Goal: Task Accomplishment & Management: Complete application form

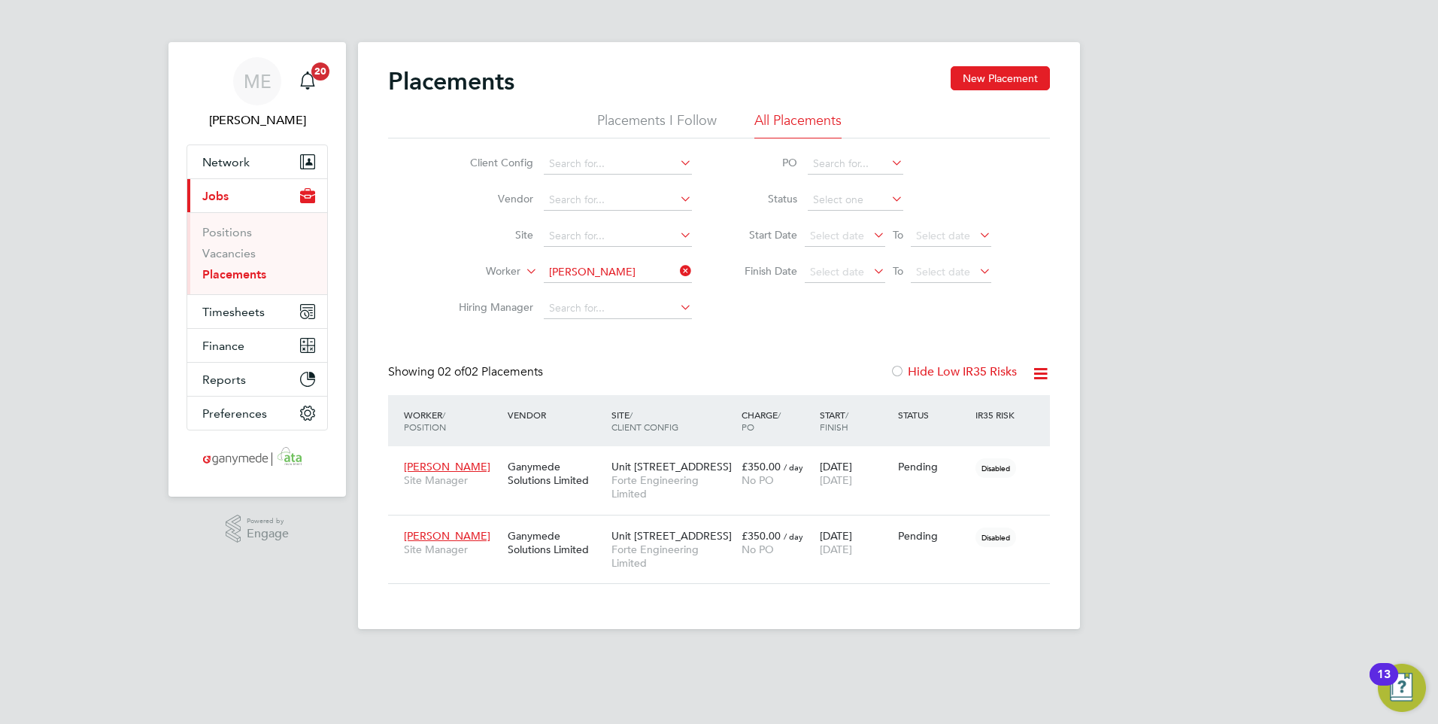
scroll to position [56, 131]
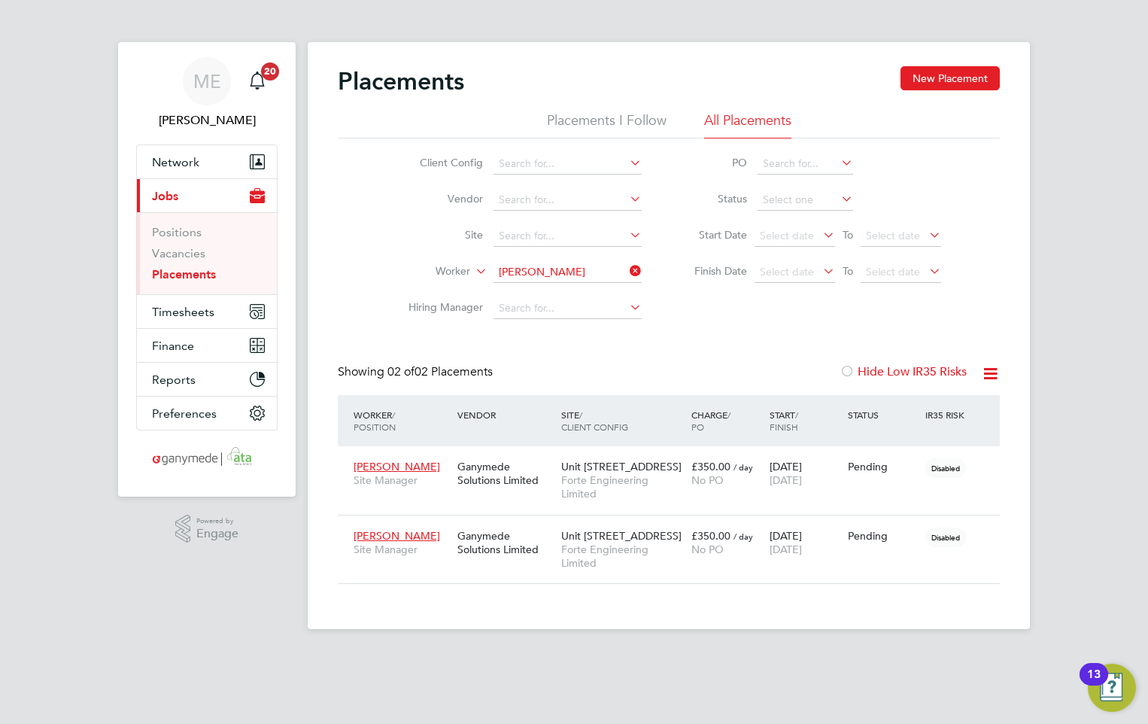
scroll to position [56, 131]
click at [181, 161] on span "Network" at bounding box center [175, 162] width 47 height 14
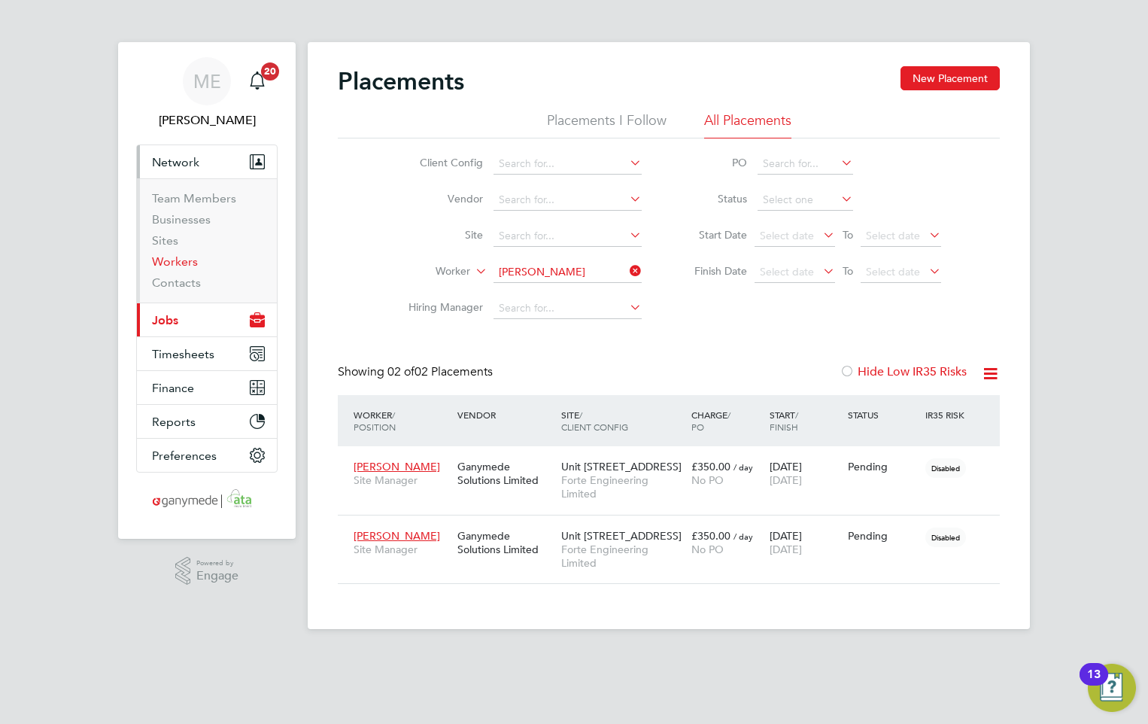
click at [180, 263] on link "Workers" at bounding box center [175, 261] width 46 height 14
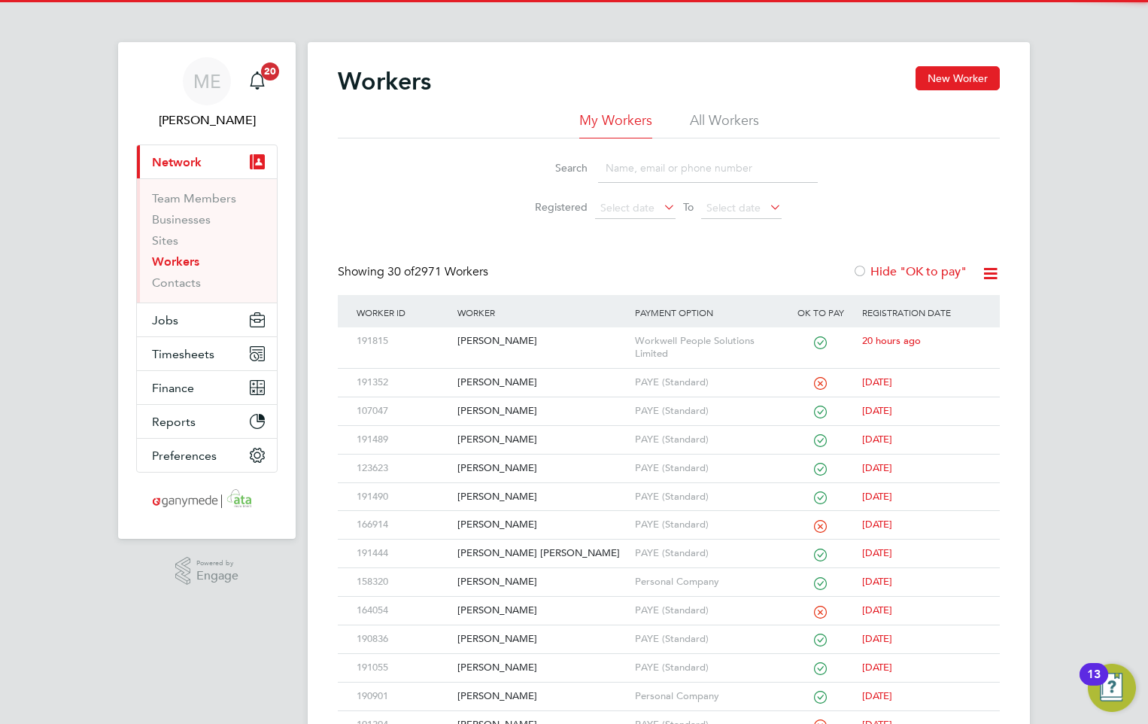
click at [647, 168] on input at bounding box center [708, 167] width 220 height 29
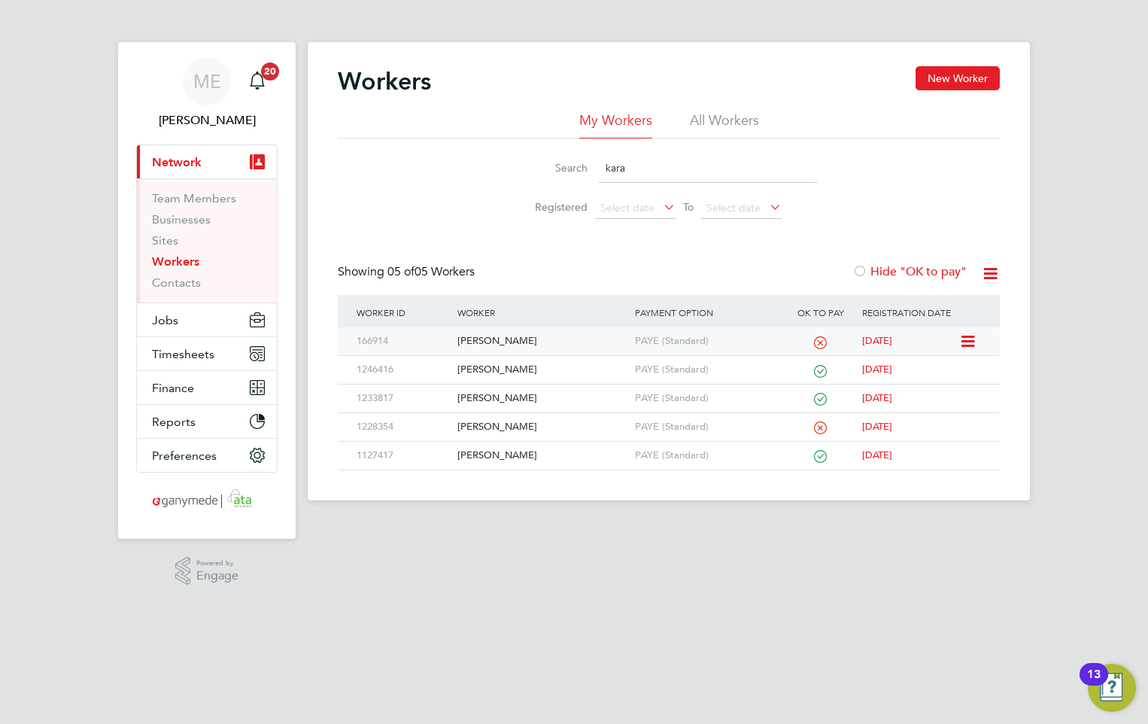
type input "kara"
click at [505, 345] on div "[PERSON_NAME]" at bounding box center [542, 341] width 177 height 28
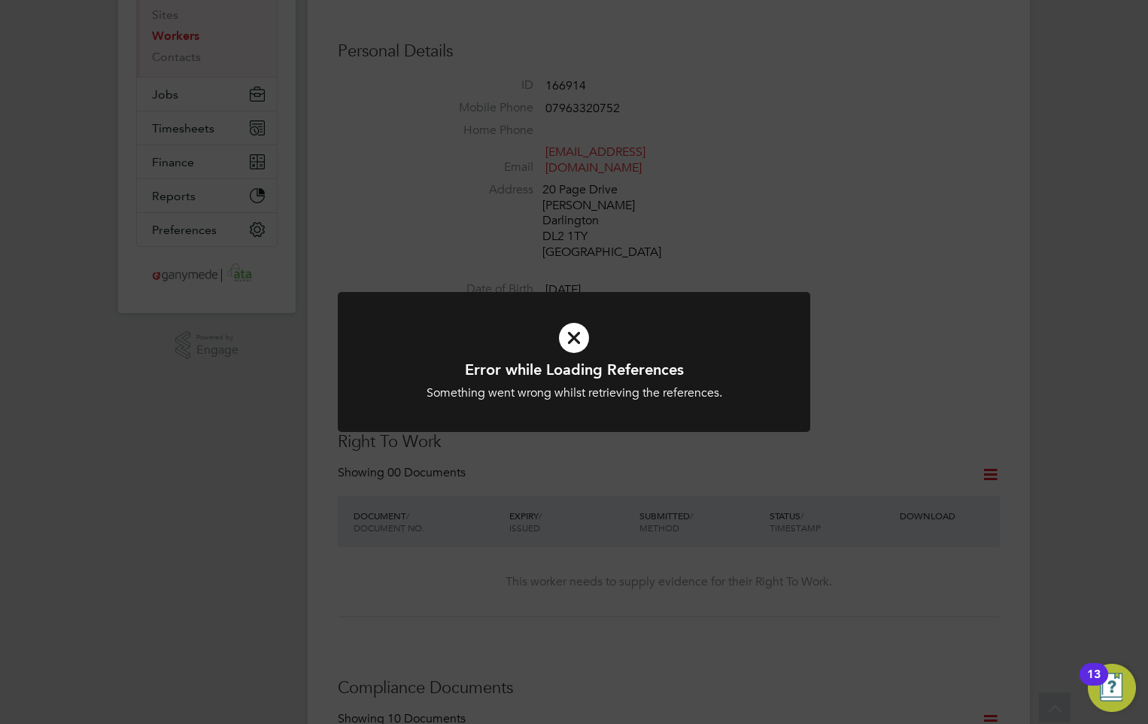
click at [569, 369] on h1 "Error while Loading References" at bounding box center [573, 370] width 391 height 20
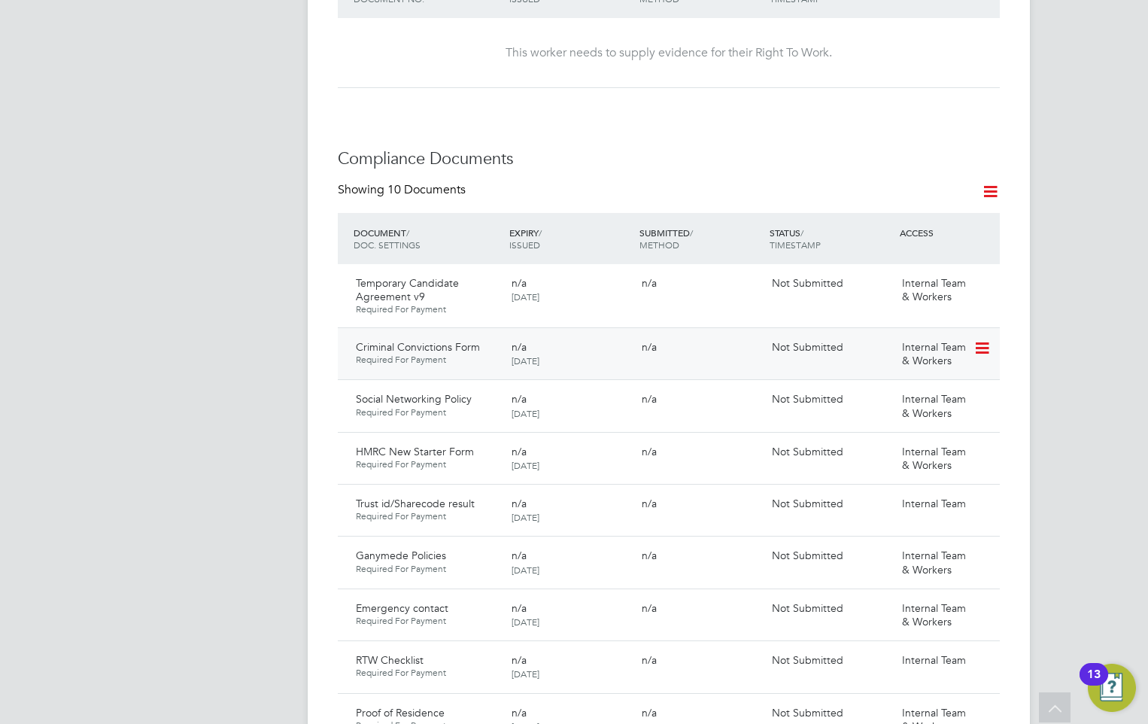
scroll to position [746, 0]
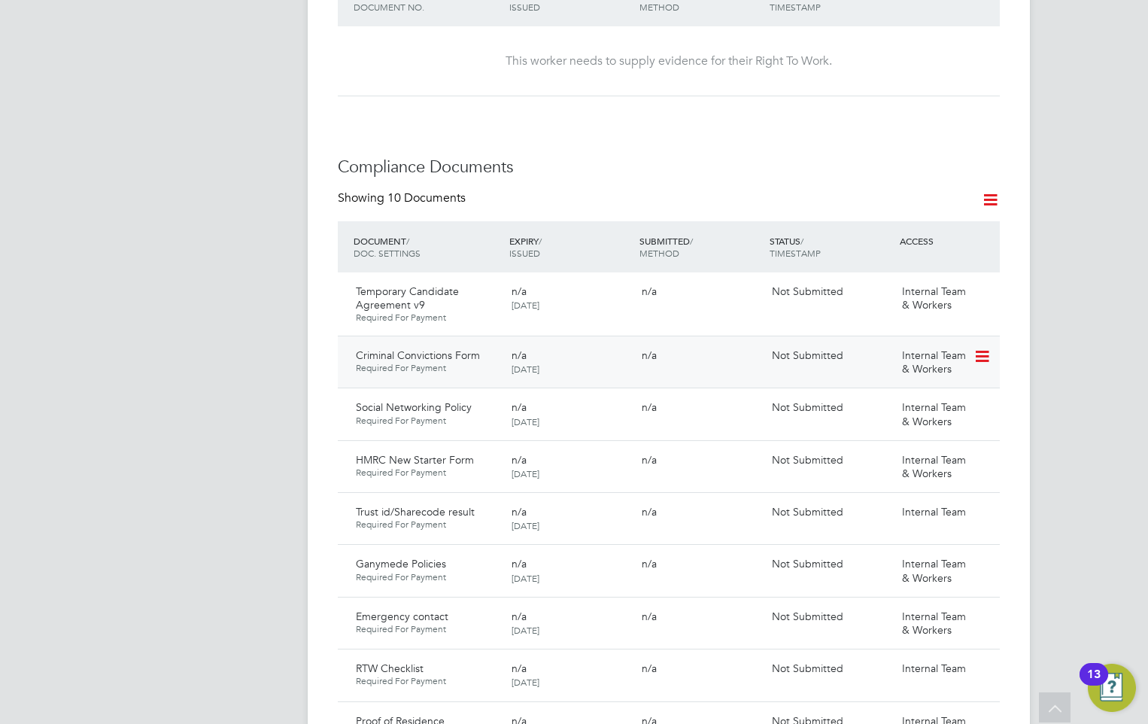
click at [983, 348] on icon at bounding box center [980, 357] width 15 height 18
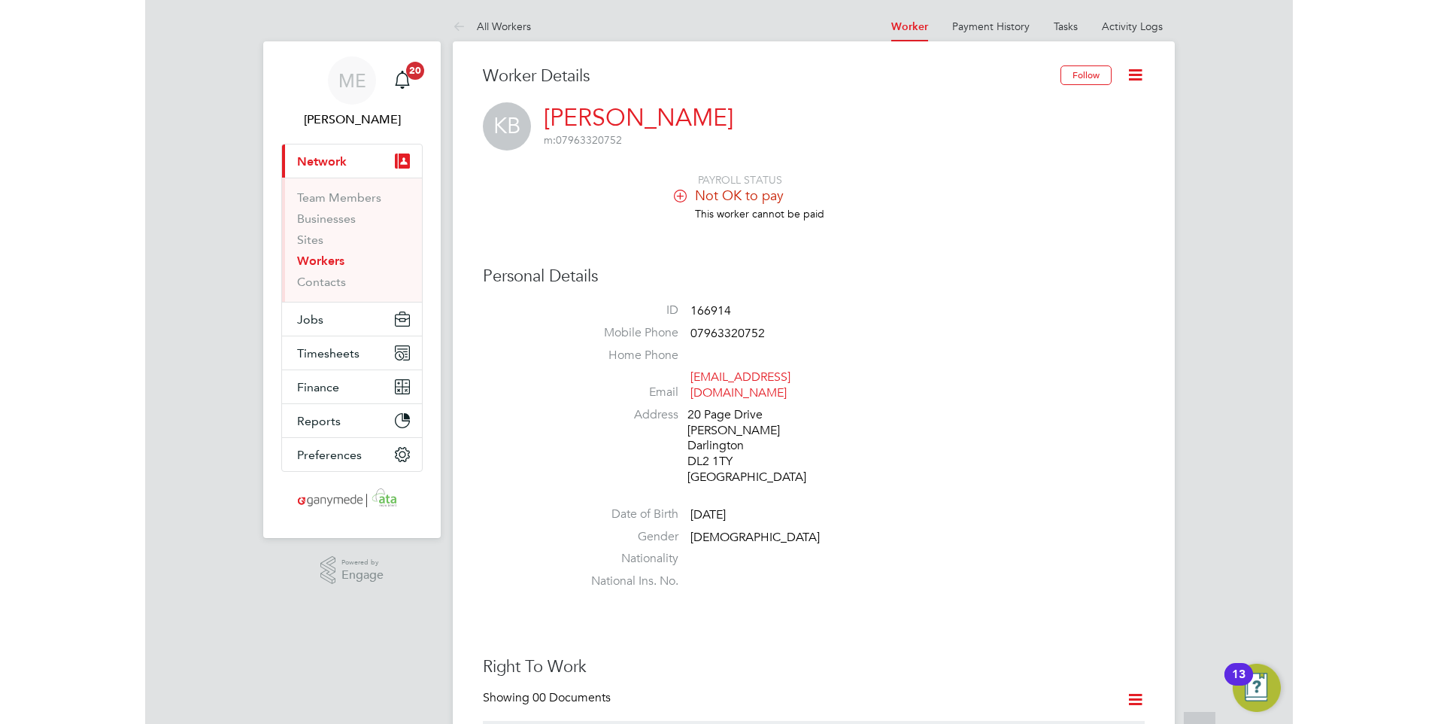
scroll to position [0, 0]
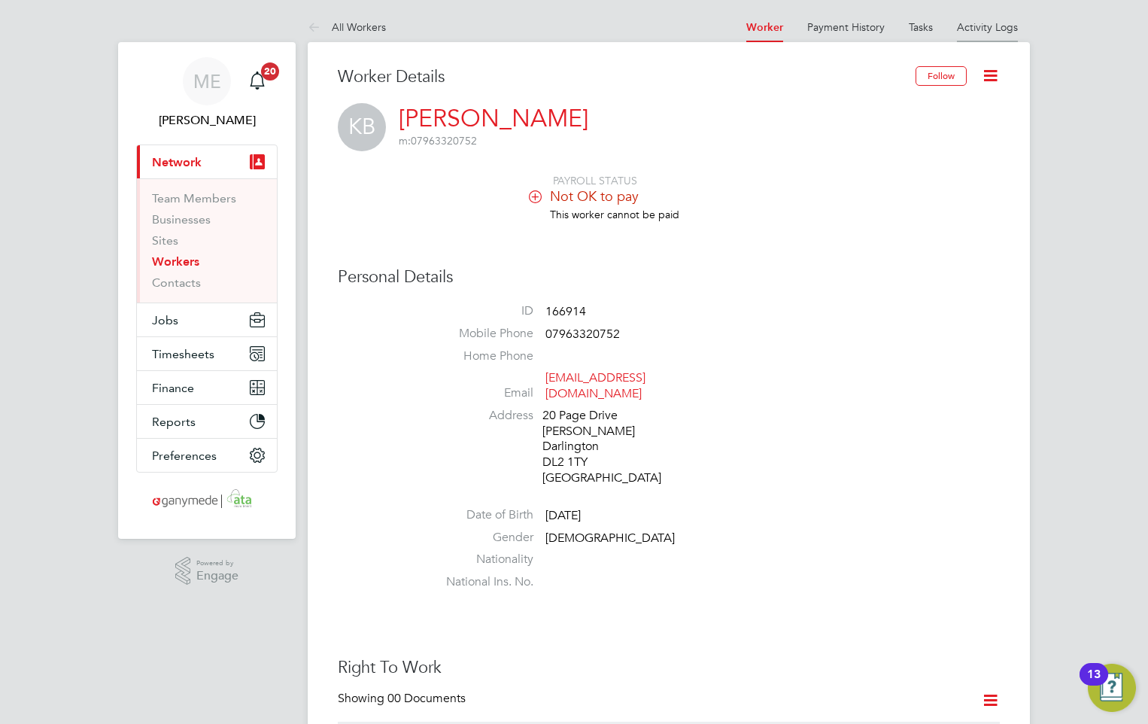
click at [976, 21] on link "Activity Logs" at bounding box center [987, 27] width 61 height 14
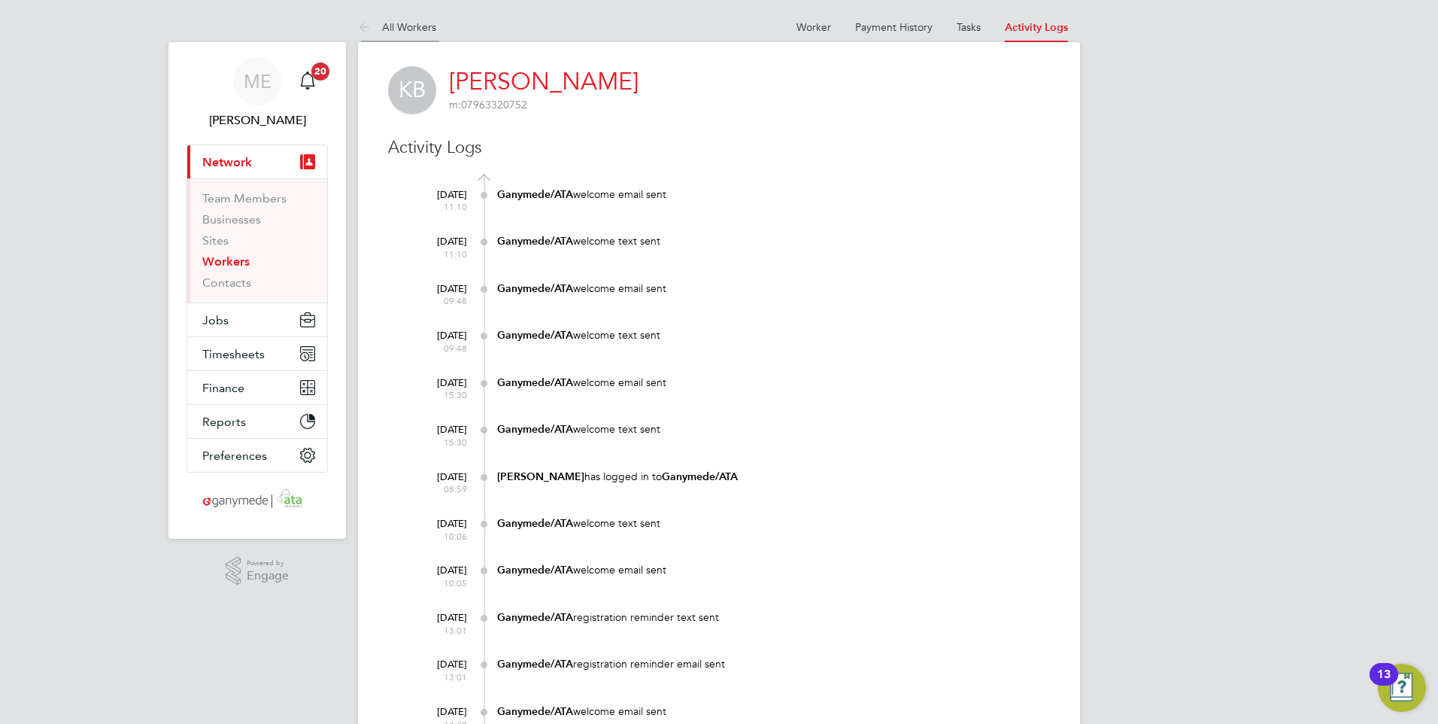
click at [358, 27] on icon at bounding box center [367, 28] width 19 height 19
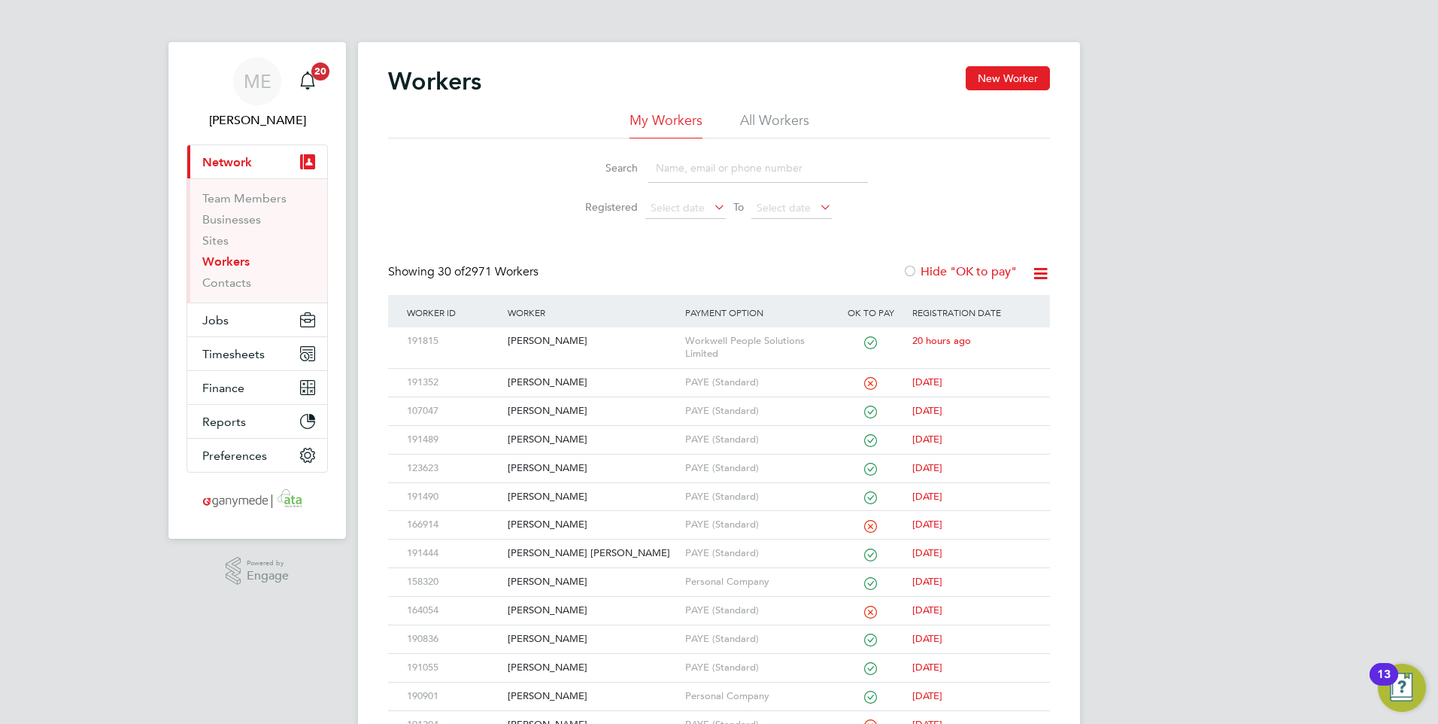
click at [663, 158] on input at bounding box center [758, 167] width 220 height 29
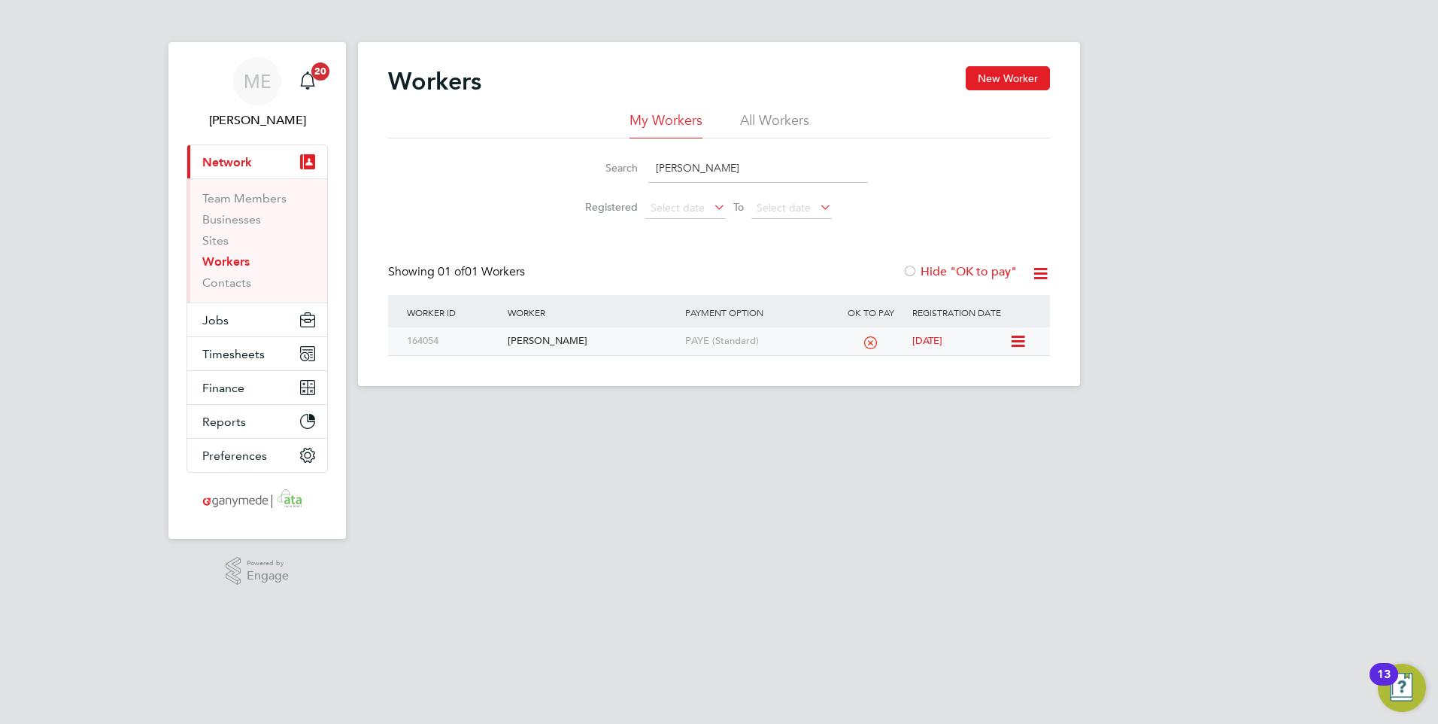
type input "wendy"
click at [592, 338] on div "[PERSON_NAME]" at bounding box center [592, 341] width 177 height 28
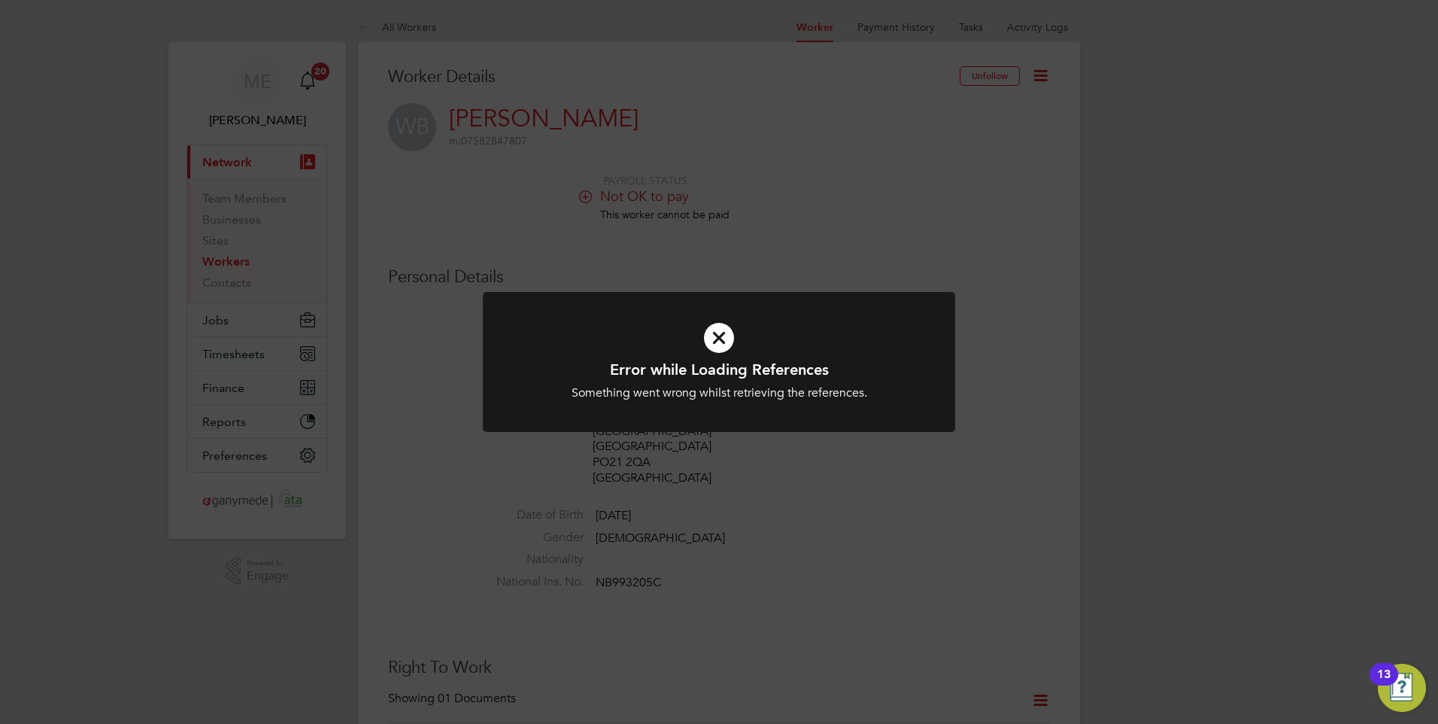
click at [717, 334] on icon at bounding box center [719, 337] width 391 height 59
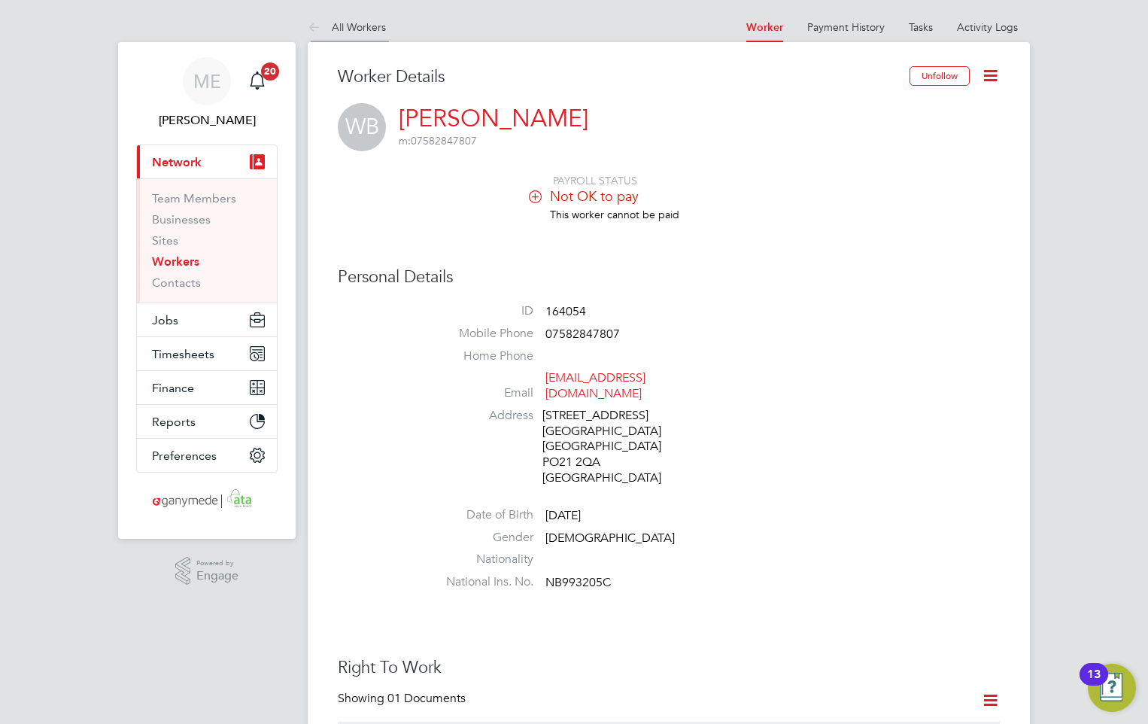
click at [308, 21] on icon at bounding box center [317, 28] width 19 height 19
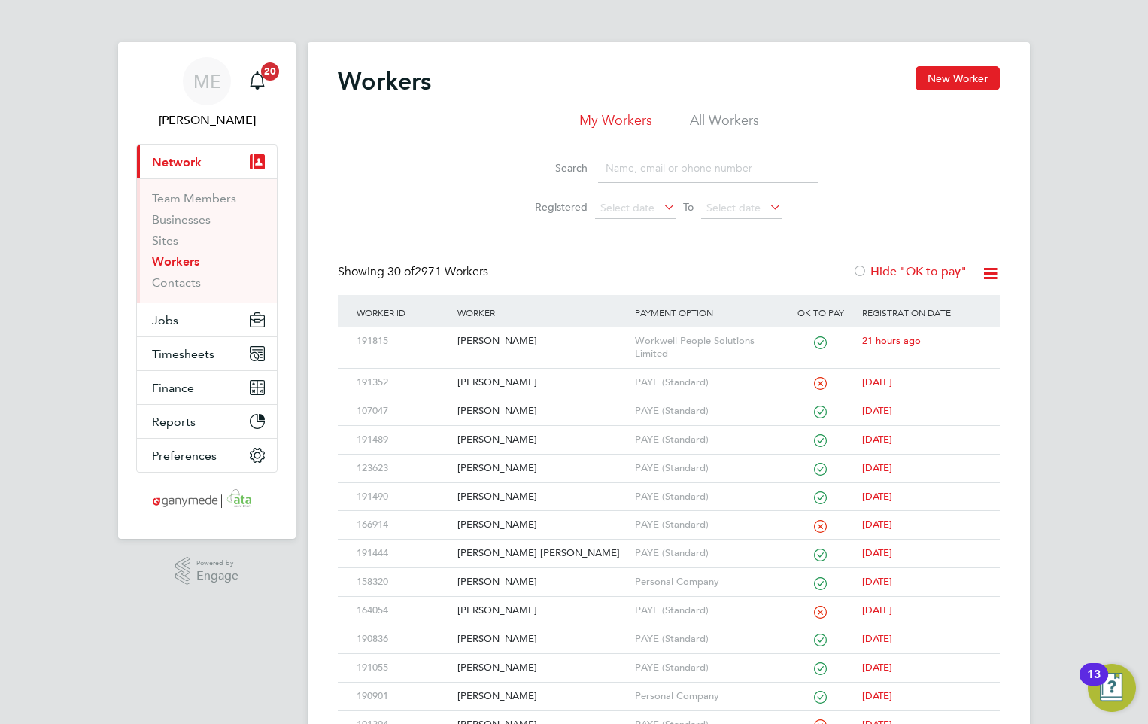
click at [651, 168] on input at bounding box center [708, 167] width 220 height 29
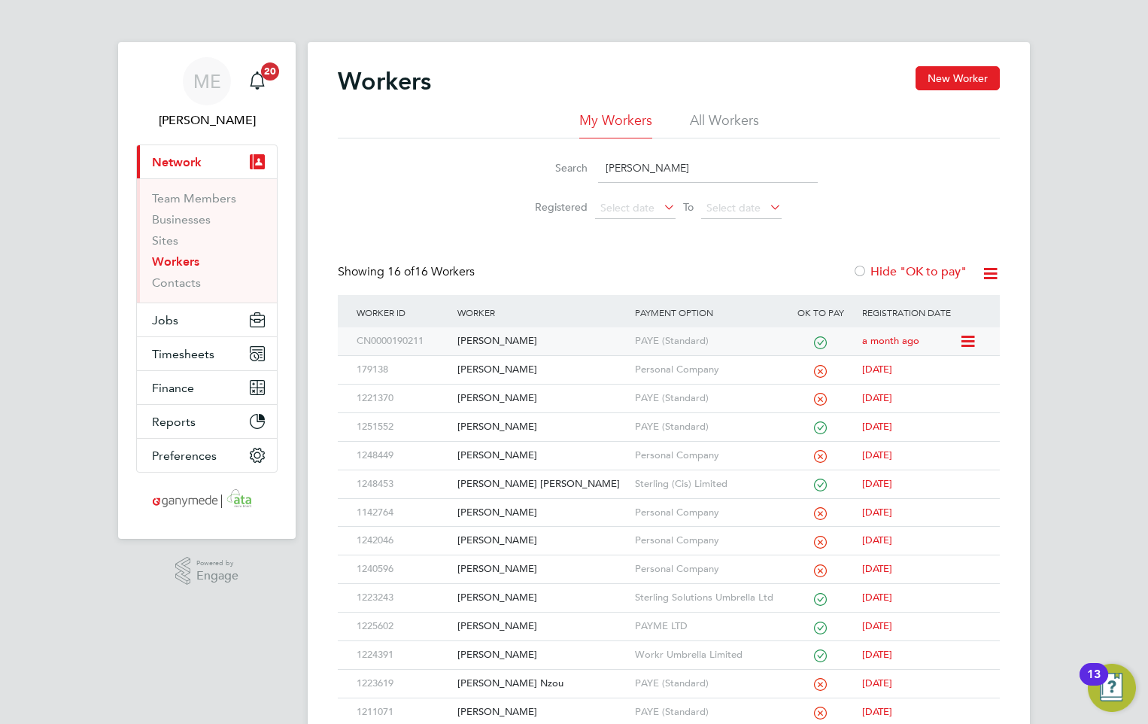
type input "edward"
click at [514, 339] on div "[PERSON_NAME]" at bounding box center [542, 341] width 177 height 28
drag, startPoint x: 669, startPoint y: 173, endPoint x: 572, endPoint y: 153, distance: 99.7
click at [572, 153] on div "Search edward" at bounding box center [669, 167] width 298 height 29
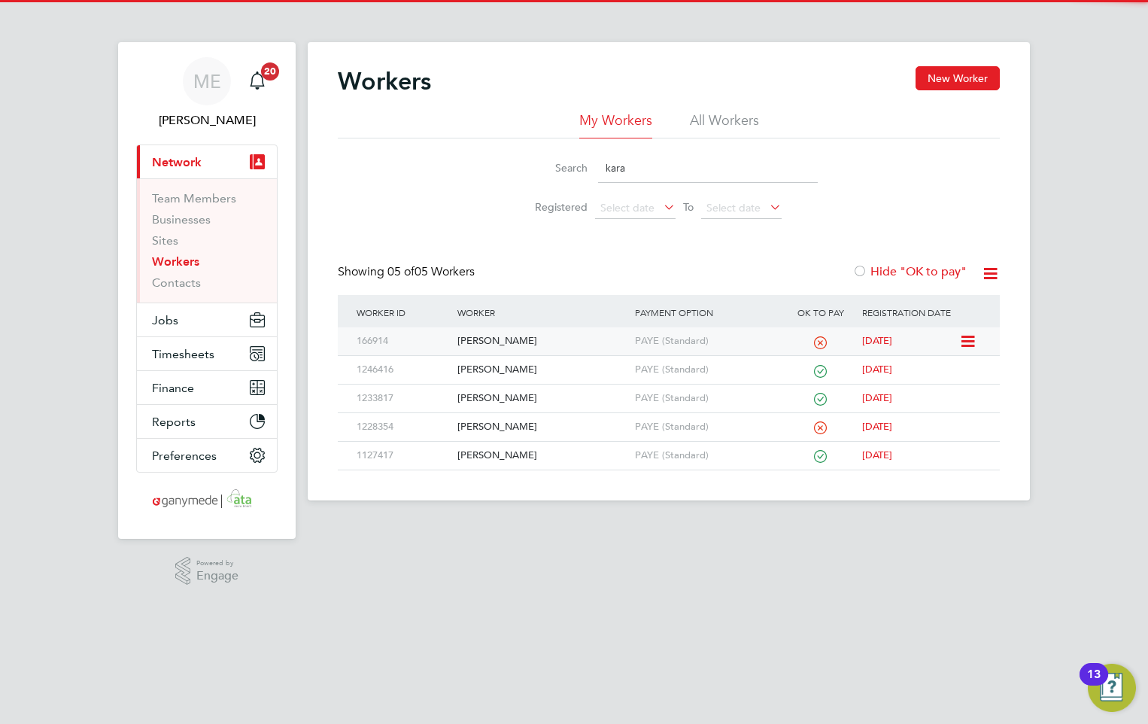
type input "kara"
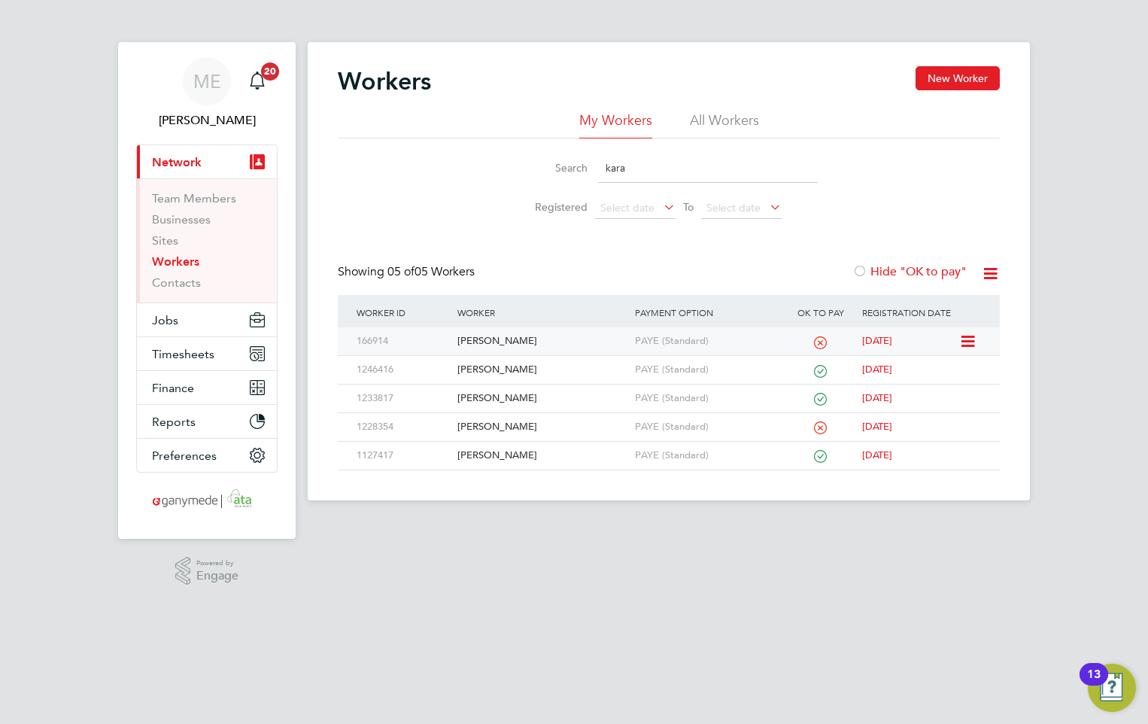
click at [542, 341] on div "[PERSON_NAME]" at bounding box center [542, 341] width 177 height 28
click at [587, 337] on div "[PERSON_NAME]" at bounding box center [542, 341] width 177 height 28
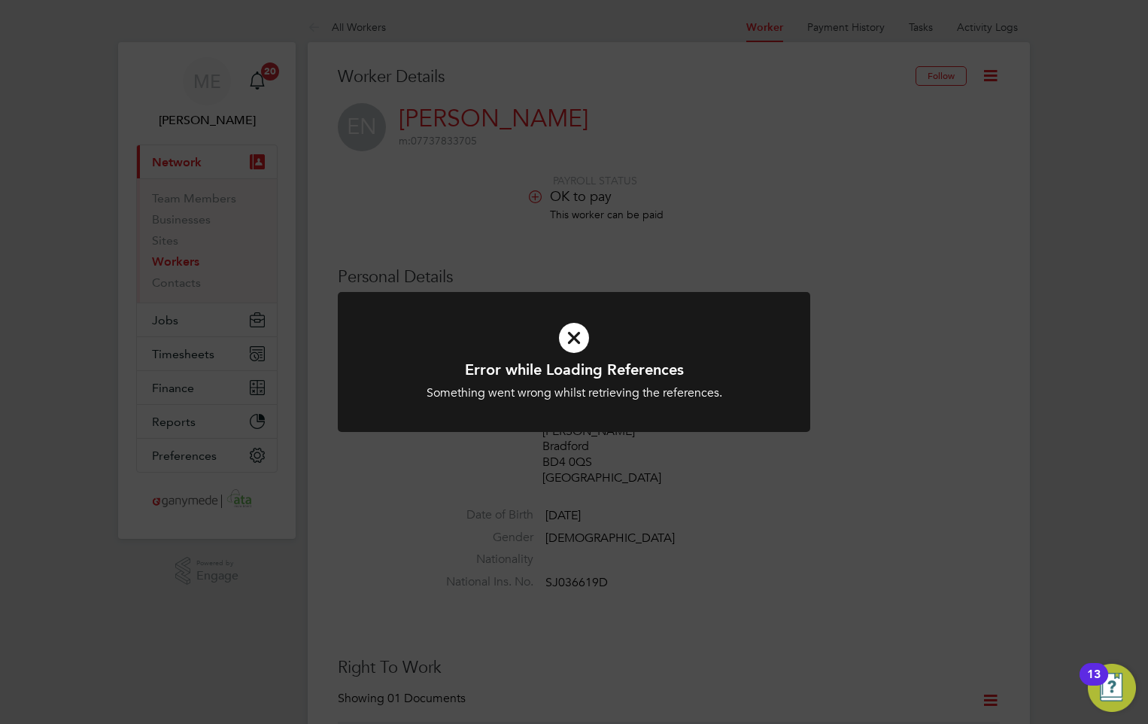
click at [584, 345] on icon at bounding box center [573, 337] width 391 height 59
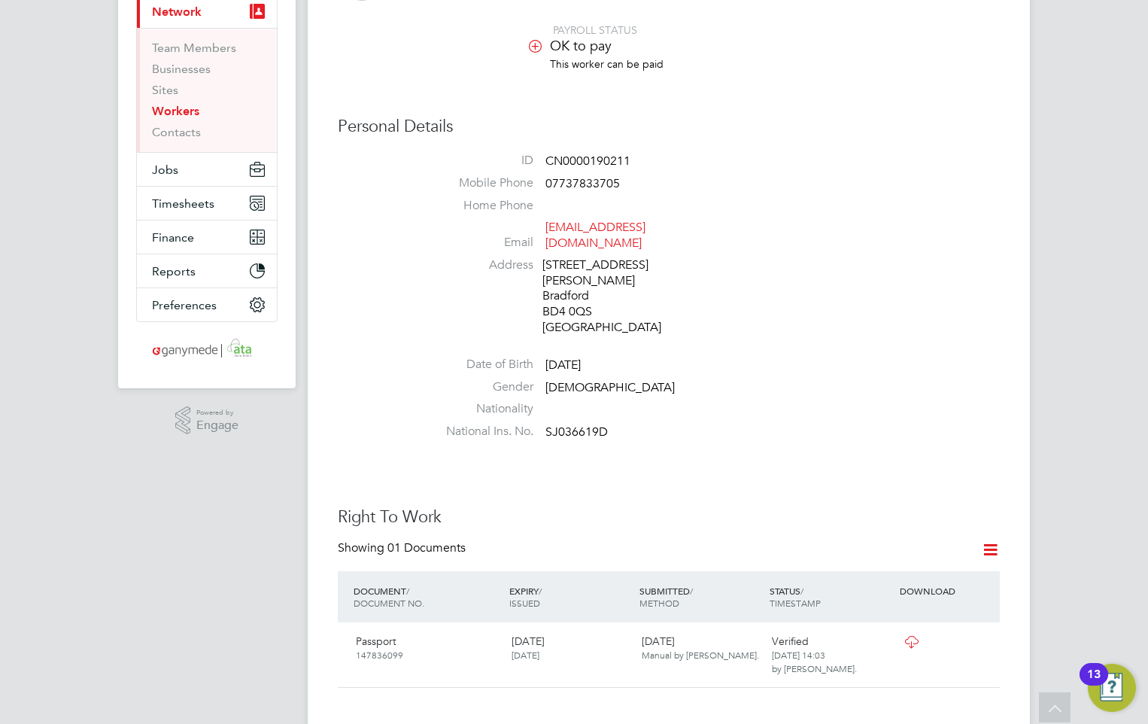
scroll to position [145, 0]
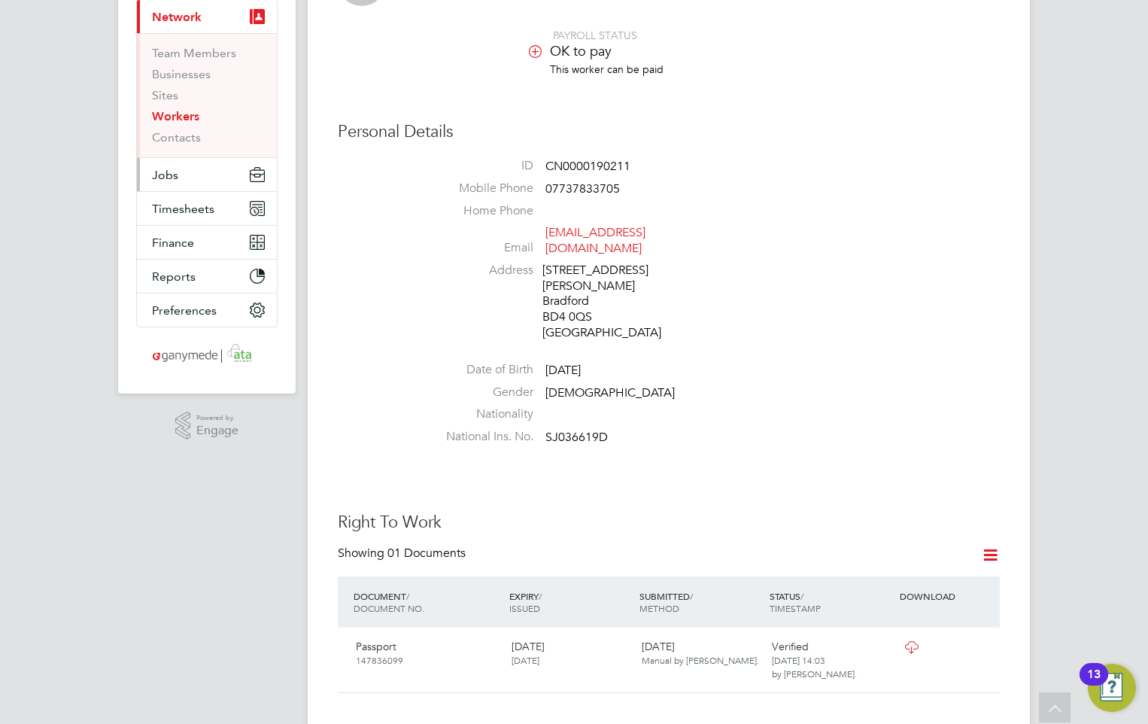
click at [172, 173] on span "Jobs" at bounding box center [165, 175] width 26 height 14
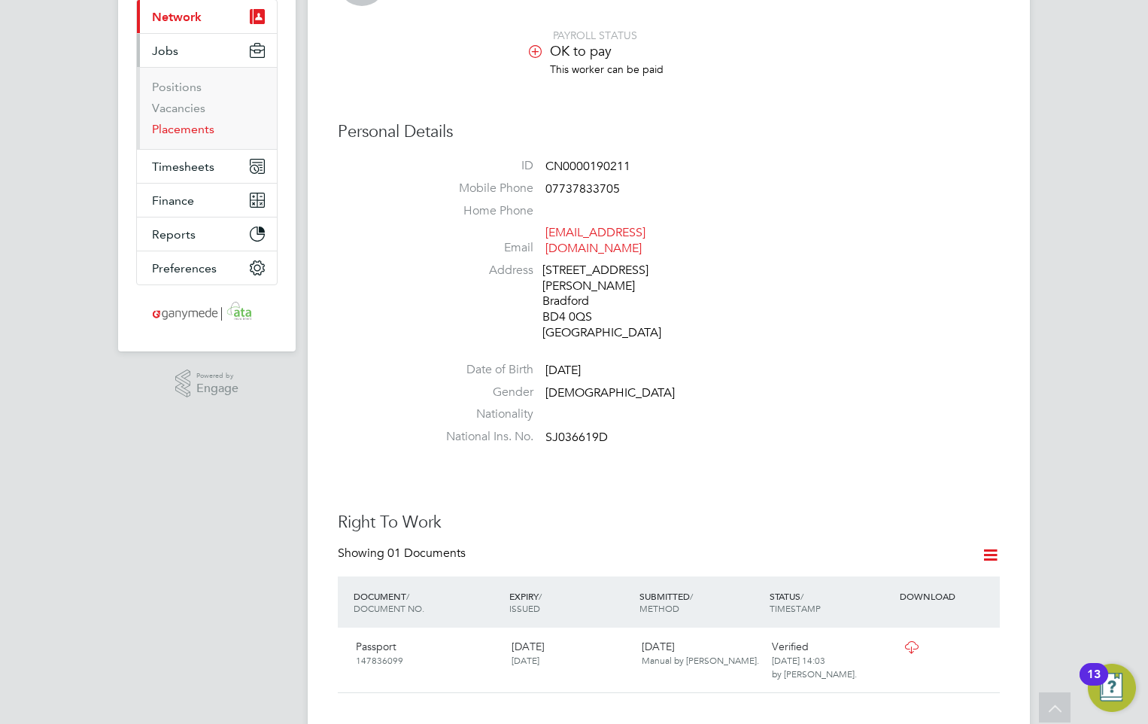
click at [168, 132] on link "Placements" at bounding box center [183, 129] width 62 height 14
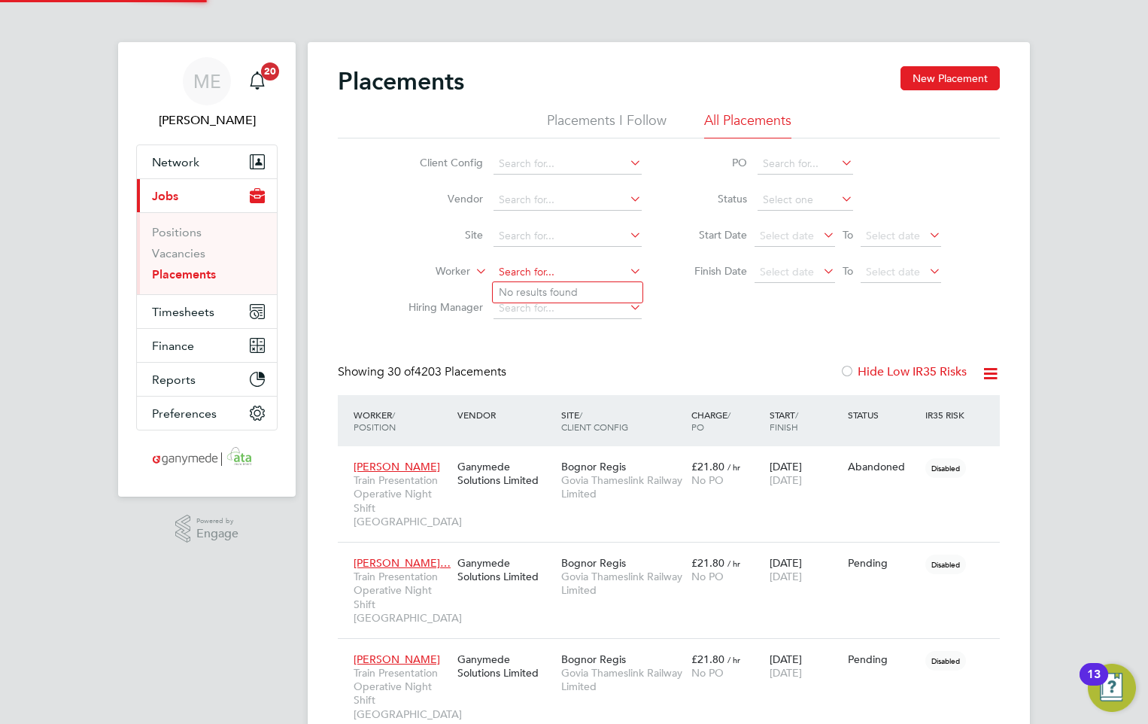
click at [521, 274] on input at bounding box center [567, 272] width 148 height 21
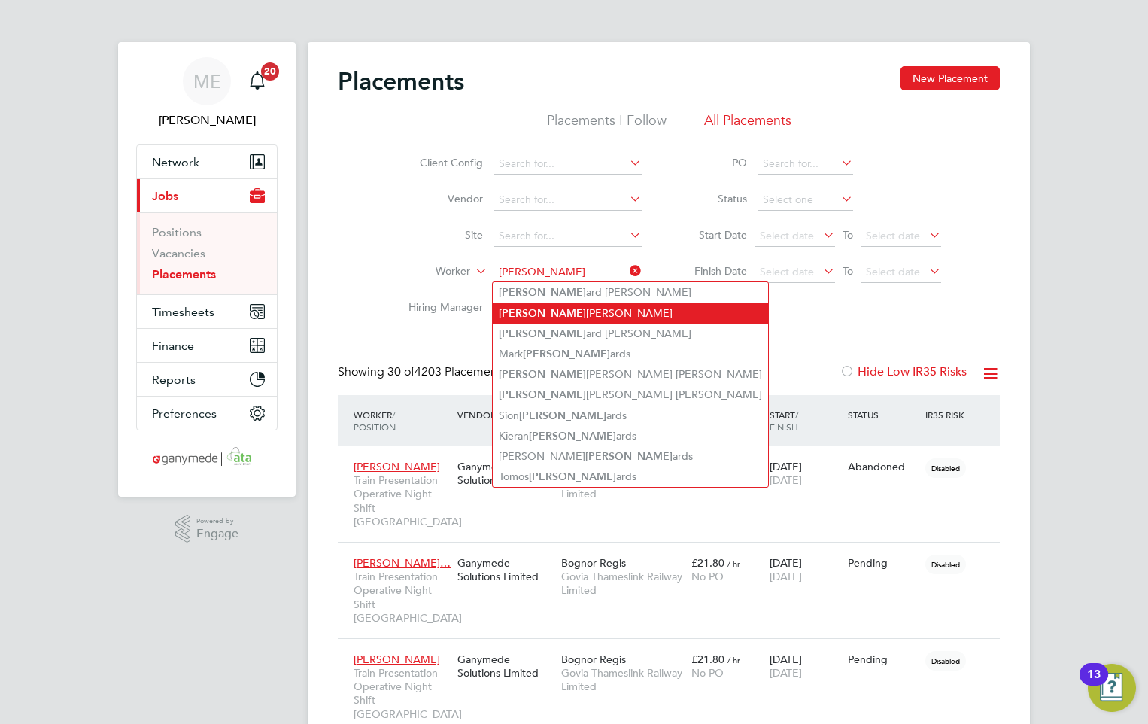
click at [518, 308] on b "Edw" at bounding box center [542, 313] width 87 height 13
type input "Edward Naika"
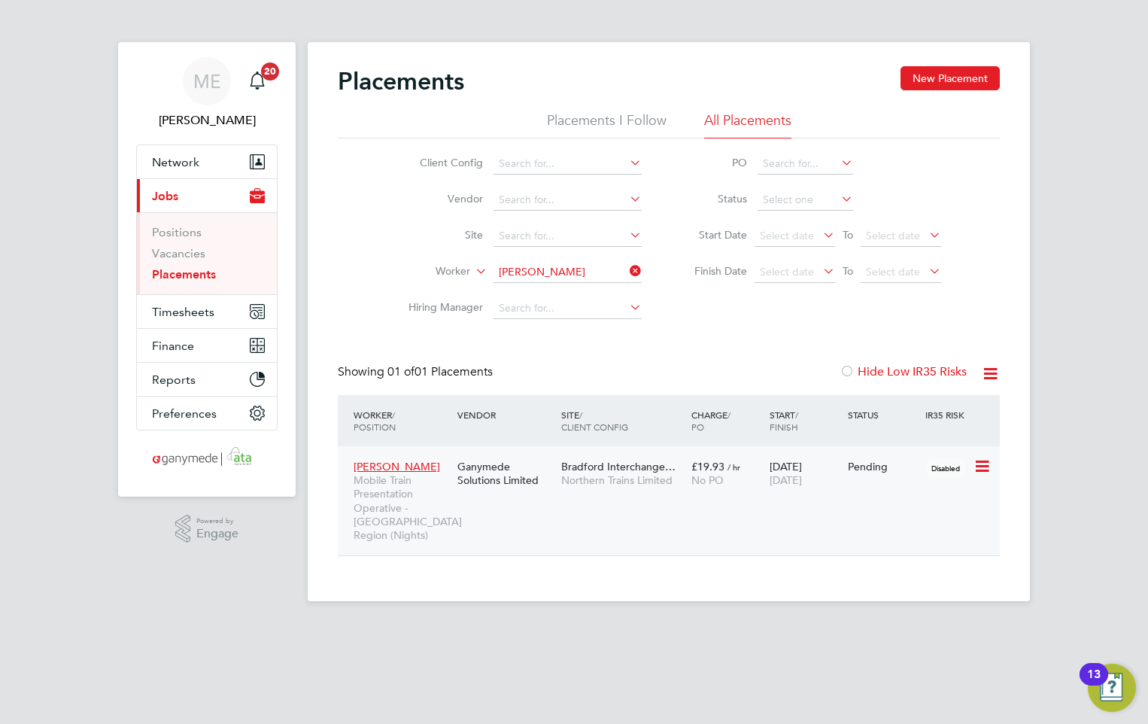
click at [488, 519] on div "Edward Naika Mobile Train Presentation Operative - West Yorkshire Region (Night…" at bounding box center [669, 500] width 662 height 109
click at [374, 478] on span "Mobile Train Presentation Operative - West Yorkshire Region (Nights)" at bounding box center [402, 507] width 96 height 68
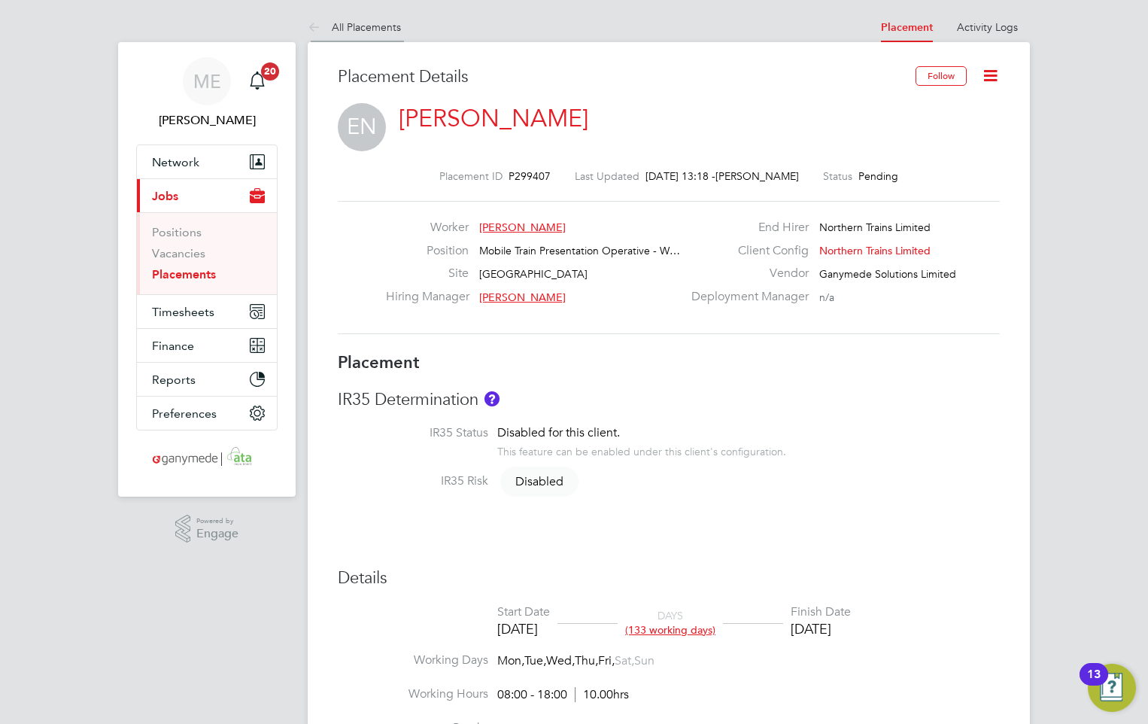
click at [309, 29] on icon at bounding box center [317, 28] width 19 height 19
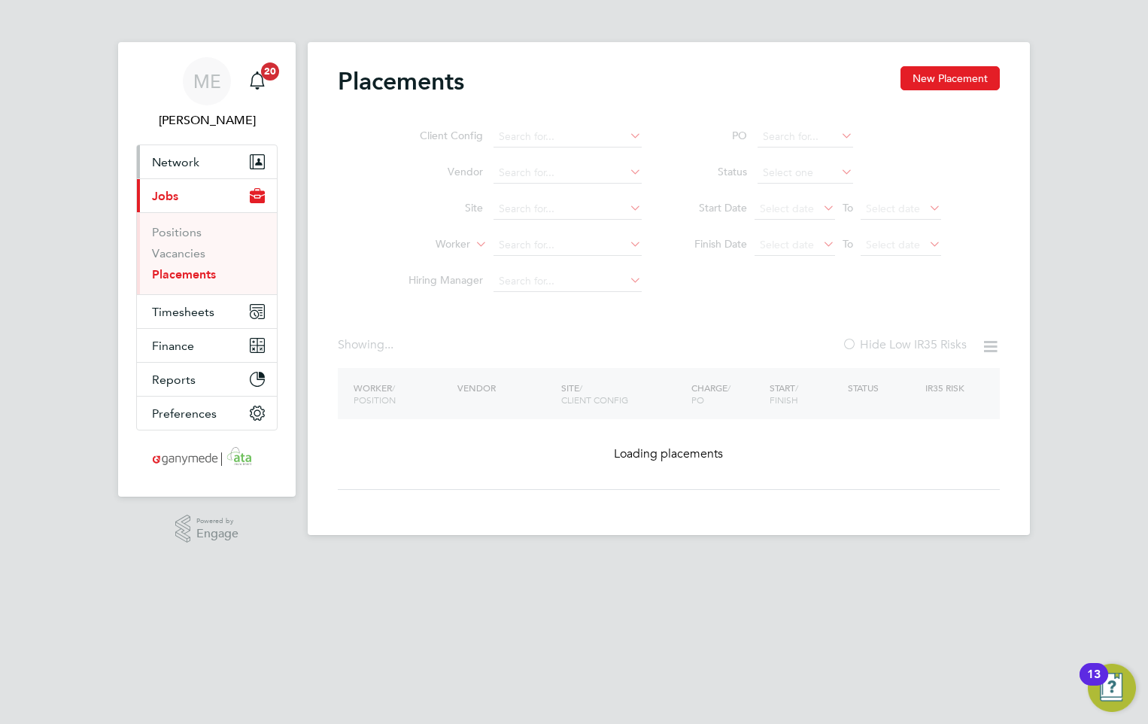
click at [185, 157] on span "Network" at bounding box center [175, 162] width 47 height 14
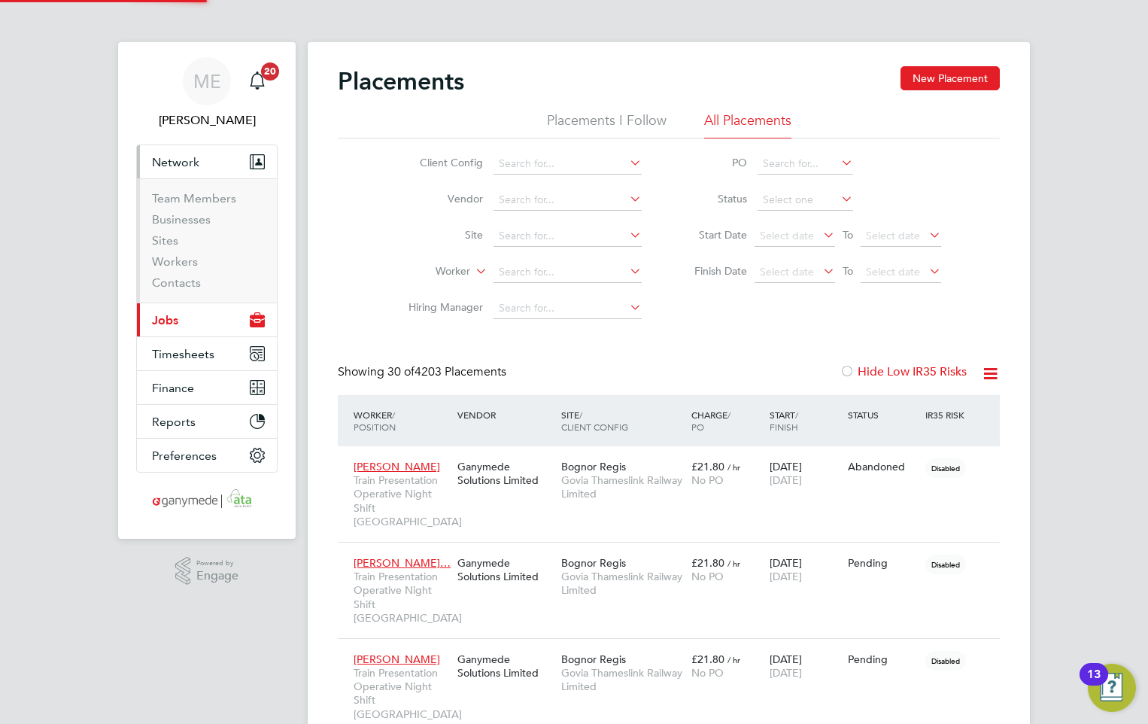
scroll to position [84, 105]
click at [183, 262] on link "Workers" at bounding box center [175, 261] width 46 height 14
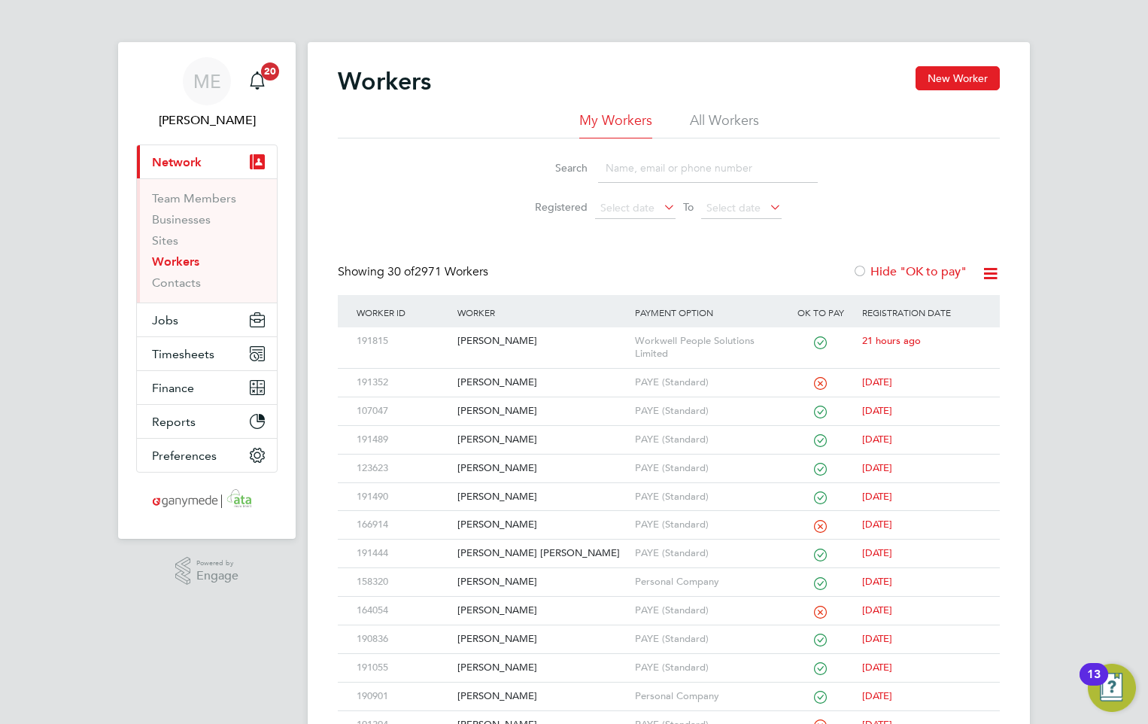
click at [692, 168] on input at bounding box center [708, 167] width 220 height 29
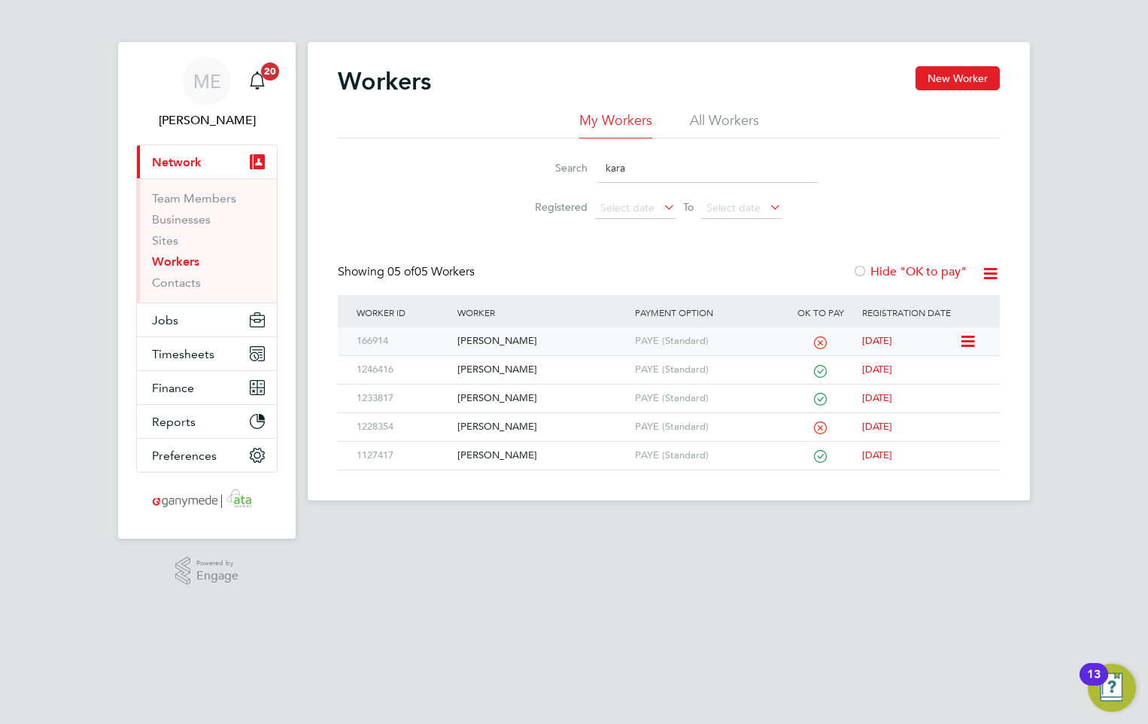
type input "kara"
click at [514, 333] on div "[PERSON_NAME]" at bounding box center [542, 341] width 177 height 28
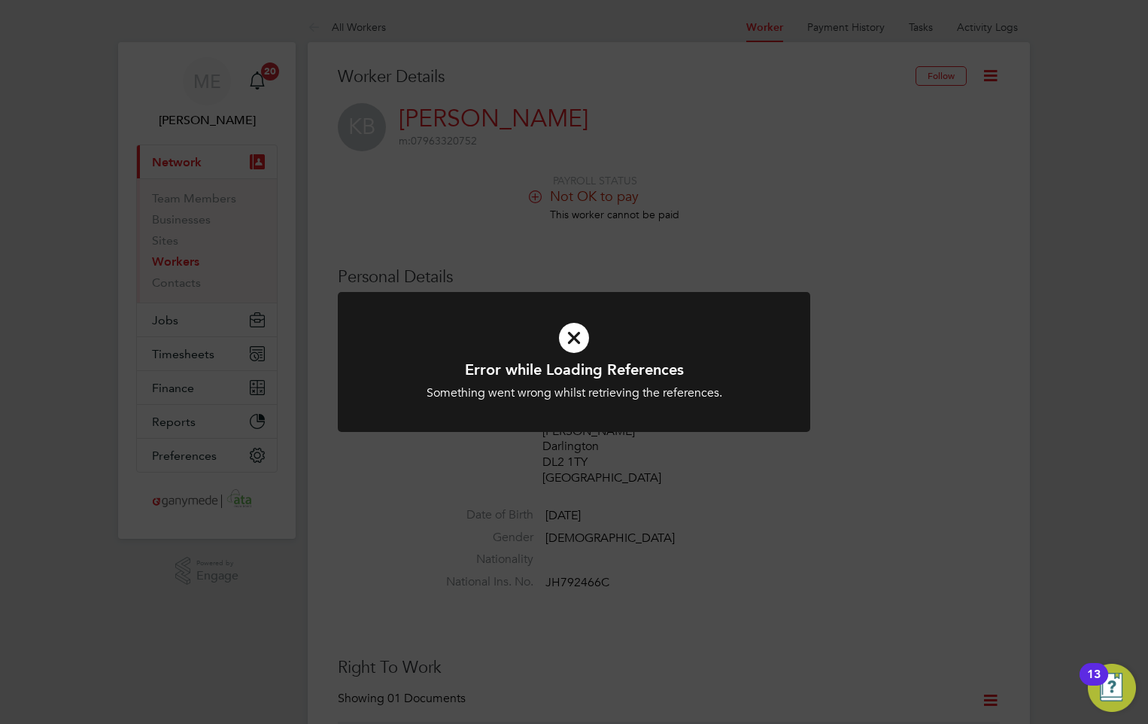
click at [572, 335] on icon at bounding box center [573, 337] width 391 height 59
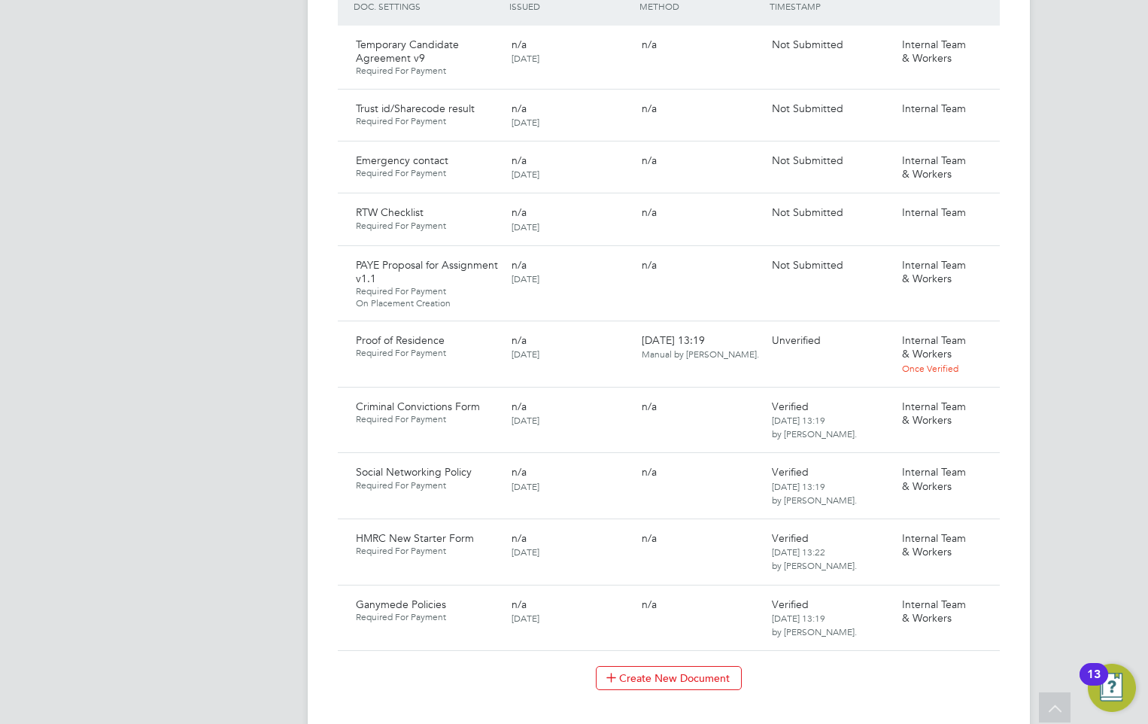
scroll to position [978, 0]
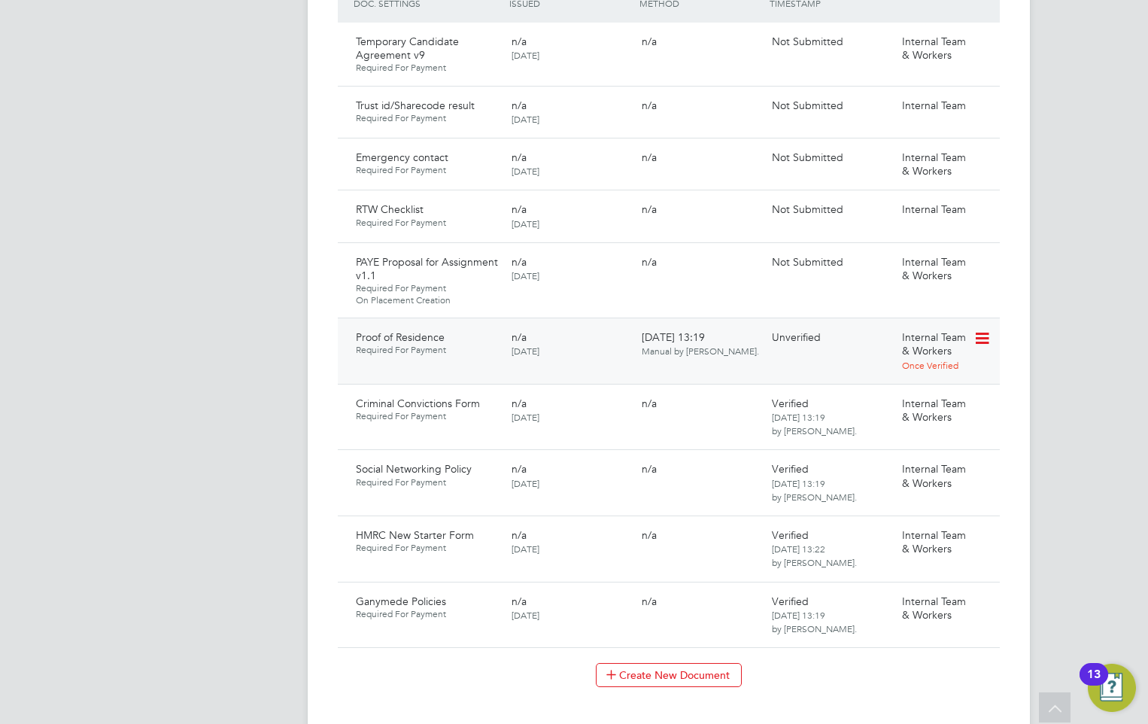
click at [977, 329] on icon at bounding box center [980, 338] width 15 height 18
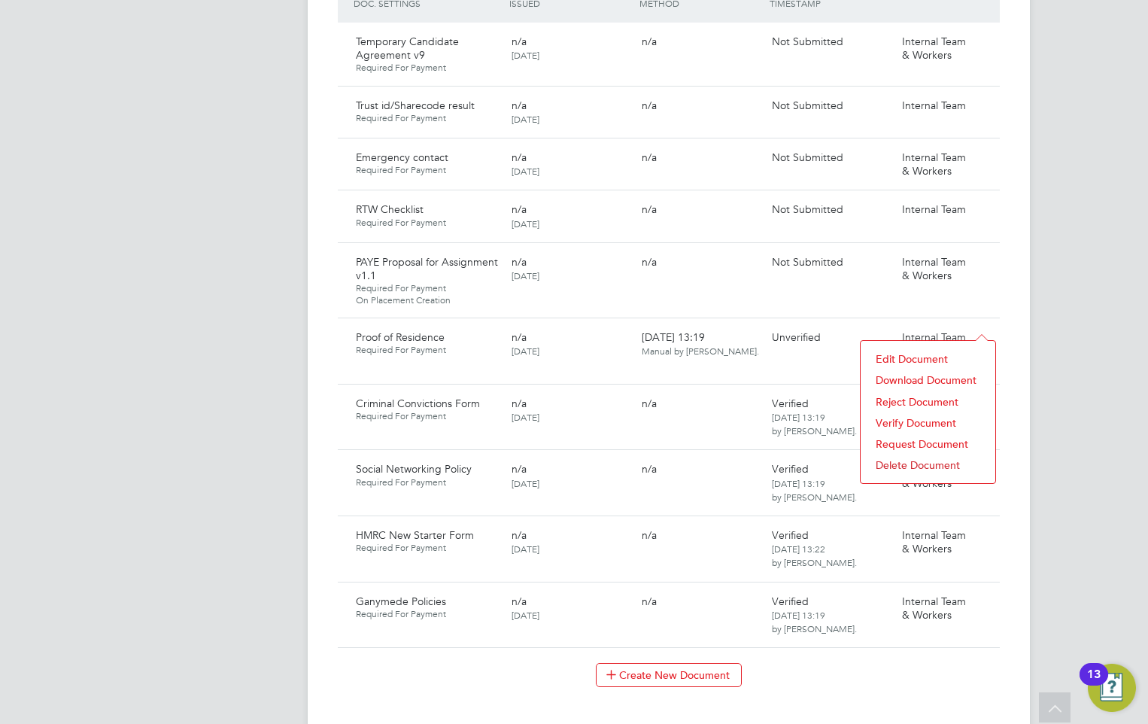
click at [917, 375] on li "Download Document" at bounding box center [928, 379] width 120 height 21
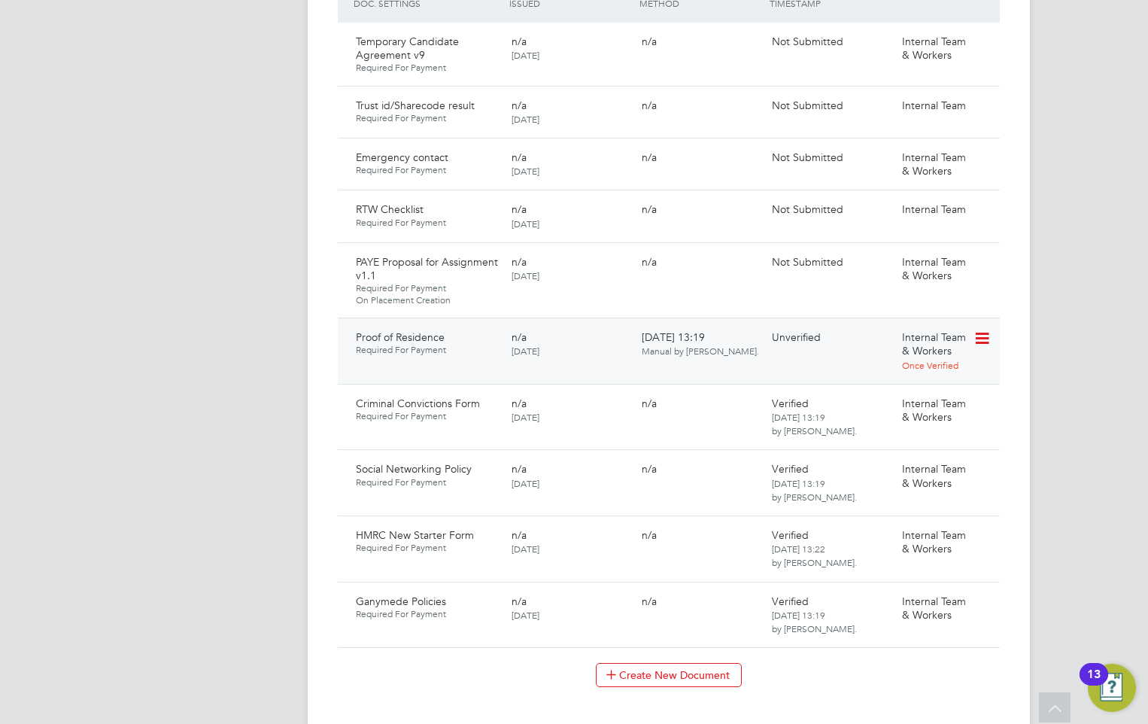
click at [979, 329] on icon at bounding box center [980, 338] width 15 height 18
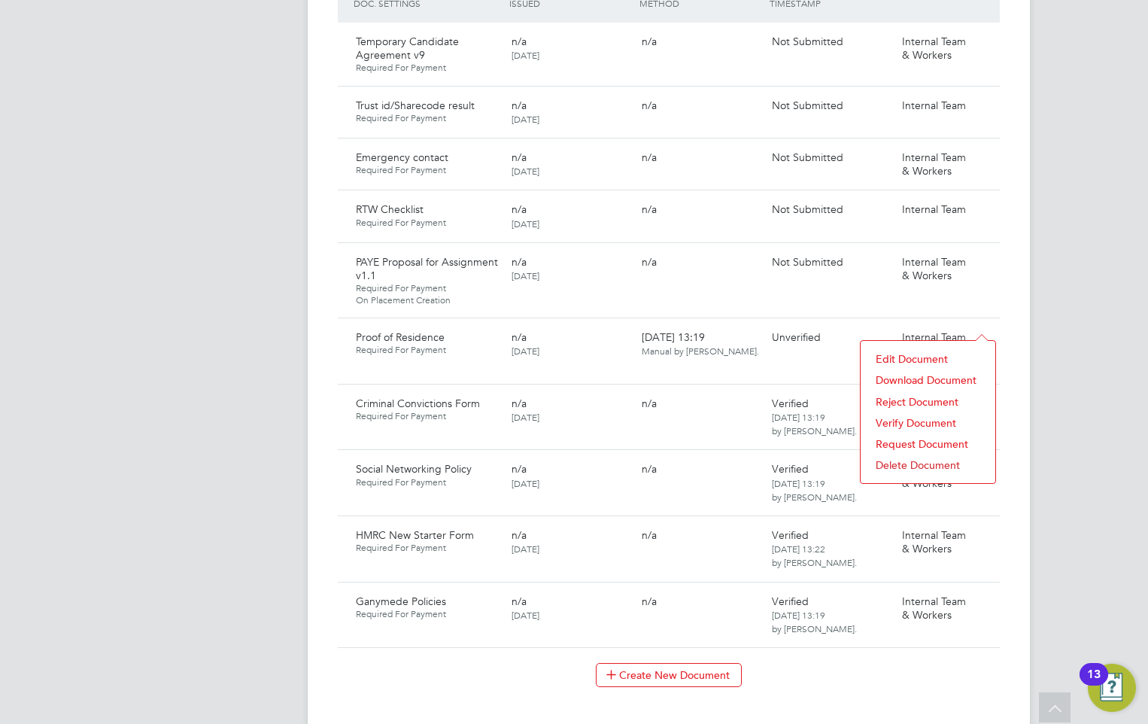
click at [902, 419] on li "Verify Document" at bounding box center [928, 422] width 120 height 21
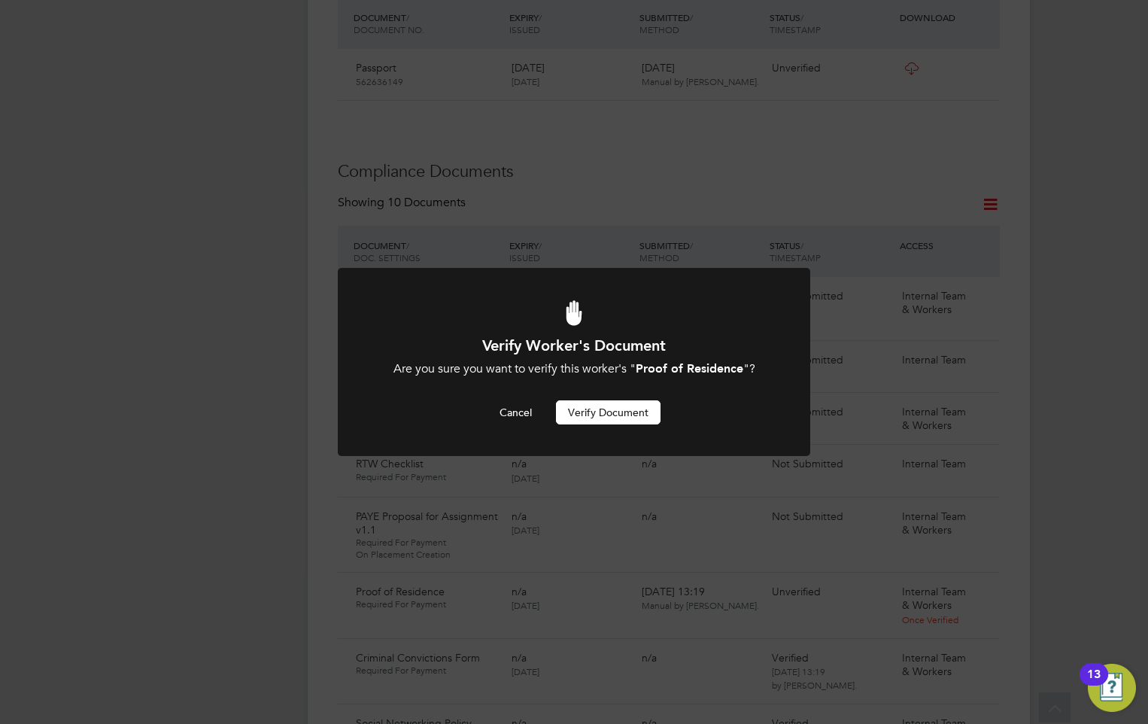
scroll to position [0, 0]
click at [509, 407] on button "Cancel" at bounding box center [515, 412] width 56 height 24
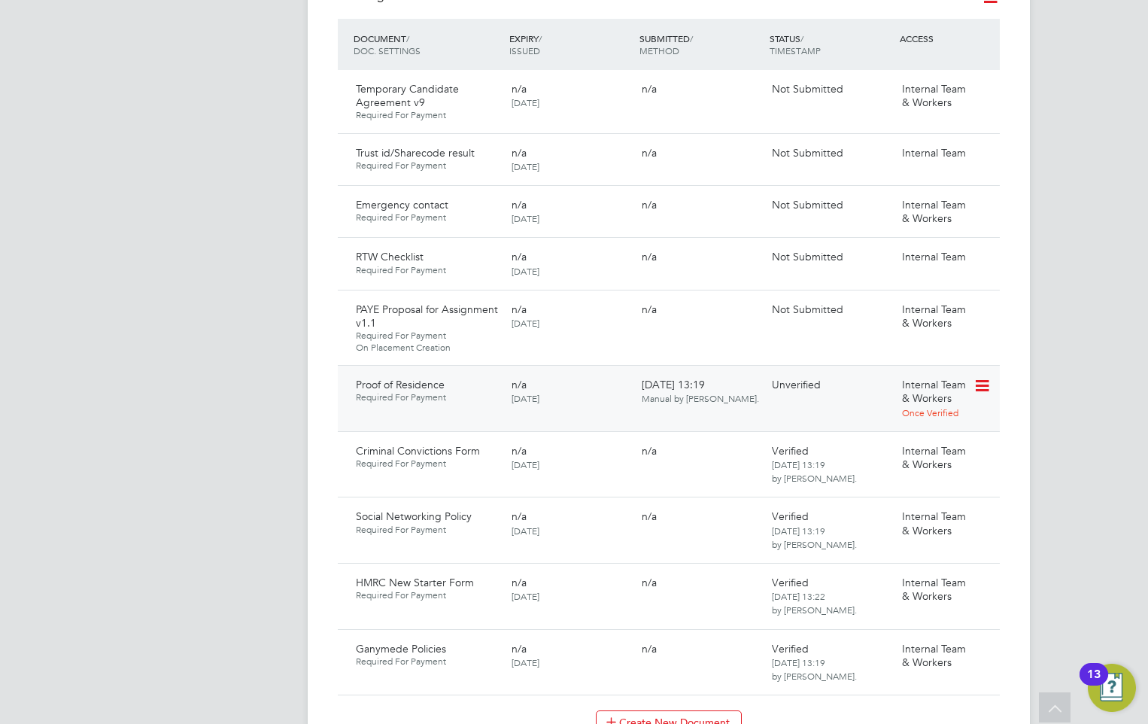
scroll to position [949, 0]
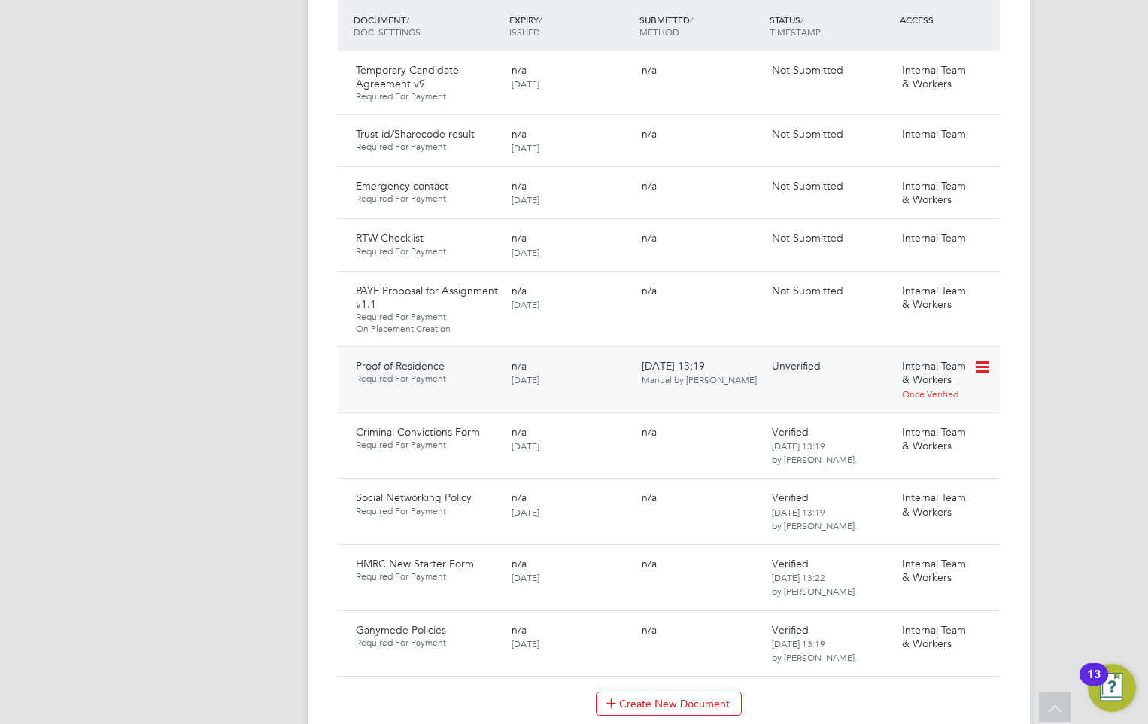
click at [979, 358] on icon at bounding box center [980, 367] width 15 height 18
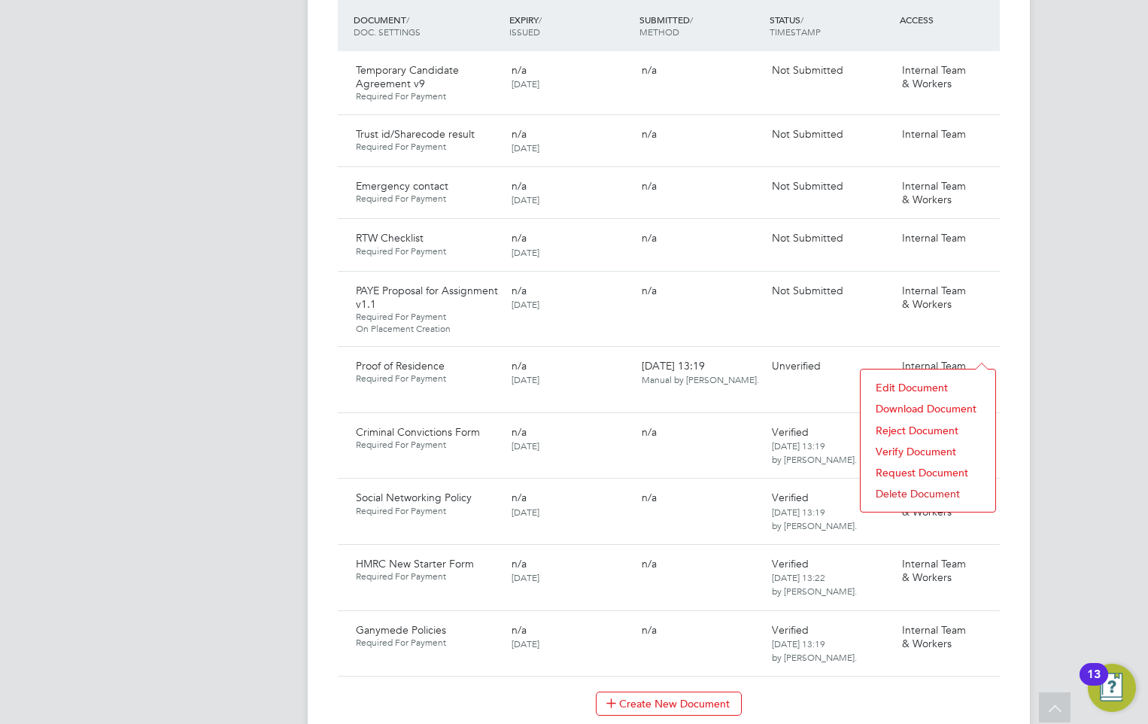
click at [919, 445] on li "Verify Document" at bounding box center [928, 451] width 120 height 21
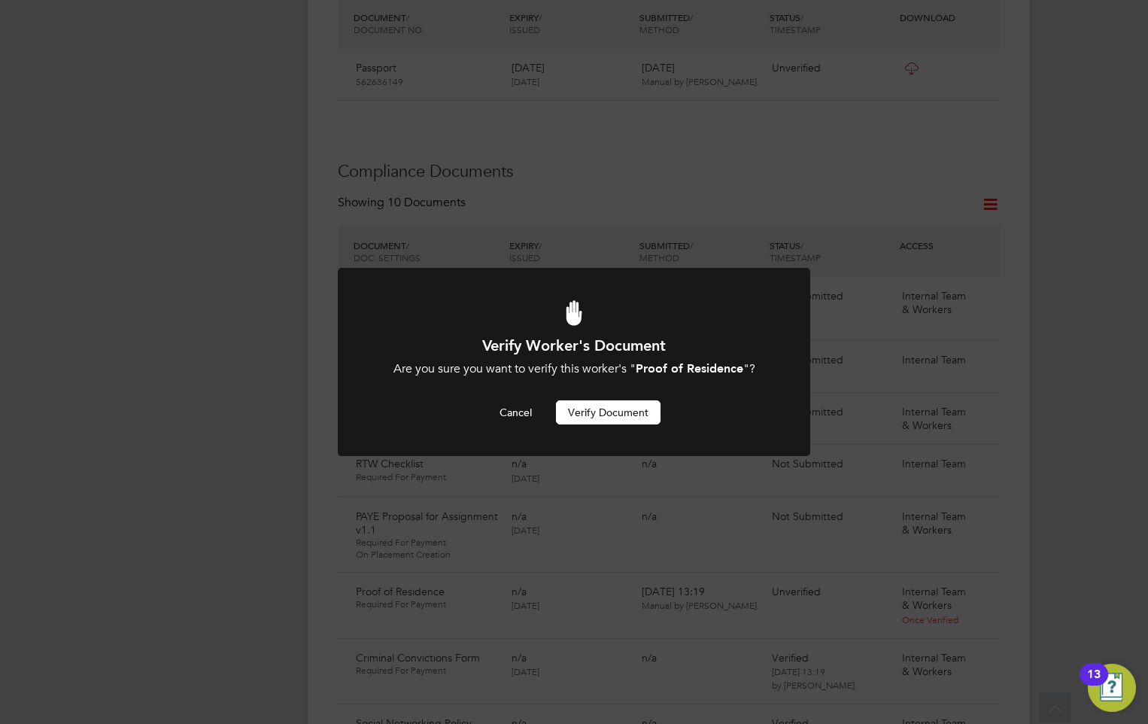
click at [609, 405] on button "Verify Document" at bounding box center [608, 412] width 105 height 24
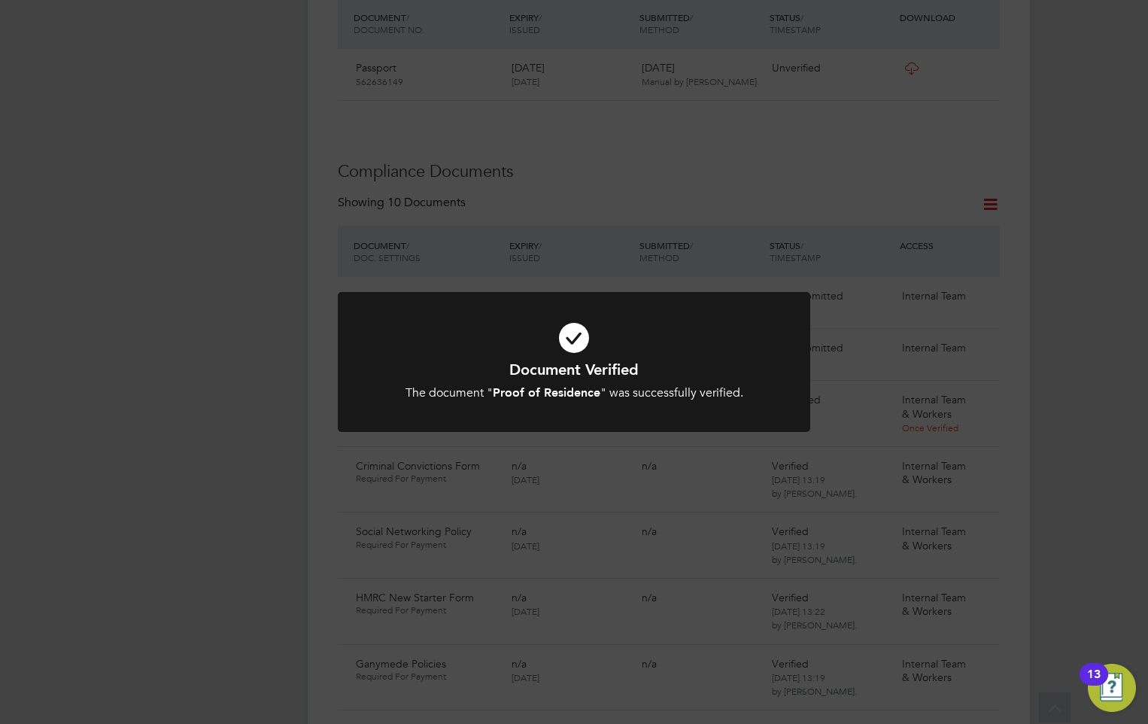
click at [575, 348] on icon at bounding box center [573, 337] width 391 height 59
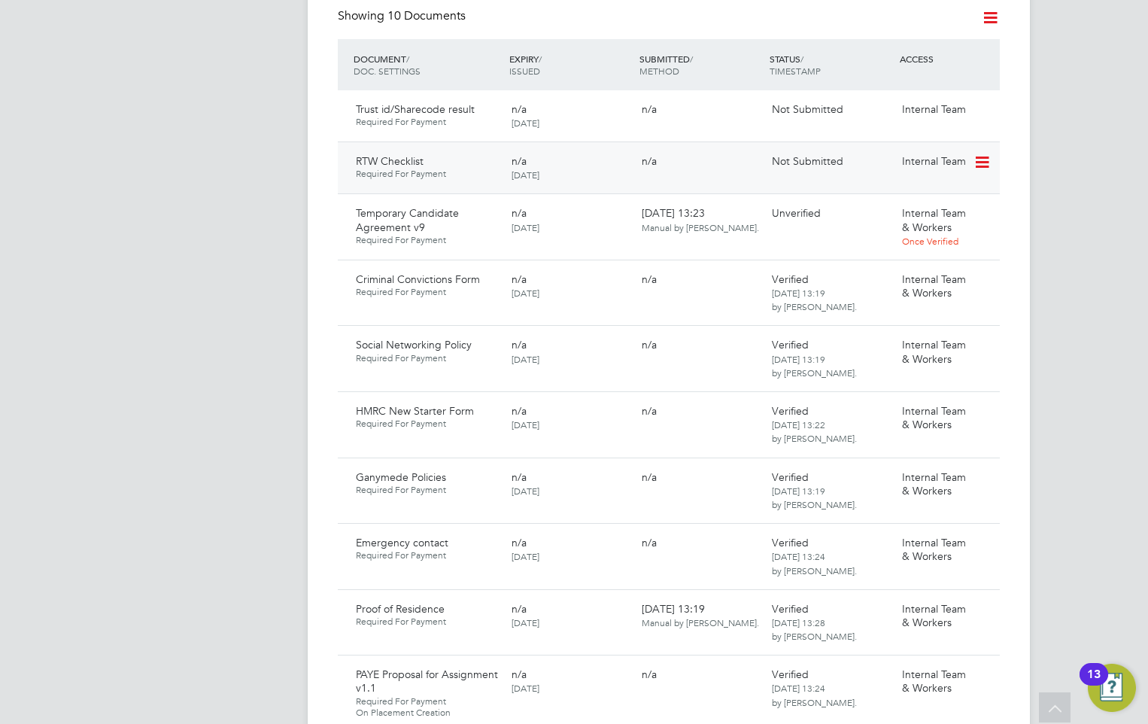
scroll to position [949, 0]
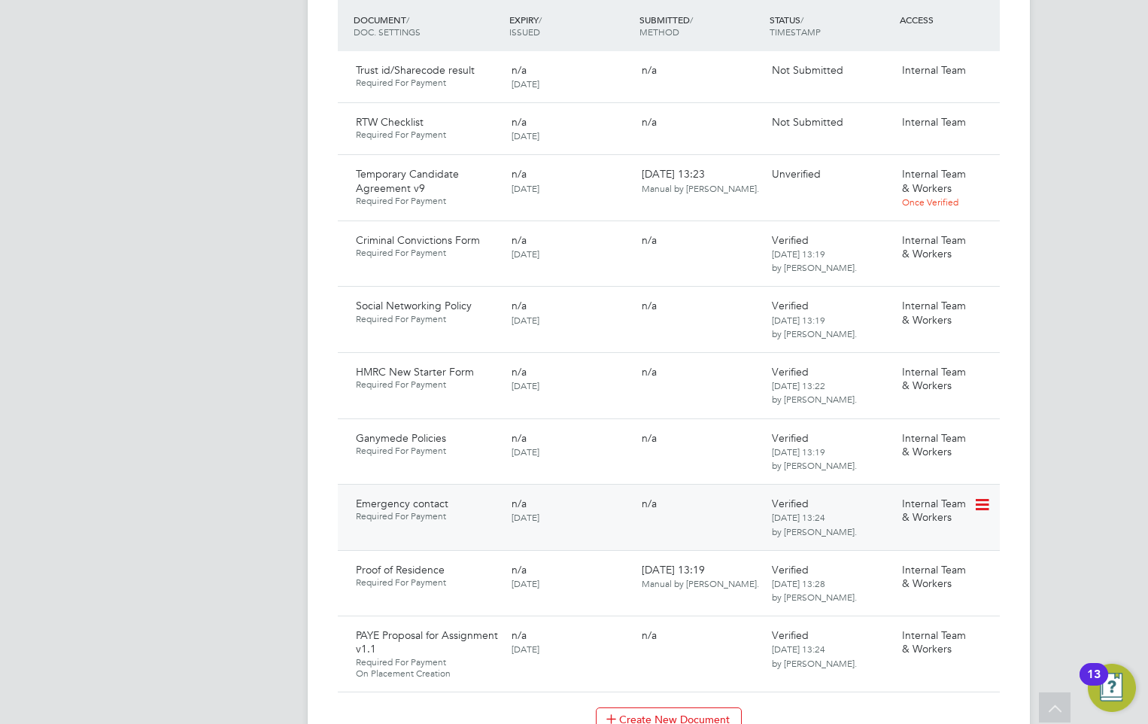
click at [982, 496] on icon at bounding box center [980, 505] width 15 height 18
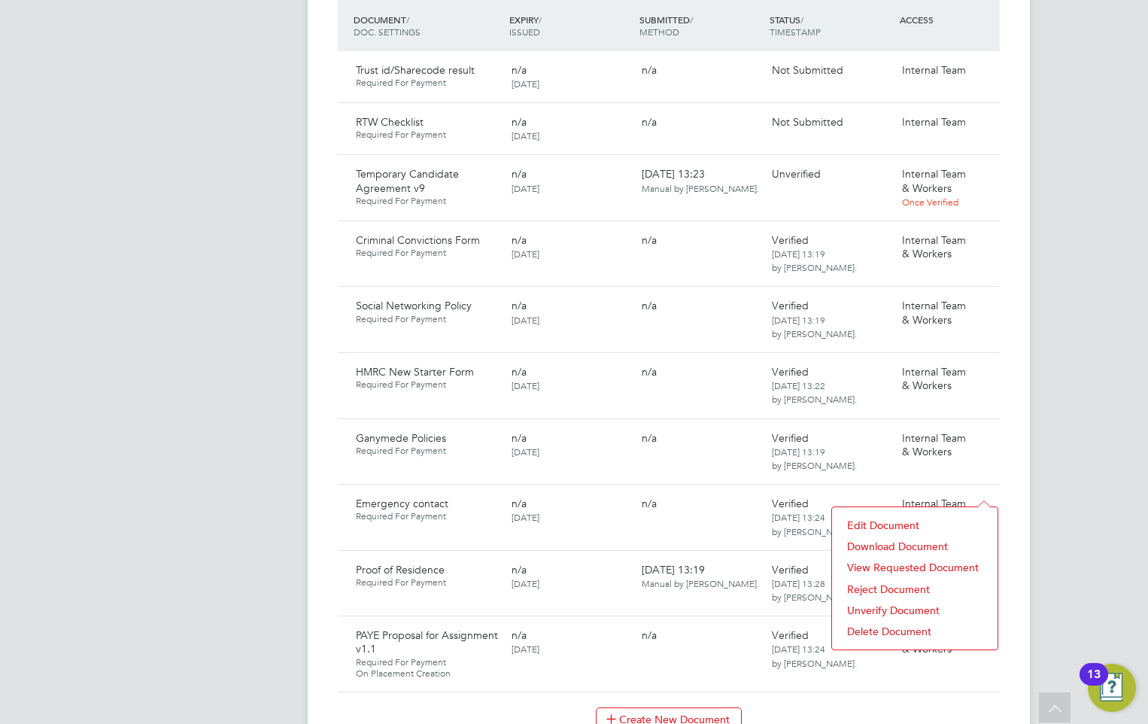
click at [899, 542] on li "Download Document" at bounding box center [914, 546] width 150 height 21
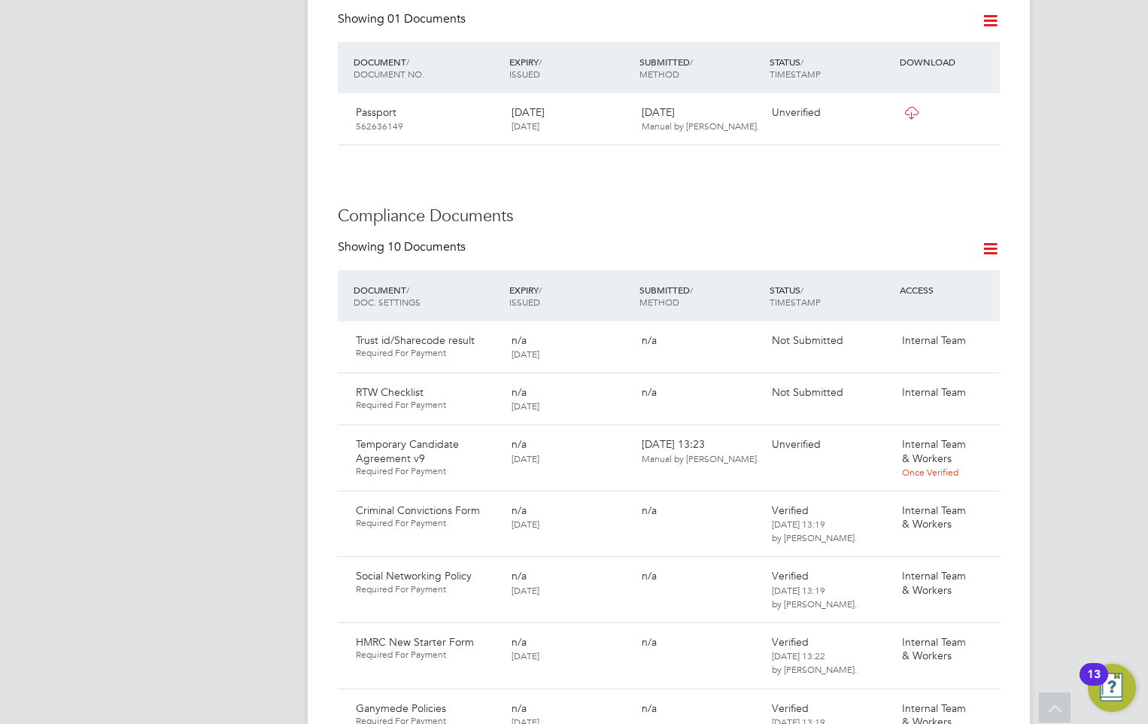
scroll to position [724, 0]
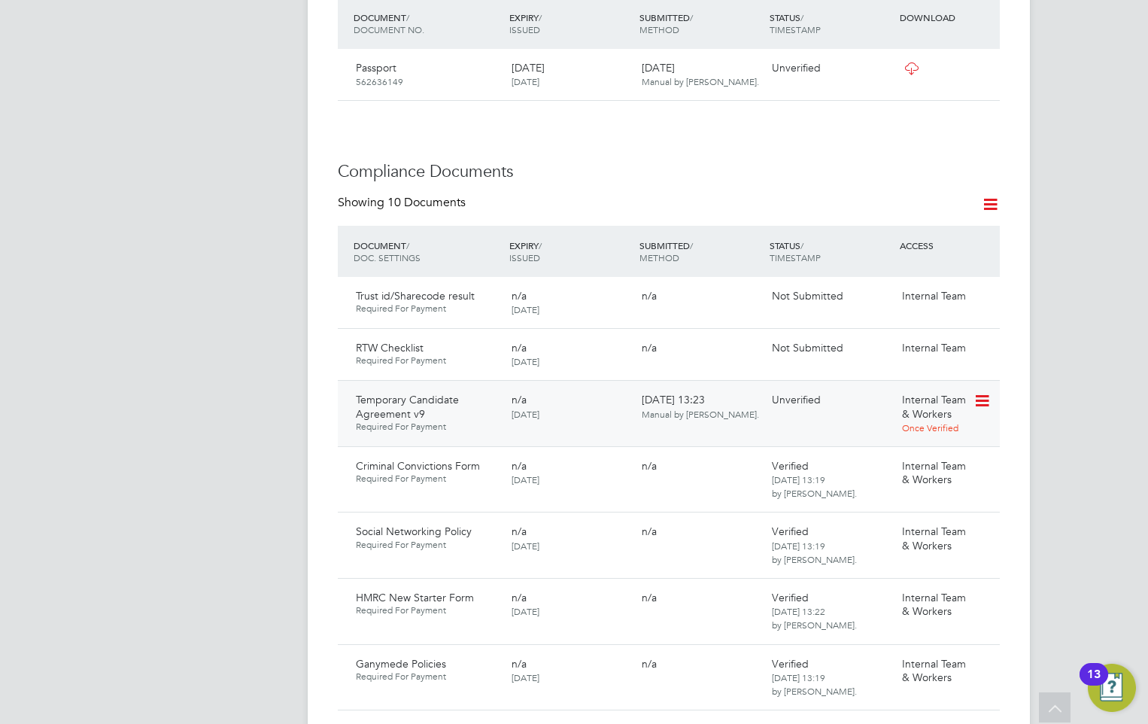
click at [985, 392] on icon at bounding box center [980, 401] width 15 height 18
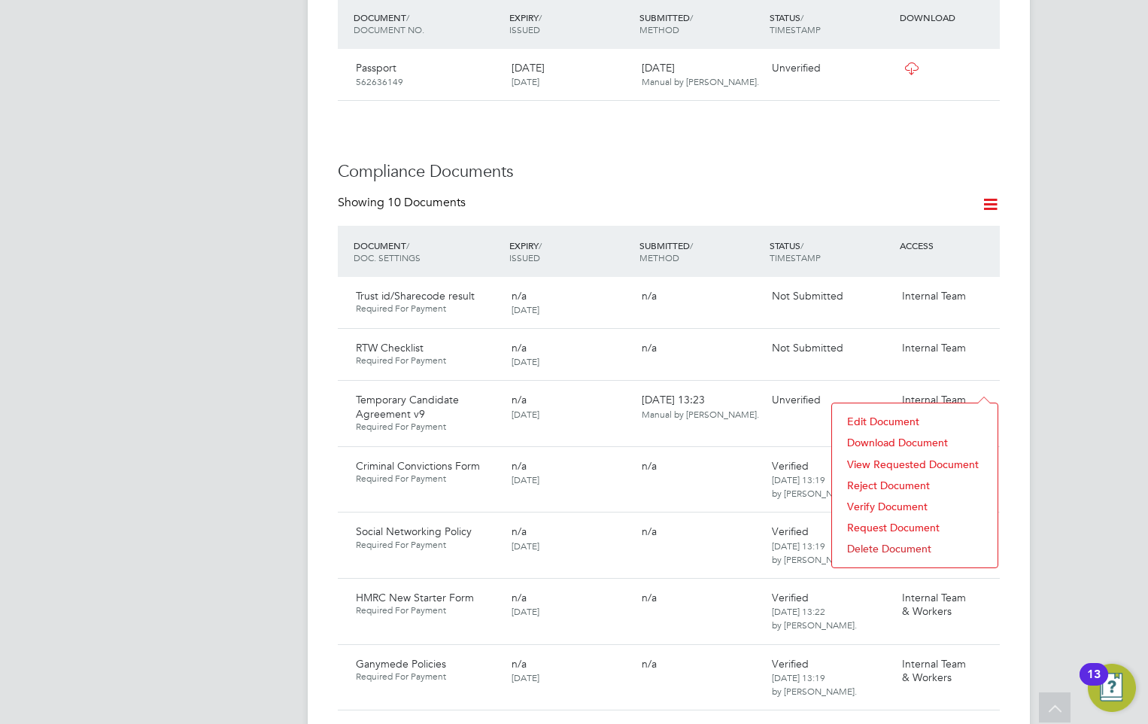
click at [882, 457] on li "View Requested Document" at bounding box center [914, 464] width 150 height 21
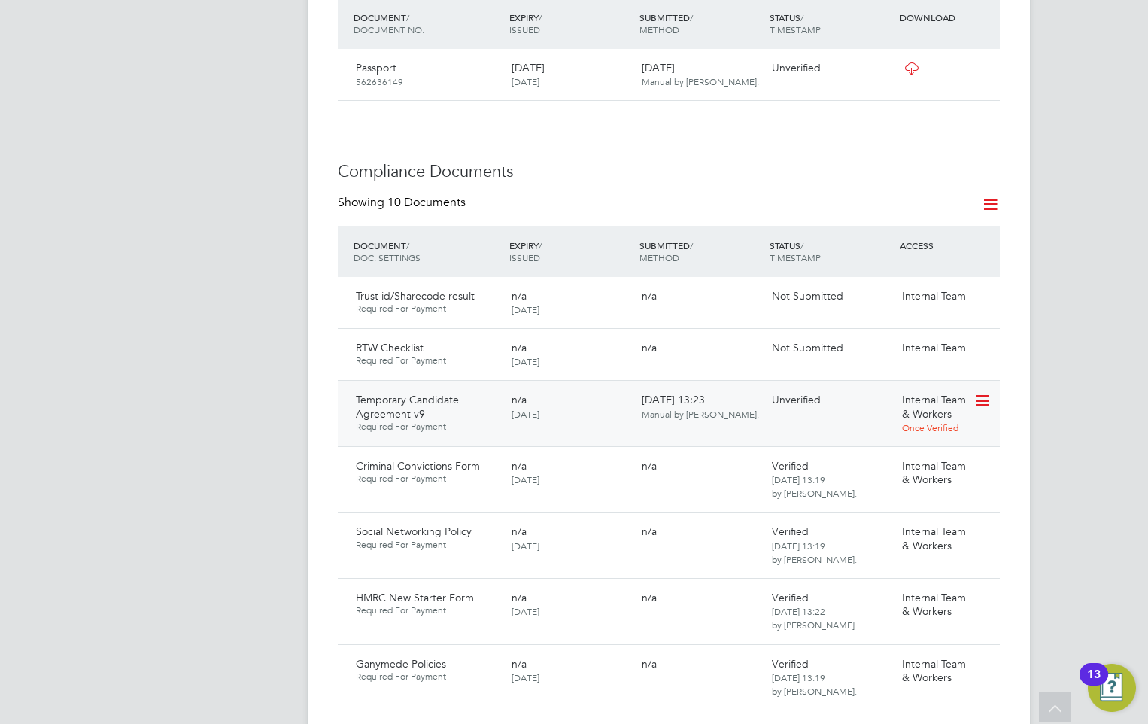
click at [976, 392] on icon at bounding box center [980, 401] width 15 height 18
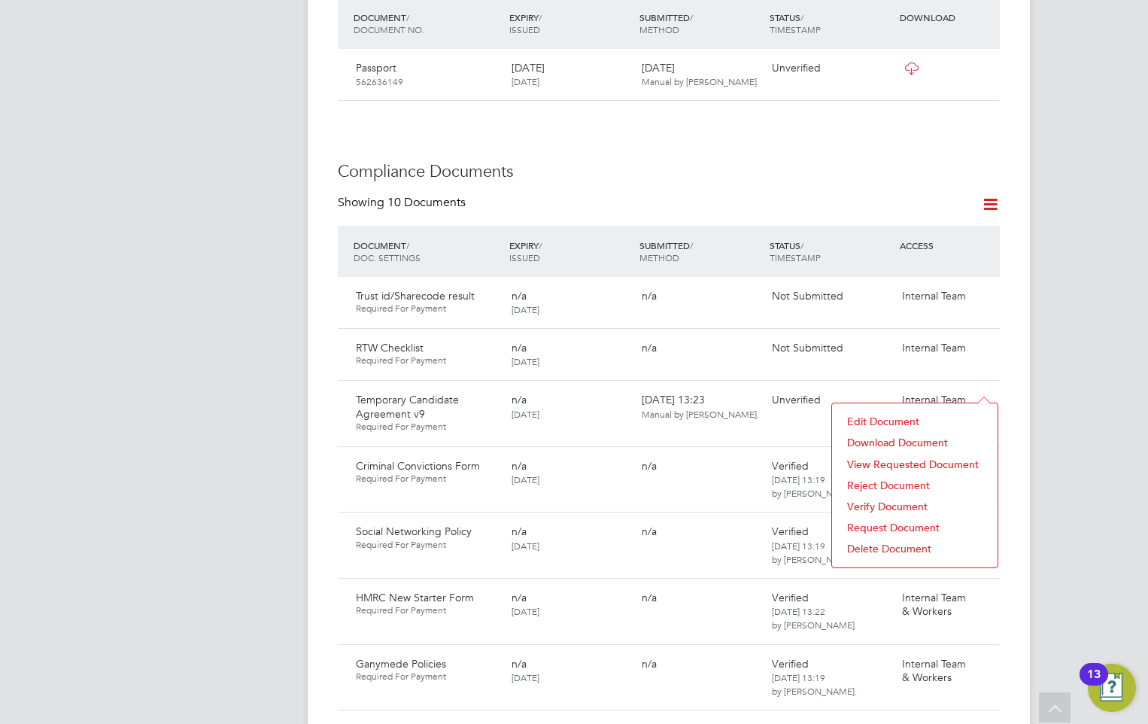
click at [886, 438] on li "Download Document" at bounding box center [914, 442] width 150 height 21
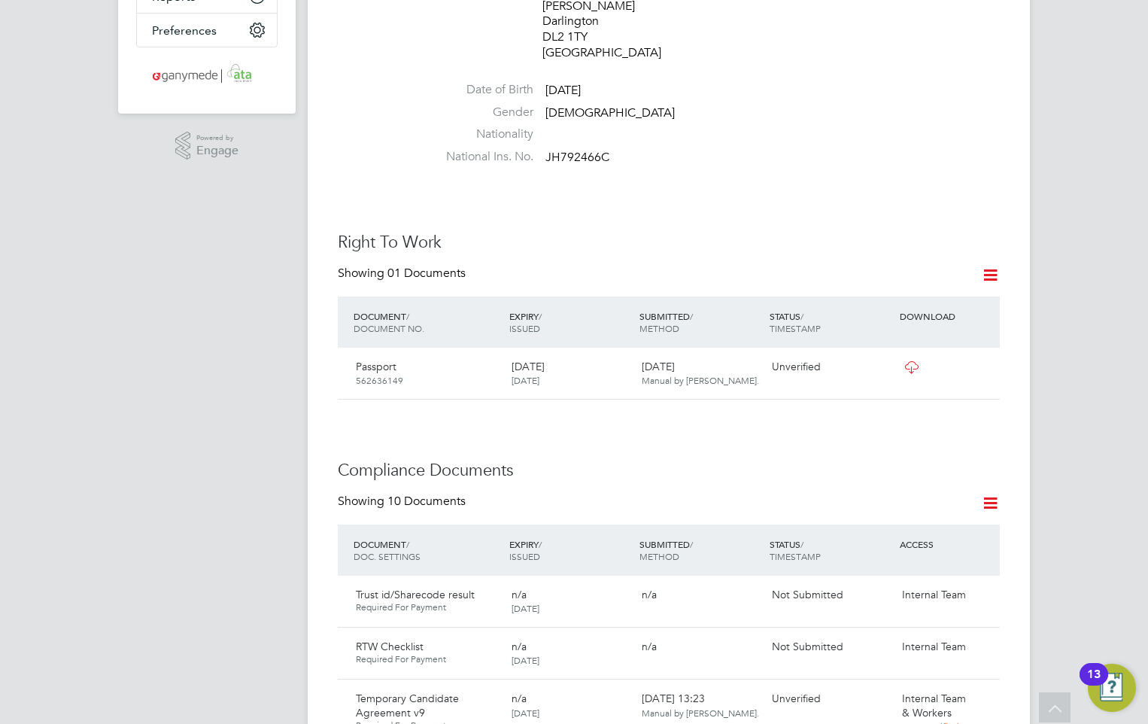
scroll to position [677, 0]
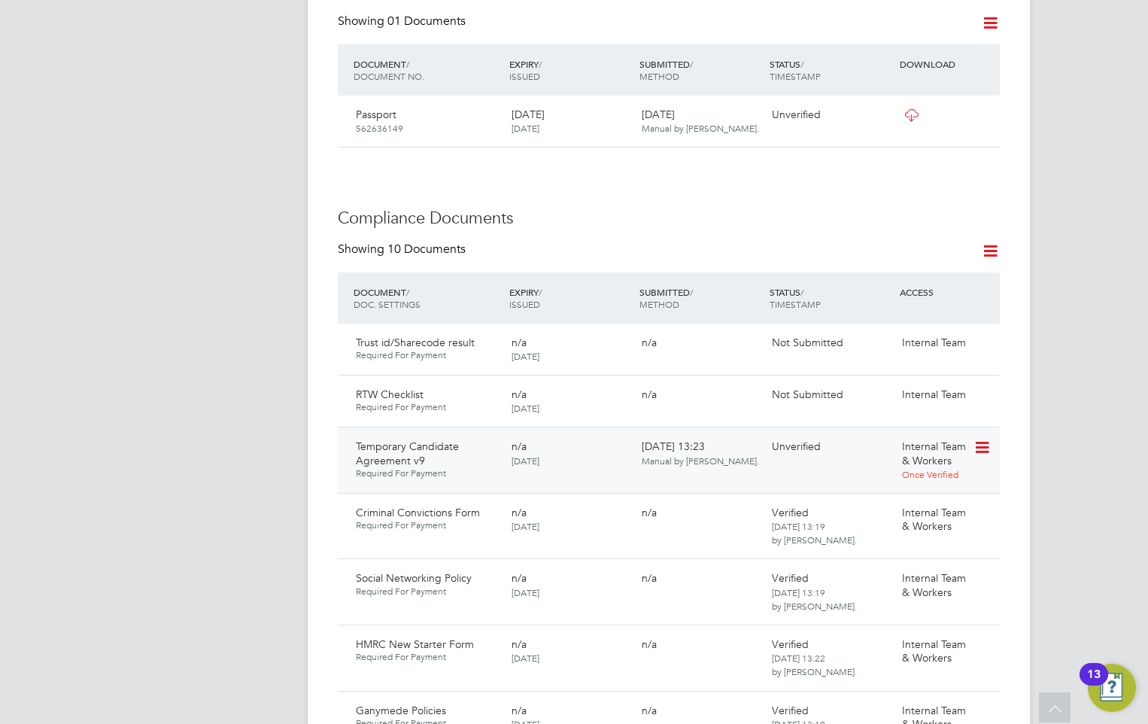
click at [979, 439] on icon at bounding box center [980, 448] width 15 height 18
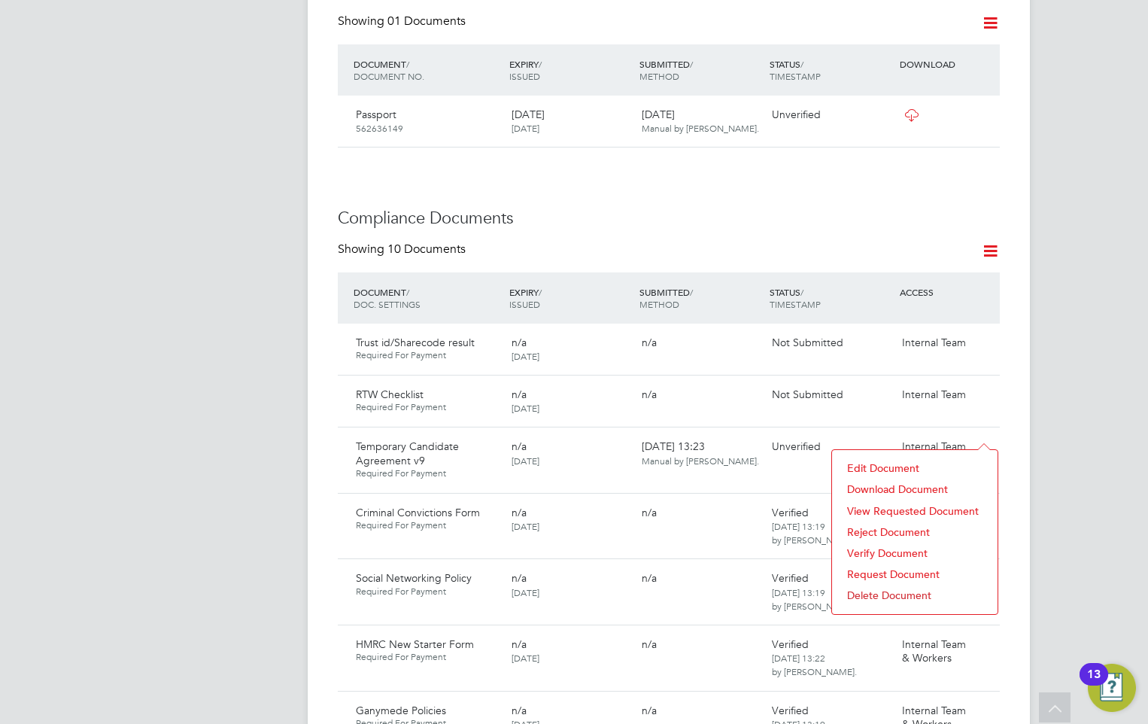
click at [890, 527] on li "Reject Document" at bounding box center [914, 531] width 150 height 21
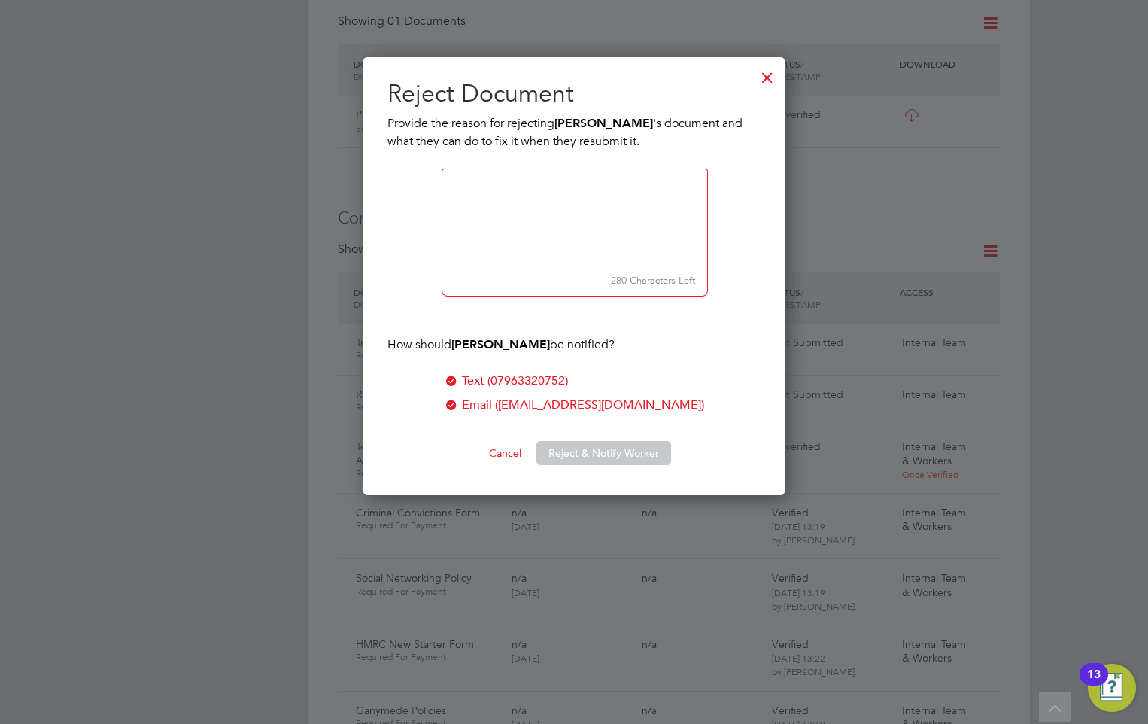
scroll to position [439, 422]
paste textarea "Please confirm If you are not prepared to work overtime above 48 hours answer N…"
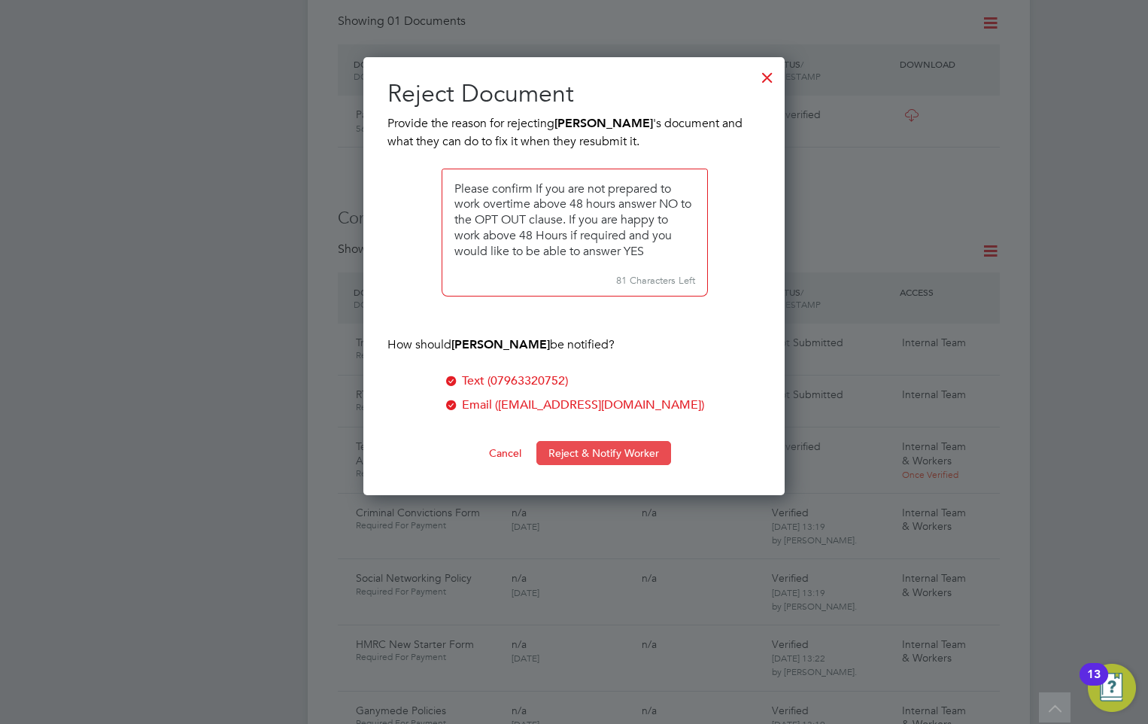
type textarea "Please confirm If you are not prepared to work overtime above 48 hours answer N…"
click at [569, 449] on button "Reject & Notify Worker" at bounding box center [603, 453] width 135 height 24
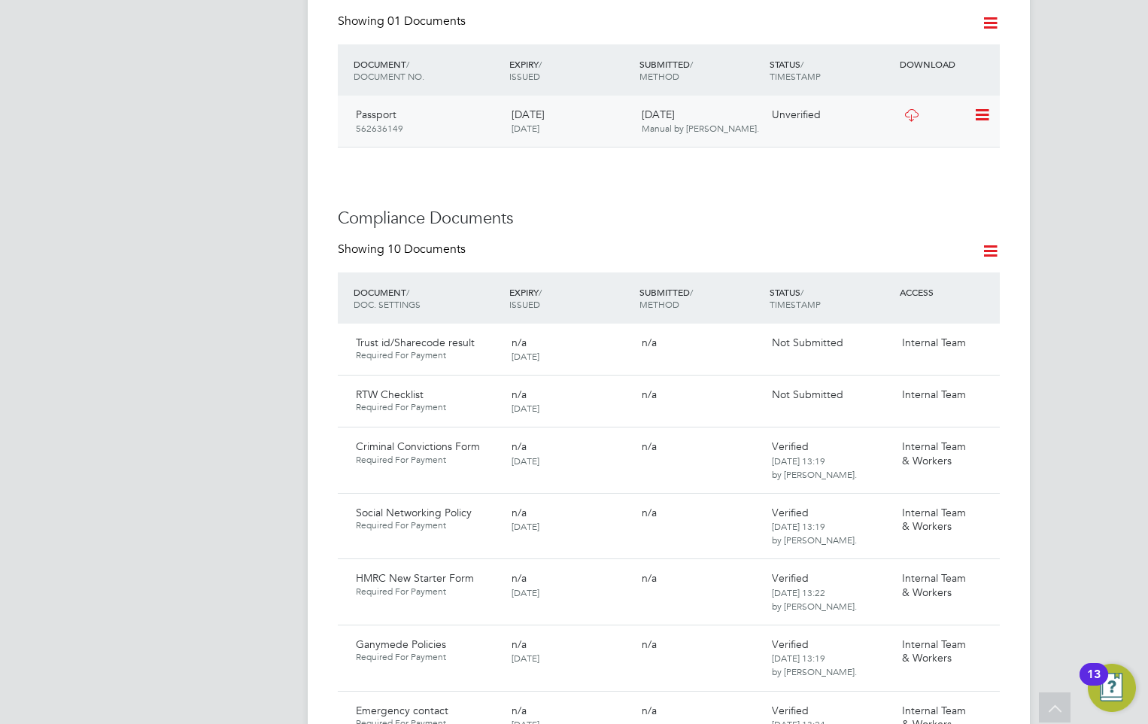
click at [906, 109] on icon at bounding box center [911, 115] width 19 height 12
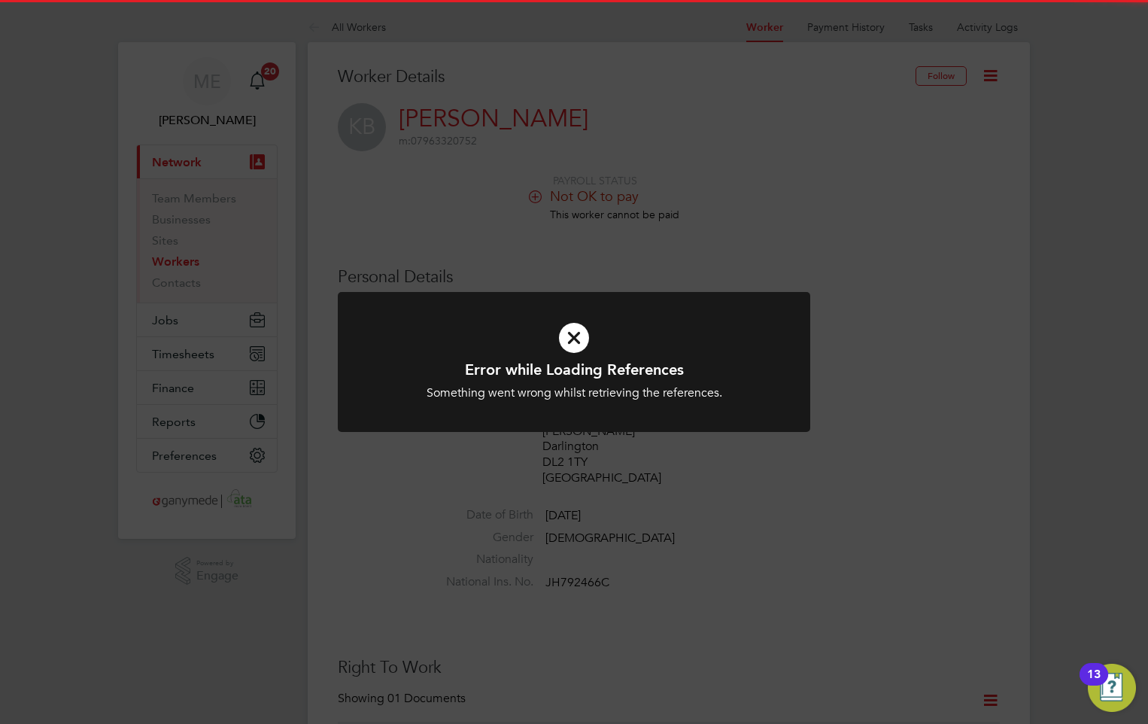
click at [575, 335] on icon at bounding box center [573, 337] width 391 height 59
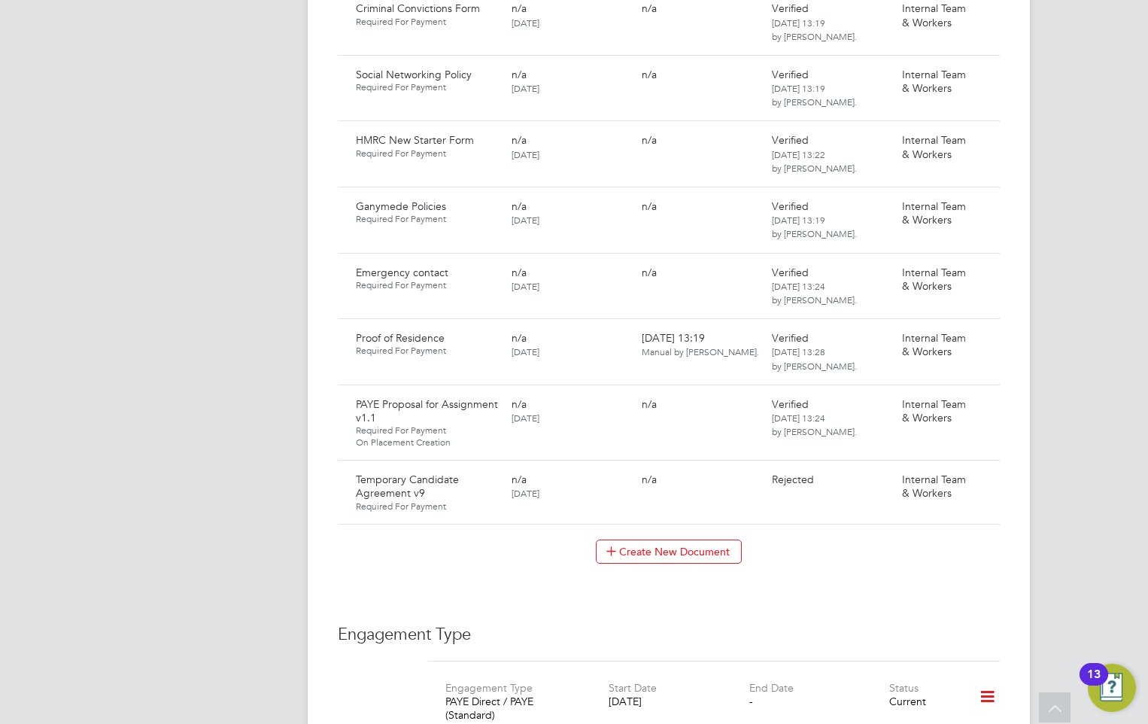
scroll to position [1128, 0]
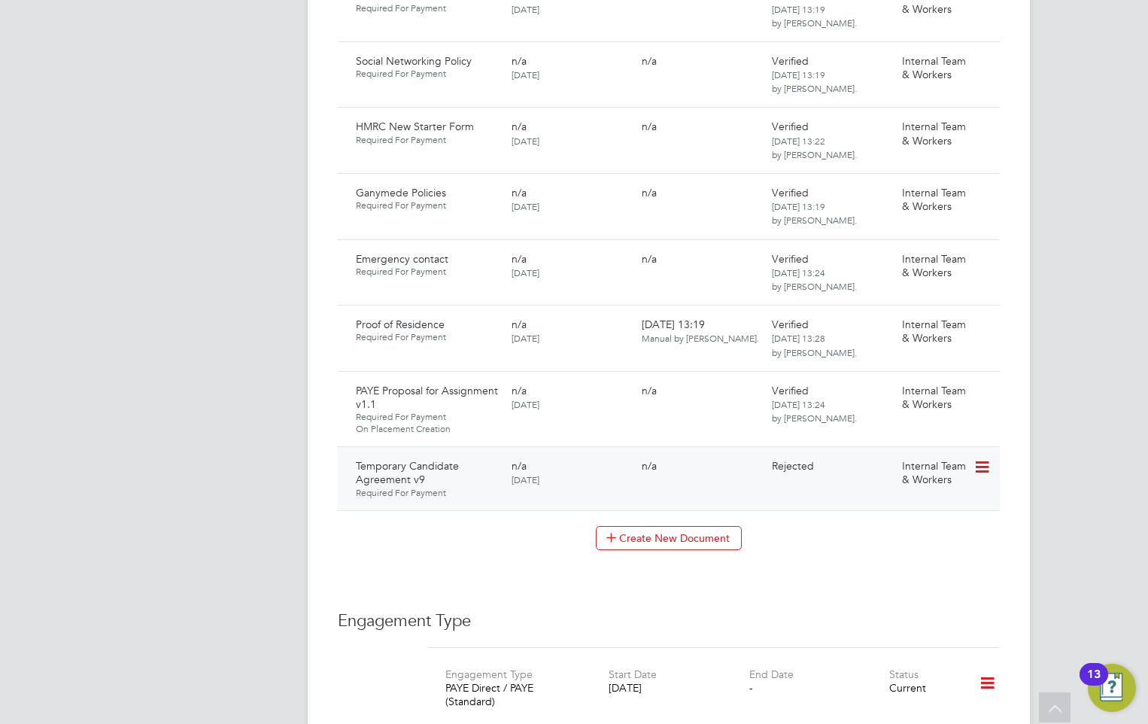
click at [981, 458] on icon at bounding box center [980, 467] width 15 height 18
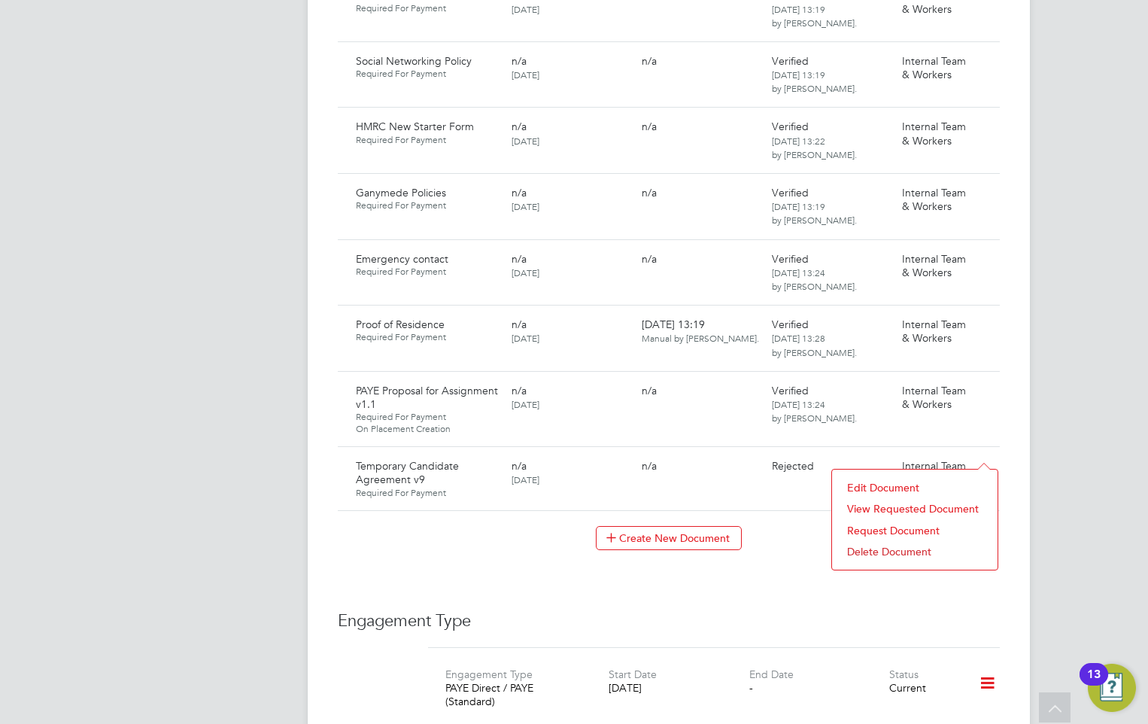
click at [874, 525] on li "Request Document" at bounding box center [914, 530] width 150 height 21
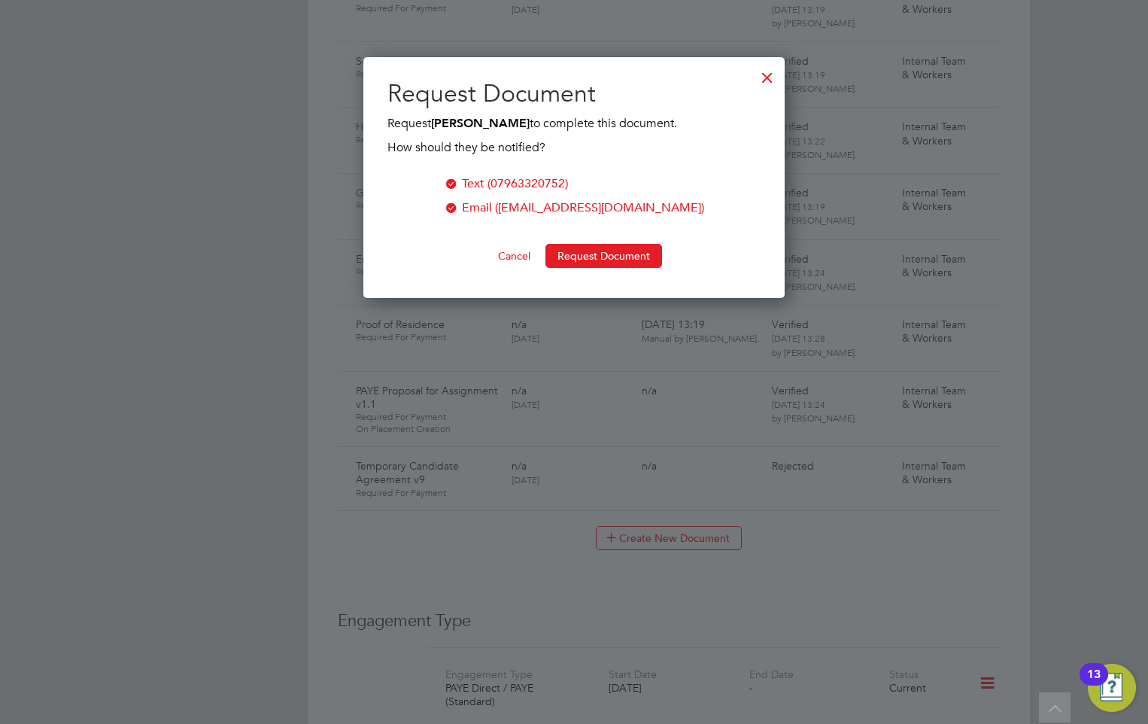
scroll to position [241, 422]
click at [605, 245] on button "Request Document" at bounding box center [603, 256] width 117 height 24
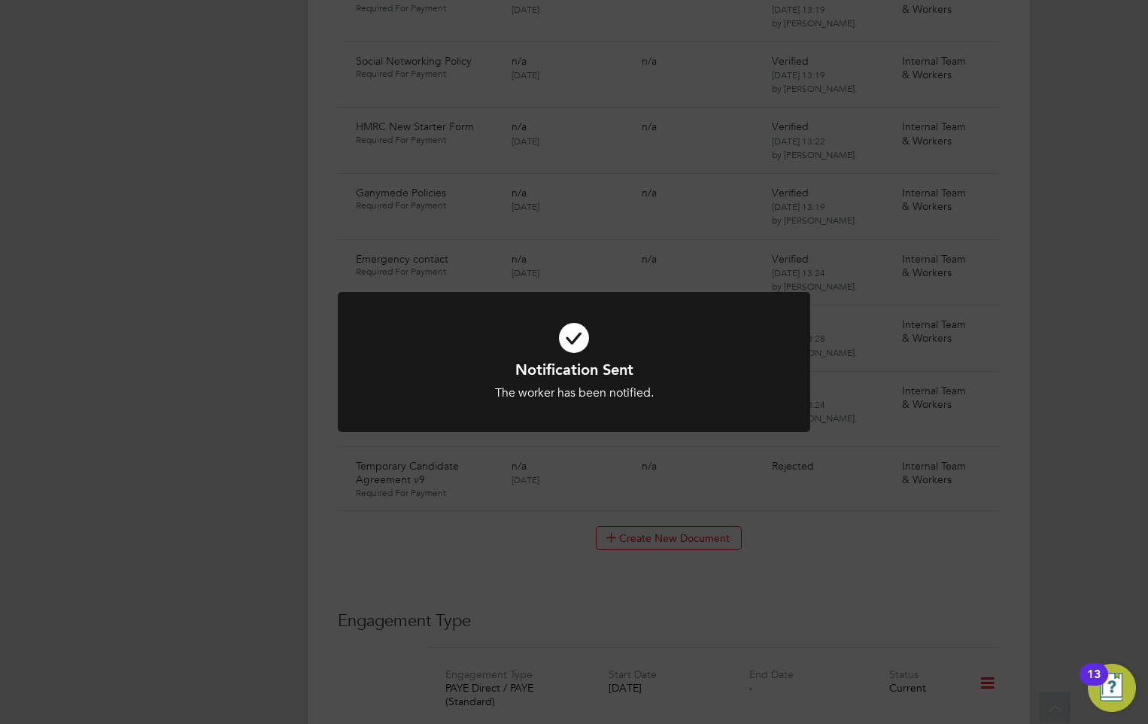
click at [806, 508] on div "Notification Sent The worker has been notified. Cancel Okay" at bounding box center [574, 362] width 1148 height 724
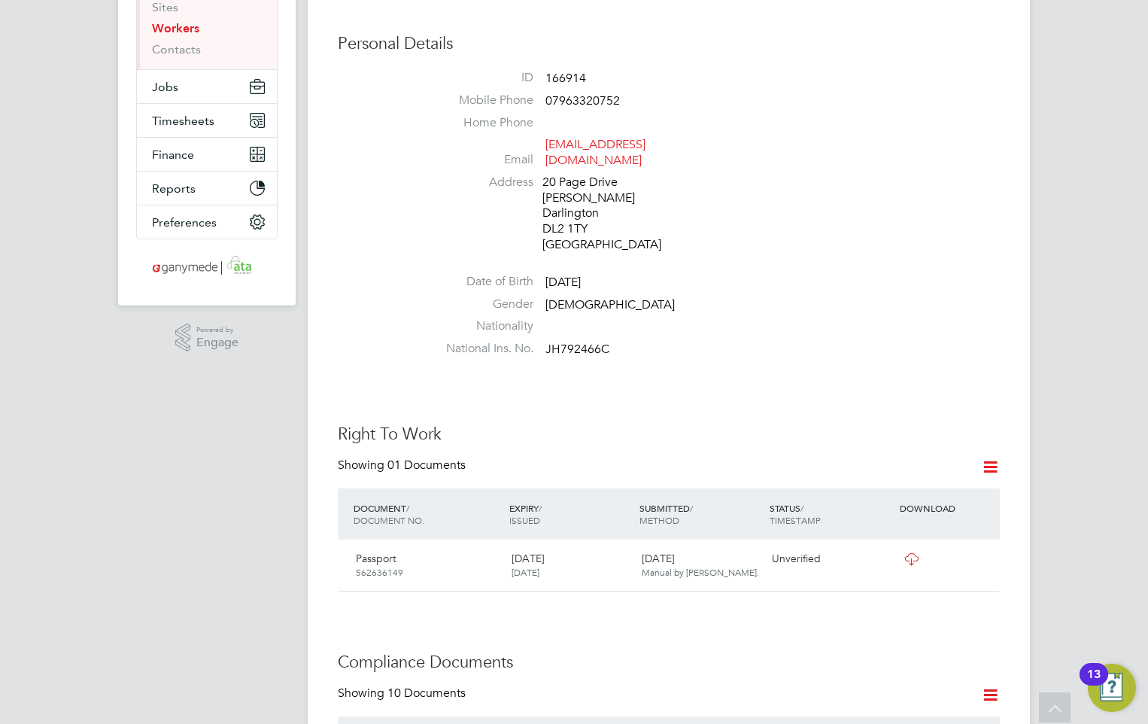
scroll to position [150, 0]
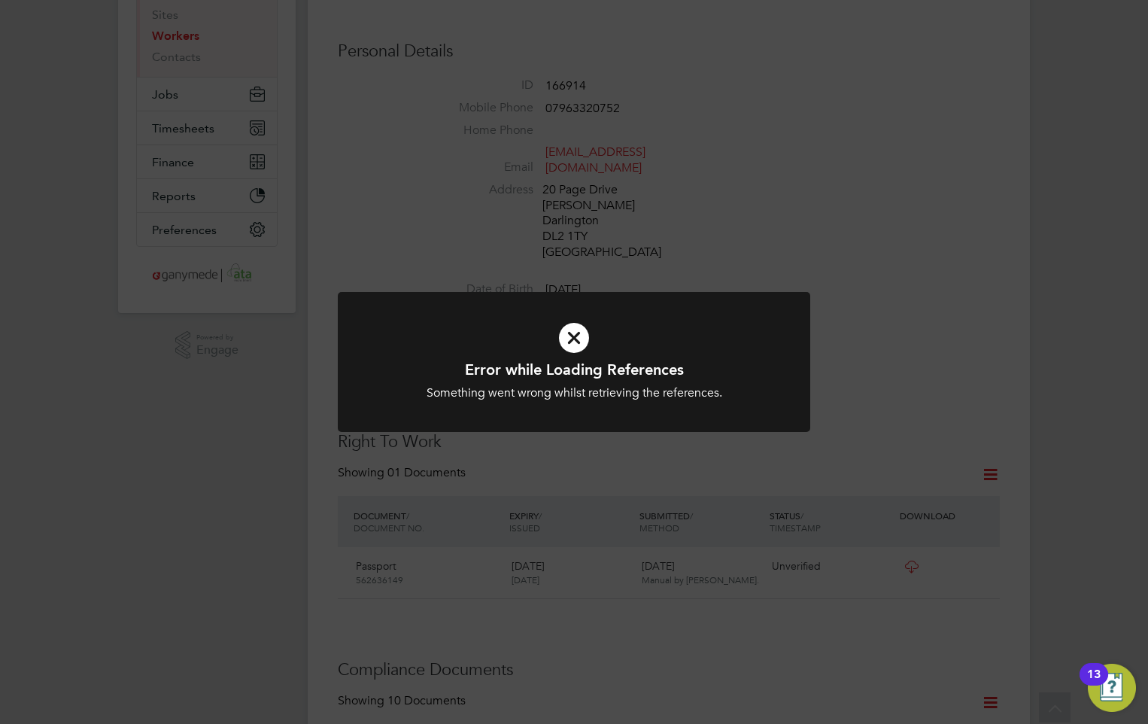
click at [569, 328] on icon at bounding box center [573, 337] width 391 height 59
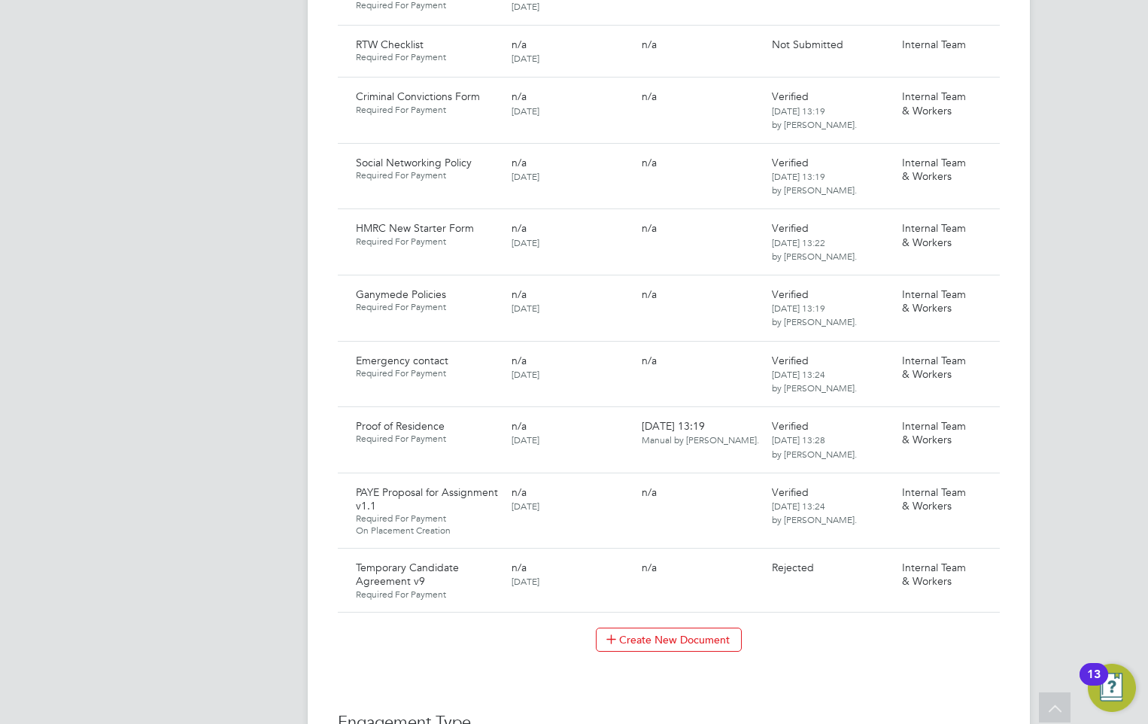
scroll to position [1053, 0]
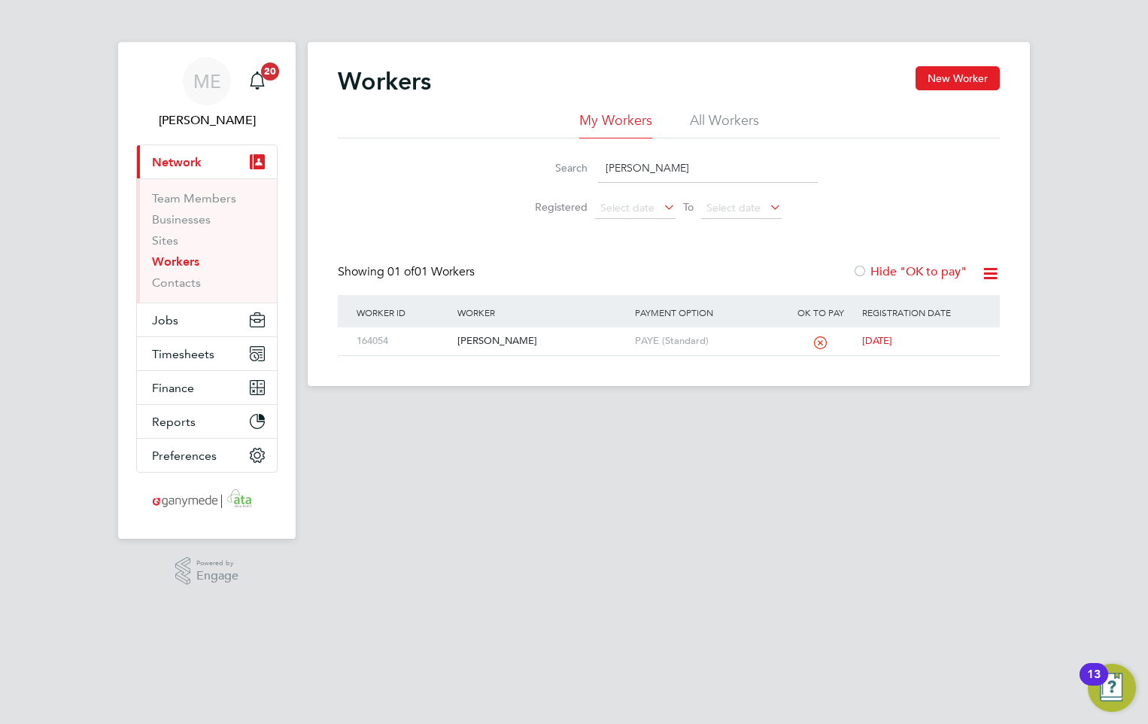
drag, startPoint x: 651, startPoint y: 165, endPoint x: 529, endPoint y: 166, distance: 122.6
click at [529, 166] on div "Search [PERSON_NAME]" at bounding box center [669, 167] width 298 height 29
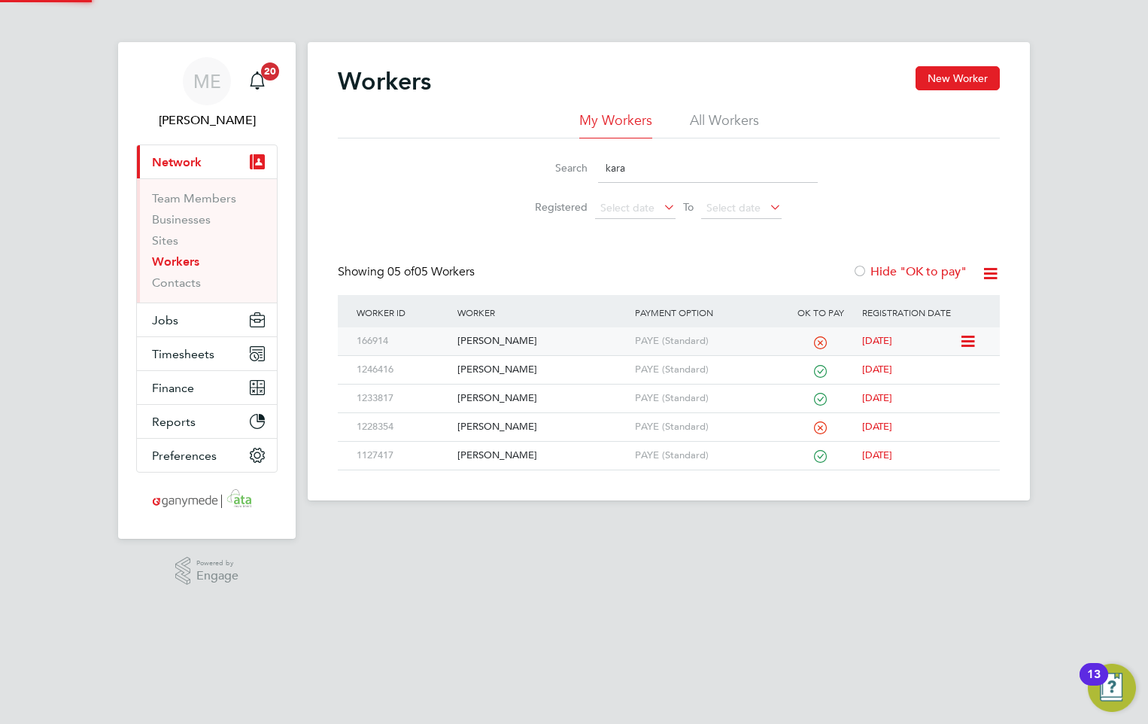
type input "kara"
click at [517, 335] on div "[PERSON_NAME]" at bounding box center [542, 341] width 177 height 28
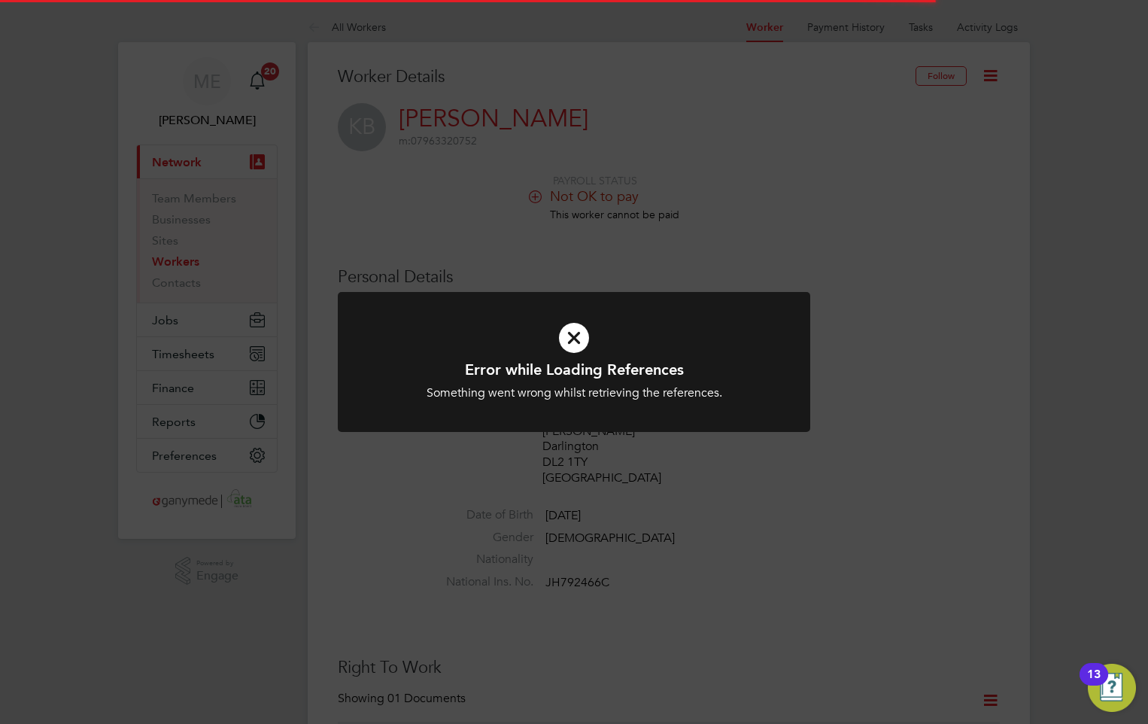
click at [580, 345] on icon at bounding box center [573, 337] width 391 height 59
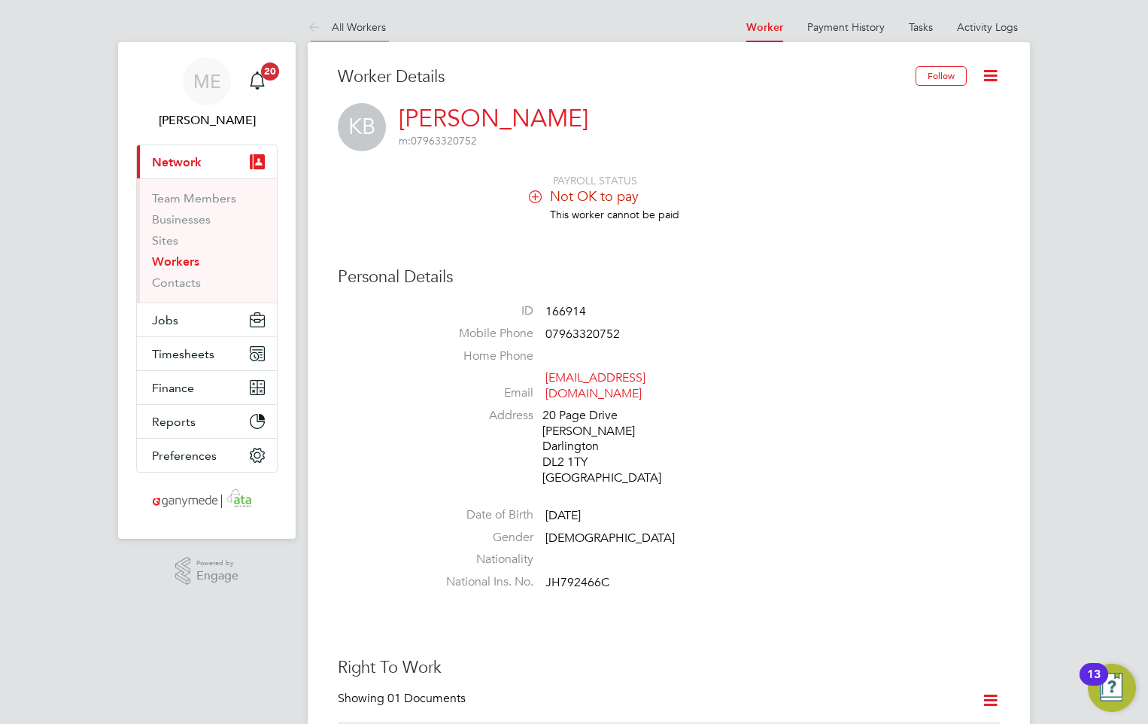
click at [317, 22] on icon at bounding box center [317, 28] width 19 height 19
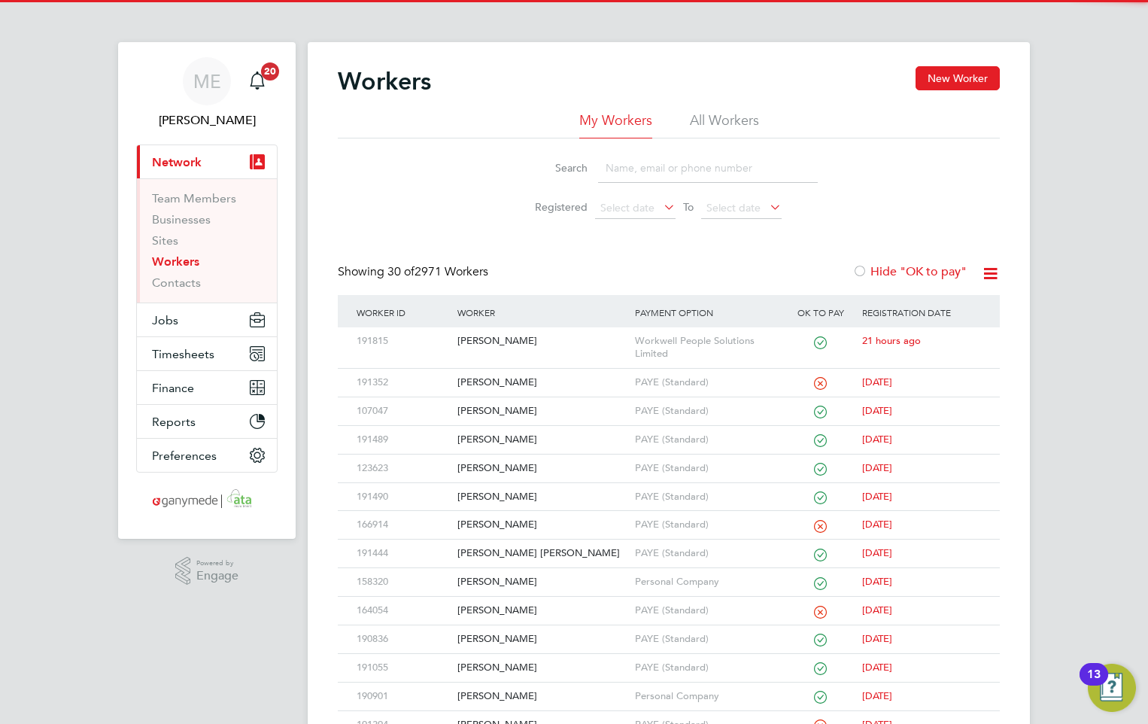
click at [638, 168] on input at bounding box center [708, 167] width 220 height 29
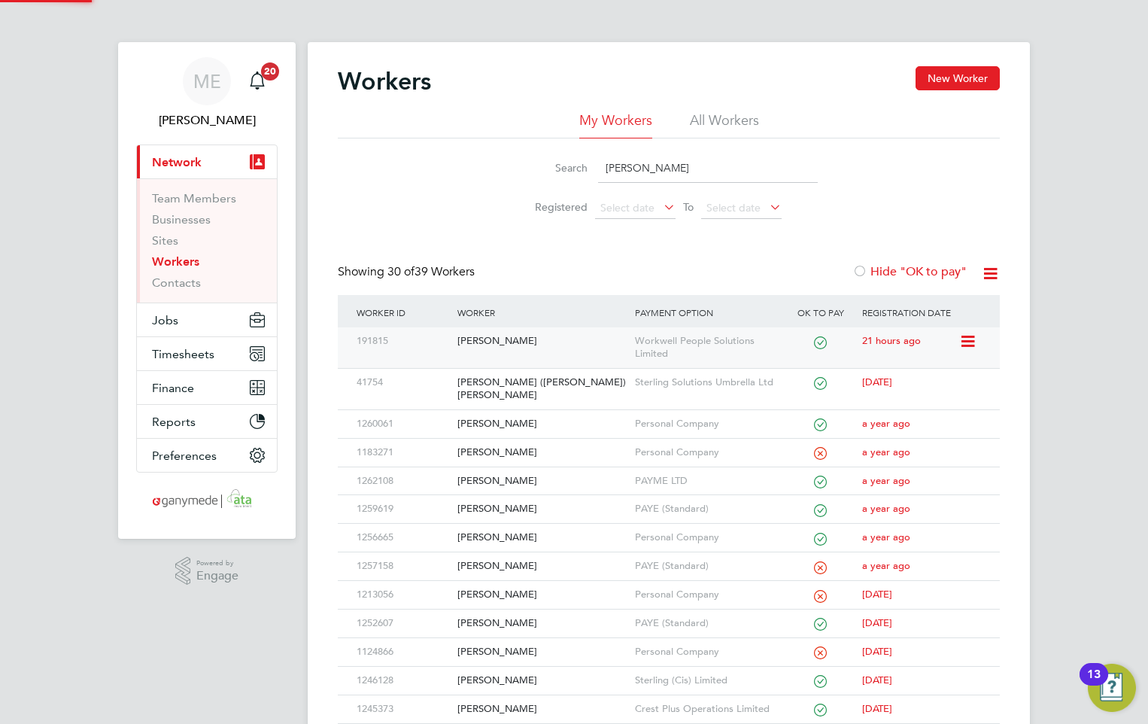
type input "jon"
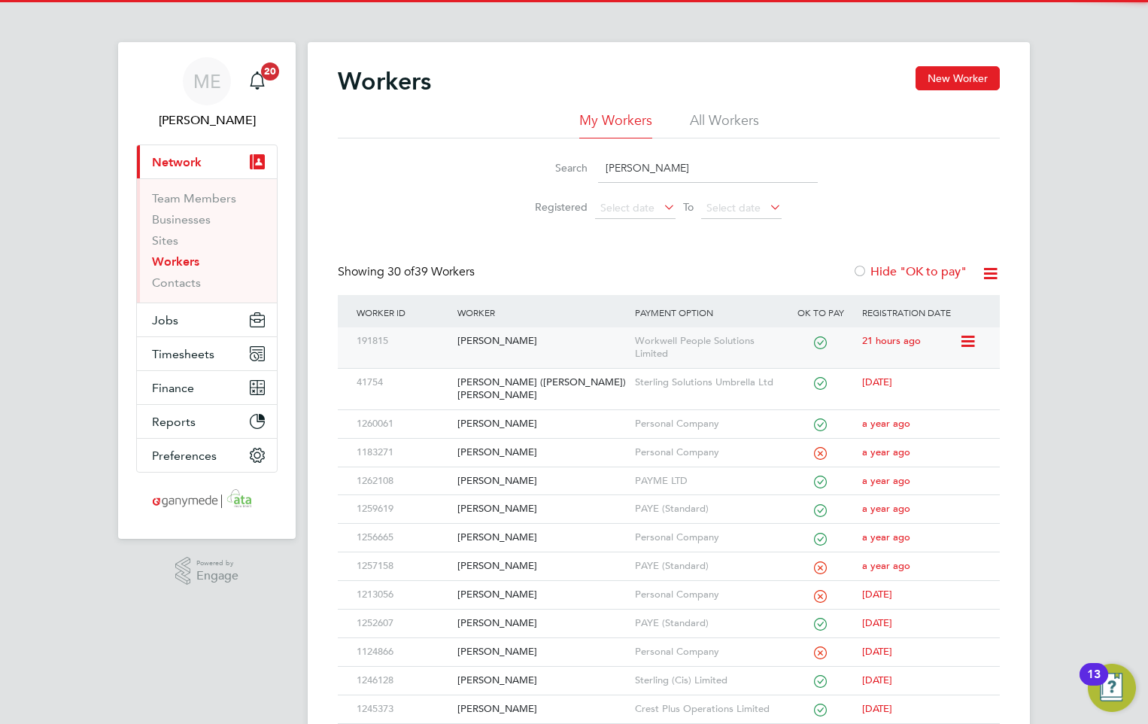
click at [530, 339] on div "[PERSON_NAME]" at bounding box center [542, 341] width 177 height 28
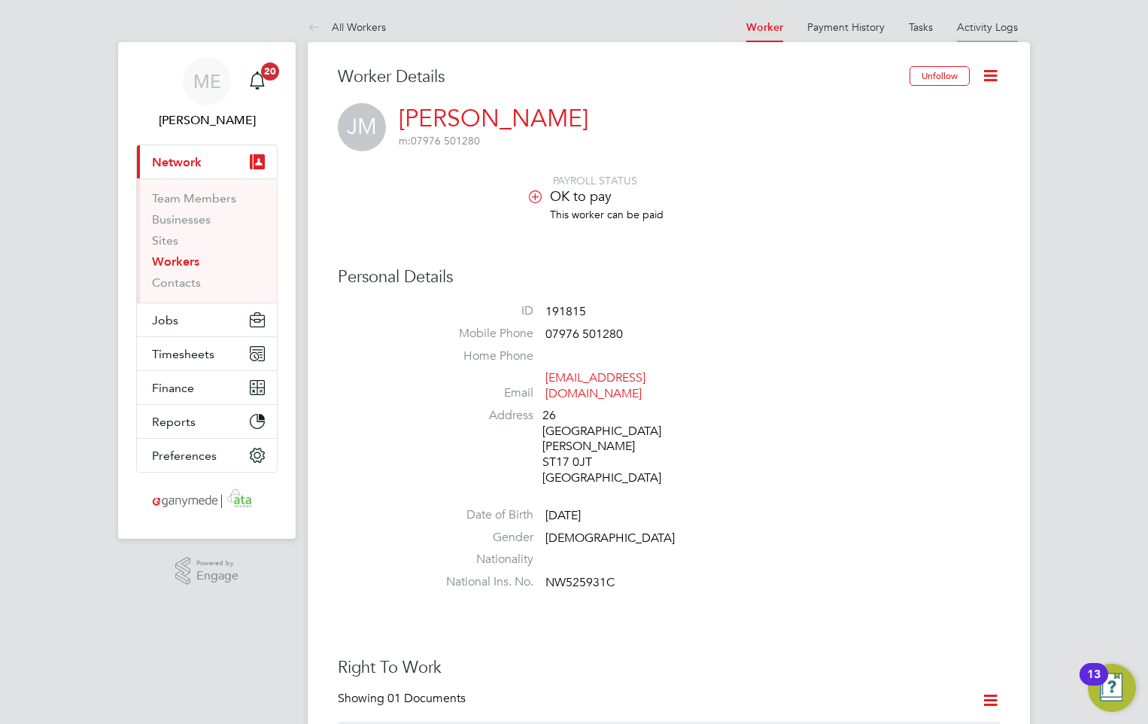
click at [973, 28] on link "Activity Logs" at bounding box center [987, 27] width 61 height 14
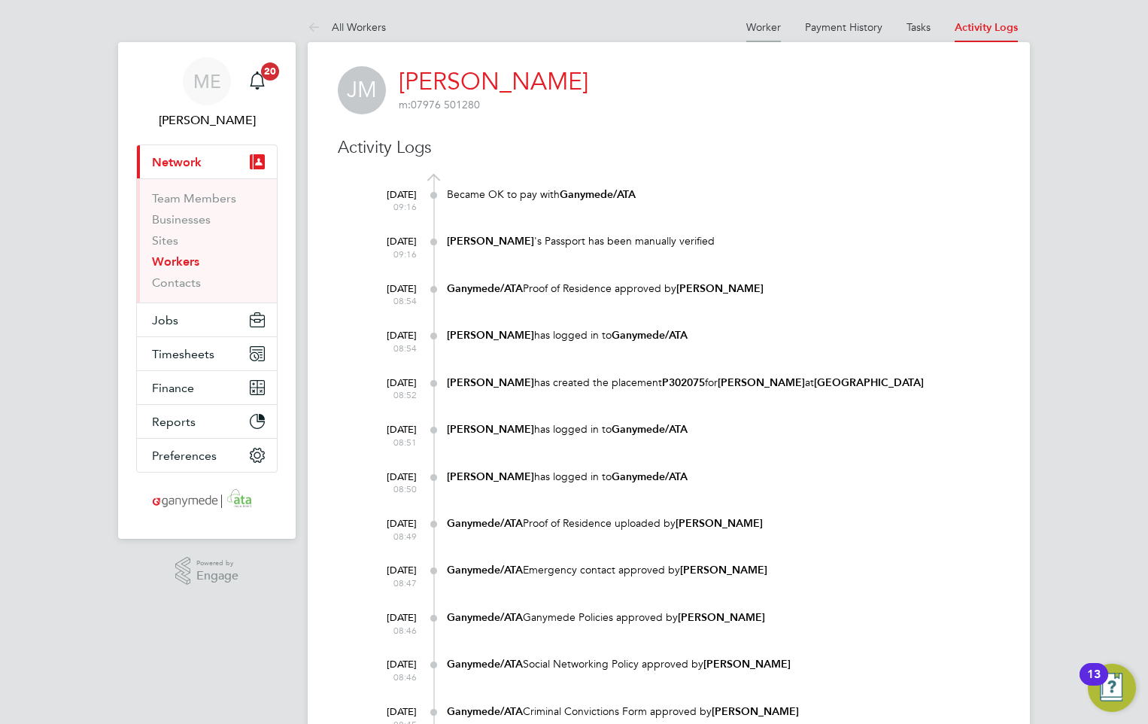
click at [760, 25] on link "Worker" at bounding box center [763, 27] width 35 height 14
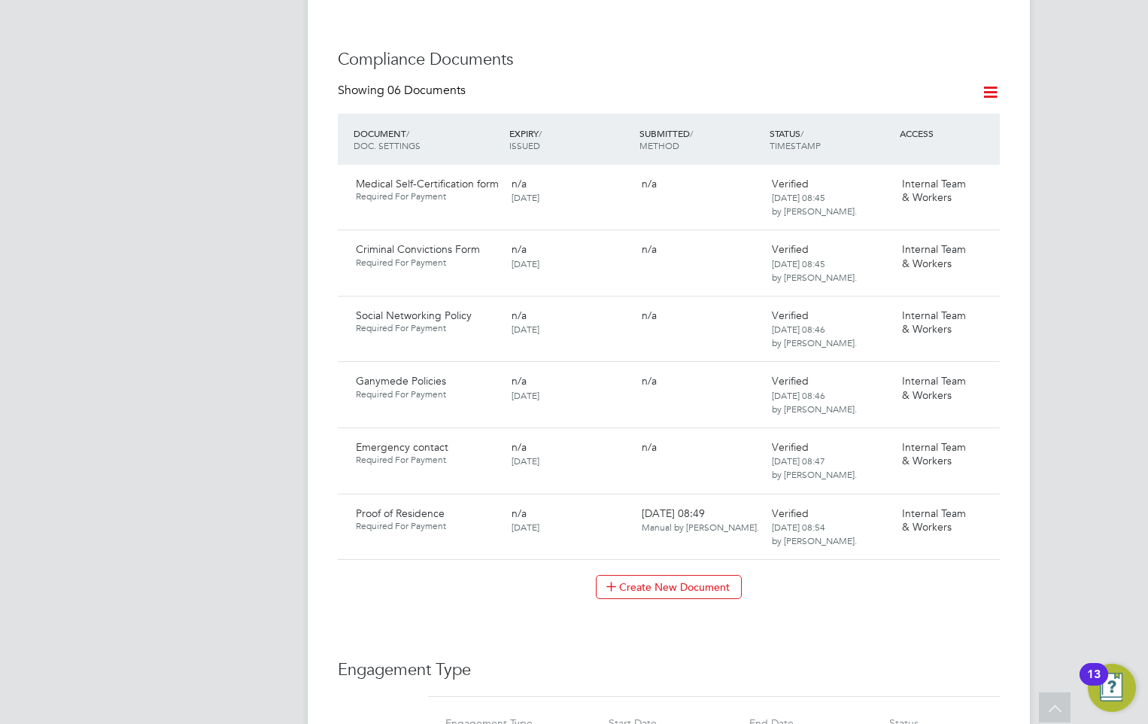
scroll to position [734, 0]
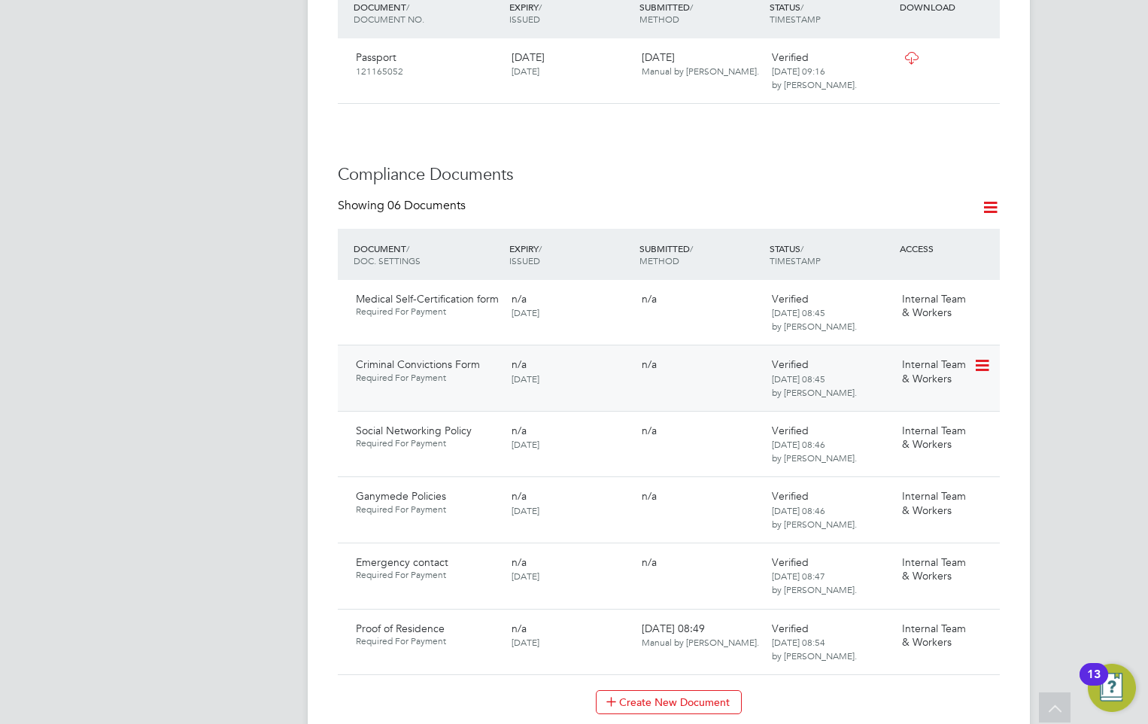
click at [981, 357] on icon at bounding box center [980, 366] width 15 height 18
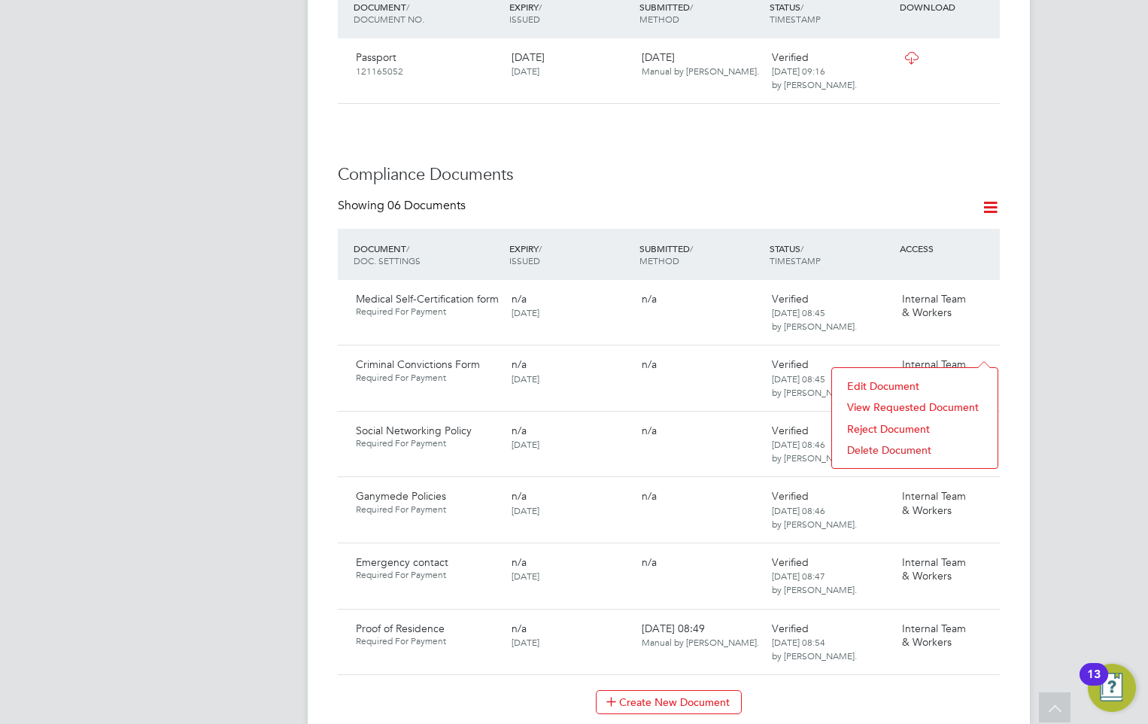
click at [873, 424] on li "Reject Document" at bounding box center [914, 428] width 150 height 21
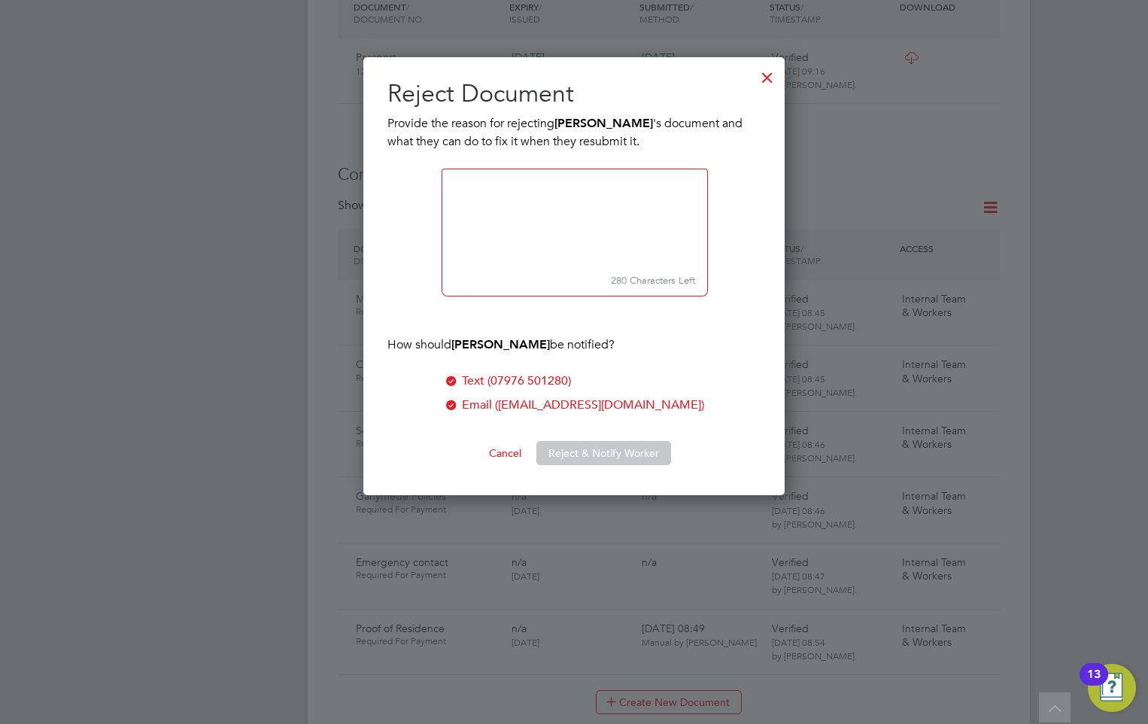
scroll to position [439, 422]
paste textarea "Please check that you have completed properly as we are not able to view the do…"
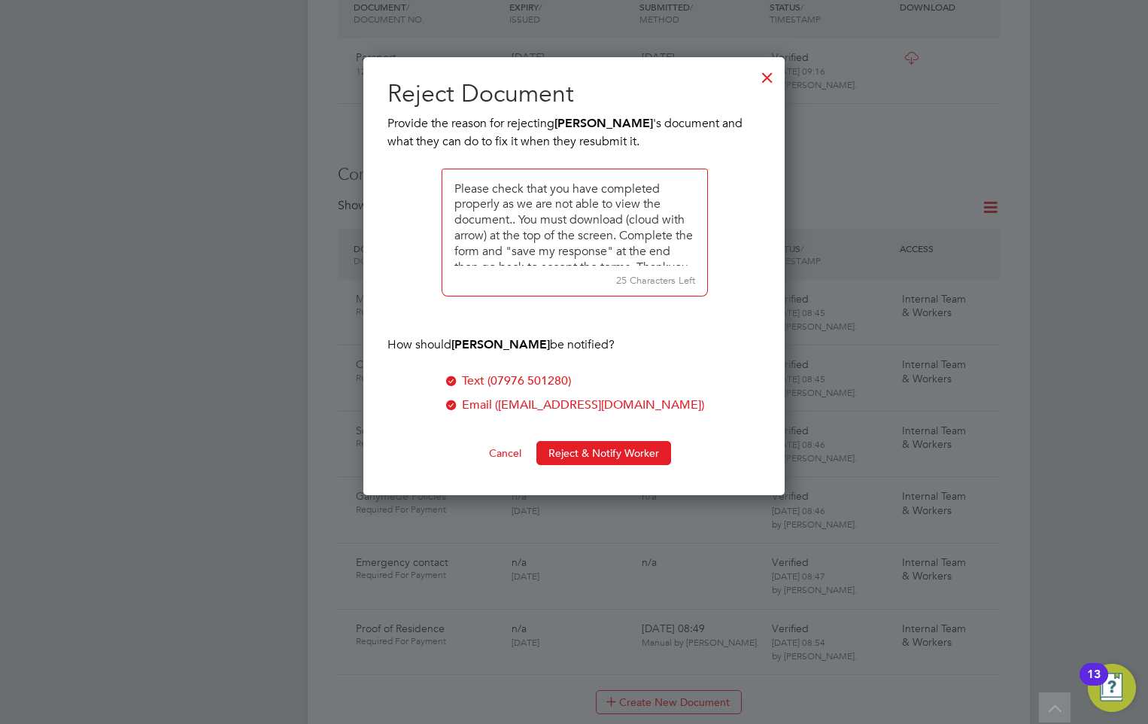
scroll to position [6, 0]
type textarea "Please check that you have completed properly as we are not able to view the do…"
click at [566, 449] on button "Reject & Notify Worker" at bounding box center [603, 453] width 135 height 24
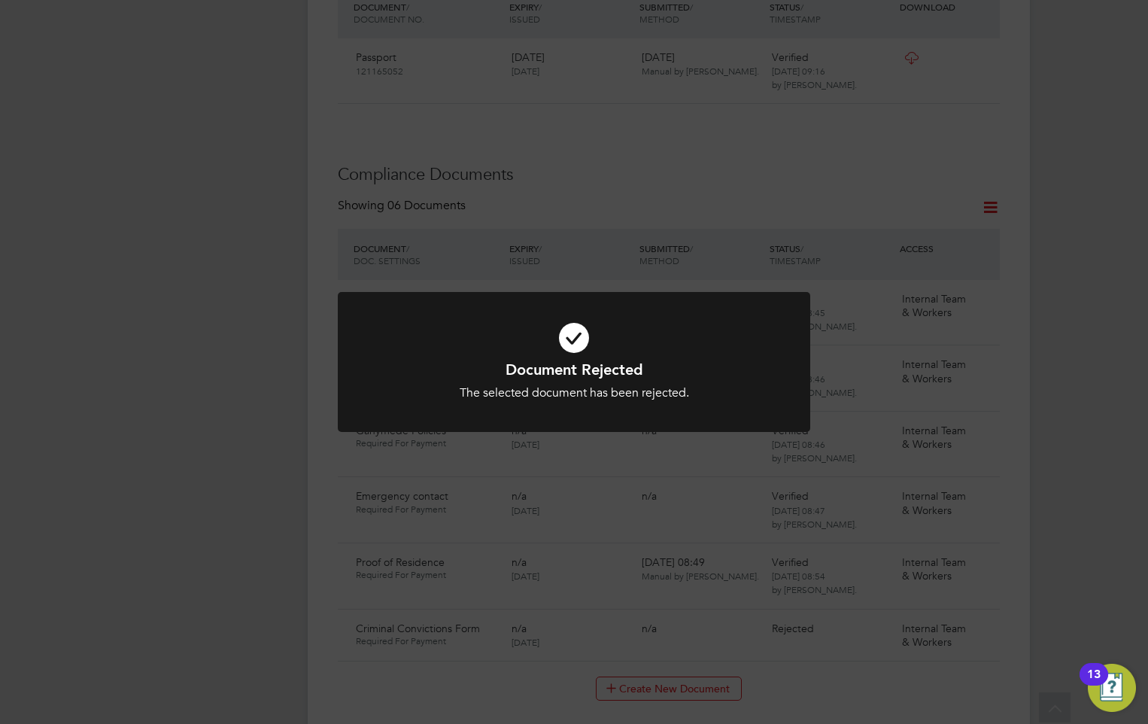
click at [640, 335] on icon at bounding box center [573, 337] width 391 height 59
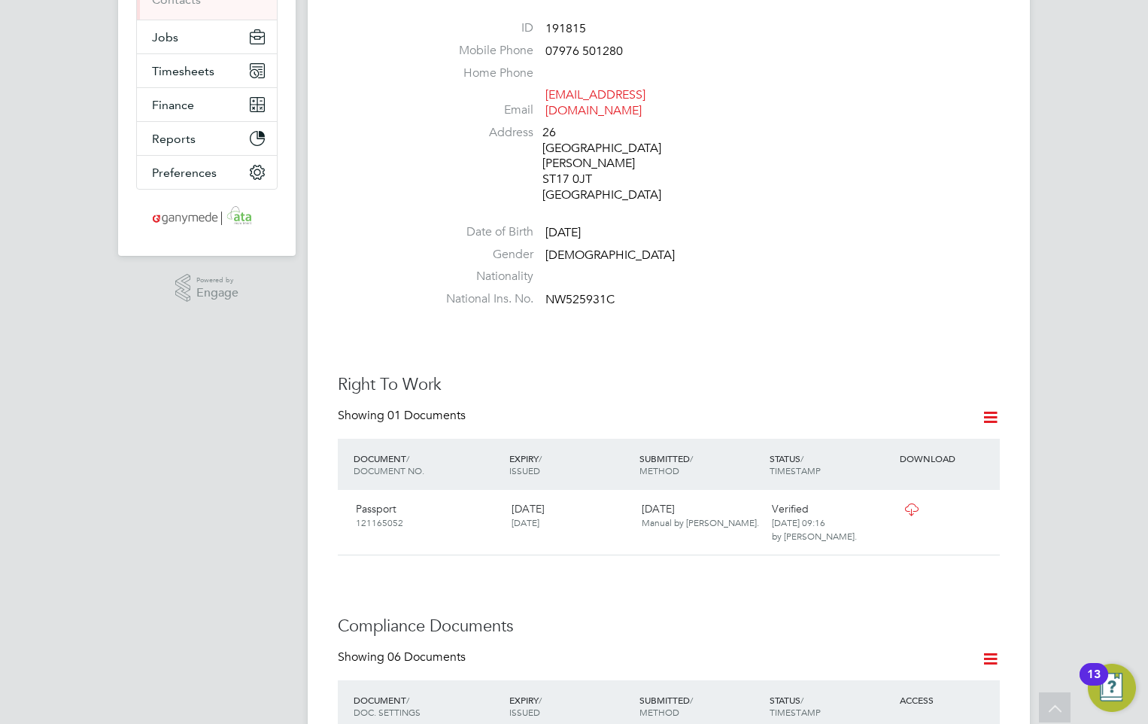
scroll to position [0, 0]
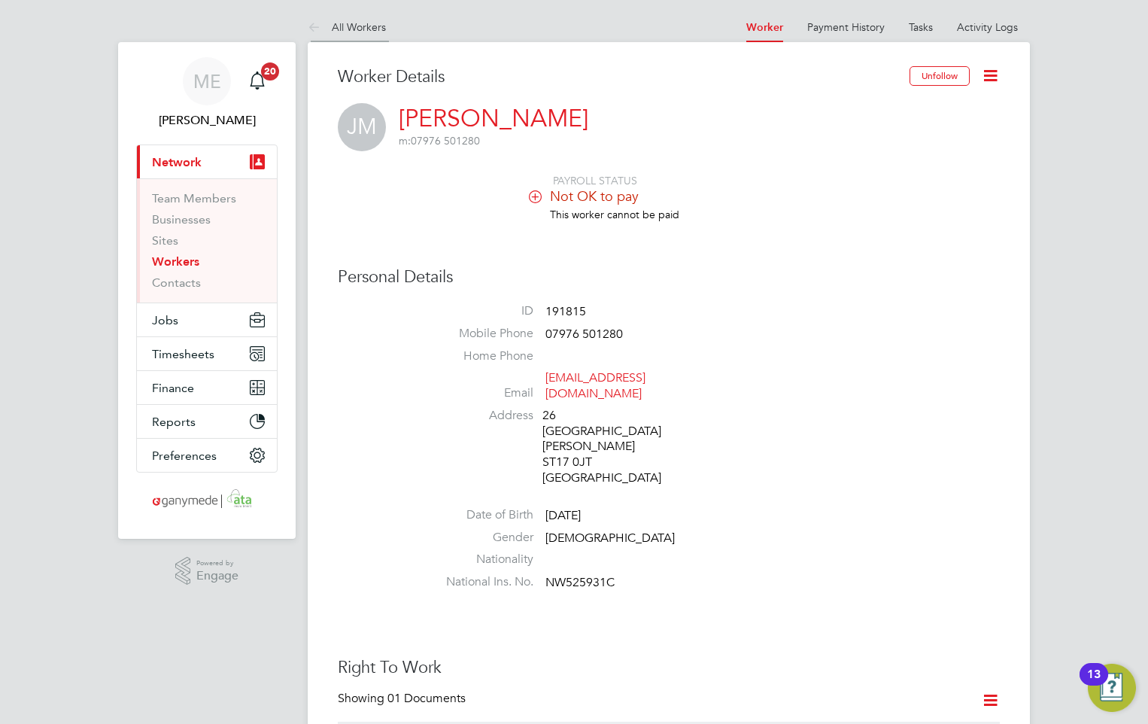
click at [321, 27] on icon at bounding box center [317, 28] width 19 height 19
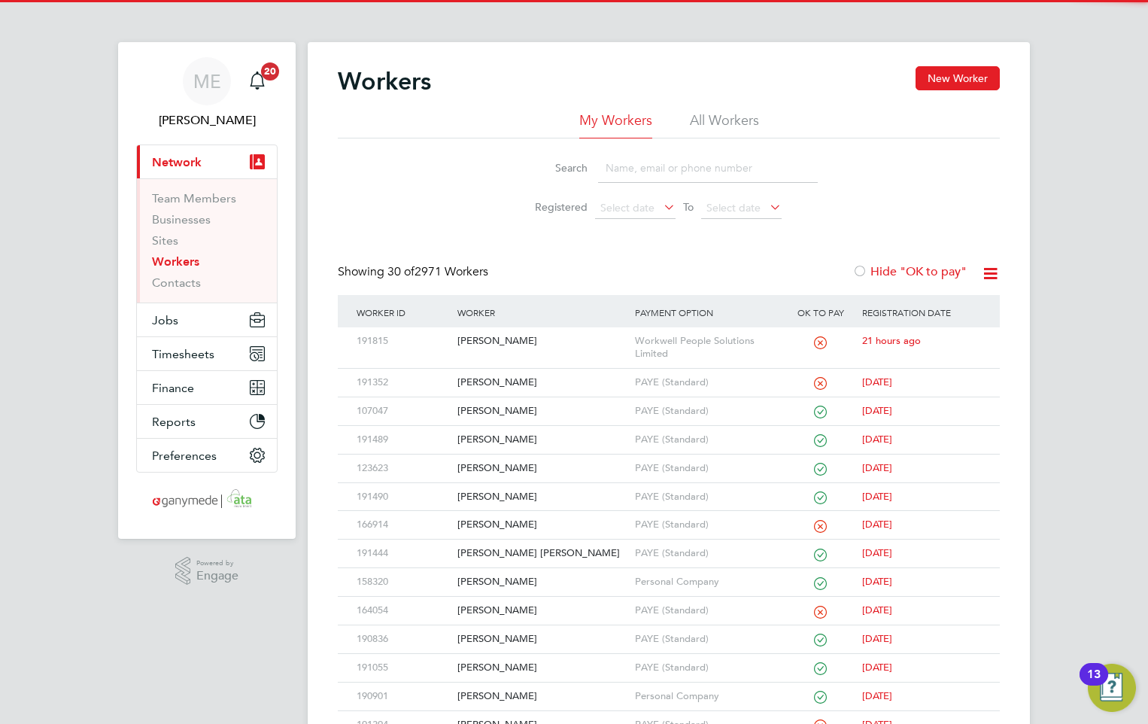
click at [660, 163] on input at bounding box center [708, 167] width 220 height 29
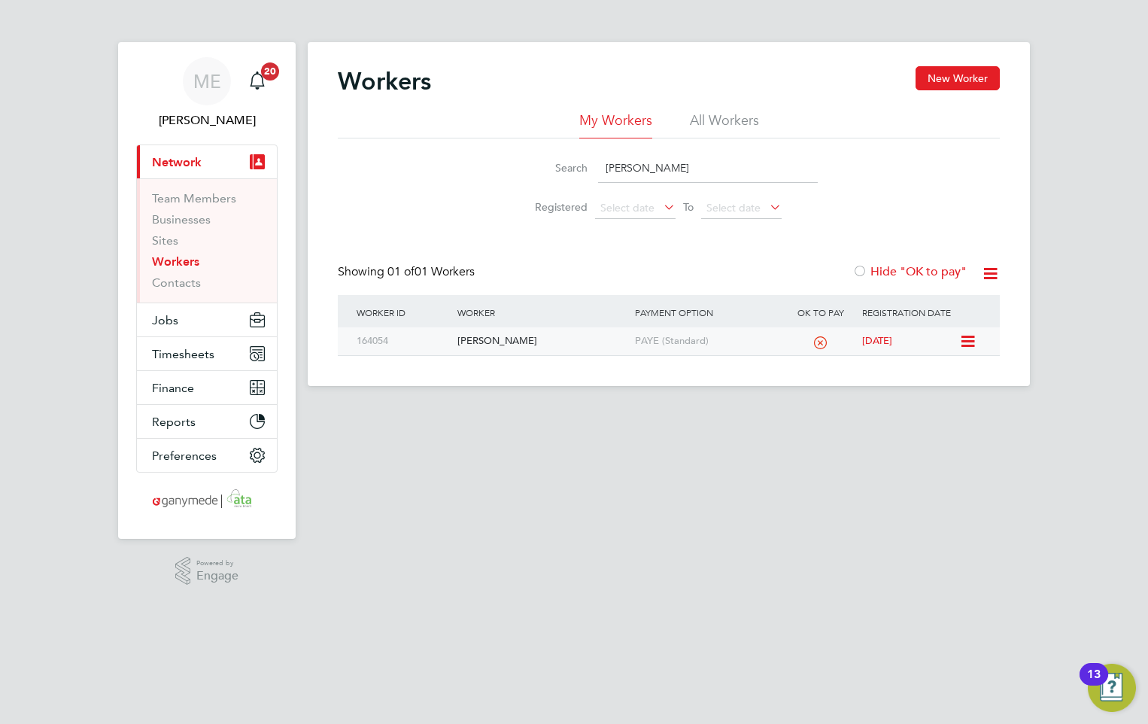
type input "wendy"
click at [543, 353] on div "[PERSON_NAME]" at bounding box center [542, 341] width 177 height 28
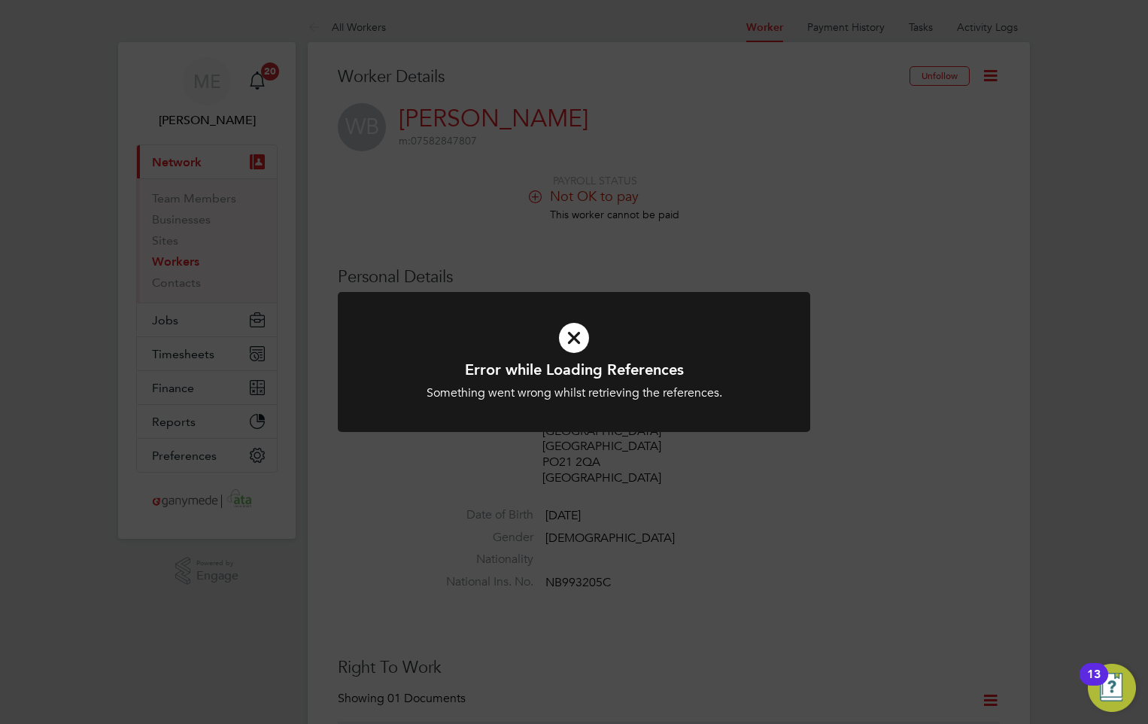
click at [572, 349] on icon at bounding box center [573, 337] width 391 height 59
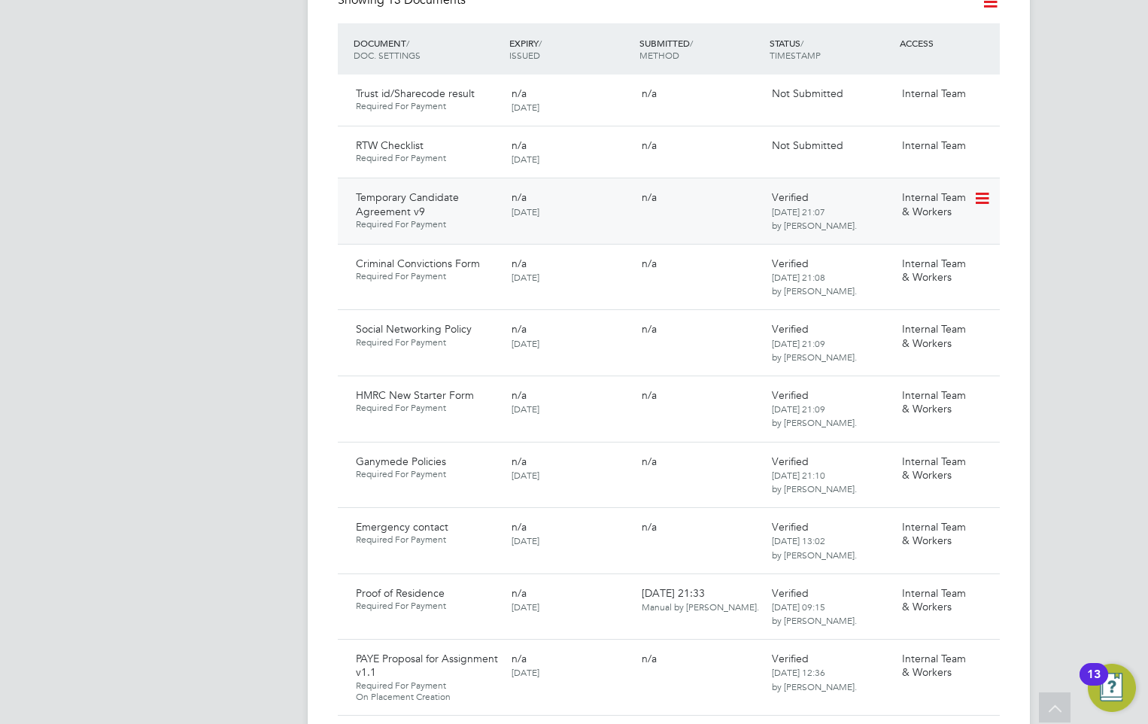
scroll to position [903, 0]
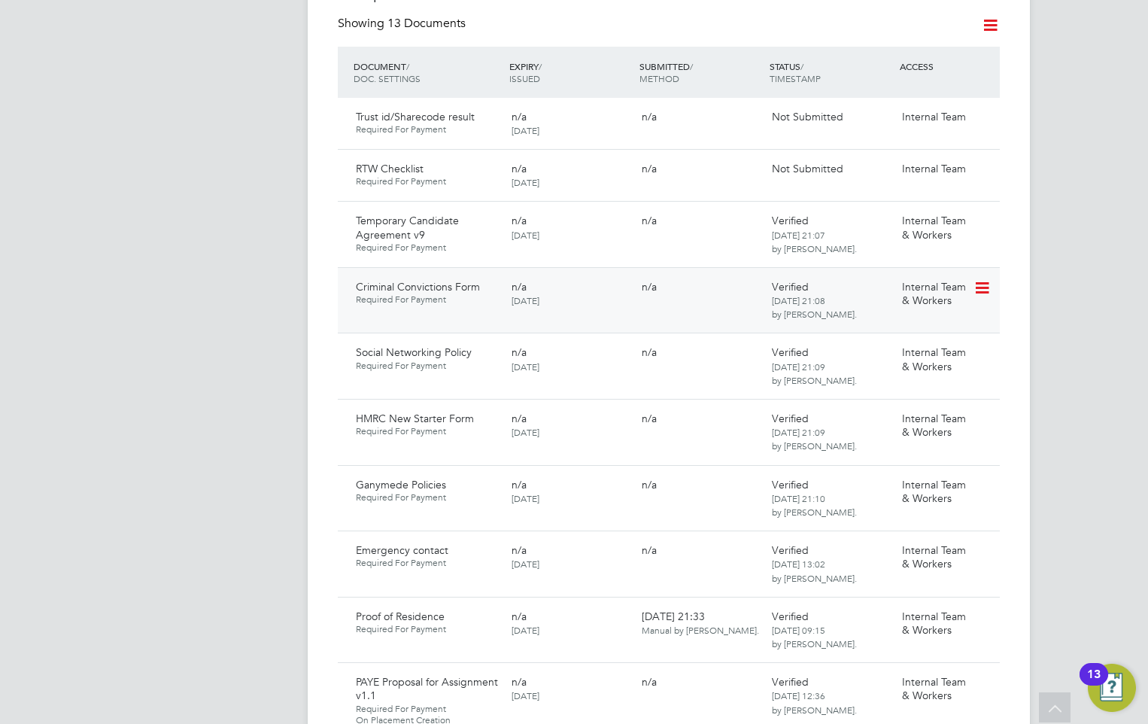
click at [980, 284] on icon at bounding box center [980, 288] width 15 height 18
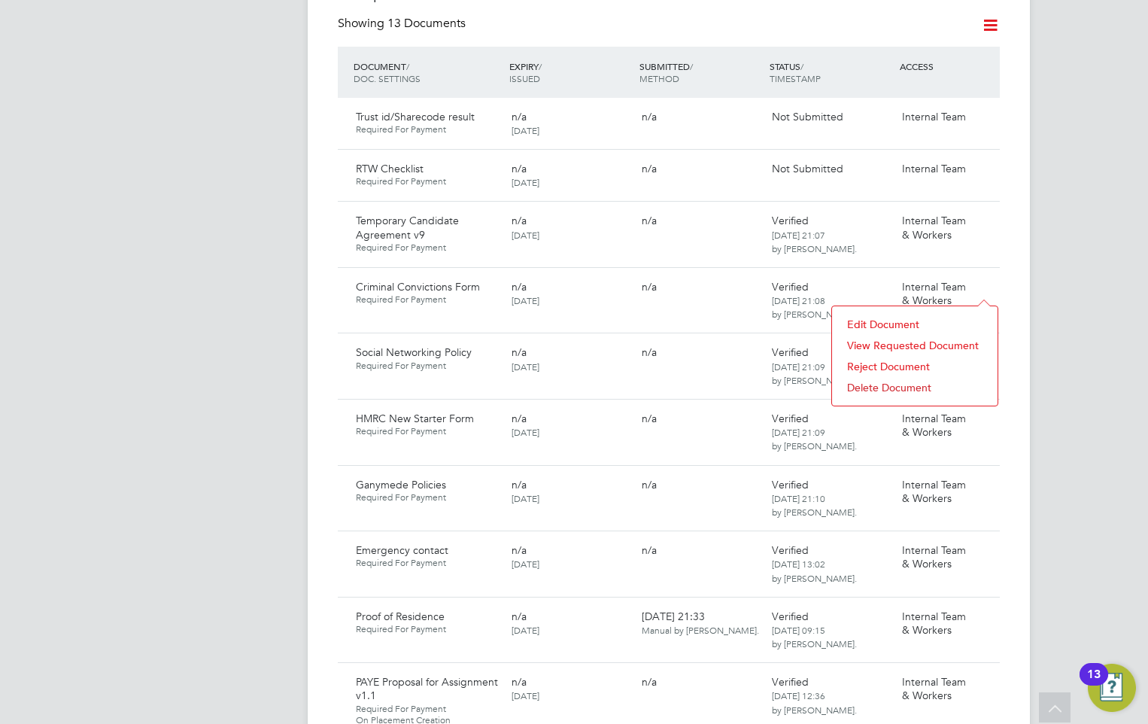
click at [877, 363] on li "Reject Document" at bounding box center [914, 366] width 150 height 21
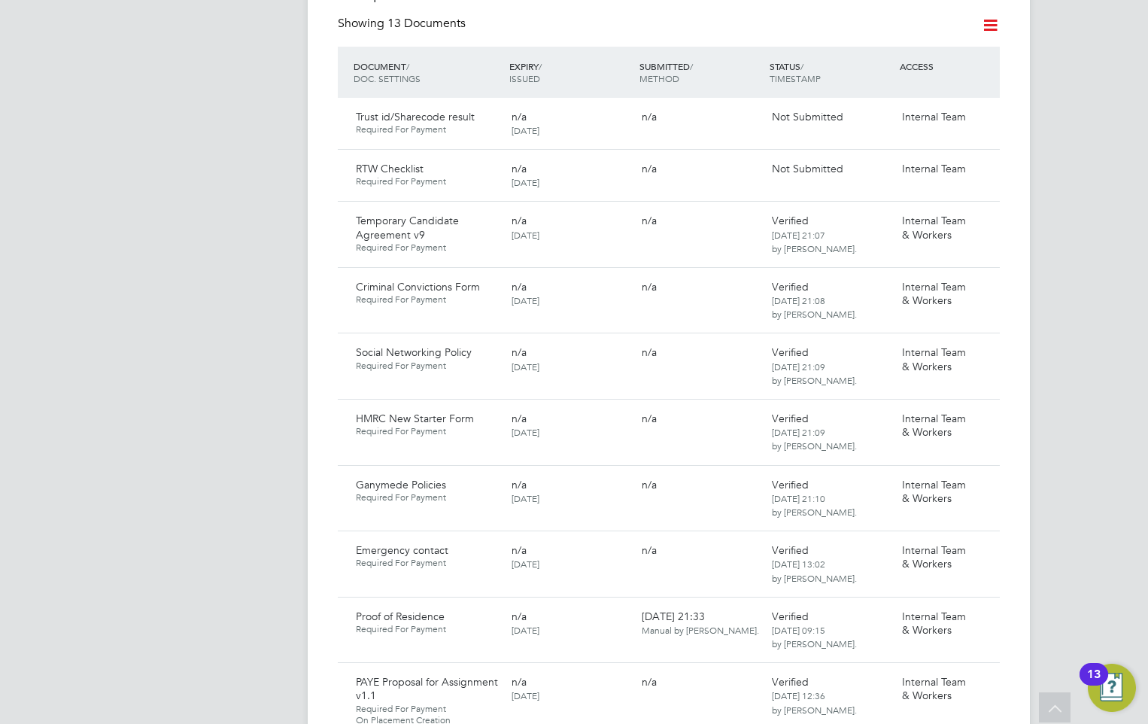
scroll to position [439, 422]
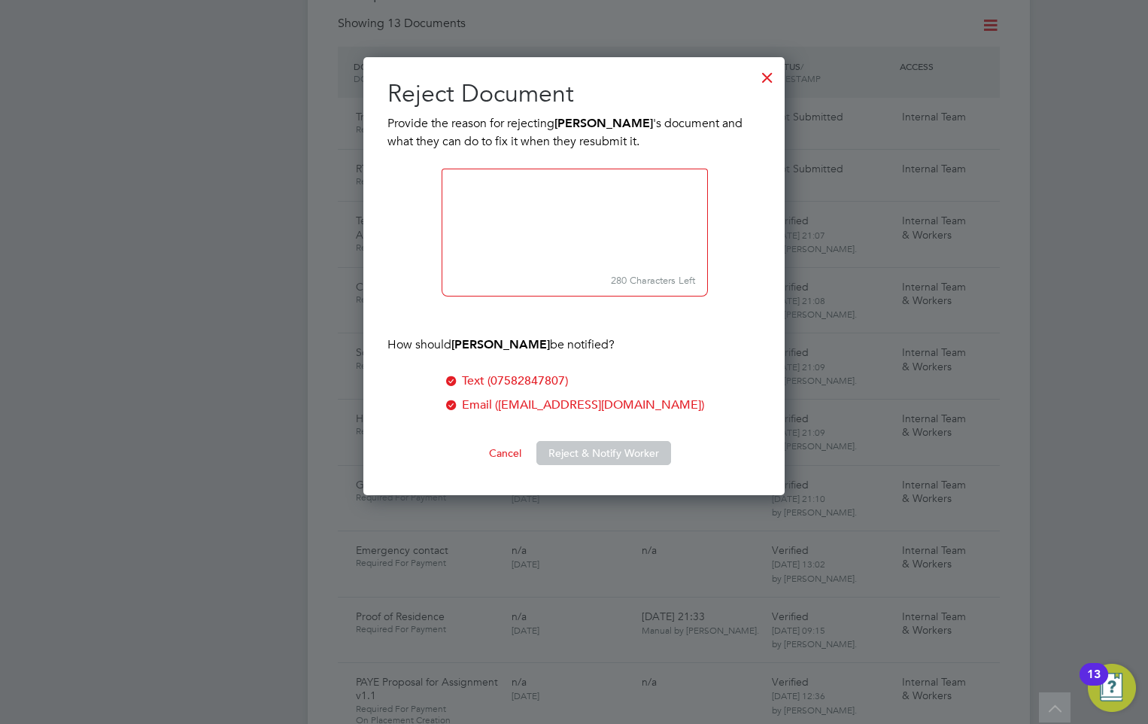
click at [761, 74] on div at bounding box center [767, 73] width 27 height 27
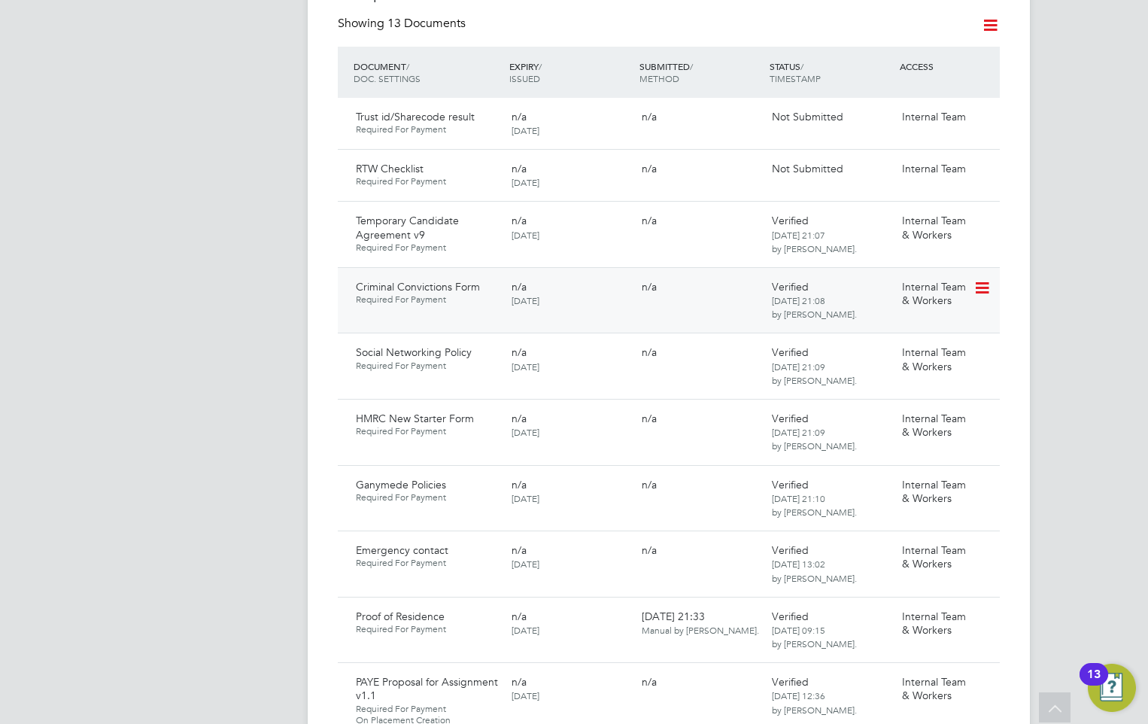
click at [980, 287] on icon at bounding box center [980, 288] width 15 height 18
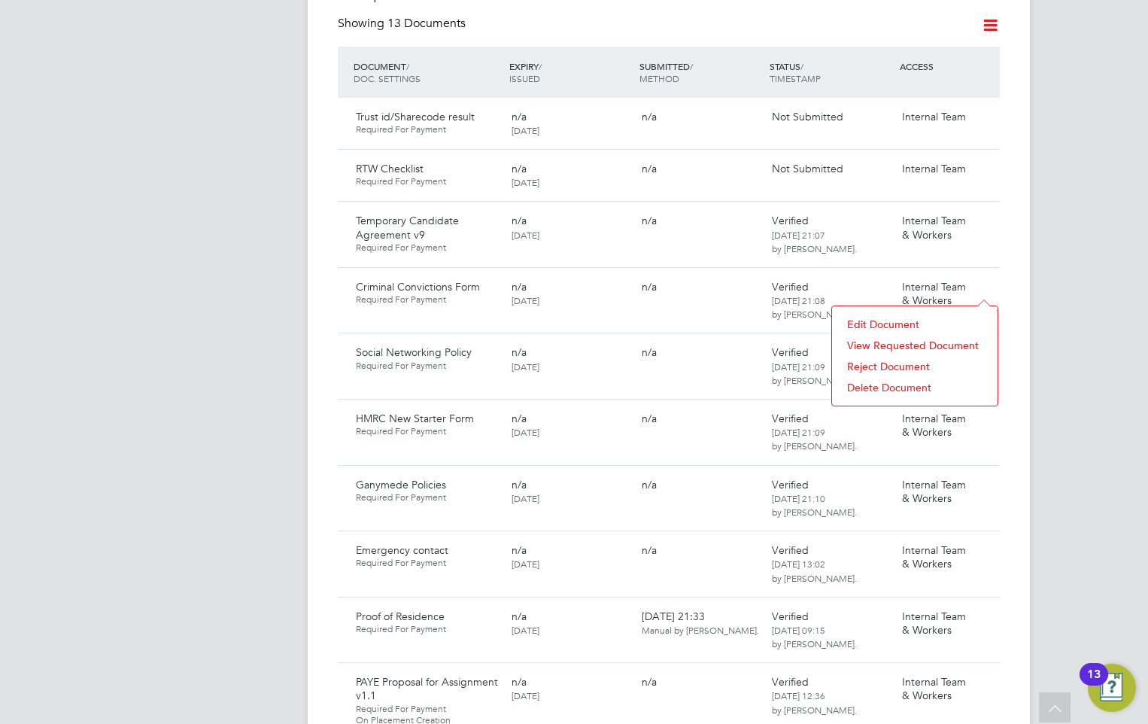
click at [877, 363] on li "Reject Document" at bounding box center [914, 366] width 150 height 21
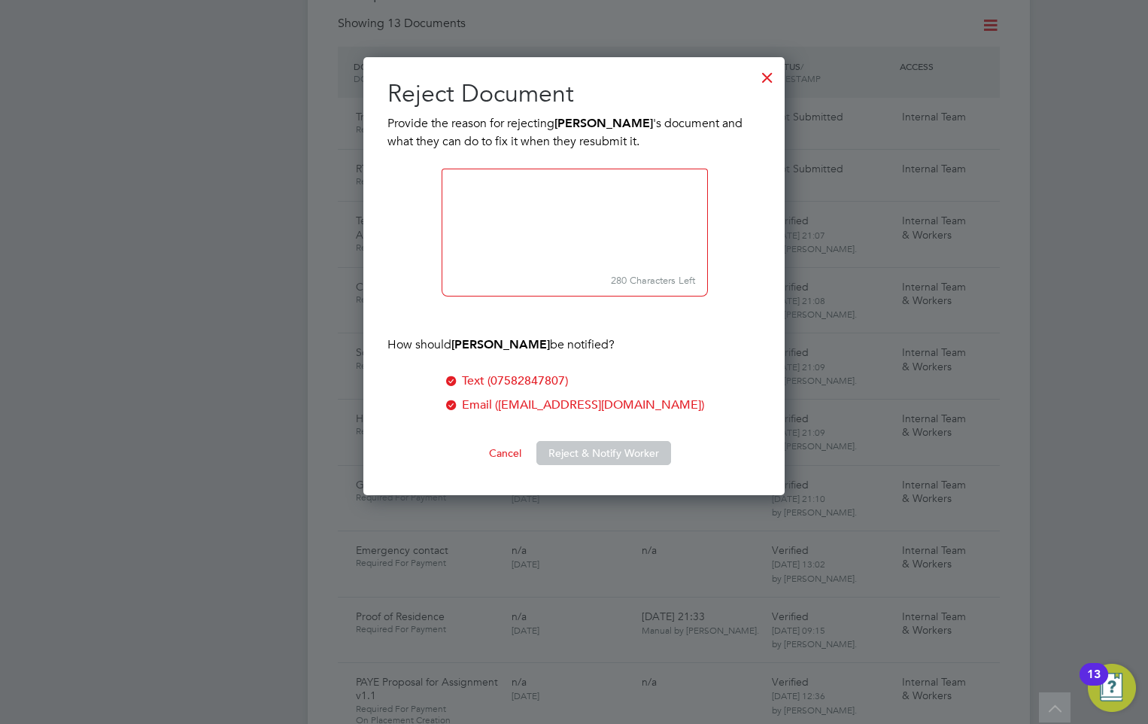
paste textarea "Please check that you have completed properly as we are not able to view the do…"
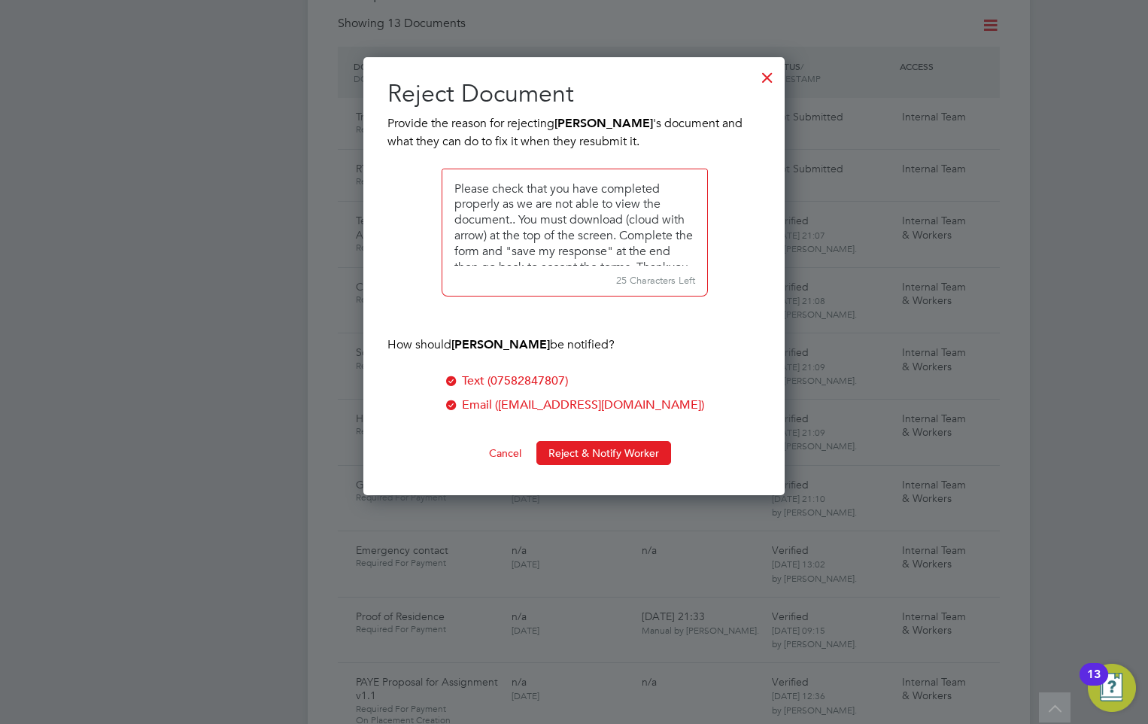
scroll to position [6, 0]
type textarea "Please check that you have completed properly as we are not able to view the do…"
click at [572, 448] on button "Reject & Notify Worker" at bounding box center [603, 453] width 135 height 24
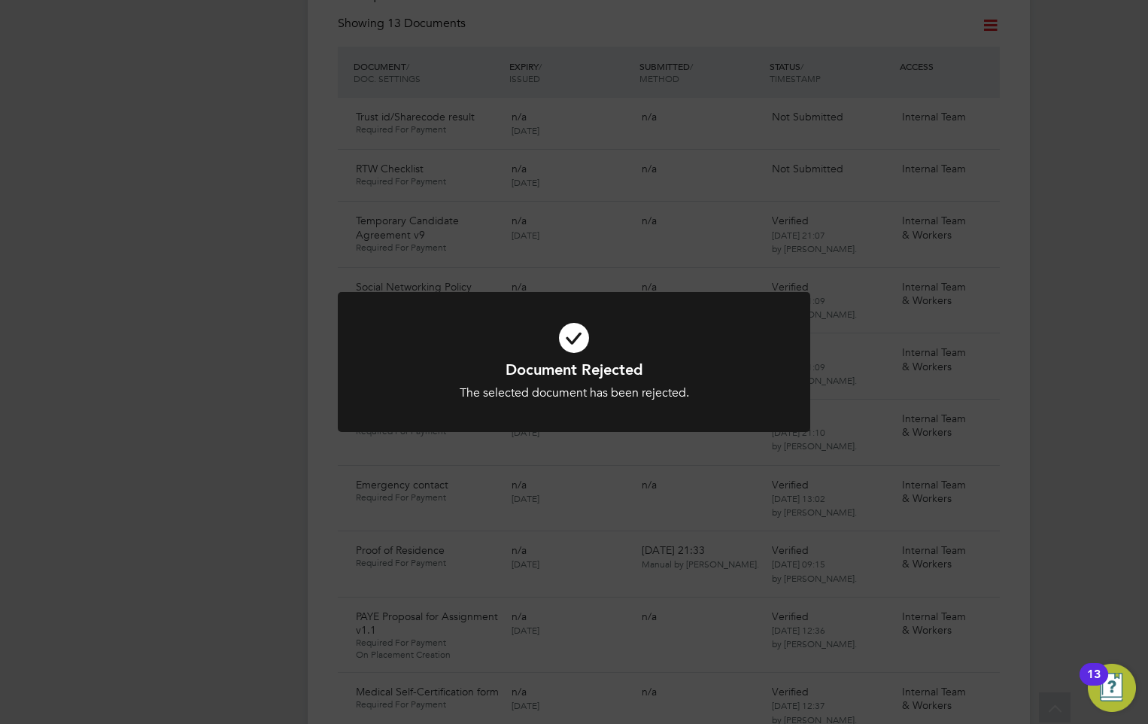
click at [609, 375] on h1 "Document Rejected" at bounding box center [573, 370] width 391 height 20
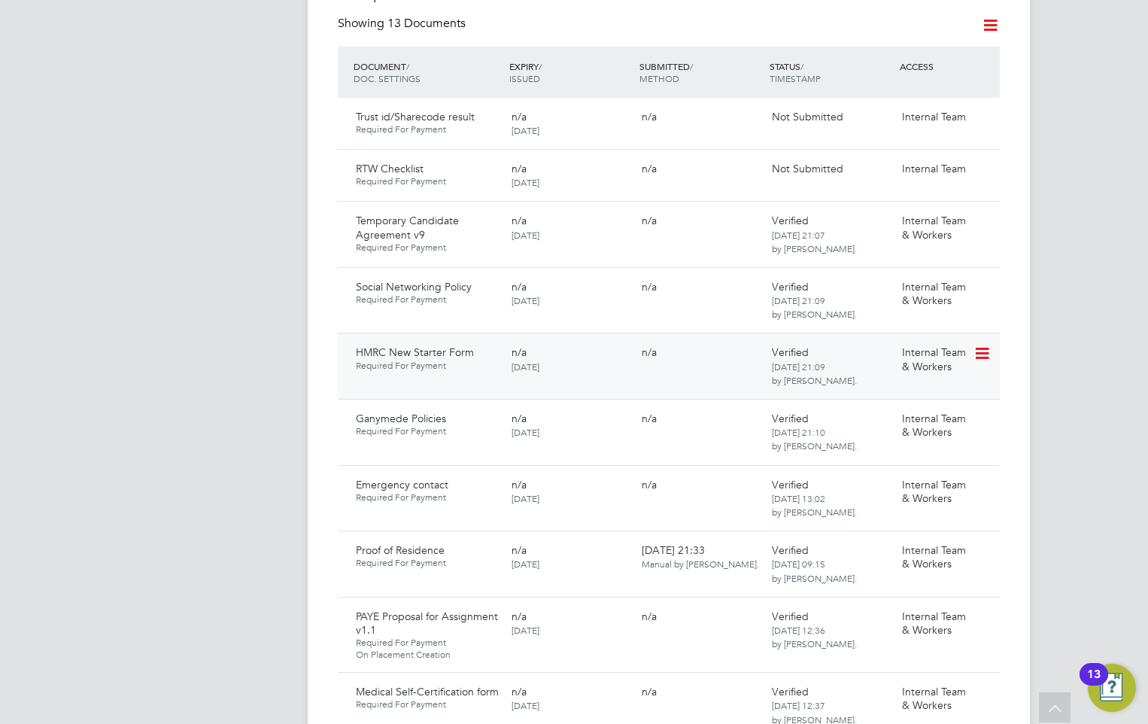
click at [979, 345] on icon at bounding box center [980, 354] width 15 height 18
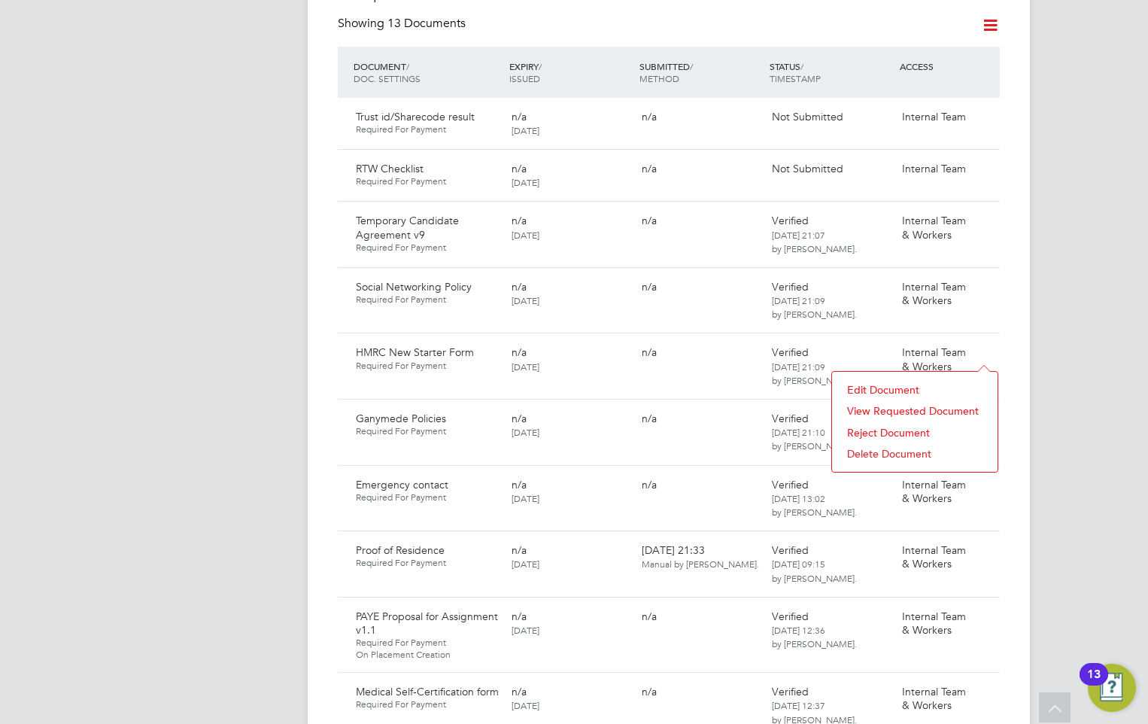
click at [878, 426] on li "Reject Document" at bounding box center [914, 432] width 150 height 21
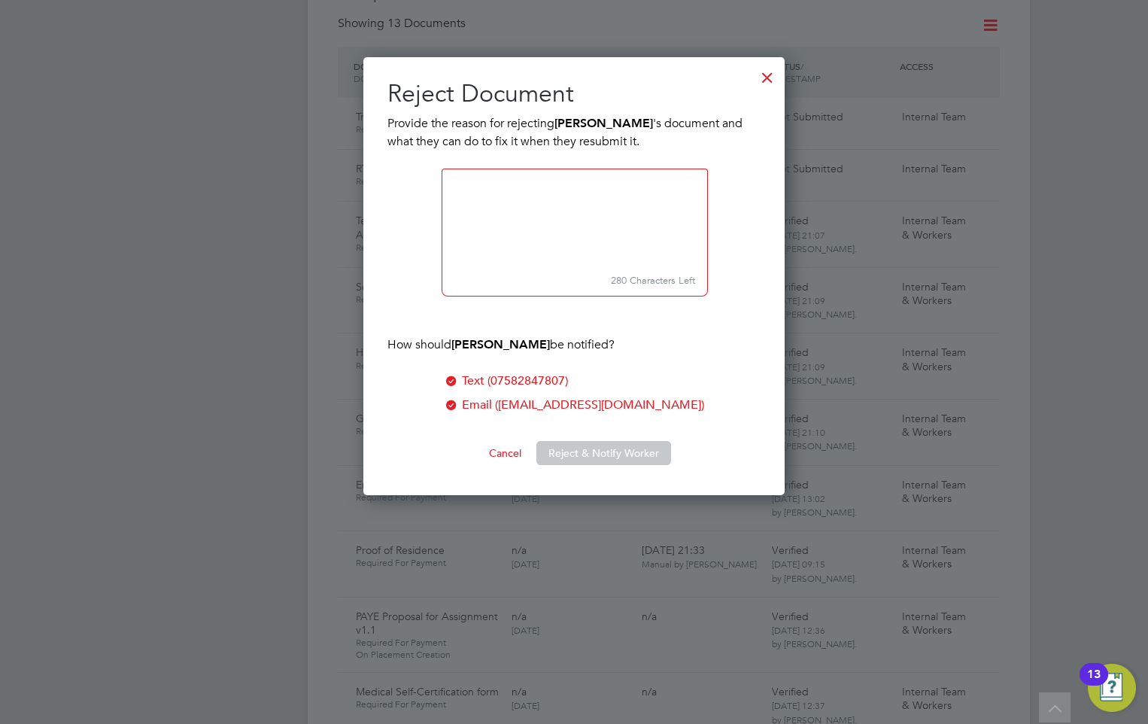
scroll to position [439, 422]
paste textarea "Please check that you have completed properly as we are not able to view the do…"
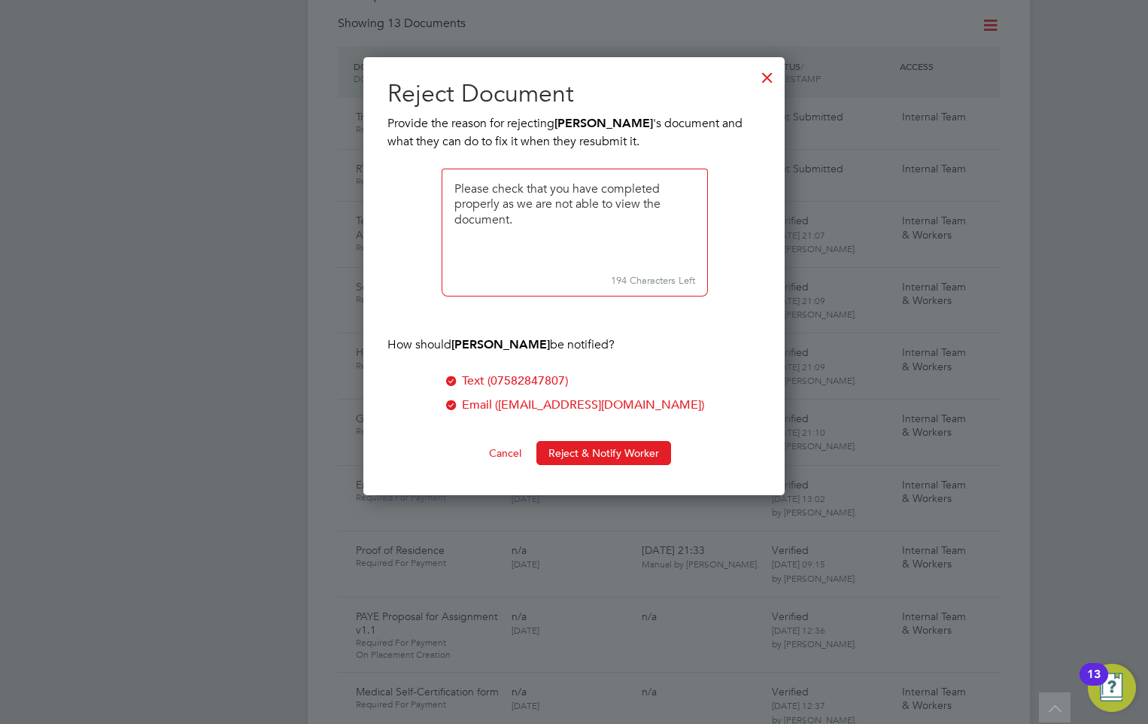
click at [551, 228] on textarea at bounding box center [575, 218] width 266 height 100
paste textarea "Please download the form and ensure you answer all questions, sign, date and su…"
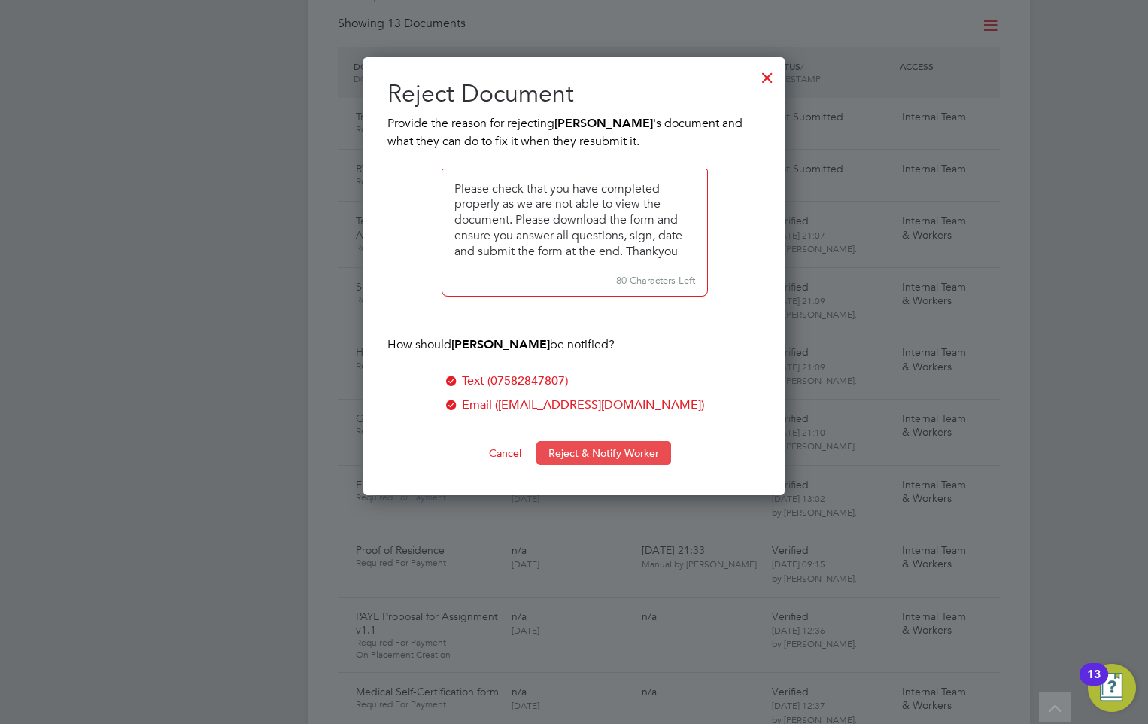
type textarea "Please check that you have completed properly as we are not able to view the do…"
click at [597, 449] on button "Reject & Notify Worker" at bounding box center [603, 453] width 135 height 24
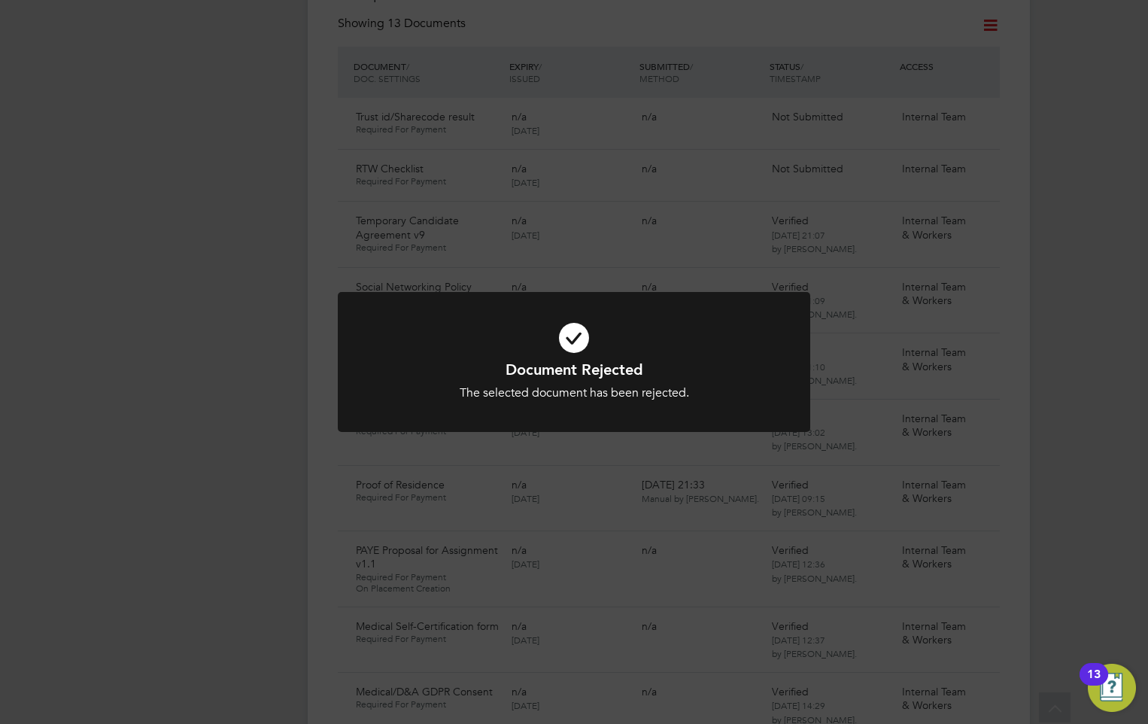
click at [330, 354] on div "Document Rejected The selected document has been rejected. Cancel Okay" at bounding box center [574, 362] width 1148 height 724
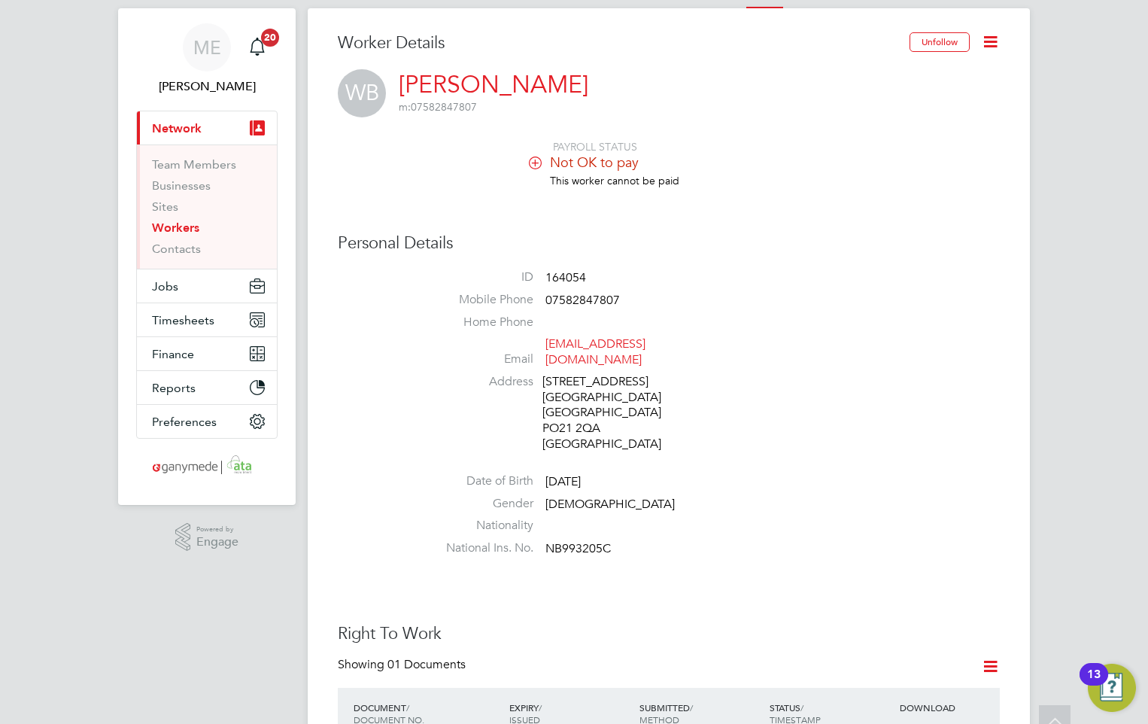
scroll to position [0, 0]
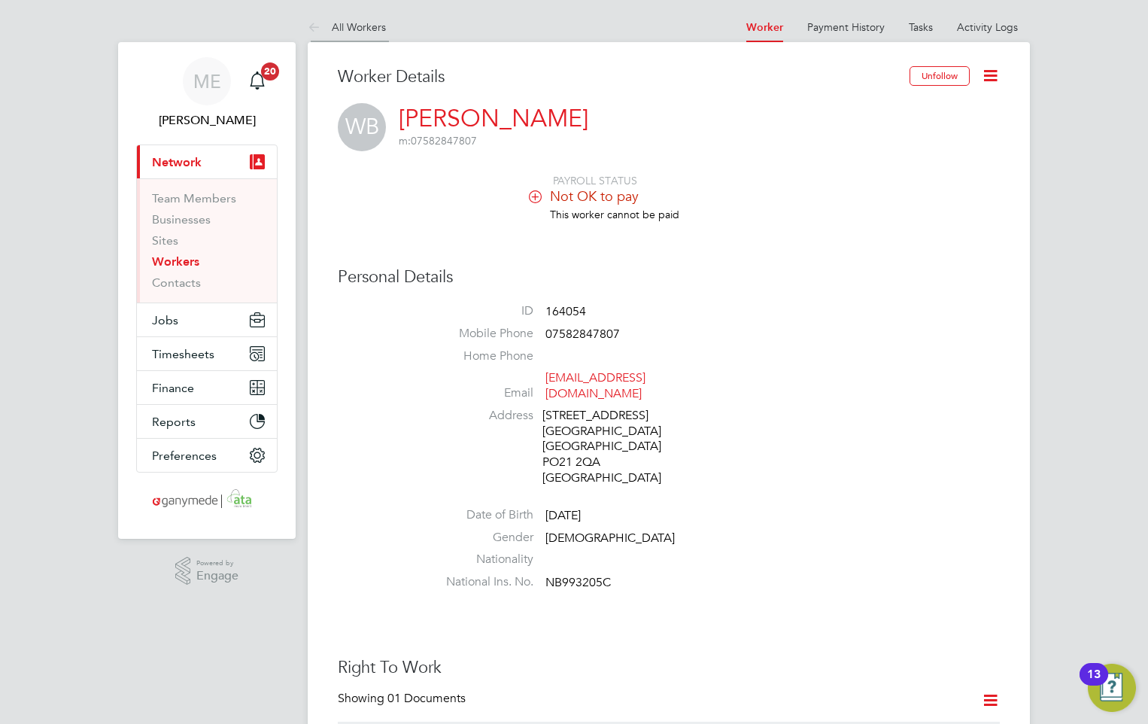
click at [320, 25] on icon at bounding box center [317, 28] width 19 height 19
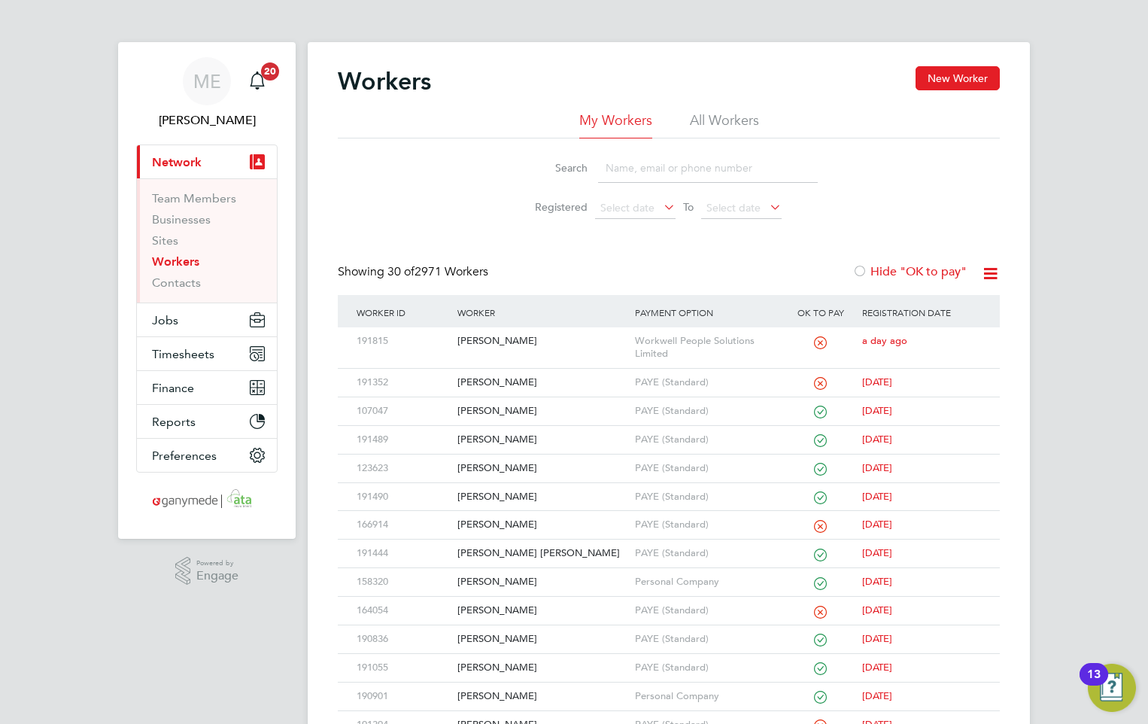
click at [631, 168] on input at bounding box center [708, 167] width 220 height 29
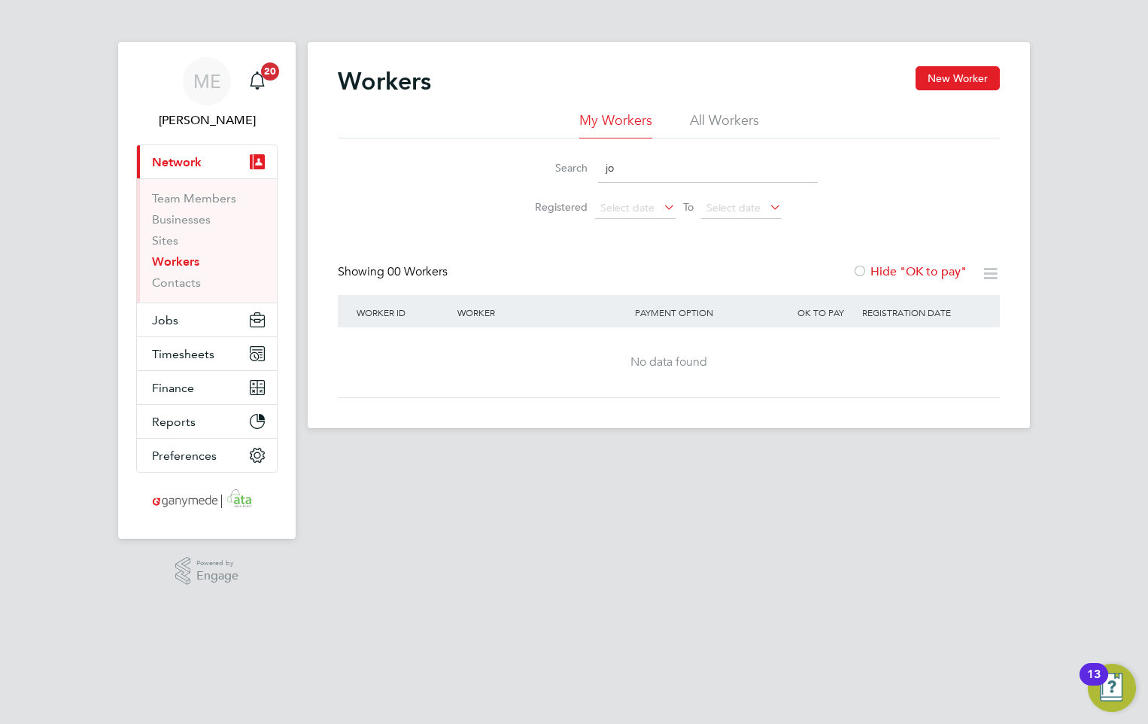
type input "j"
type input "chavd"
click at [957, 80] on button "New Worker" at bounding box center [957, 78] width 84 height 24
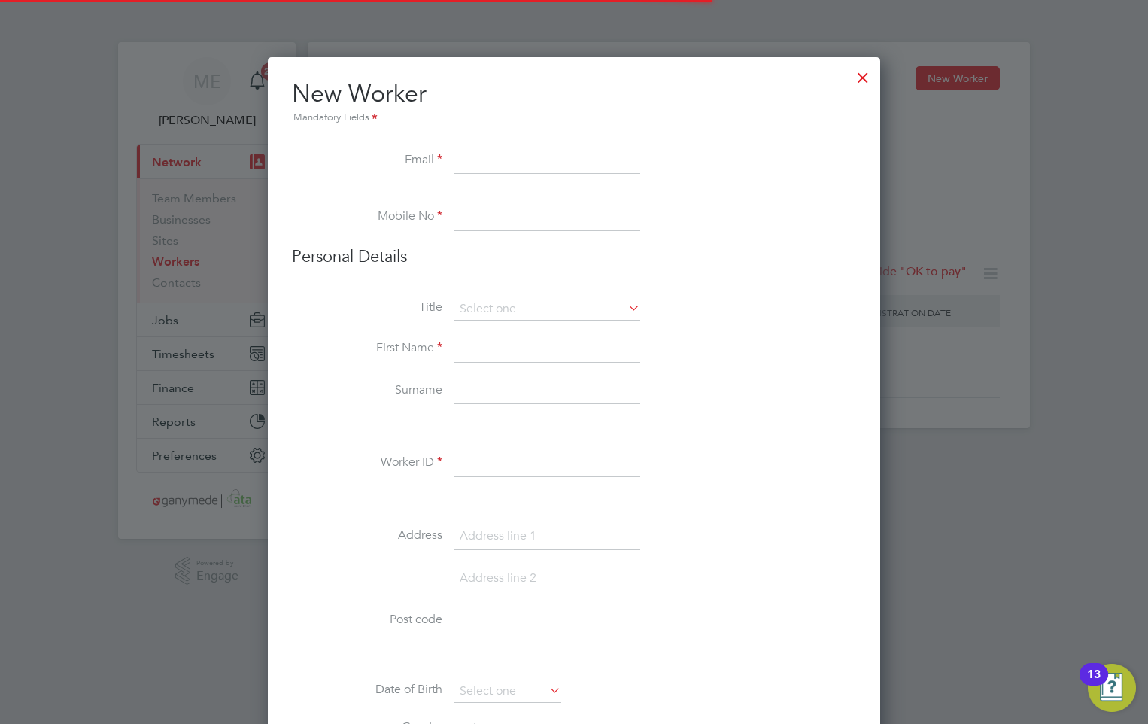
scroll to position [1691, 613]
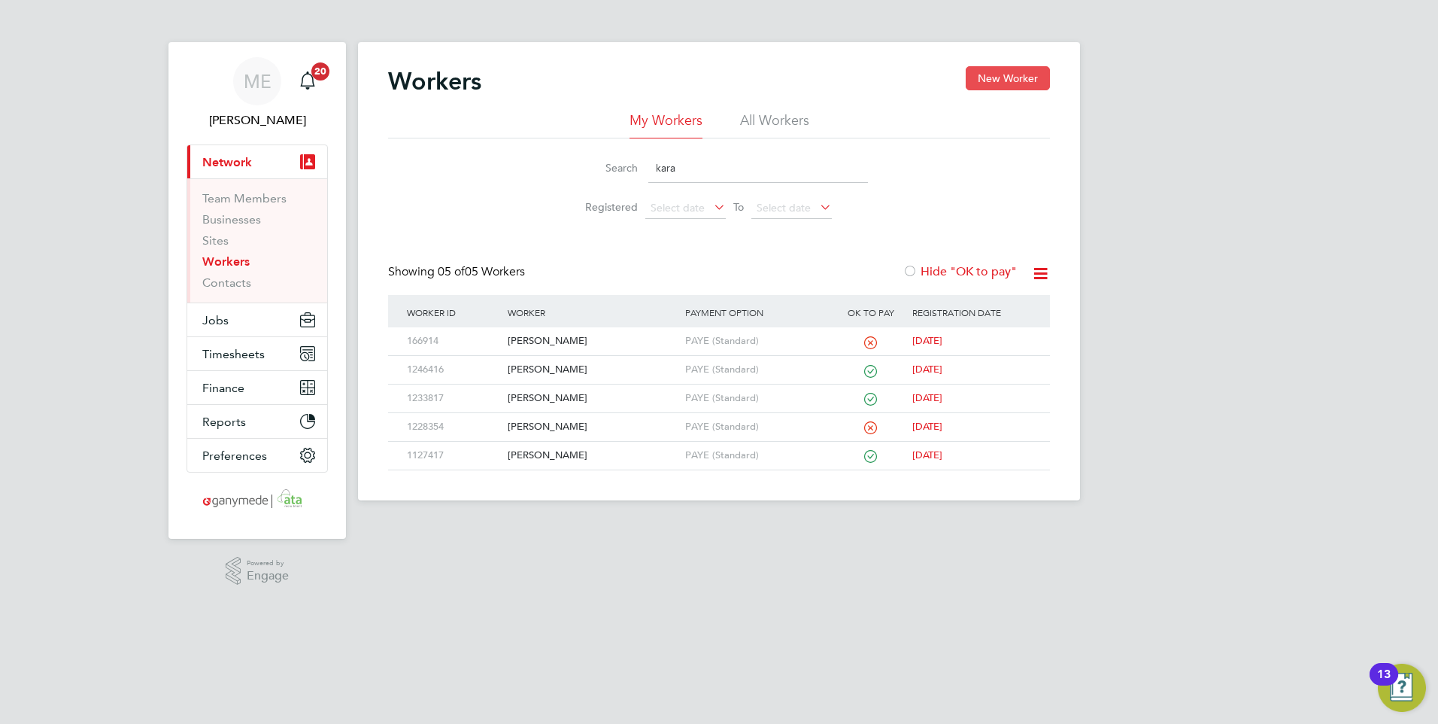
click at [996, 77] on button "New Worker" at bounding box center [1008, 78] width 84 height 24
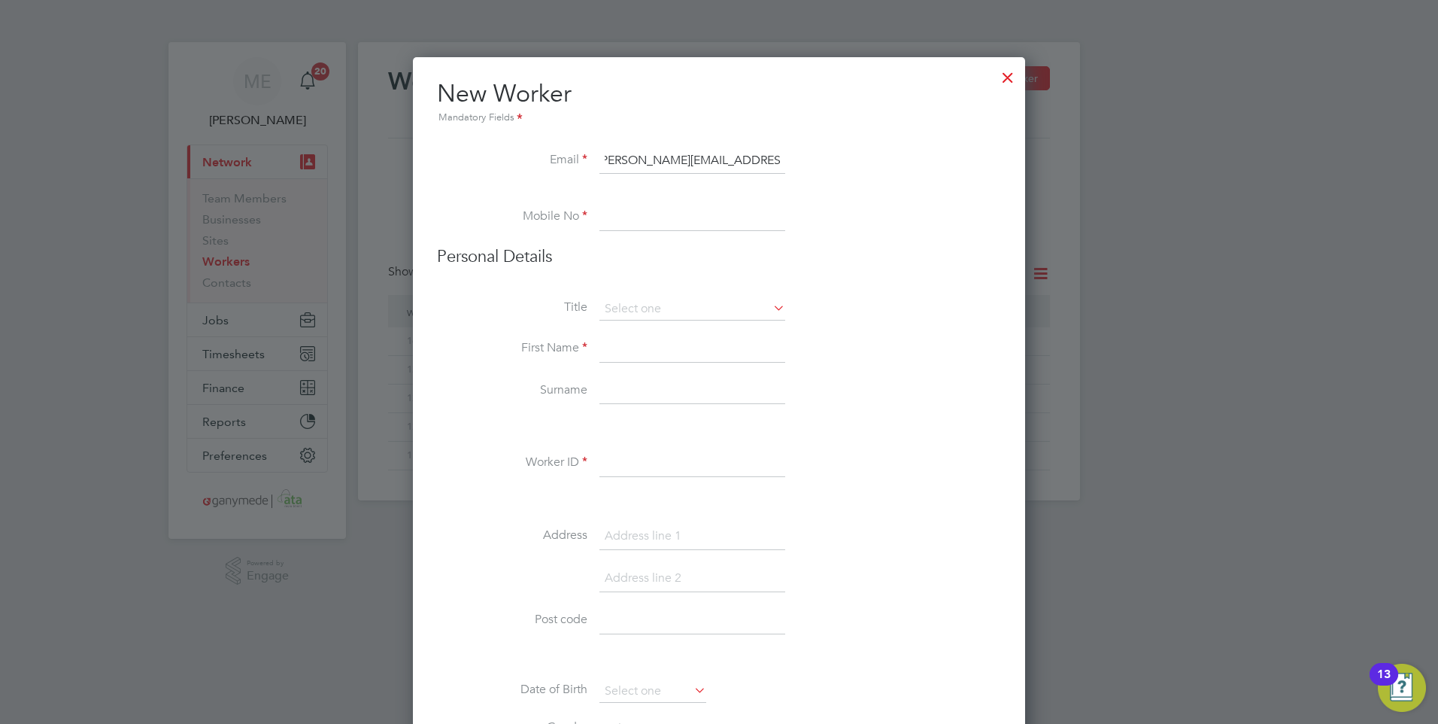
scroll to position [0, 13]
type input "[PERSON_NAME][EMAIL_ADDRESS][PERSON_NAME][DOMAIN_NAME]"
click at [647, 220] on input at bounding box center [692, 217] width 186 height 27
type input "07843686819"
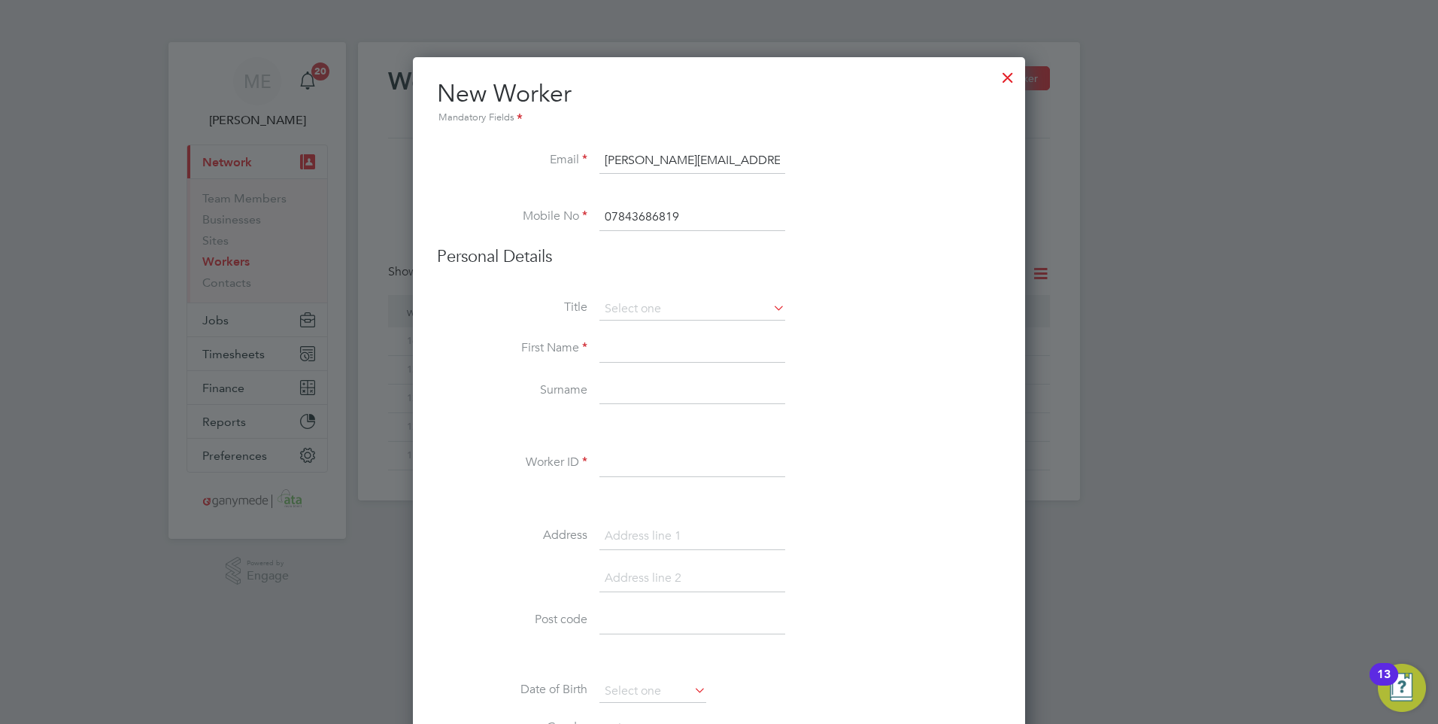
click at [678, 352] on input at bounding box center [692, 348] width 186 height 27
type input "Johnathan"
click at [595, 389] on li "Surname" at bounding box center [719, 399] width 564 height 42
click at [603, 390] on input at bounding box center [692, 391] width 186 height 27
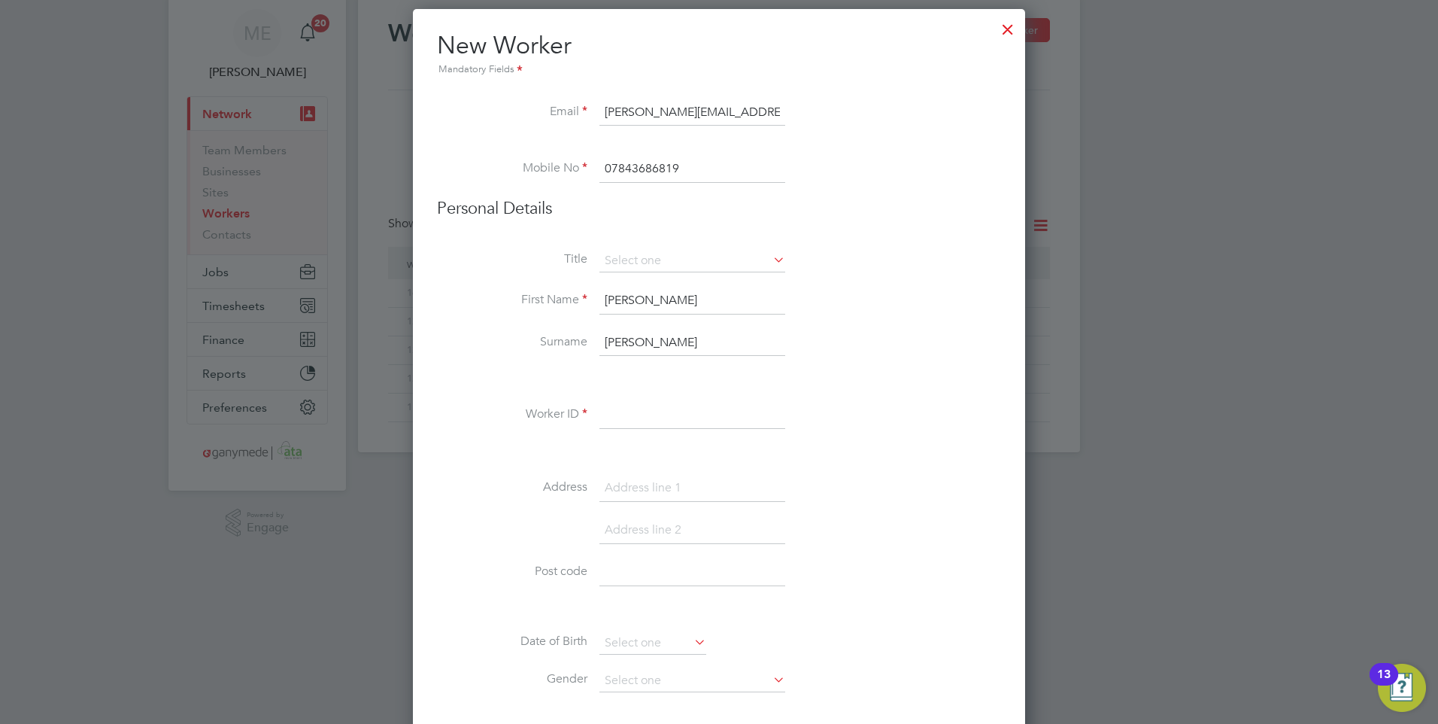
scroll to position [75, 0]
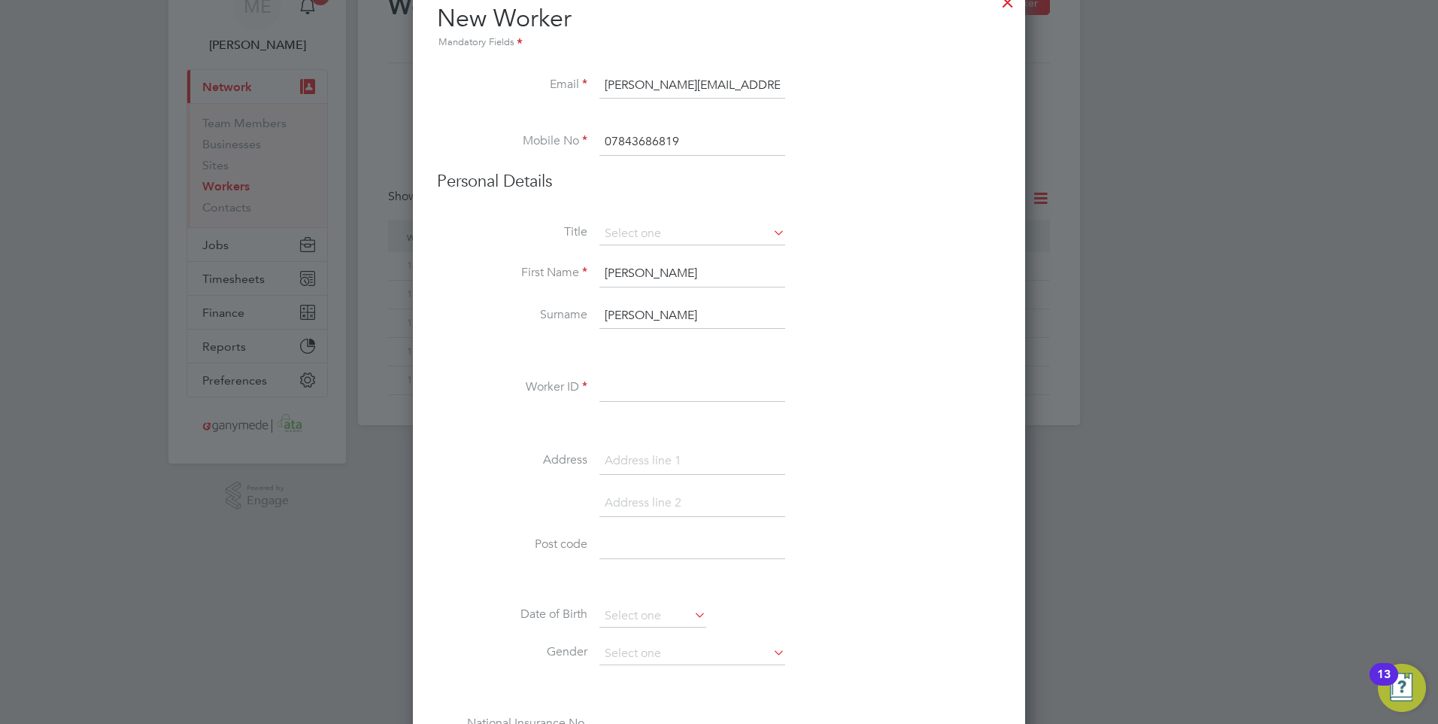
type input "Chavda"
click at [635, 390] on input at bounding box center [692, 388] width 186 height 27
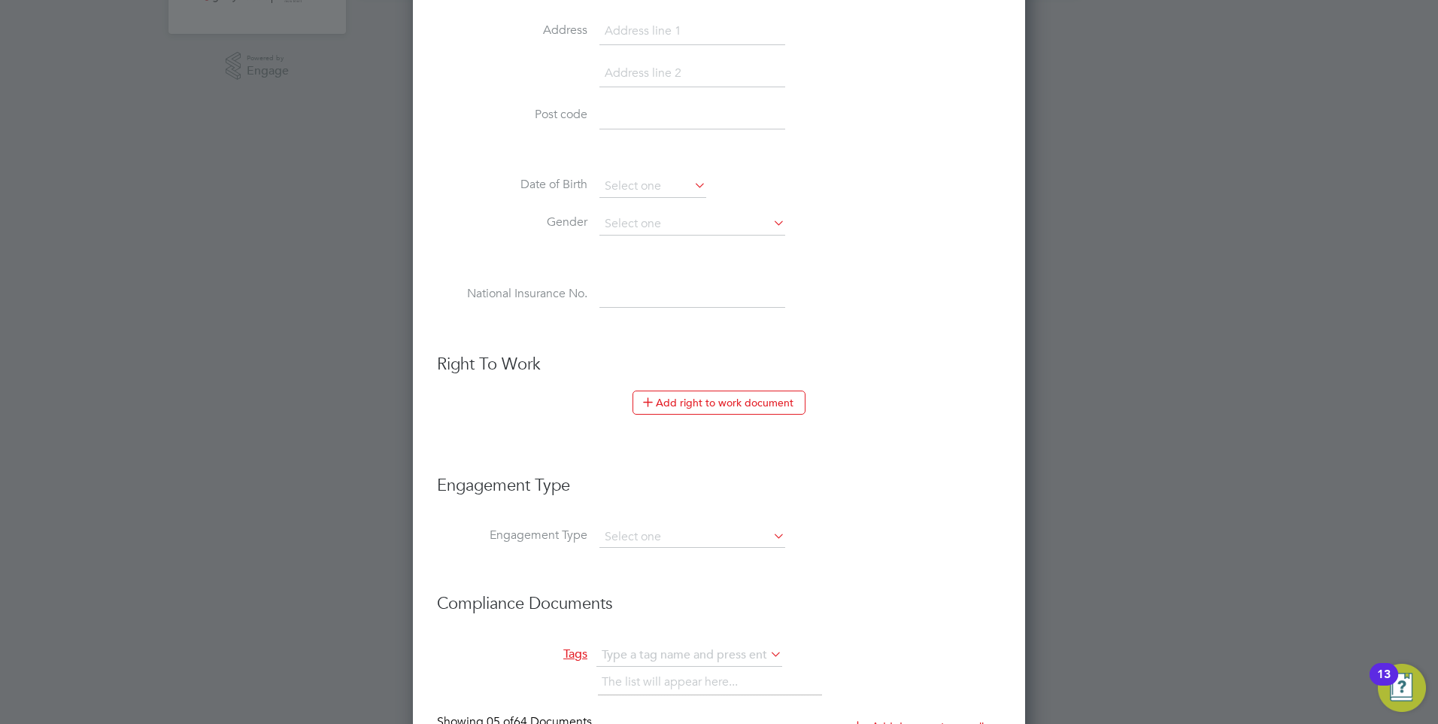
scroll to position [527, 0]
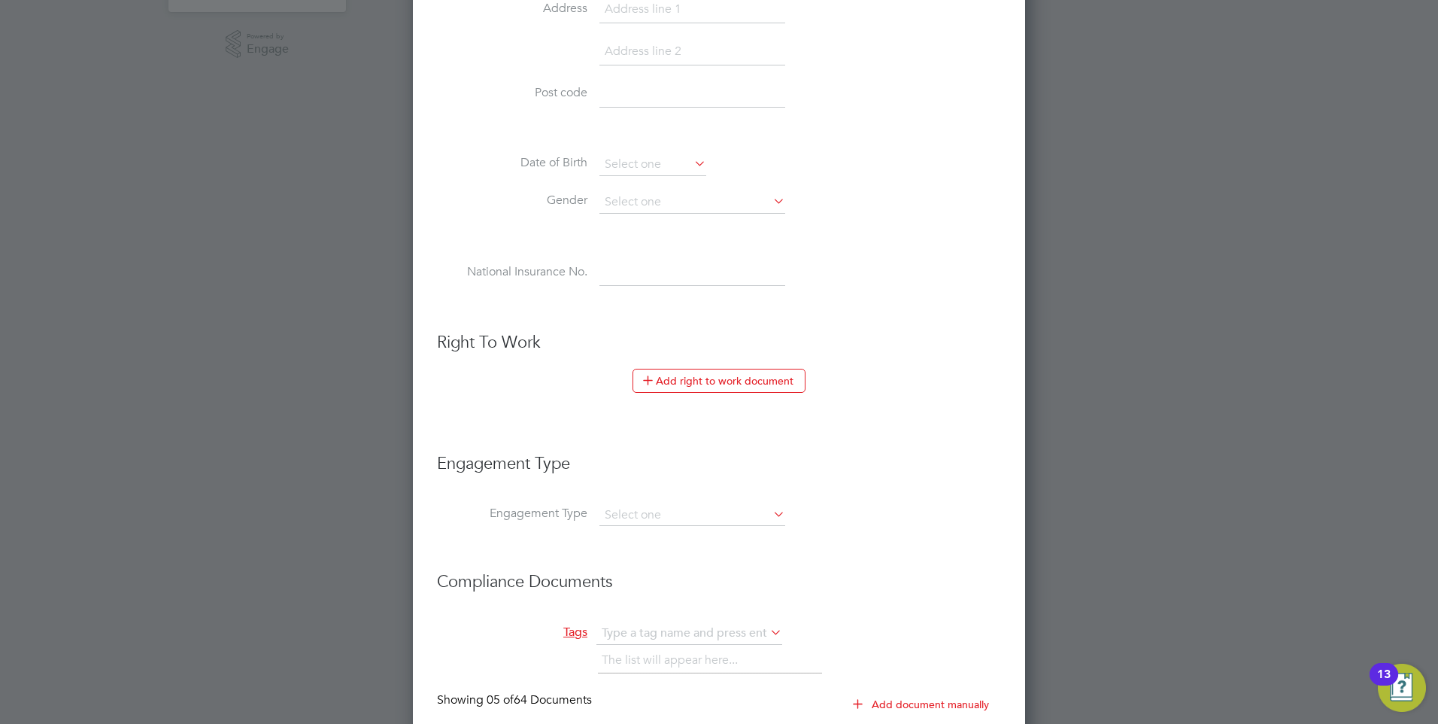
type input "191320"
click at [650, 512] on input at bounding box center [692, 515] width 186 height 21
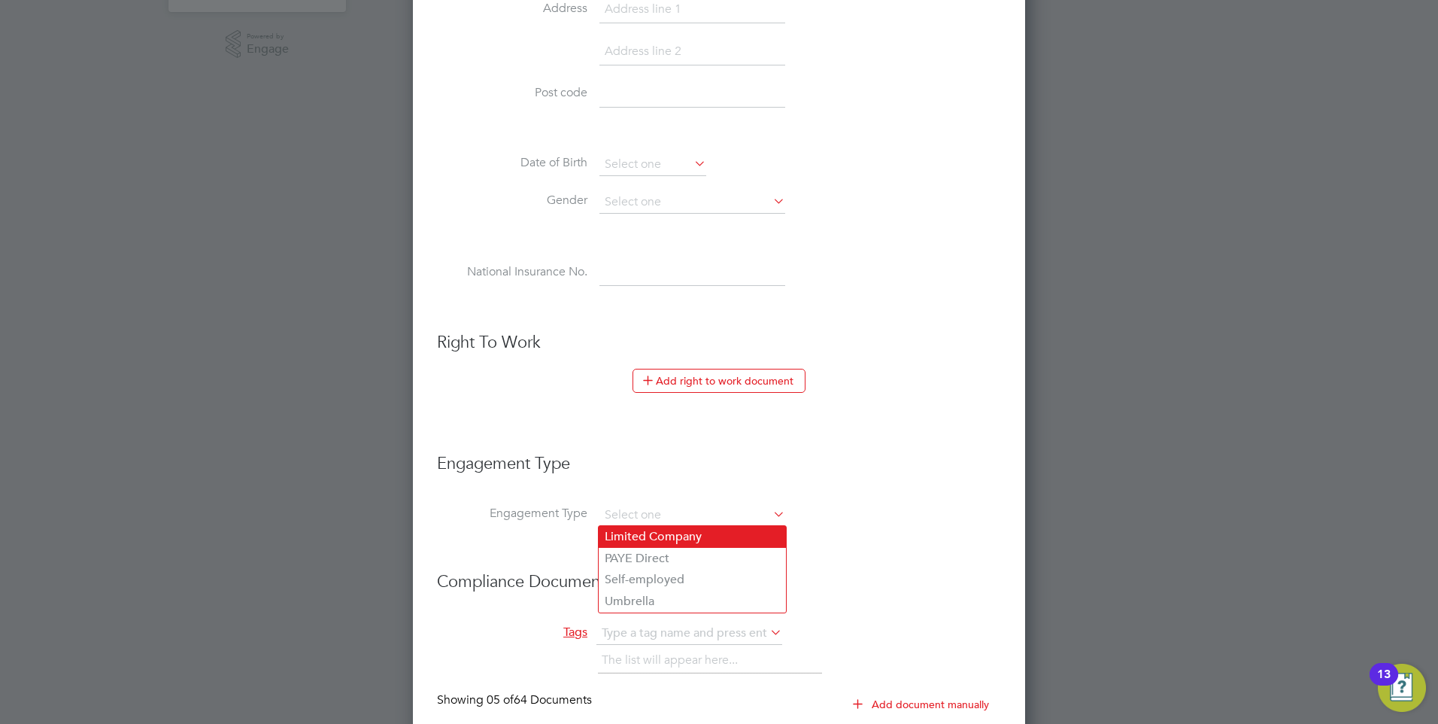
click at [663, 533] on li "Limited Company" at bounding box center [692, 537] width 187 height 22
type input "Limited Company"
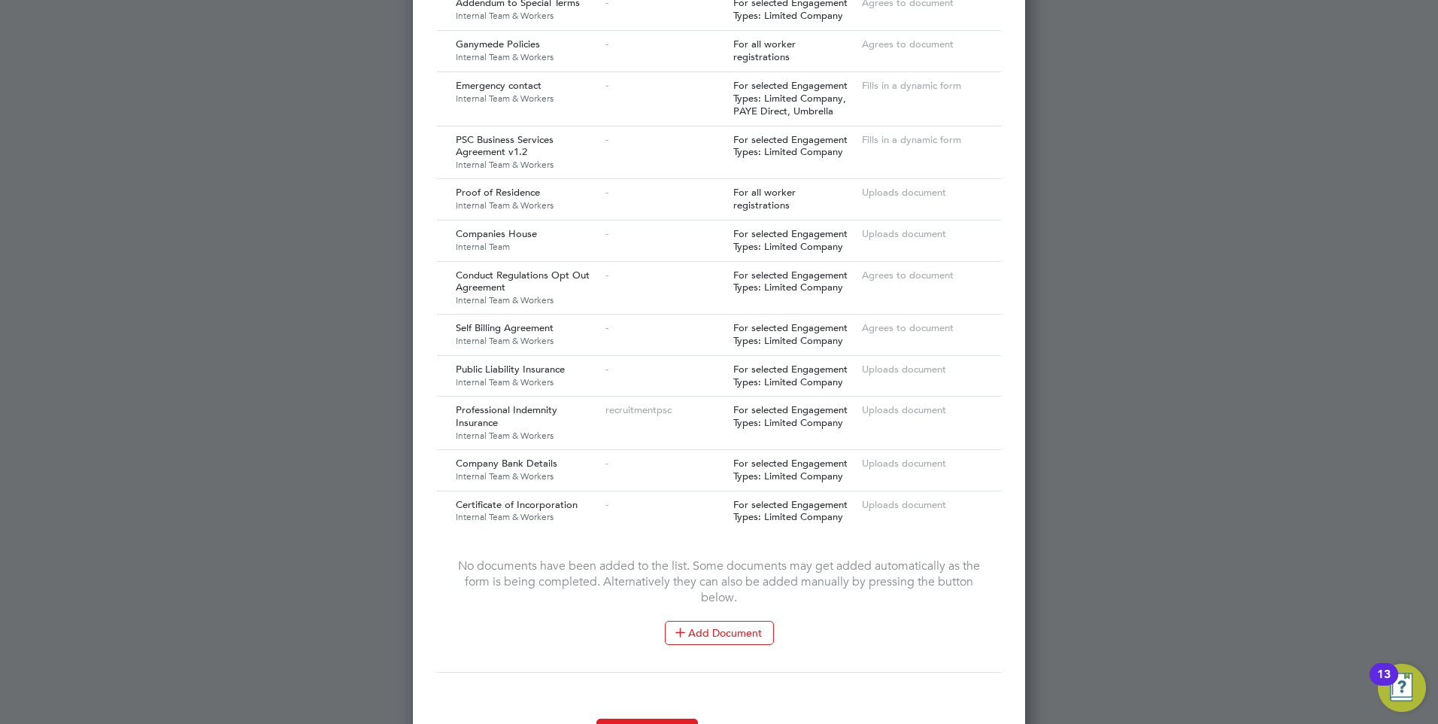
scroll to position [1564, 0]
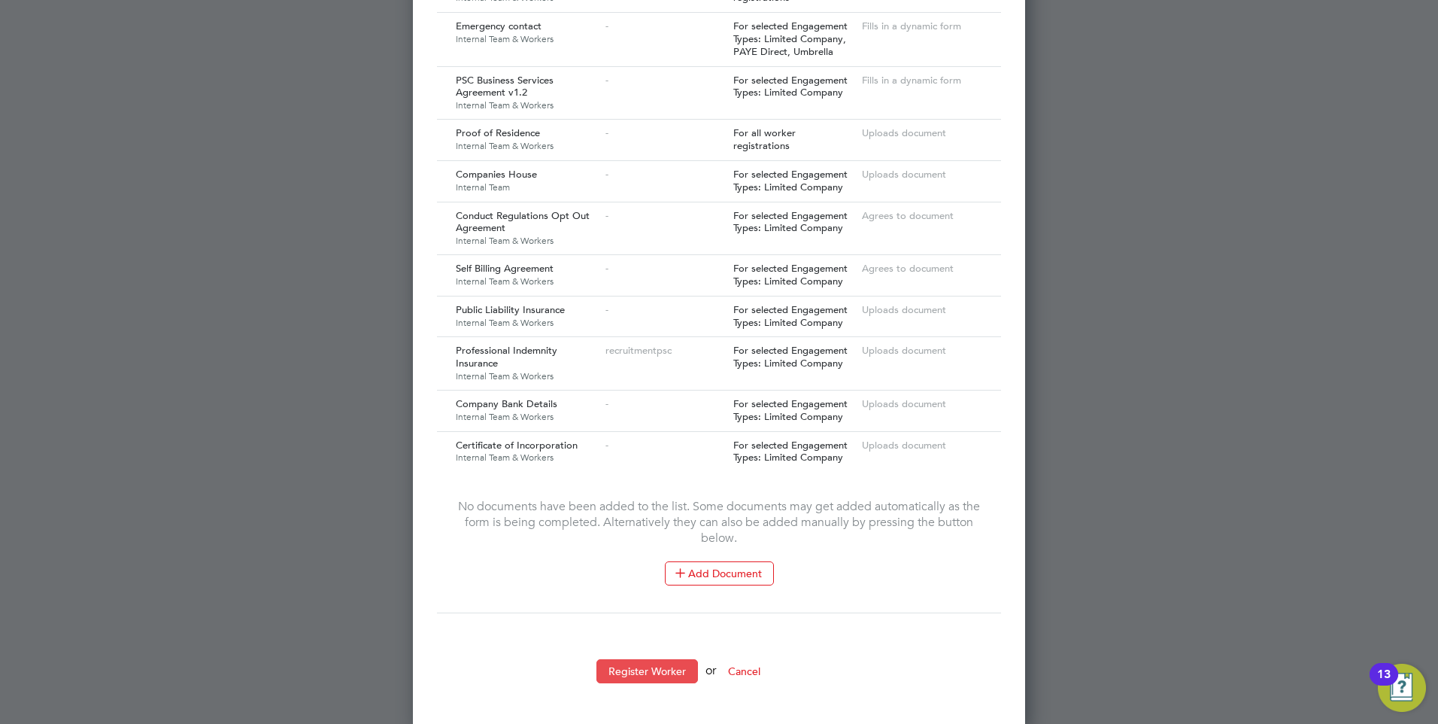
click at [636, 665] on button "Register Worker" at bounding box center [647, 671] width 102 height 24
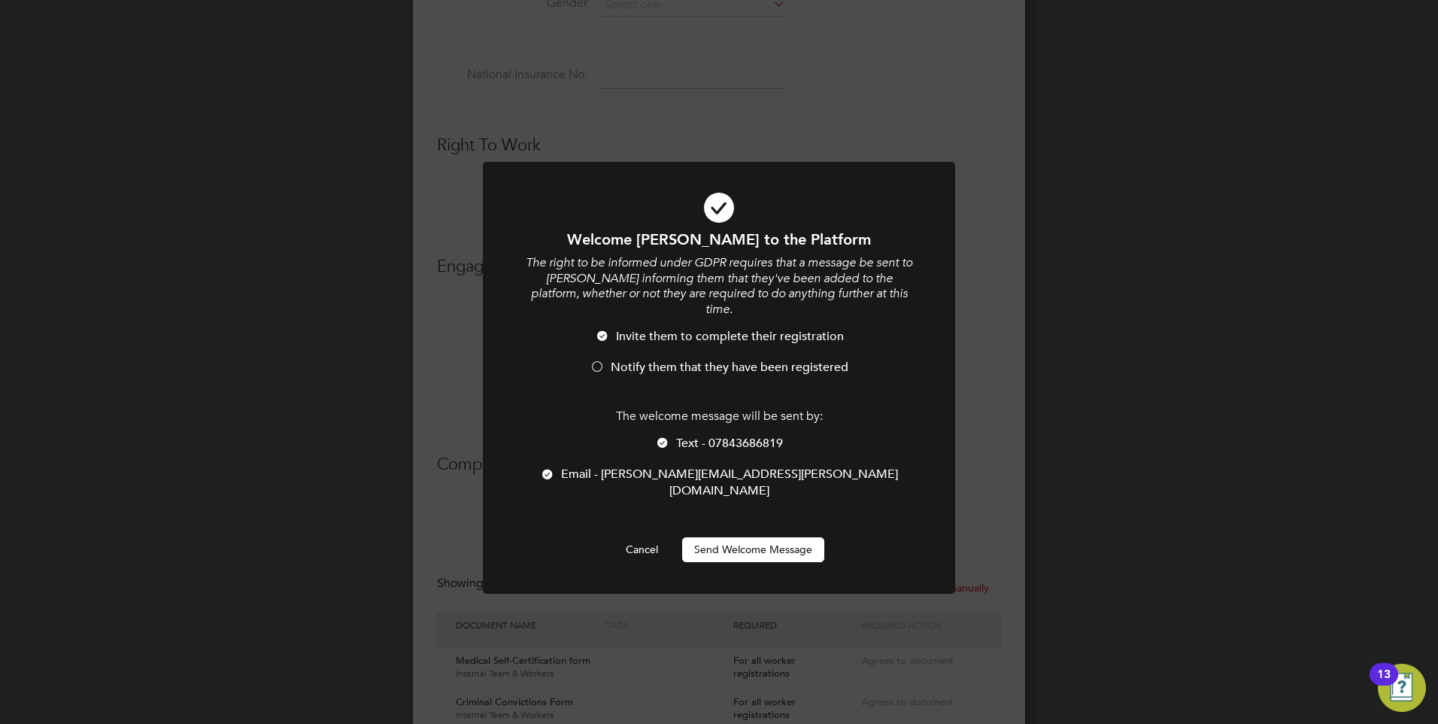
click at [721, 537] on button "Send Welcome Message" at bounding box center [753, 549] width 142 height 24
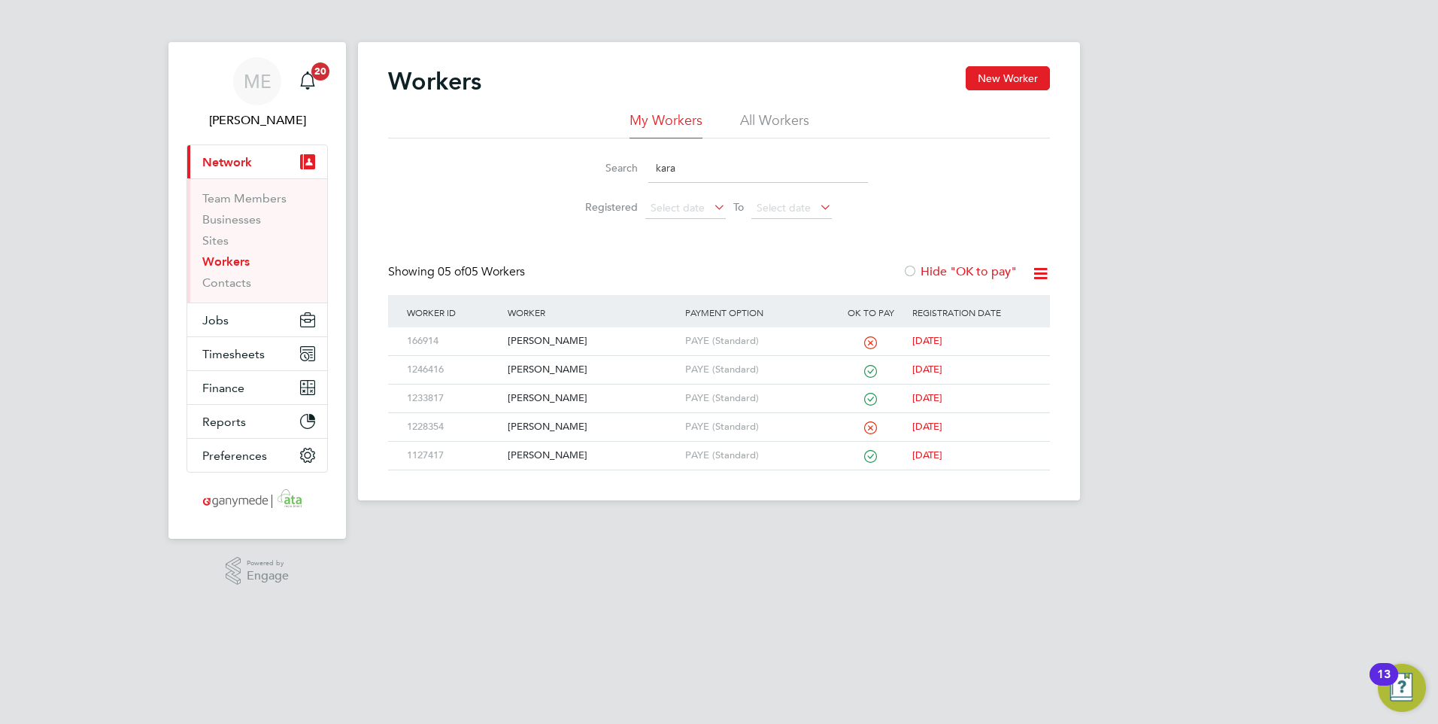
drag, startPoint x: 695, startPoint y: 167, endPoint x: 615, endPoint y: 167, distance: 80.5
click at [615, 167] on div "Search kara" at bounding box center [719, 167] width 298 height 29
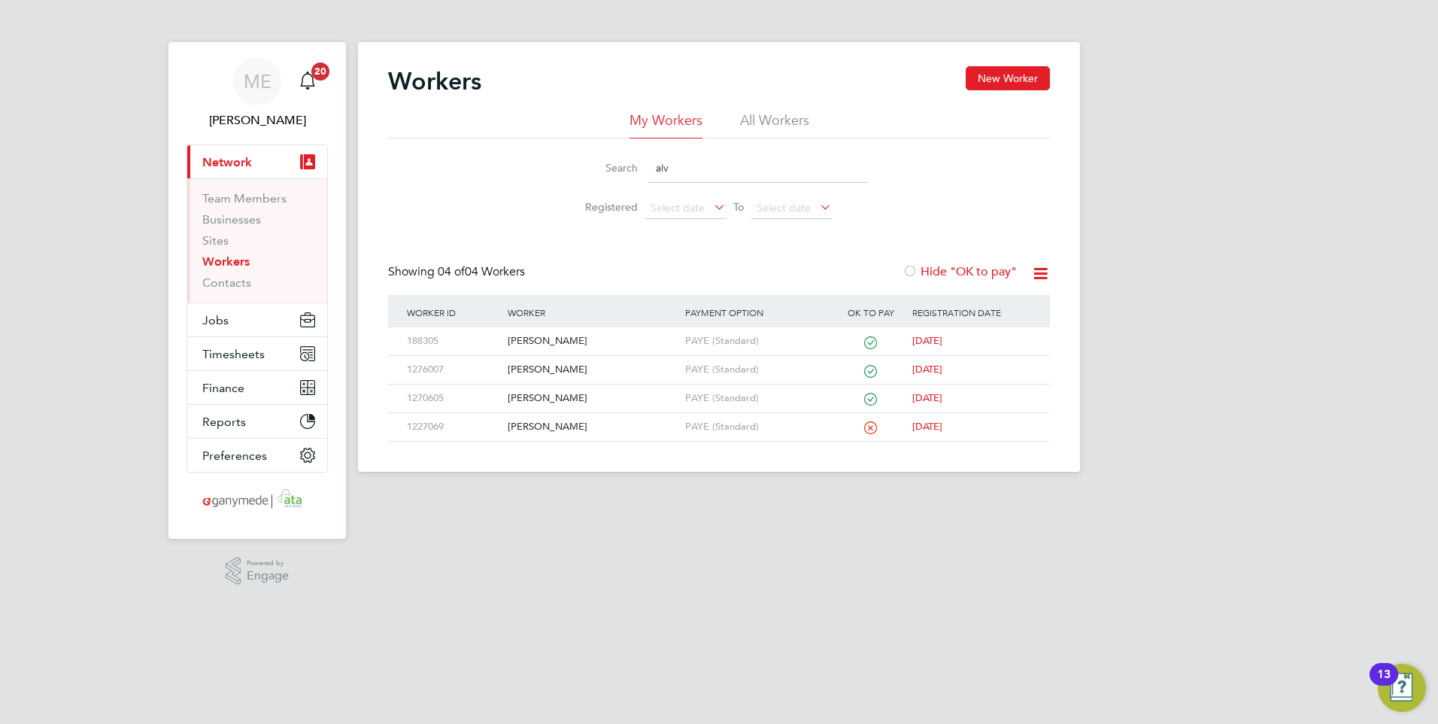
type input "alv"
click at [217, 323] on span "Jobs" at bounding box center [215, 320] width 26 height 14
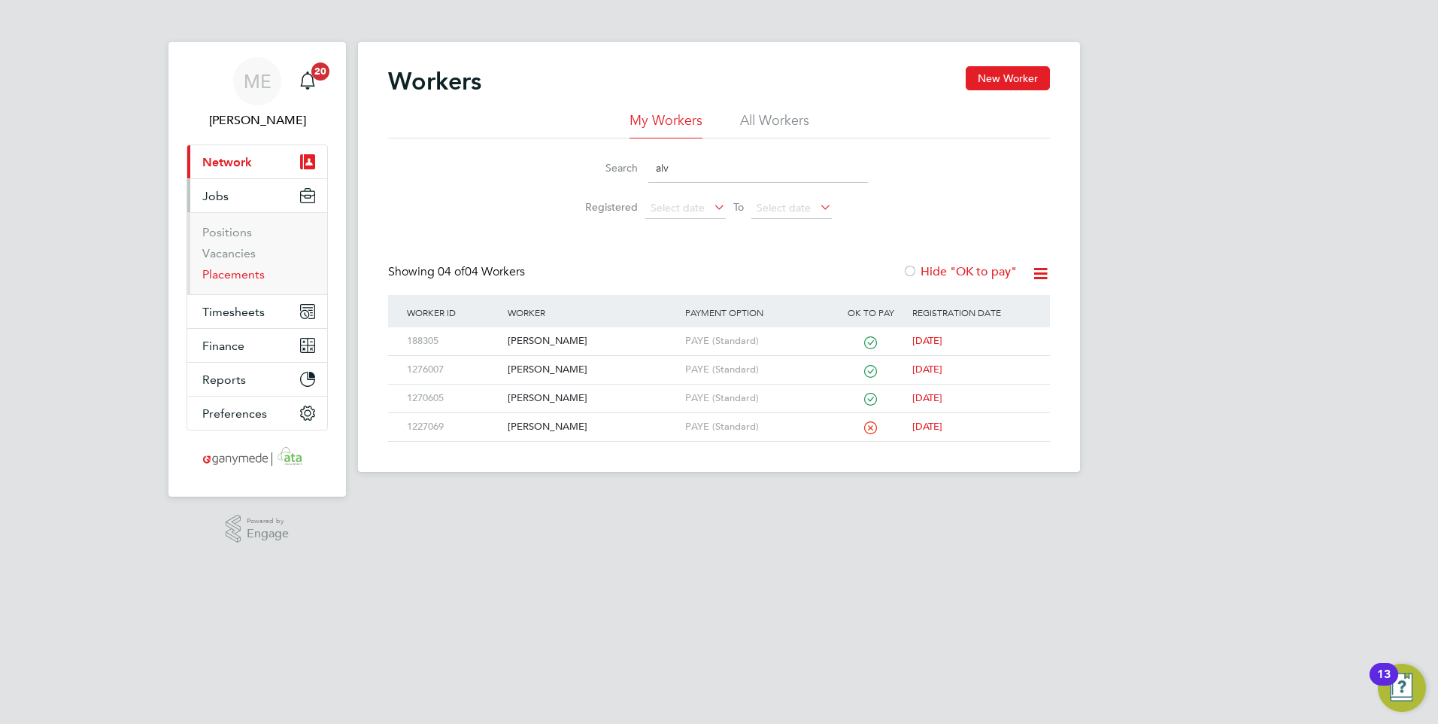
click at [235, 269] on link "Placements" at bounding box center [233, 274] width 62 height 14
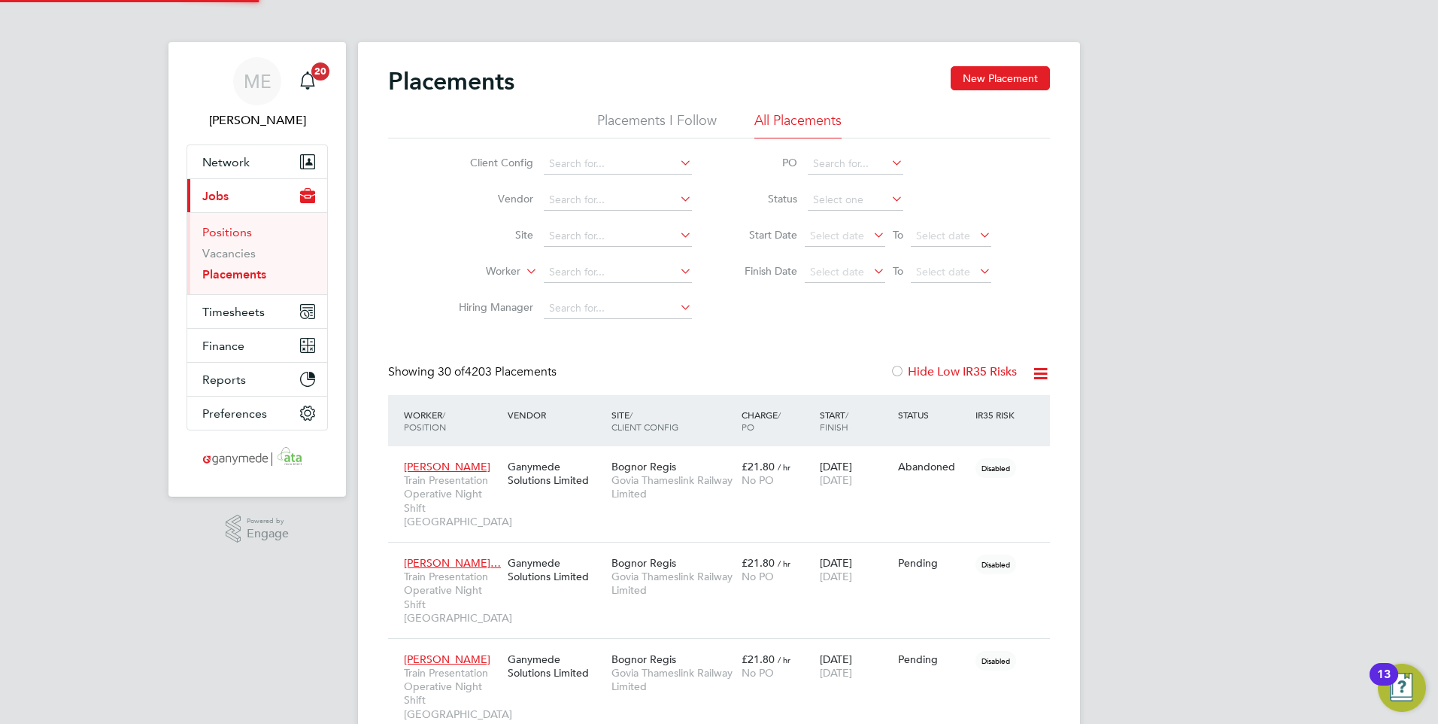
click at [229, 228] on link "Positions" at bounding box center [227, 232] width 50 height 14
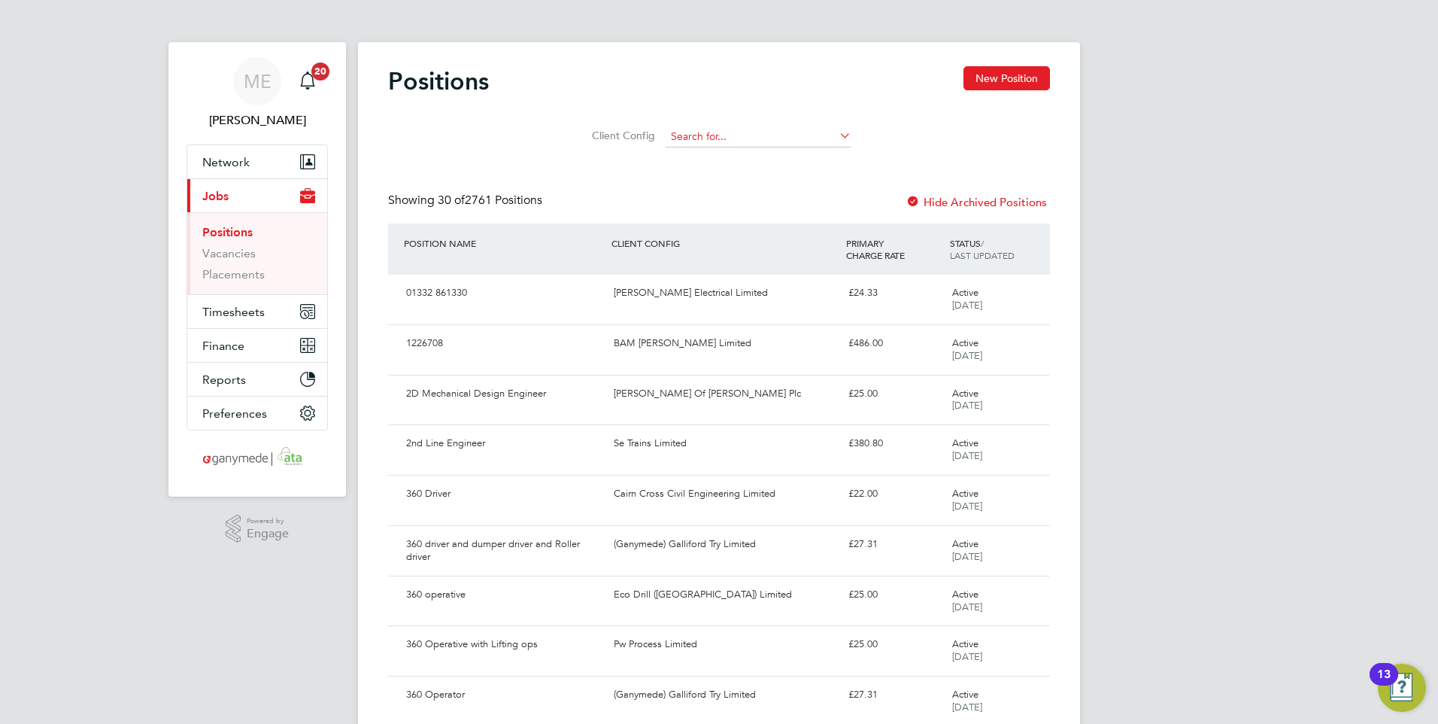
click at [705, 129] on input at bounding box center [759, 136] width 186 height 21
click at [696, 156] on li "Se Tr ains Limited" at bounding box center [757, 157] width 187 height 20
type input "Se Trains Limited"
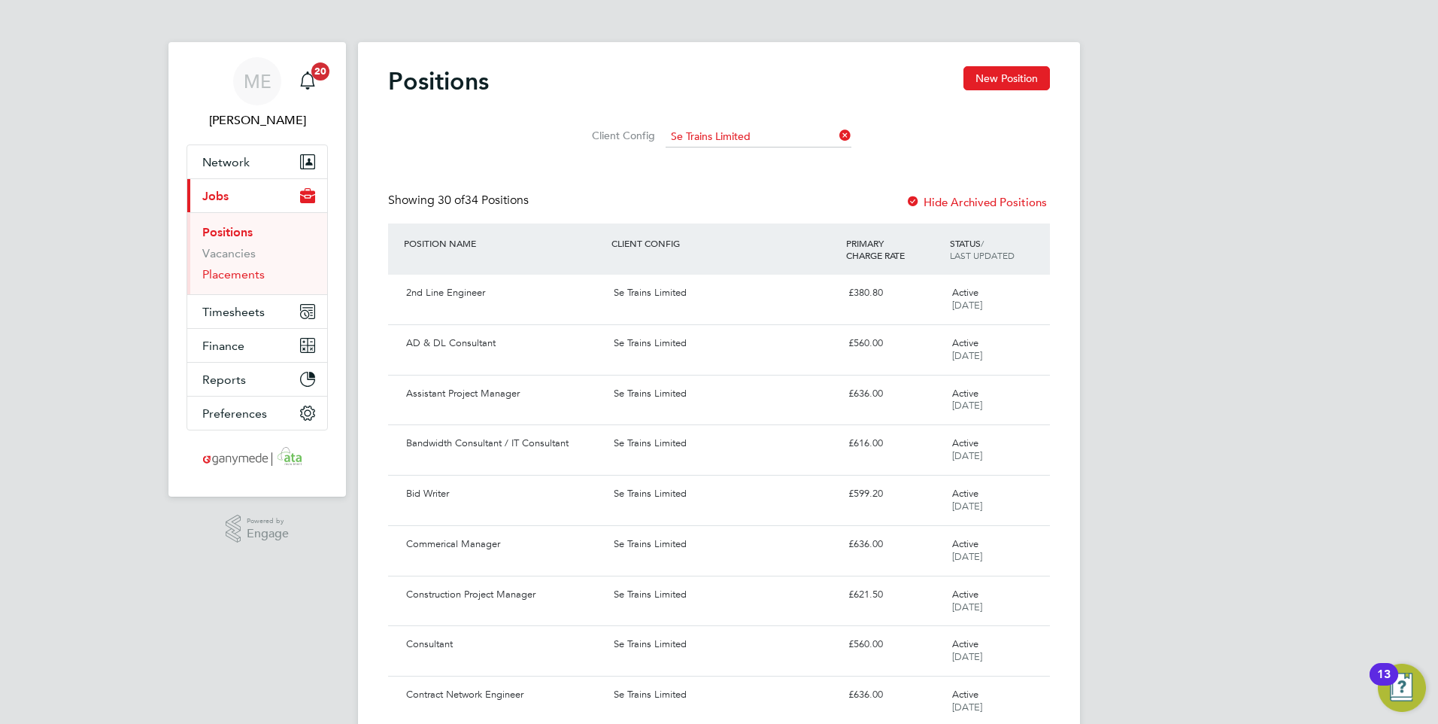
click at [238, 271] on link "Placements" at bounding box center [233, 274] width 62 height 14
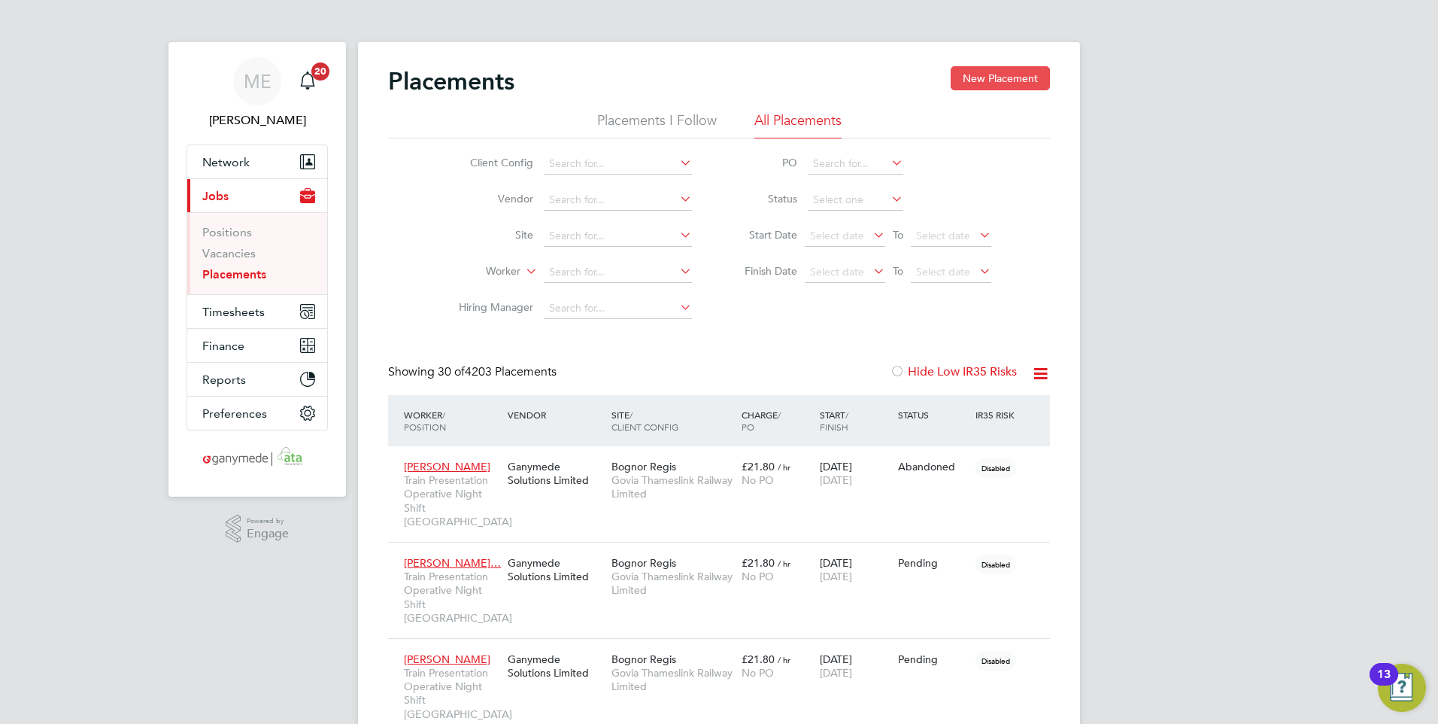
click at [985, 75] on button "New Placement" at bounding box center [1000, 78] width 99 height 24
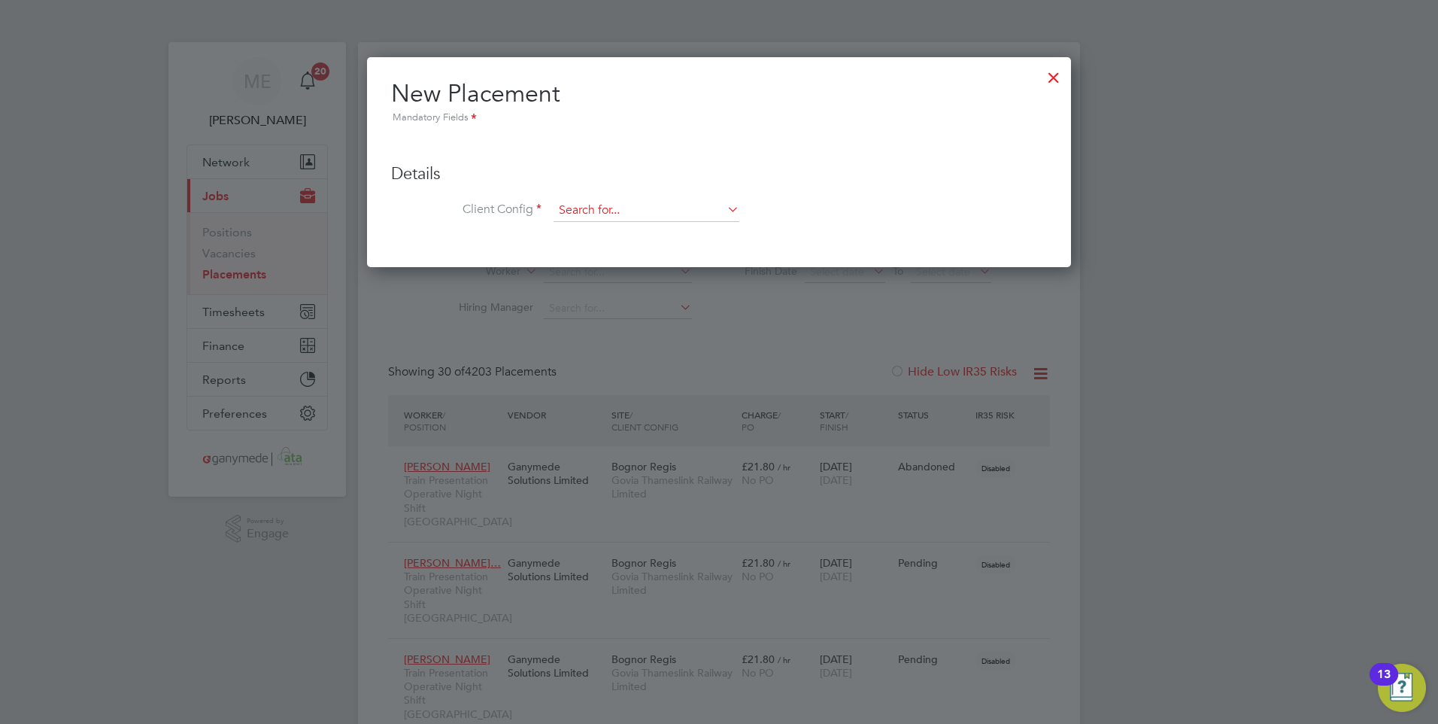
click at [611, 208] on input at bounding box center [647, 210] width 186 height 23
click at [593, 228] on li "Se Tr ains Limited" at bounding box center [646, 232] width 187 height 20
type input "Se Trains Limited"
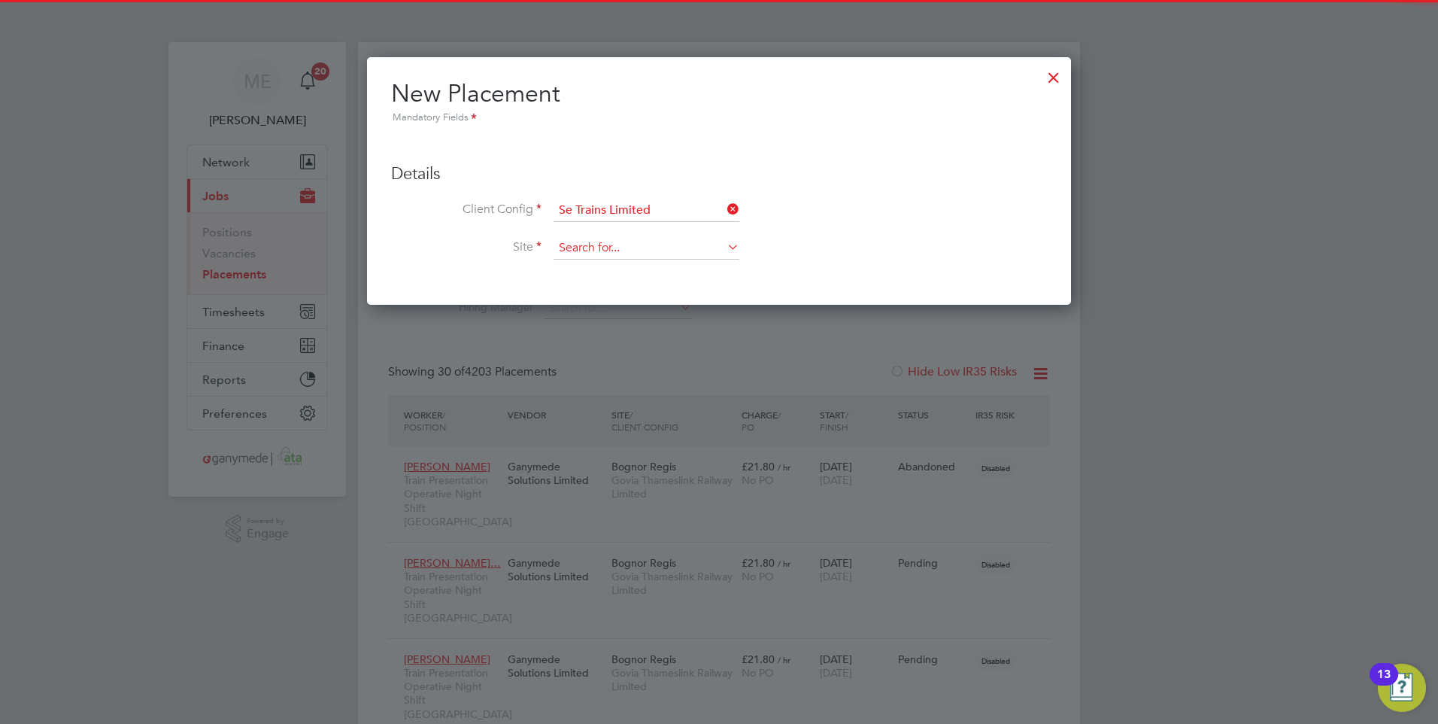
click at [596, 238] on input at bounding box center [647, 248] width 186 height 23
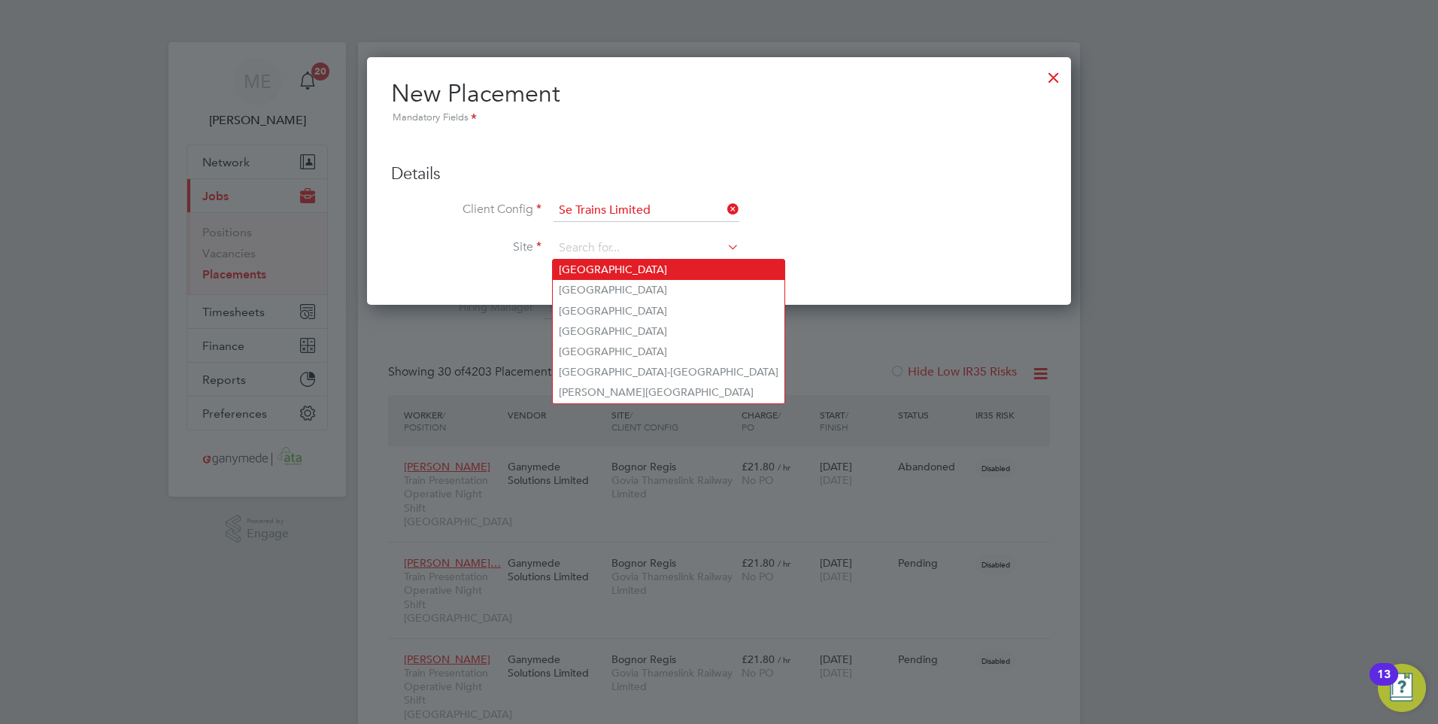
click at [590, 269] on li "[GEOGRAPHIC_DATA]" at bounding box center [669, 270] width 232 height 20
type input "[GEOGRAPHIC_DATA]"
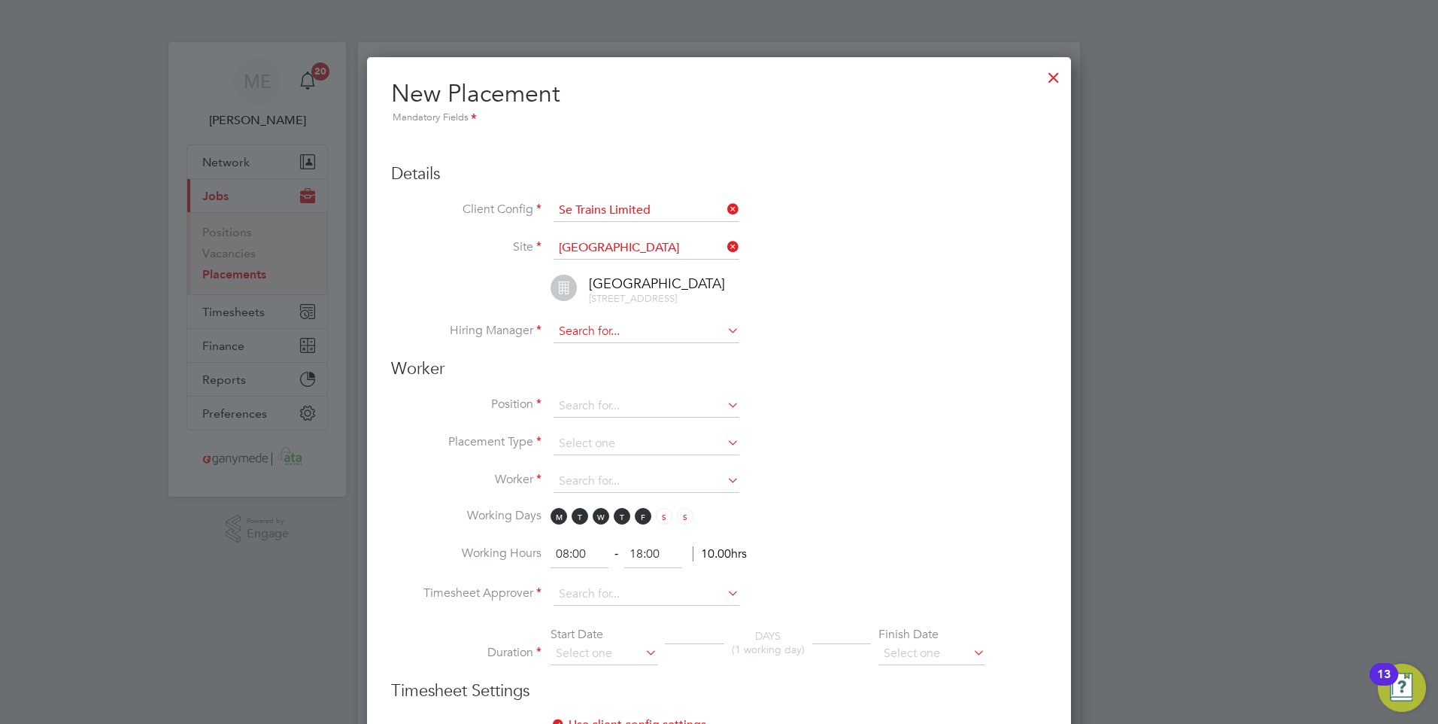
click at [593, 329] on input at bounding box center [647, 331] width 186 height 23
click at [638, 527] on li "Matthew Hammett" at bounding box center [646, 537] width 187 height 20
type input "Matthew Hammett"
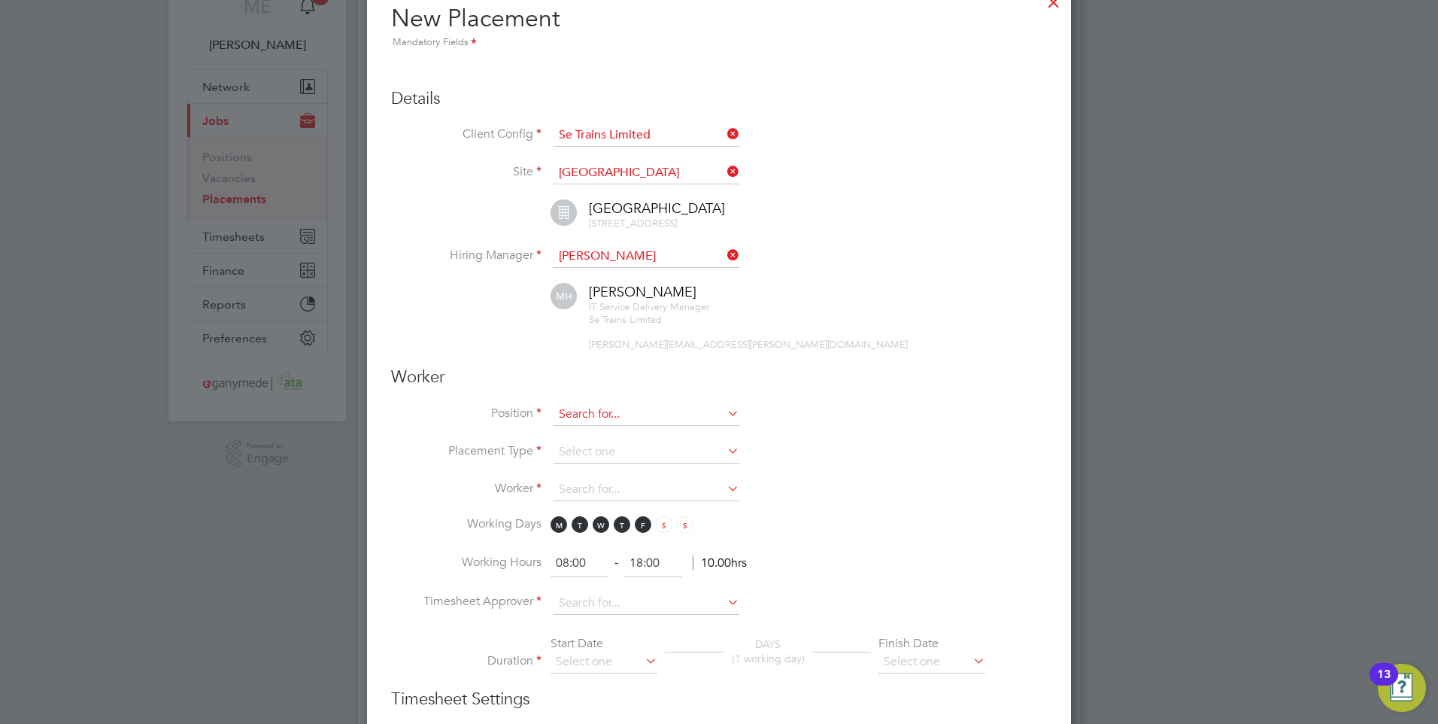
click at [583, 405] on input at bounding box center [647, 414] width 186 height 23
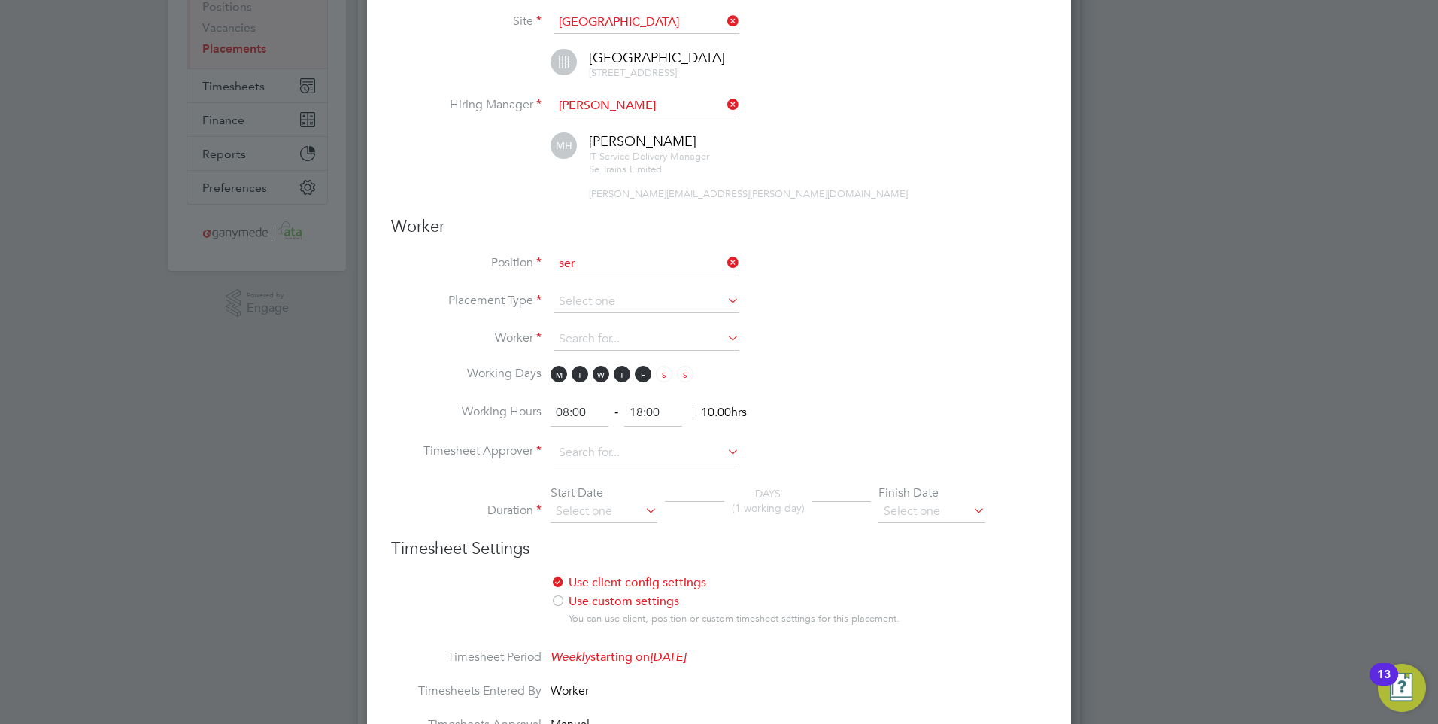
click at [619, 320] on li "Ser ver OS Upgrade Consultant" at bounding box center [692, 325] width 278 height 20
type input "Server OS Upgrade Consultant"
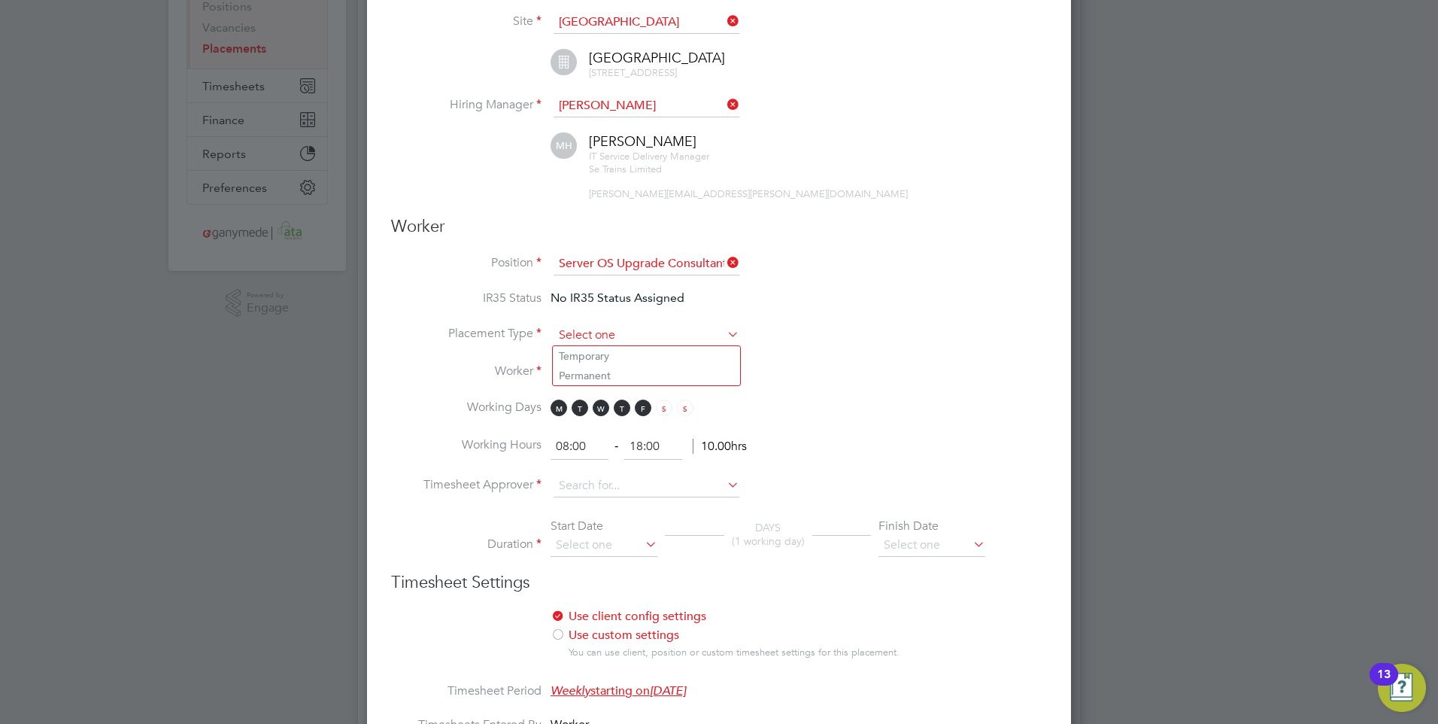
click at [618, 333] on input at bounding box center [647, 335] width 186 height 23
click at [594, 351] on li "Temporary" at bounding box center [646, 356] width 187 height 20
type input "Temporary"
click at [577, 371] on input at bounding box center [647, 373] width 186 height 23
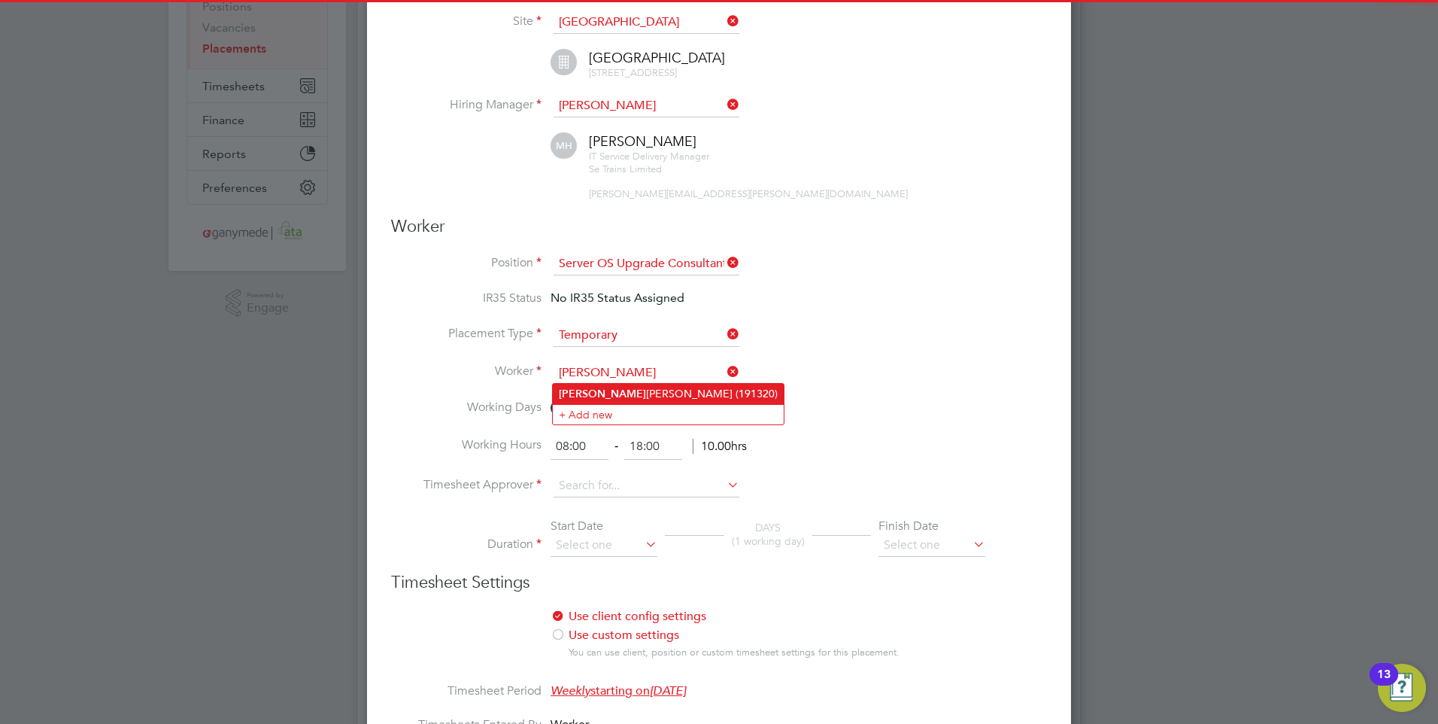
click at [608, 384] on li "Johnathan Chavda (191320)" at bounding box center [668, 394] width 231 height 20
type input "Johnathan Chavda (191320)"
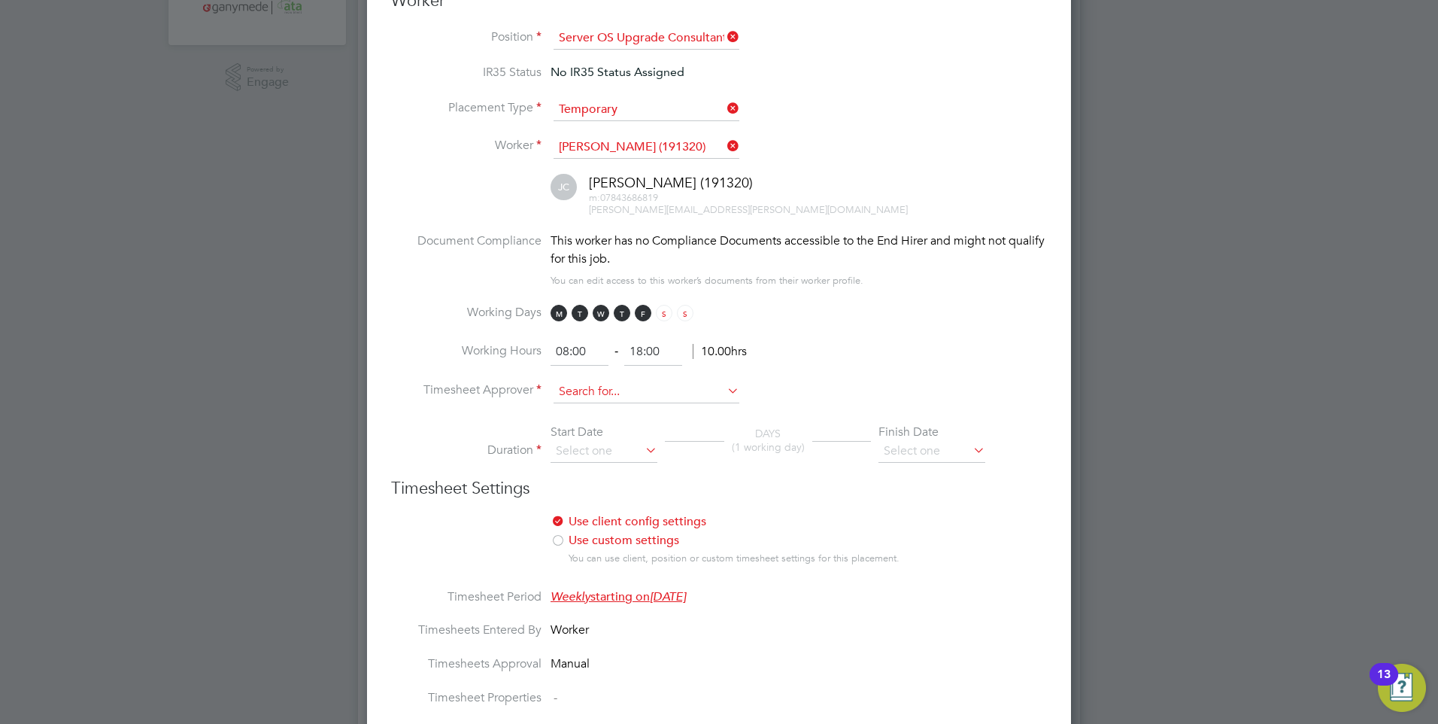
click at [590, 385] on input at bounding box center [647, 392] width 186 height 23
click at [604, 445] on li "Ma tthew Hammett" at bounding box center [646, 453] width 187 height 20
type input "Matthew Hammett"
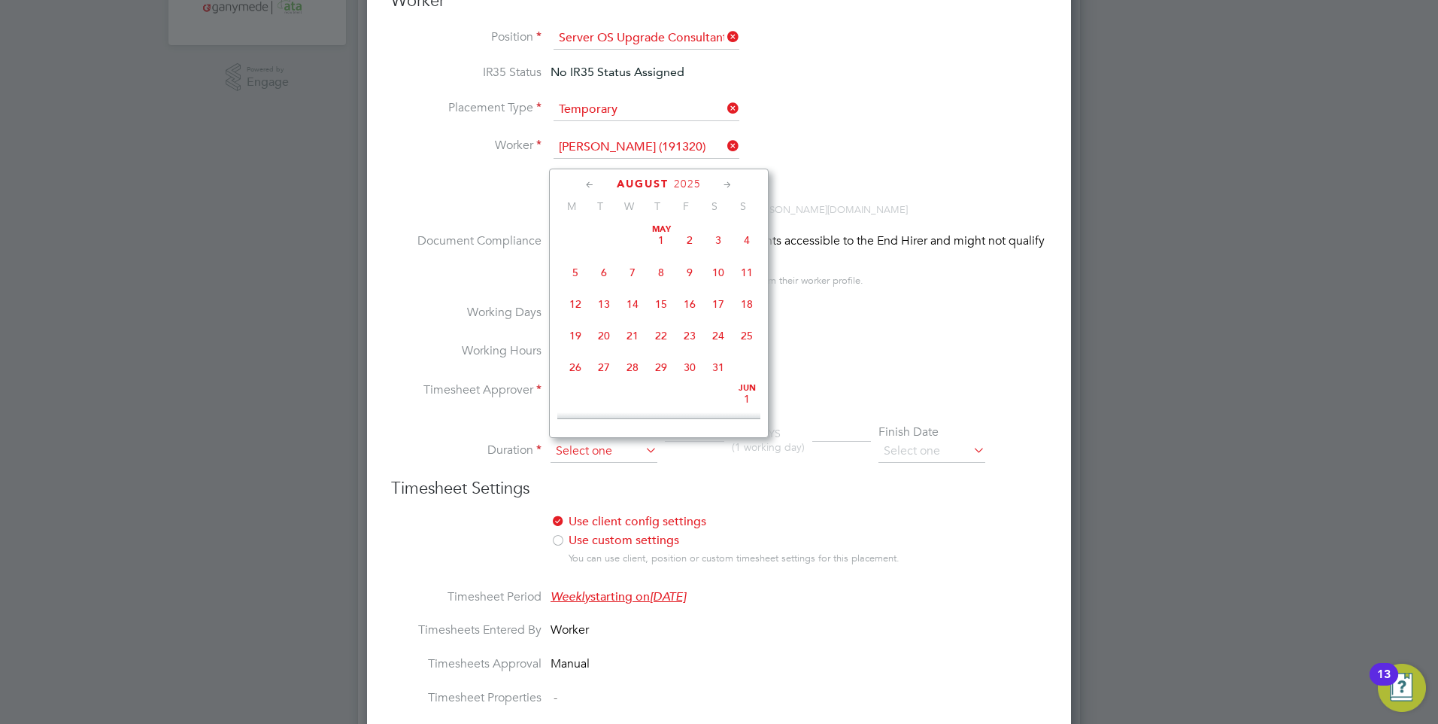
click at [602, 444] on input at bounding box center [604, 451] width 107 height 23
click at [580, 331] on span "Sep 1" at bounding box center [575, 320] width 29 height 29
type input "[DATE]"
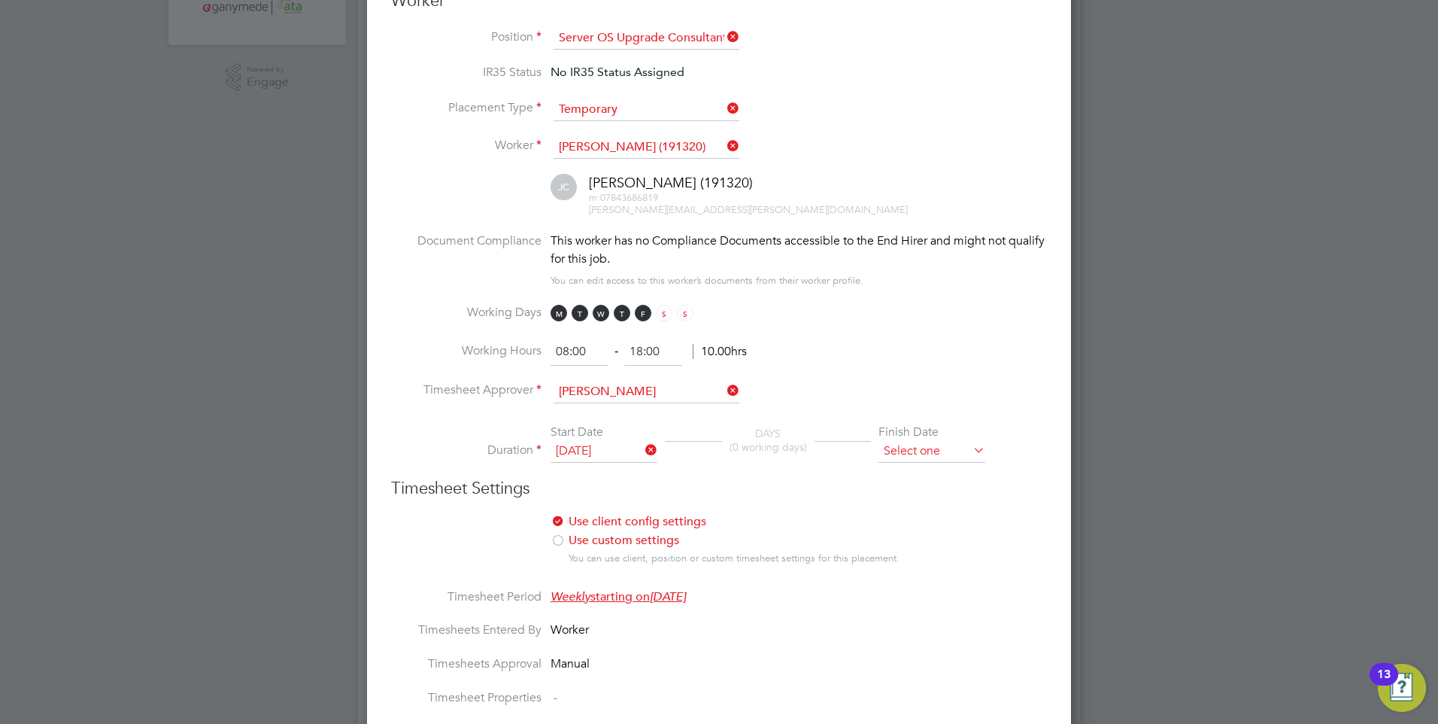
click at [888, 446] on input at bounding box center [932, 451] width 107 height 23
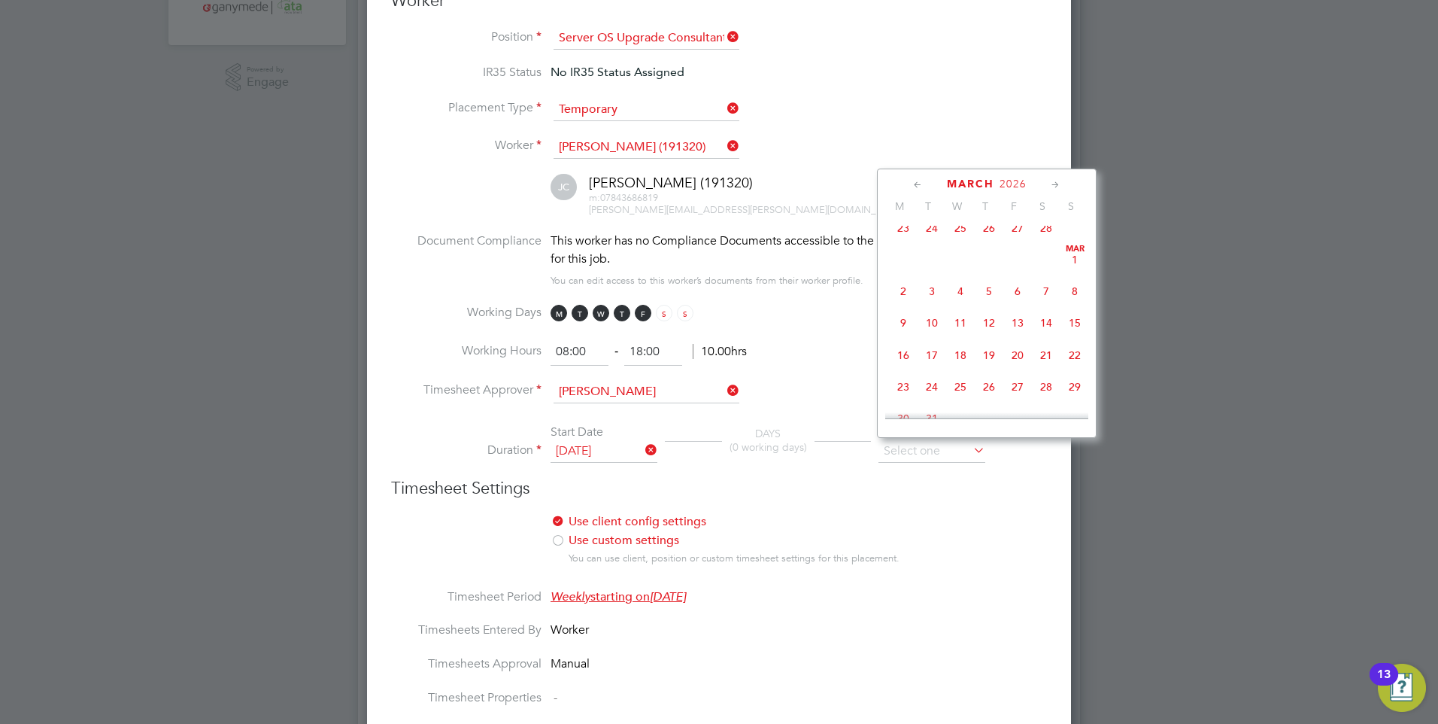
click at [1072, 274] on span "Mar 1" at bounding box center [1075, 259] width 29 height 29
type input "[DATE]"
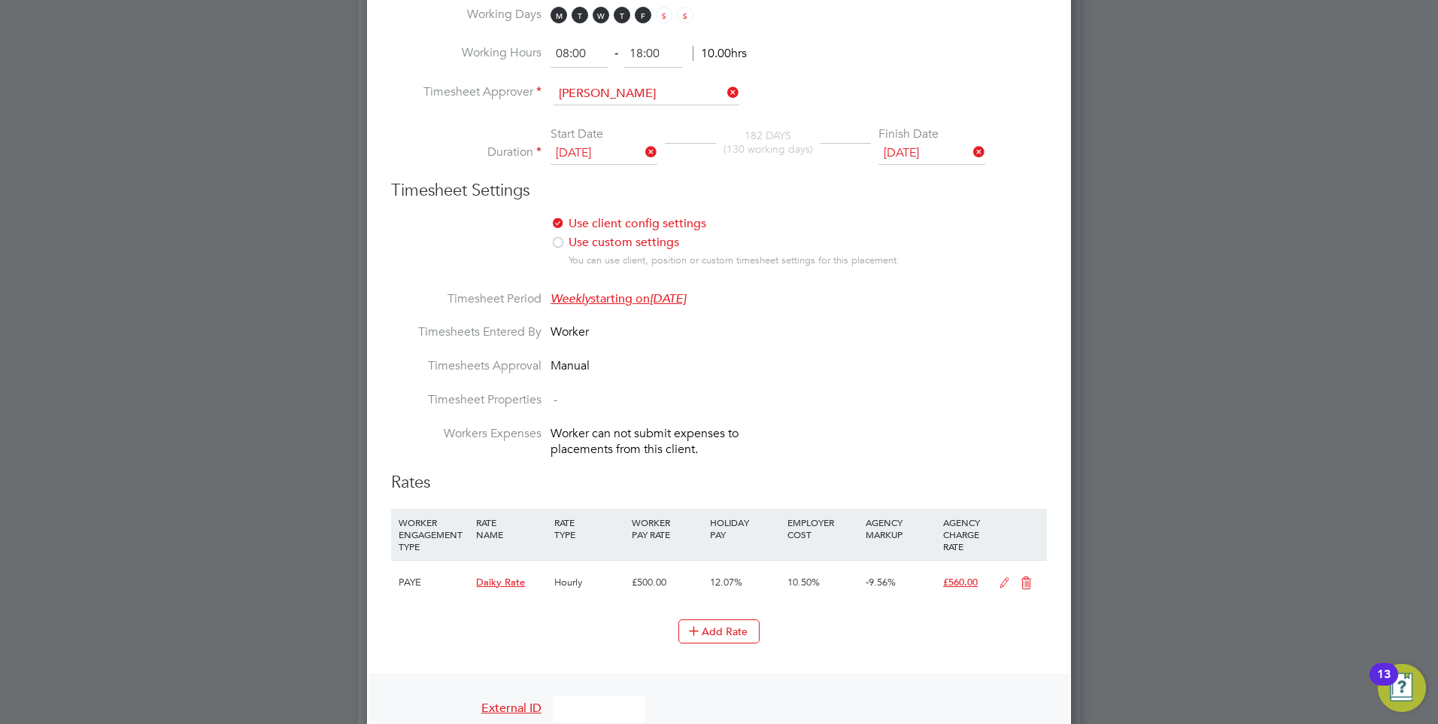
scroll to position [752, 0]
click at [1025, 574] on icon at bounding box center [1026, 580] width 19 height 12
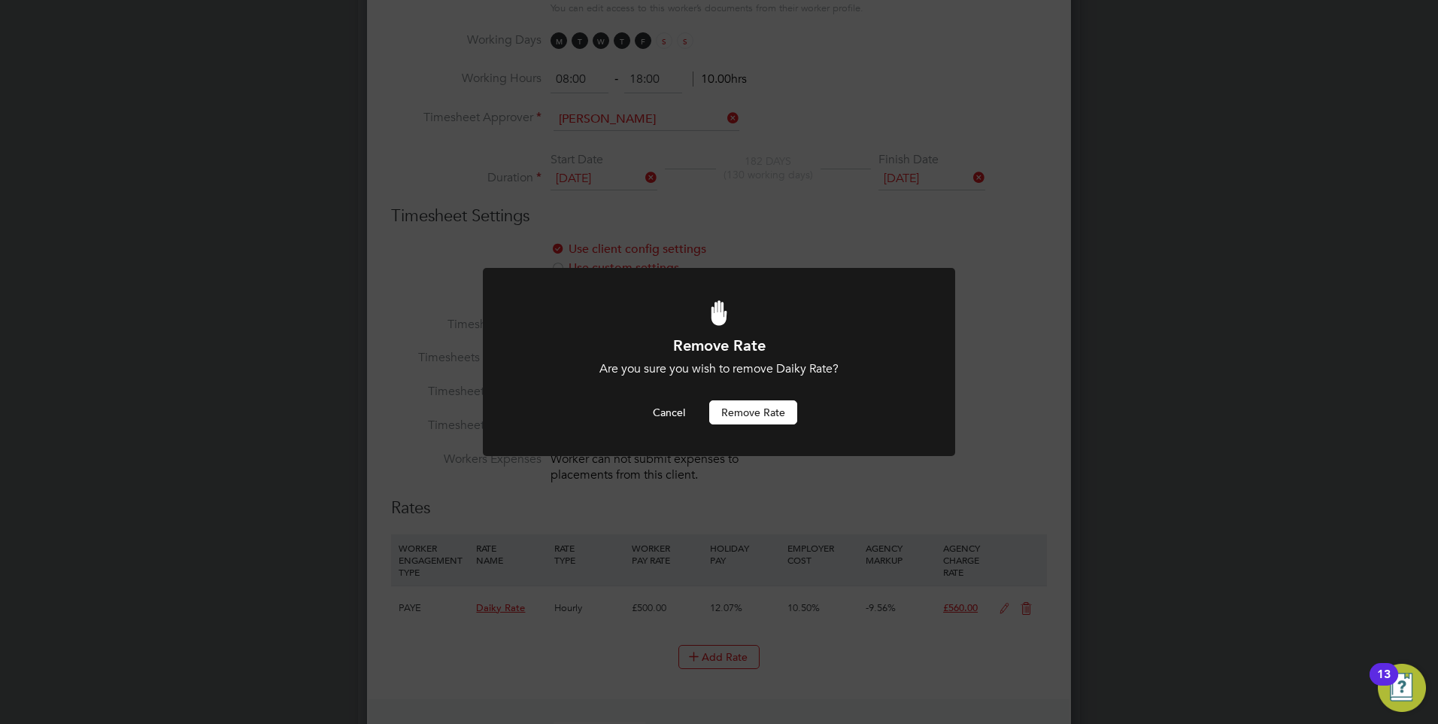
click at [742, 409] on button "Remove rate" at bounding box center [753, 412] width 88 height 24
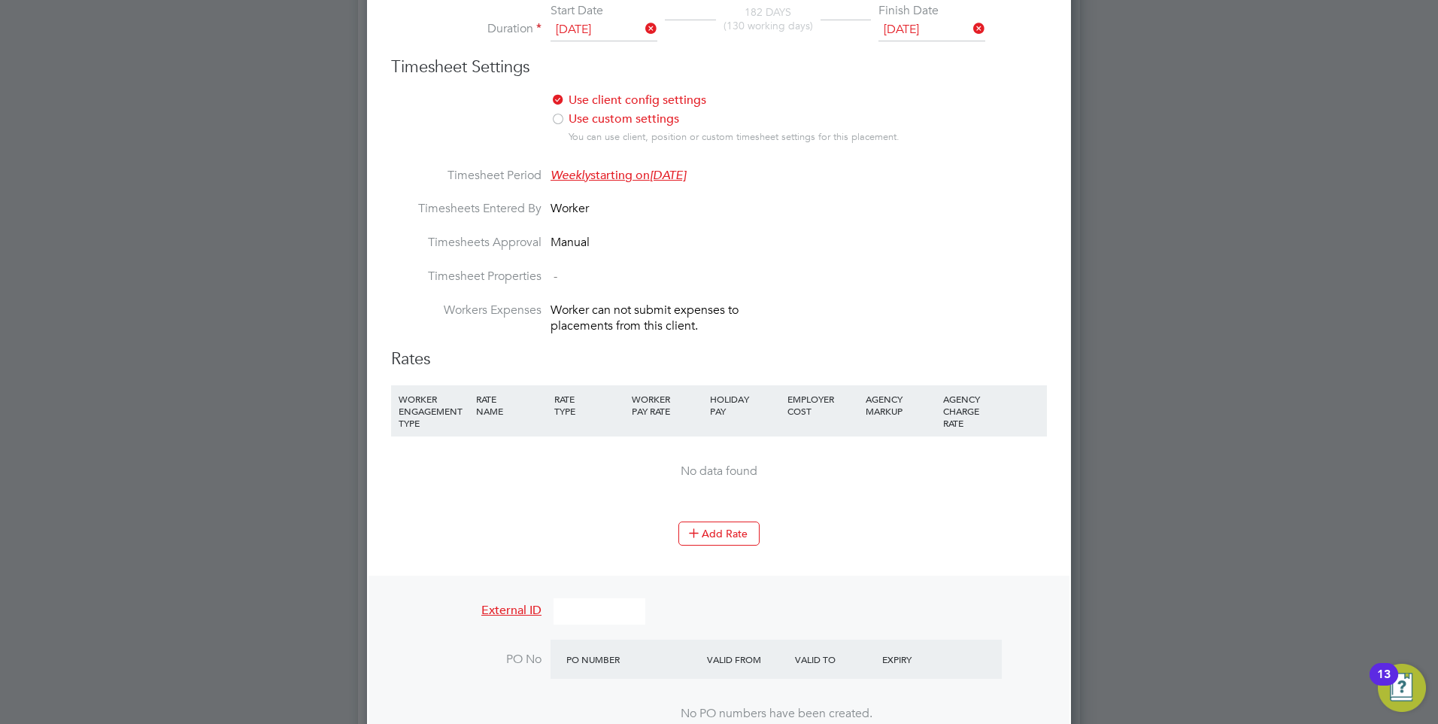
scroll to position [874, 0]
click at [714, 530] on button "Add Rate" at bounding box center [718, 532] width 81 height 24
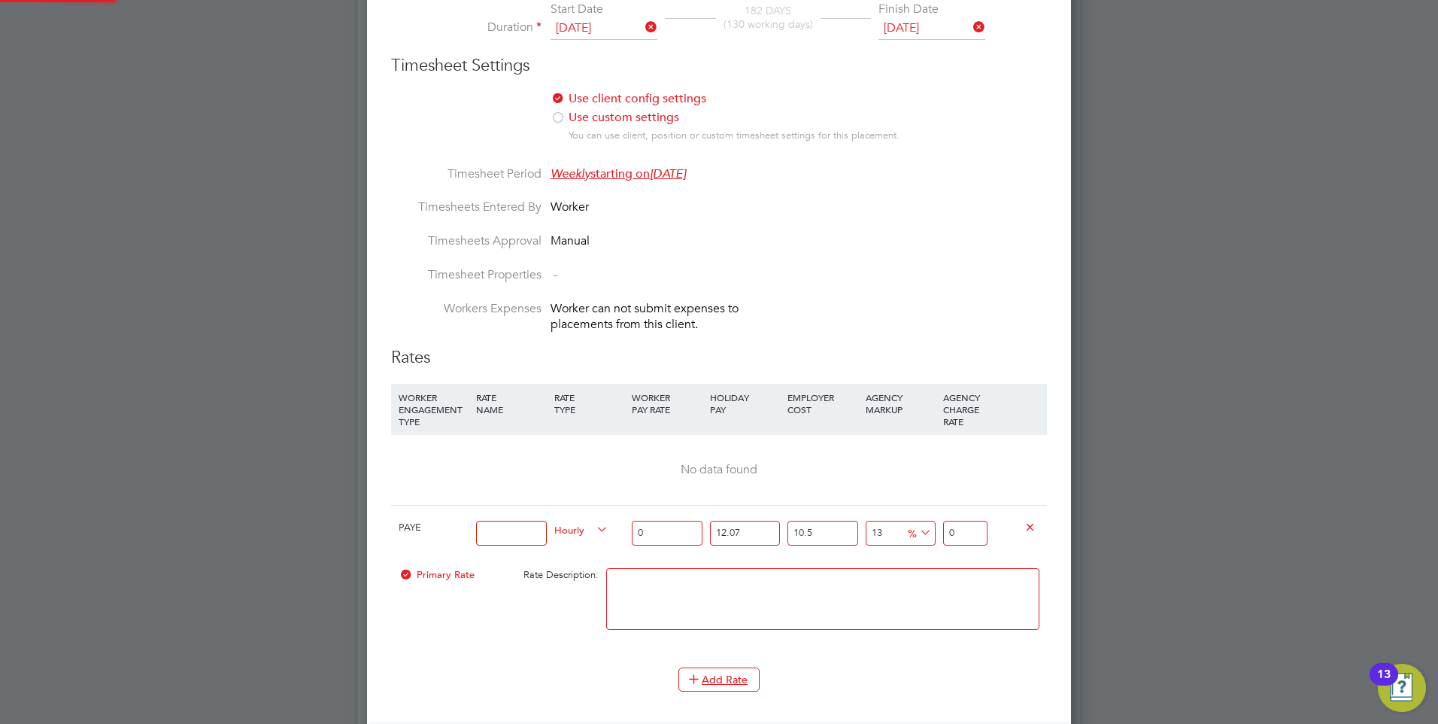
scroll to position [2047, 705]
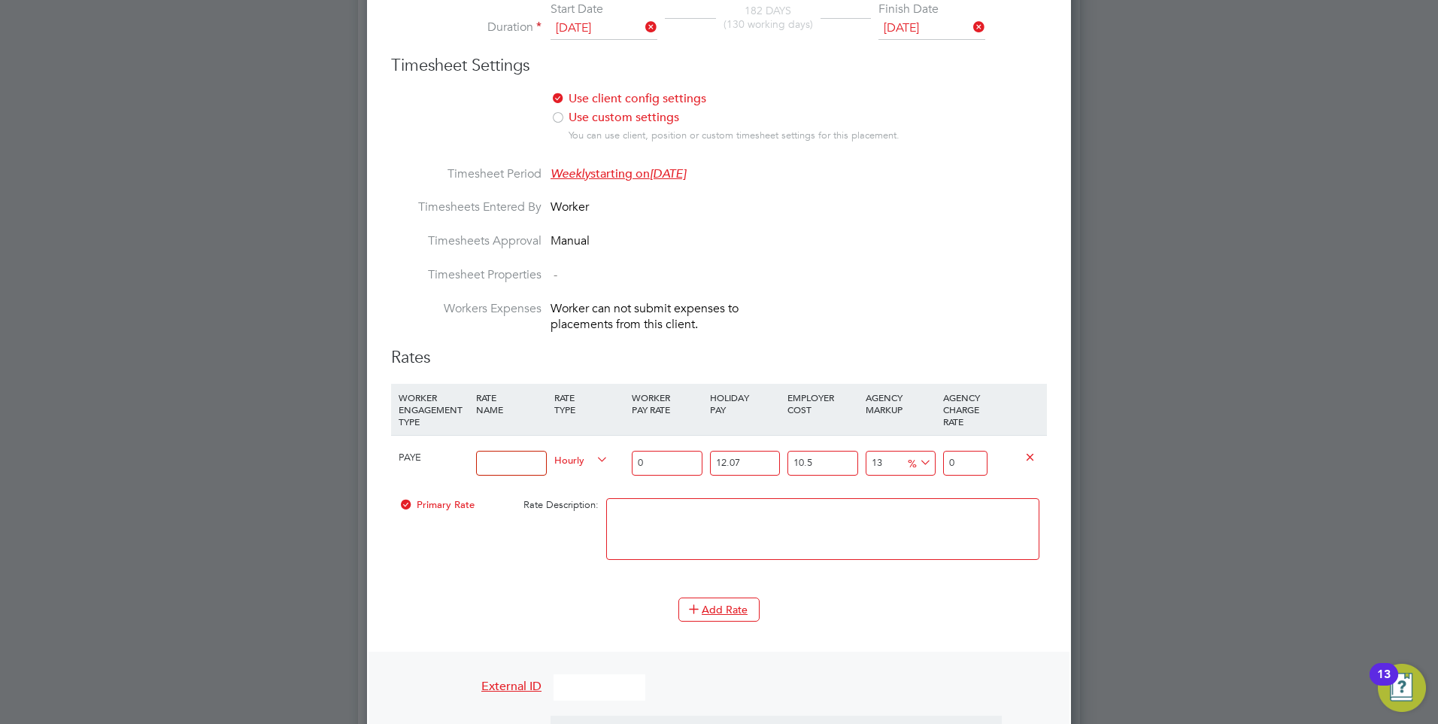
click at [486, 459] on input at bounding box center [511, 463] width 70 height 25
click at [417, 455] on span "PAYE" at bounding box center [410, 457] width 23 height 13
click at [573, 460] on span "Hourly" at bounding box center [581, 459] width 54 height 17
click at [566, 490] on li "DAILY" at bounding box center [580, 494] width 65 height 19
click at [414, 443] on div "PAYE" at bounding box center [433, 458] width 77 height 44
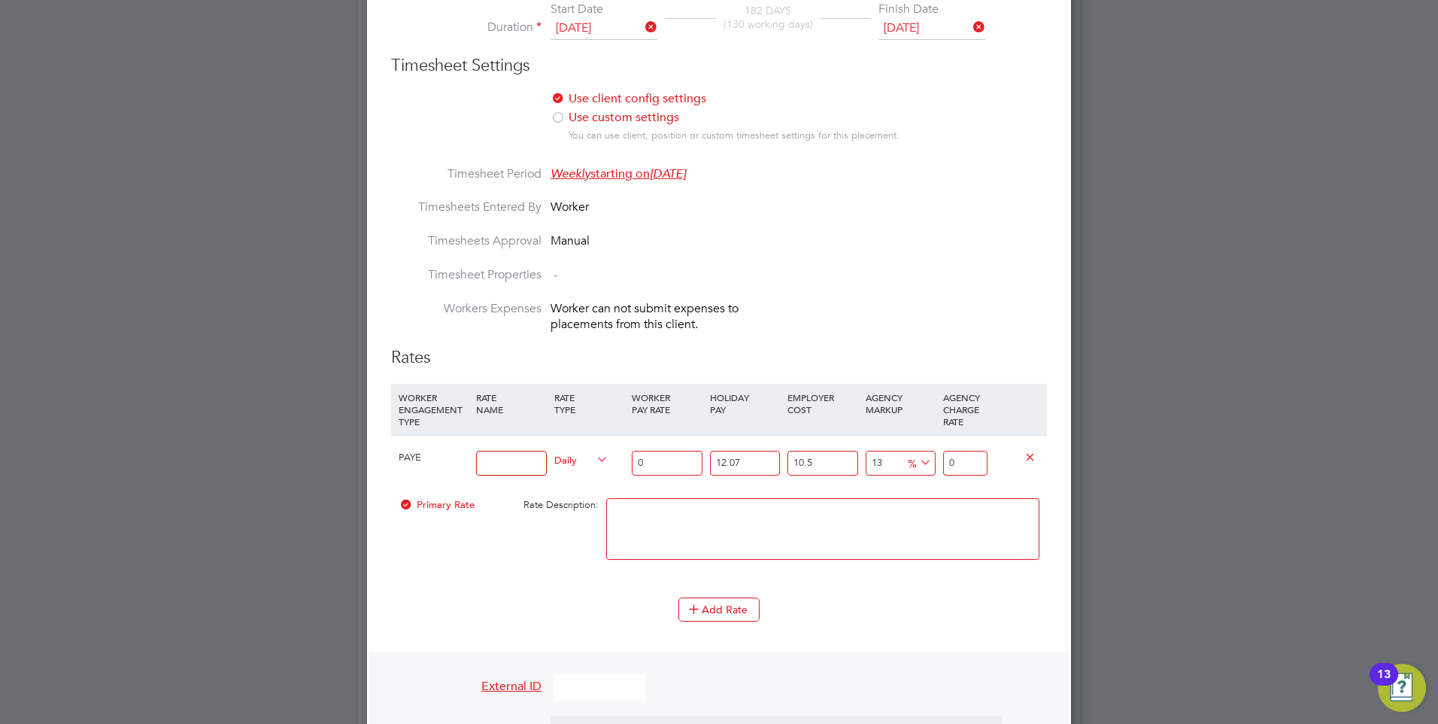
click at [410, 448] on div "PAYE" at bounding box center [433, 458] width 77 height 44
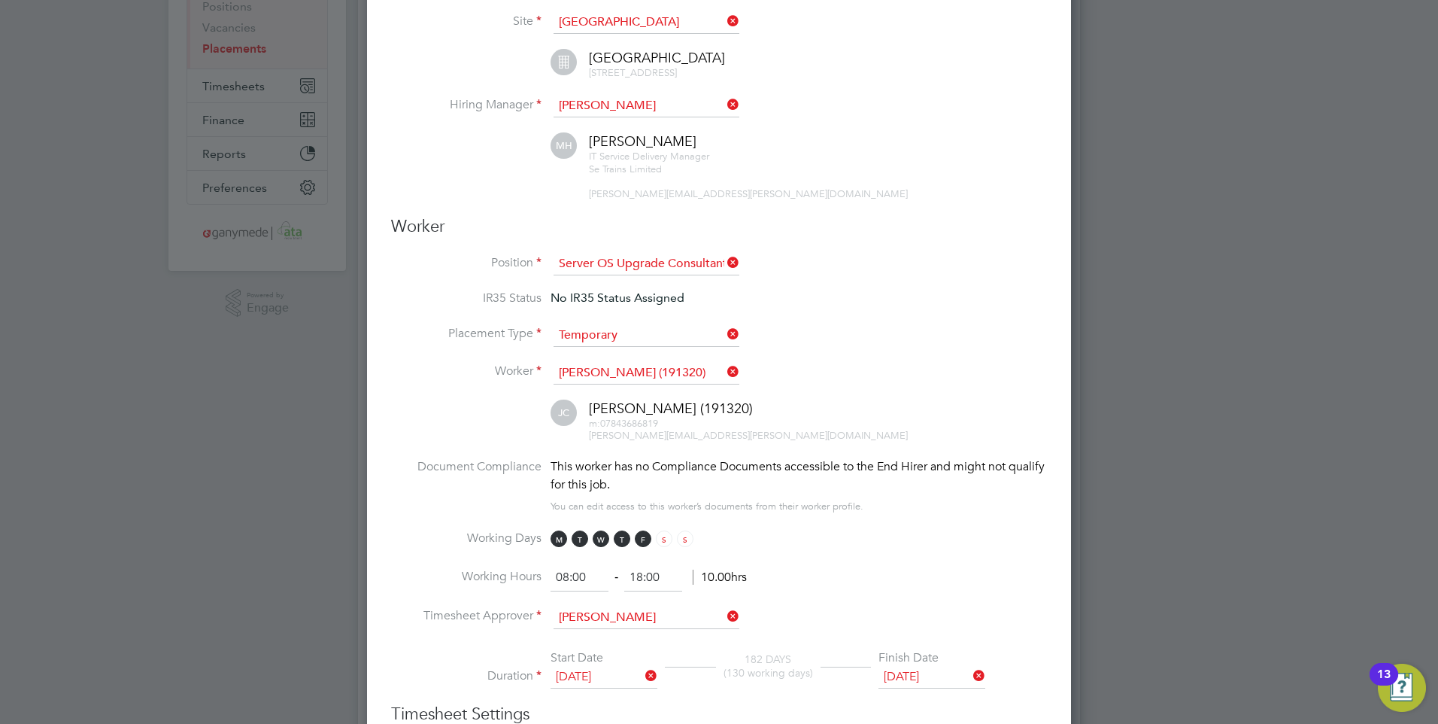
scroll to position [0, 0]
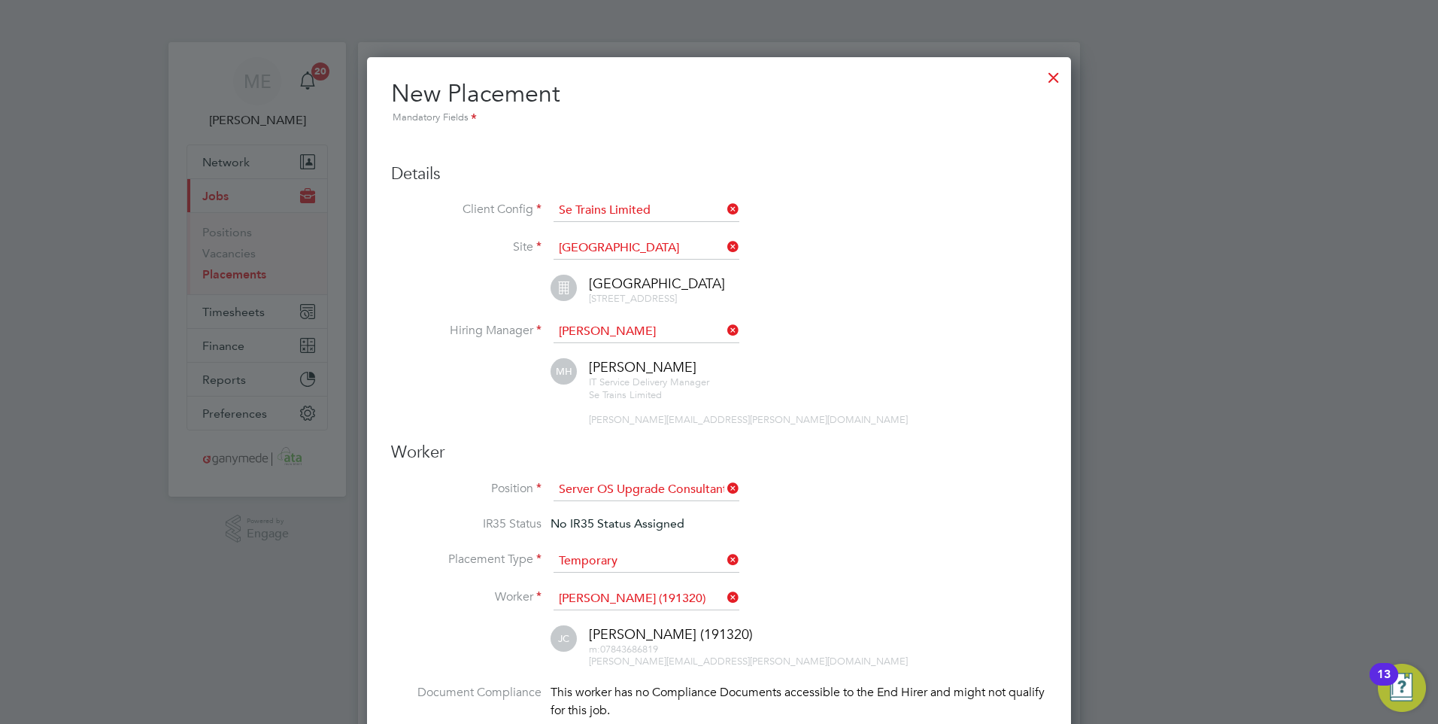
click at [1052, 74] on div at bounding box center [1053, 73] width 27 height 27
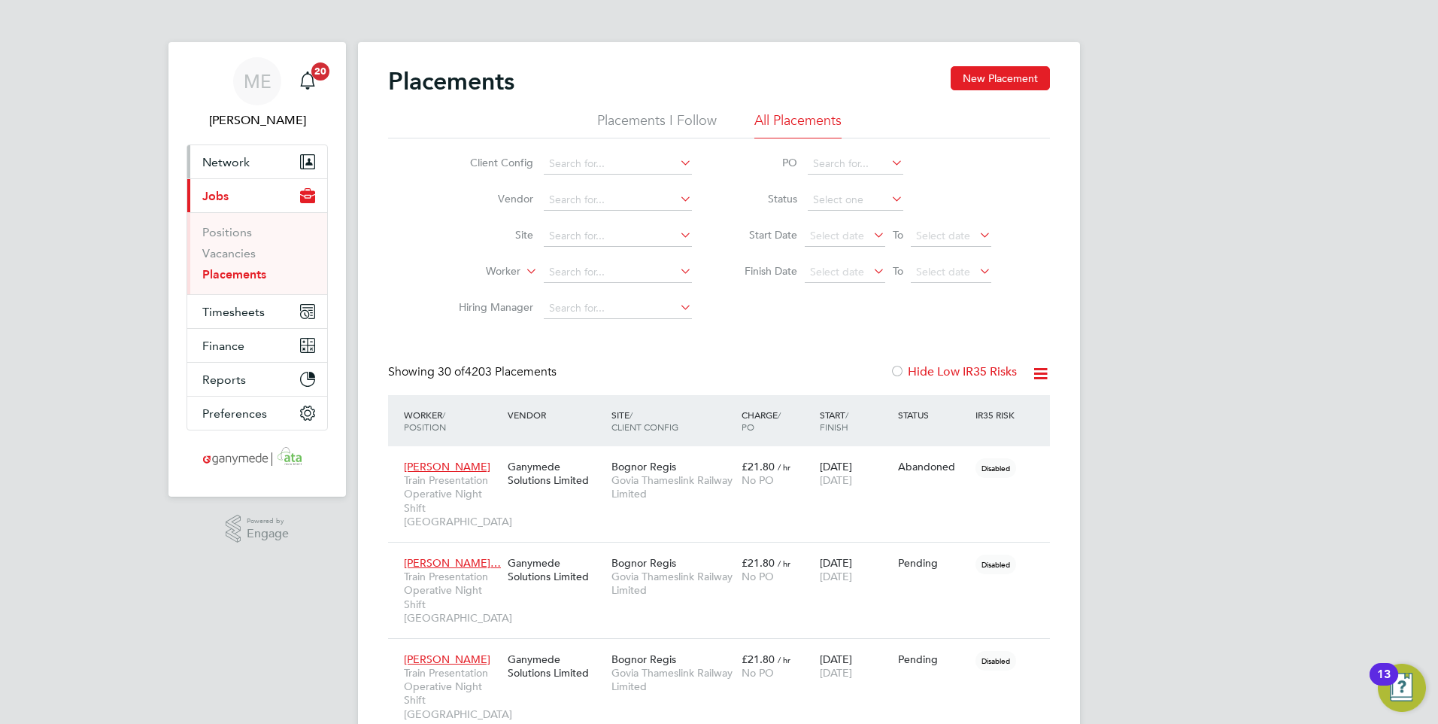
click at [224, 159] on span "Network" at bounding box center [225, 162] width 47 height 14
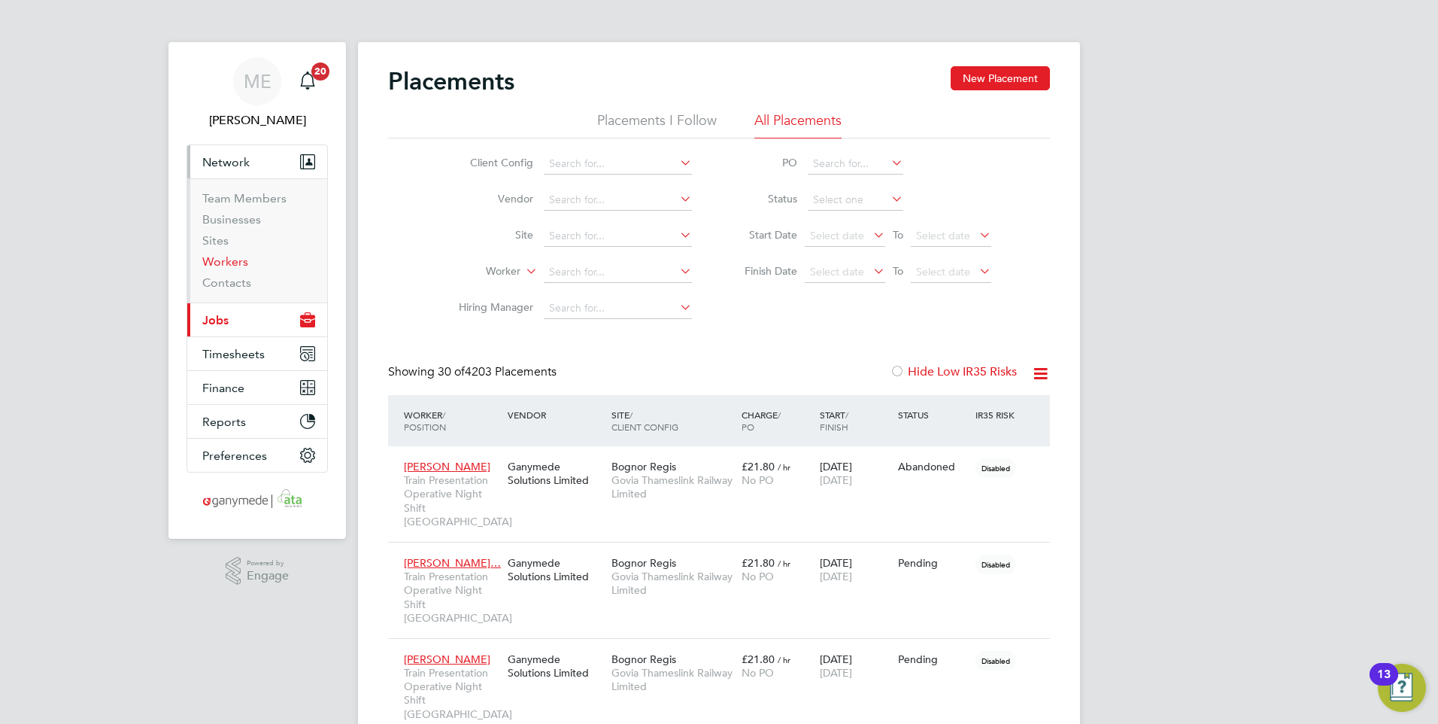
click at [229, 262] on link "Workers" at bounding box center [225, 261] width 46 height 14
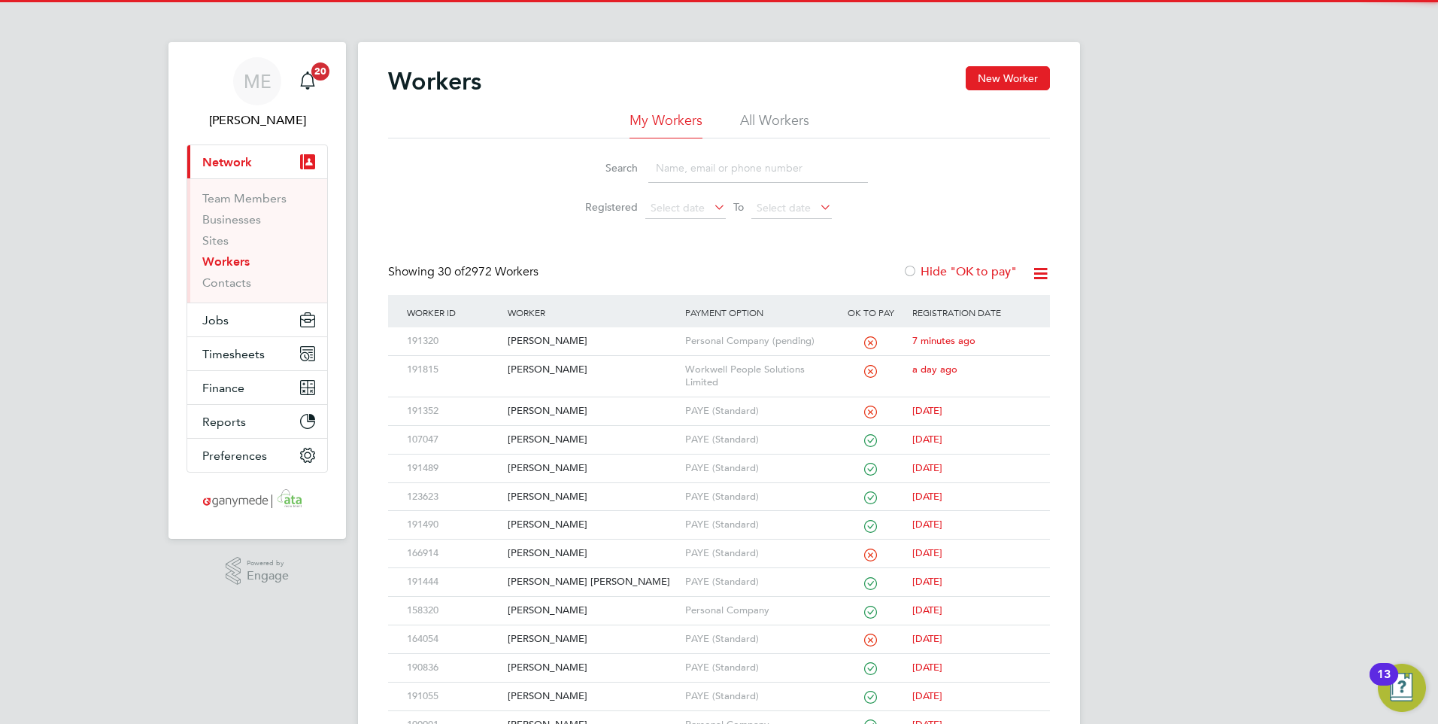
click at [698, 175] on input at bounding box center [758, 167] width 220 height 29
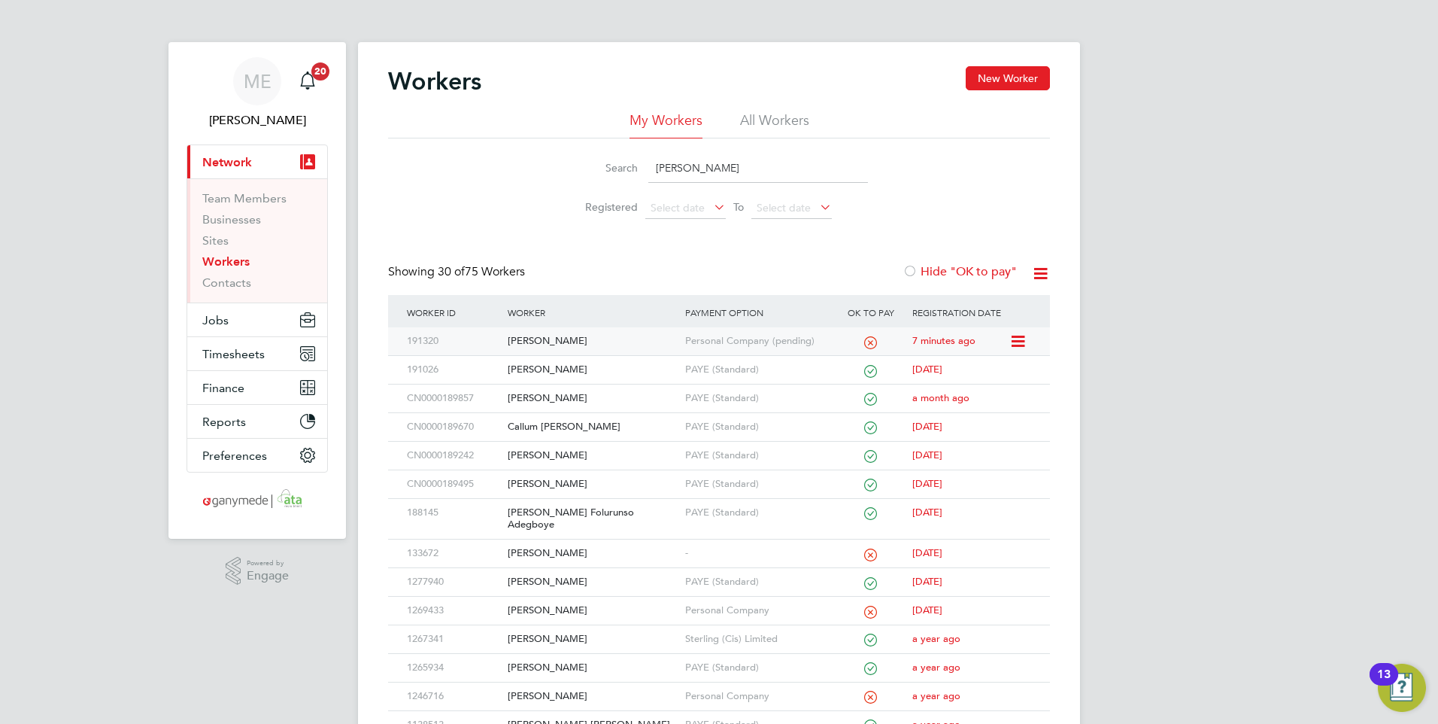
type input "john"
click at [588, 332] on div "[PERSON_NAME]" at bounding box center [592, 341] width 177 height 28
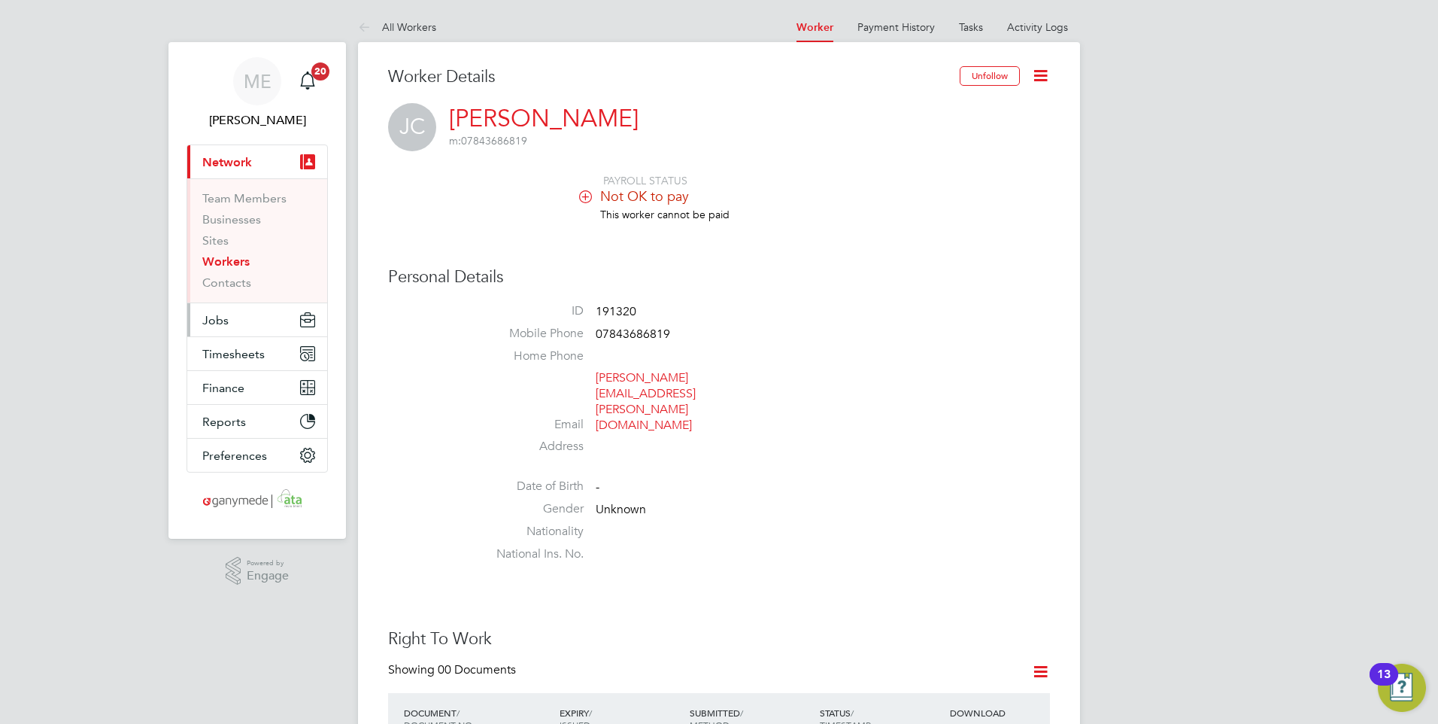
click at [219, 318] on span "Jobs" at bounding box center [215, 320] width 26 height 14
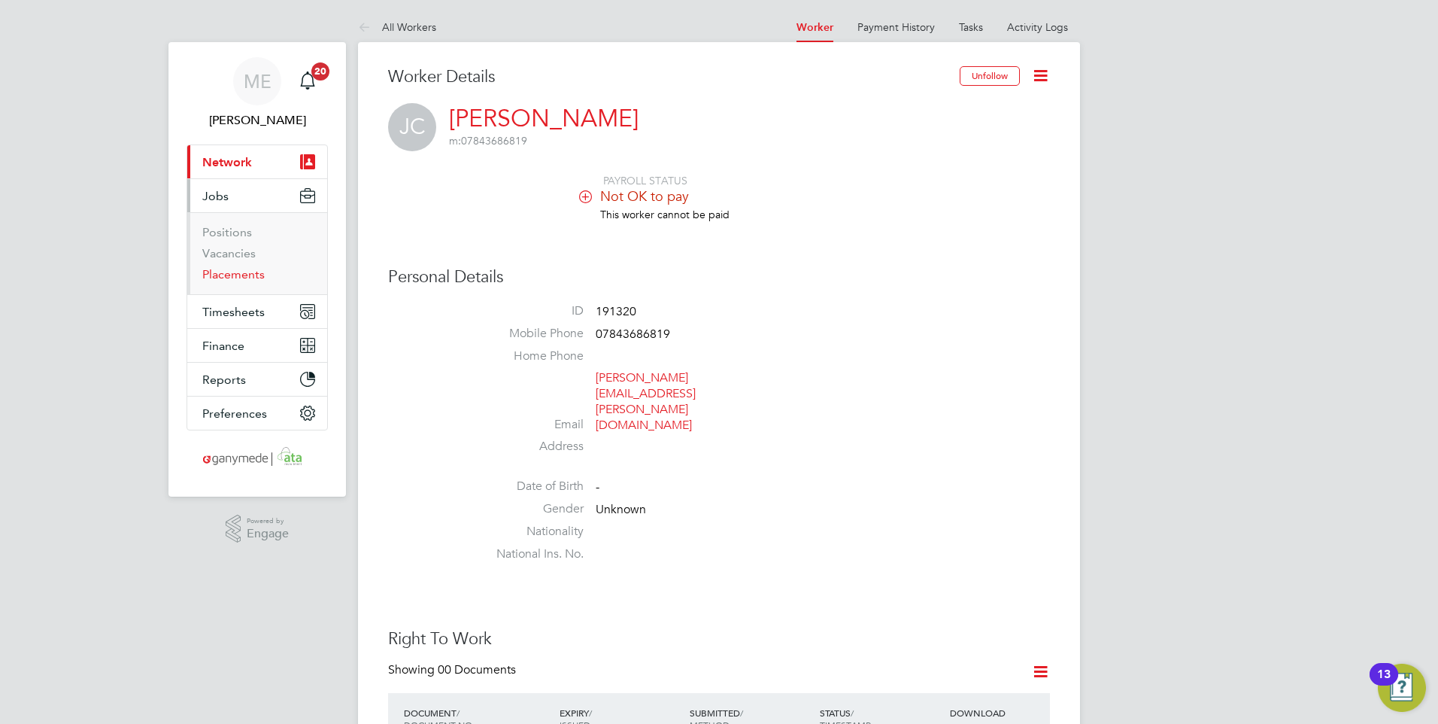
click at [225, 278] on link "Placements" at bounding box center [233, 274] width 62 height 14
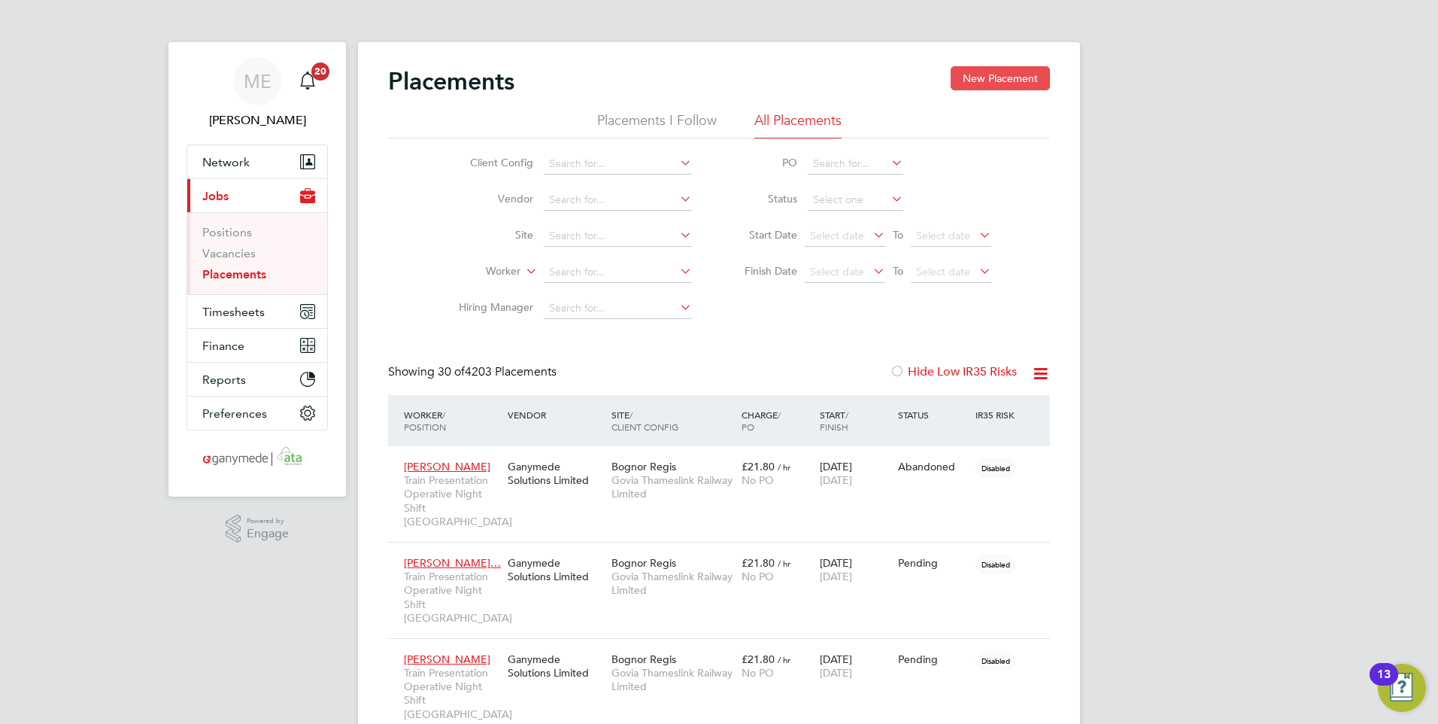
click at [983, 72] on button "New Placement" at bounding box center [1000, 78] width 99 height 24
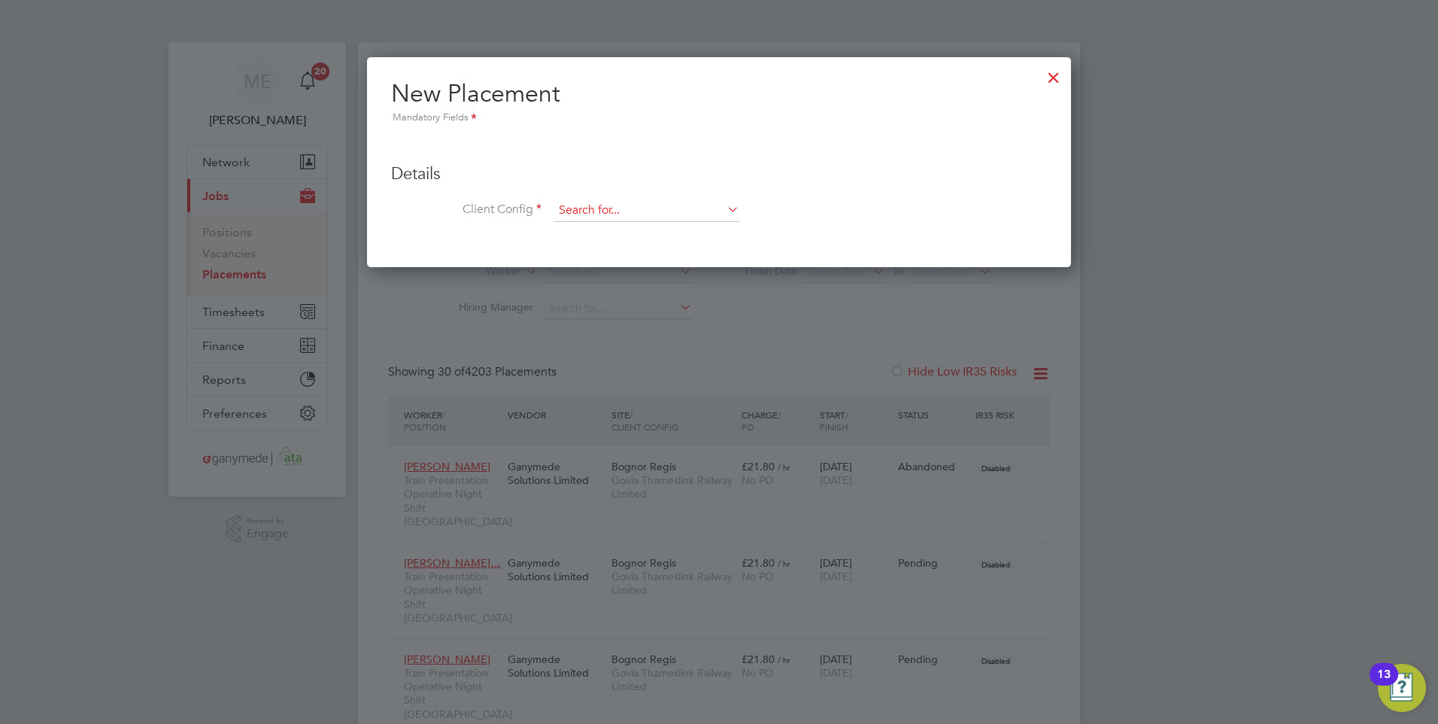
click at [611, 209] on input at bounding box center [647, 210] width 186 height 23
click at [606, 227] on li "Se Tr ains Limited" at bounding box center [646, 232] width 187 height 20
type input "Se Trains Limited"
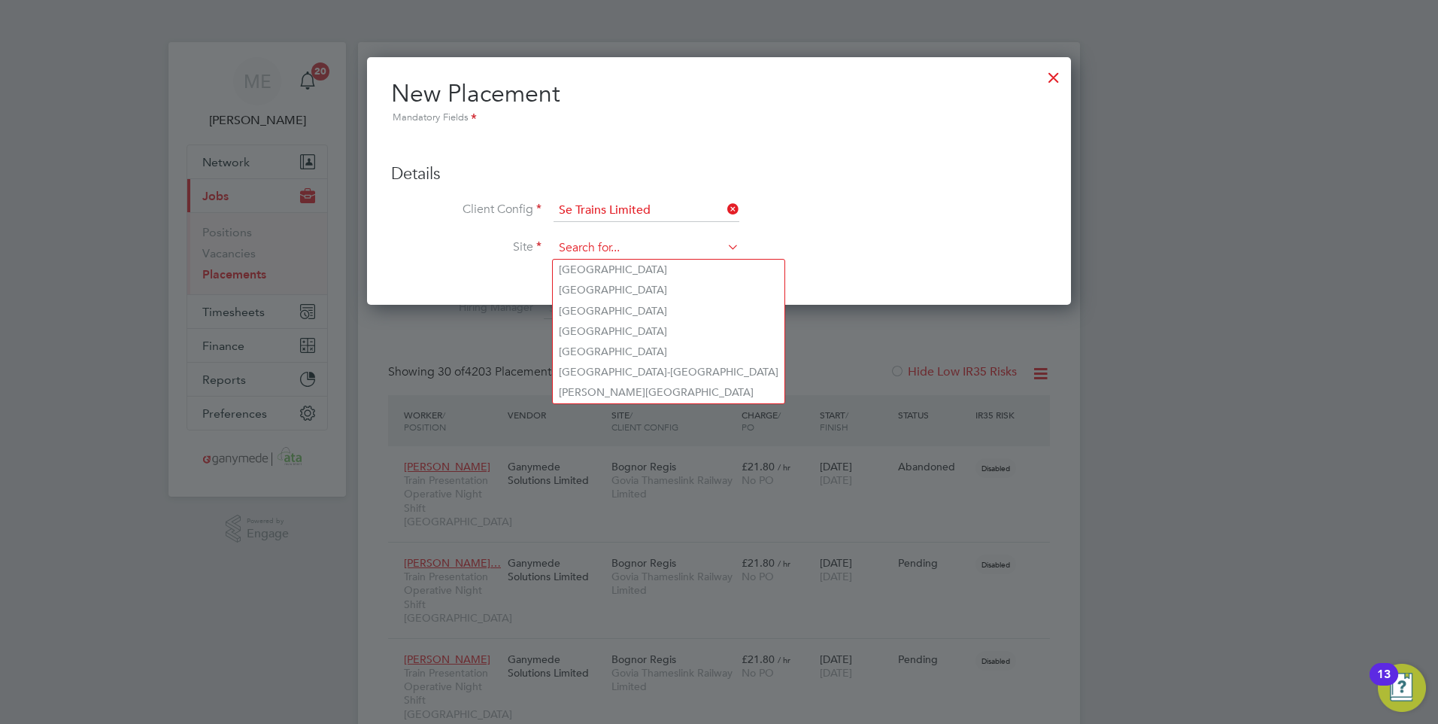
click at [611, 247] on input at bounding box center [647, 248] width 186 height 23
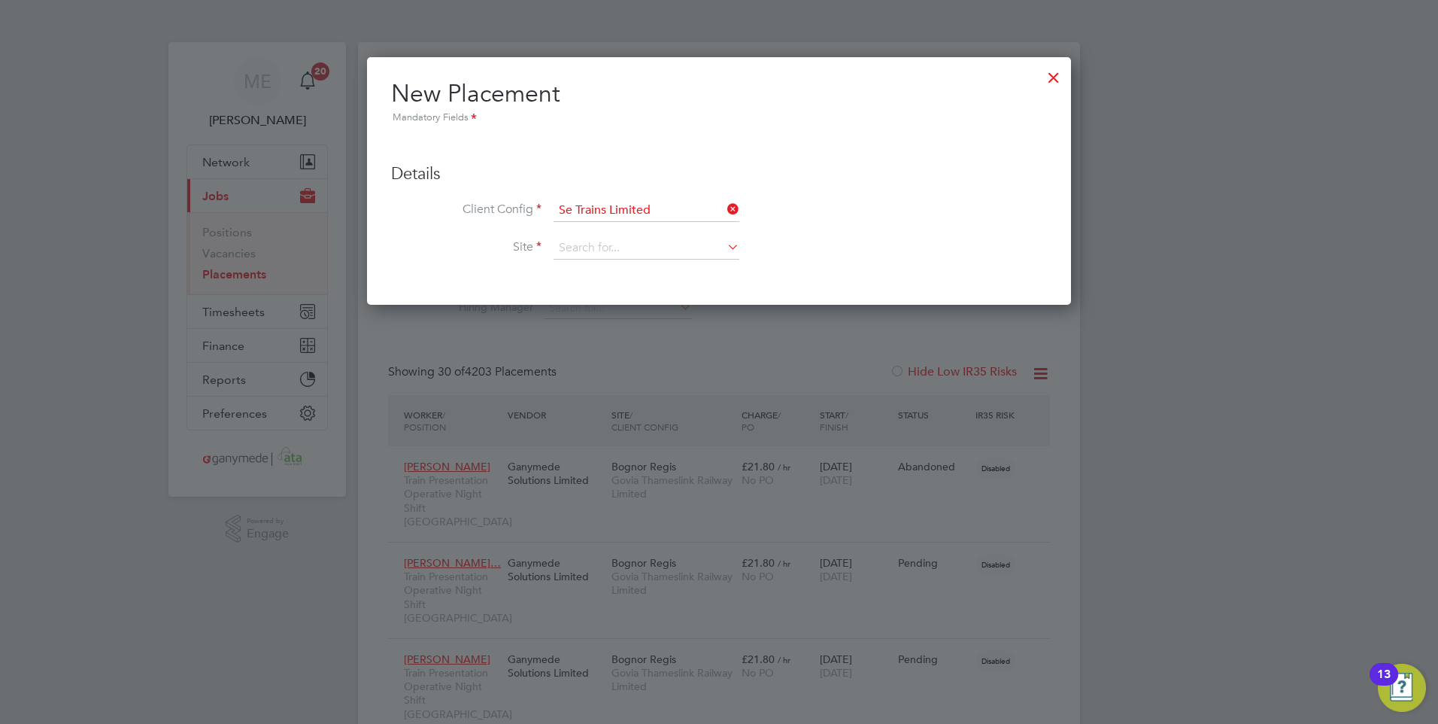
click at [594, 266] on li "[GEOGRAPHIC_DATA]" at bounding box center [669, 270] width 232 height 20
type input "[GEOGRAPHIC_DATA]"
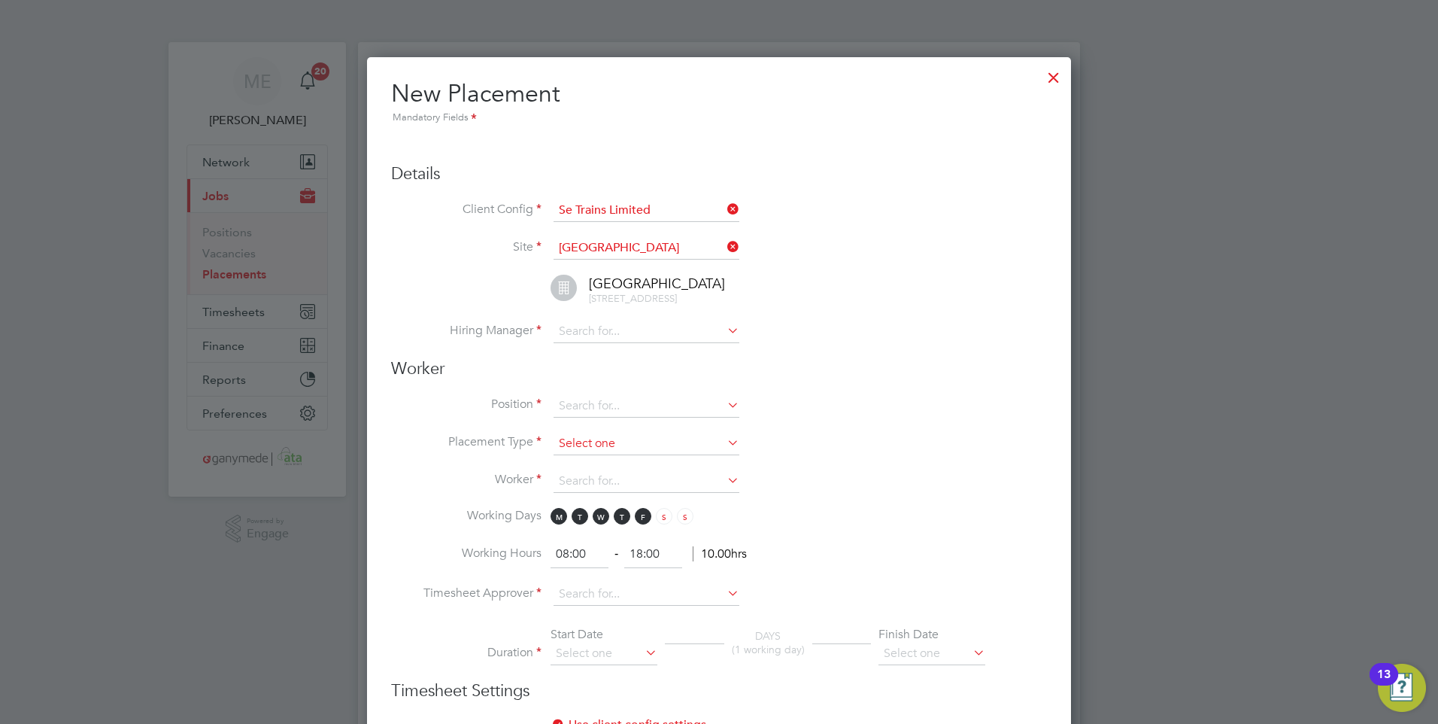
click at [639, 443] on input at bounding box center [647, 444] width 186 height 23
click at [642, 434] on input at bounding box center [647, 444] width 186 height 23
click at [602, 335] on input at bounding box center [647, 331] width 186 height 23
type input "[PERSON_NAME]"
click at [724, 322] on icon at bounding box center [724, 330] width 0 height 21
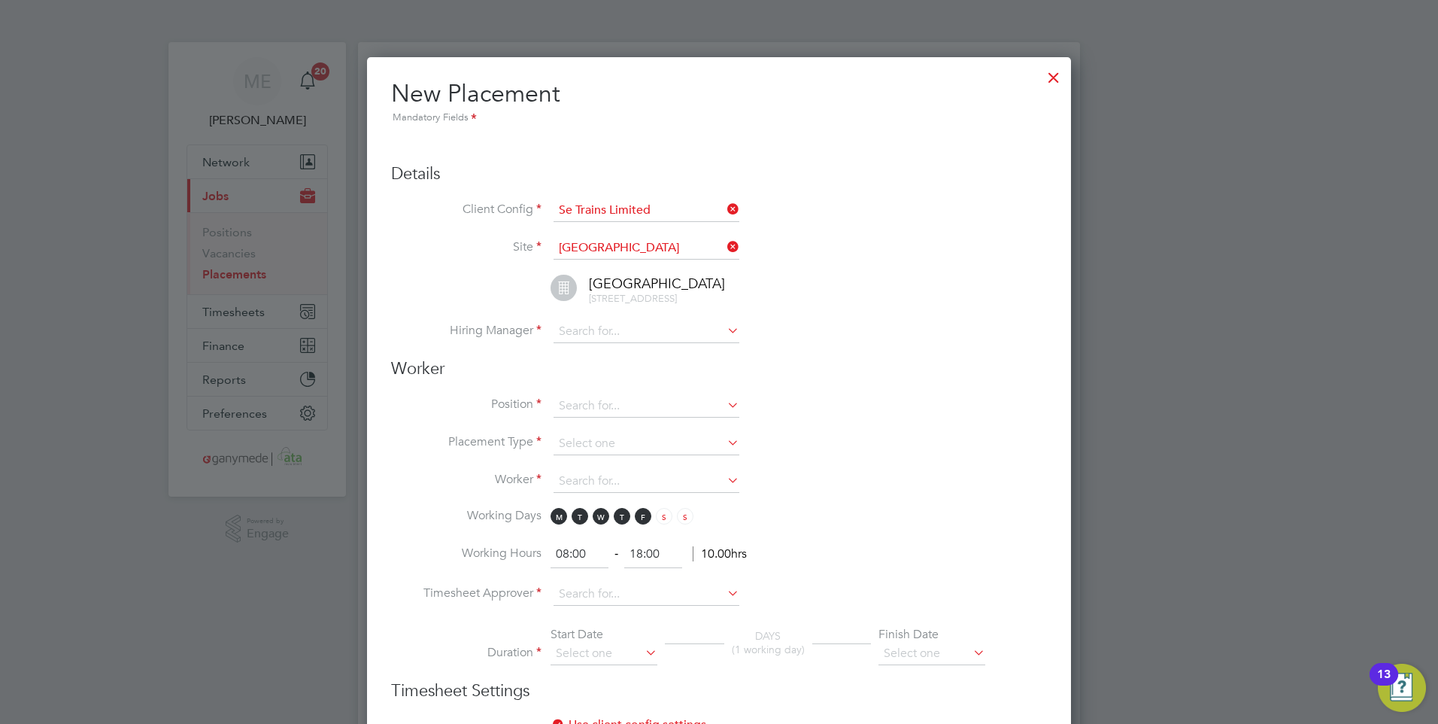
click at [552, 329] on li "Hiring Manager" at bounding box center [719, 339] width 656 height 38
click at [596, 325] on input at bounding box center [647, 331] width 186 height 23
type input "mat"
click at [845, 345] on li "Hiring Manager mat" at bounding box center [719, 339] width 656 height 38
click at [1050, 74] on div at bounding box center [1053, 73] width 27 height 27
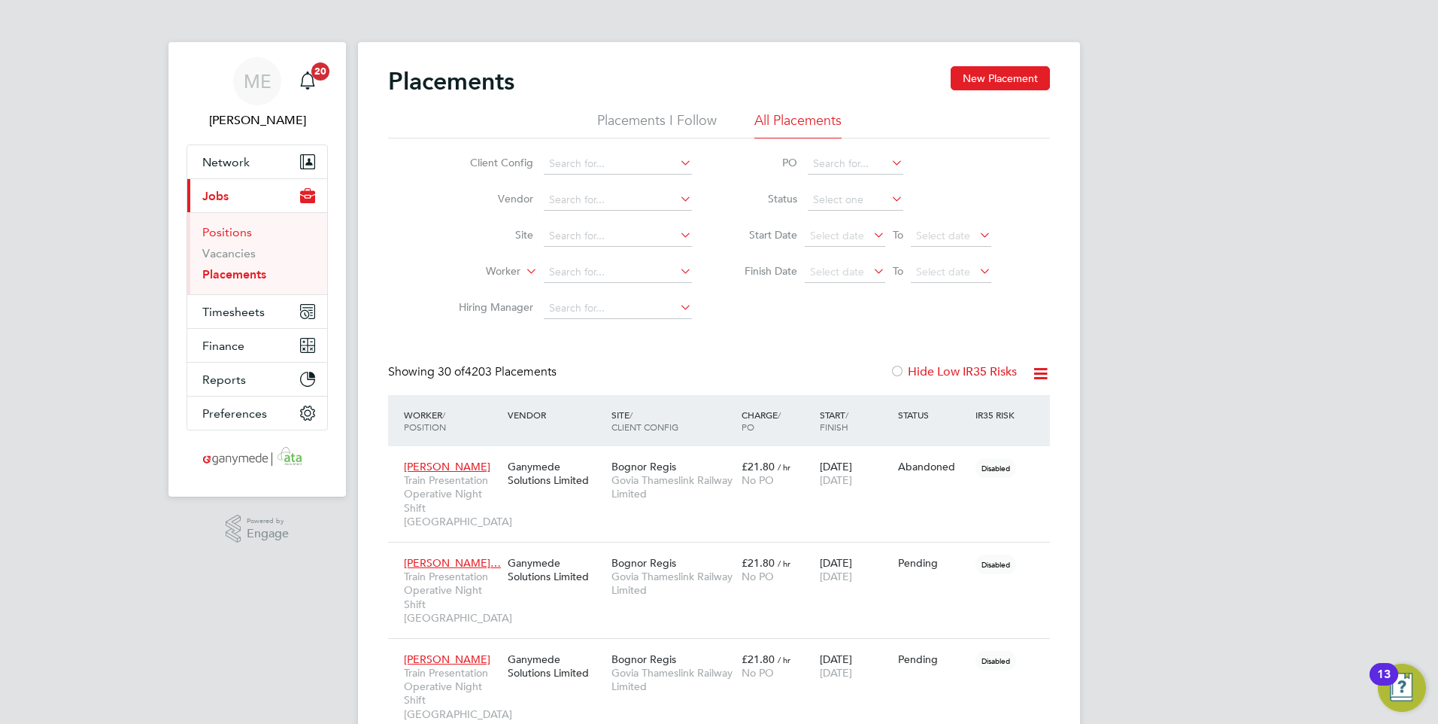
click at [231, 231] on link "Positions" at bounding box center [227, 232] width 50 height 14
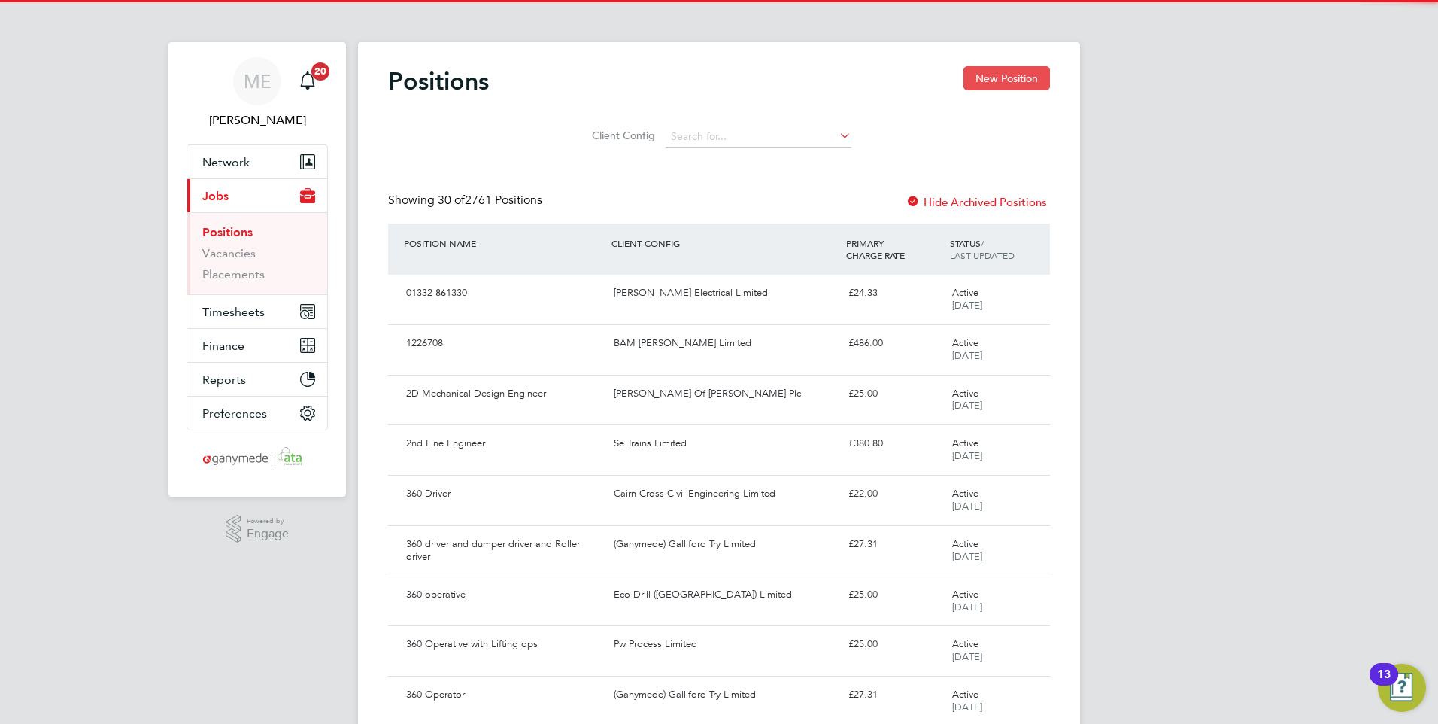
click at [988, 71] on button "New Position" at bounding box center [1007, 78] width 87 height 24
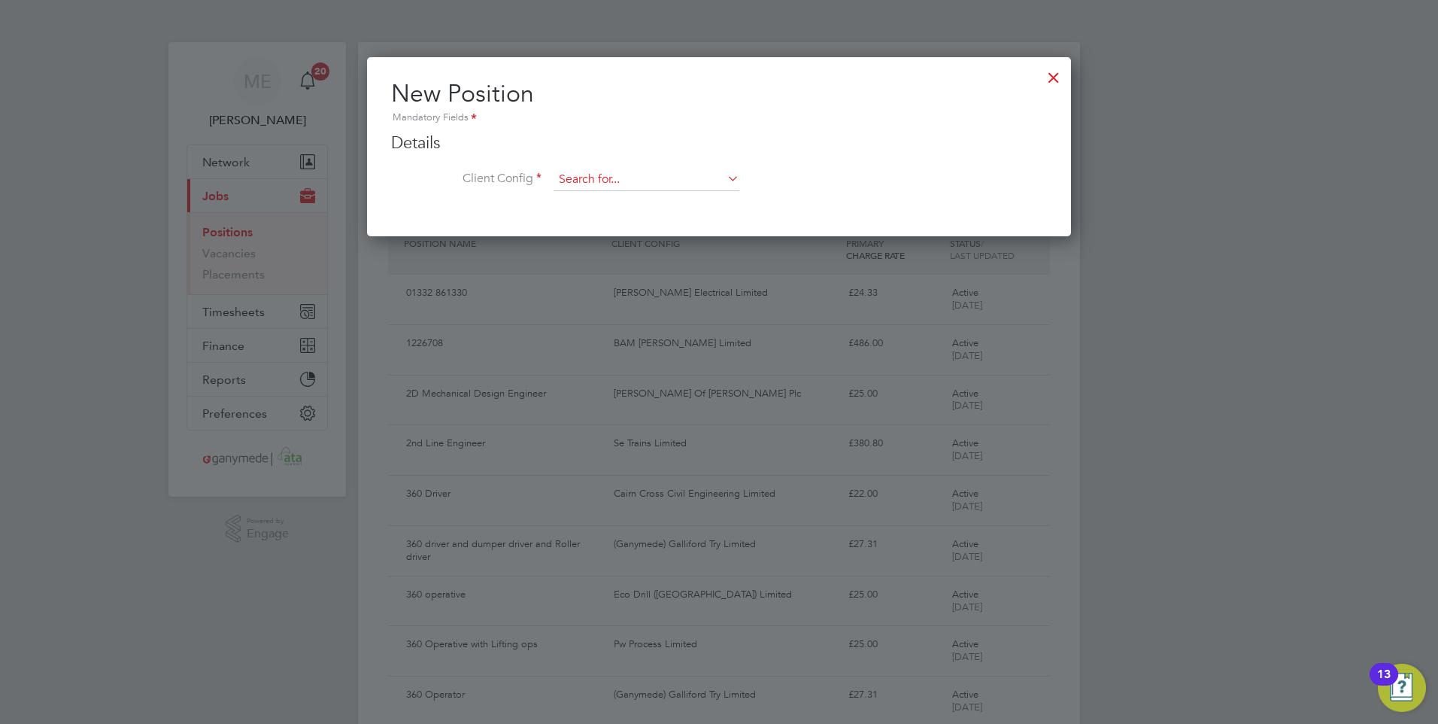
click at [556, 175] on input at bounding box center [647, 179] width 186 height 23
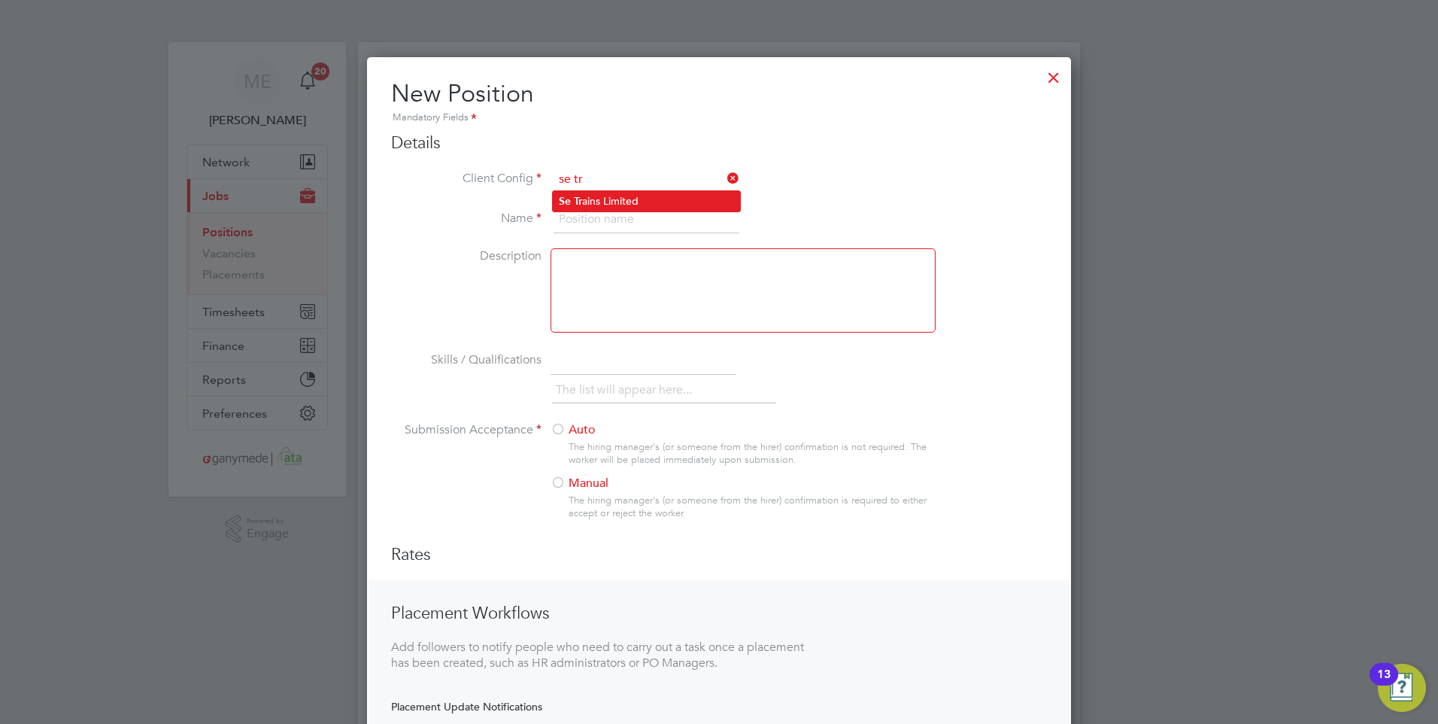
click at [585, 198] on li "Se Tr ains Limited" at bounding box center [646, 201] width 187 height 20
type input "Se Trains Limited"
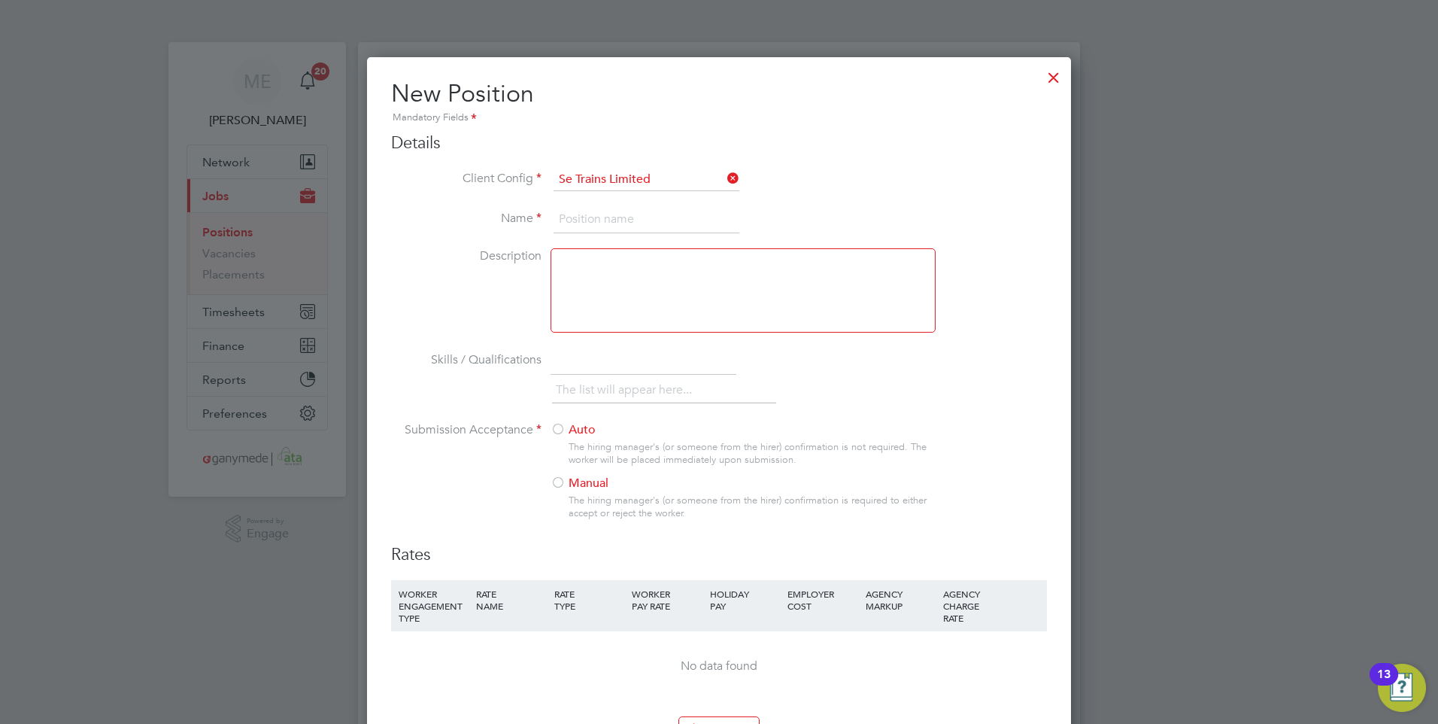
click at [566, 213] on input at bounding box center [647, 219] width 186 height 27
type input "s"
type input "Server OS Upgrade Consultant"
click at [558, 483] on div at bounding box center [558, 483] width 15 height 15
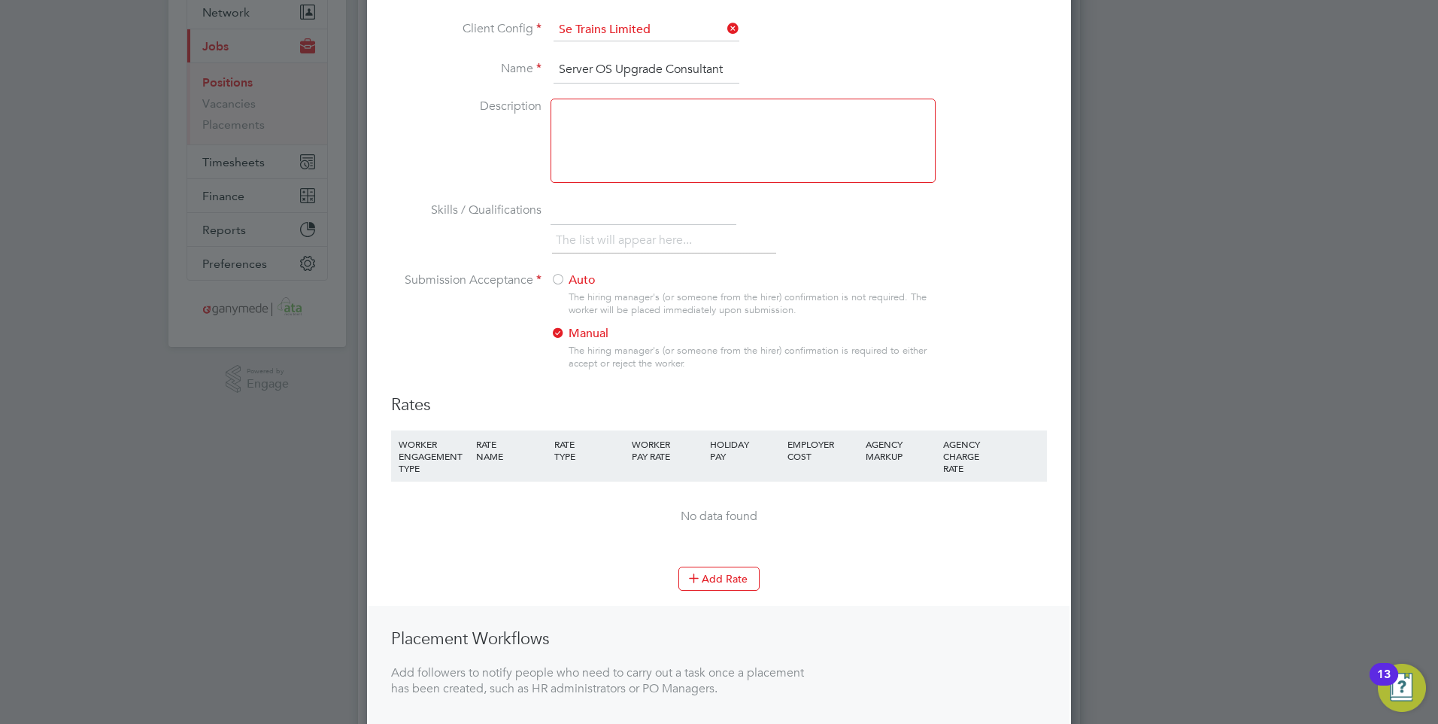
scroll to position [150, 0]
click at [731, 575] on button "Add Rate" at bounding box center [718, 578] width 81 height 24
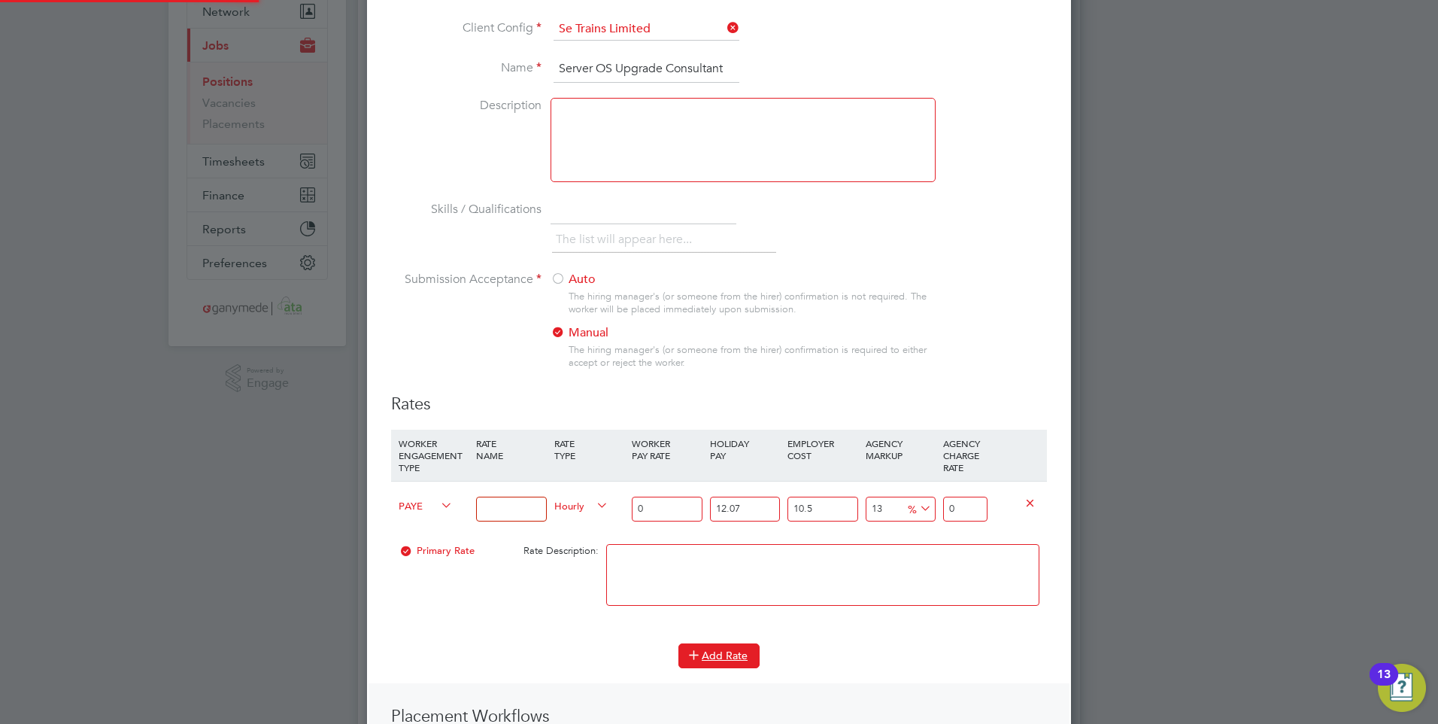
scroll to position [1067, 705]
click at [438, 502] on icon at bounding box center [438, 505] width 0 height 21
click at [420, 502] on span "PAYE" at bounding box center [426, 504] width 54 height 17
click at [425, 516] on li "Contract" at bounding box center [423, 522] width 61 height 19
click at [494, 508] on input at bounding box center [511, 508] width 70 height 25
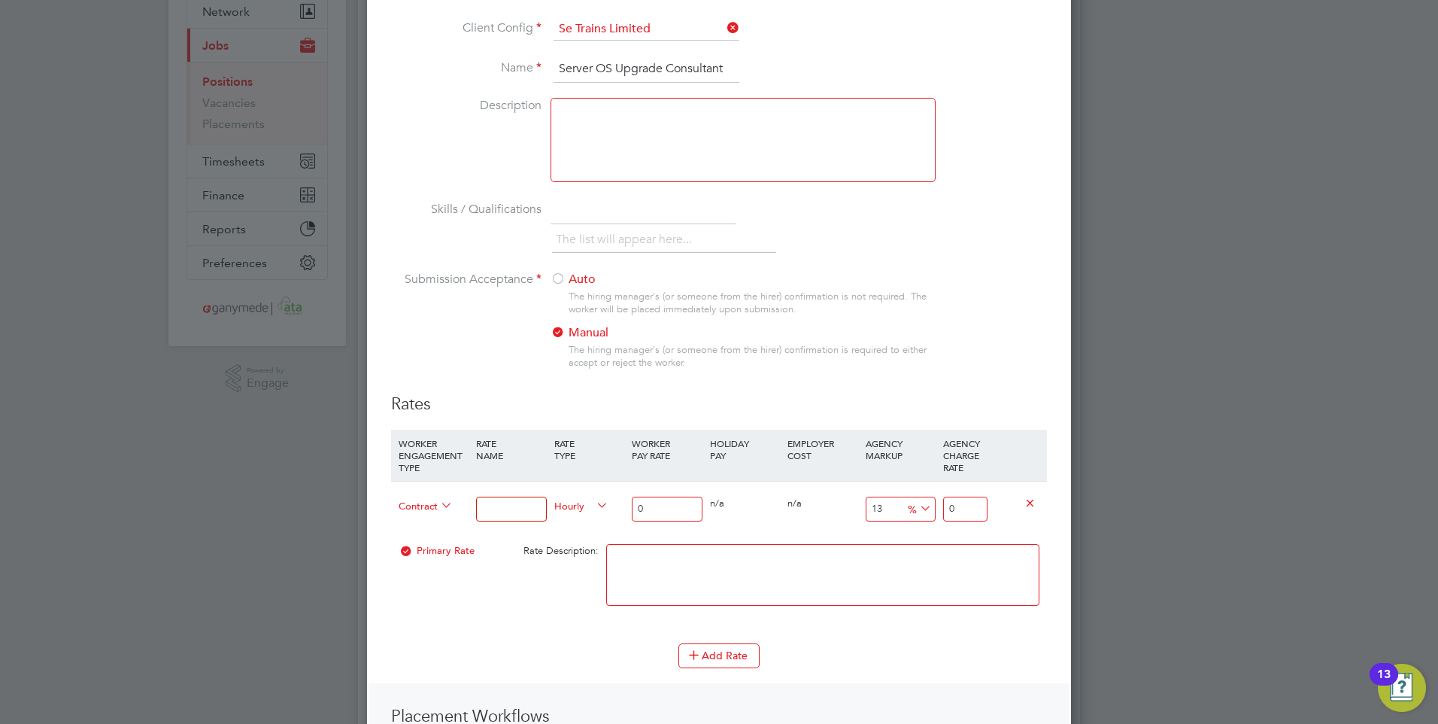
click at [513, 506] on input at bounding box center [511, 508] width 70 height 25
type input "Basic rate"
drag, startPoint x: 657, startPoint y: 501, endPoint x: 592, endPoint y: 504, distance: 65.5
click at [592, 504] on div "Contract Basic rate Hourly 0 0 n/a 0 n/a 13 0 % 0" at bounding box center [719, 509] width 656 height 56
click at [575, 504] on span "Hourly" at bounding box center [581, 504] width 54 height 17
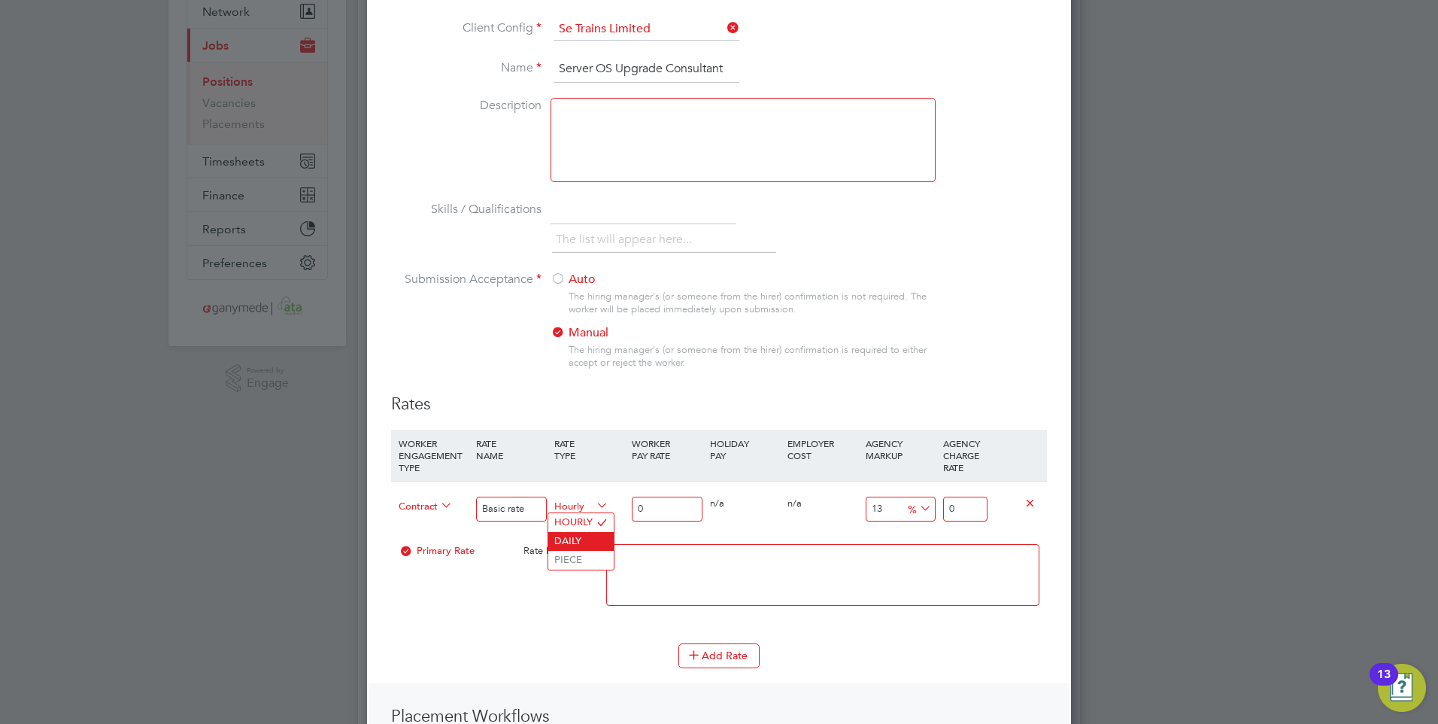
click at [580, 538] on li "DAILY" at bounding box center [580, 541] width 65 height 19
type input "5"
type input "5.65"
type input "50"
type input "56.5"
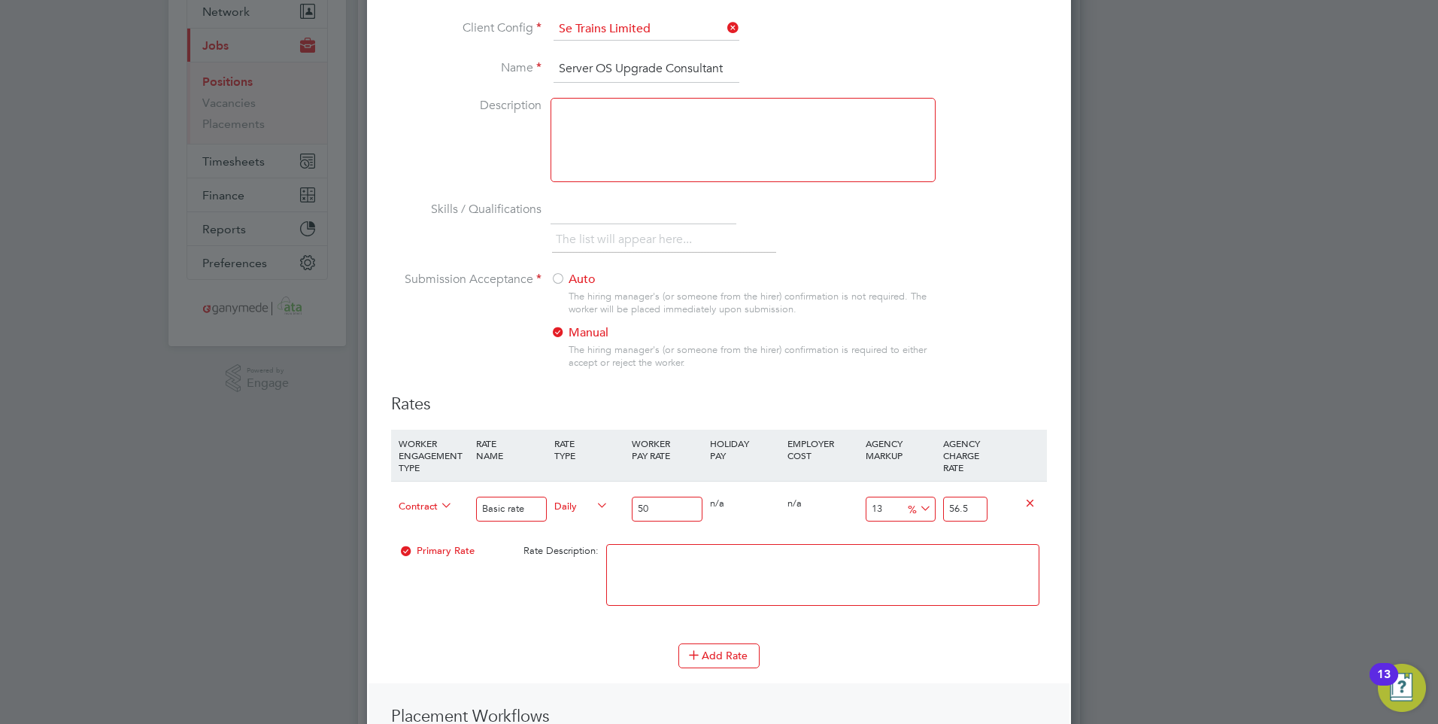
type input "500"
type input "565"
type input "500.00"
drag, startPoint x: 975, startPoint y: 507, endPoint x: 942, endPoint y: 507, distance: 32.3
click at [942, 507] on div "565" at bounding box center [965, 508] width 52 height 55
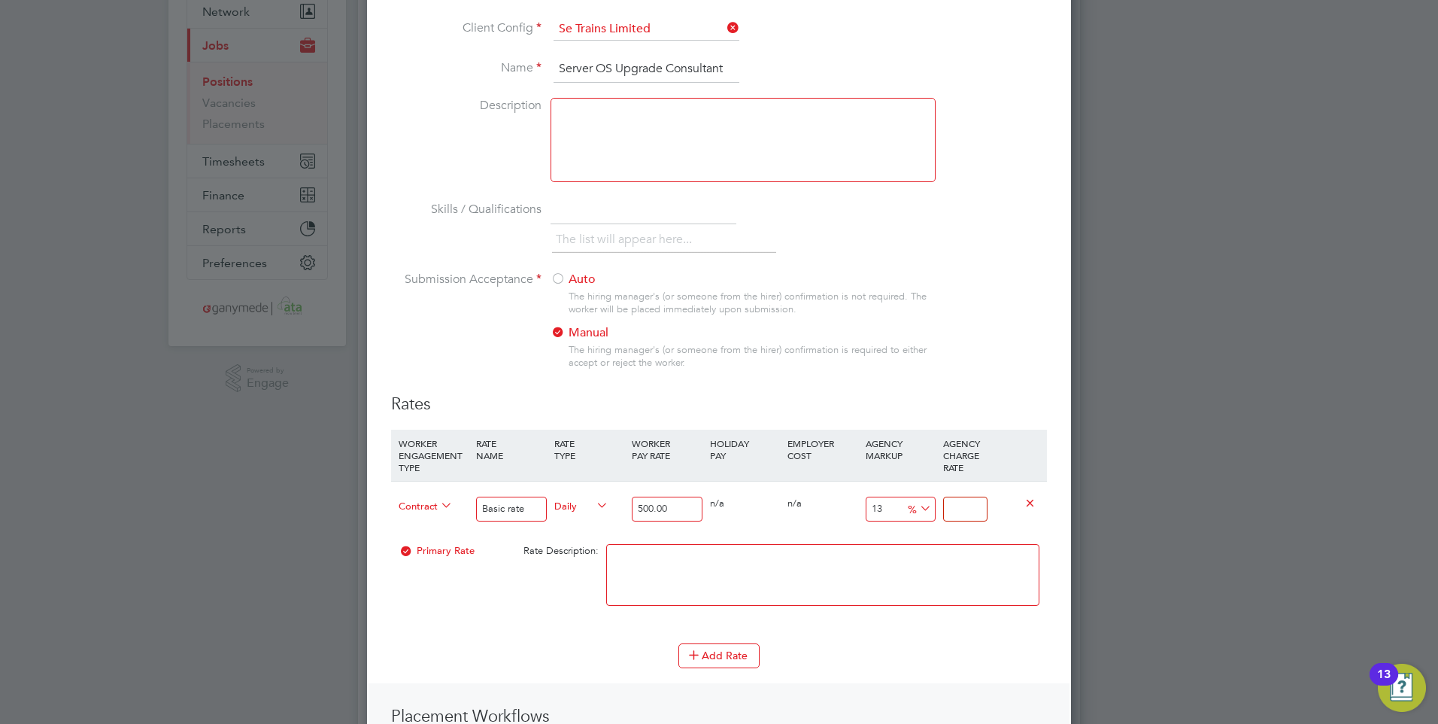
type input "-99"
type input "5"
type input "-88.8"
type input "56"
type input "12"
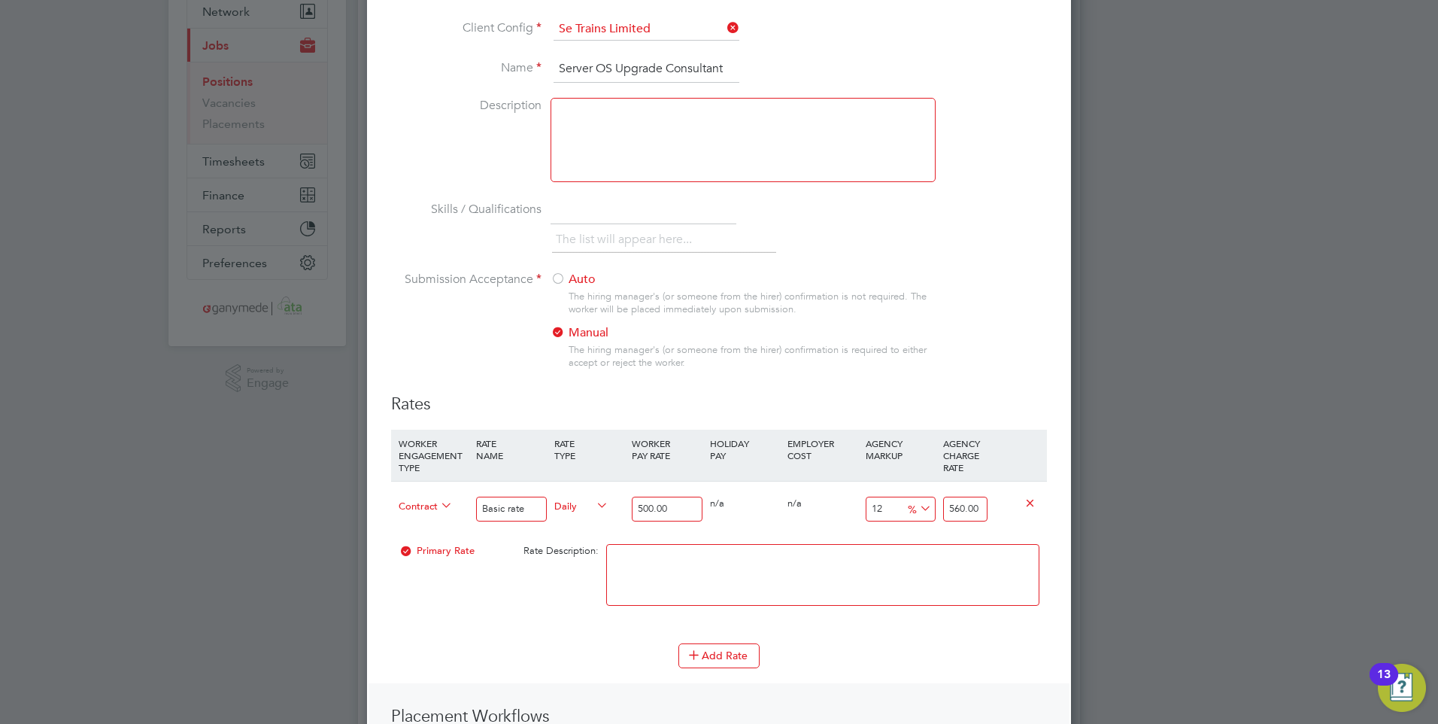
type input "560.00"
click at [781, 527] on div "Contract Basic rate Daily 500.00 0 n/a 0 n/a 12 60 % 560.00" at bounding box center [719, 509] width 656 height 56
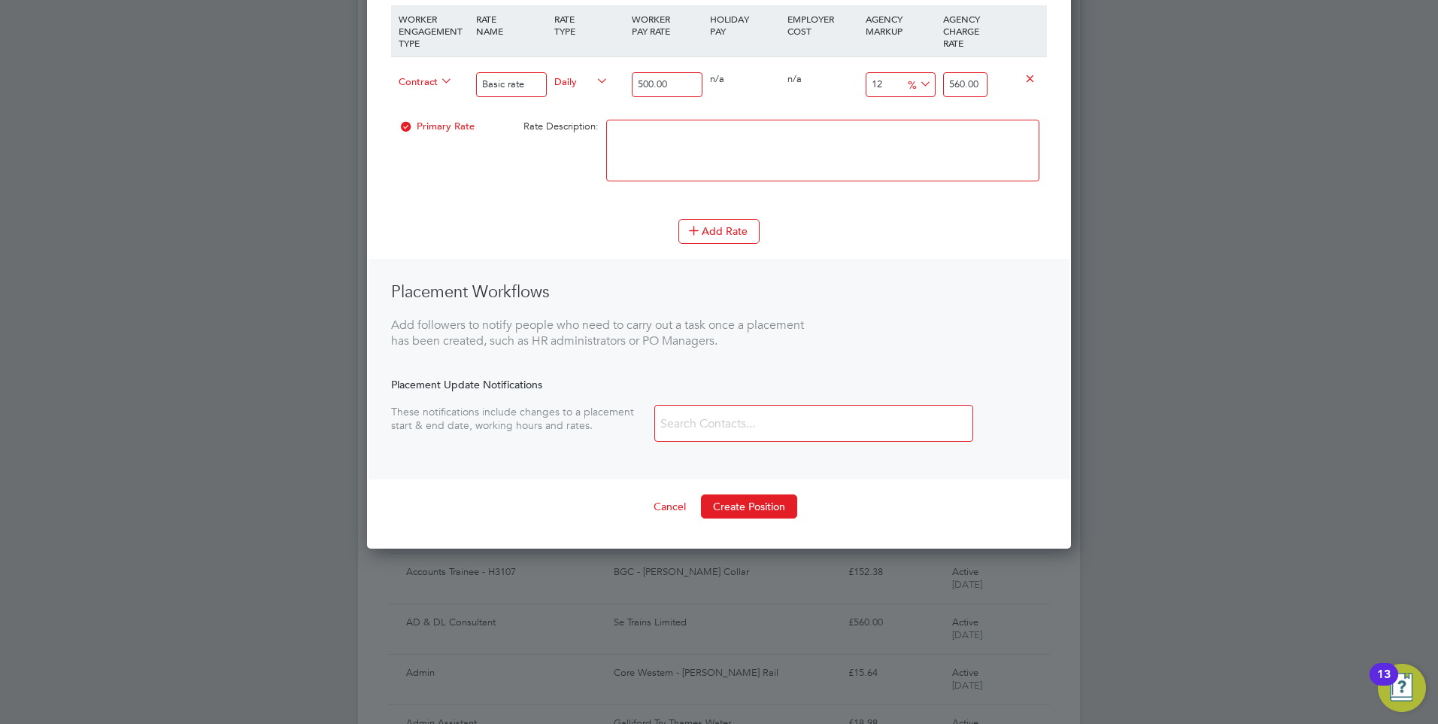
scroll to position [602, 0]
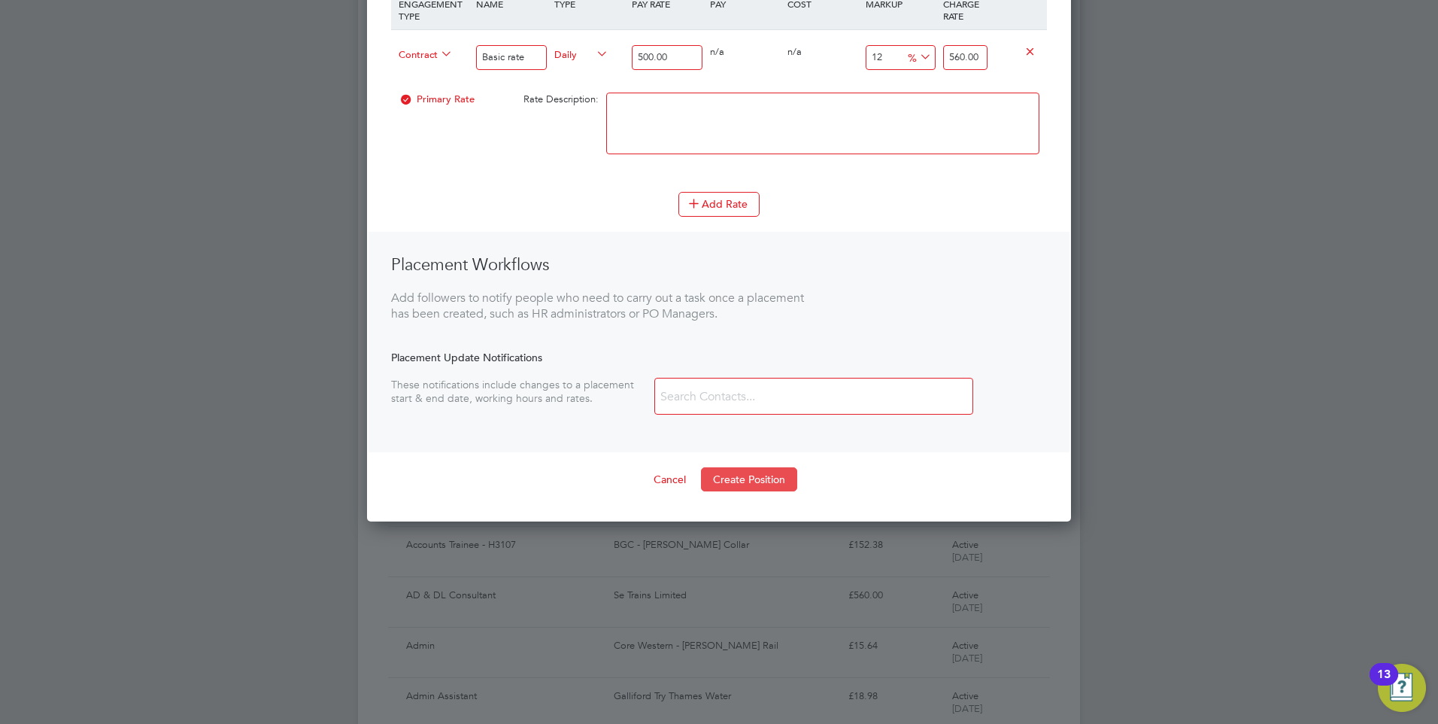
click at [726, 475] on button "Create Position" at bounding box center [749, 479] width 96 height 24
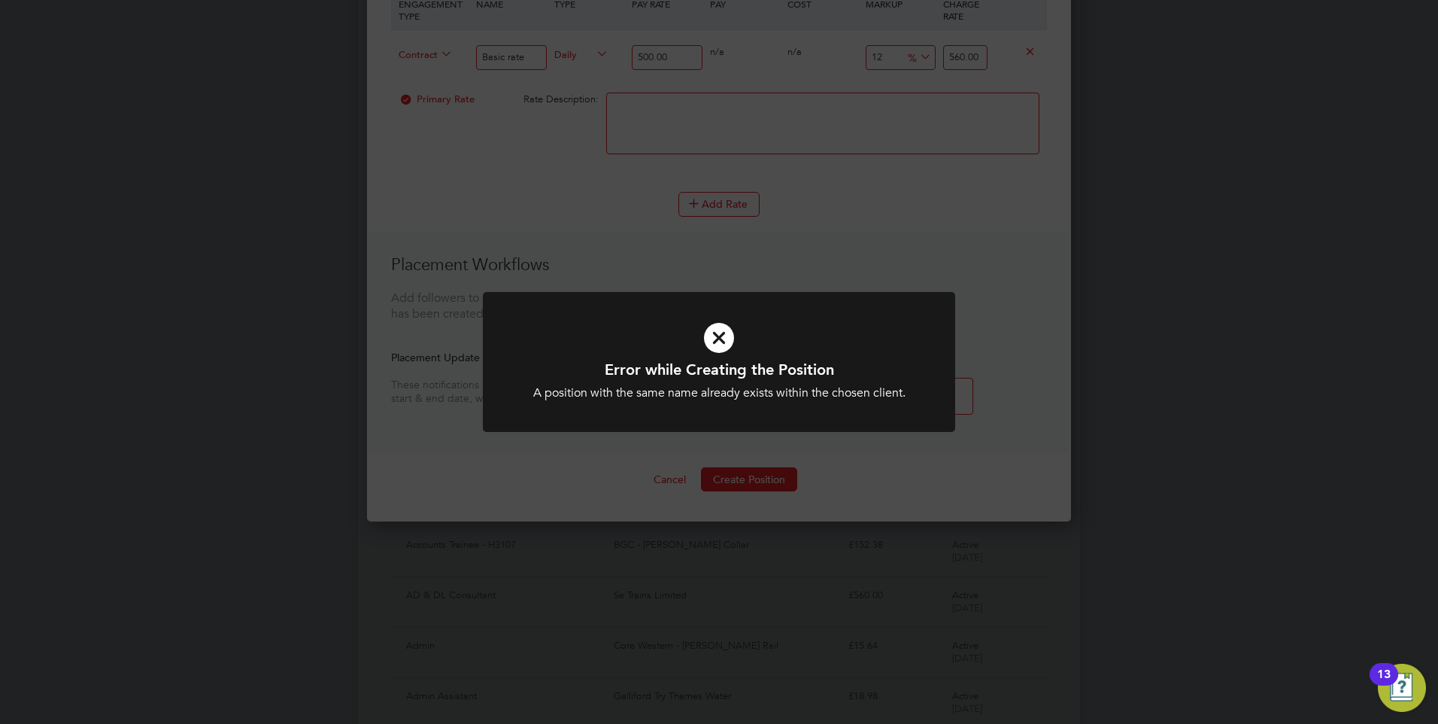
click at [700, 345] on icon at bounding box center [719, 337] width 391 height 59
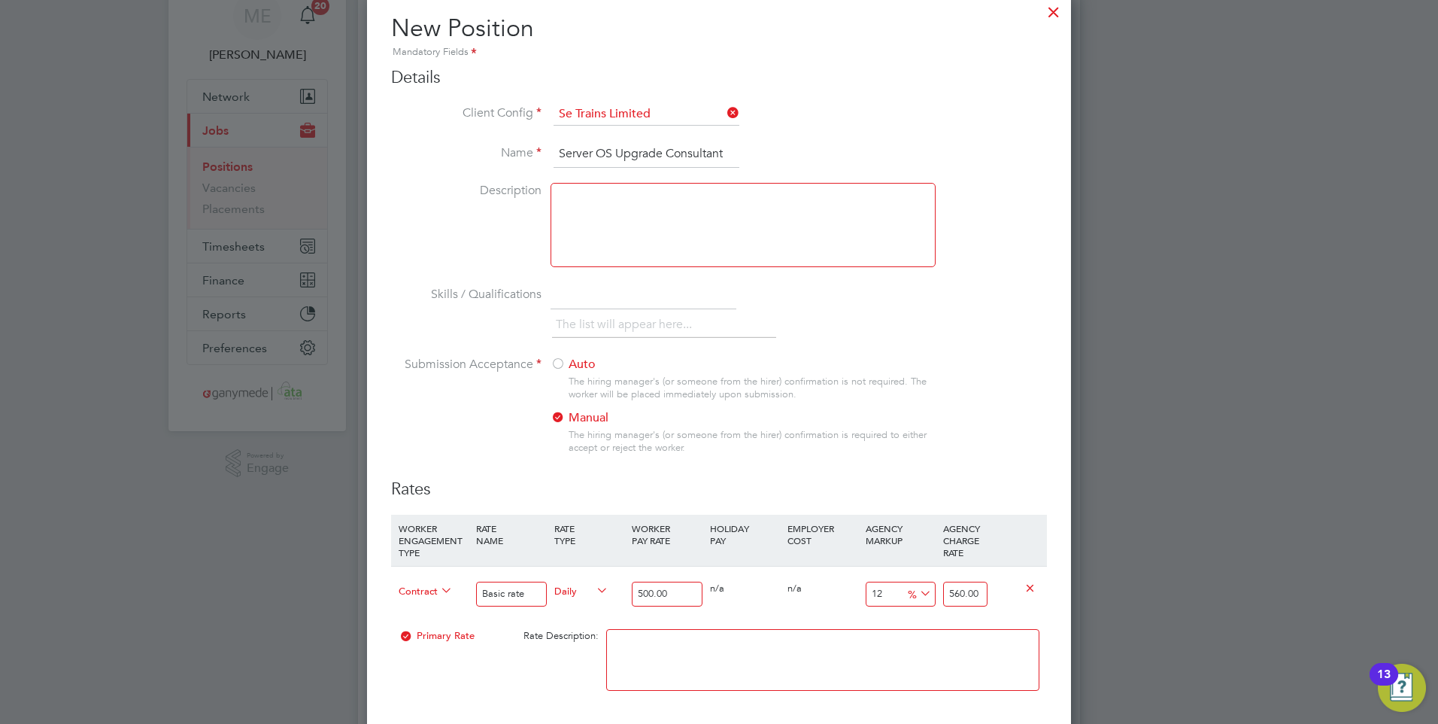
scroll to position [0, 0]
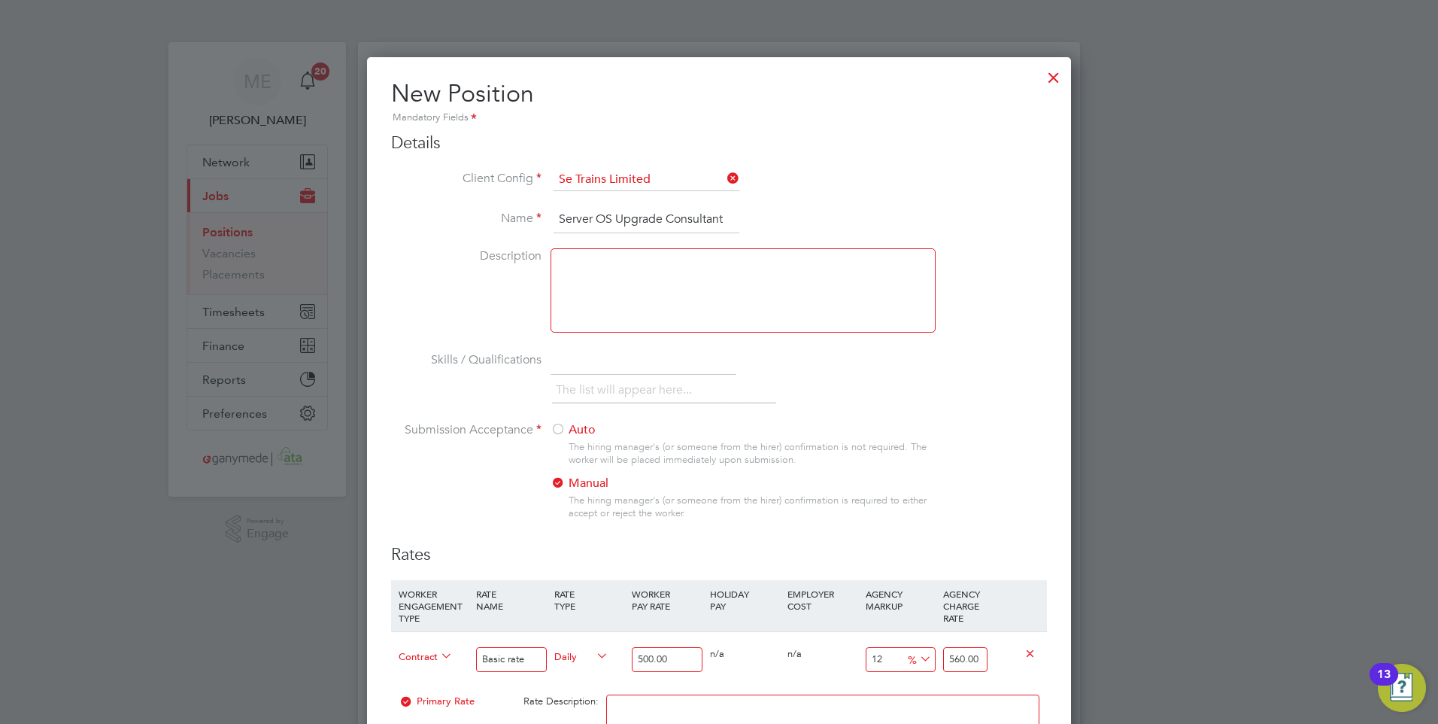
click at [727, 214] on input "Server OS Upgrade Consultant" at bounding box center [647, 219] width 186 height 27
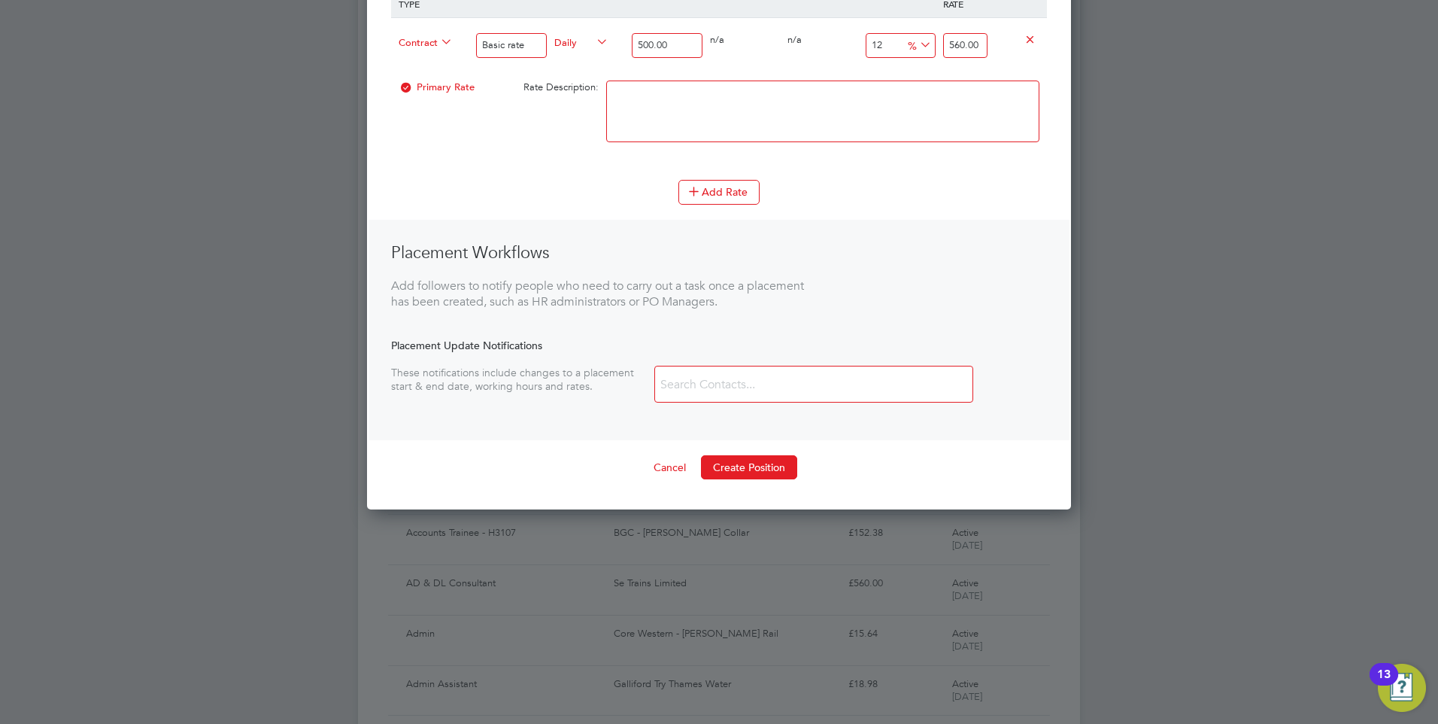
scroll to position [752, 0]
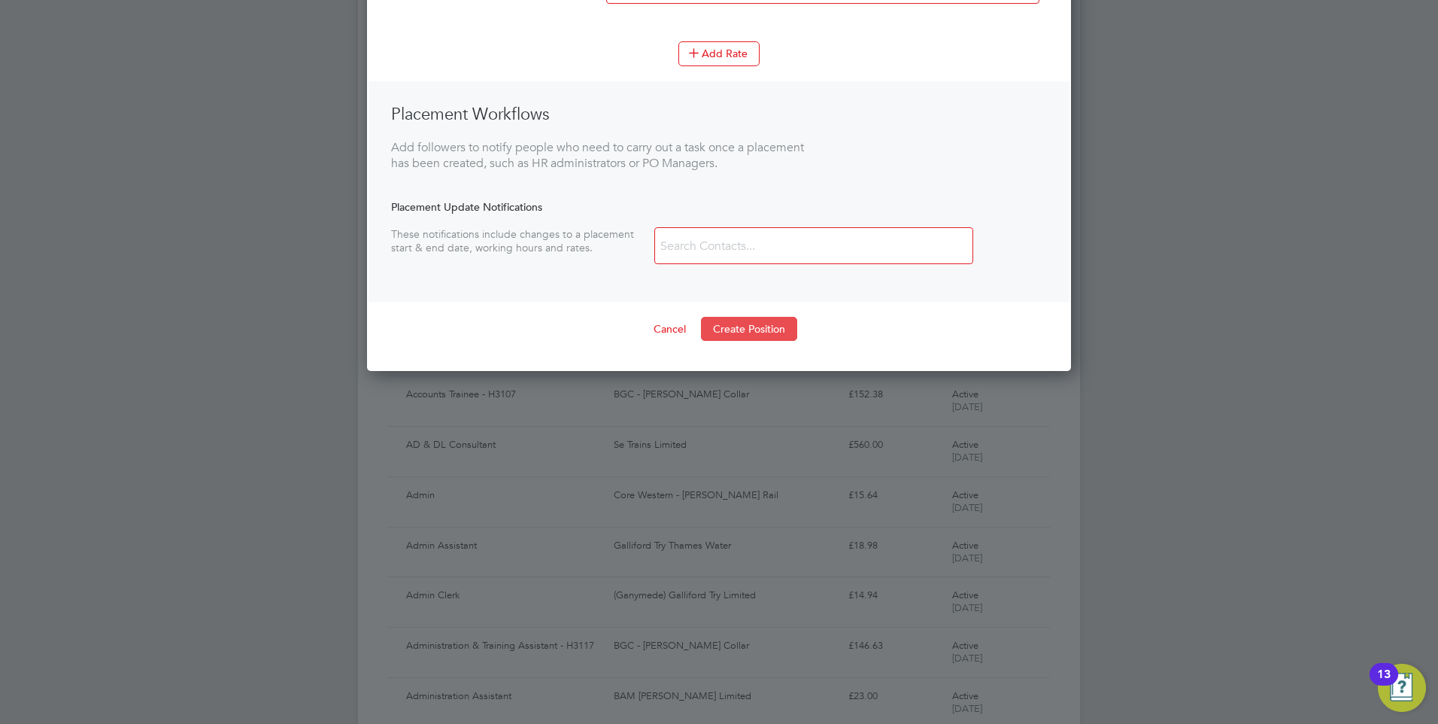
type input "Server OS Upgrade Consultant (PSC)"
click at [729, 318] on button "Create Position" at bounding box center [749, 329] width 96 height 24
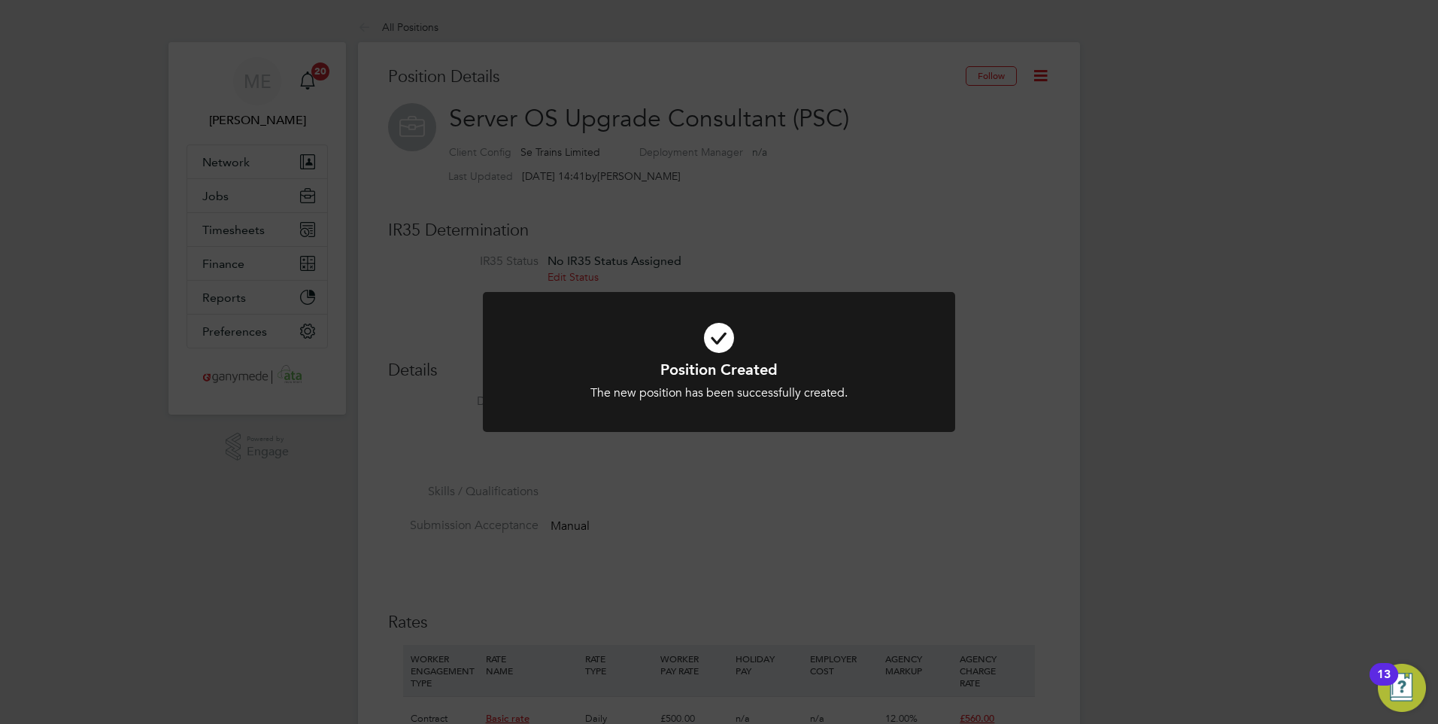
click at [864, 272] on div "Position Created The new position has been successfully created. Cancel Okay" at bounding box center [719, 362] width 1438 height 724
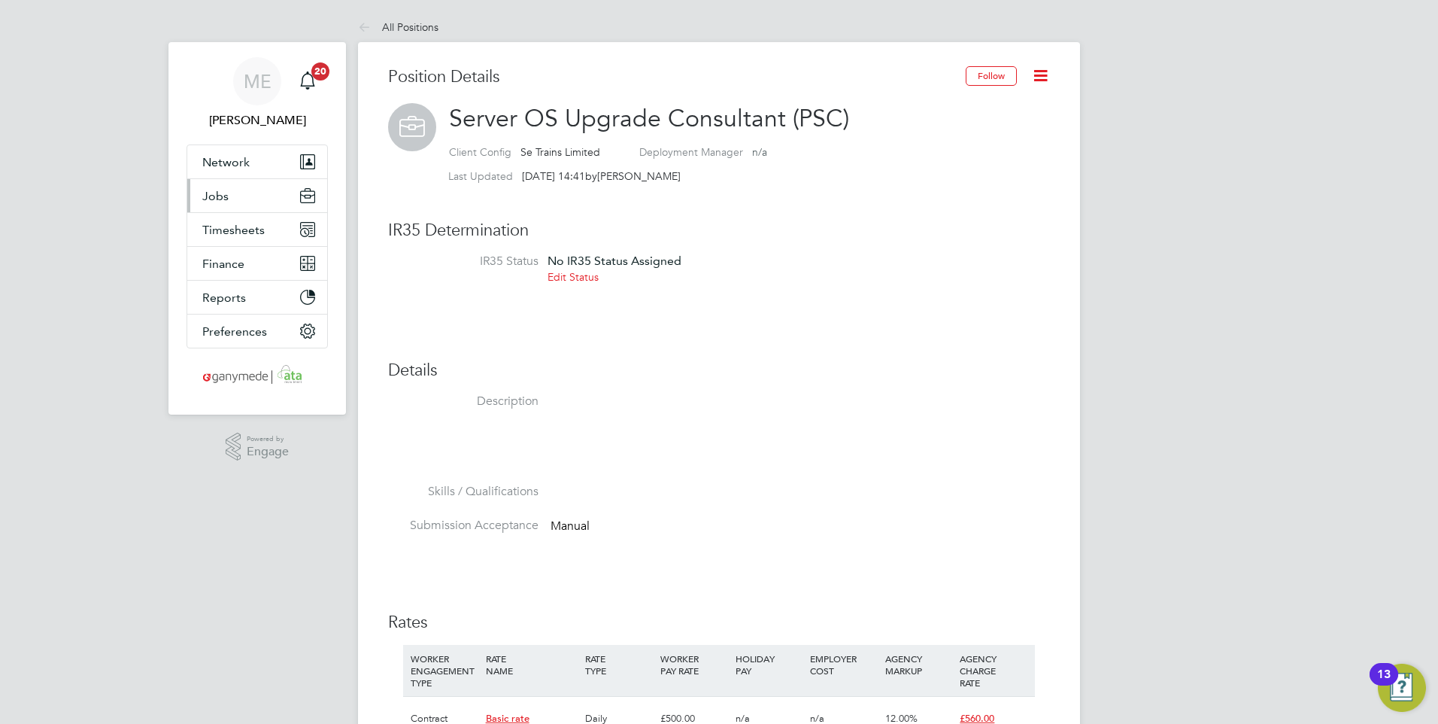
click at [244, 196] on button "Jobs" at bounding box center [257, 195] width 140 height 33
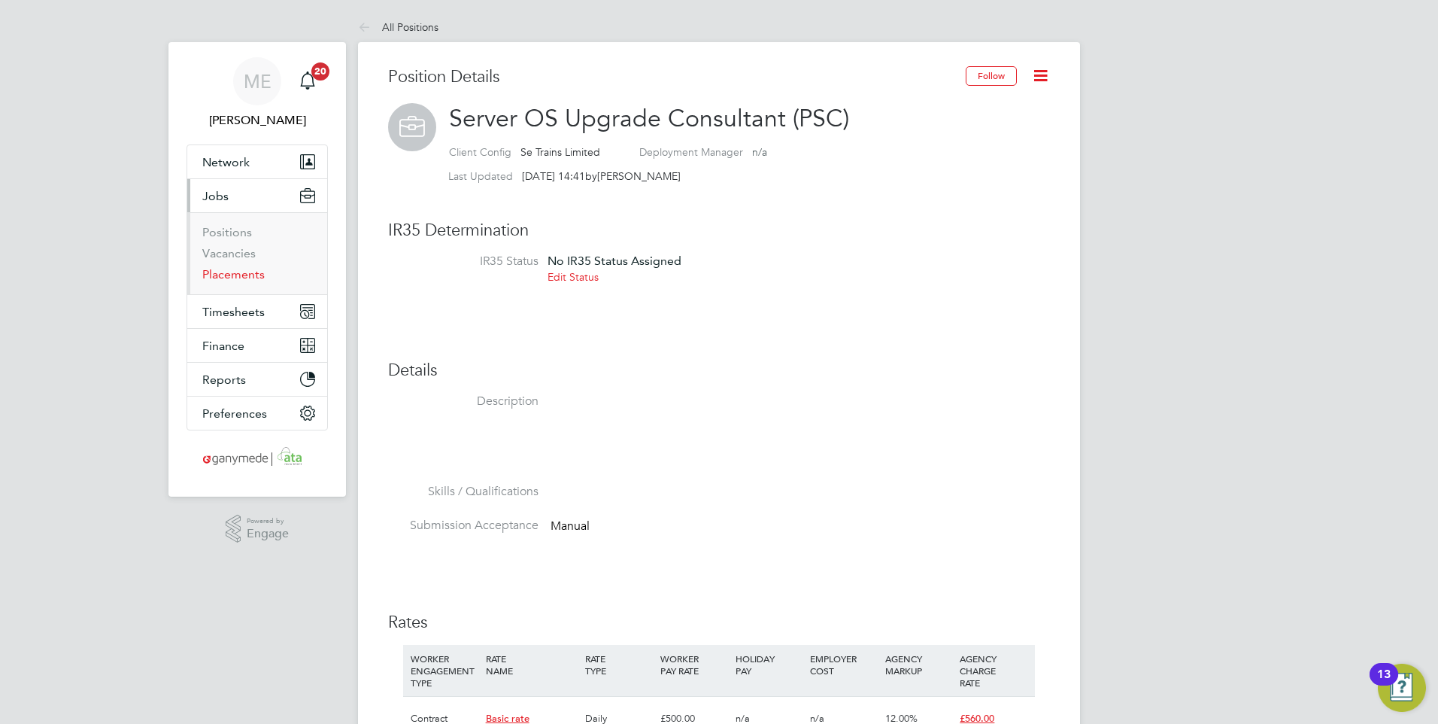
click at [225, 272] on link "Placements" at bounding box center [233, 274] width 62 height 14
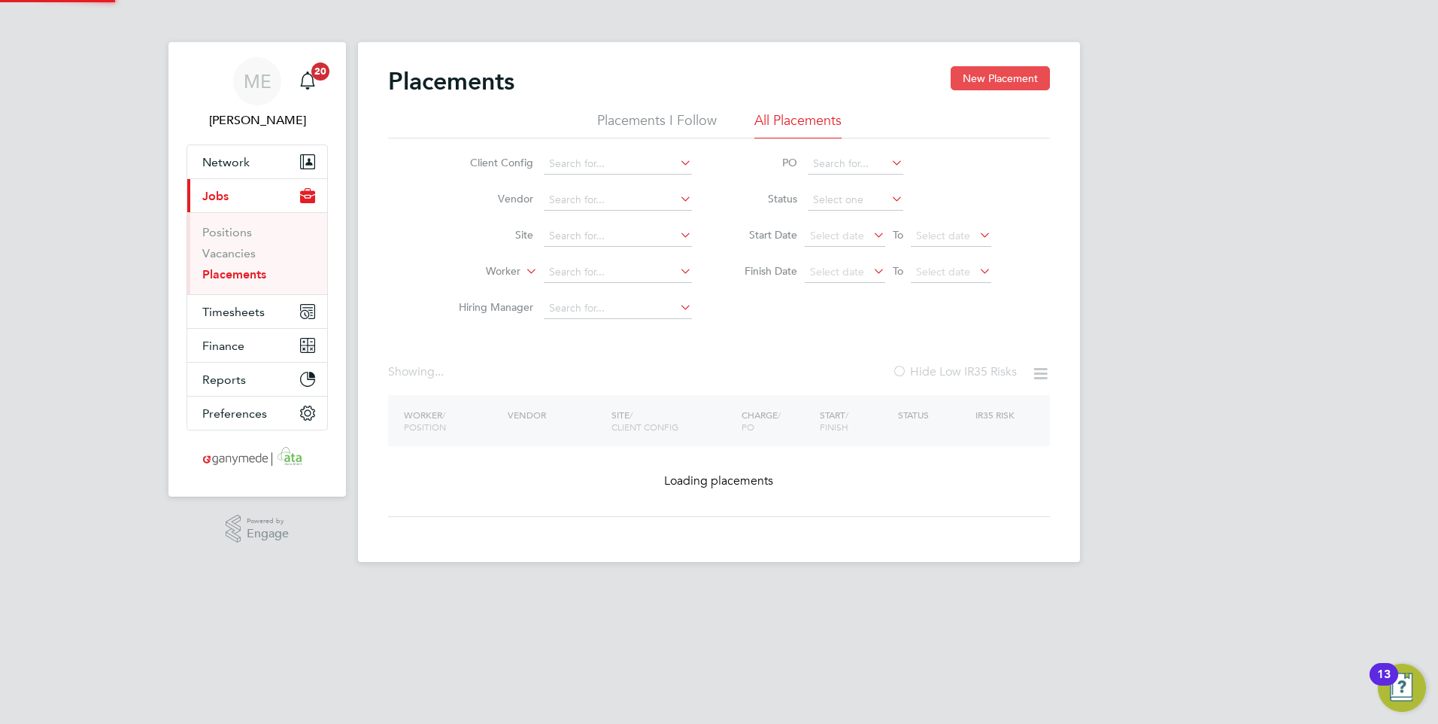
click at [1031, 69] on button "New Placement" at bounding box center [1000, 78] width 99 height 24
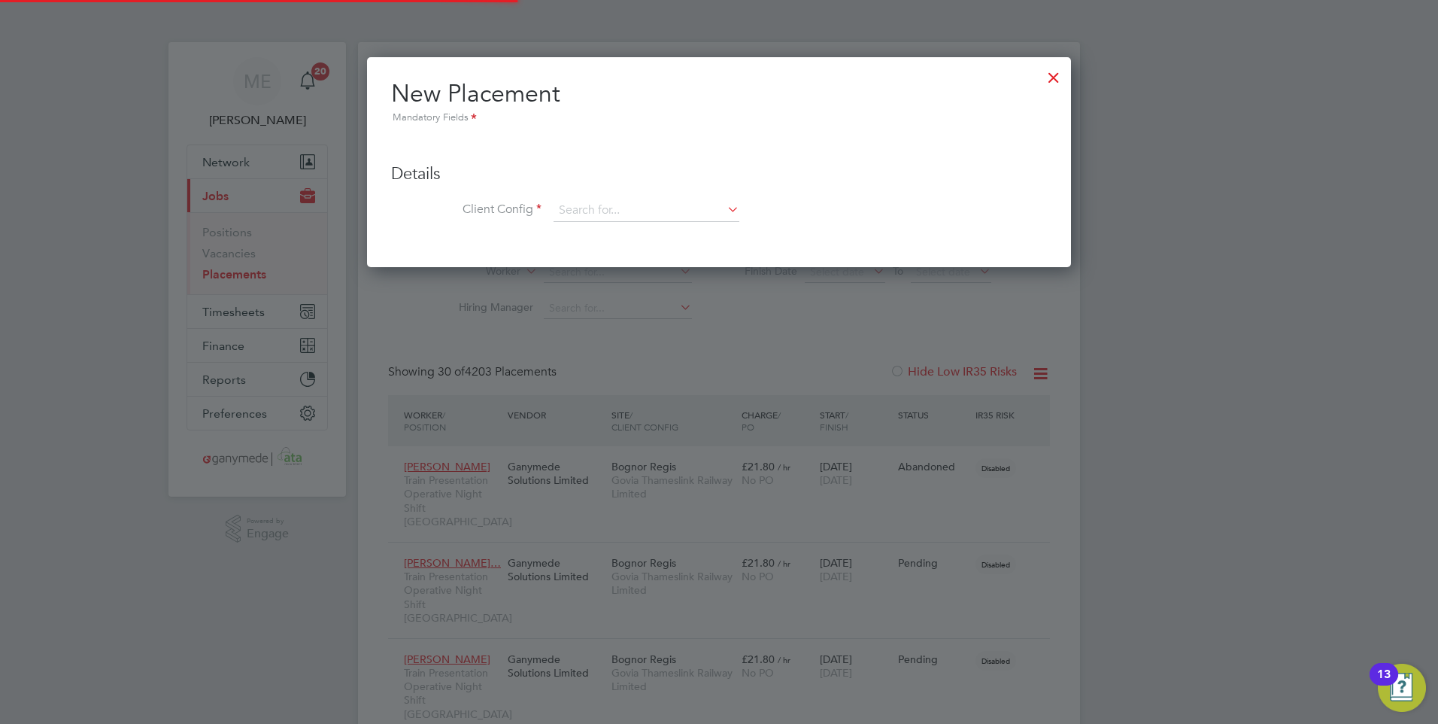
scroll to position [84, 105]
click at [629, 190] on ul "Details Client Config Hiring Manager Worker Position Placement Type Worker Work…" at bounding box center [719, 184] width 656 height 105
click at [621, 208] on input at bounding box center [647, 210] width 186 height 23
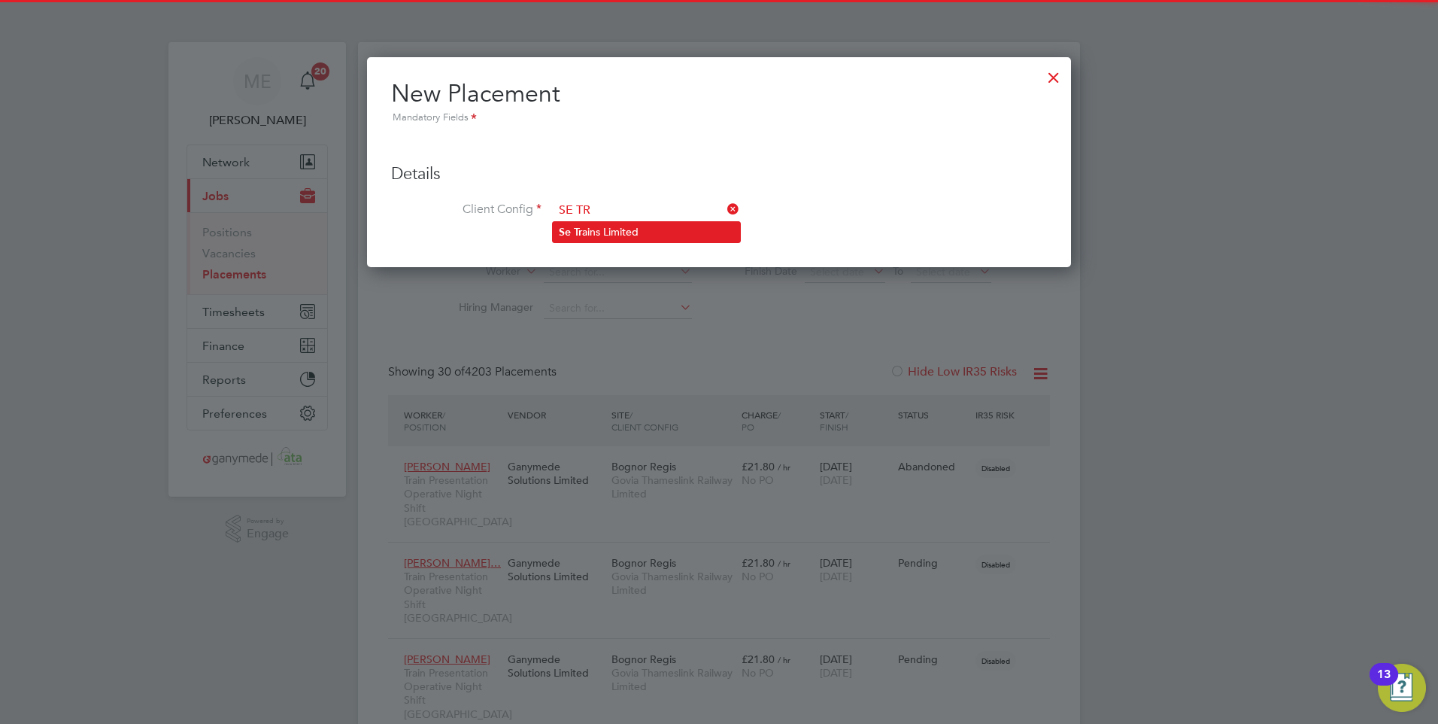
click at [573, 232] on li "Se Tr ains Limited" at bounding box center [646, 232] width 187 height 20
type input "Se Trains Limited"
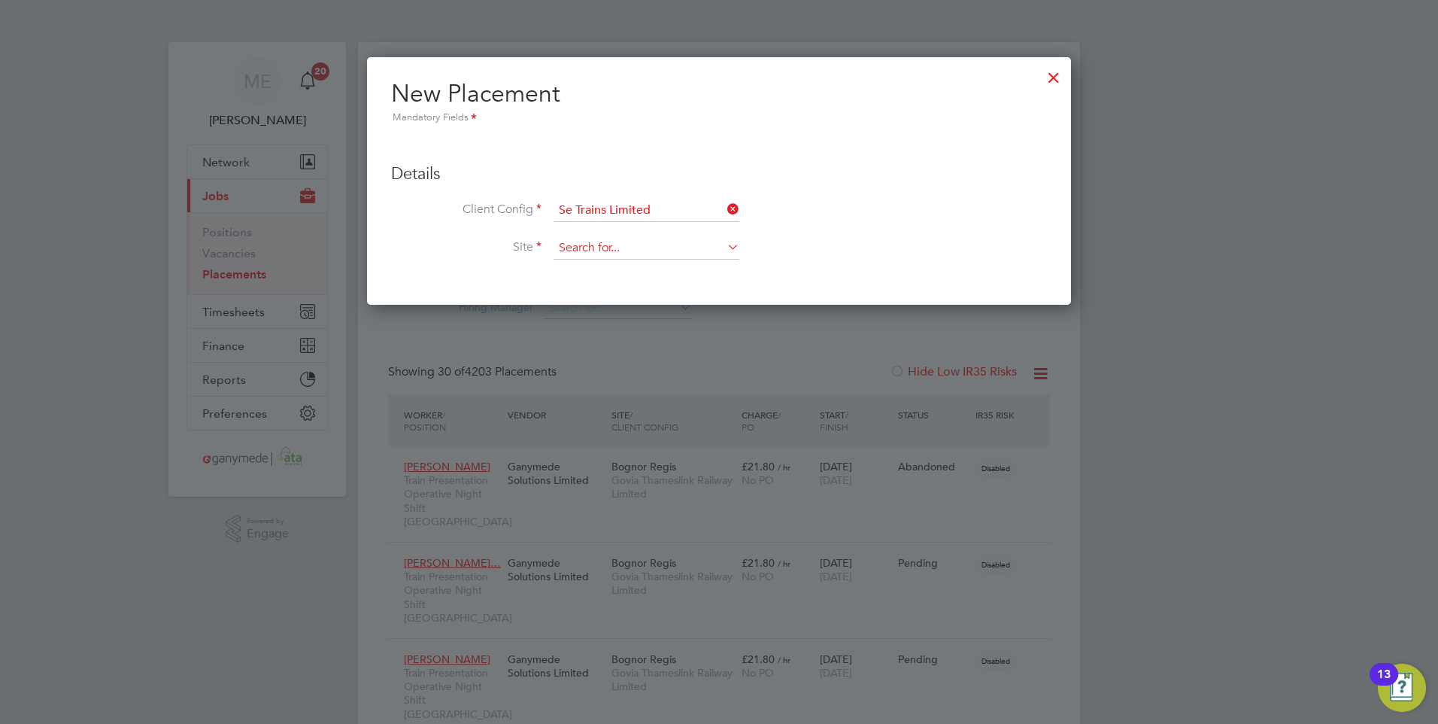
click at [596, 251] on input at bounding box center [647, 248] width 186 height 23
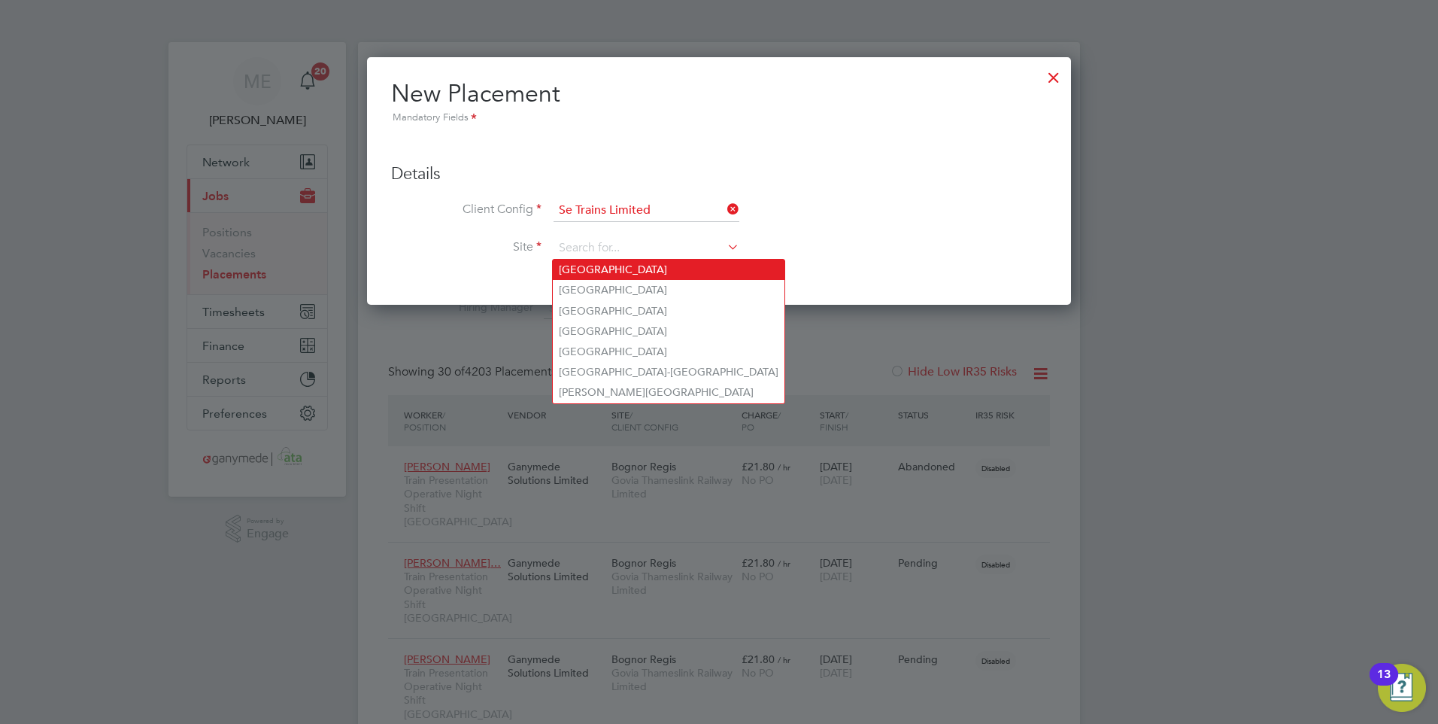
click at [612, 269] on li "[GEOGRAPHIC_DATA]" at bounding box center [669, 270] width 232 height 20
type input "[GEOGRAPHIC_DATA]"
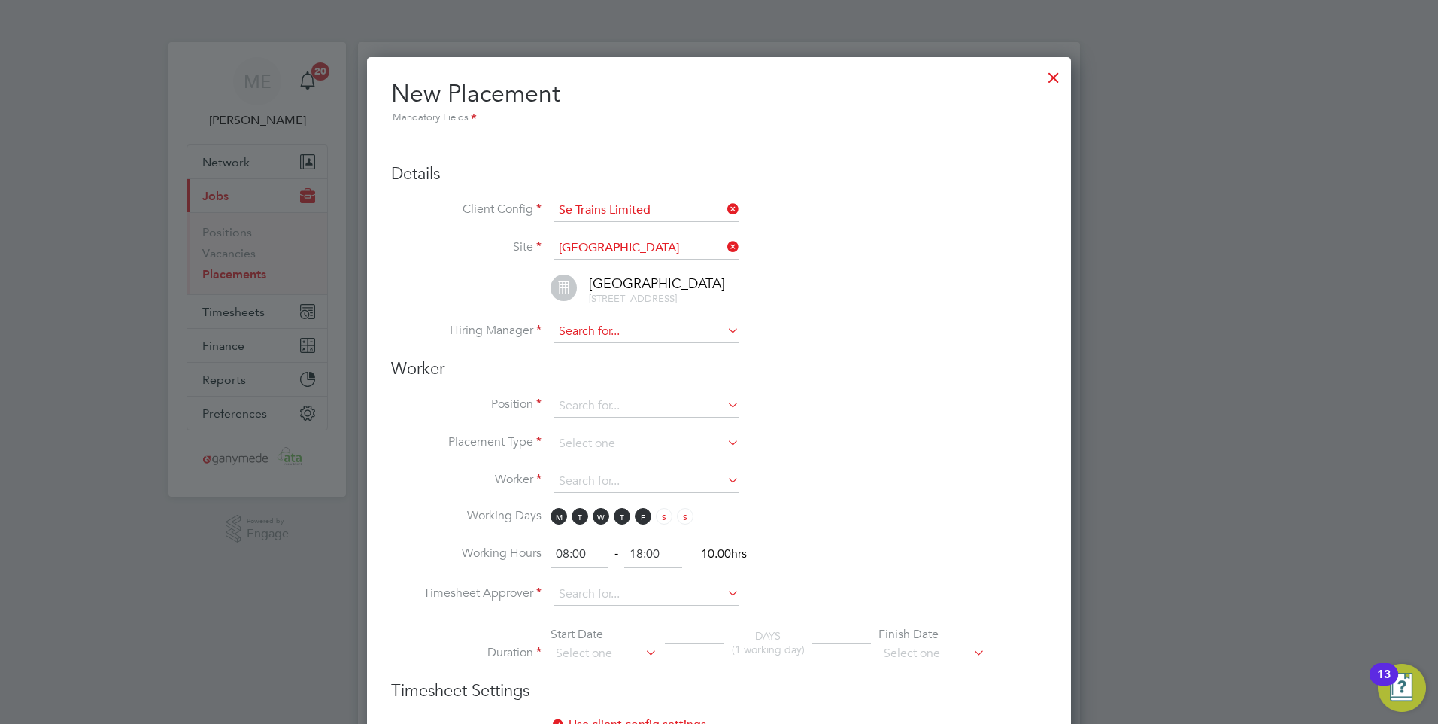
click at [590, 329] on input at bounding box center [647, 331] width 186 height 23
click at [585, 333] on input at bounding box center [647, 331] width 186 height 23
click at [611, 347] on li "Mat thew Hammett" at bounding box center [646, 353] width 187 height 20
type input "Matthew Hammett"
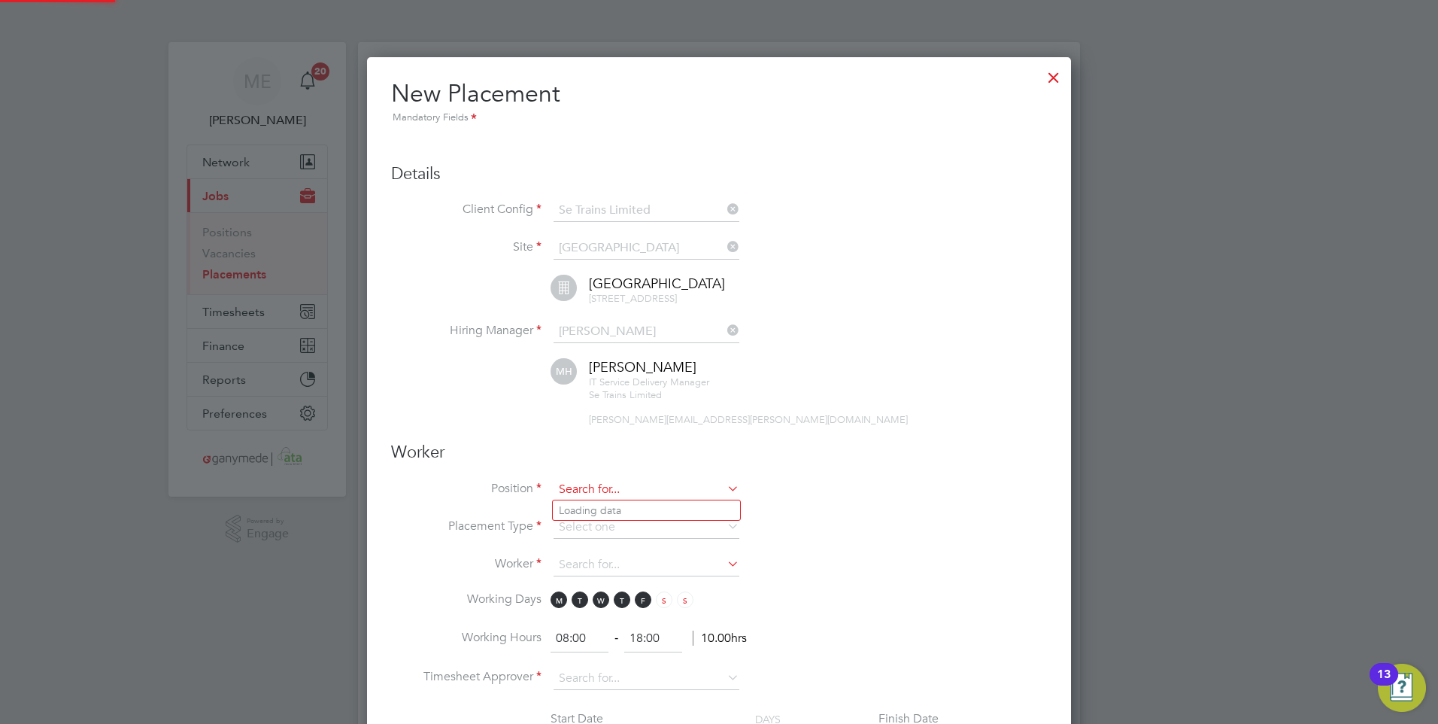
click at [594, 484] on input at bounding box center [647, 489] width 186 height 23
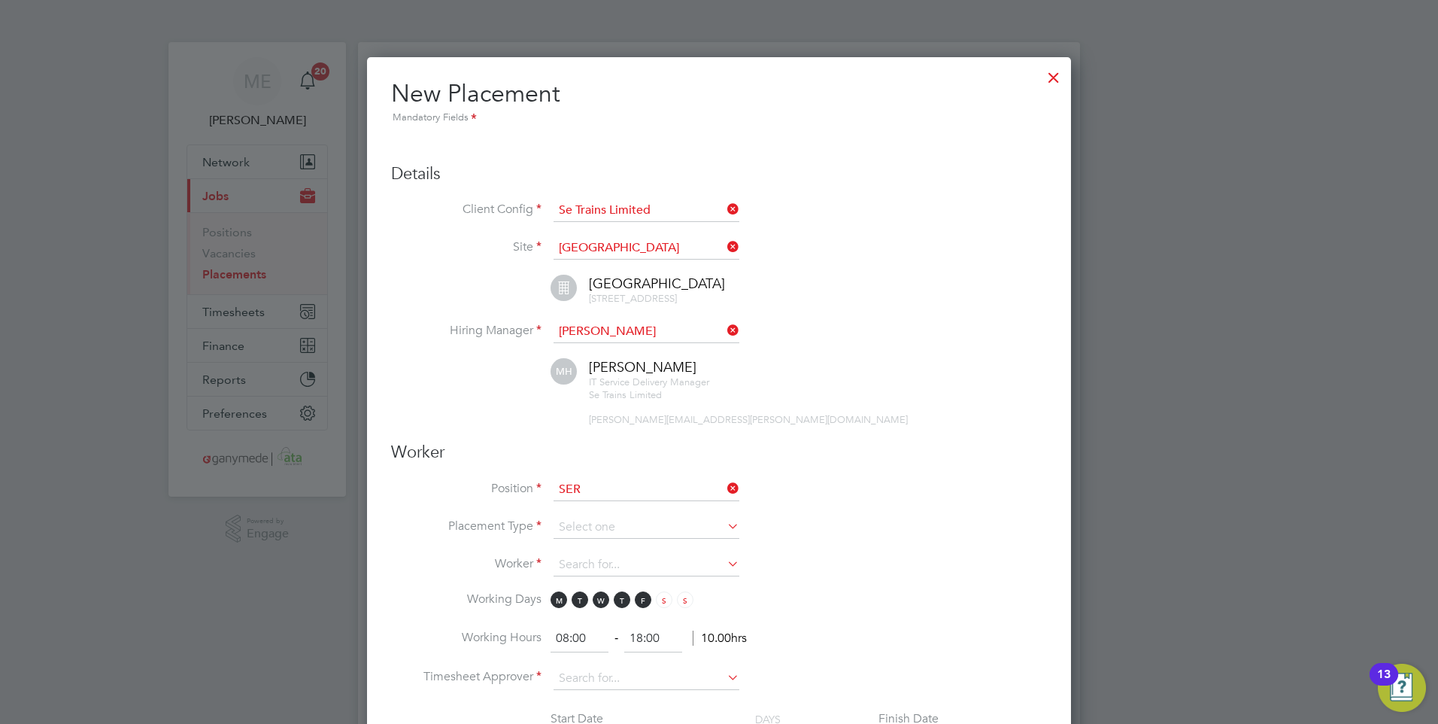
click at [616, 566] on li "Ser ver OS Upgrade Consultant (PSC)" at bounding box center [692, 572] width 278 height 20
type input "Server OS Upgrade Consultant (PSC)"
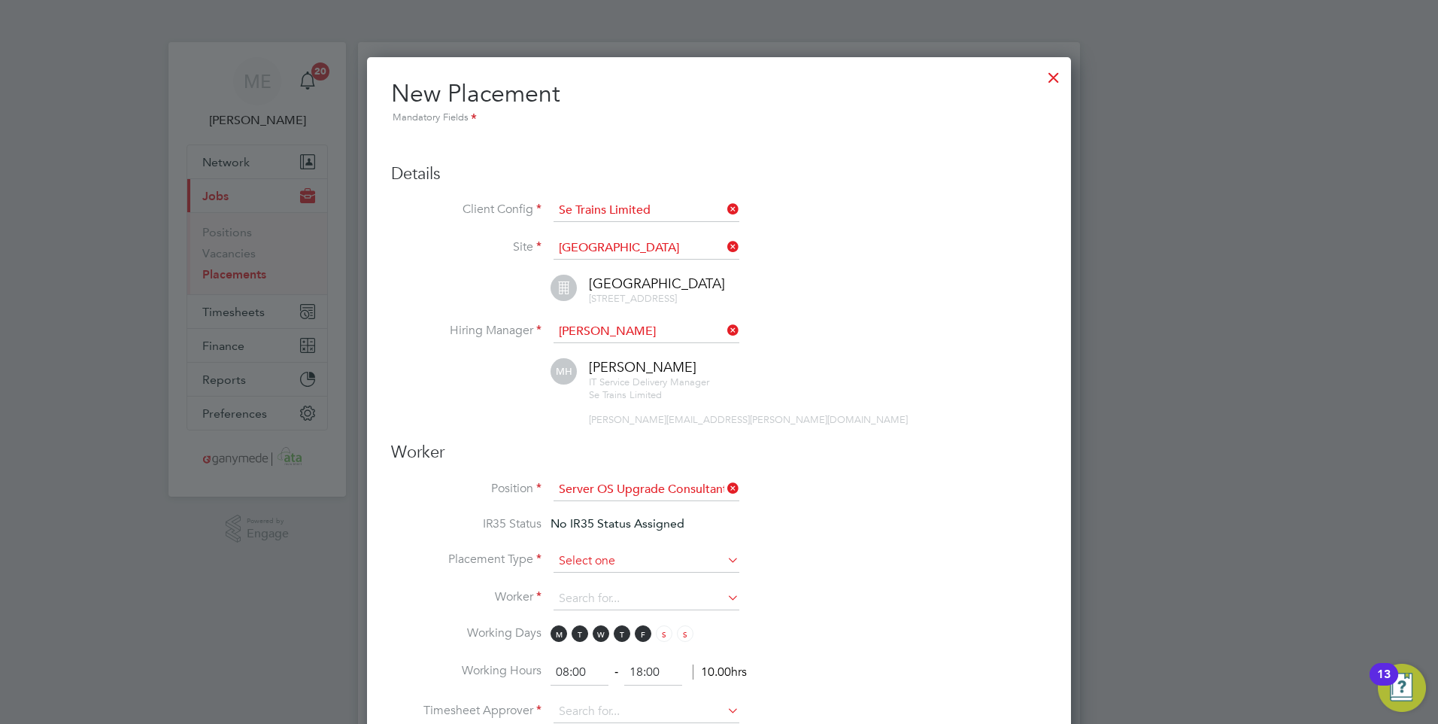
click at [584, 551] on input at bounding box center [647, 561] width 186 height 23
click at [585, 573] on li "Temporary" at bounding box center [646, 582] width 187 height 20
type input "Temporary"
click at [584, 598] on input at bounding box center [647, 598] width 186 height 23
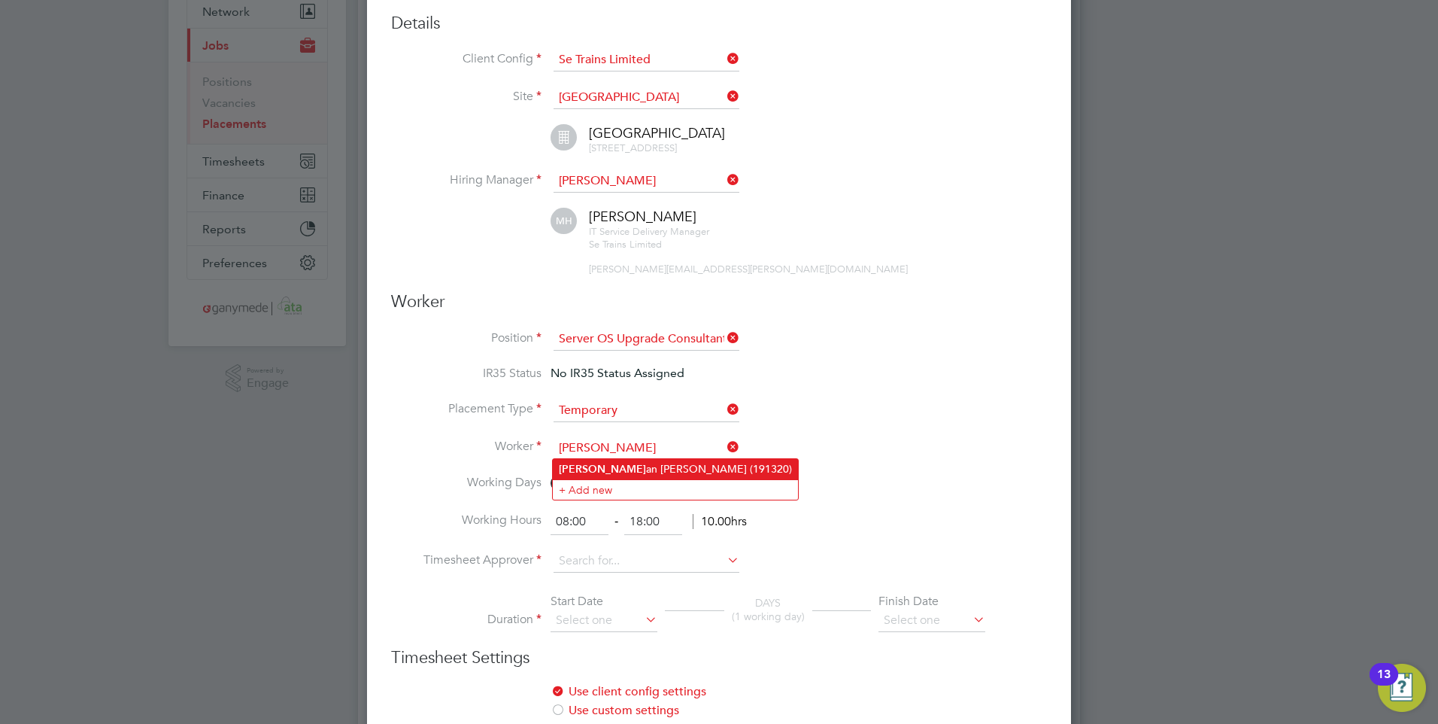
click at [622, 460] on li "Johnath an Chavda (191320)" at bounding box center [675, 469] width 245 height 20
type input "Johnathan Chavda (191320)"
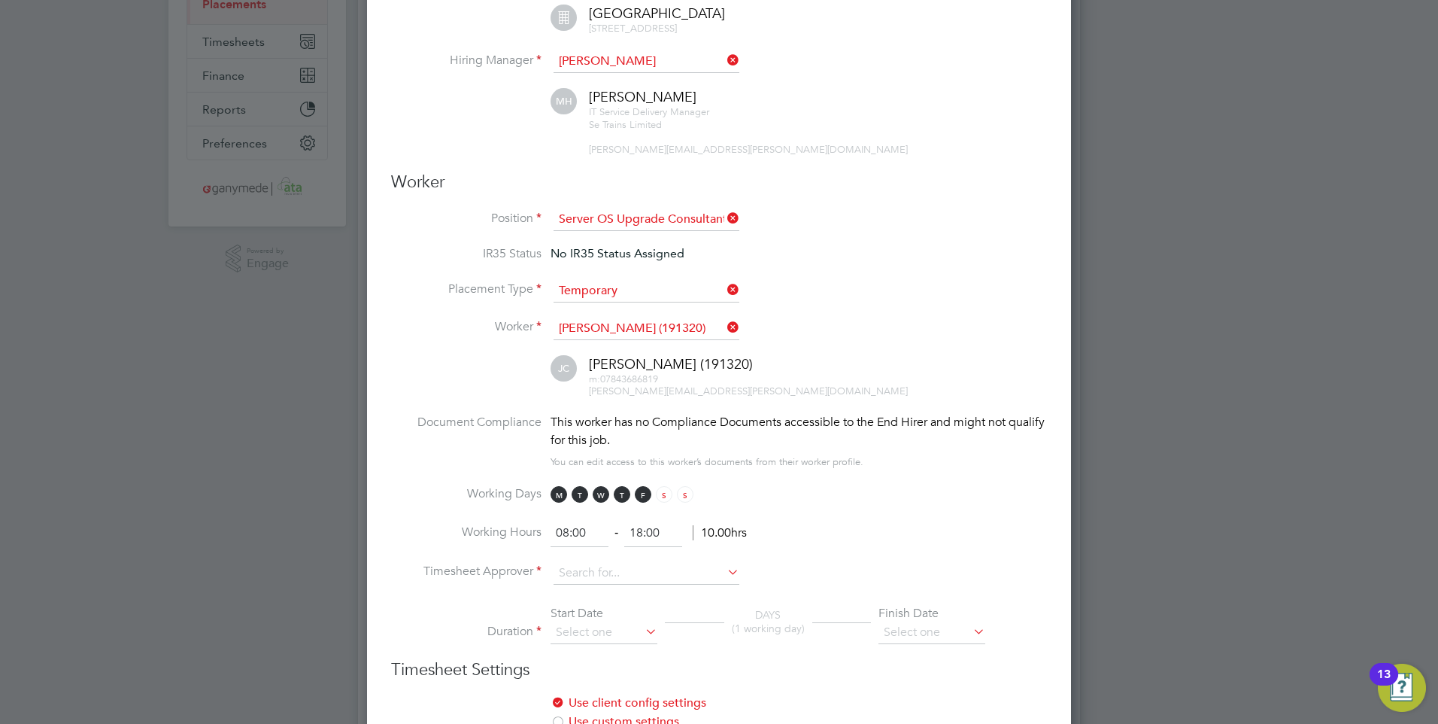
scroll to position [301, 0]
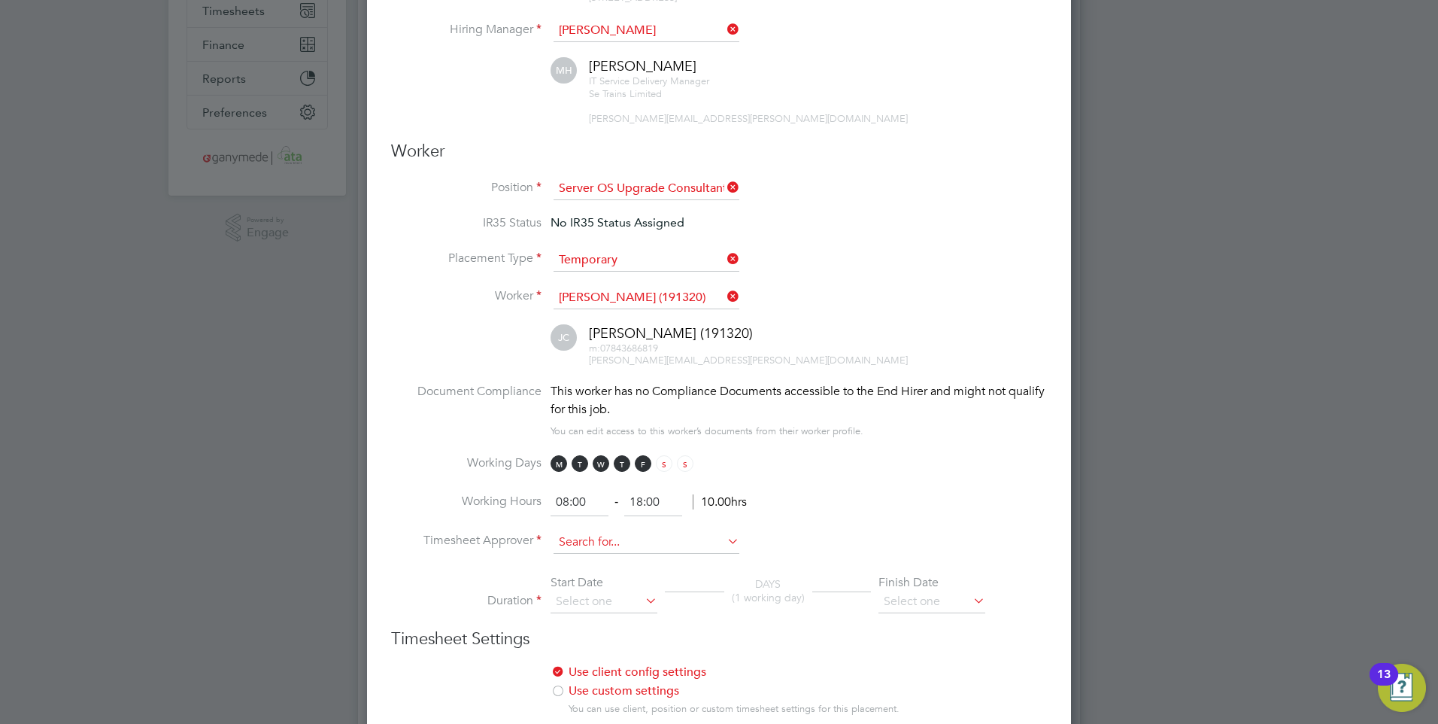
click at [612, 536] on input at bounding box center [647, 542] width 186 height 23
click at [601, 554] on li "Mat thew Hammett" at bounding box center [646, 563] width 187 height 20
type input "Matthew Hammett"
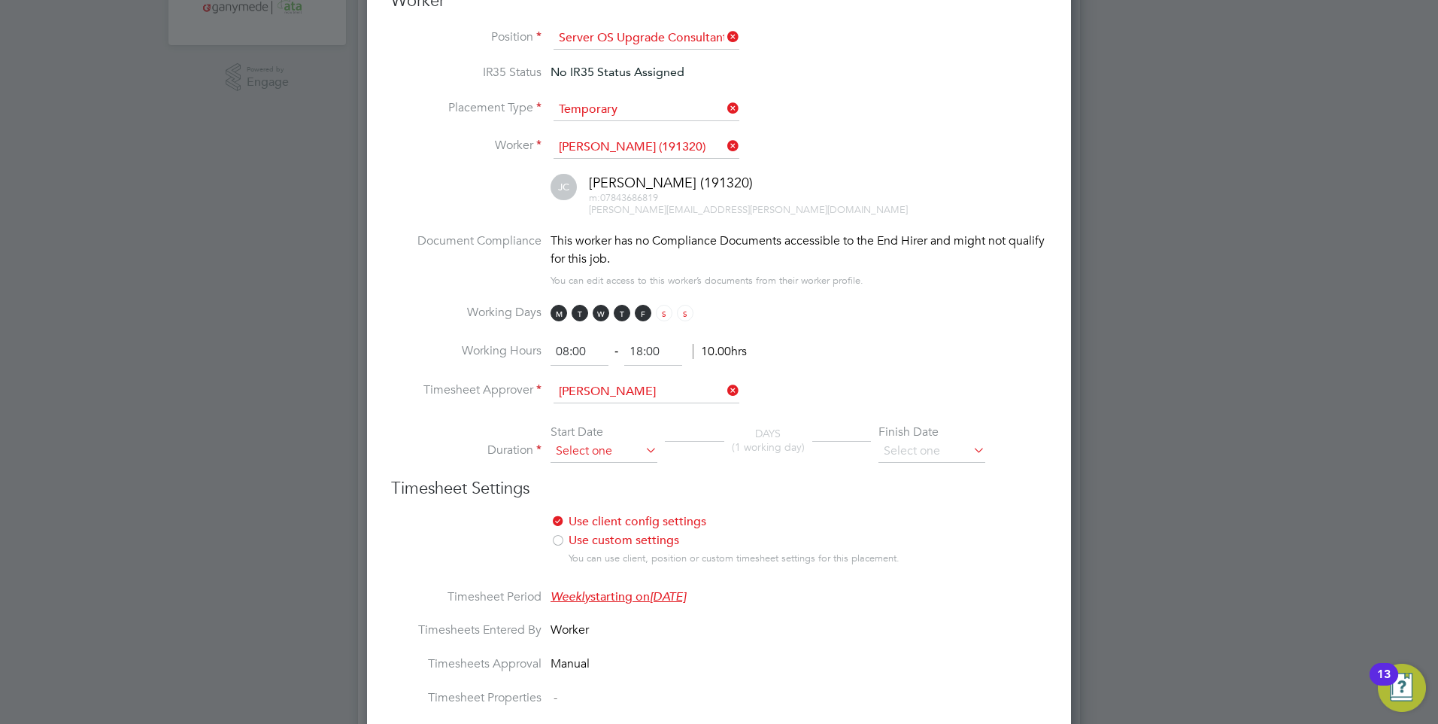
scroll to position [586, 0]
click at [605, 446] on input at bounding box center [604, 451] width 107 height 23
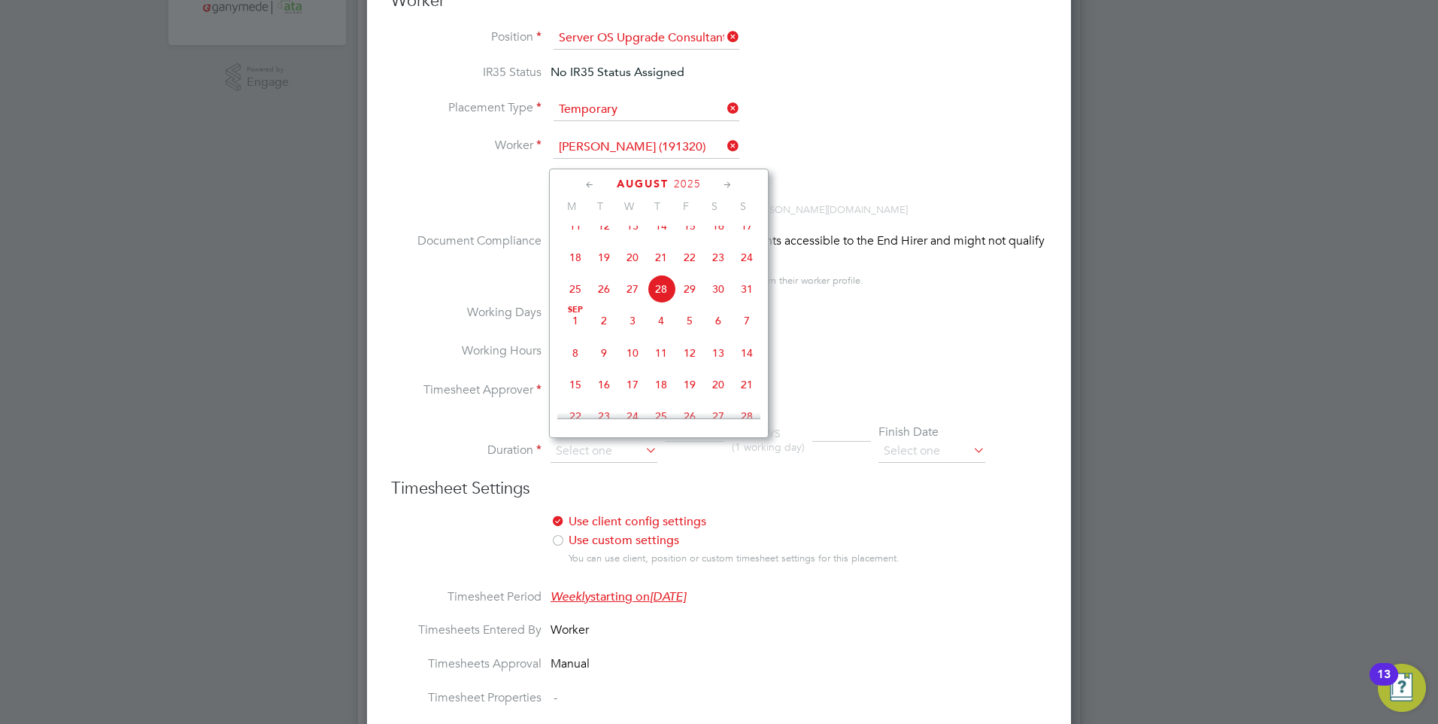
click at [579, 332] on span "Sep 1" at bounding box center [575, 320] width 29 height 29
type input "[DATE]"
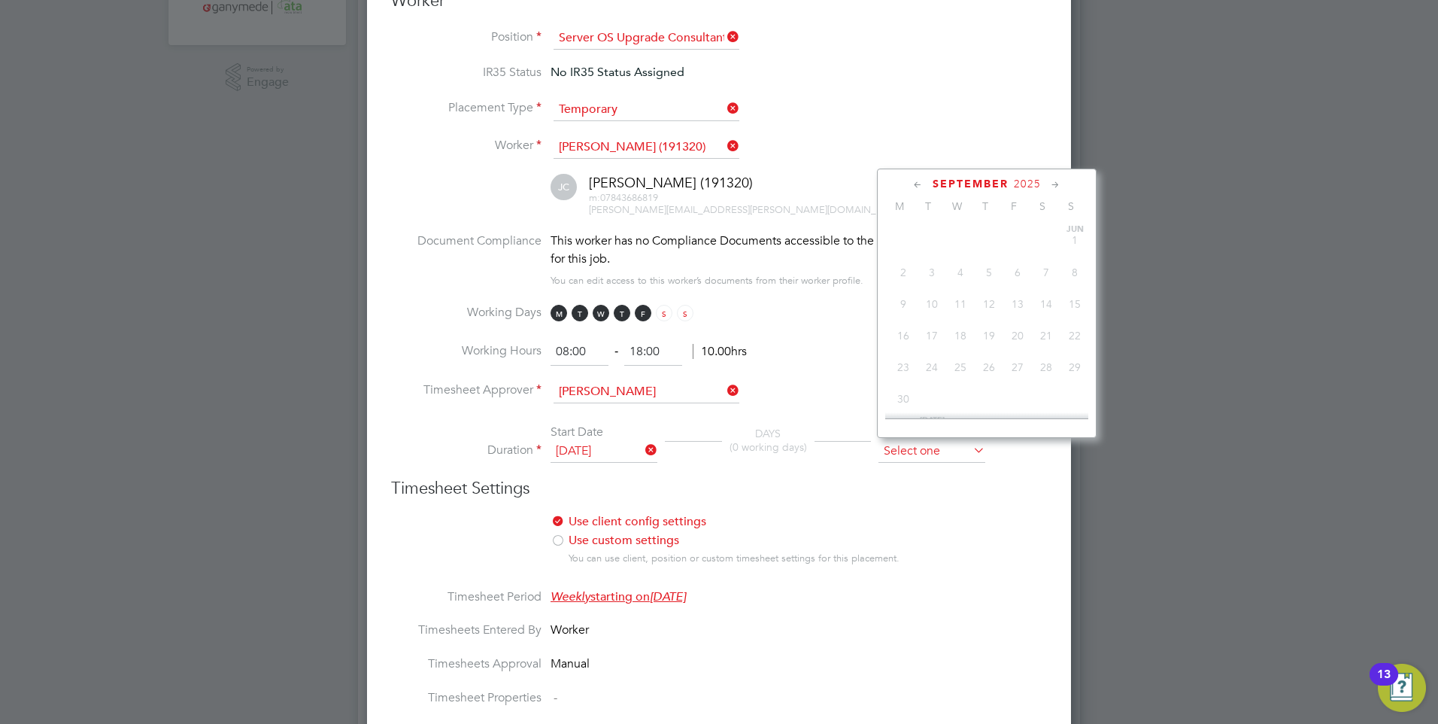
click at [903, 451] on input at bounding box center [932, 451] width 107 height 23
click at [1078, 286] on span "Mar 1" at bounding box center [1075, 271] width 29 height 29
type input "[DATE]"
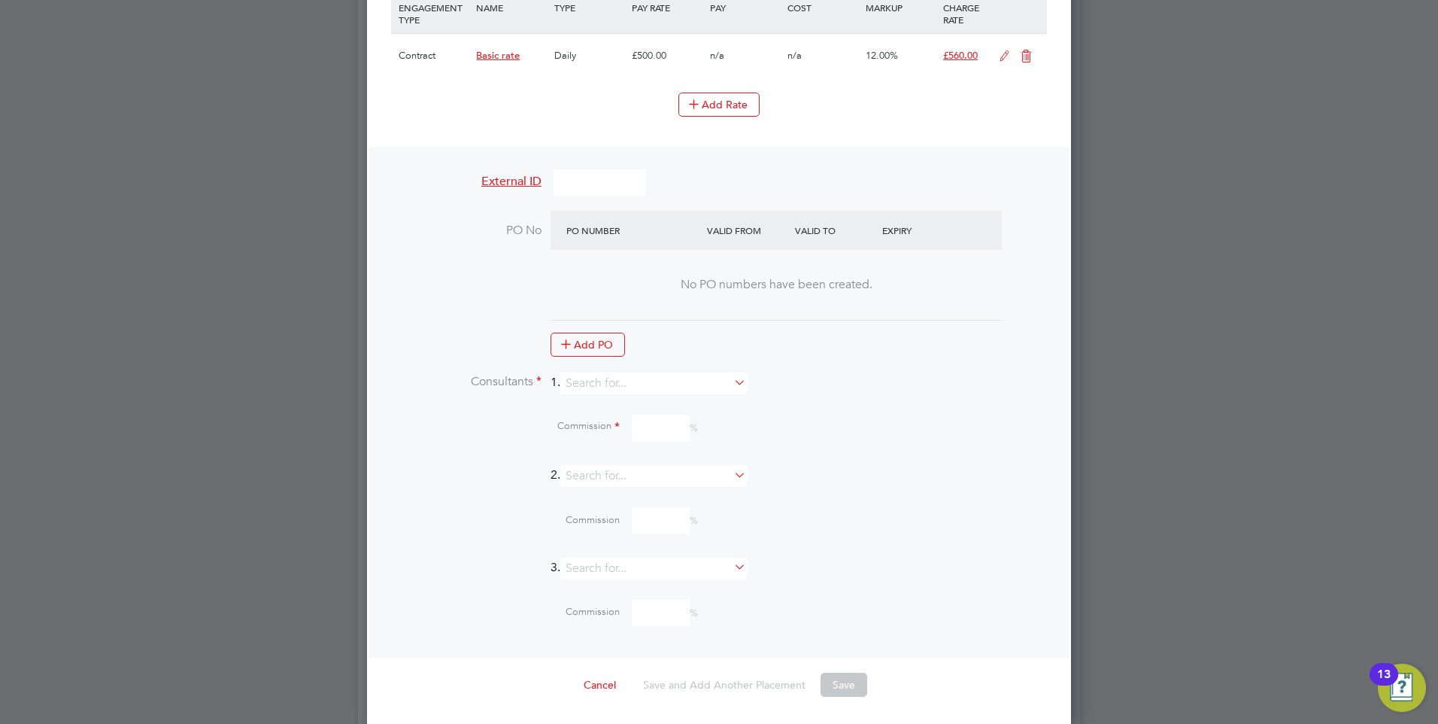
scroll to position [1279, 0]
click at [619, 382] on input at bounding box center [653, 380] width 186 height 22
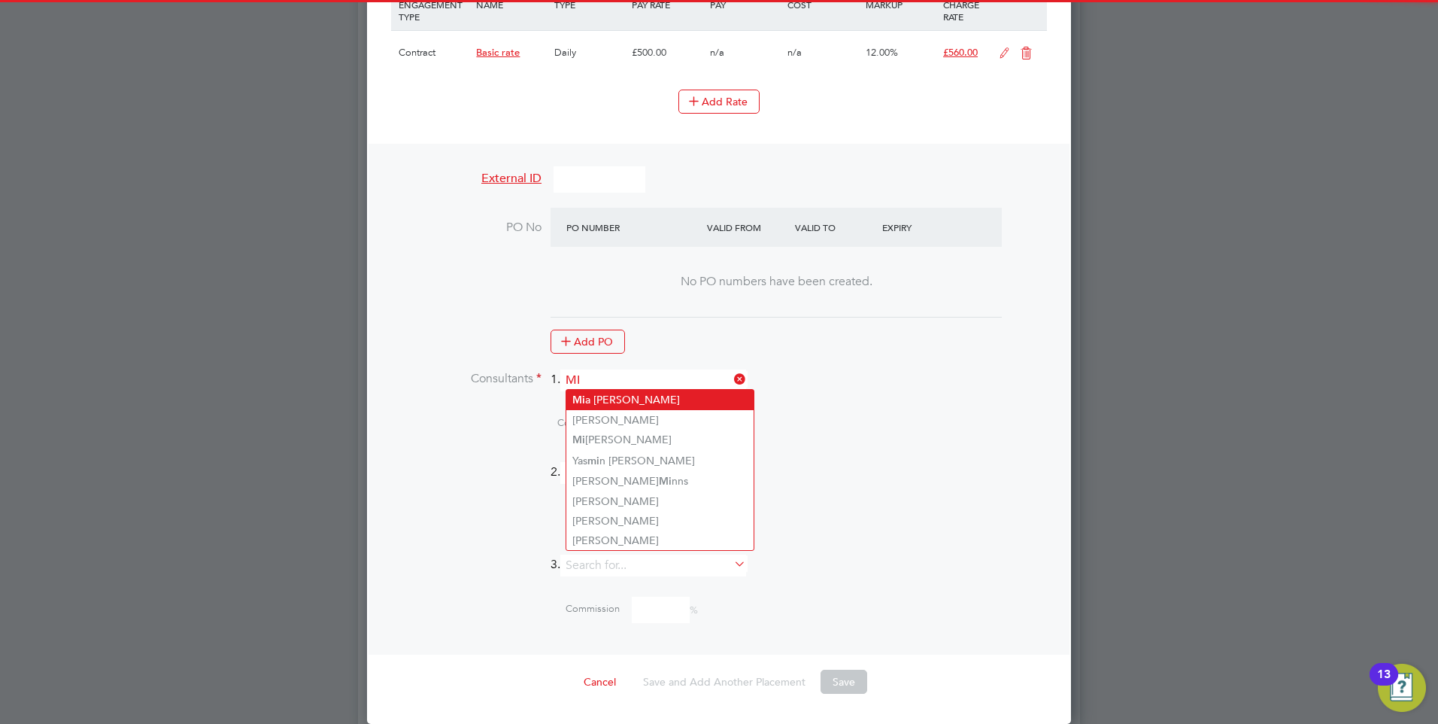
click at [615, 390] on li "Mi a [PERSON_NAME]" at bounding box center [659, 400] width 187 height 20
type input "[PERSON_NAME]"
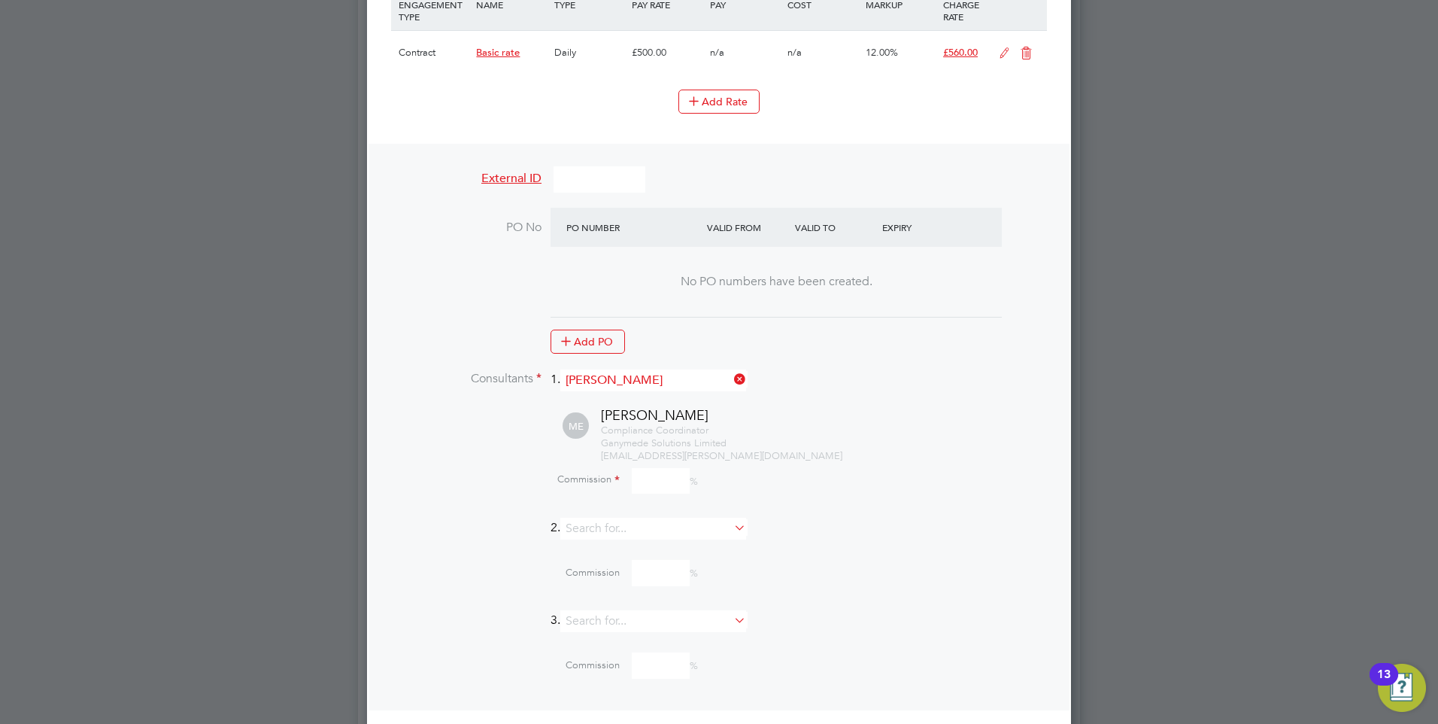
scroll to position [1999, 705]
drag, startPoint x: 641, startPoint y: 472, endPoint x: 629, endPoint y: 463, distance: 15.5
click at [641, 473] on input at bounding box center [661, 481] width 58 height 26
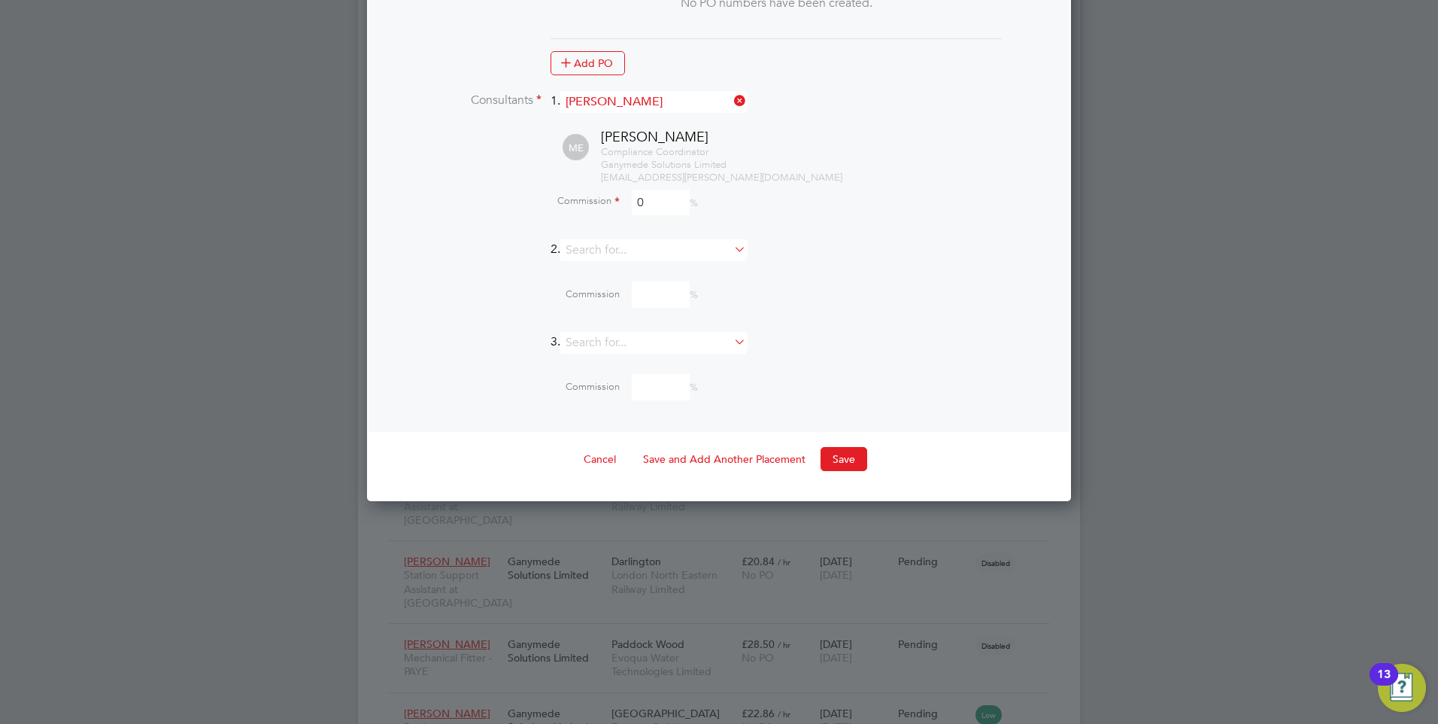
scroll to position [1580, 0]
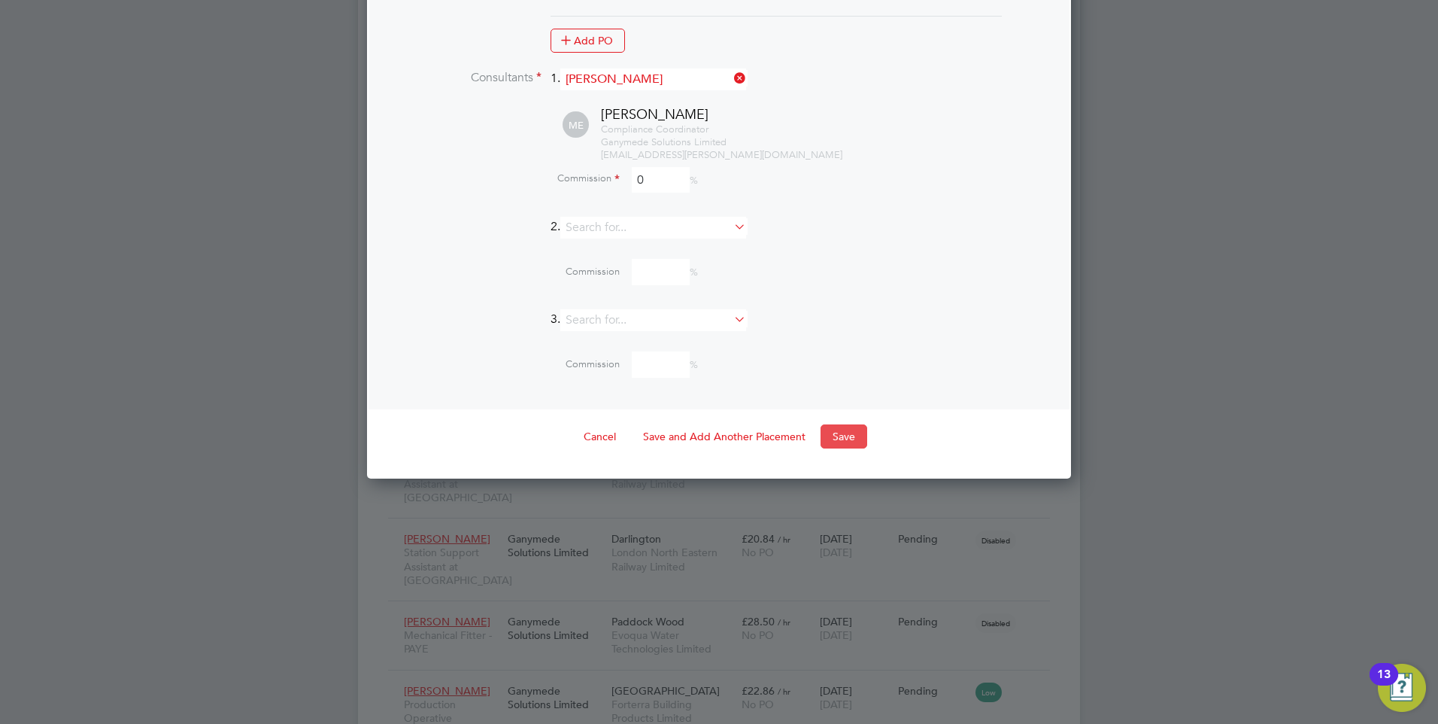
type input "0"
click at [841, 426] on button "Save" at bounding box center [844, 436] width 47 height 24
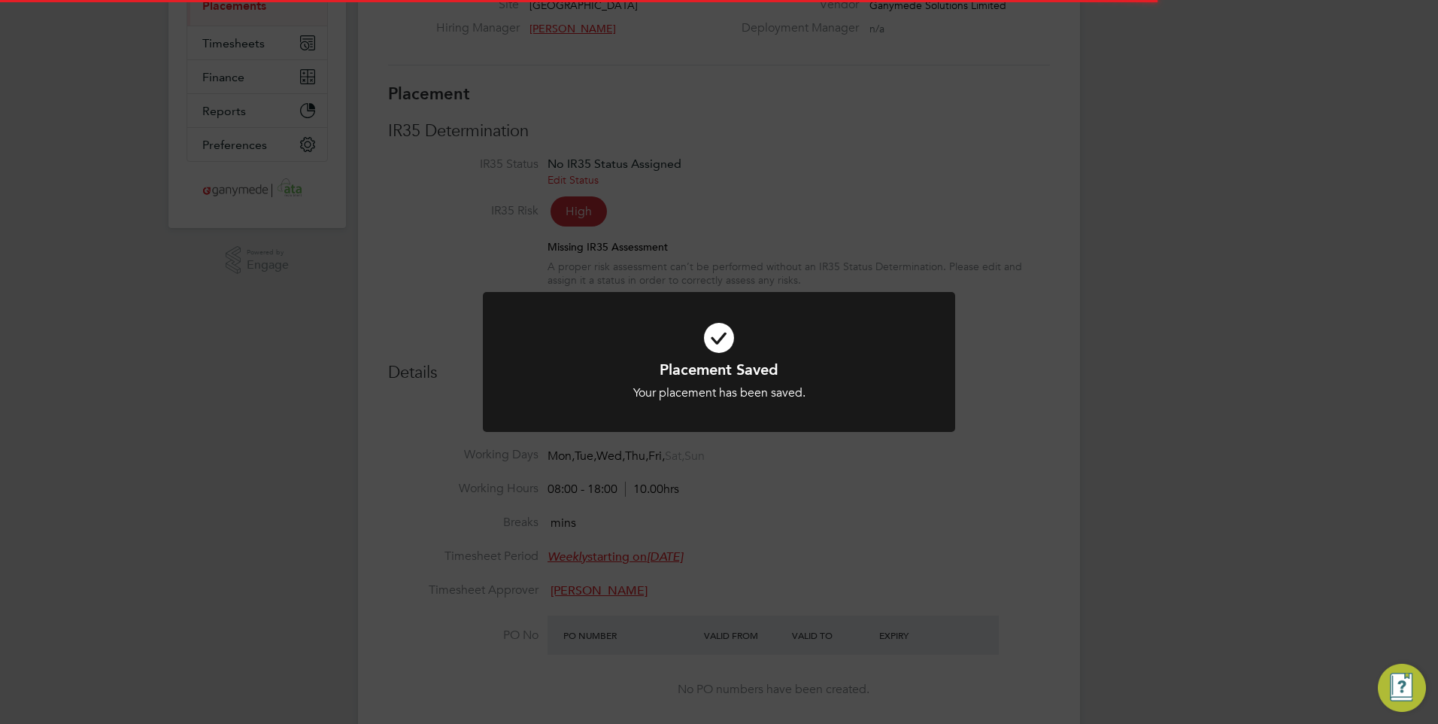
scroll to position [8, 8]
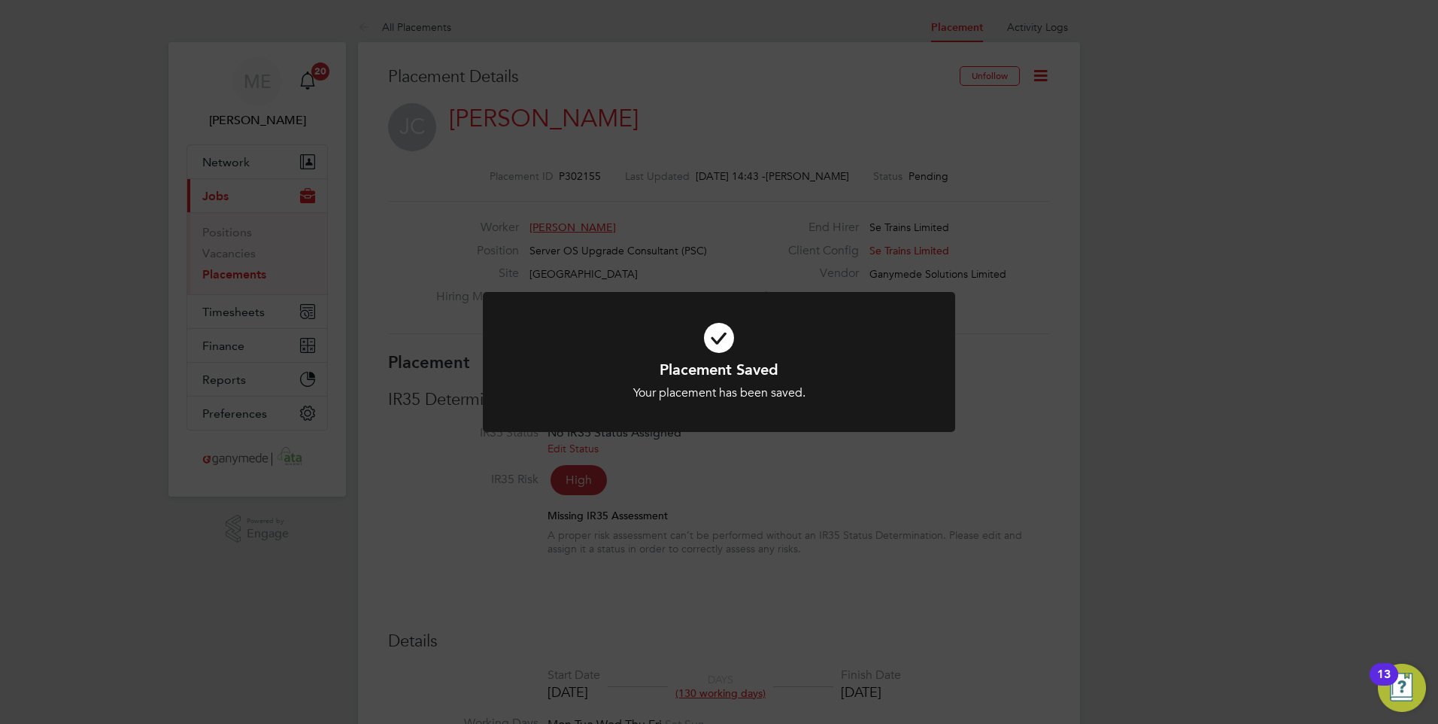
click at [822, 484] on div "Placement Saved Your placement has been saved. Cancel Okay" at bounding box center [719, 362] width 1438 height 724
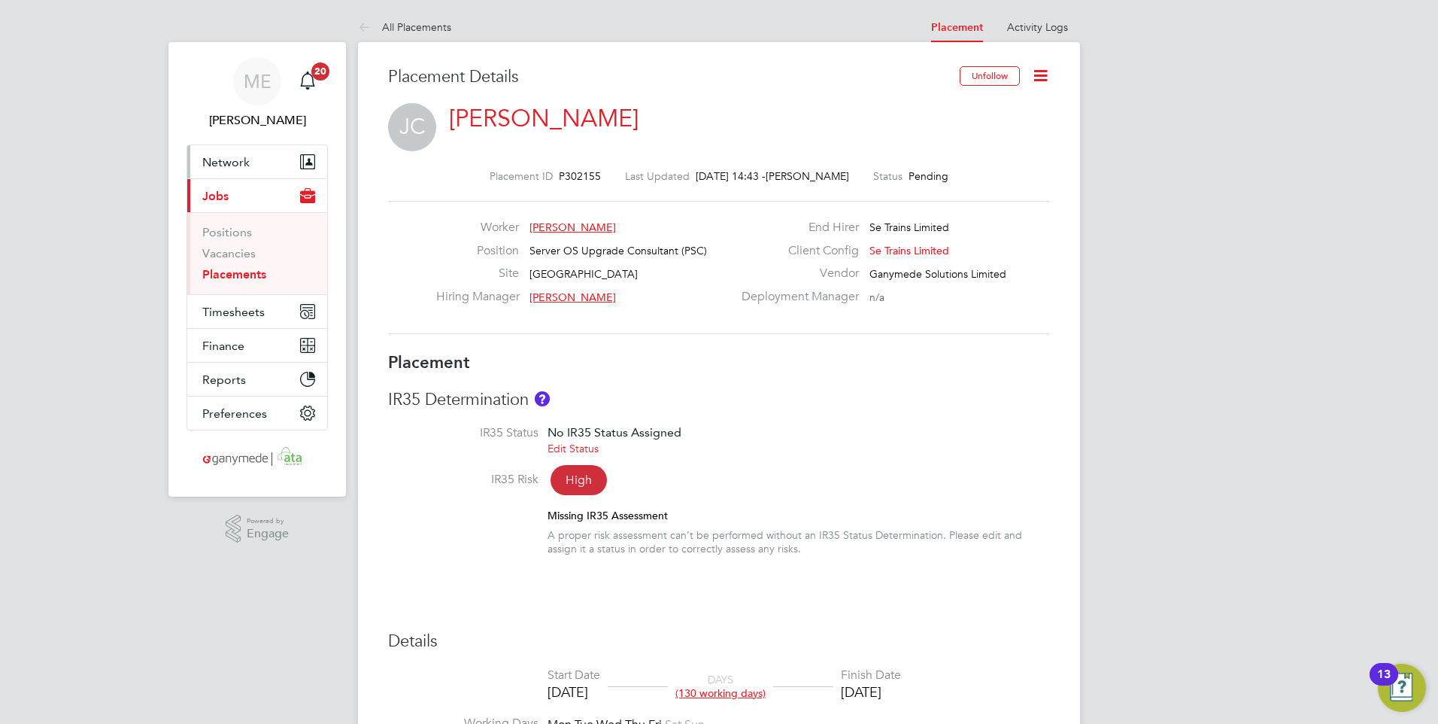
click at [239, 159] on span "Network" at bounding box center [225, 162] width 47 height 14
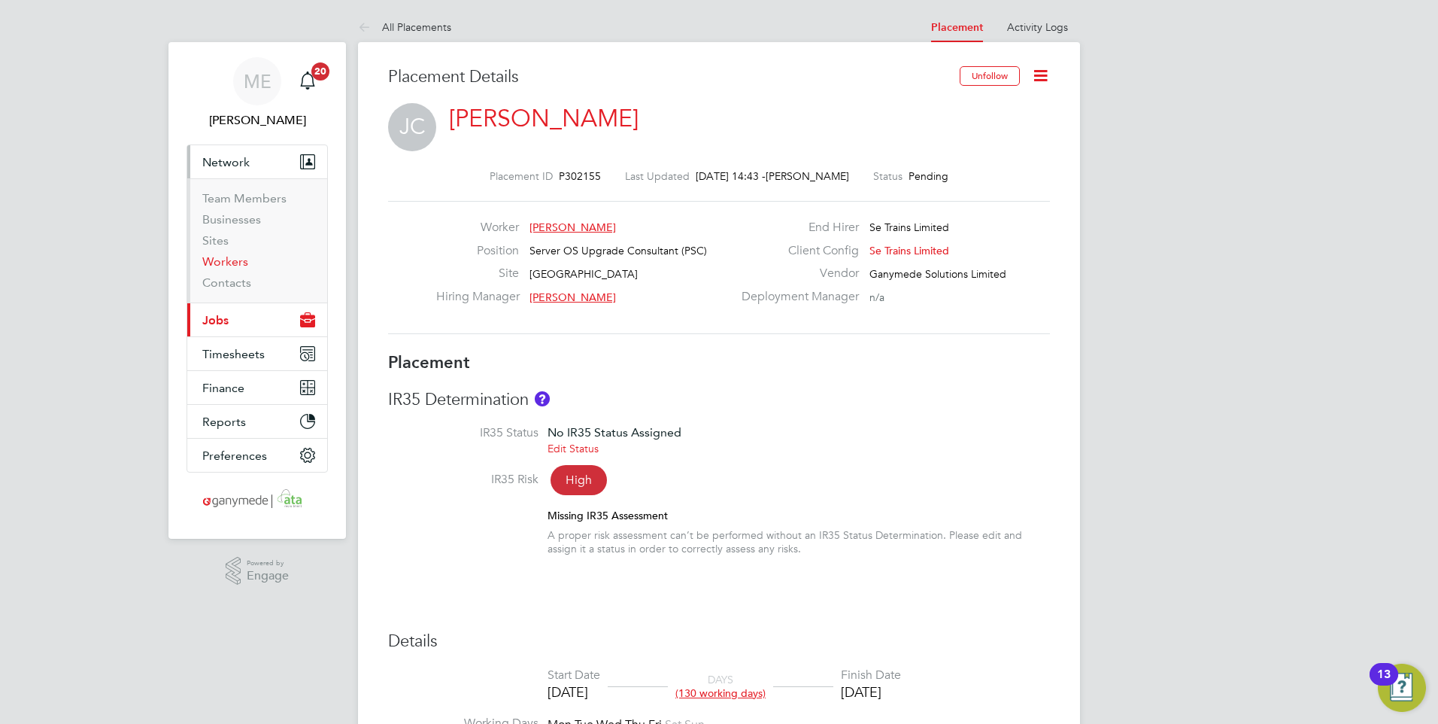
click at [241, 262] on link "Workers" at bounding box center [225, 261] width 46 height 14
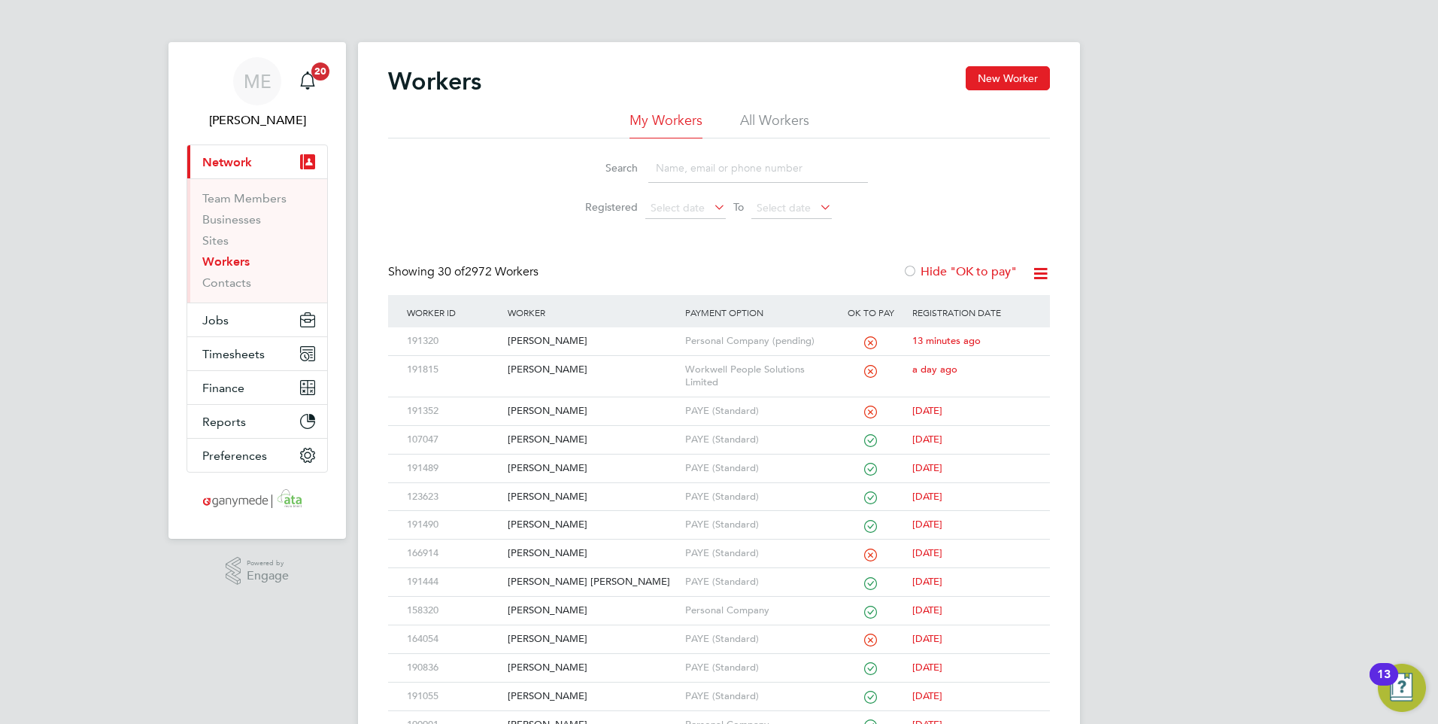
click at [661, 162] on input at bounding box center [758, 167] width 220 height 29
click at [617, 339] on div "[PERSON_NAME]" at bounding box center [592, 341] width 177 height 28
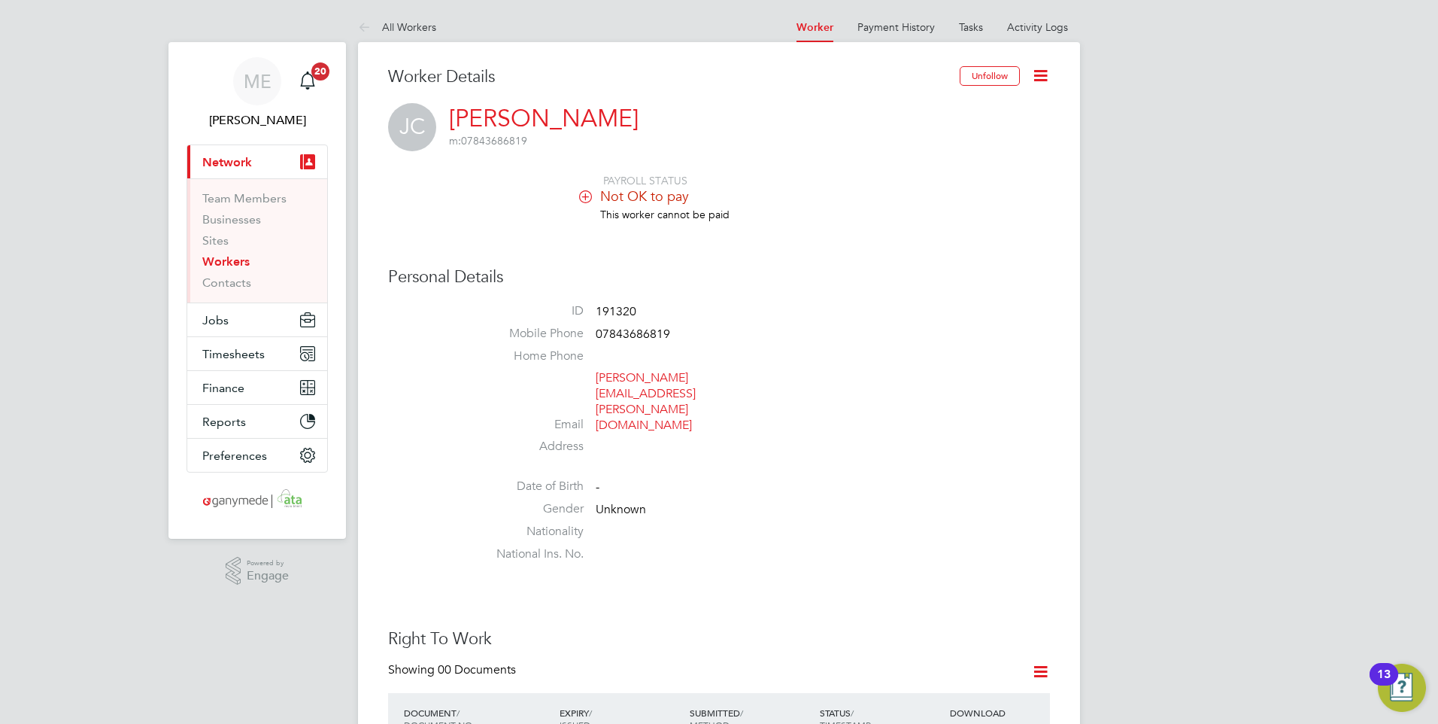
click at [922, 425] on ul "ID 191320 Mobile Phone [PHONE_NUMBER] Home Phone Email [PERSON_NAME][EMAIL_ADDR…" at bounding box center [764, 435] width 572 height 265
click at [1052, 24] on link "Activity Logs" at bounding box center [1037, 27] width 61 height 14
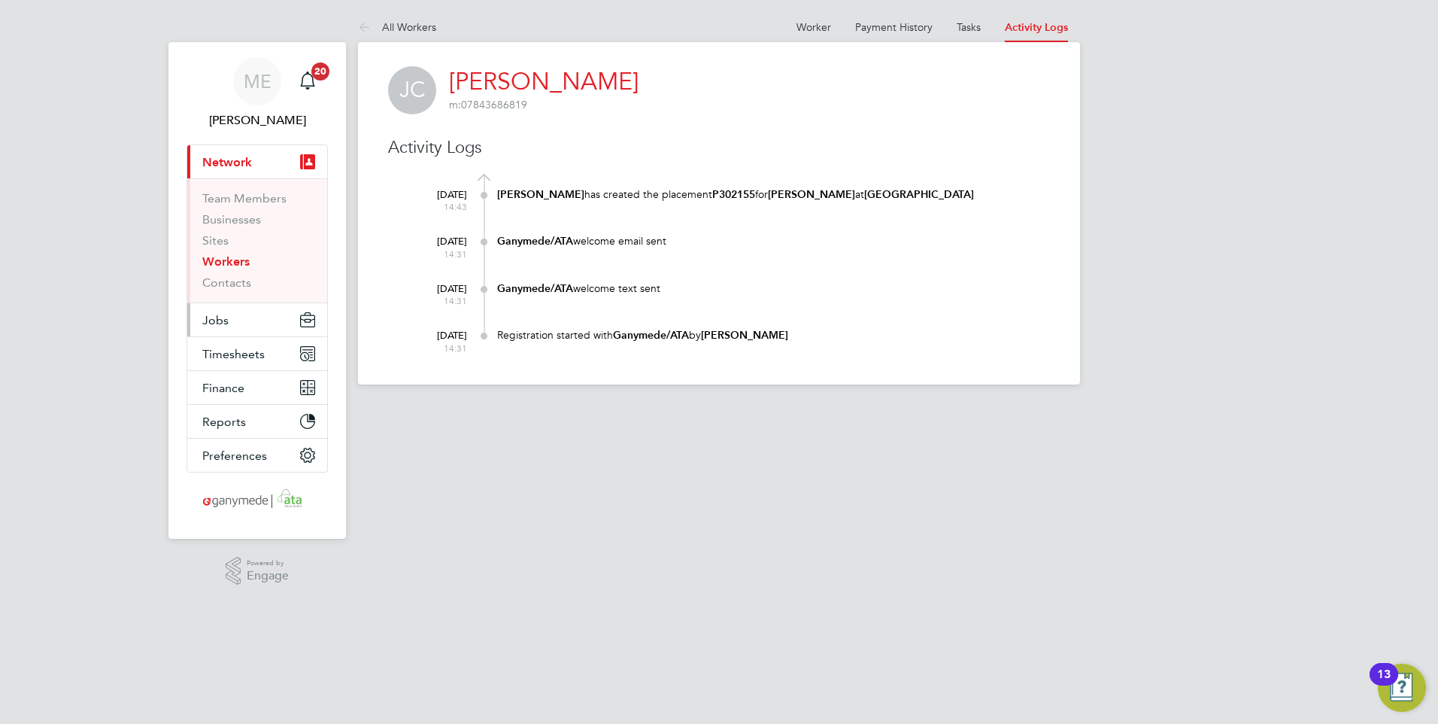
click at [216, 314] on span "Jobs" at bounding box center [215, 320] width 26 height 14
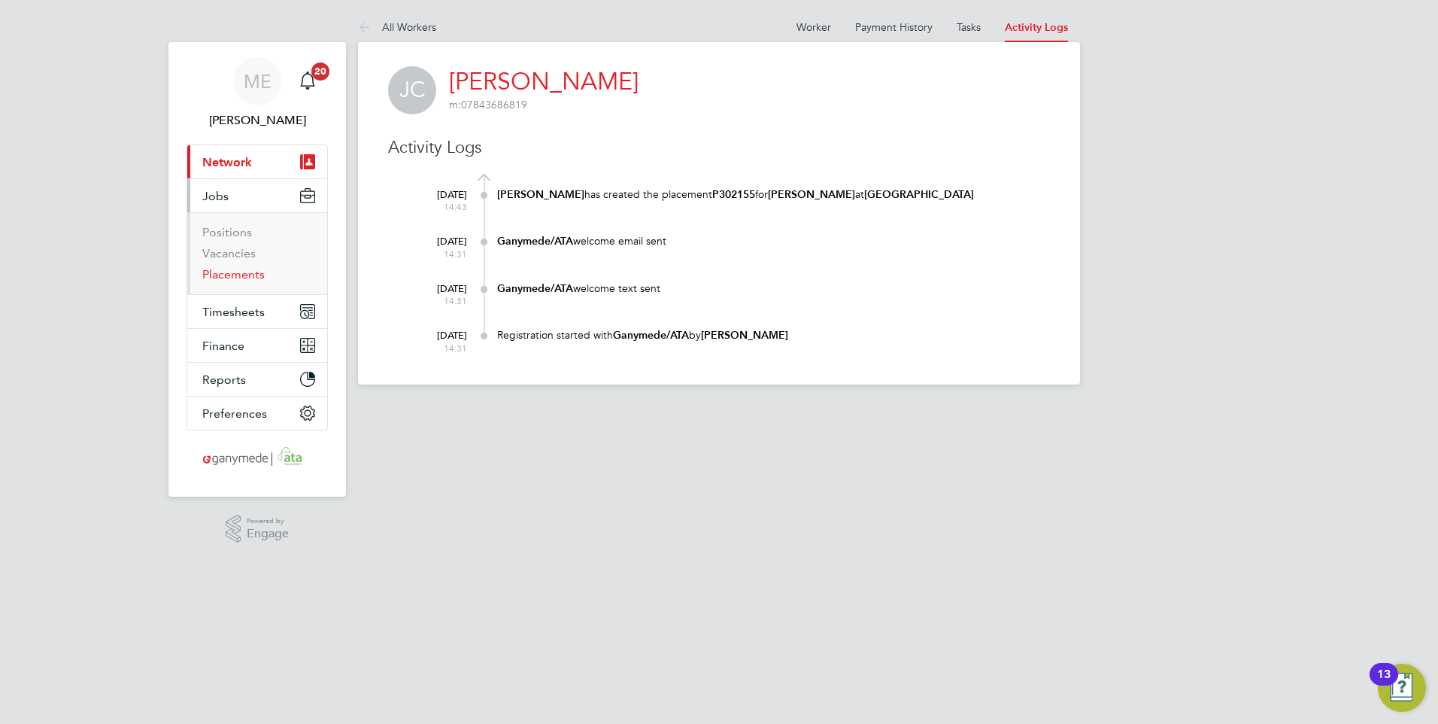
click at [224, 278] on link "Placements" at bounding box center [233, 274] width 62 height 14
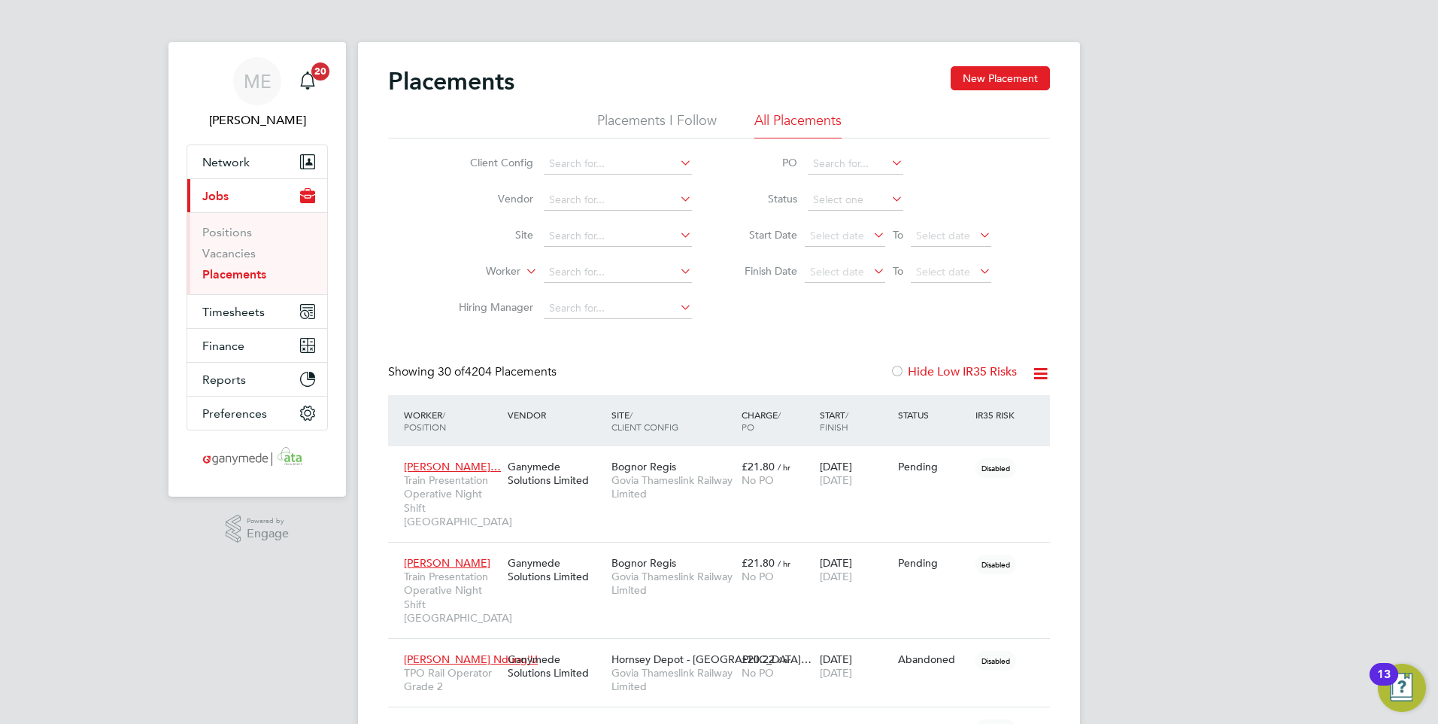
click at [231, 271] on link "Placements" at bounding box center [234, 274] width 64 height 14
click at [1032, 71] on button "New Placement" at bounding box center [1000, 78] width 99 height 24
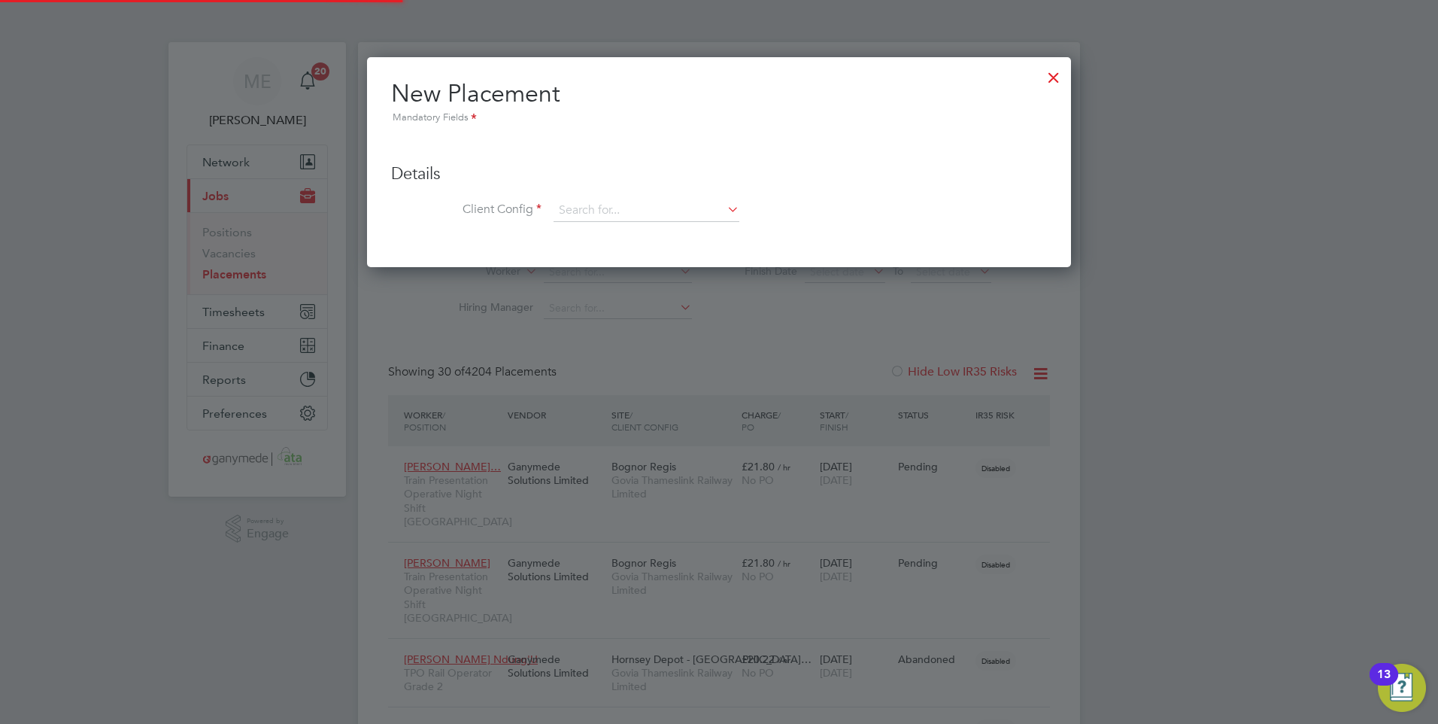
scroll to position [211, 705]
click at [661, 199] on input at bounding box center [647, 210] width 186 height 23
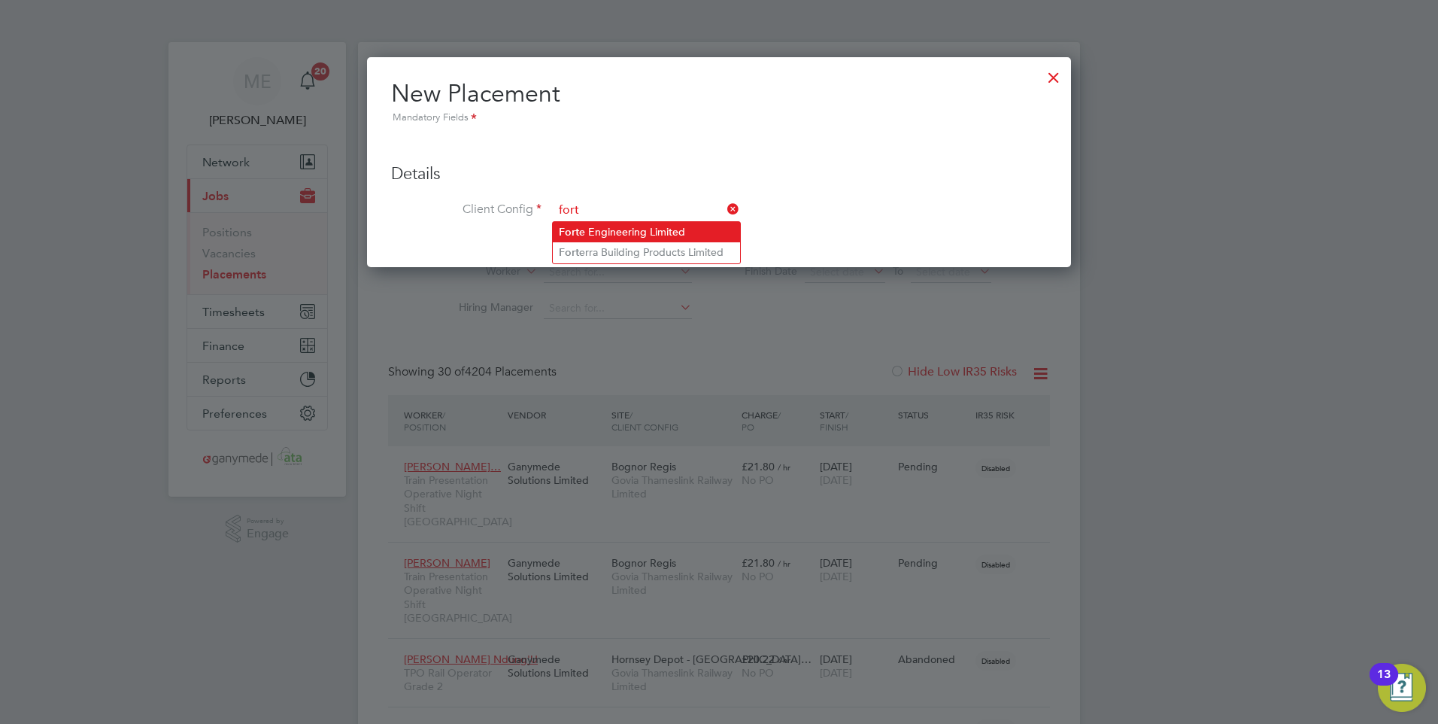
click at [644, 226] on li "Fort e Engineering Limited" at bounding box center [646, 232] width 187 height 20
type input "Forte Engineering Limited"
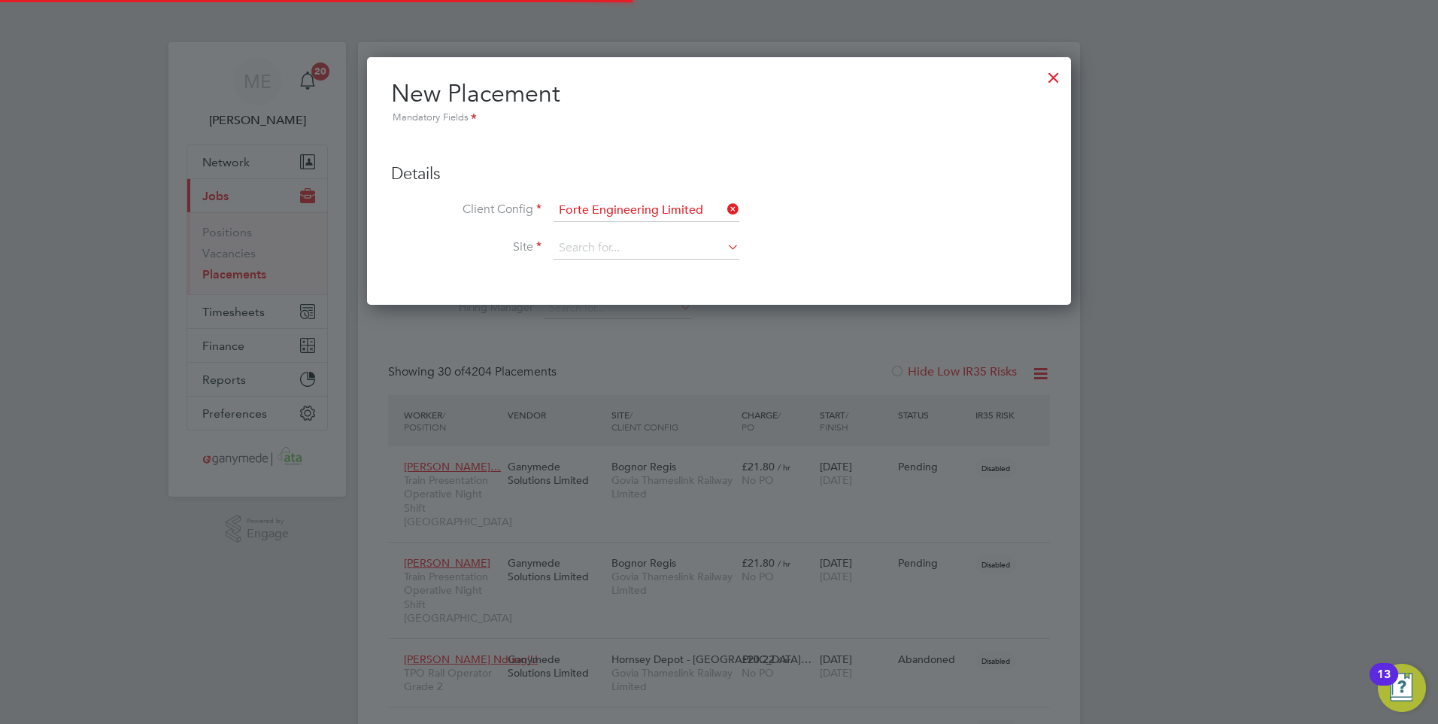
scroll to position [249, 705]
click at [669, 251] on input at bounding box center [647, 248] width 186 height 23
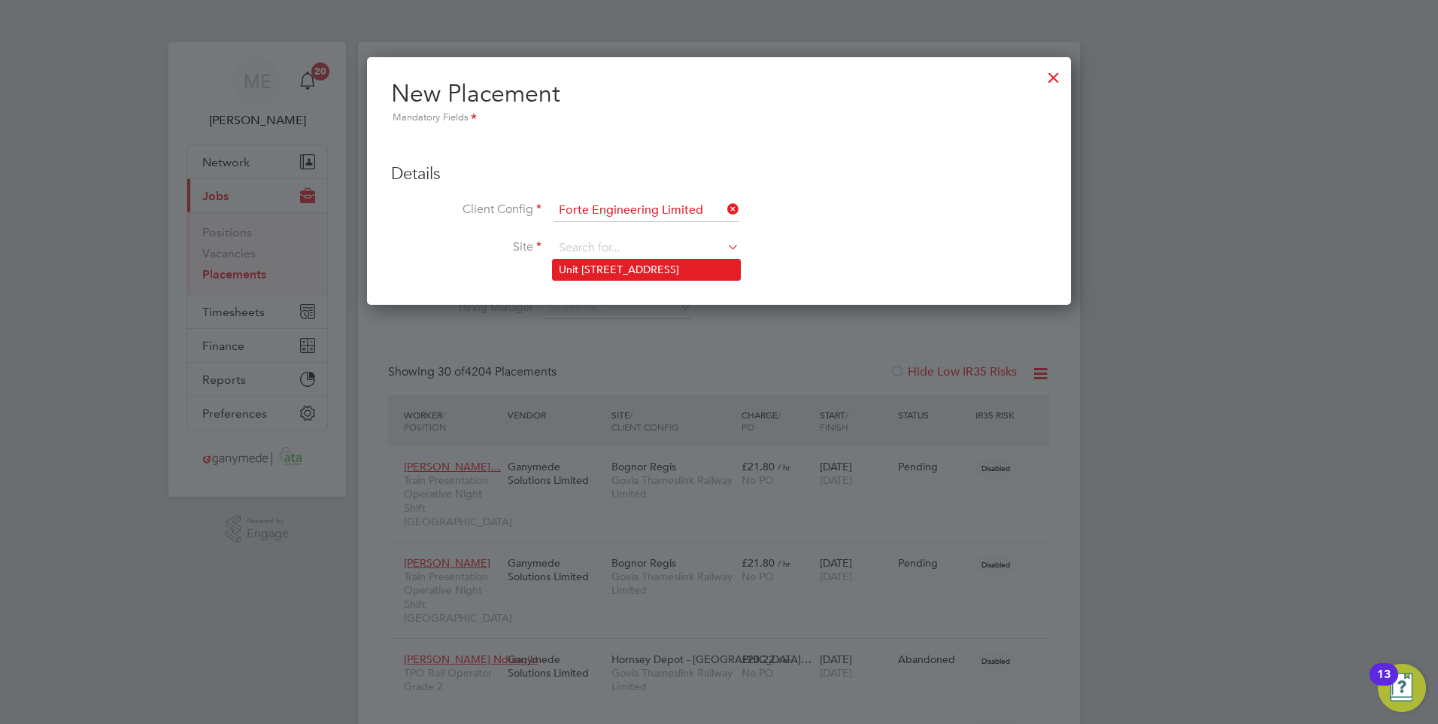
click at [664, 266] on li "Unit [STREET_ADDRESS]" at bounding box center [646, 270] width 187 height 20
type input "Unit [STREET_ADDRESS]"
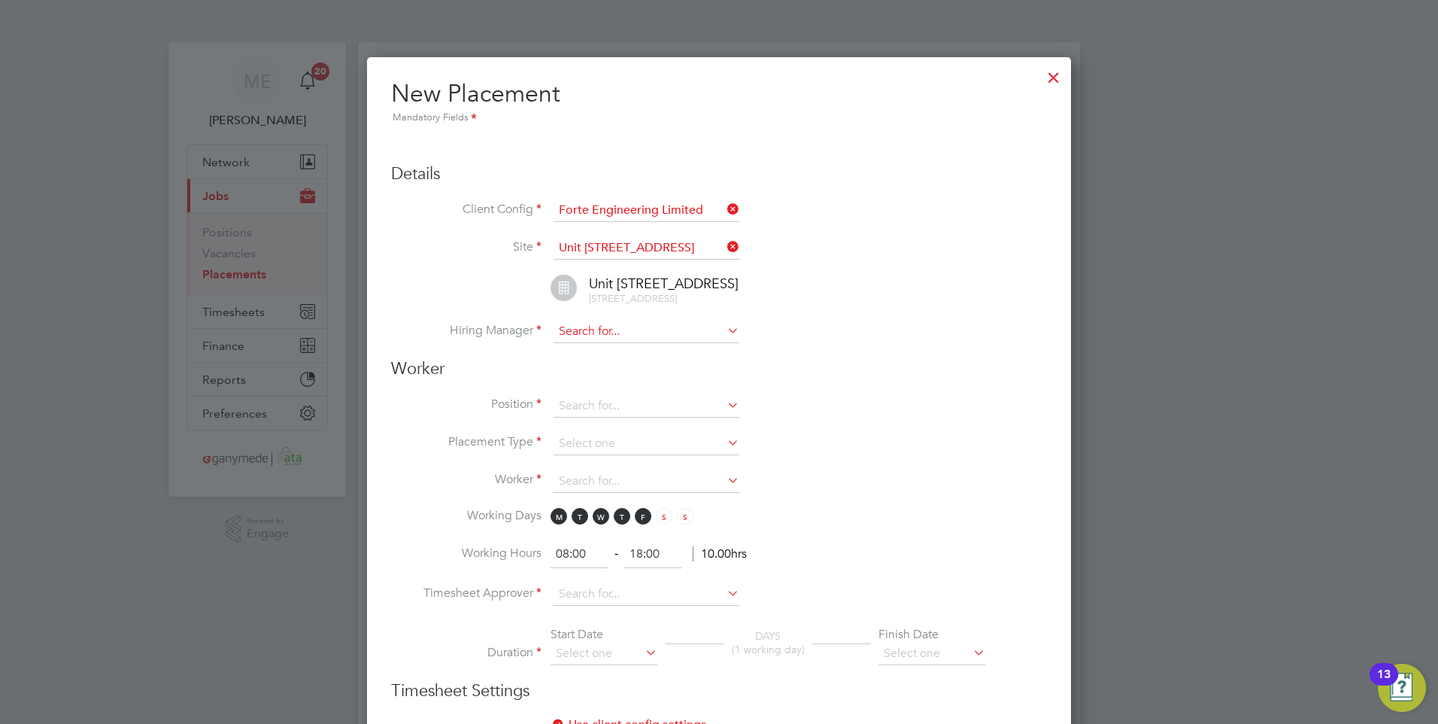
click at [572, 332] on input at bounding box center [647, 331] width 186 height 23
click at [434, 478] on label "Worker" at bounding box center [466, 480] width 150 height 16
click at [642, 333] on input at bounding box center [647, 331] width 186 height 23
type input "l"
click at [1047, 78] on div at bounding box center [1053, 73] width 27 height 27
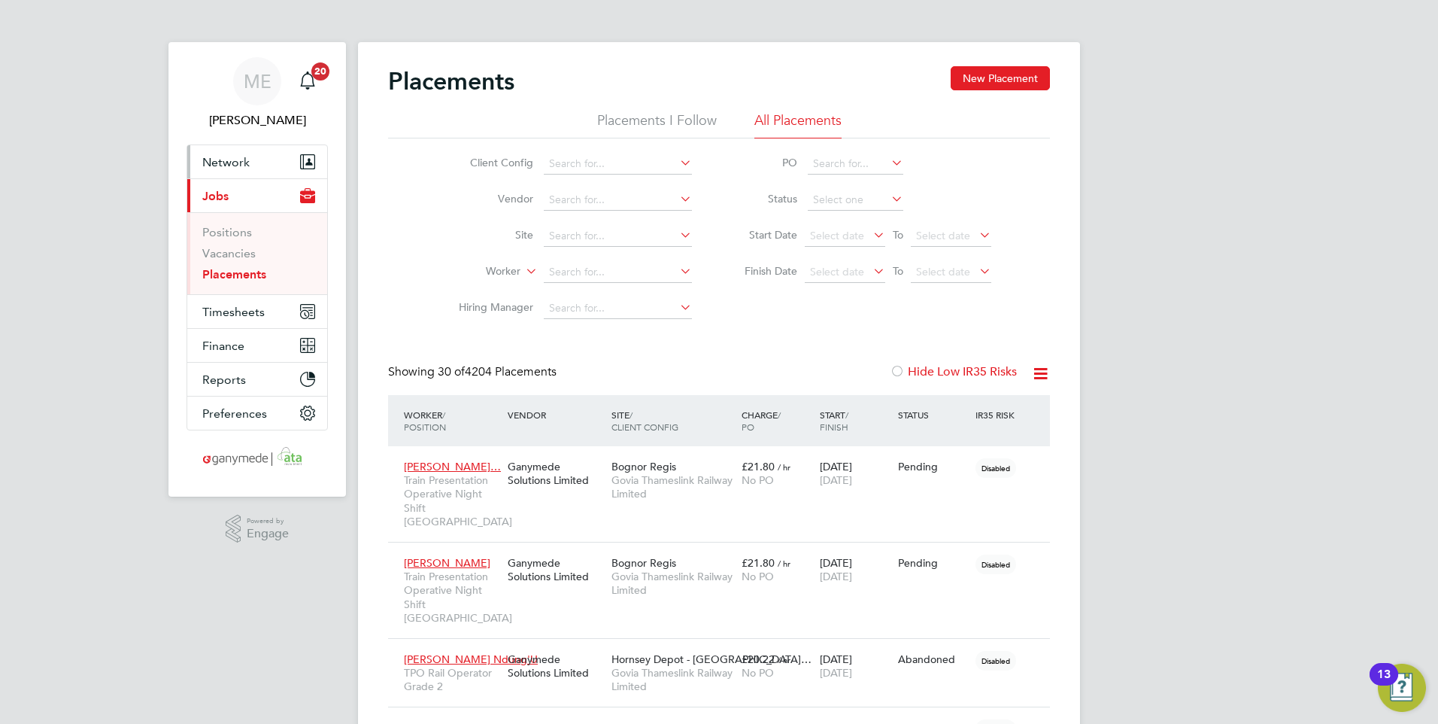
click at [220, 166] on span "Network" at bounding box center [225, 162] width 47 height 14
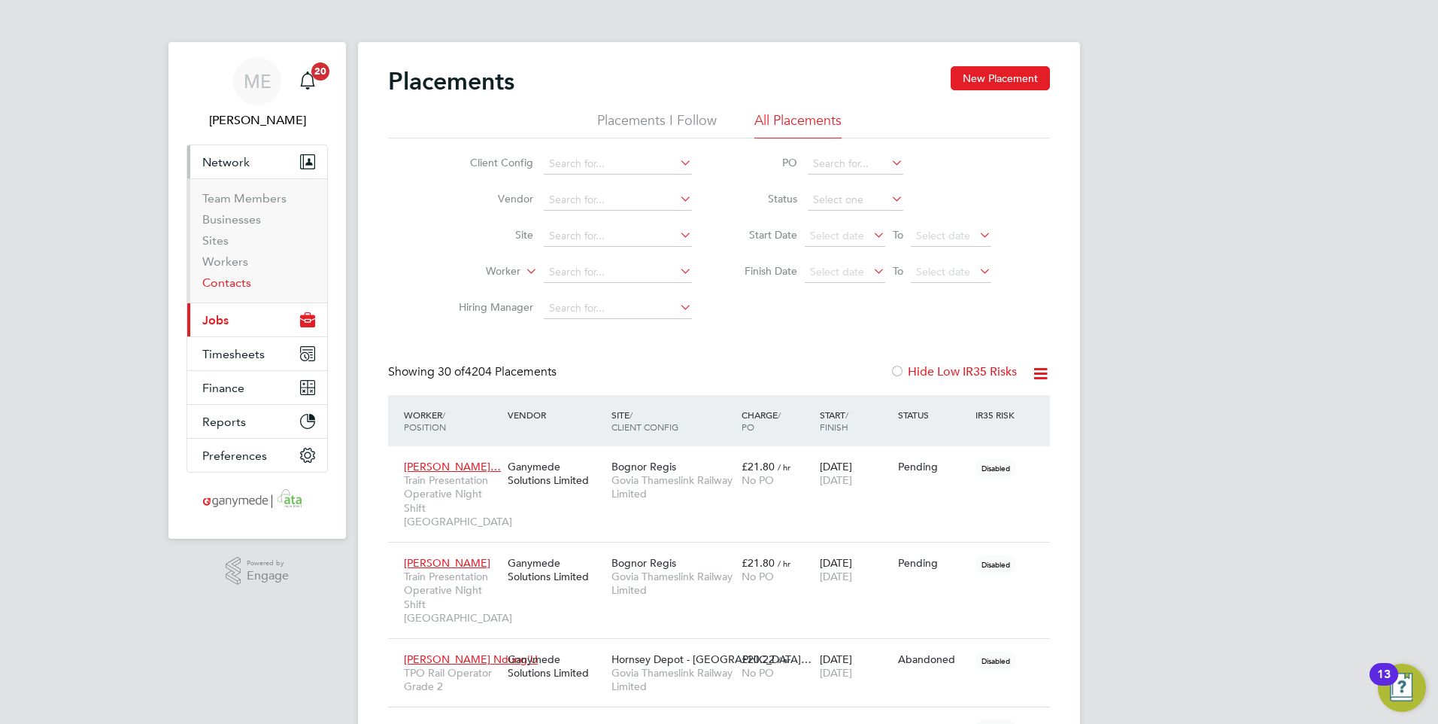
click at [235, 278] on link "Contacts" at bounding box center [226, 282] width 49 height 14
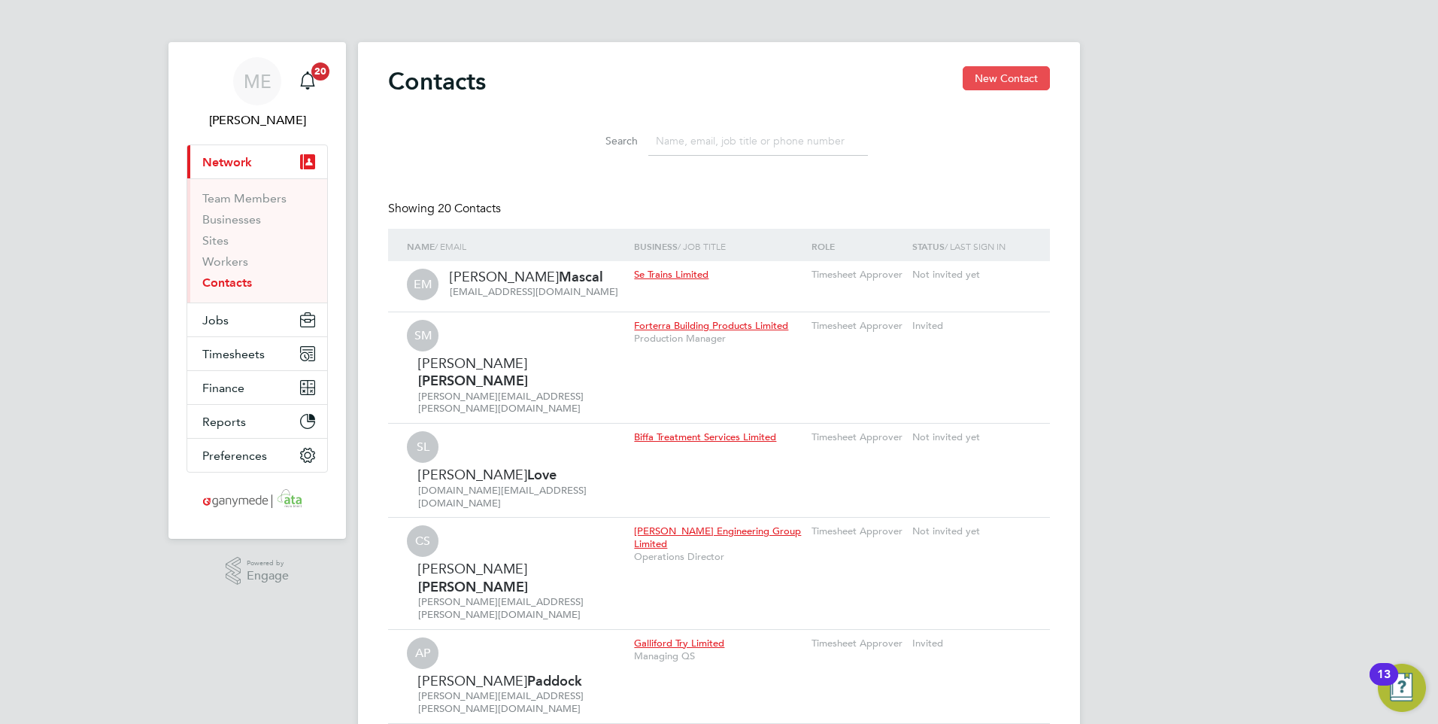
click at [994, 77] on button "New Contact" at bounding box center [1006, 78] width 87 height 24
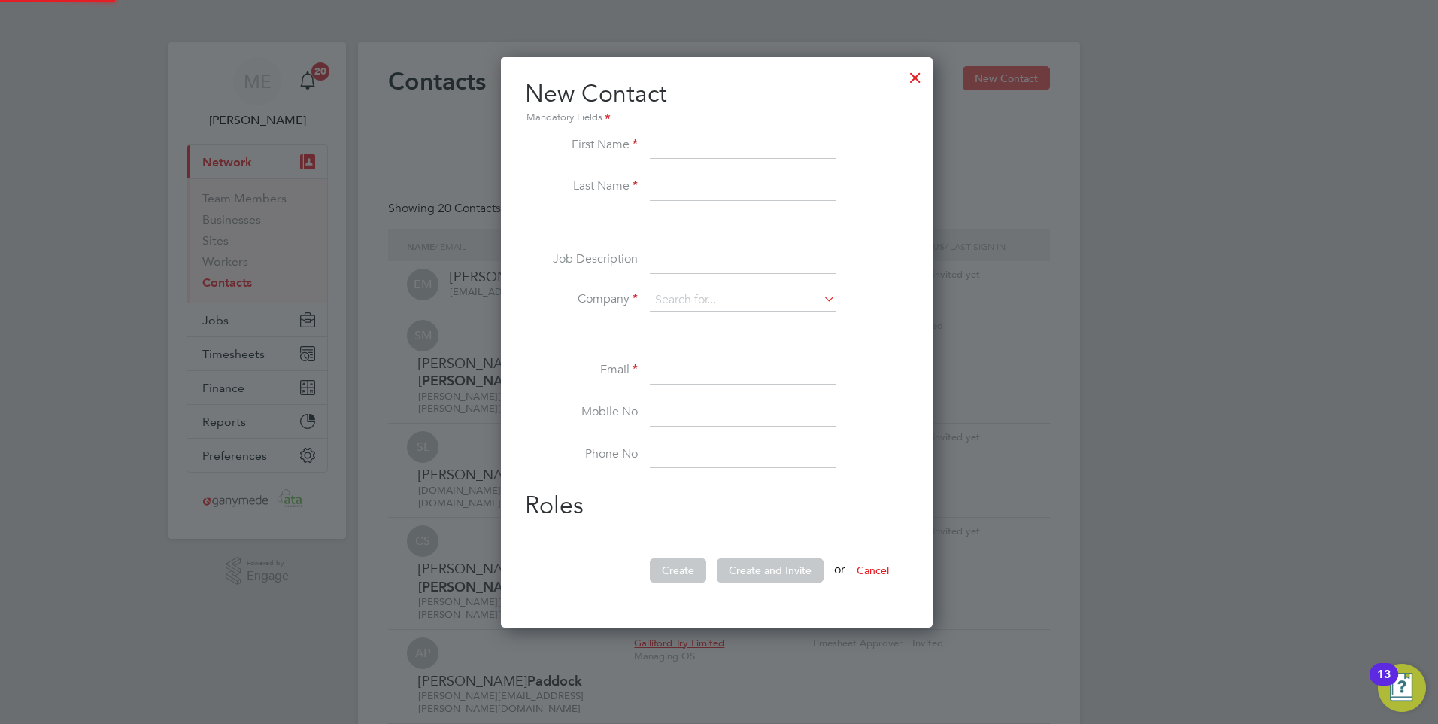
scroll to position [572, 437]
type input "[PERSON_NAME]"
click at [666, 188] on input at bounding box center [743, 187] width 186 height 27
type input "[PERSON_NAME]"
drag, startPoint x: 689, startPoint y: 301, endPoint x: 697, endPoint y: 294, distance: 10.1
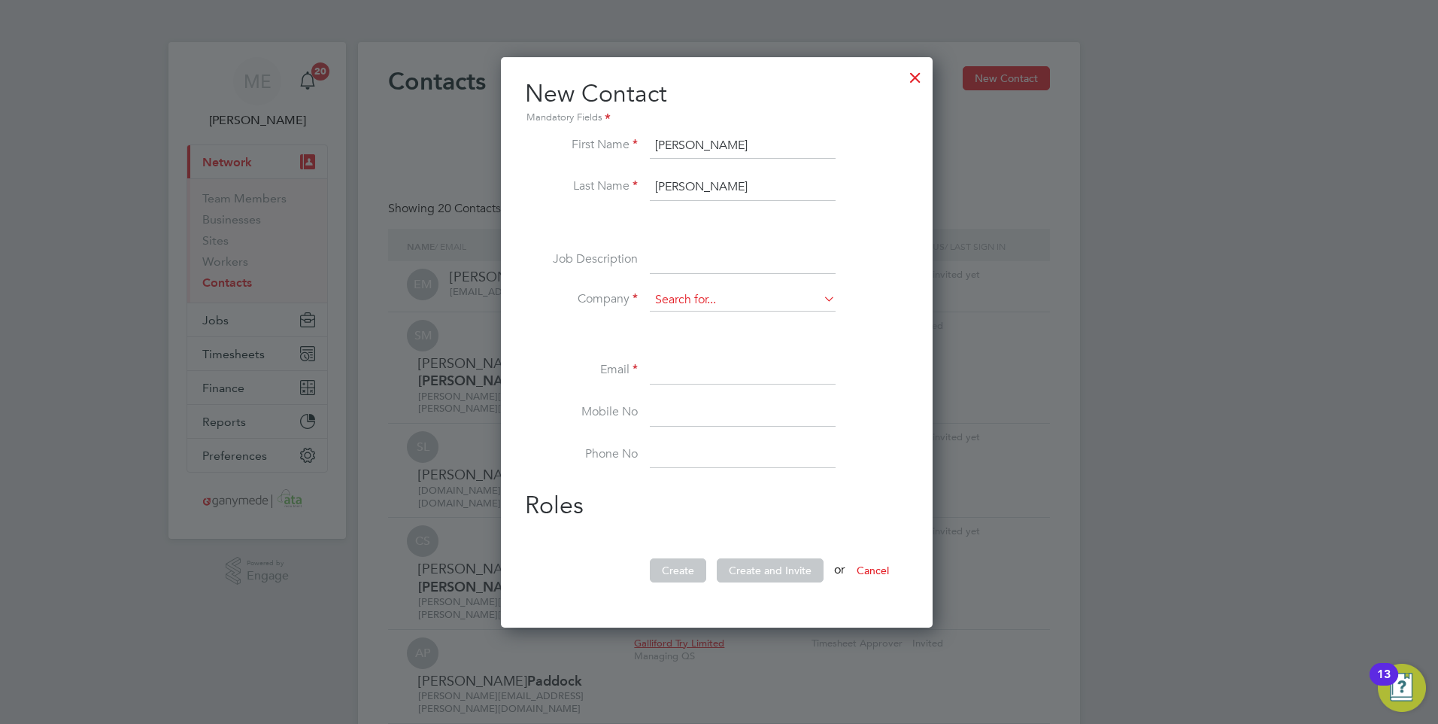
click at [689, 301] on input at bounding box center [743, 300] width 186 height 23
click at [710, 320] on li "Forte Engineering Limited" at bounding box center [742, 321] width 187 height 20
type input "Forte Engineering Limited"
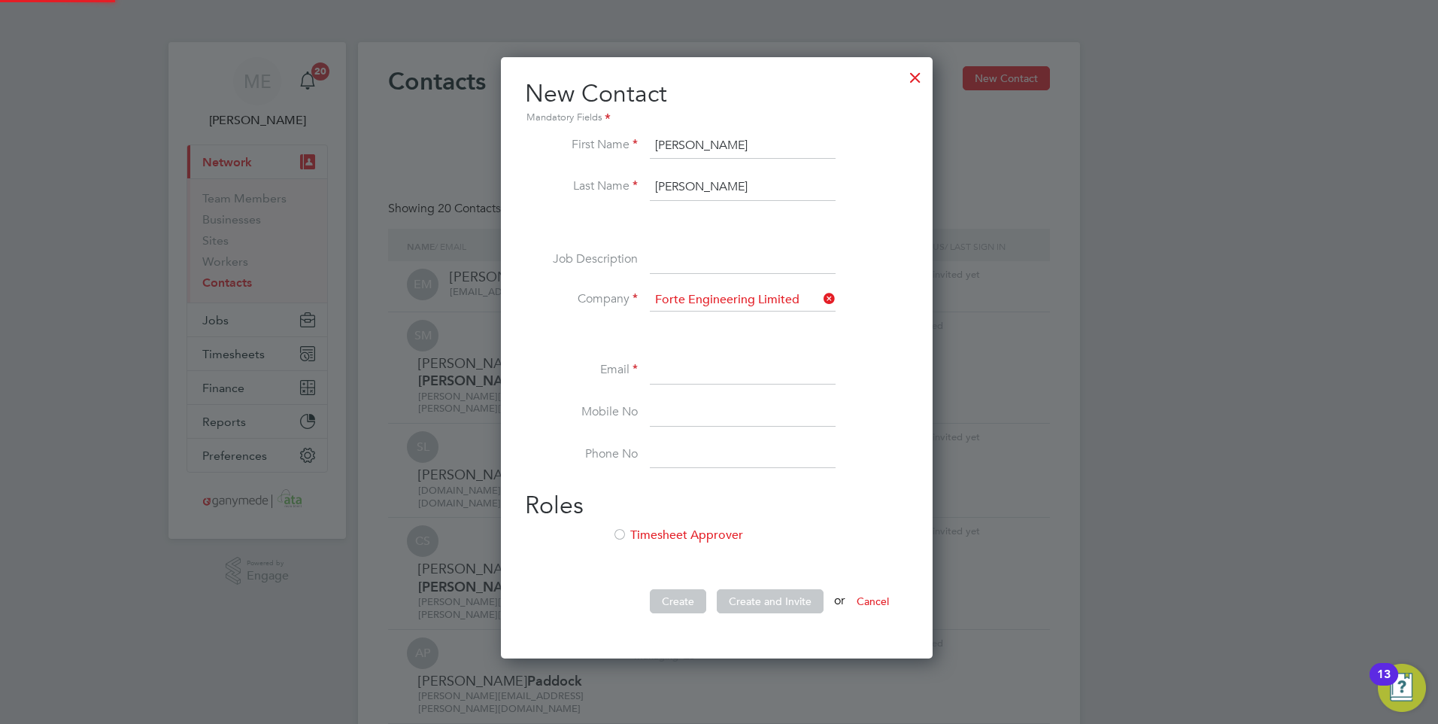
scroll to position [603, 437]
paste input "[EMAIL_ADDRESS][DOMAIN_NAME]"
type input "[EMAIL_ADDRESS][DOMAIN_NAME]"
click at [622, 530] on div at bounding box center [619, 535] width 15 height 15
click at [677, 599] on button "Create" at bounding box center [678, 601] width 56 height 24
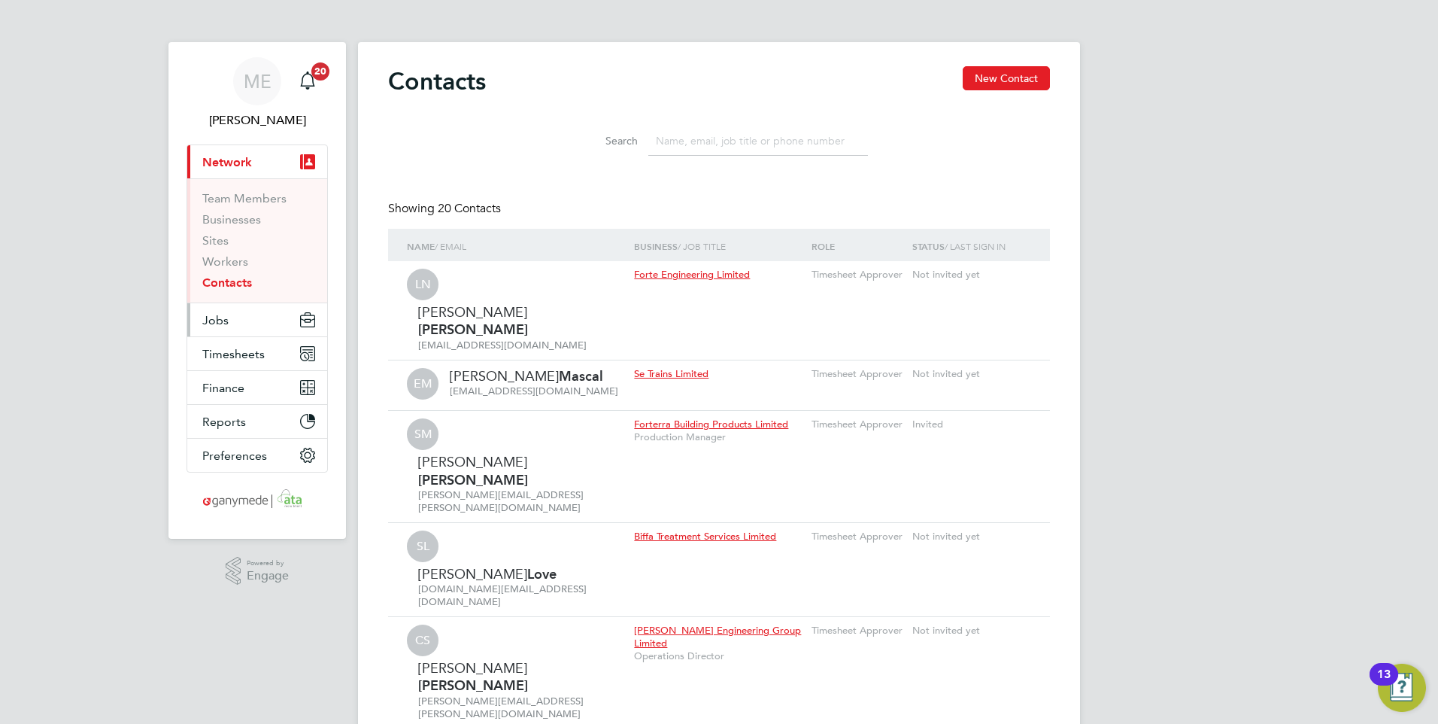
click at [213, 321] on span "Jobs" at bounding box center [215, 320] width 26 height 14
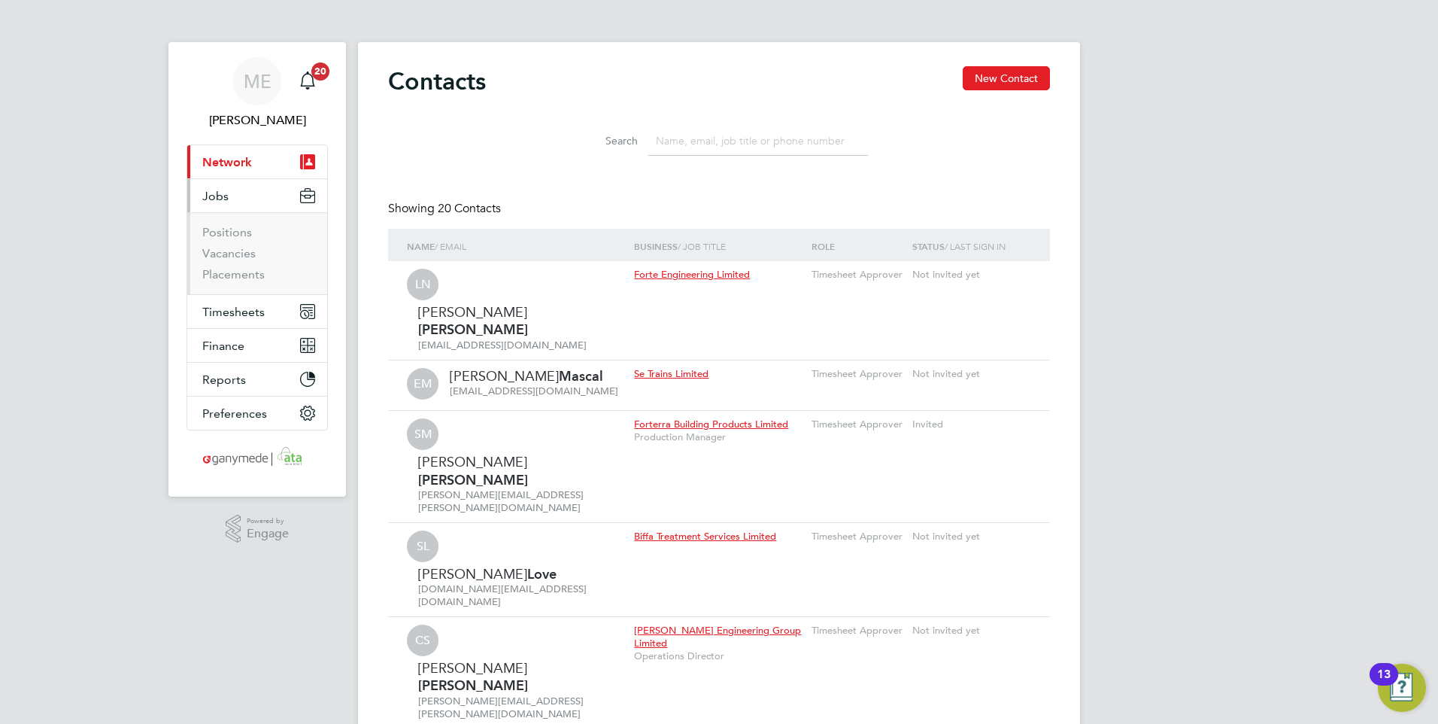
click at [236, 266] on li "Vacancies" at bounding box center [258, 256] width 113 height 21
click at [229, 277] on link "Placements" at bounding box center [233, 274] width 62 height 14
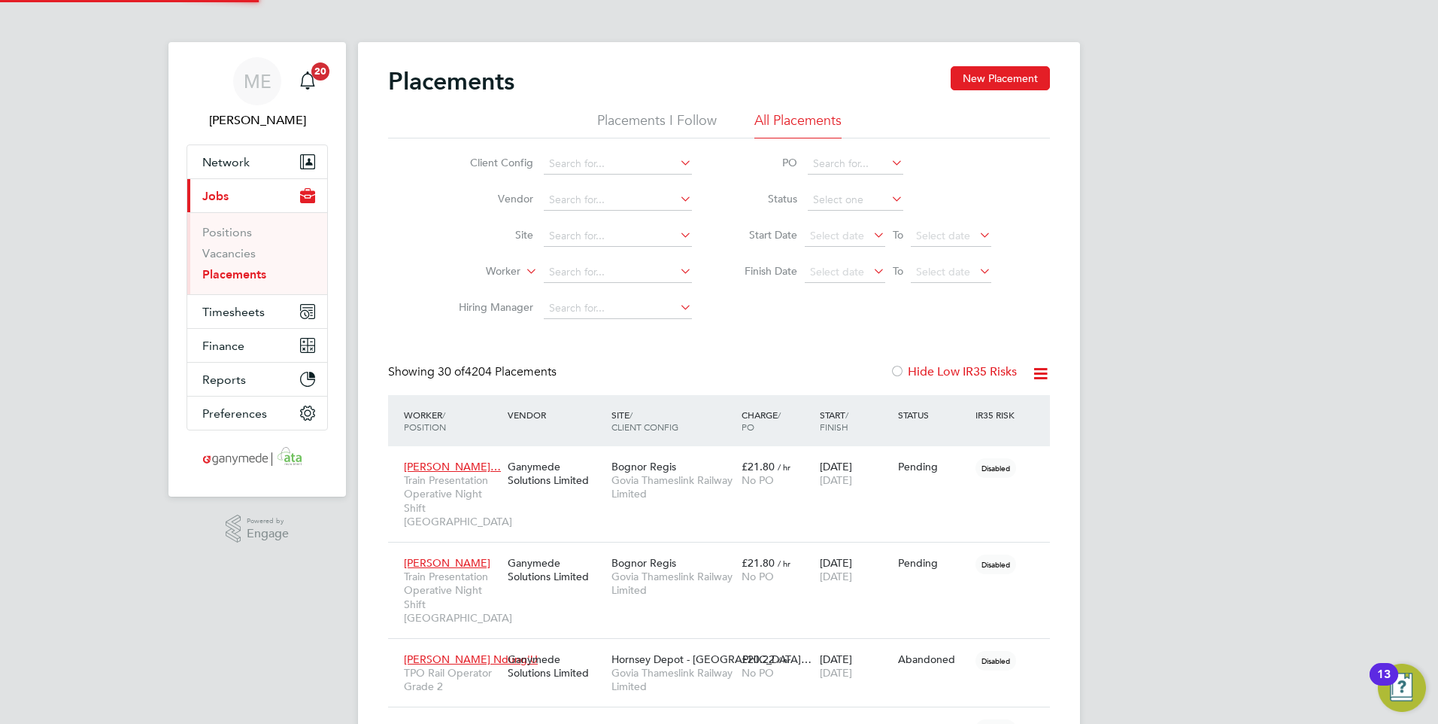
scroll to position [56, 105]
click at [994, 76] on button "New Placement" at bounding box center [1000, 78] width 99 height 24
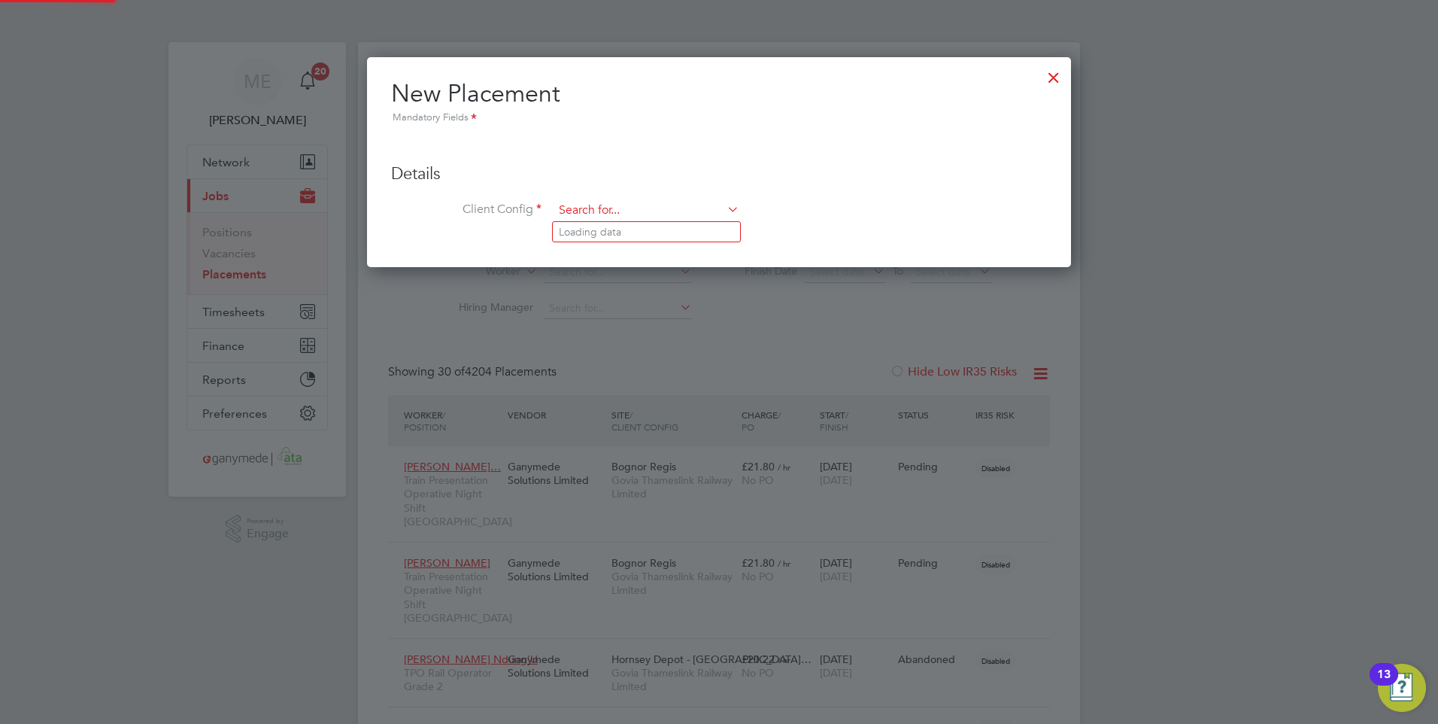
click at [574, 214] on input at bounding box center [647, 210] width 186 height 23
click at [584, 227] on li "Fort e Engineering Limited" at bounding box center [646, 232] width 187 height 20
type input "Forte Engineering Limited"
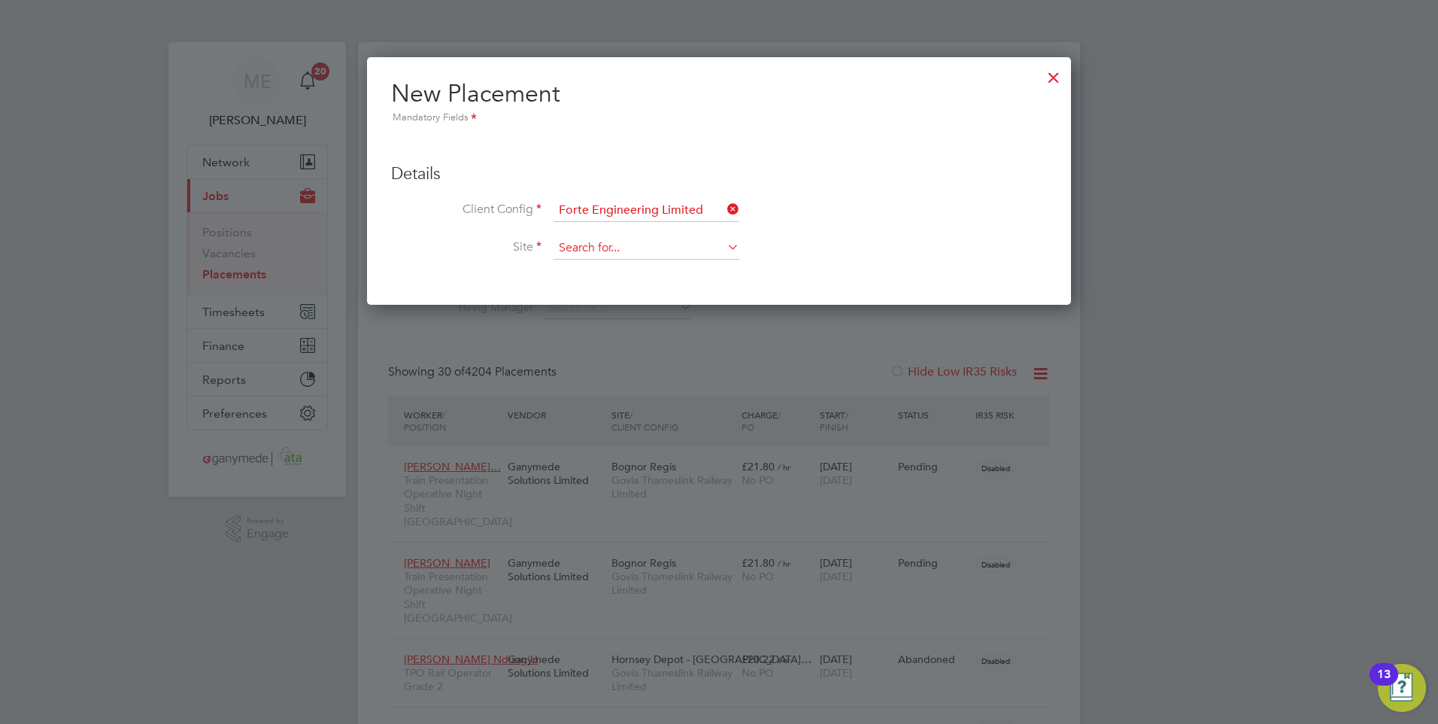
click at [623, 246] on input at bounding box center [647, 248] width 186 height 23
click at [606, 267] on li "Unit [STREET_ADDRESS]" at bounding box center [646, 270] width 187 height 20
type input "Unit [STREET_ADDRESS]"
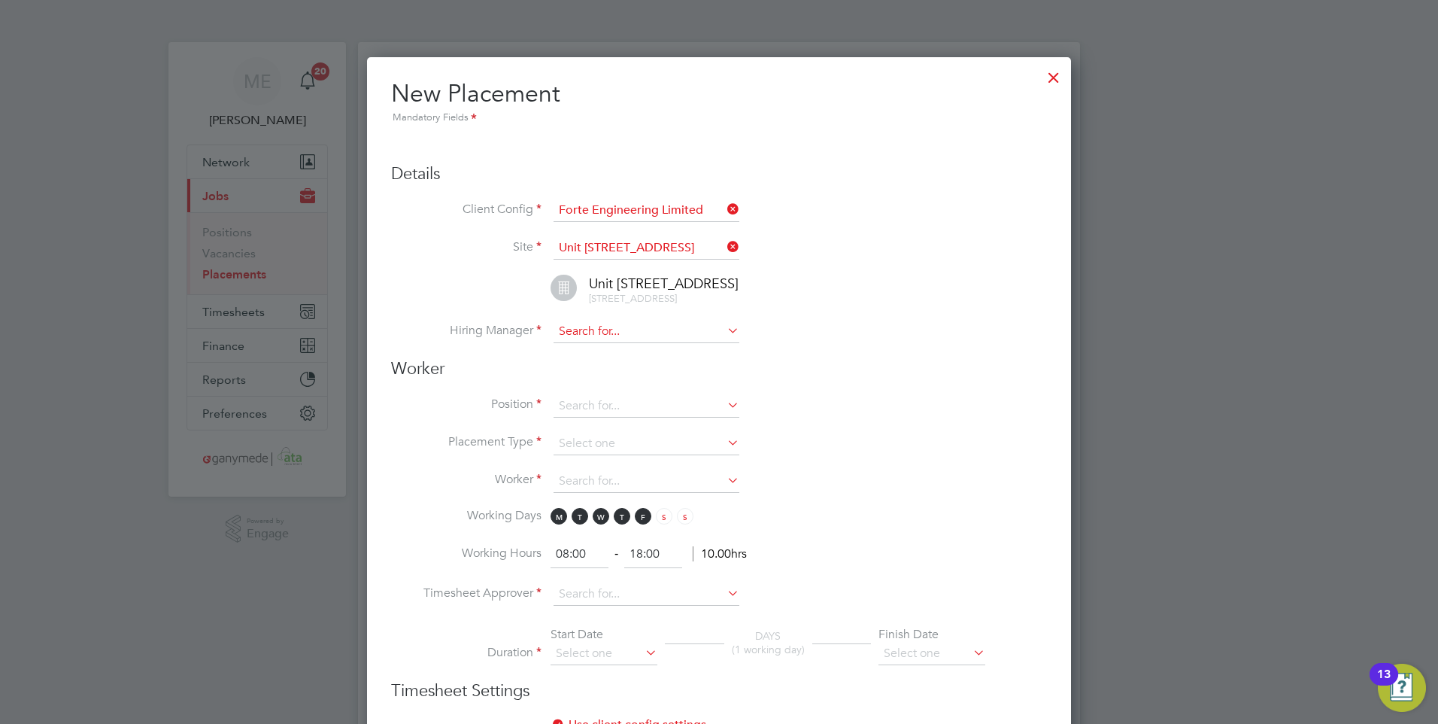
click at [581, 327] on input at bounding box center [647, 331] width 186 height 23
click at [599, 352] on li "[PERSON_NAME]" at bounding box center [646, 353] width 187 height 20
type input "[PERSON_NAME]"
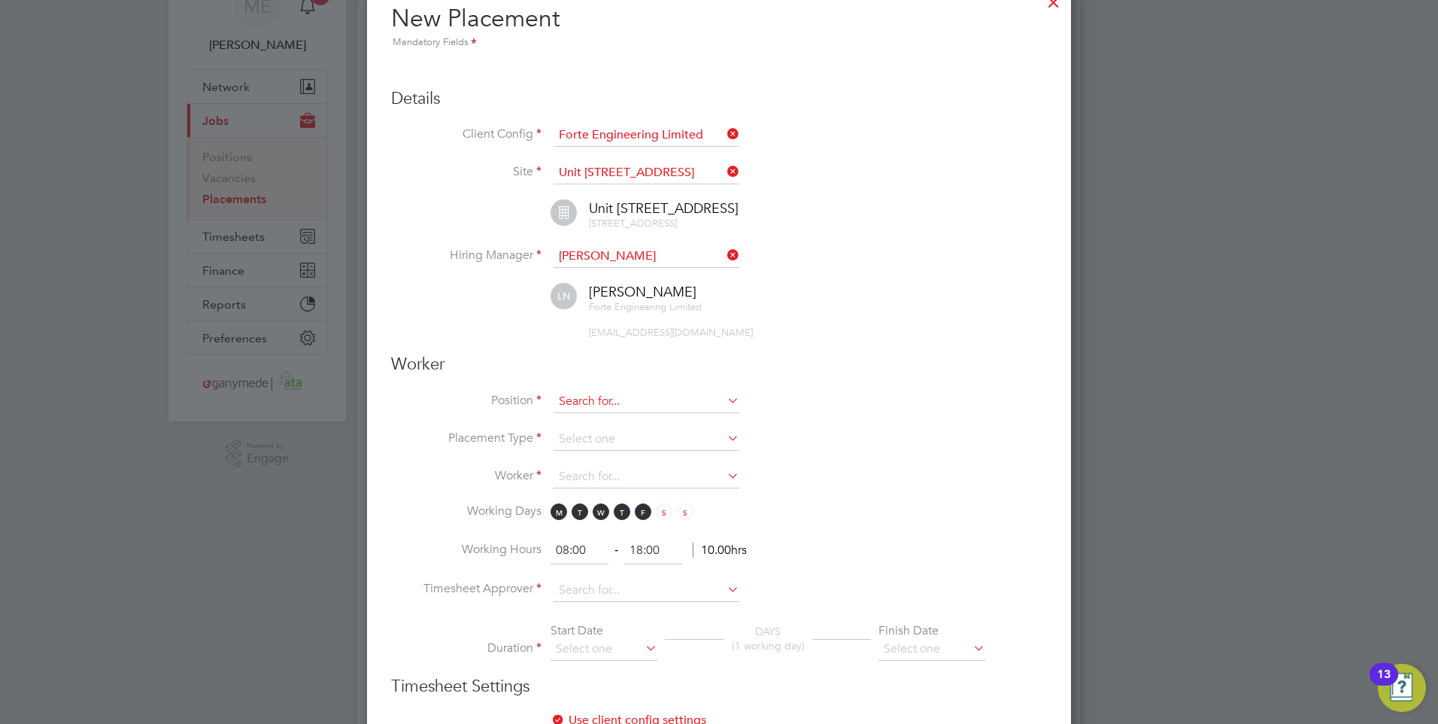
click at [589, 396] on input at bounding box center [647, 401] width 186 height 23
click at [597, 433] on li "Si te Manager" at bounding box center [646, 443] width 187 height 20
type input "Site Manager"
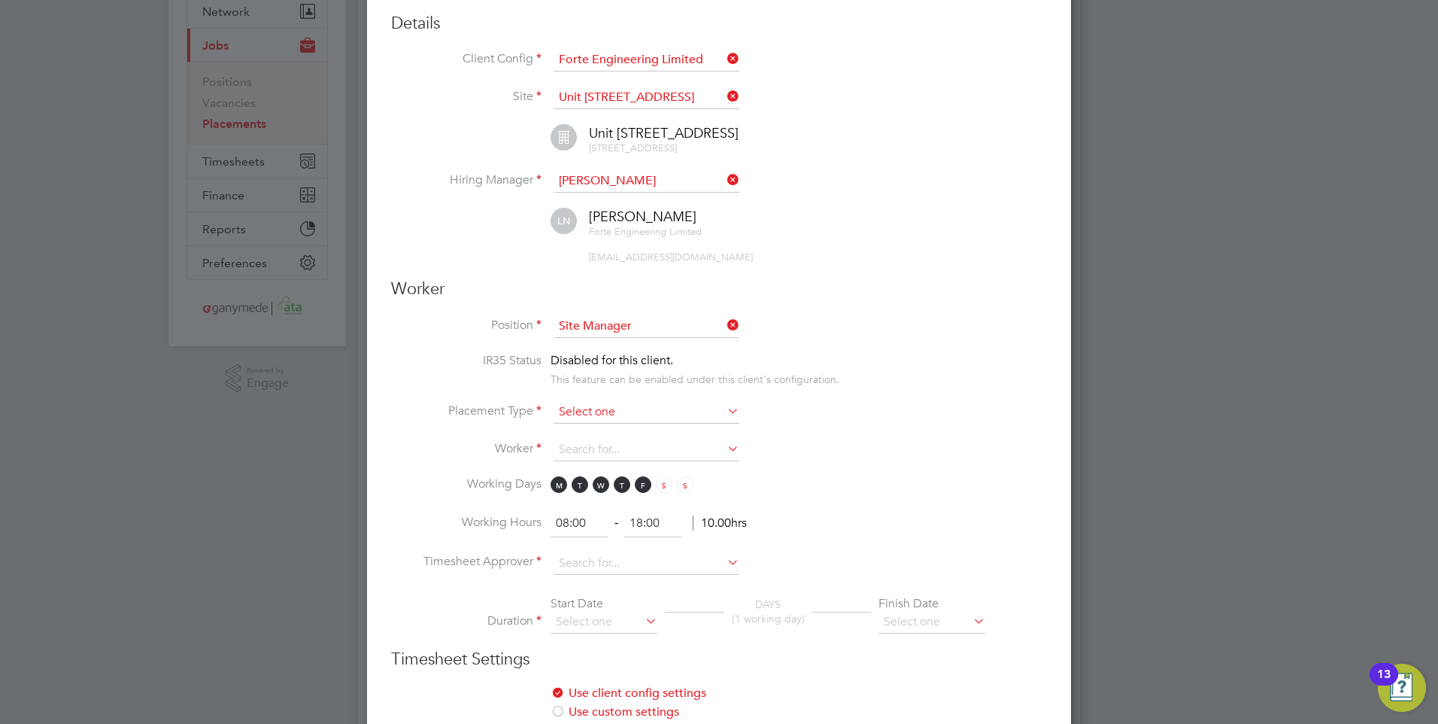
click at [598, 410] on input at bounding box center [647, 412] width 186 height 23
click at [581, 431] on li "Temporary" at bounding box center [646, 433] width 187 height 20
type input "Temporary"
click at [567, 453] on input at bounding box center [647, 450] width 186 height 23
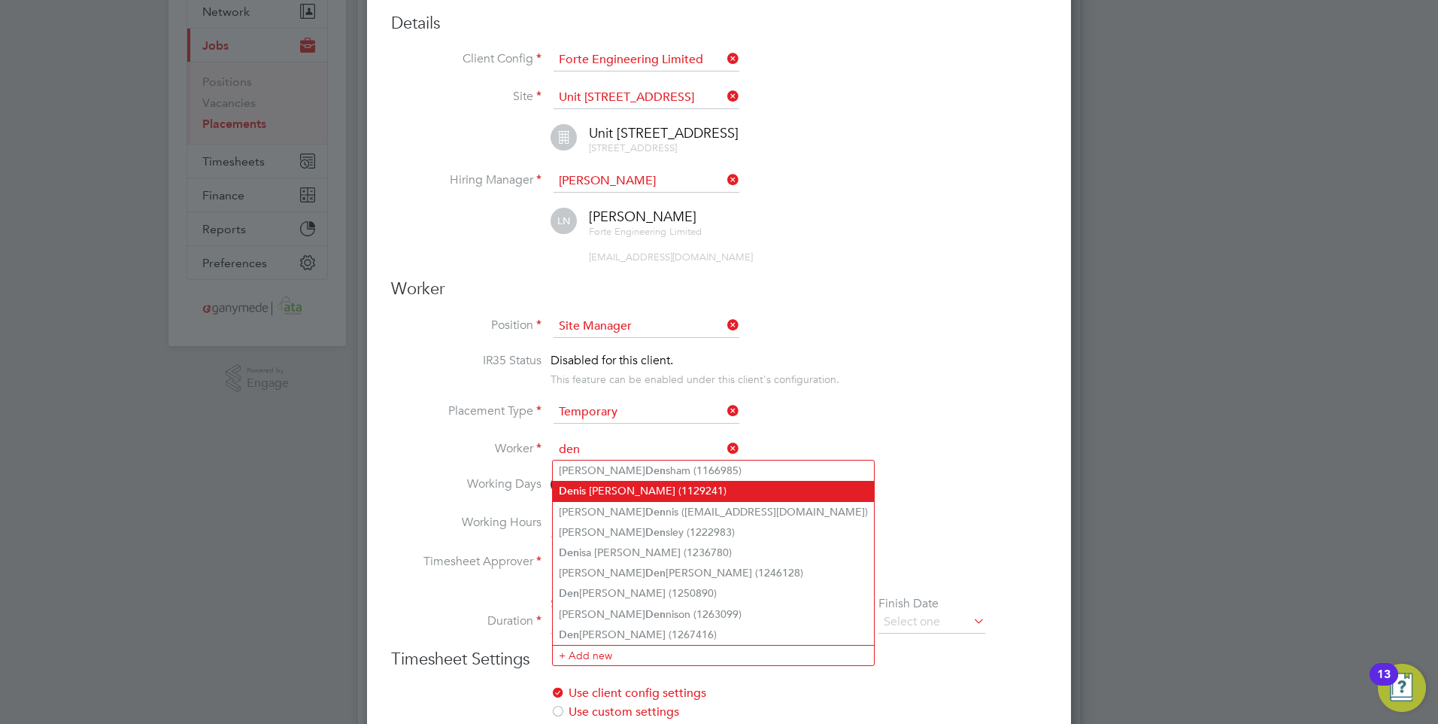
click at [613, 487] on li "Den is [PERSON_NAME] (1129241)" at bounding box center [713, 491] width 321 height 20
type input "[PERSON_NAME] (1129241)"
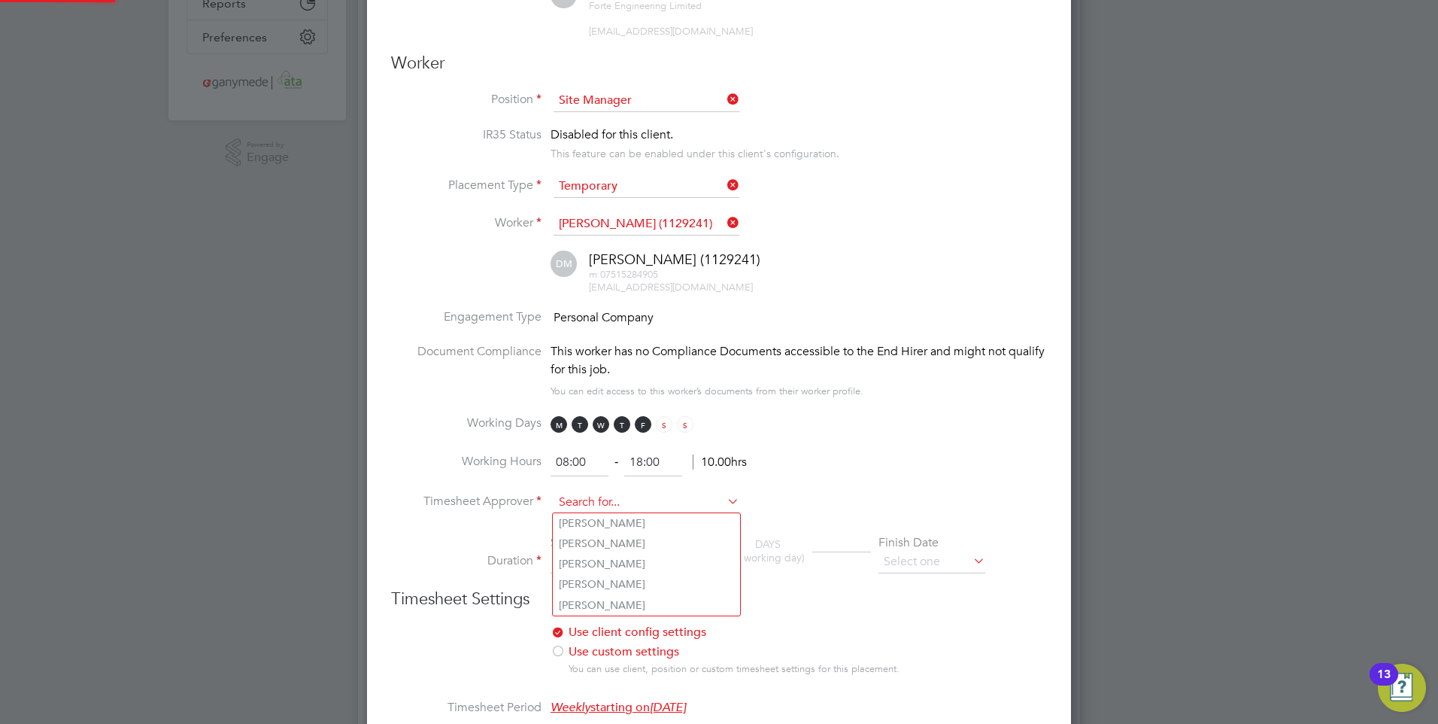
click at [611, 518] on li "[PERSON_NAME]" at bounding box center [646, 523] width 187 height 20
type input "[PERSON_NAME]"
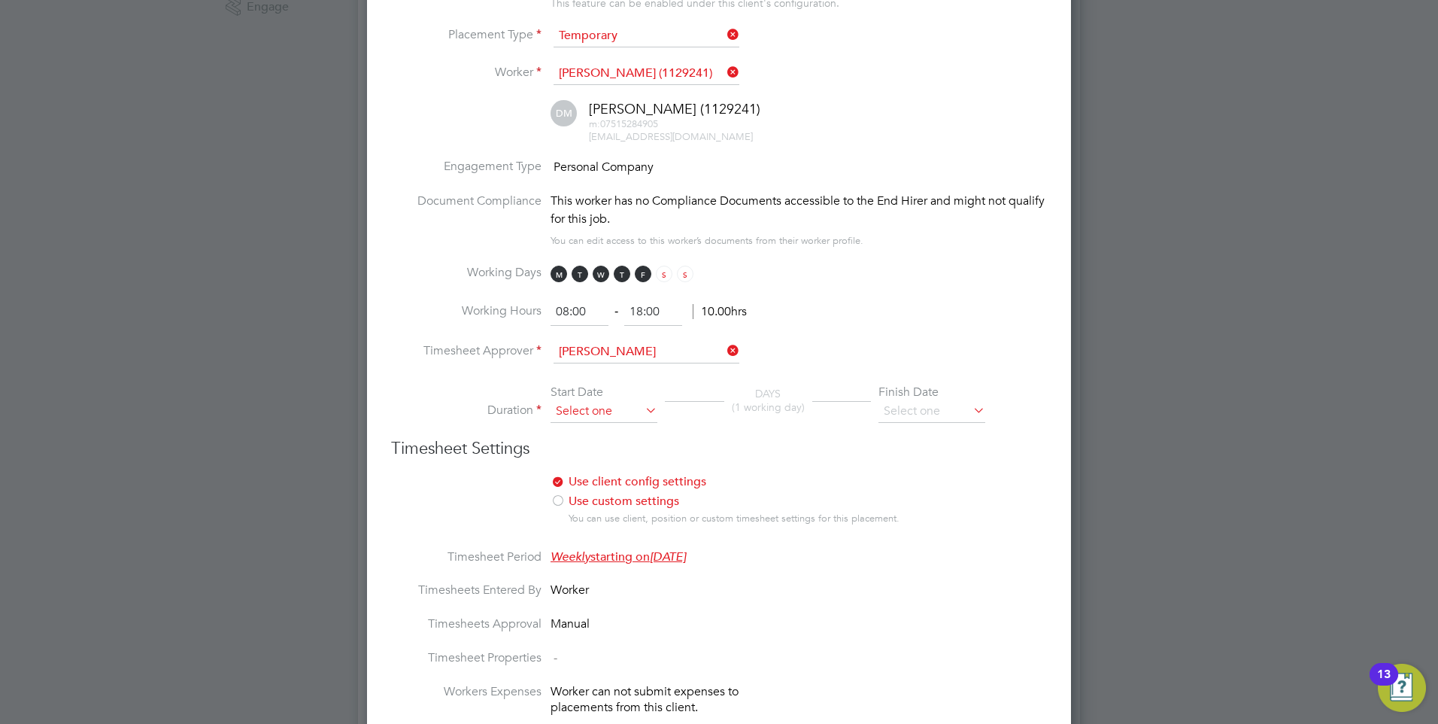
click at [587, 407] on input at bounding box center [604, 411] width 107 height 23
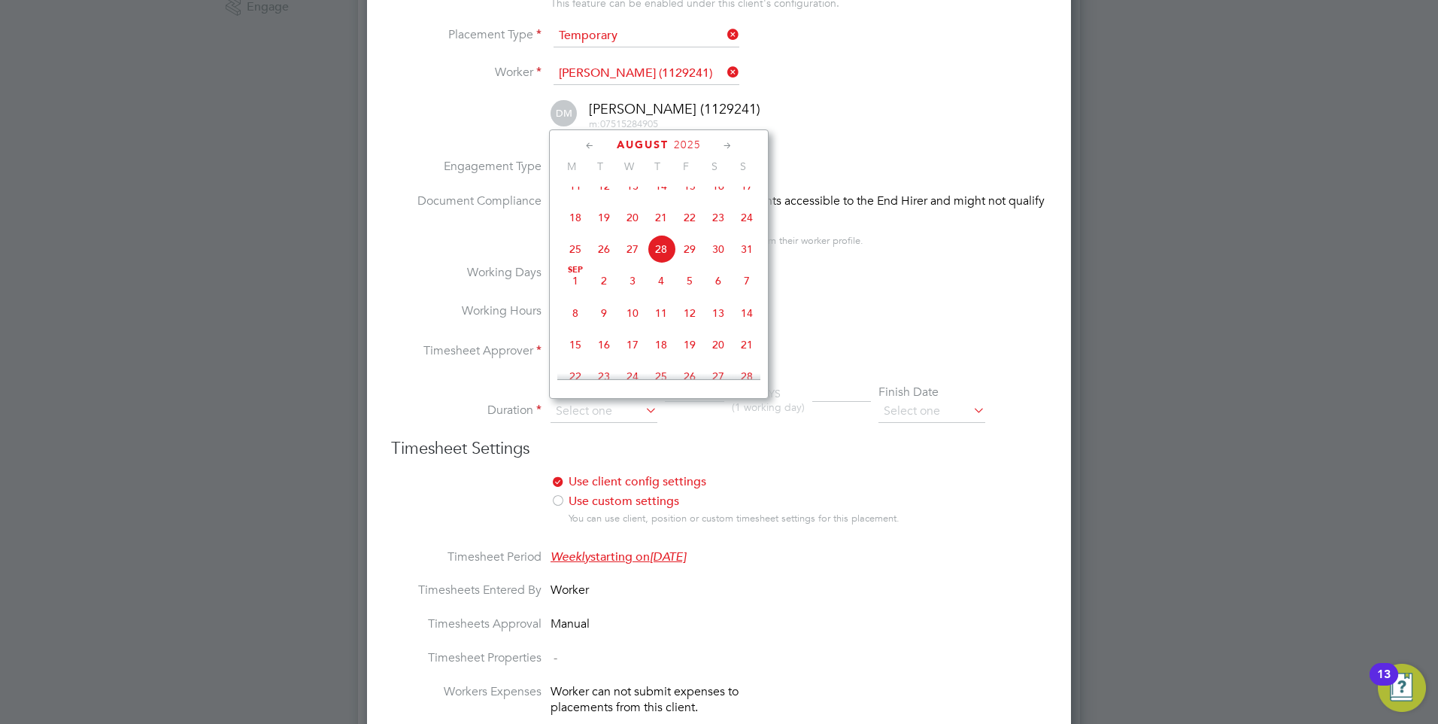
click at [572, 323] on span "8" at bounding box center [575, 313] width 29 height 29
type input "[DATE]"
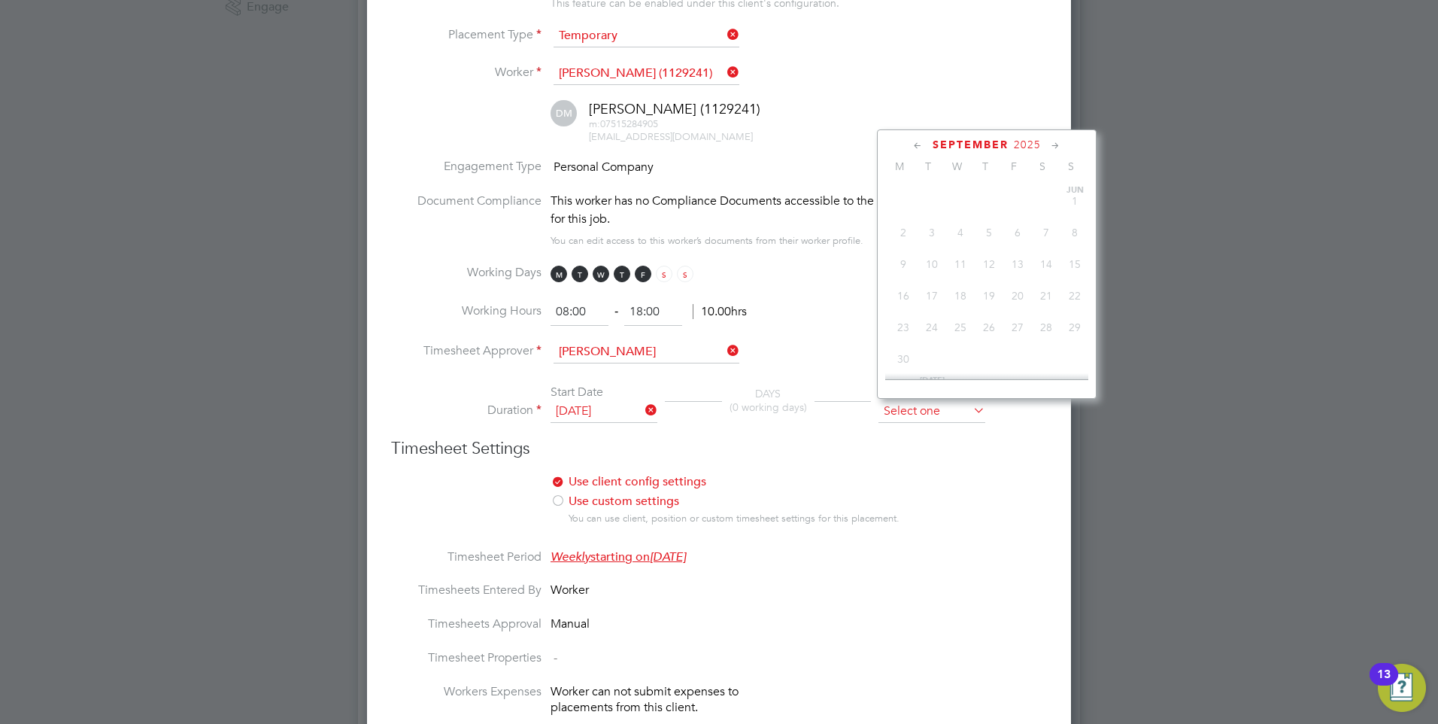
click at [901, 400] on input at bounding box center [932, 411] width 107 height 23
click at [1019, 256] on span "12" at bounding box center [1017, 252] width 29 height 29
type input "[DATE]"
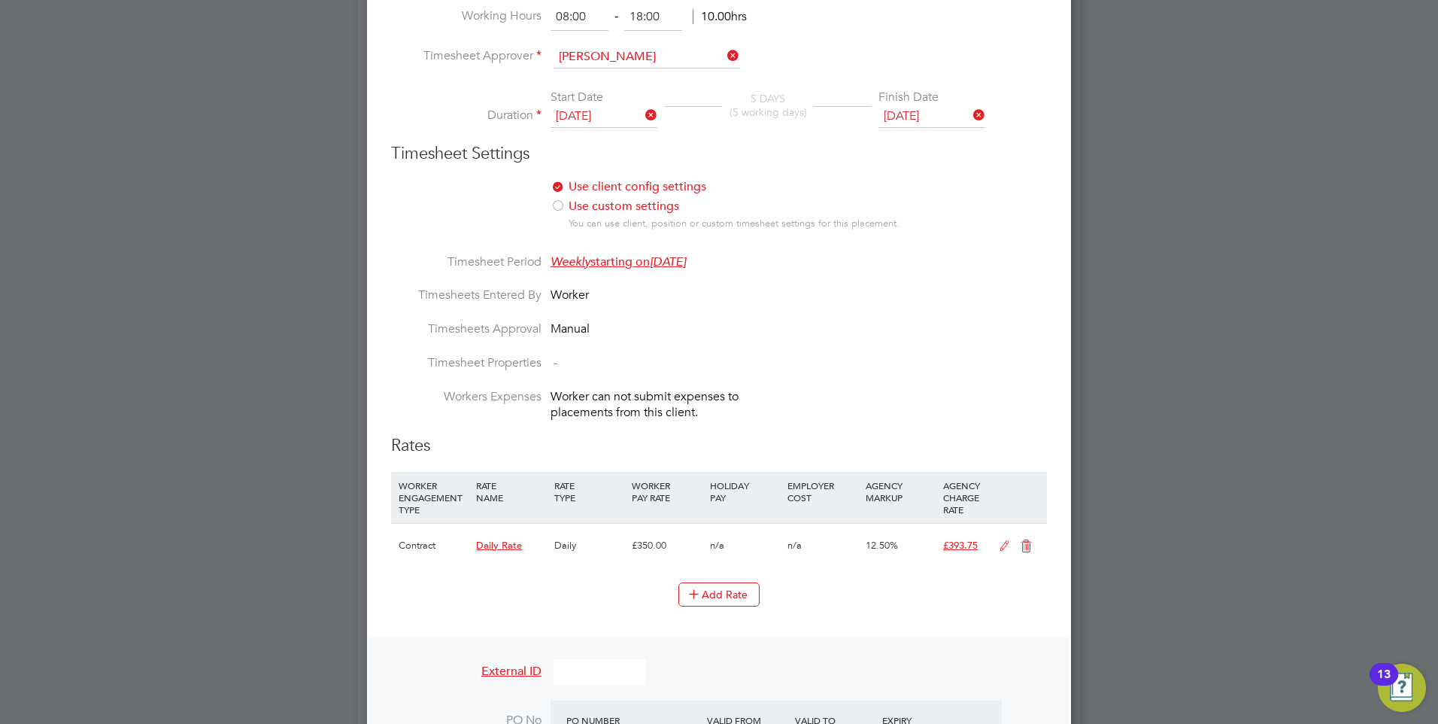
scroll to position [827, 0]
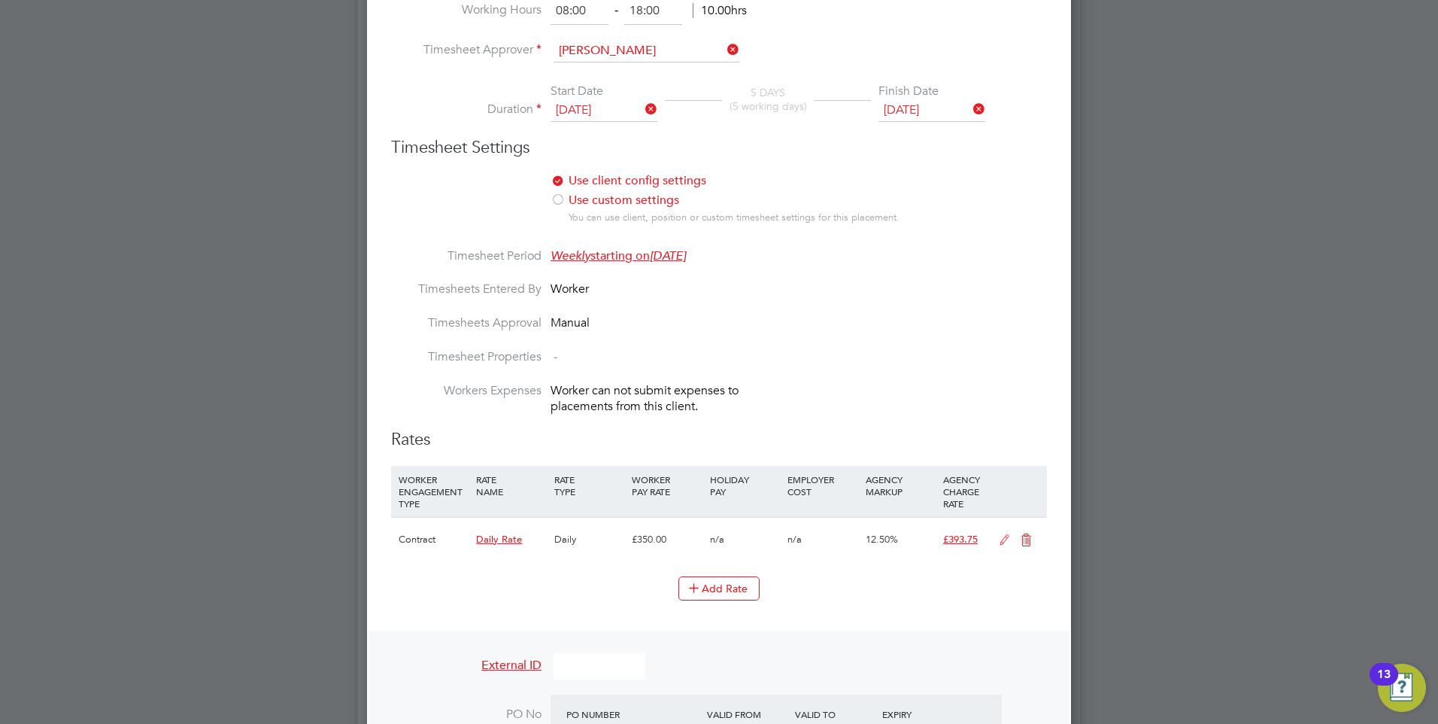
click at [1030, 536] on icon at bounding box center [1026, 540] width 19 height 12
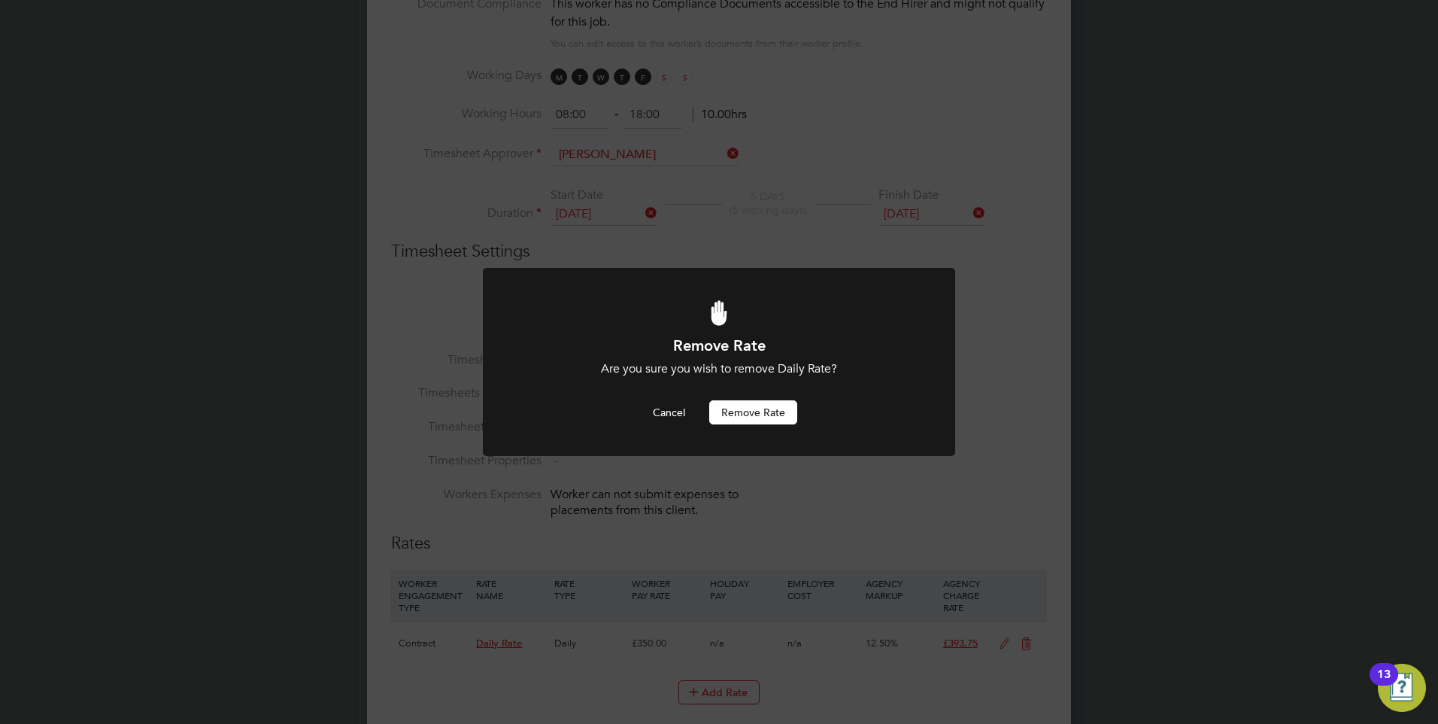
click at [735, 405] on button "Remove rate" at bounding box center [753, 412] width 88 height 24
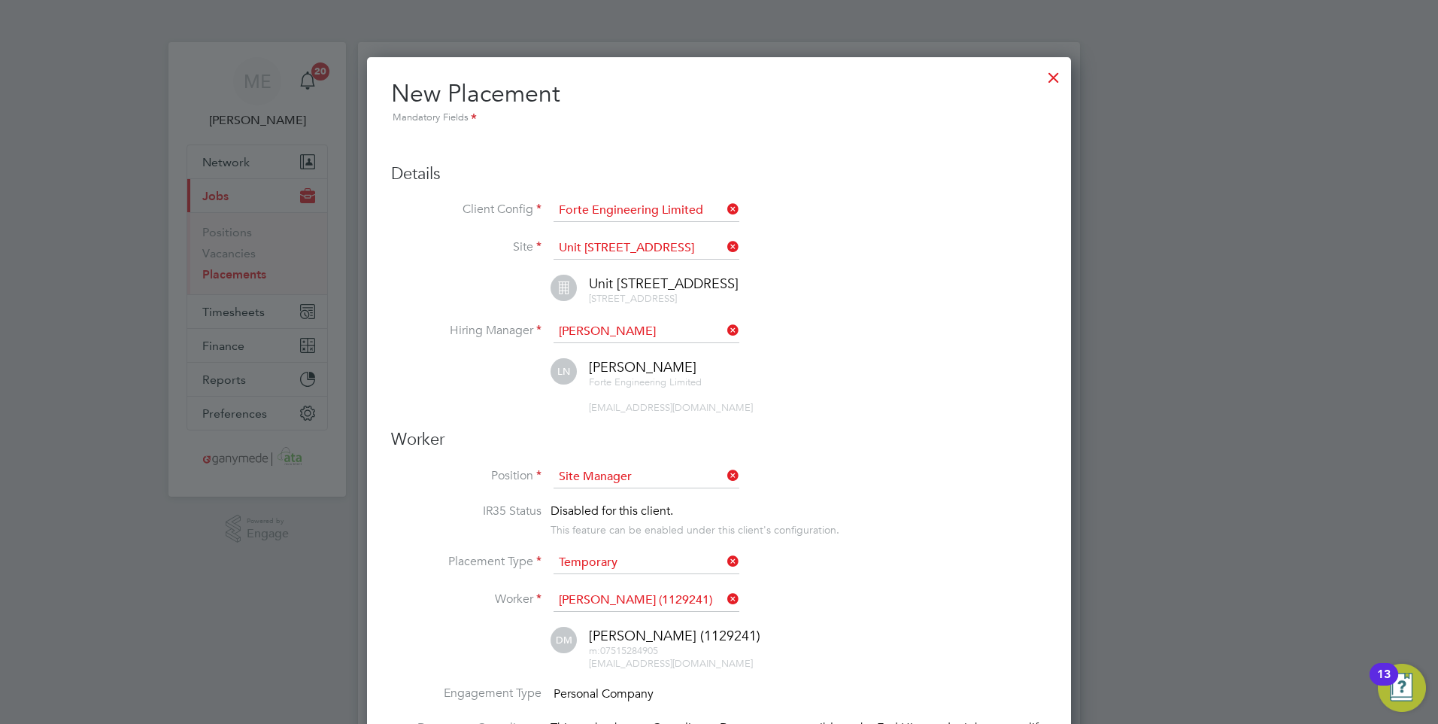
scroll to position [2005, 705]
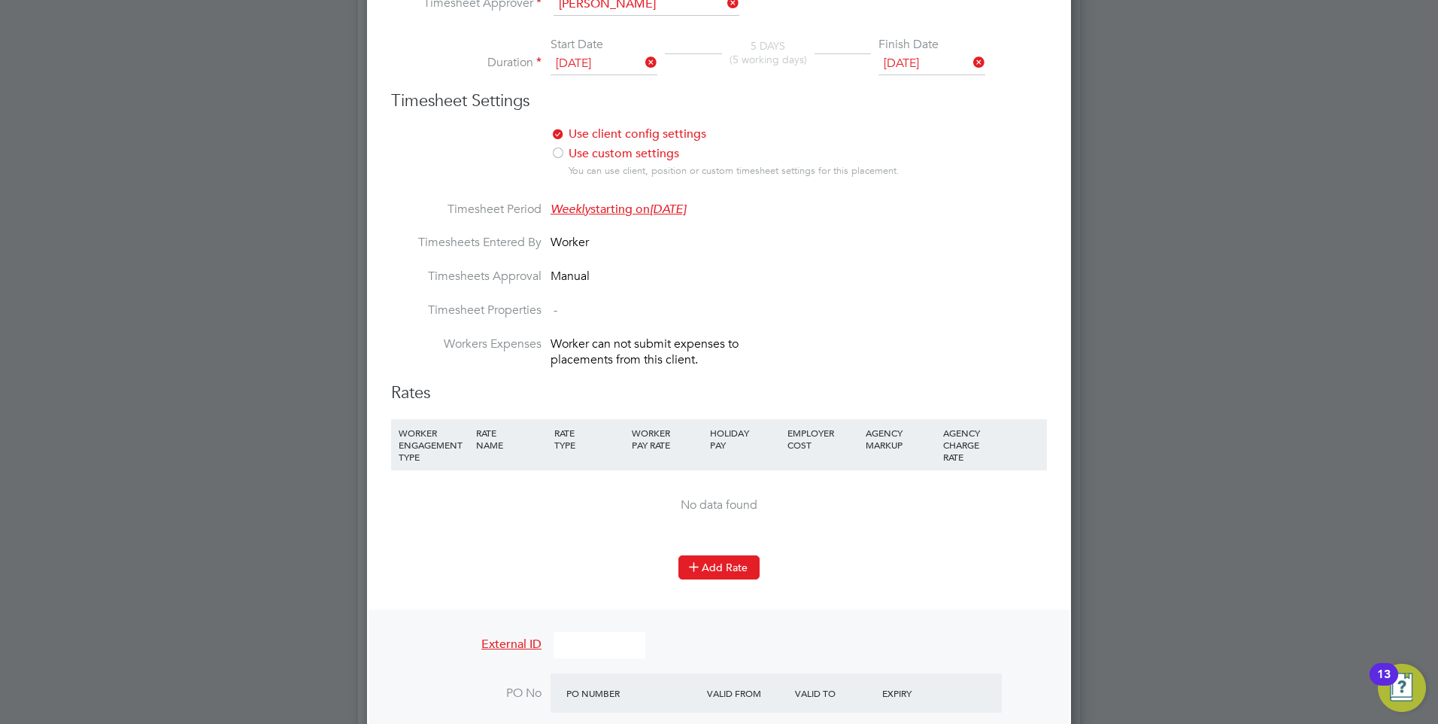
click at [691, 561] on icon at bounding box center [693, 565] width 11 height 11
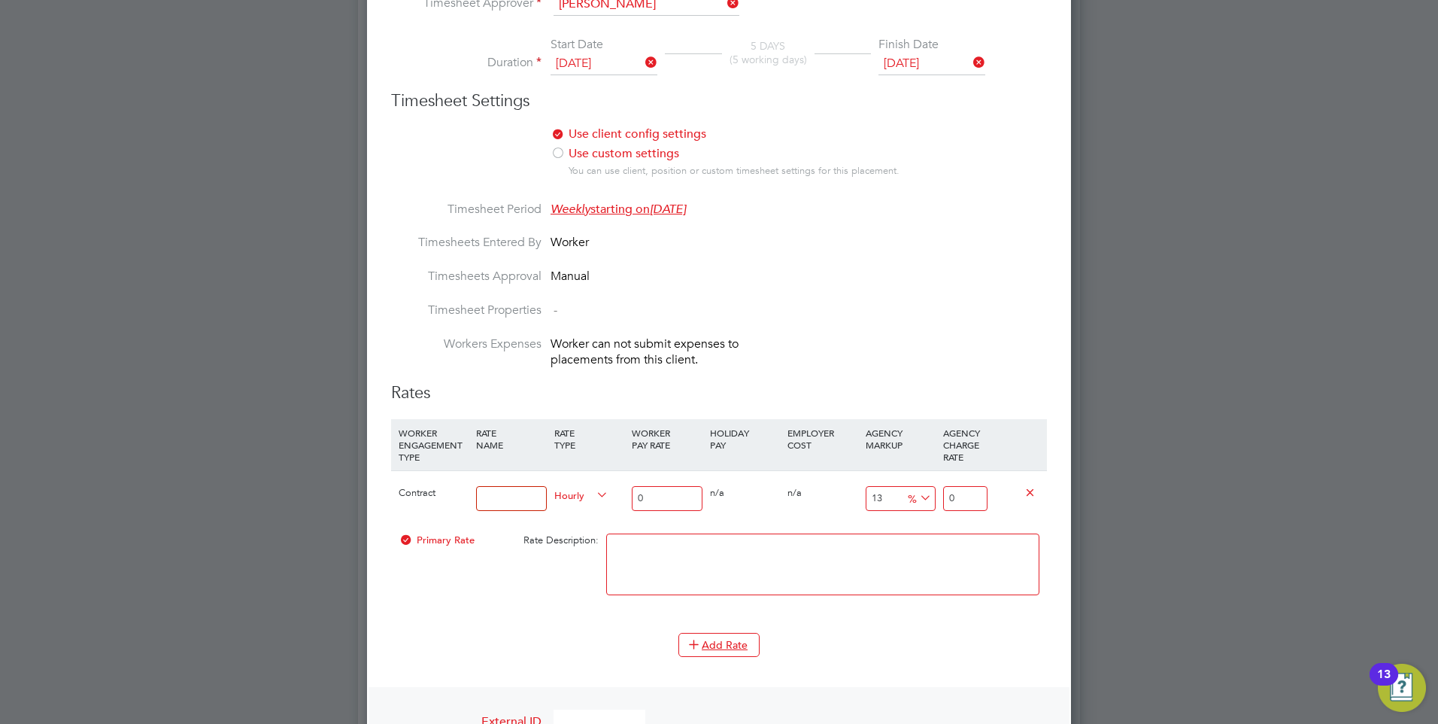
click at [490, 495] on input at bounding box center [511, 498] width 70 height 25
click at [523, 496] on input "Midweek" at bounding box center [511, 498] width 70 height 25
type input "Midweek day rate"
click at [567, 490] on span "Hourly" at bounding box center [581, 494] width 54 height 17
click at [575, 527] on li "DAILY" at bounding box center [580, 530] width 65 height 19
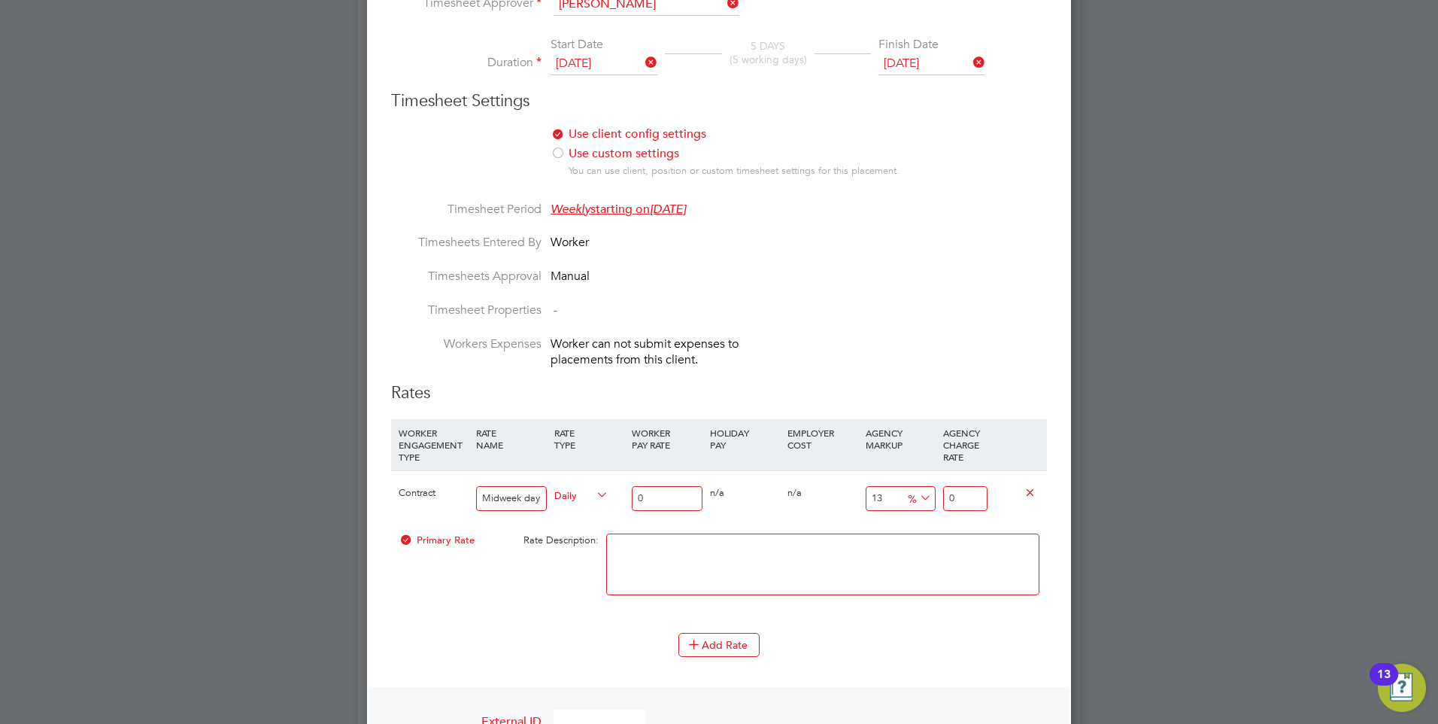
click at [655, 486] on input "0" at bounding box center [667, 498] width 70 height 25
type input "3"
type input "3.39"
type input "31"
type input "35.03"
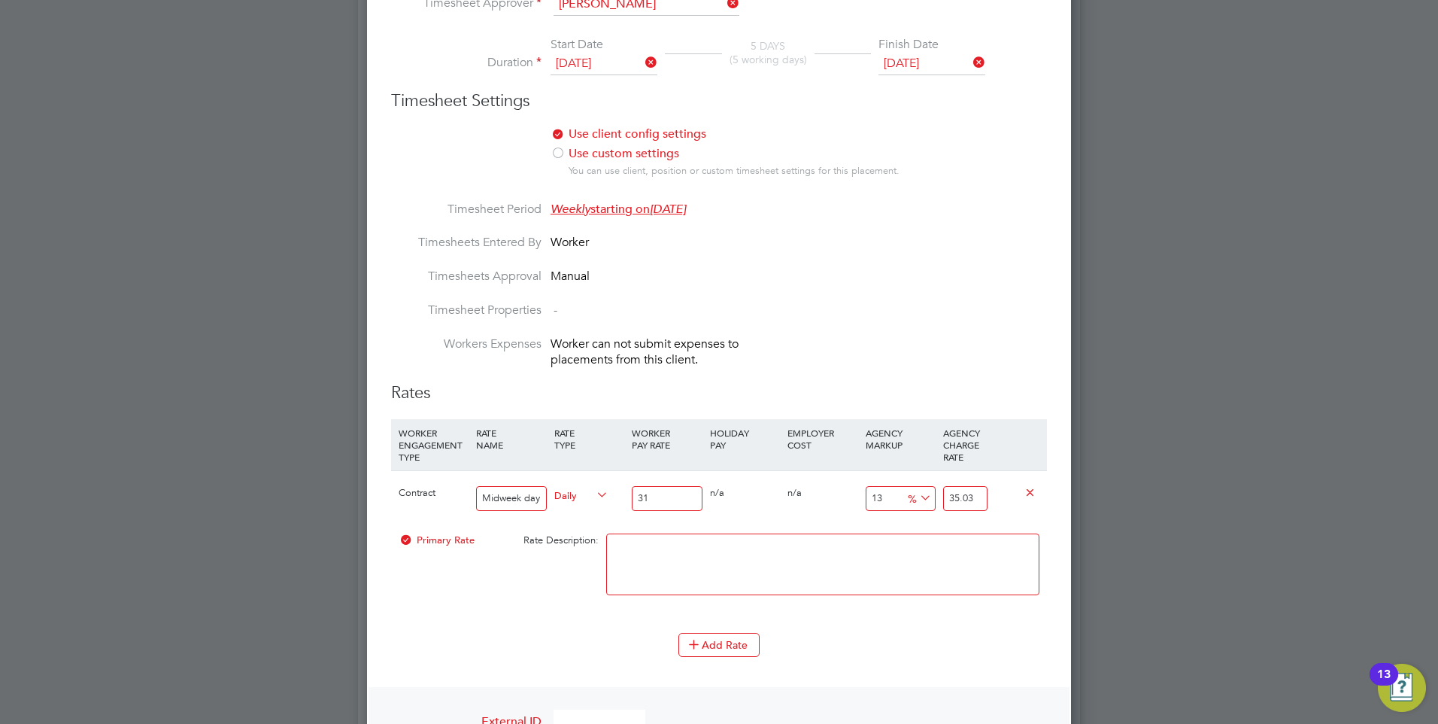
type input "310"
type input "350.3"
type input "310.00"
drag, startPoint x: 980, startPoint y: 499, endPoint x: 914, endPoint y: 502, distance: 66.3
click at [914, 502] on div "Contract Midweek day rate Daily 310.00 0 n/a 0 n/a 13 40.3 % 350.3" at bounding box center [719, 498] width 656 height 56
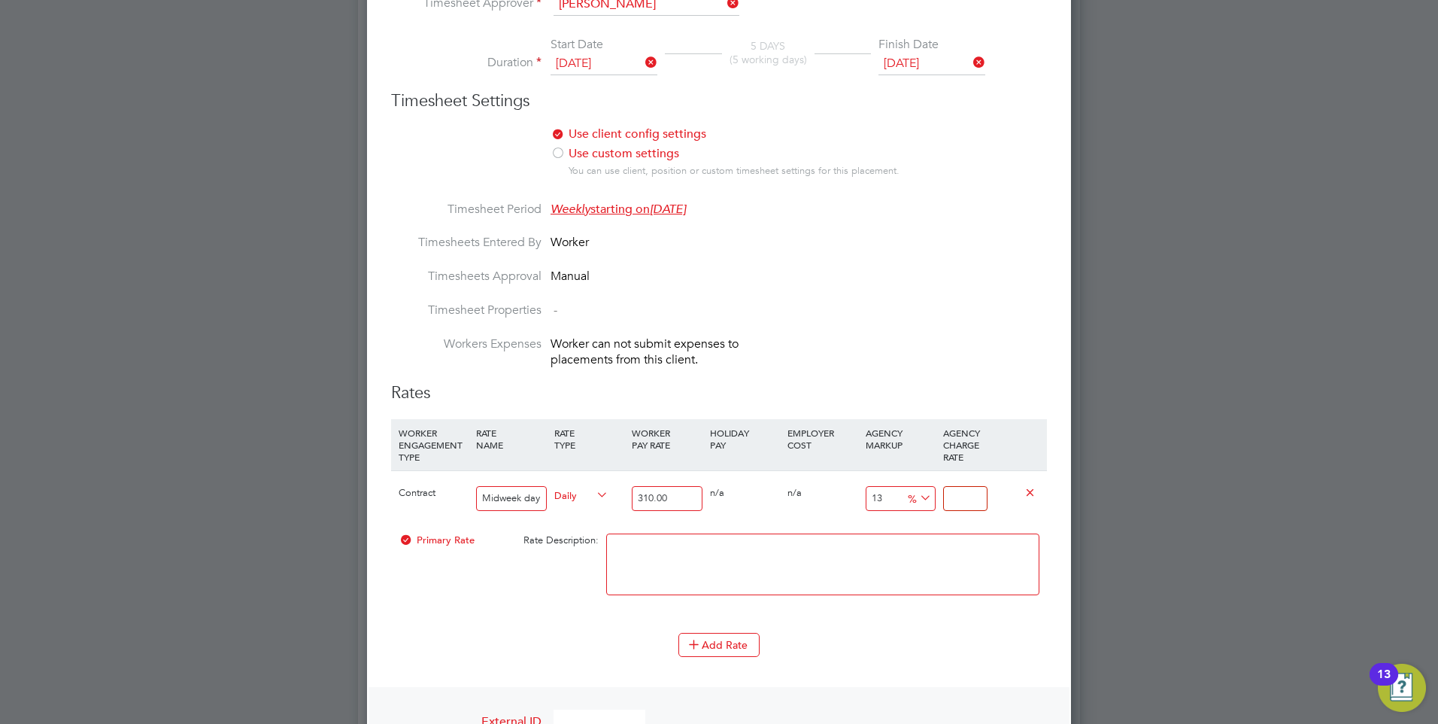
type input "-99.03225806451613"
type input "3"
type input "-88.70967741935483"
type input "35"
type input "12.903225806451612"
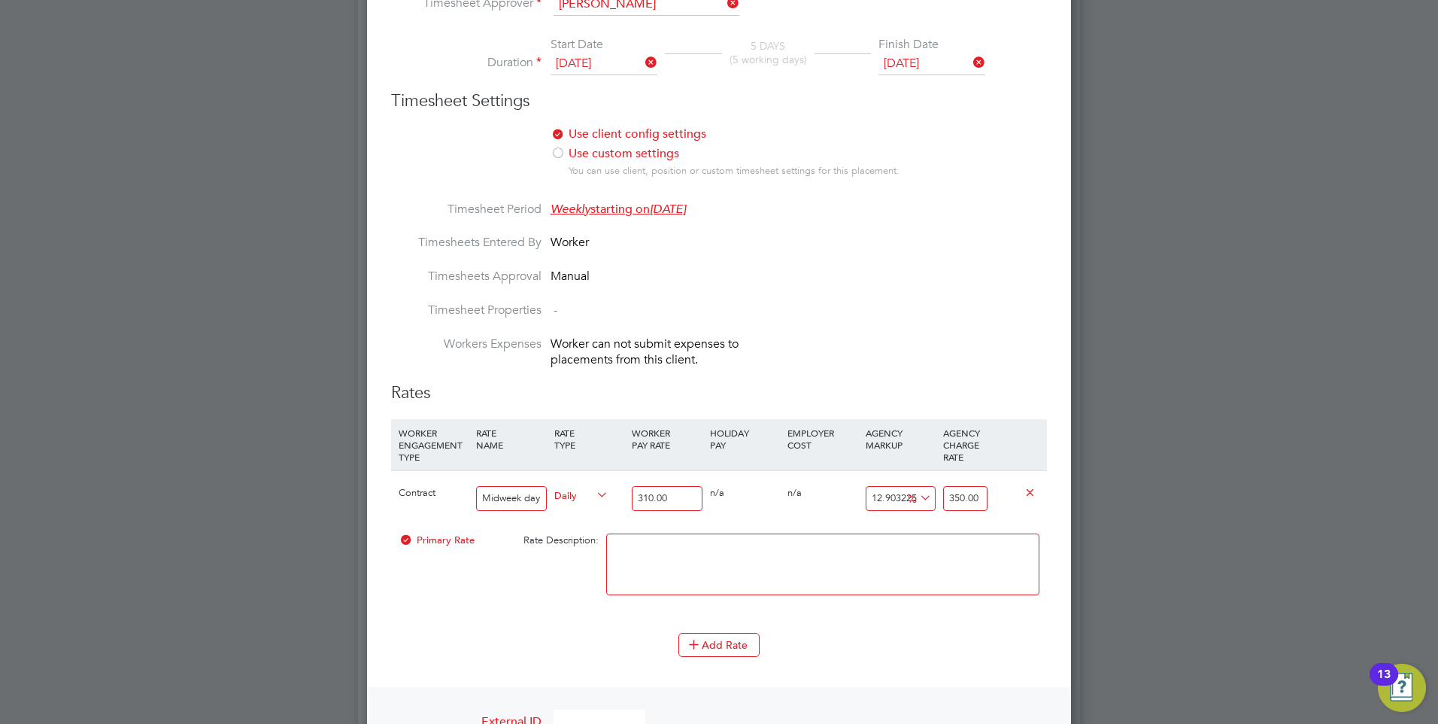
type input "350.00"
drag, startPoint x: 894, startPoint y: 496, endPoint x: 865, endPoint y: 498, distance: 29.4
click at [866, 498] on input "12.903225806451612" at bounding box center [901, 498] width 70 height 25
type input "3225806451612"
type input "10000000000307.2"
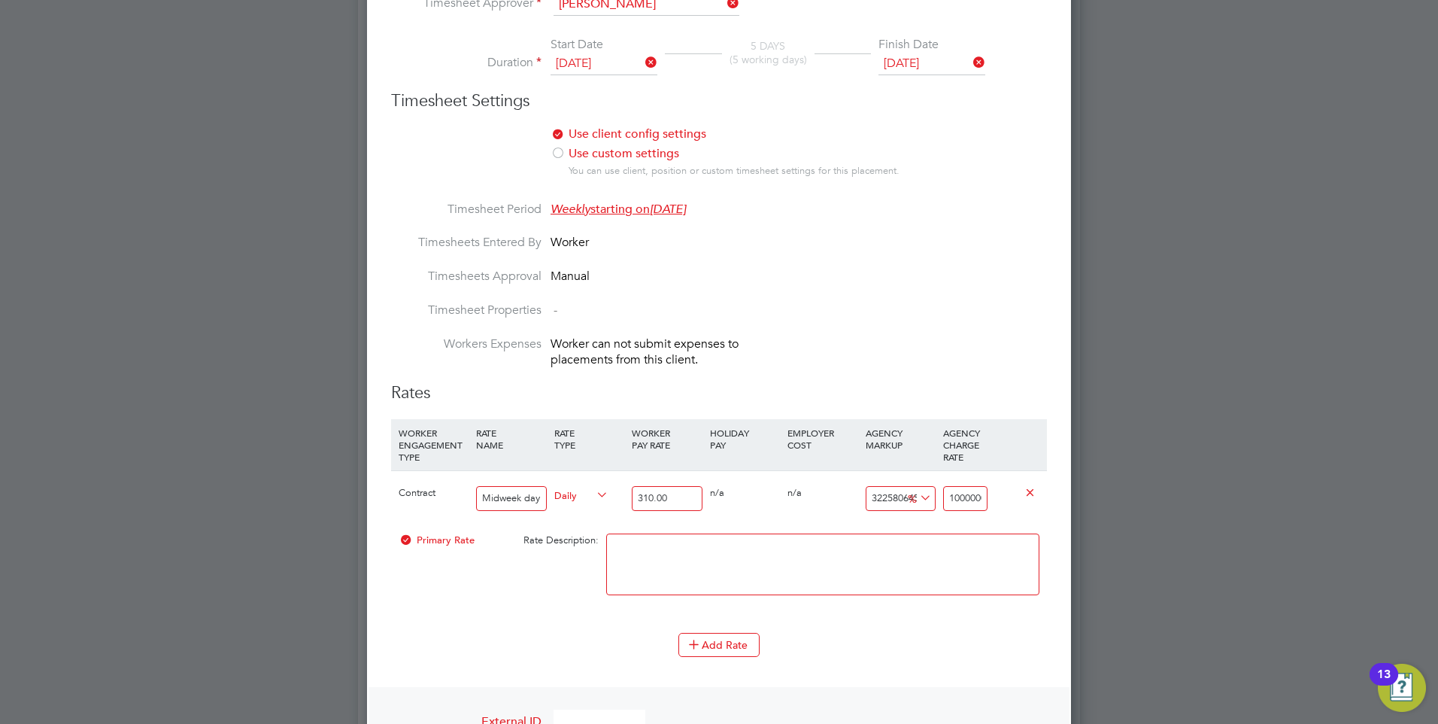
drag, startPoint x: 891, startPoint y: 498, endPoint x: 861, endPoint y: 498, distance: 30.1
click at [861, 498] on div "Contract Midweek day rate Daily 310.00 0 n/a 0 n/a 3225806451612 9999999999997.…" at bounding box center [719, 498] width 656 height 56
type input "806451612"
type input "2500000307.2"
drag, startPoint x: 906, startPoint y: 497, endPoint x: 850, endPoint y: 500, distance: 55.7
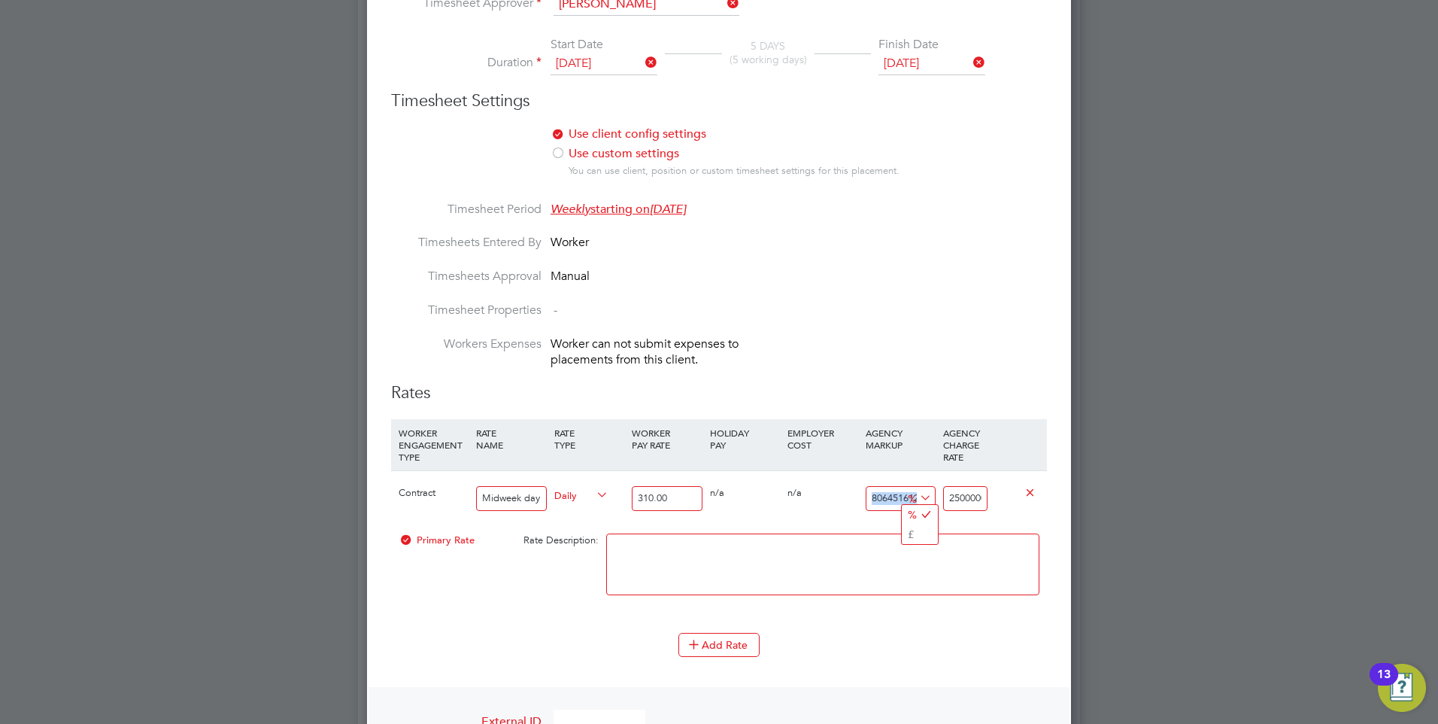
click at [850, 500] on div "Contract Midweek day rate Daily 310.00 0 n/a 0 n/a 806451612 2499999997.2 % 250…" at bounding box center [719, 498] width 656 height 56
drag, startPoint x: 850, startPoint y: 500, endPoint x: 815, endPoint y: 499, distance: 35.4
click at [815, 499] on div "0 n/a" at bounding box center [822, 493] width 77 height 44
click at [898, 495] on input "806451612" at bounding box center [901, 498] width 70 height 25
type input "80641612"
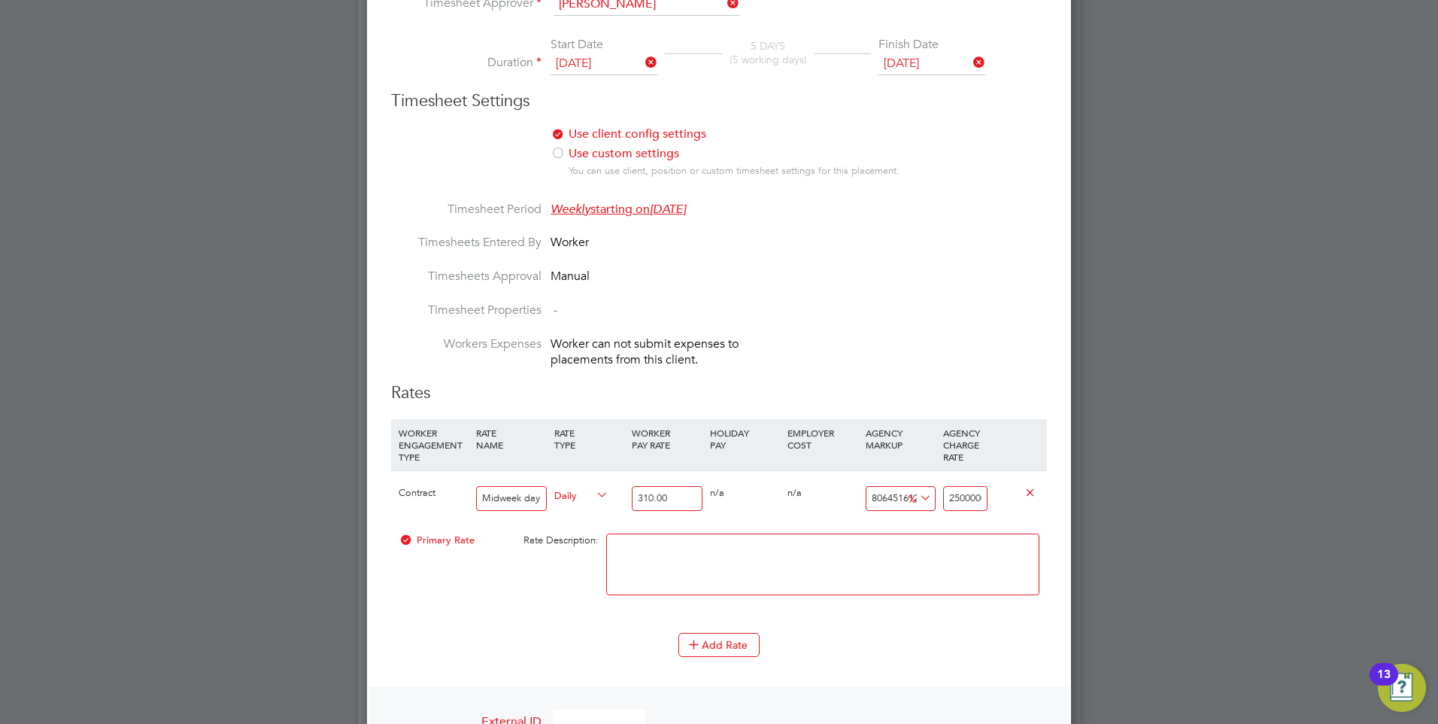
type input "249989307.2"
type input "8061612"
type input "24991307.2"
type input "801612"
type input "2485307.2"
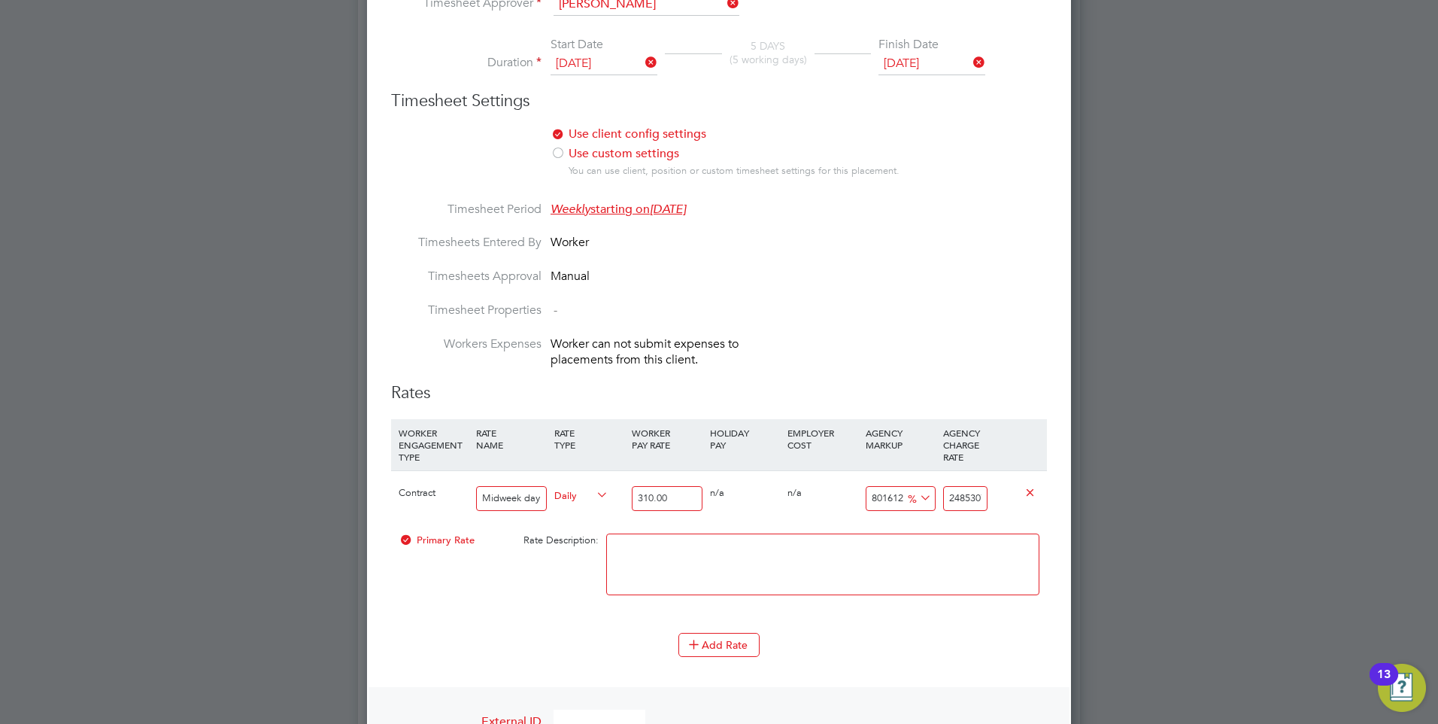
type input "81612"
type input "253307.2"
type input "1612"
type input "5307.2"
drag, startPoint x: 898, startPoint y: 499, endPoint x: 842, endPoint y: 499, distance: 56.4
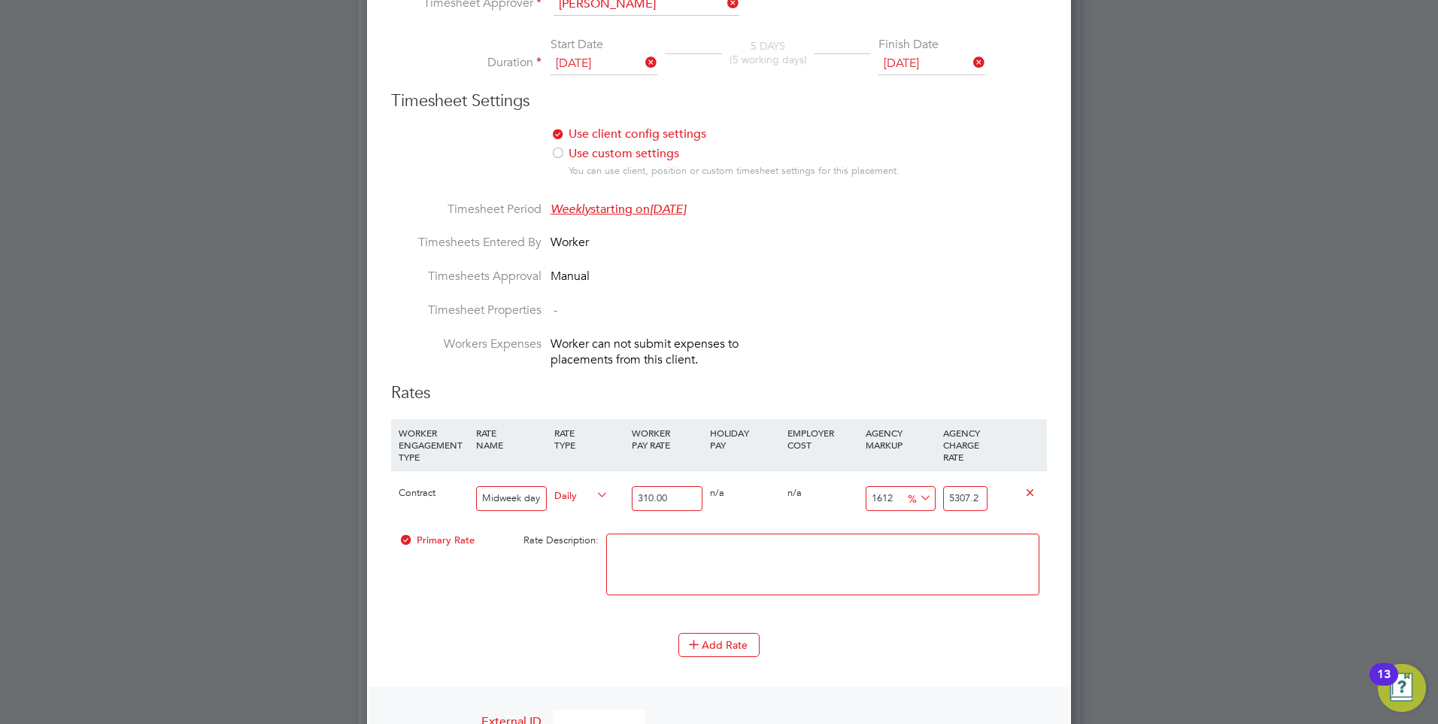
click at [842, 499] on div "Contract Midweek day rate Daily 310.00 0 n/a 0 n/a 1612 4997.2 % 5307.2" at bounding box center [719, 498] width 656 height 56
type input "0"
type input "310"
drag, startPoint x: 980, startPoint y: 500, endPoint x: 943, endPoint y: 500, distance: 36.9
click at [943, 500] on input "310" at bounding box center [965, 498] width 44 height 25
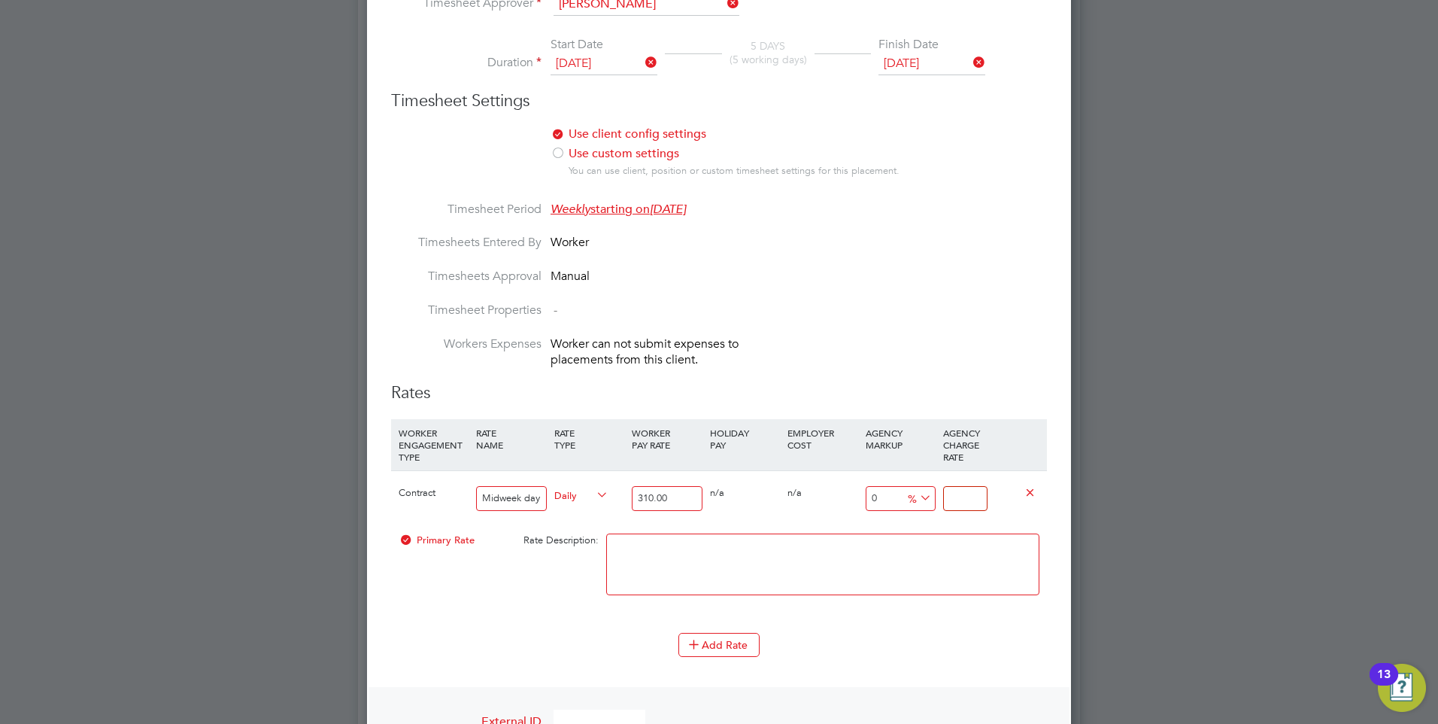
type input "-99.03225806451613"
type input "3"
type input "-88.70967741935483"
type input "35"
type input "12.903225806451612"
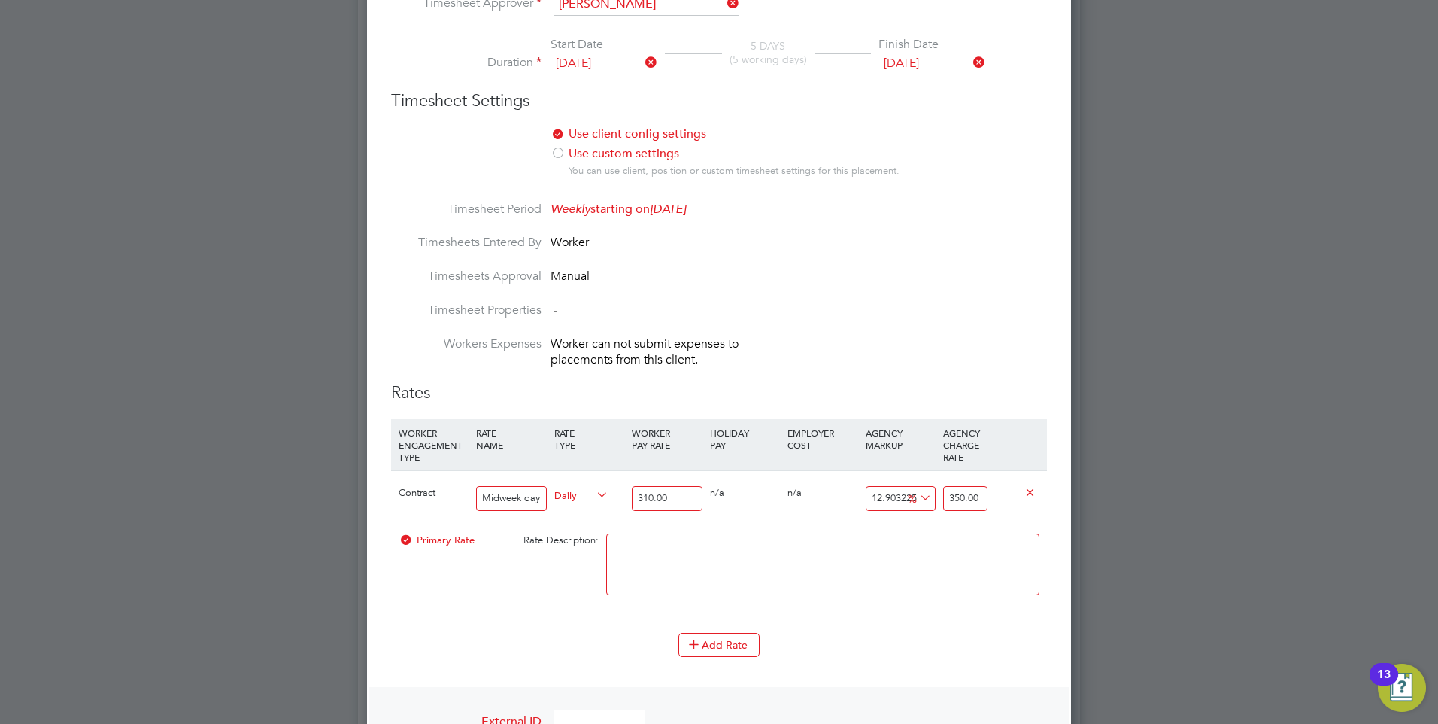
type input "350.00"
click at [871, 524] on div "12.903225806451612 40 %" at bounding box center [900, 498] width 77 height 55
click at [848, 499] on div "0 n/a" at bounding box center [822, 493] width 77 height 44
drag, startPoint x: 903, startPoint y: 493, endPoint x: 835, endPoint y: 493, distance: 67.7
click at [835, 493] on div "Contract Midweek day rate Daily 310.00 0 n/a 0 n/a 12.903225806451612 40 % 350.…" at bounding box center [719, 498] width 656 height 56
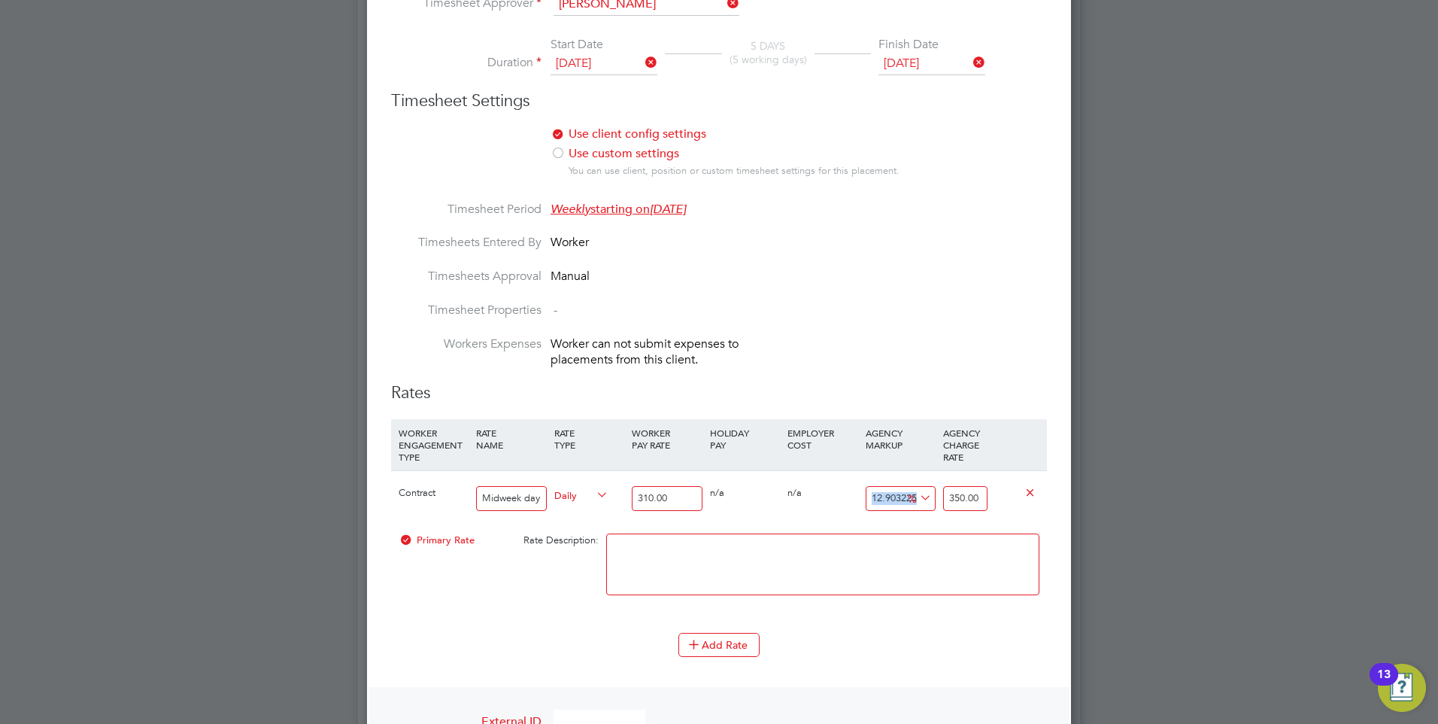
drag, startPoint x: 835, startPoint y: 493, endPoint x: 841, endPoint y: 509, distance: 16.9
click at [841, 509] on div "0 n/a" at bounding box center [822, 493] width 77 height 44
drag, startPoint x: 897, startPoint y: 493, endPoint x: 839, endPoint y: 497, distance: 57.3
click at [839, 497] on div "Contract Midweek day rate Daily 310.00 0 n/a 0 n/a 12.903225806451612 40 % 350.…" at bounding box center [719, 498] width 656 height 56
type input "3225806451612"
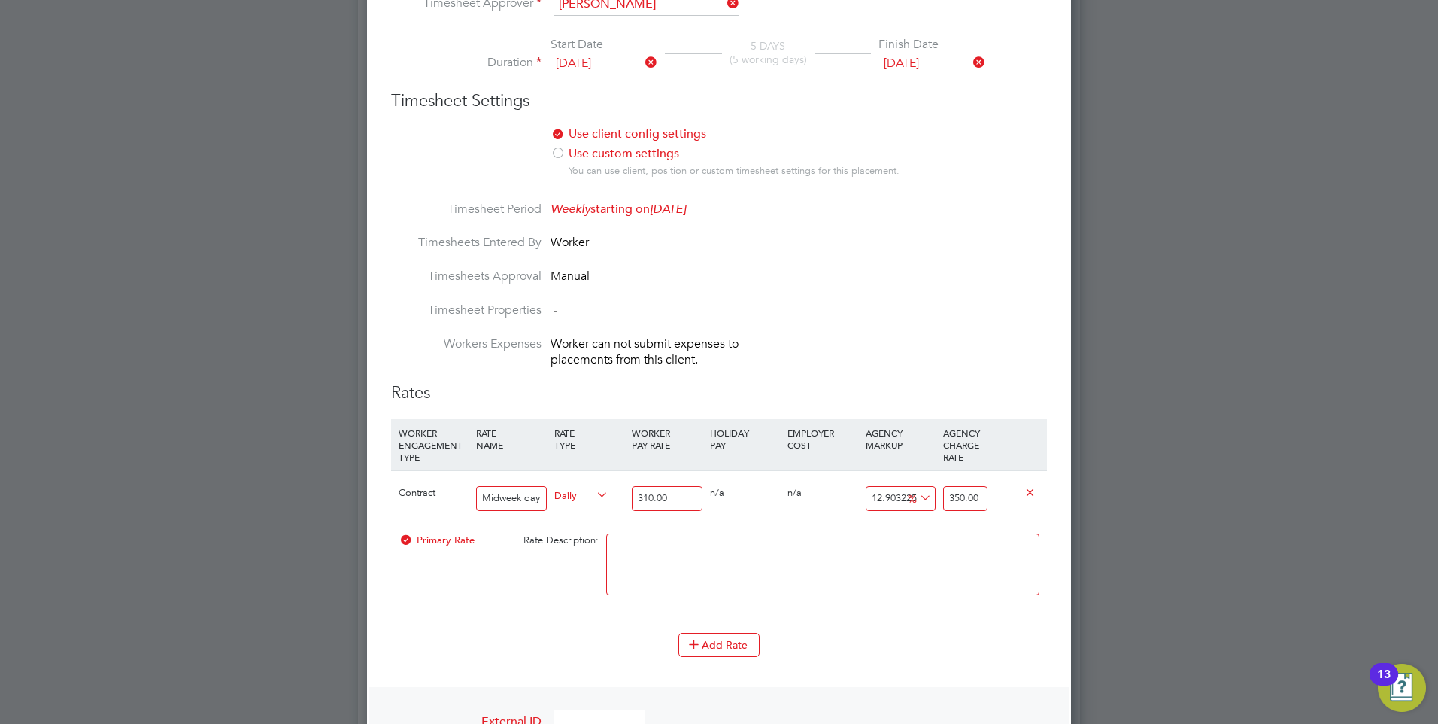
type input "10000000000307.2"
drag, startPoint x: 899, startPoint y: 496, endPoint x: 826, endPoint y: 499, distance: 73.1
click at [826, 499] on div "Contract Midweek day rate Daily 310.00 0 n/a 0 n/a 3225806451612 9999999999997.…" at bounding box center [719, 498] width 656 height 56
type input "06451612"
type input "20000307.2"
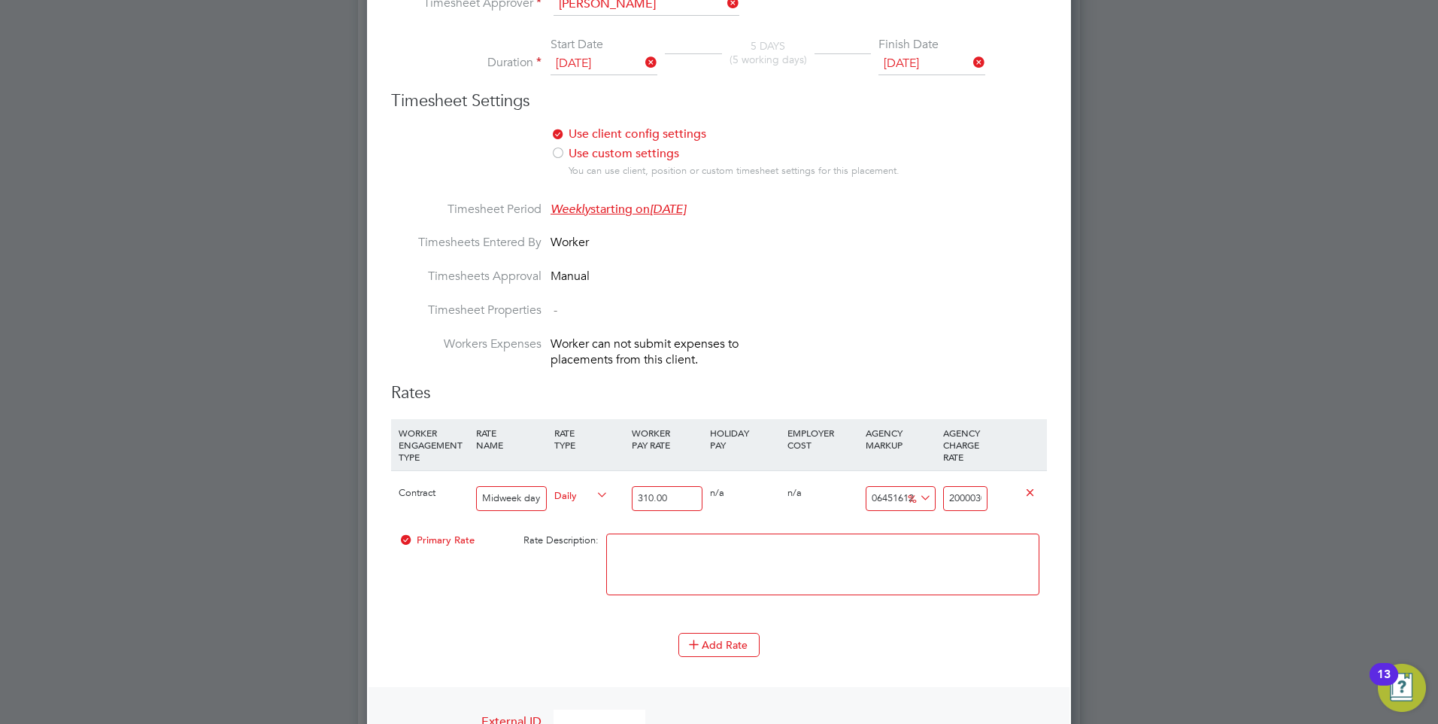
drag, startPoint x: 899, startPoint y: 501, endPoint x: 783, endPoint y: 496, distance: 115.9
click at [784, 497] on div "Contract Midweek day rate Daily 310.00 0 n/a 0 n/a 06451612 19999997.2 % 200003…" at bounding box center [719, 498] width 656 height 56
type input "612"
type input "2207.2"
drag, startPoint x: 879, startPoint y: 494, endPoint x: 851, endPoint y: 496, distance: 28.6
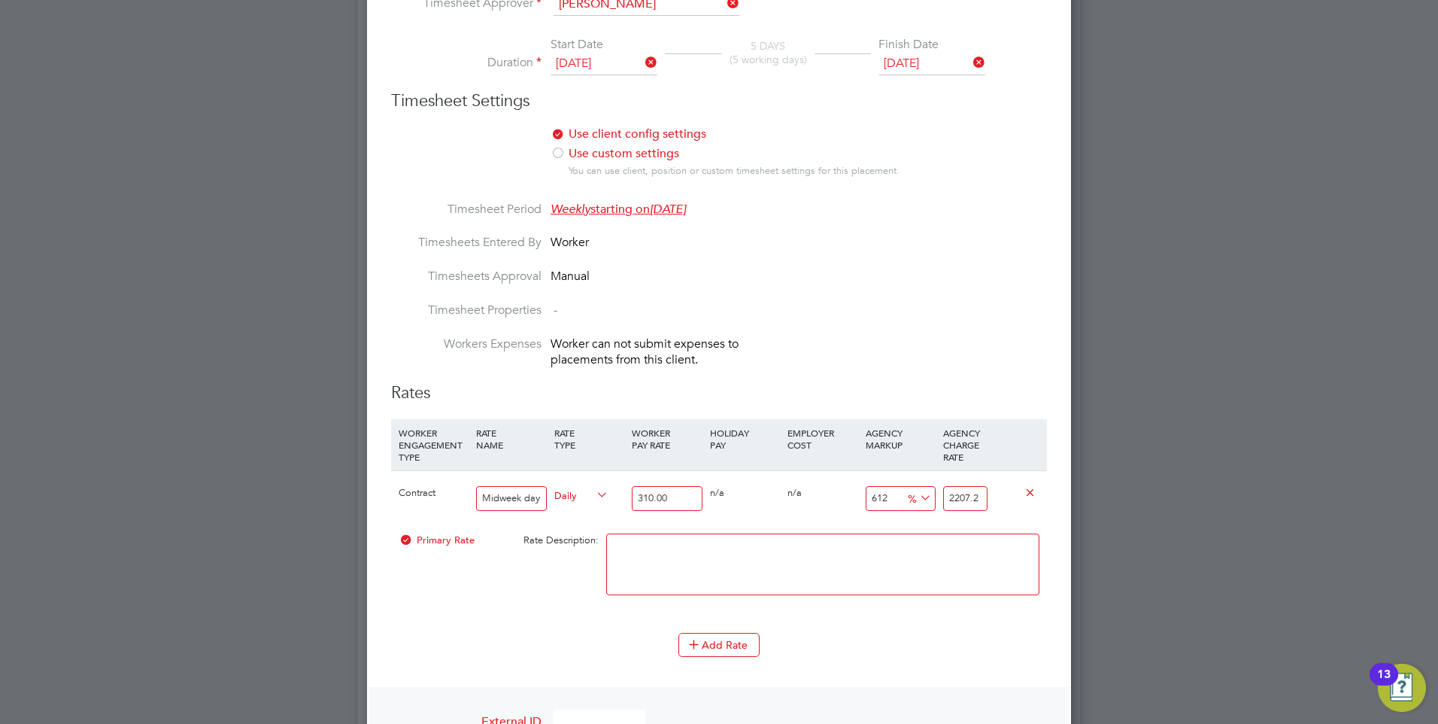
click at [851, 496] on div "Contract Midweek day rate Daily 310.00 0 n/a 0 n/a 612 1897.2 % 2207.2" at bounding box center [719, 498] width 656 height 56
drag, startPoint x: 888, startPoint y: 496, endPoint x: 855, endPoint y: 496, distance: 33.1
click at [856, 496] on div "Contract Midweek day rate Daily 310.00 0 n/a 0 n/a 612 1897.2 % 2207.2" at bounding box center [719, 498] width 656 height 56
type input "1"
type input "313.1"
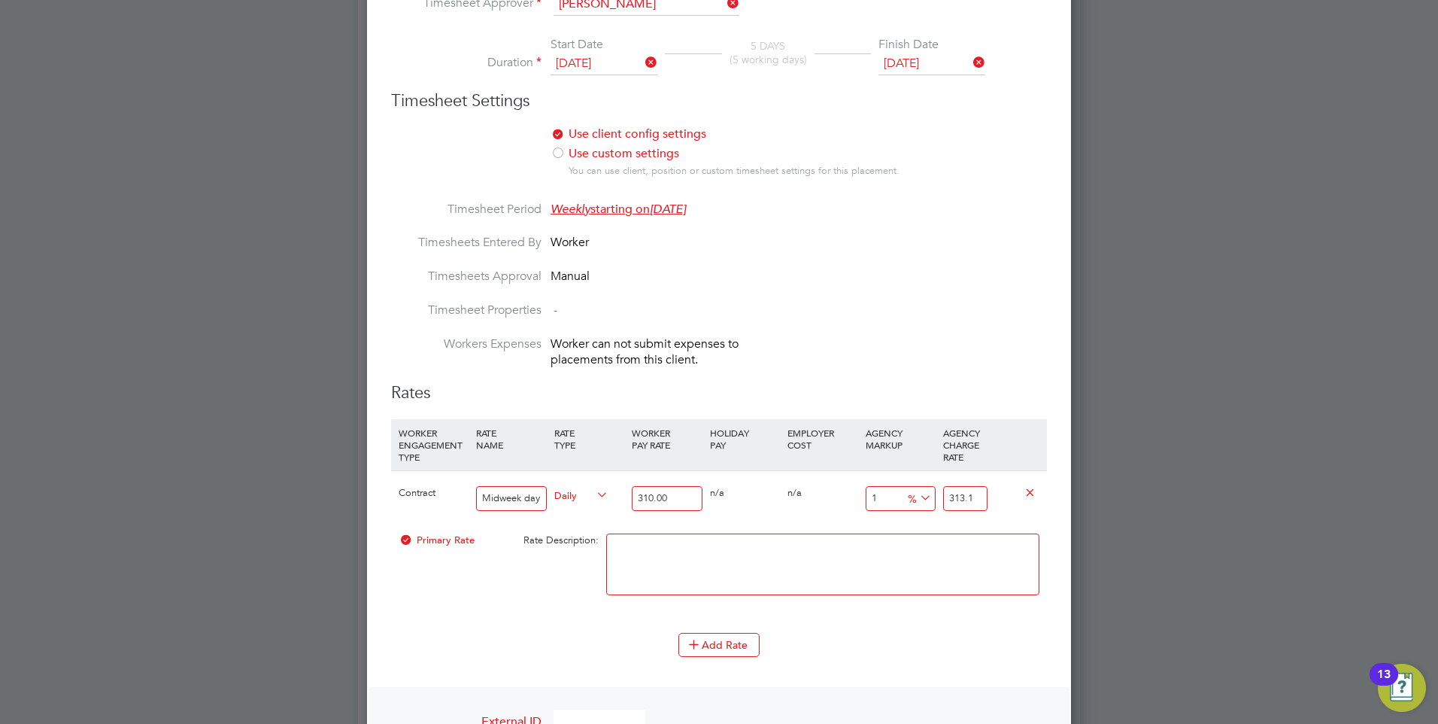
type input "12"
type input "347.2"
type input "12.9"
type input "349.99"
type input "12.90"
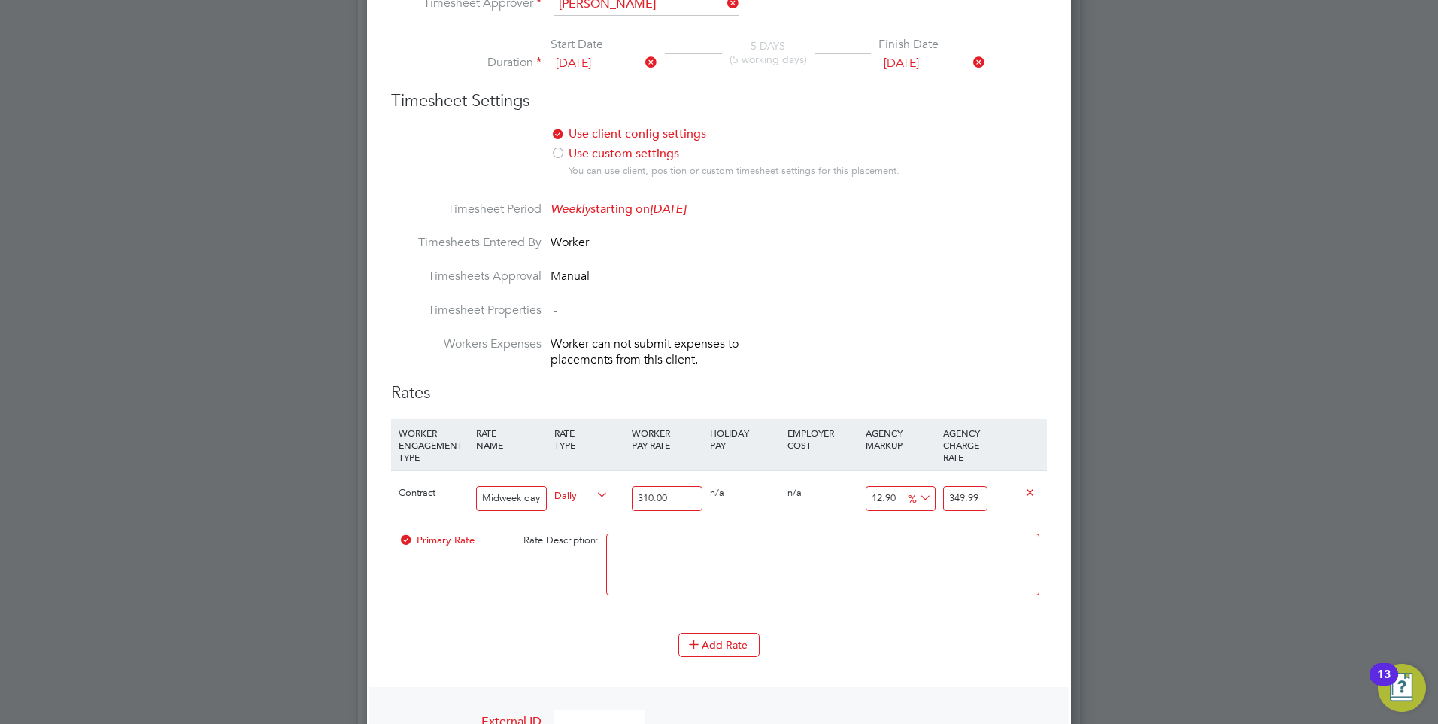
click at [779, 488] on div "0 n/a" at bounding box center [744, 493] width 77 height 44
drag, startPoint x: 978, startPoint y: 497, endPoint x: 928, endPoint y: 502, distance: 49.9
click at [928, 502] on div "Contract Midweek day rate Daily 310.00 0 n/a 0 n/a 12.90 39.99 % 349.99" at bounding box center [719, 498] width 656 height 56
type input "-99.03225806451613"
type input "3"
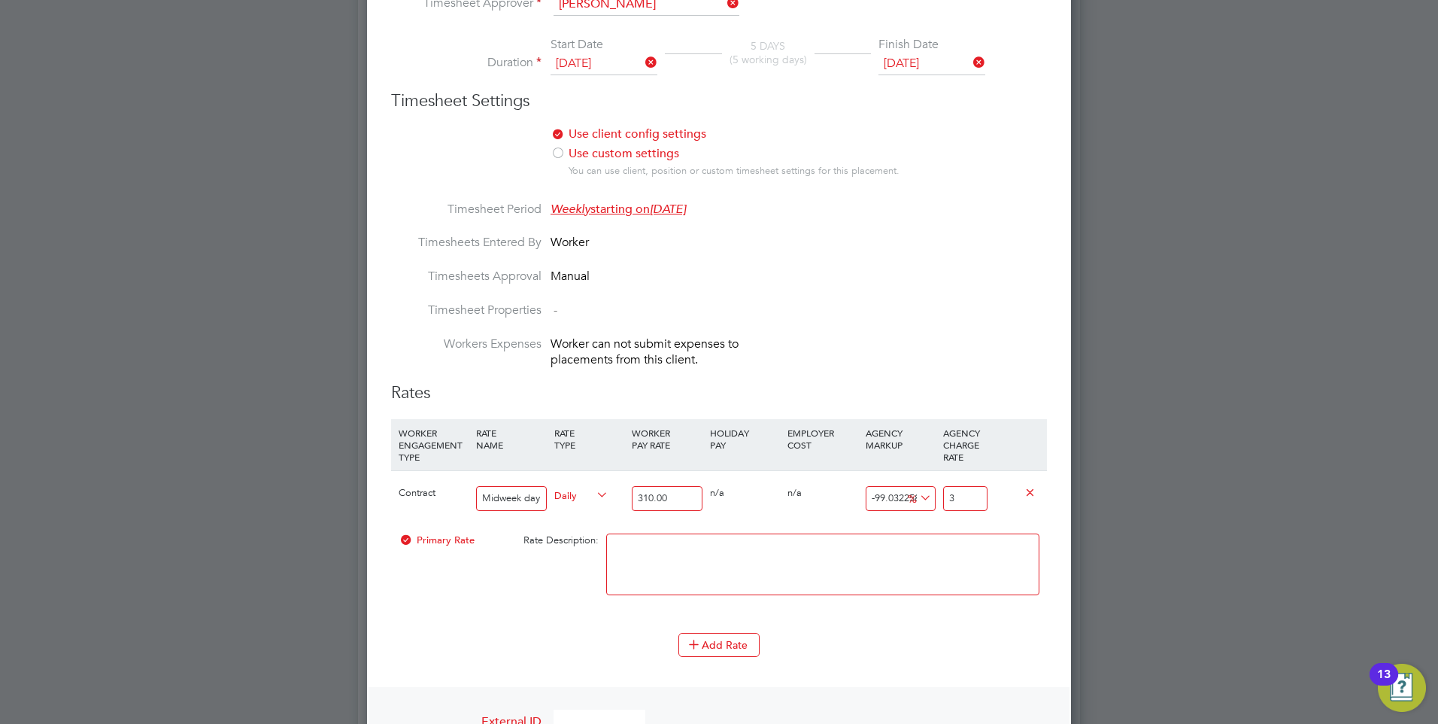
type input "-88.70967741935483"
type input "35"
type input "12.903225806451612"
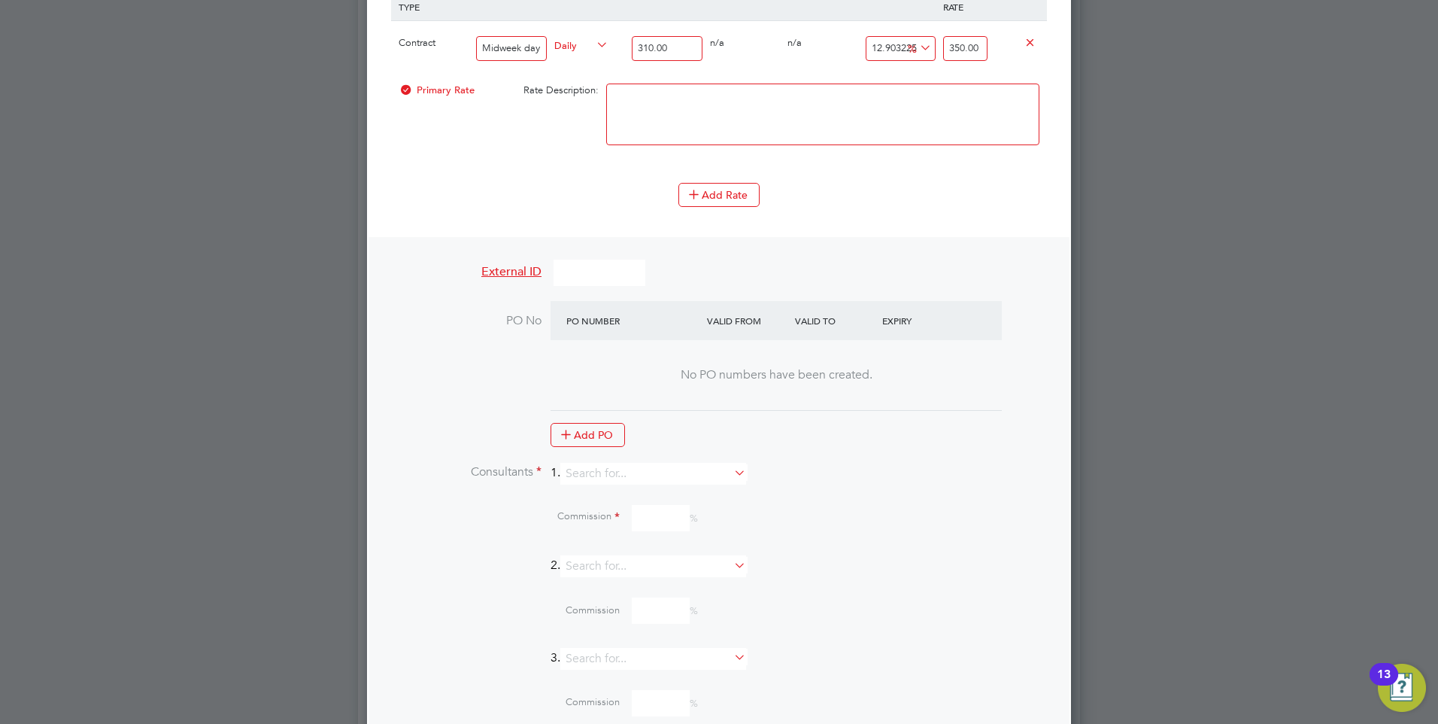
scroll to position [1325, 0]
type input "350.00"
click at [596, 466] on input at bounding box center [653, 472] width 186 height 22
click at [609, 487] on li "Mi a [PERSON_NAME]" at bounding box center [659, 491] width 187 height 20
type input "[PERSON_NAME]"
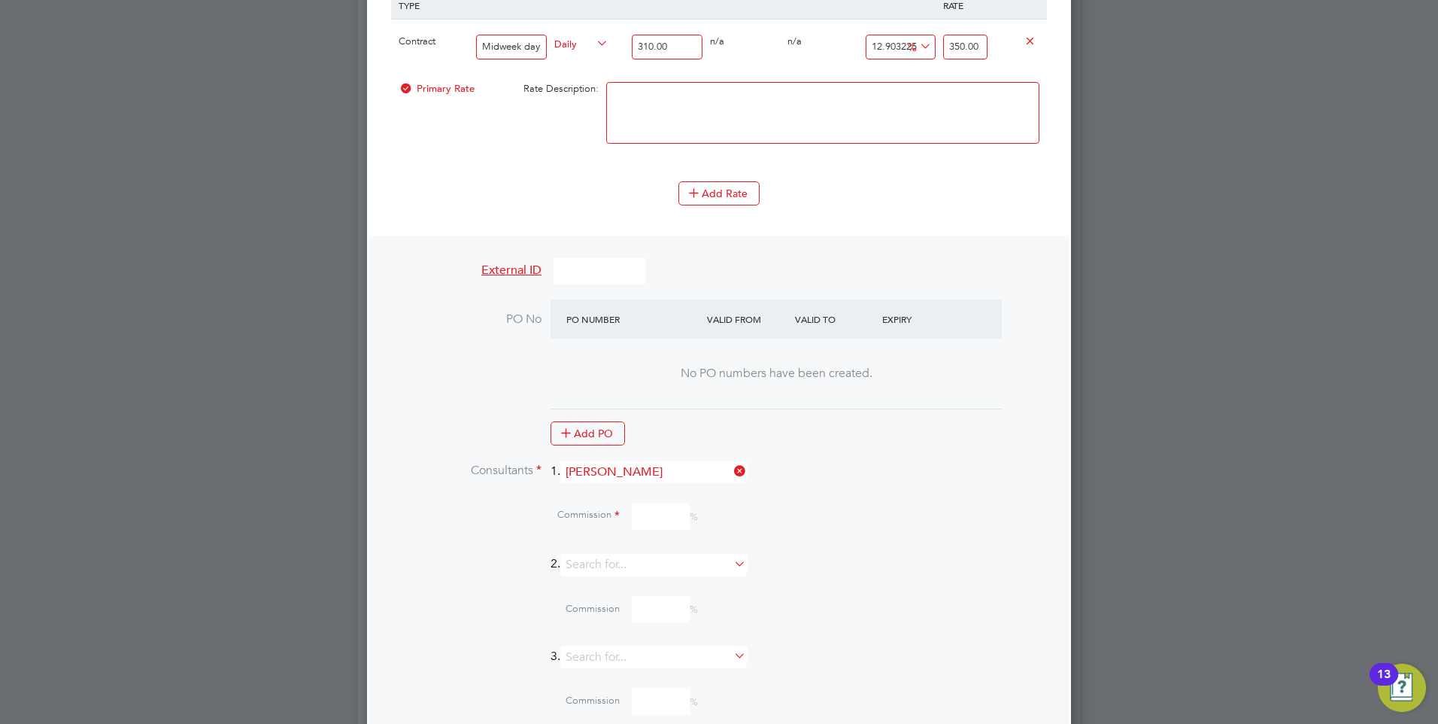
scroll to position [2138, 705]
click at [654, 572] on input at bounding box center [661, 573] width 58 height 26
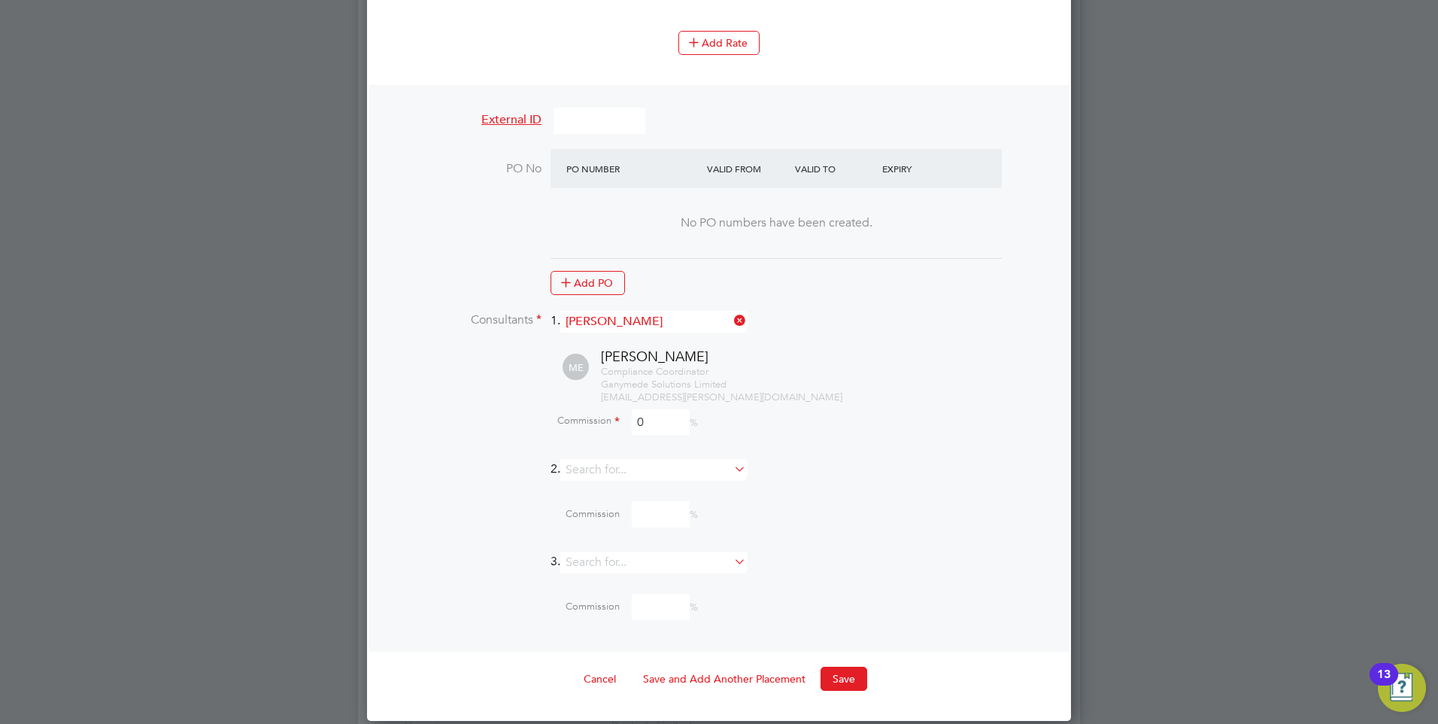
scroll to position [1626, 0]
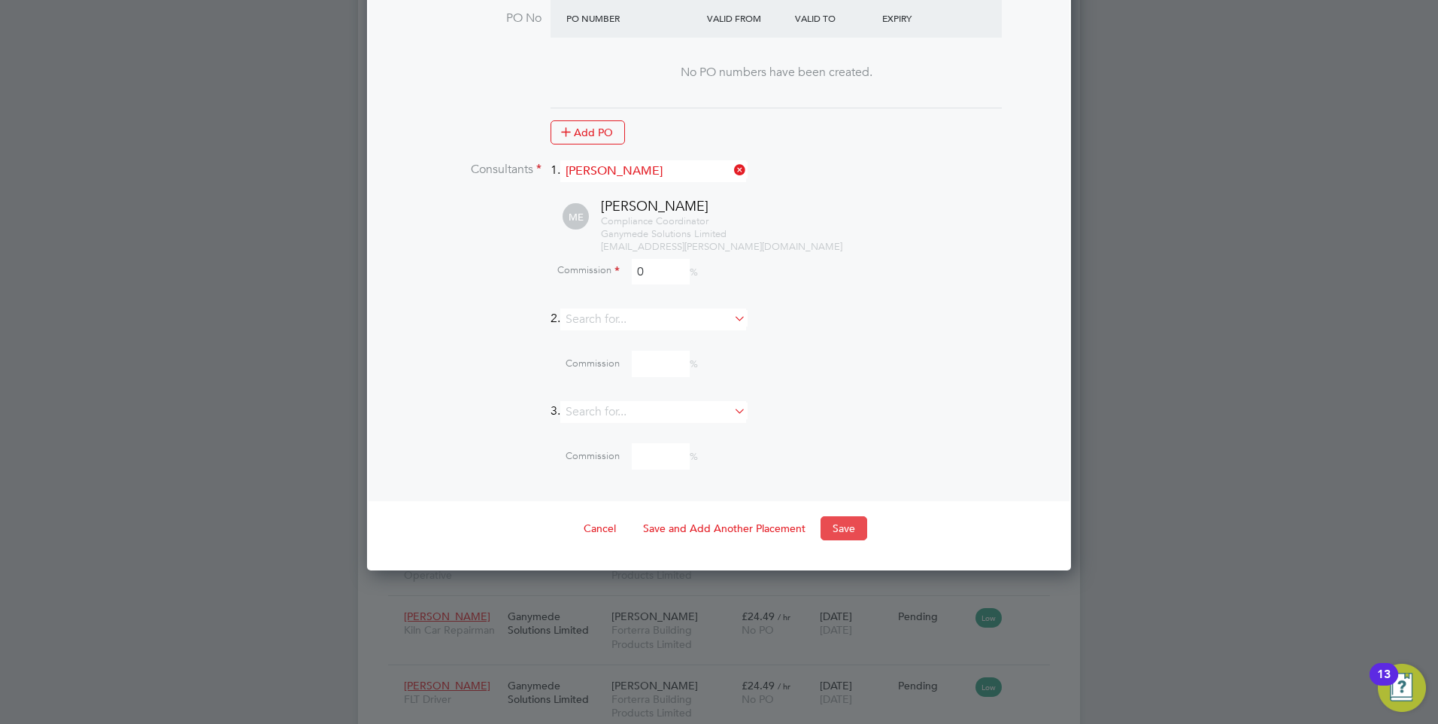
type input "0"
click at [832, 522] on button "Save" at bounding box center [844, 528] width 47 height 24
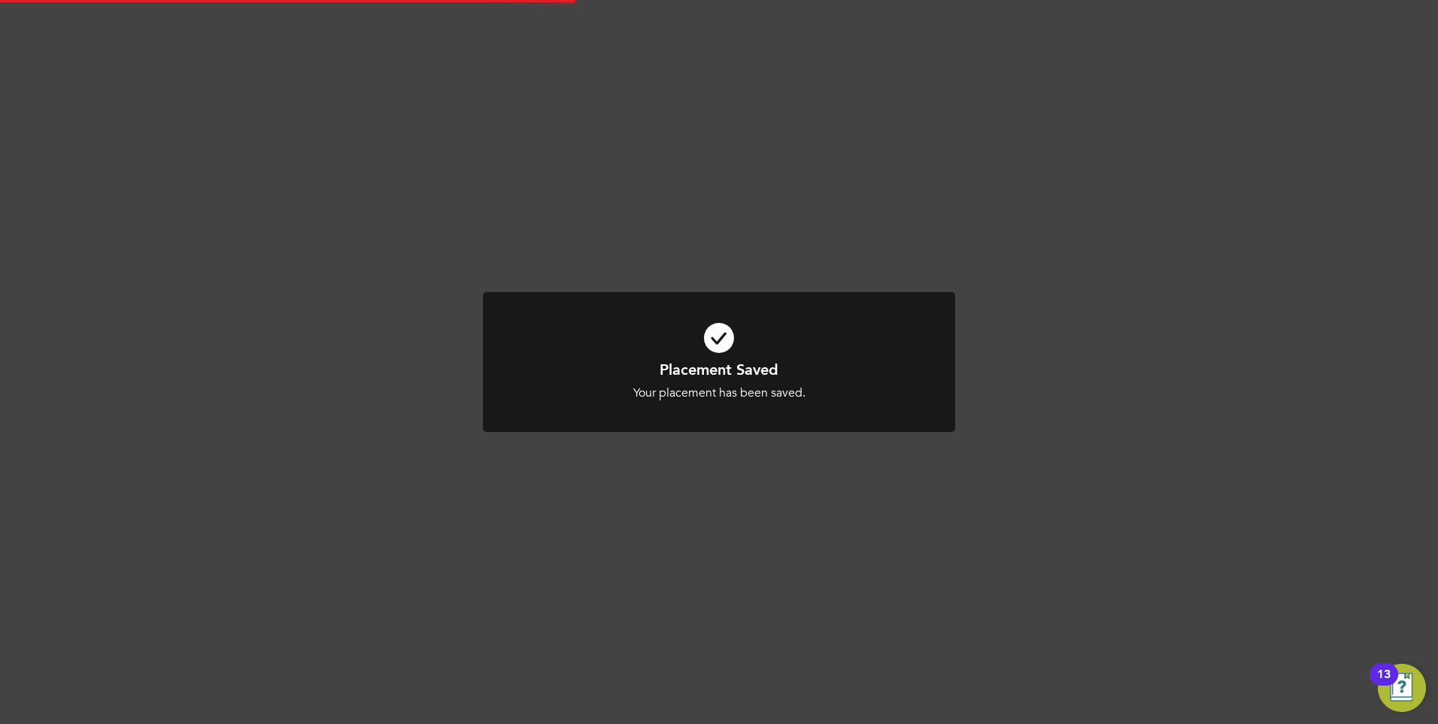
scroll to position [8, 8]
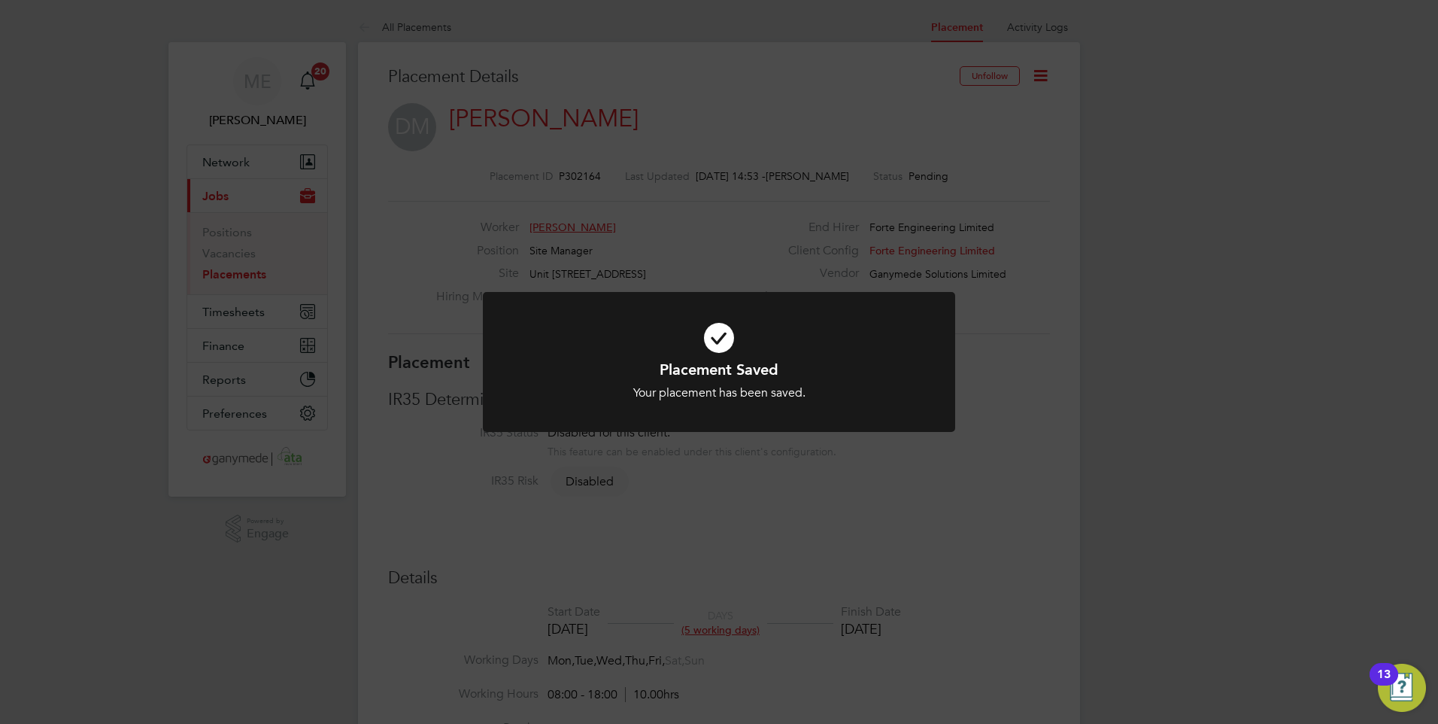
click at [630, 558] on div "Placement Saved Your placement has been saved. Cancel Okay" at bounding box center [719, 362] width 1438 height 724
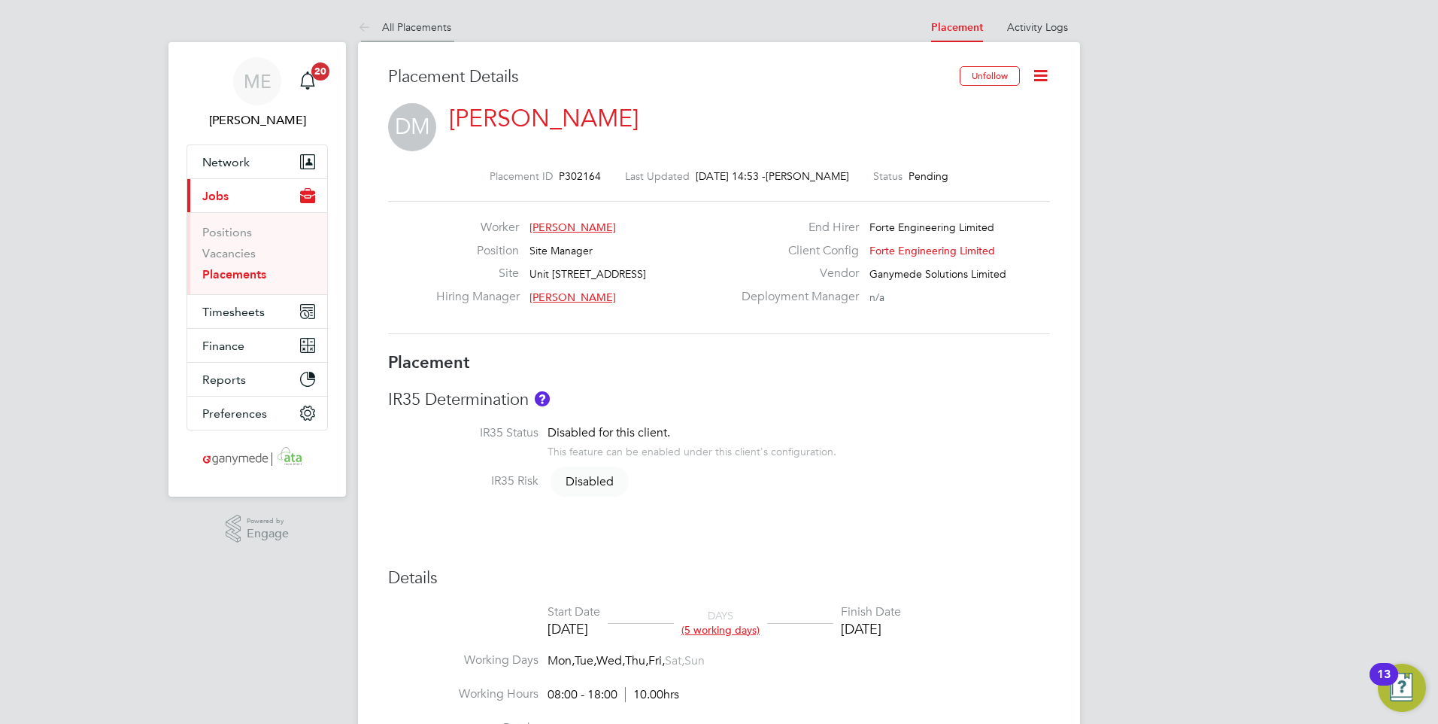
click at [363, 25] on icon at bounding box center [367, 28] width 19 height 19
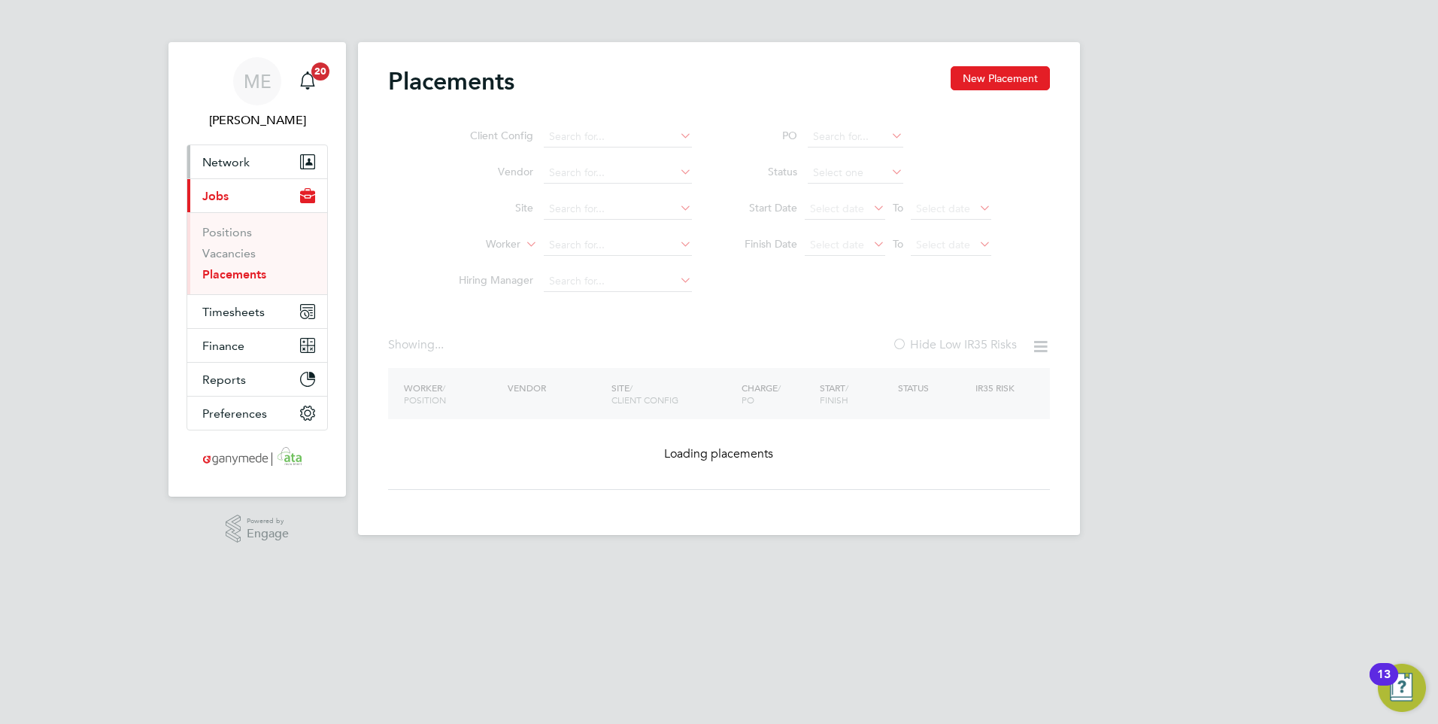
click at [225, 159] on span "Network" at bounding box center [225, 162] width 47 height 14
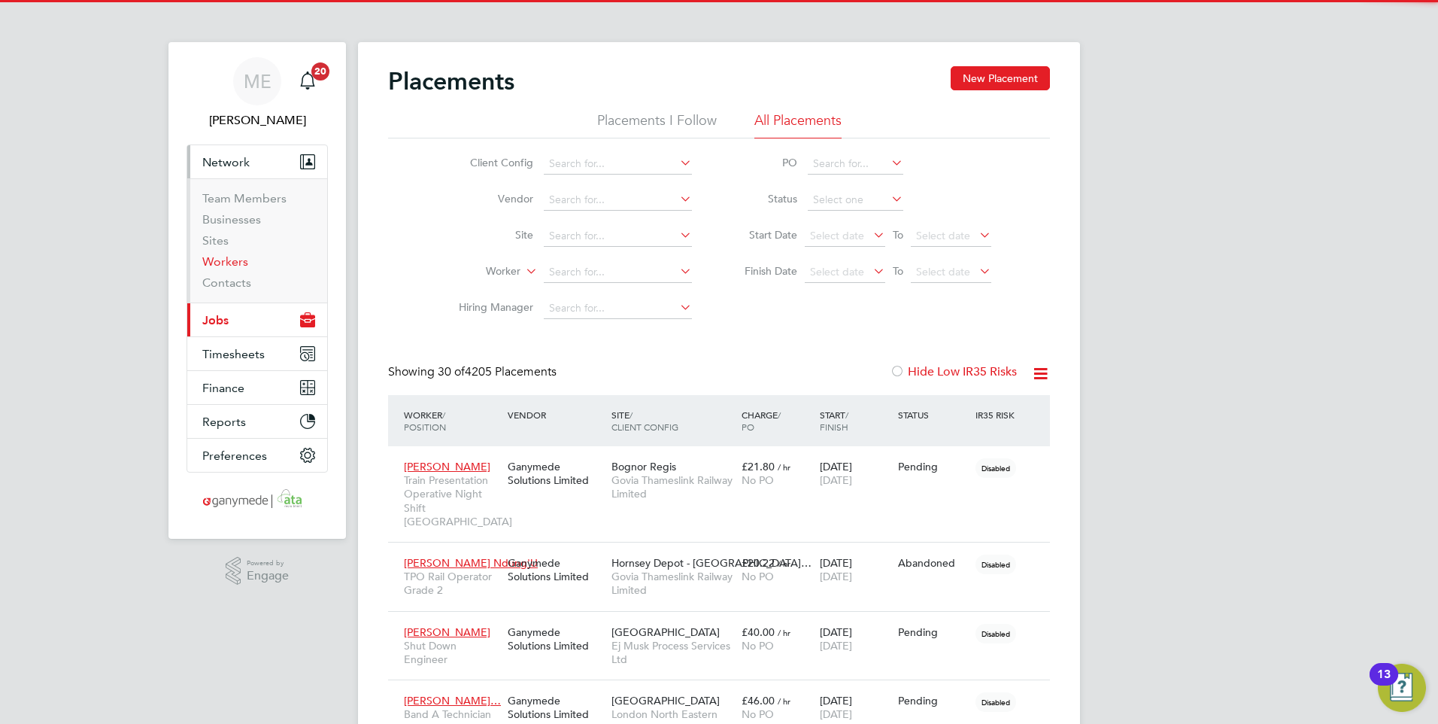
click at [233, 257] on link "Workers" at bounding box center [225, 261] width 46 height 14
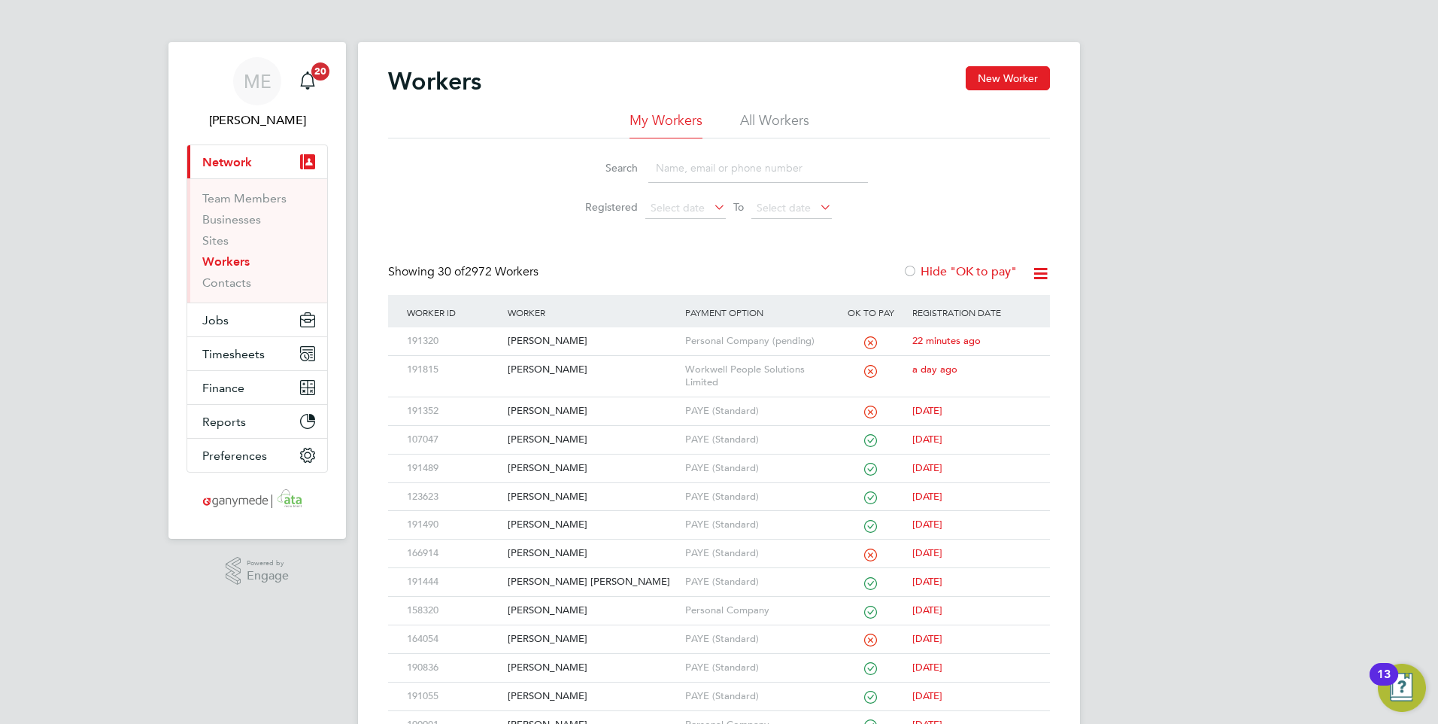
click at [697, 161] on input at bounding box center [758, 167] width 220 height 29
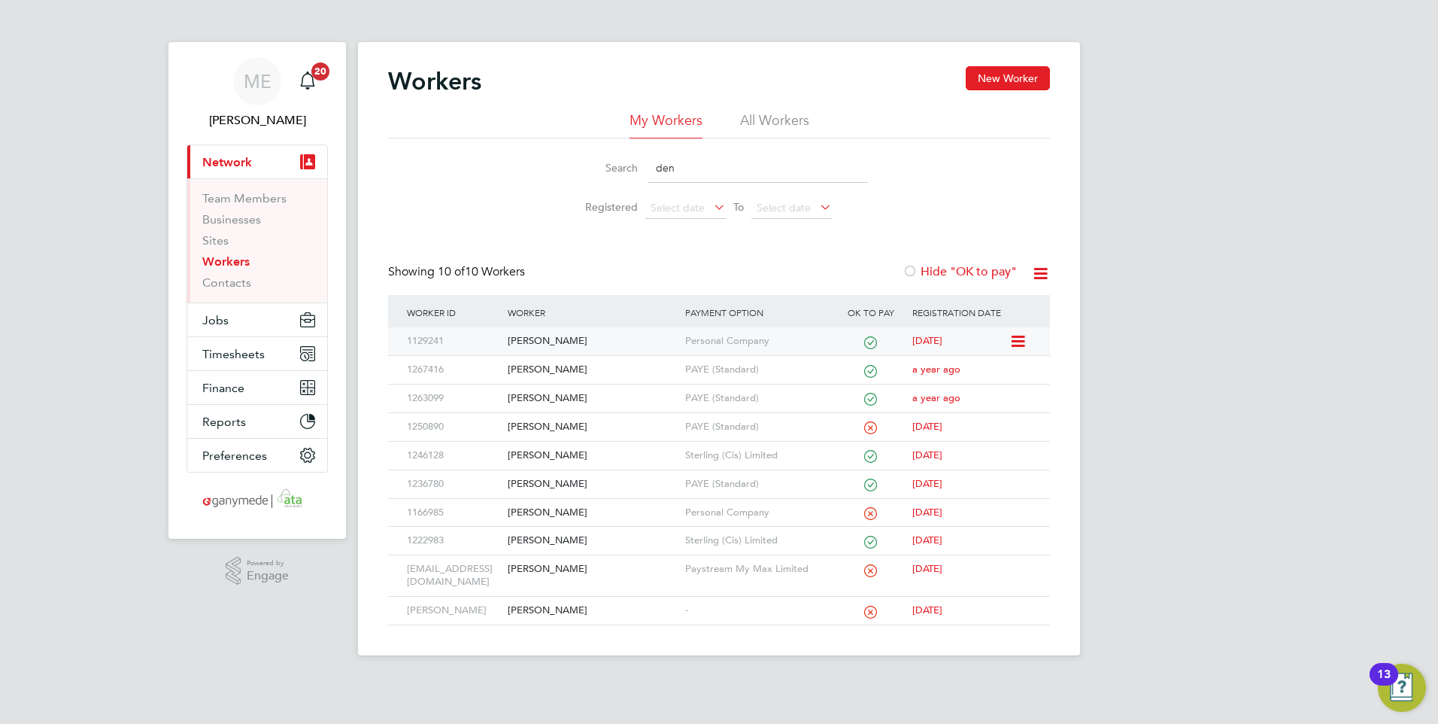
type input "den"
click at [593, 338] on div "[PERSON_NAME]" at bounding box center [592, 341] width 177 height 28
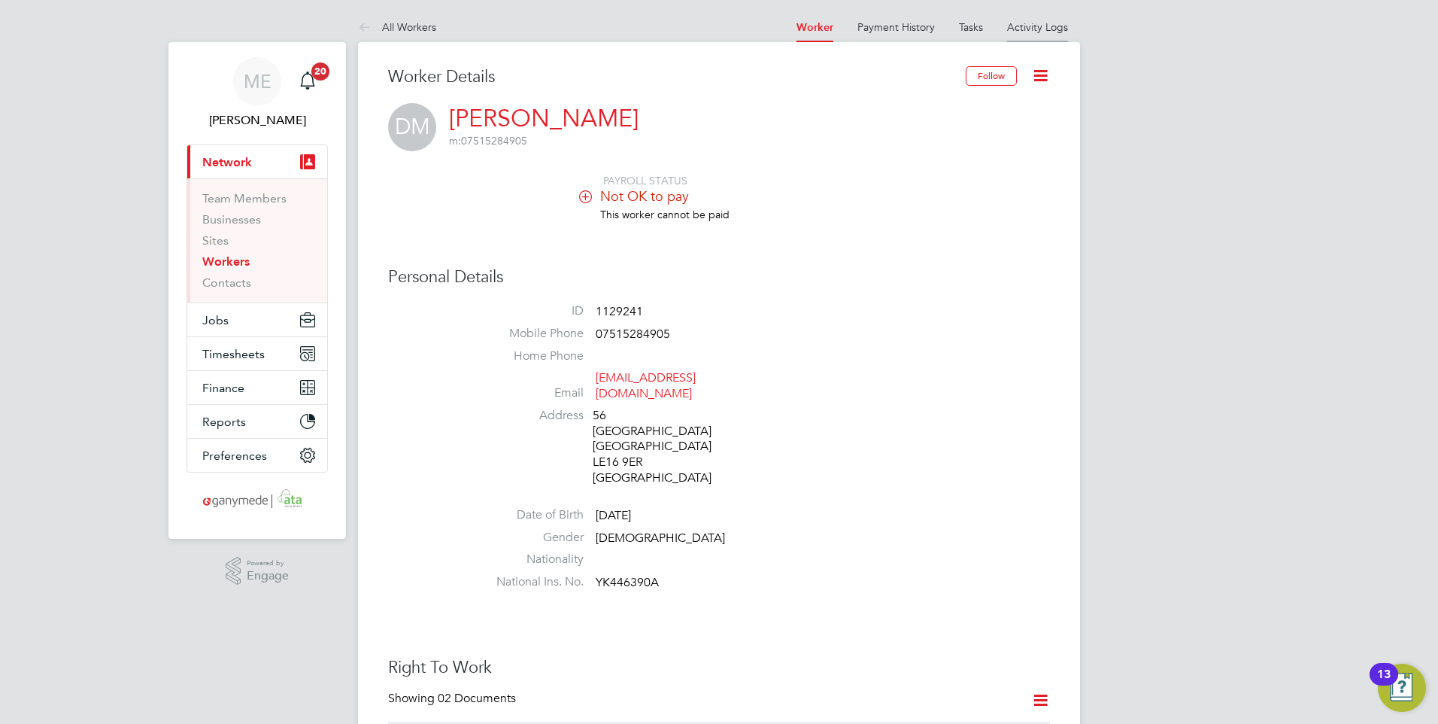
click at [1035, 29] on link "Activity Logs" at bounding box center [1037, 27] width 61 height 14
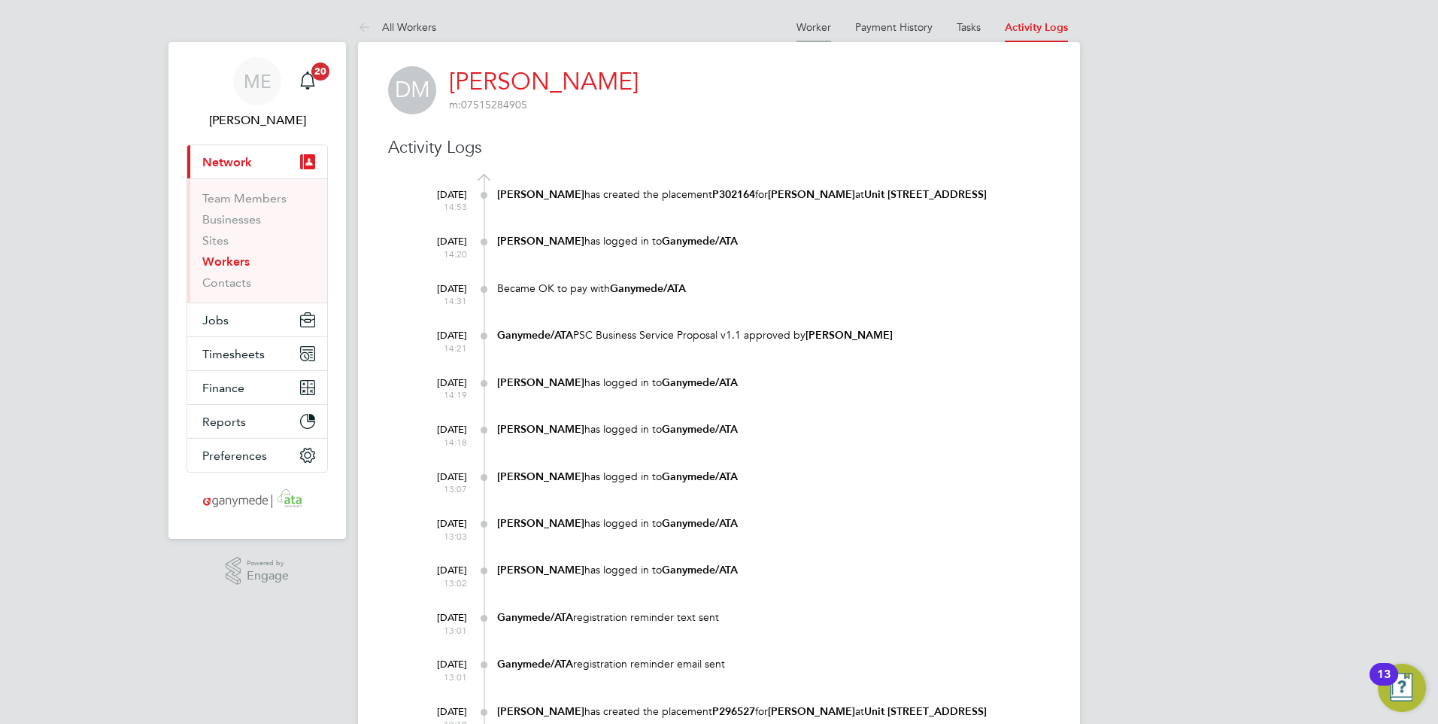
click at [808, 21] on link "Worker" at bounding box center [814, 27] width 35 height 14
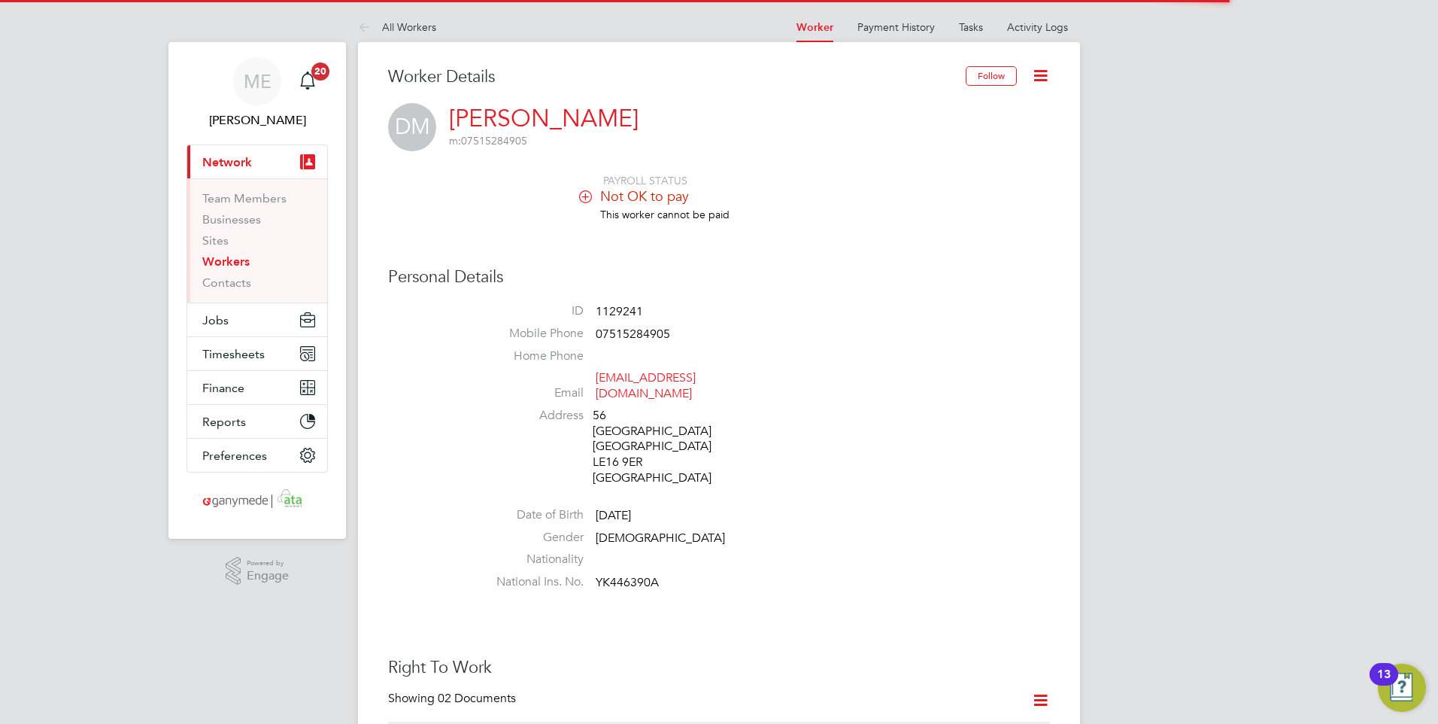
click at [1031, 74] on icon at bounding box center [1040, 75] width 19 height 19
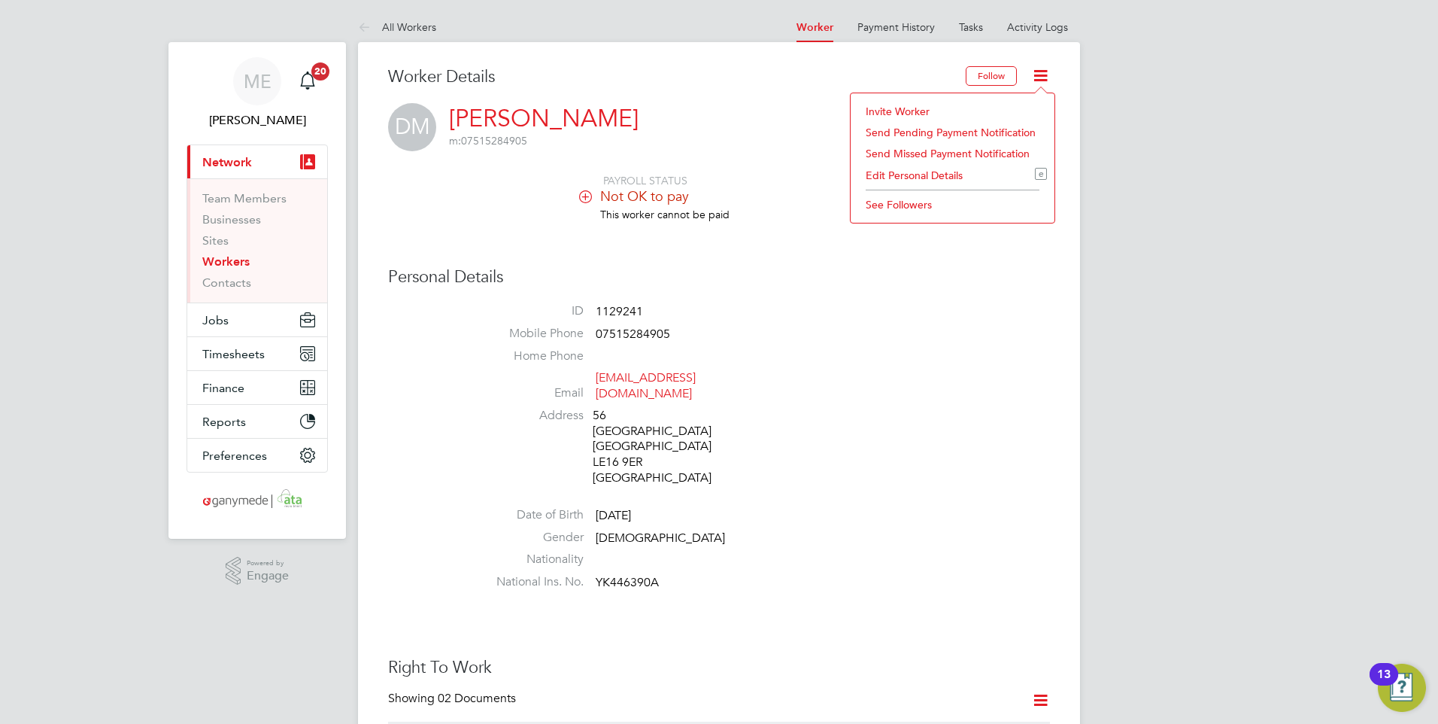
click at [891, 110] on li "Invite Worker" at bounding box center [952, 111] width 189 height 21
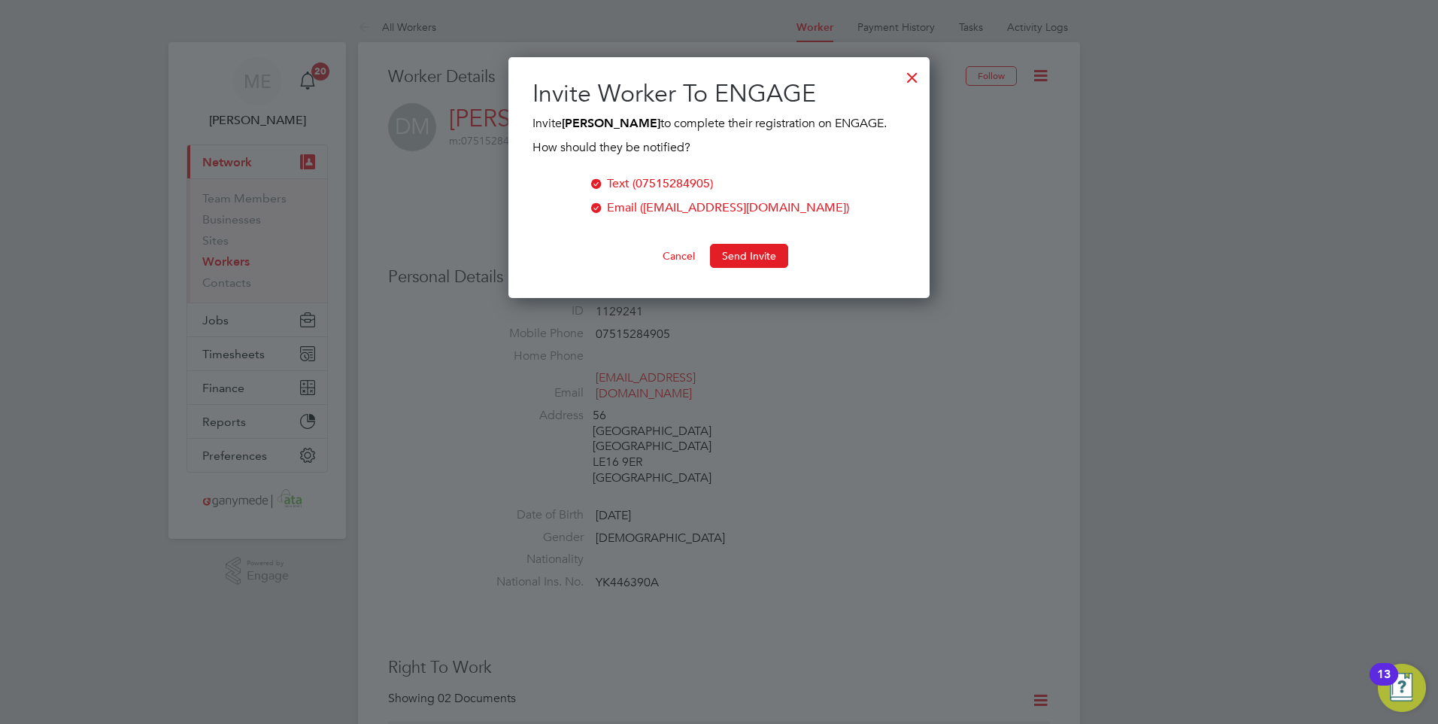
scroll to position [241, 422]
click at [730, 255] on button "Send Invite" at bounding box center [749, 256] width 78 height 24
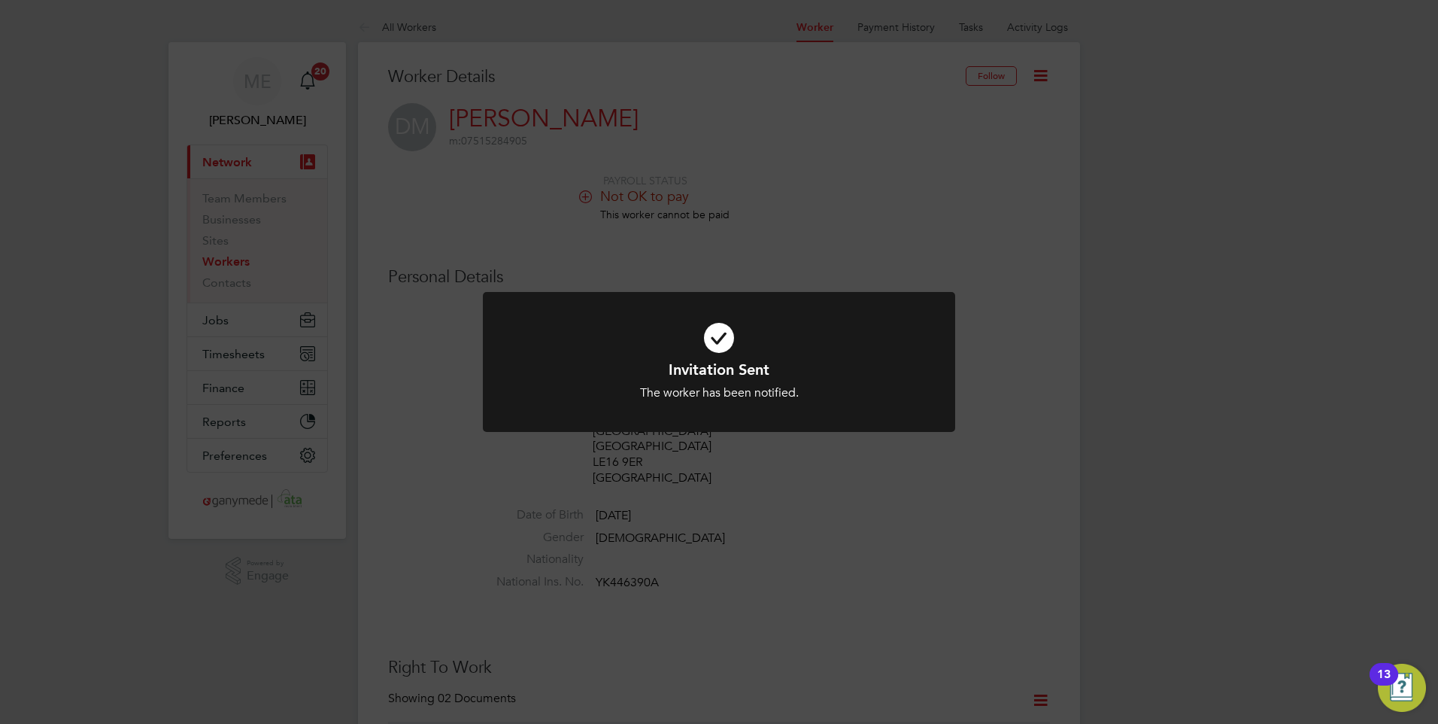
click at [783, 253] on div "Invitation Sent The worker has been notified. Cancel Okay" at bounding box center [719, 362] width 1438 height 724
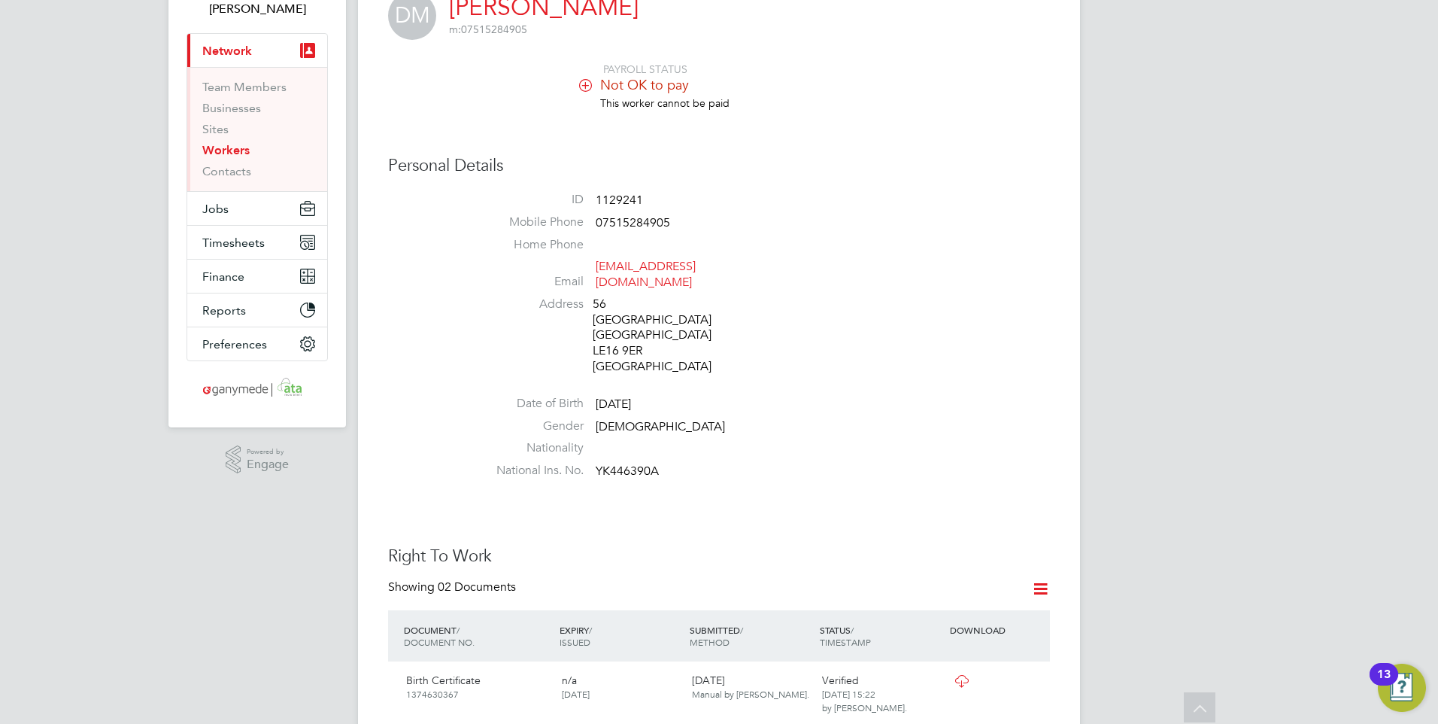
scroll to position [0, 0]
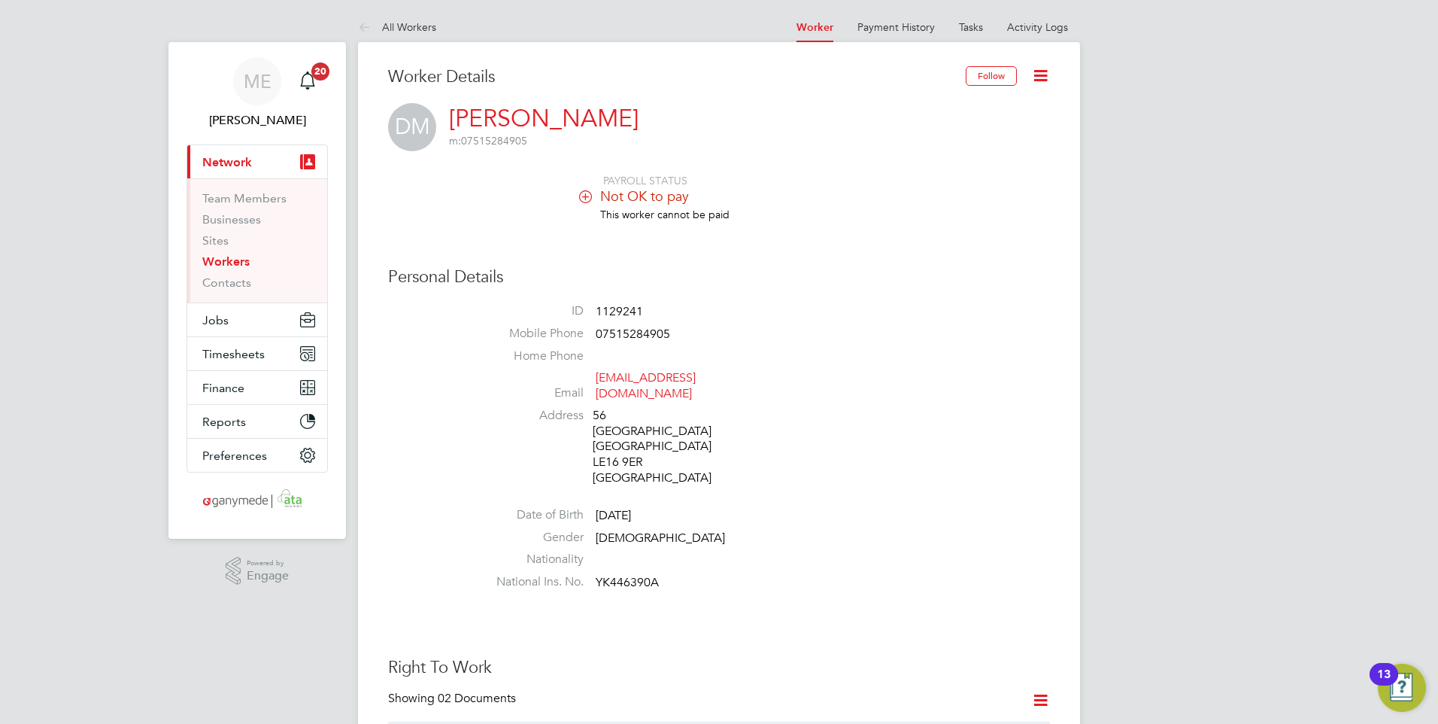
click at [361, 23] on icon at bounding box center [367, 28] width 19 height 19
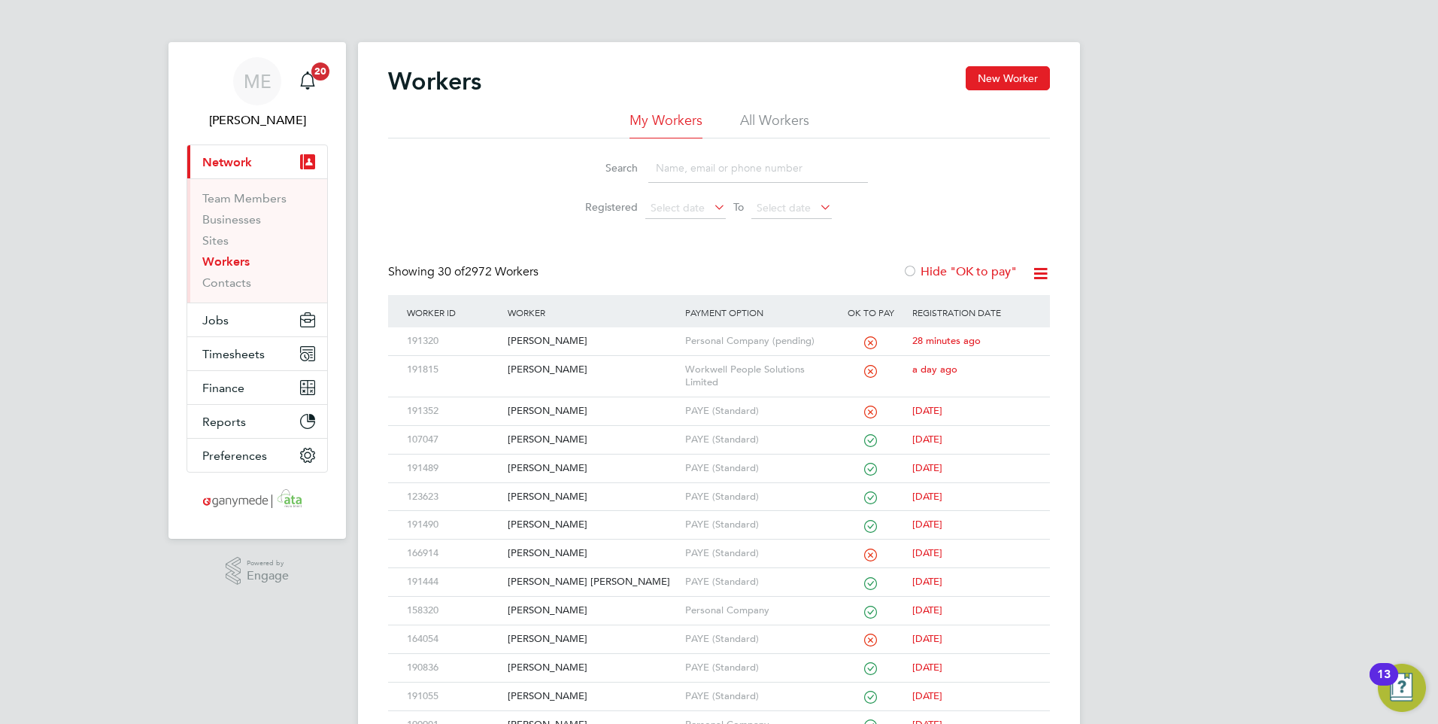
click at [235, 260] on link "Workers" at bounding box center [225, 261] width 47 height 14
click at [1006, 76] on button "New Worker" at bounding box center [1008, 78] width 84 height 24
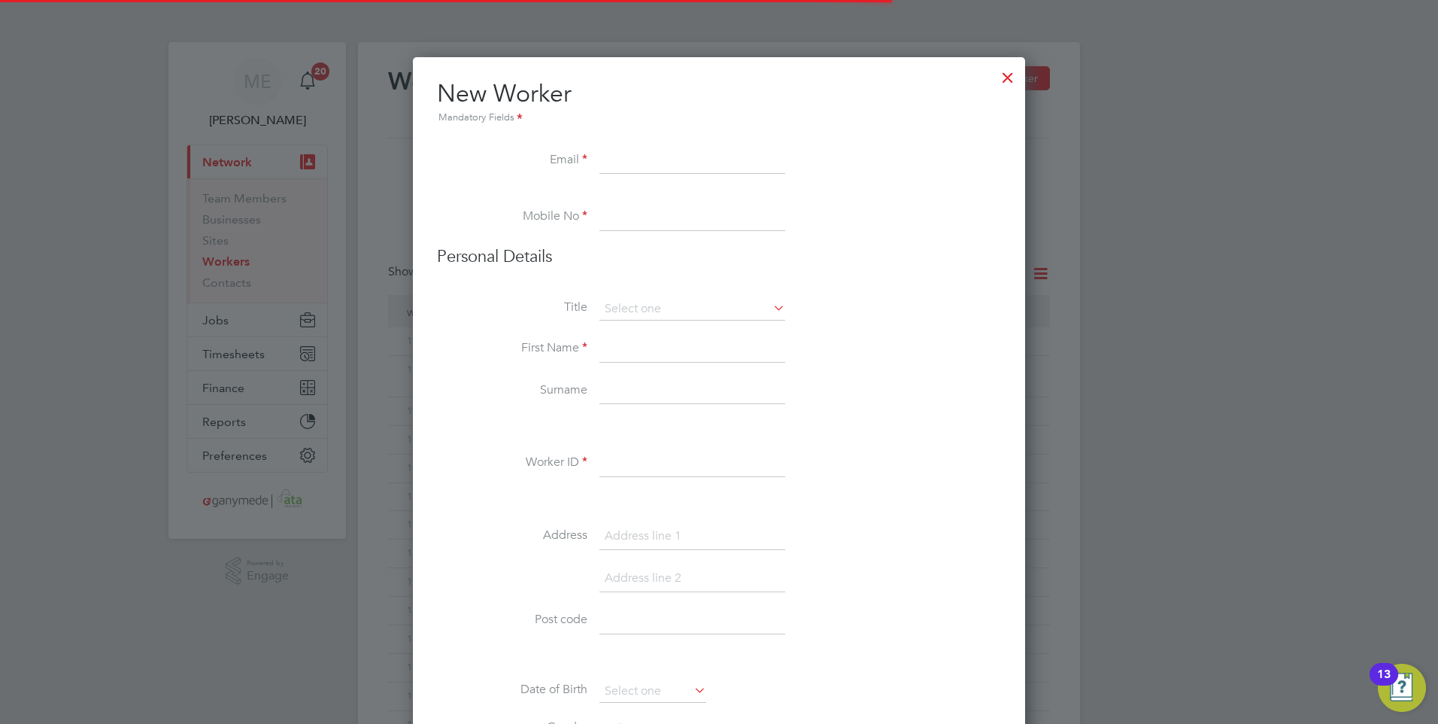
scroll to position [1691, 613]
paste input "[EMAIL_ADDRESS][DOMAIN_NAME]"
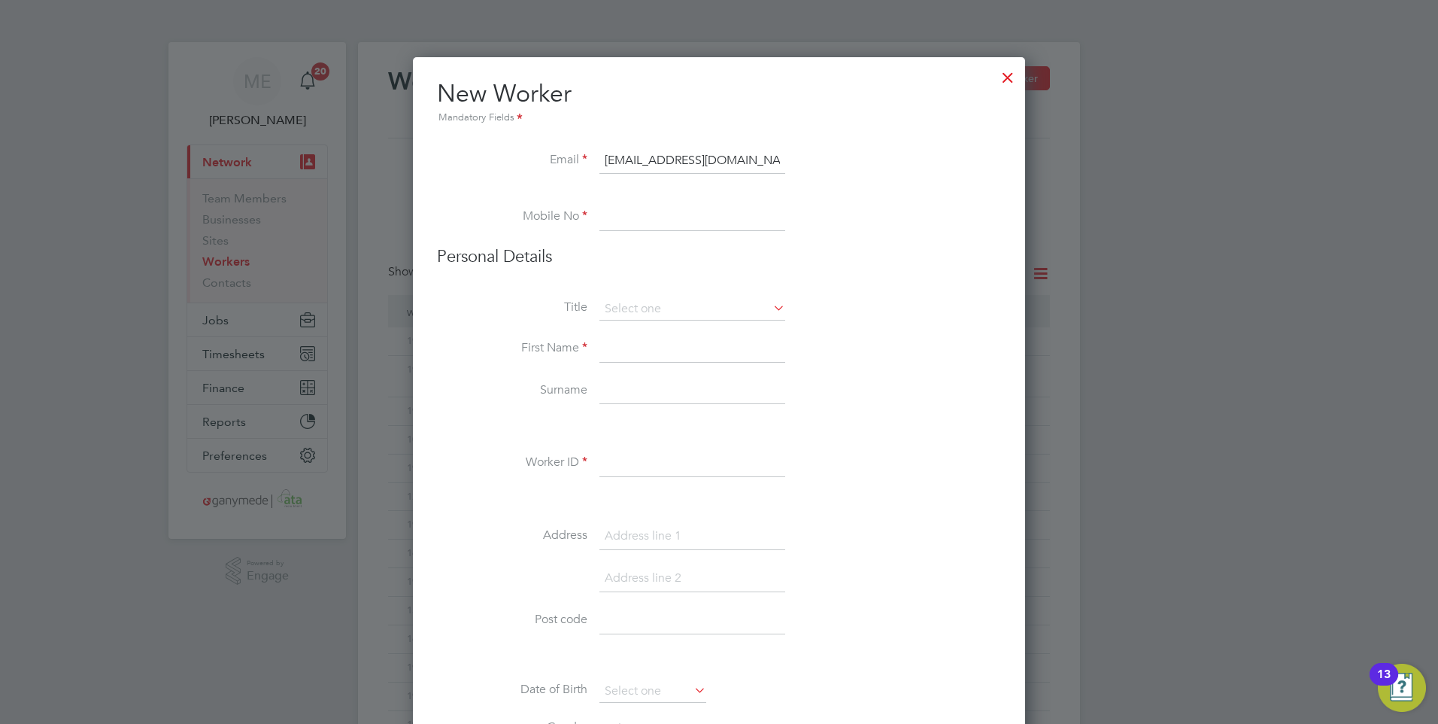
type input "[EMAIL_ADDRESS][DOMAIN_NAME]"
drag, startPoint x: 630, startPoint y: 202, endPoint x: 545, endPoint y: 238, distance: 91.7
click at [536, 242] on li "Mobile No" at bounding box center [719, 225] width 564 height 42
drag, startPoint x: 598, startPoint y: 216, endPoint x: 609, endPoint y: 219, distance: 11.0
click at [599, 216] on li "Mobile No" at bounding box center [719, 225] width 564 height 42
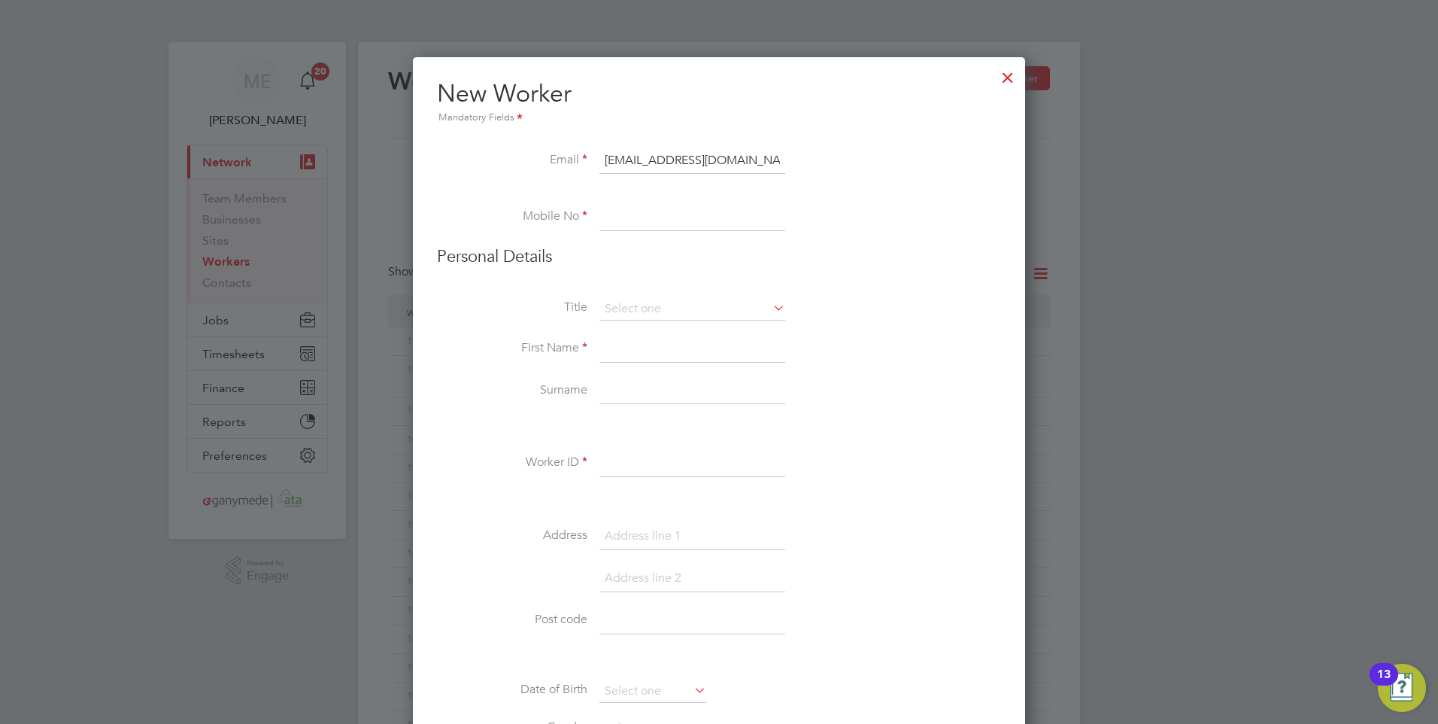
paste input "07958174948"
type input "07958174948"
click at [631, 296] on li "Personal Details" at bounding box center [719, 272] width 564 height 52
click at [636, 309] on input at bounding box center [692, 309] width 186 height 23
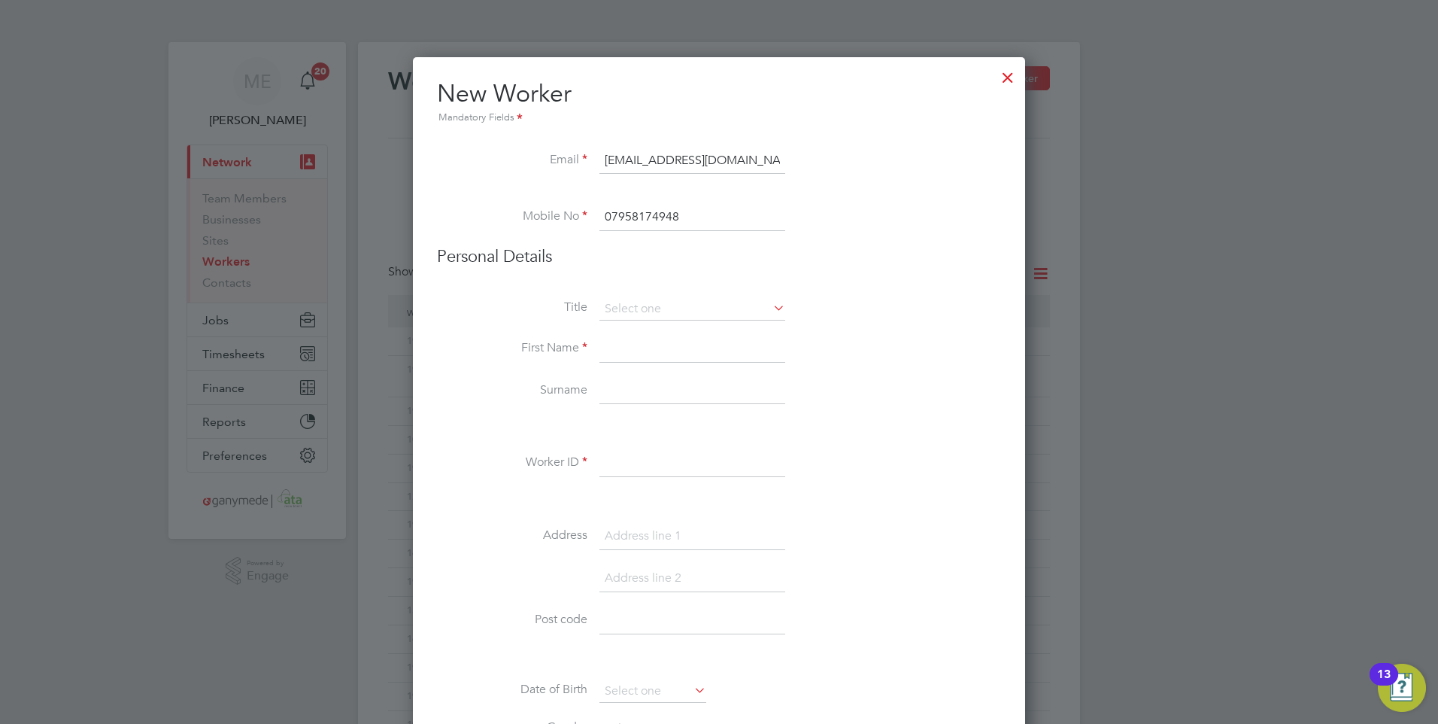
click at [642, 336] on li "Mr" at bounding box center [692, 330] width 187 height 20
type input "Mr"
click at [630, 346] on input at bounding box center [692, 348] width 186 height 27
type input "i"
type input "[PERSON_NAME]"
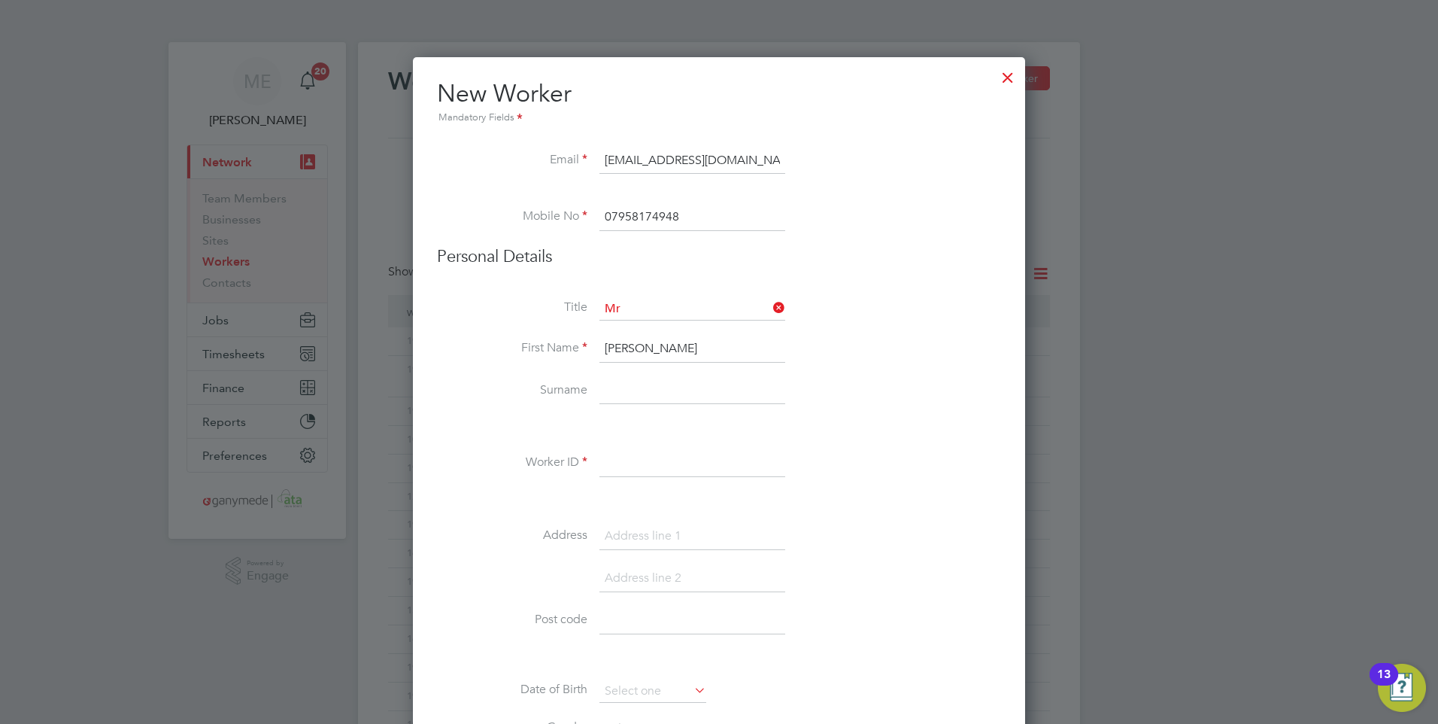
click at [621, 390] on input at bounding box center [692, 391] width 186 height 27
click at [638, 392] on input "[DEMOGRAPHIC_DATA]" at bounding box center [692, 391] width 186 height 27
click at [657, 397] on input "[DEMOGRAPHIC_DATA]" at bounding box center [692, 391] width 186 height 27
type input "Korankye"
click at [631, 462] on input at bounding box center [692, 463] width 186 height 27
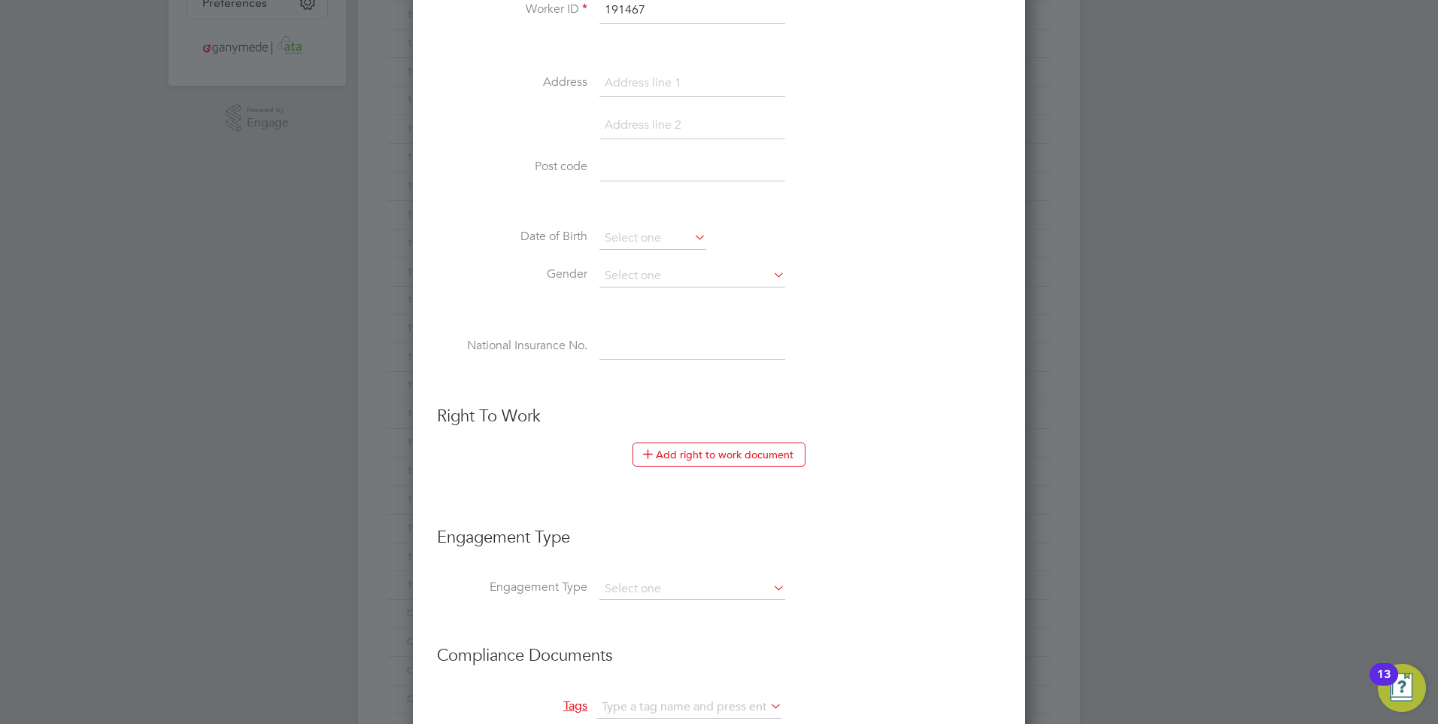
scroll to position [527, 0]
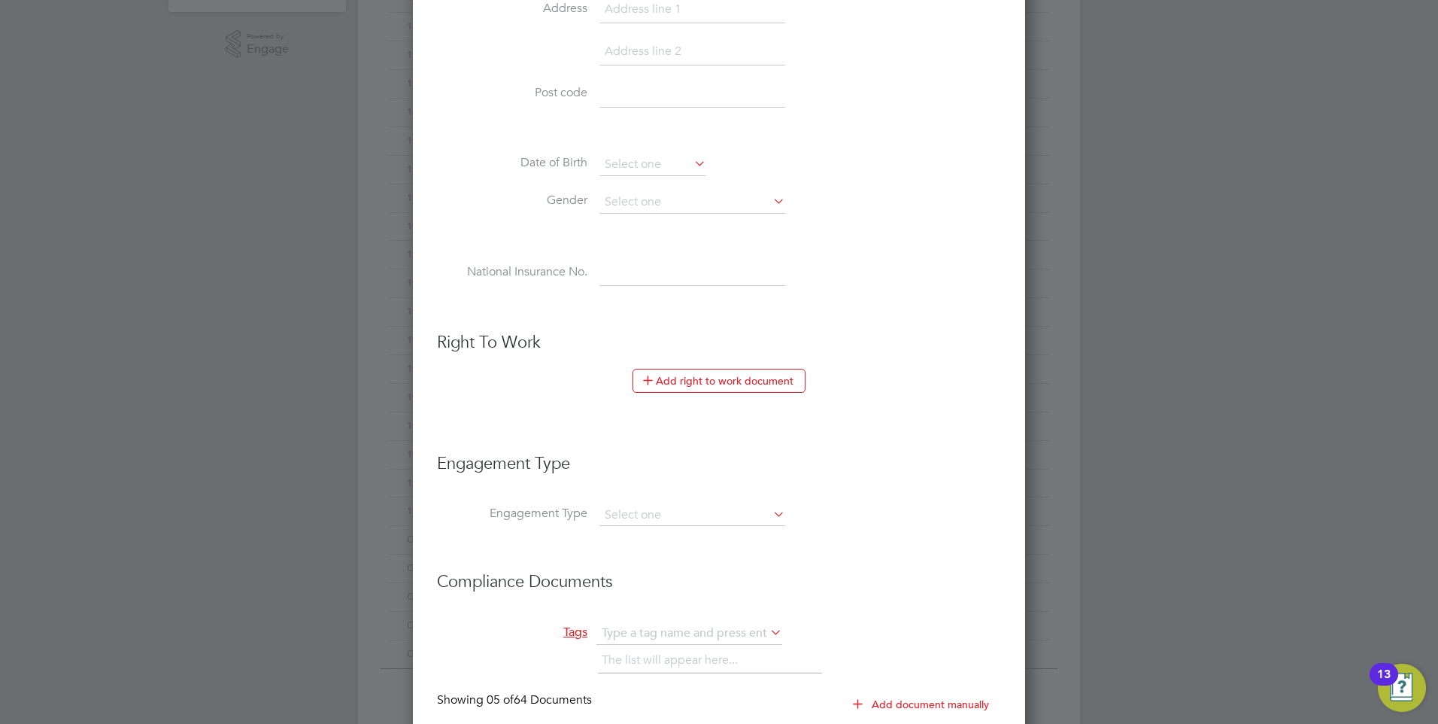
type input "191467"
click at [637, 512] on input at bounding box center [692, 515] width 186 height 21
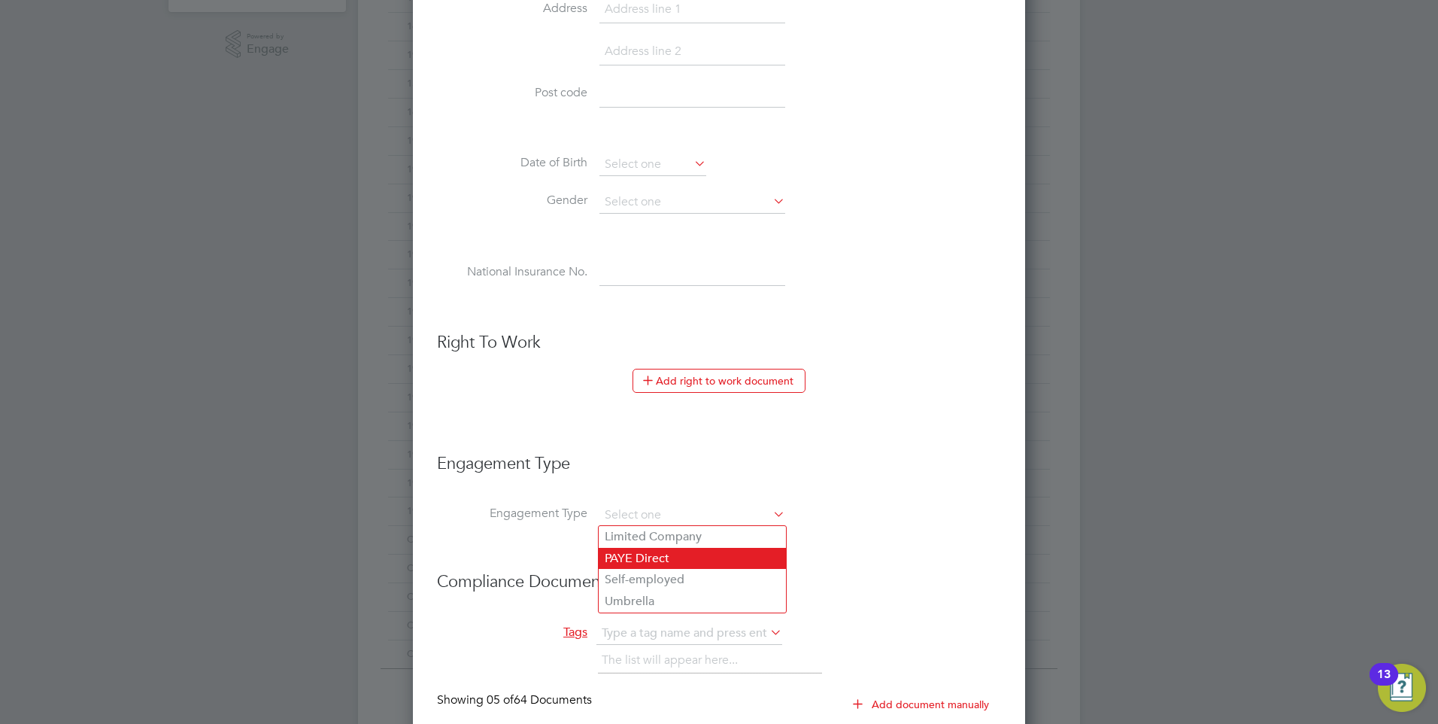
click at [645, 556] on li "PAYE Direct" at bounding box center [692, 559] width 187 height 22
type input "PAYE Direct"
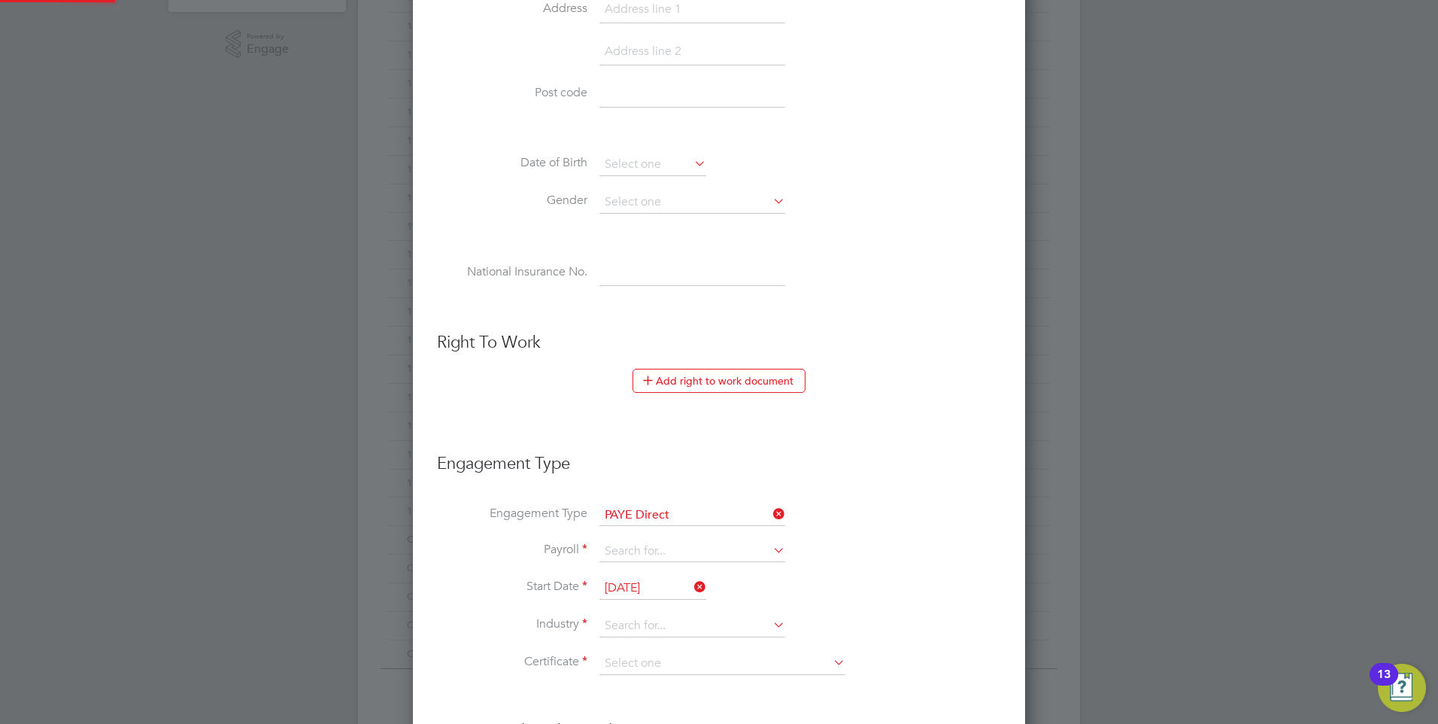
scroll to position [2362, 613]
click at [641, 555] on input at bounding box center [692, 551] width 186 height 21
click at [645, 565] on li "PAYE (Standard)" at bounding box center [692, 573] width 187 height 22
type input "PAYE (Standard)"
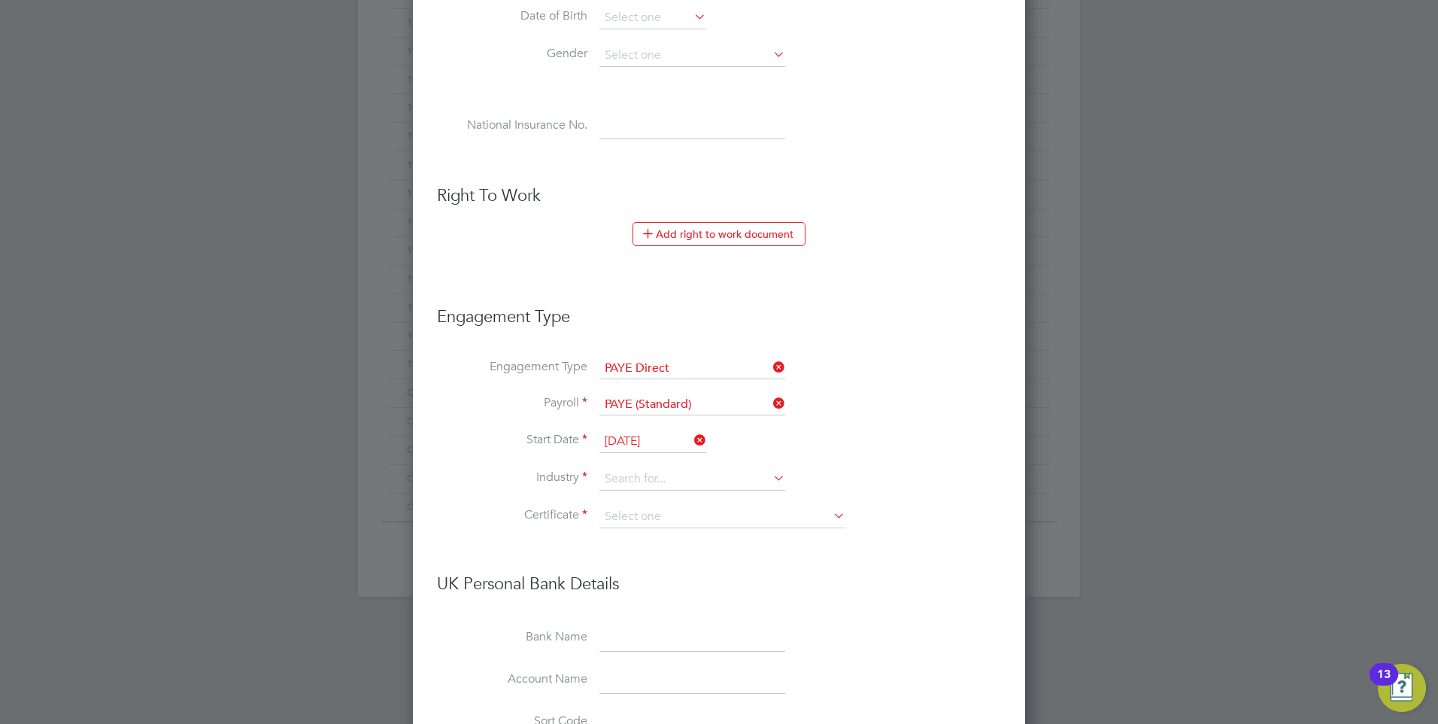
scroll to position [677, 0]
click at [629, 471] on input at bounding box center [692, 475] width 186 height 23
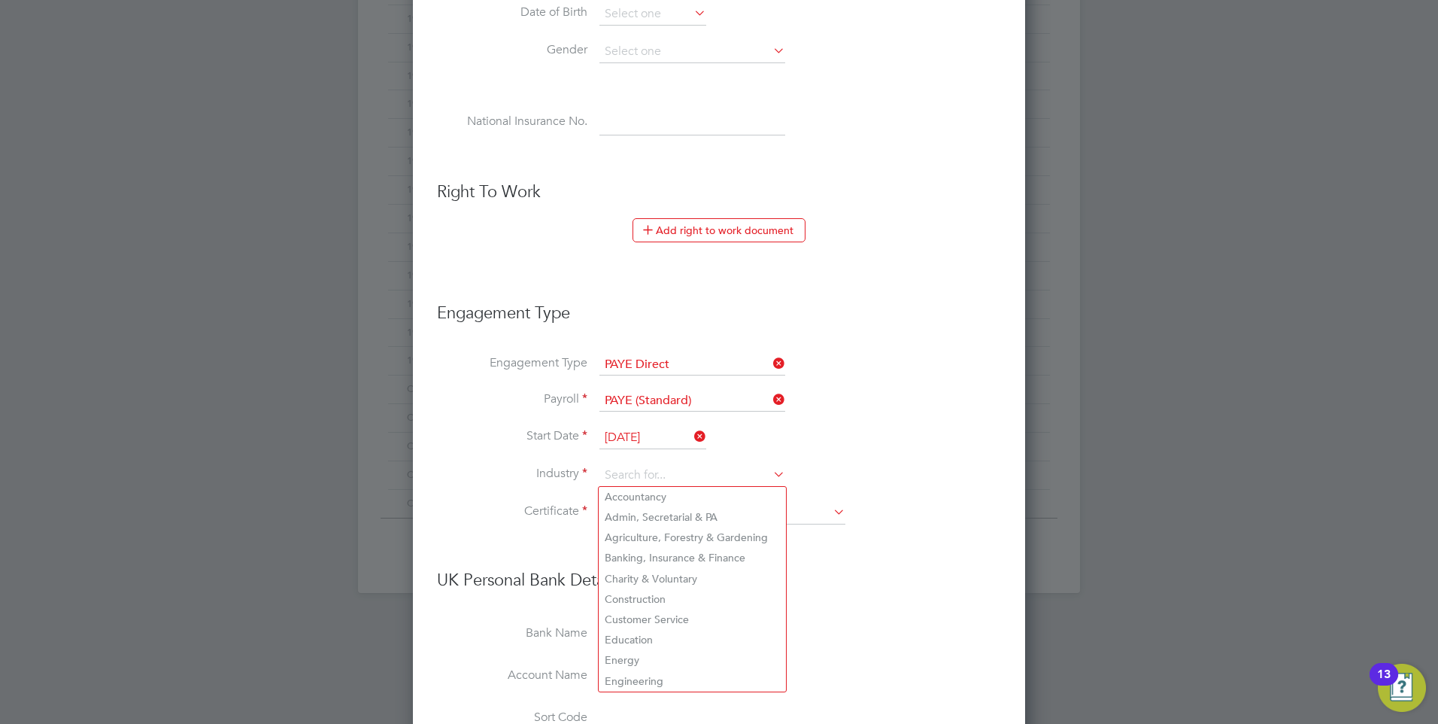
click at [770, 362] on icon at bounding box center [770, 363] width 0 height 21
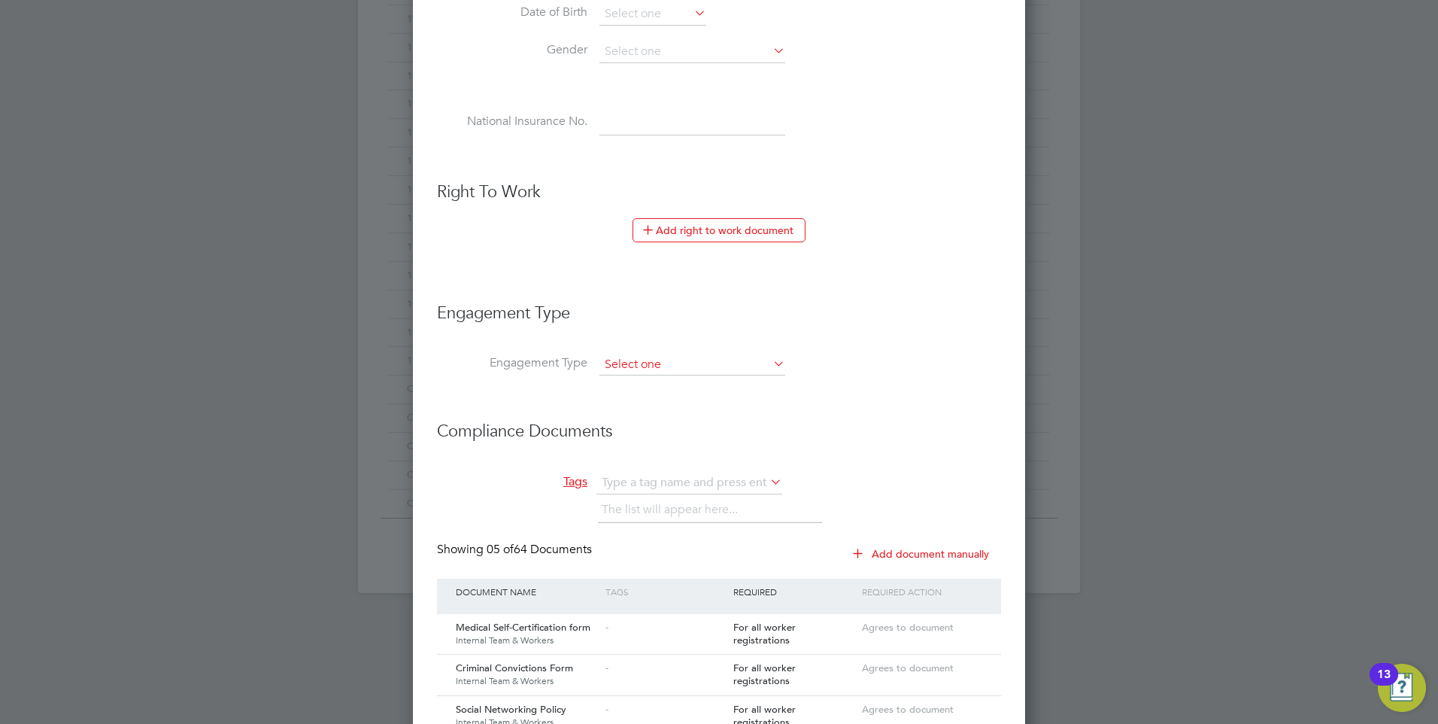
scroll to position [1691, 613]
click at [737, 361] on input at bounding box center [692, 364] width 186 height 21
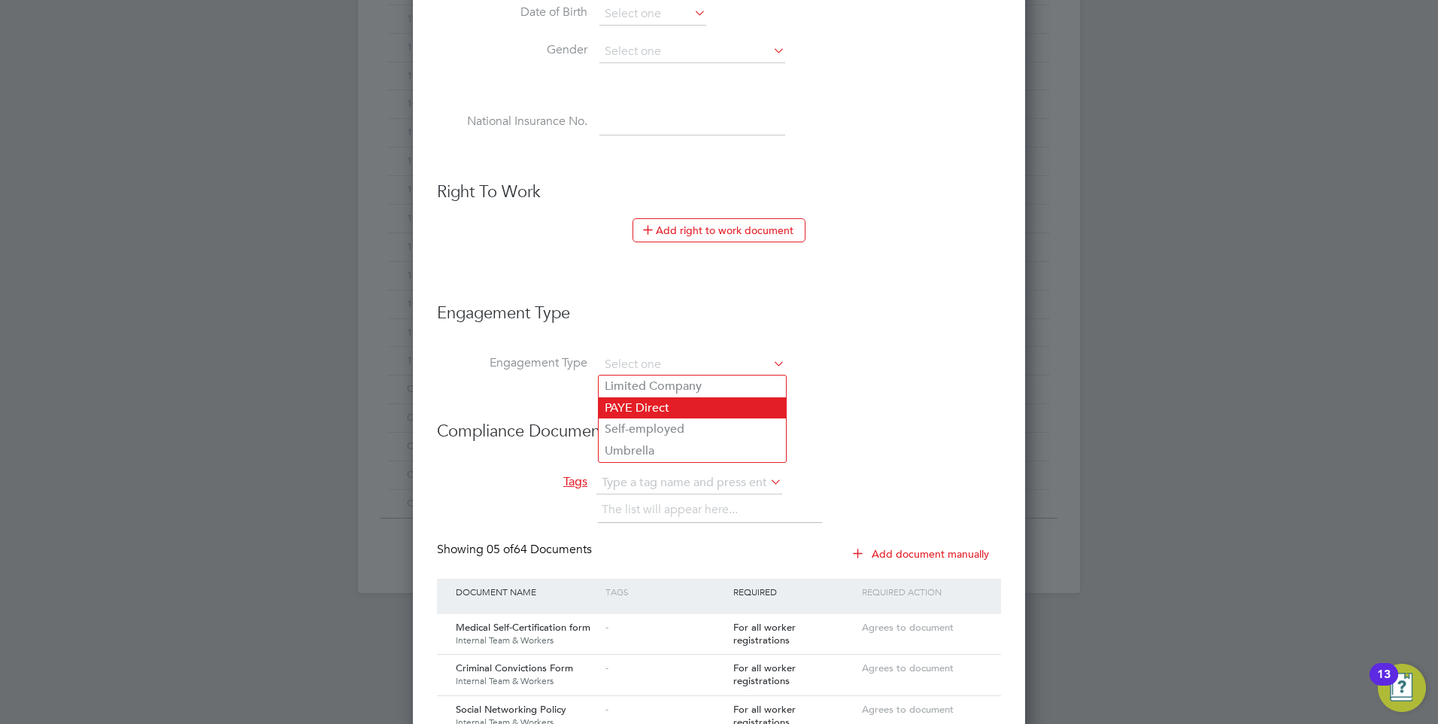
click at [664, 403] on li "PAYE Direct" at bounding box center [692, 408] width 187 height 22
type input "PAYE Direct"
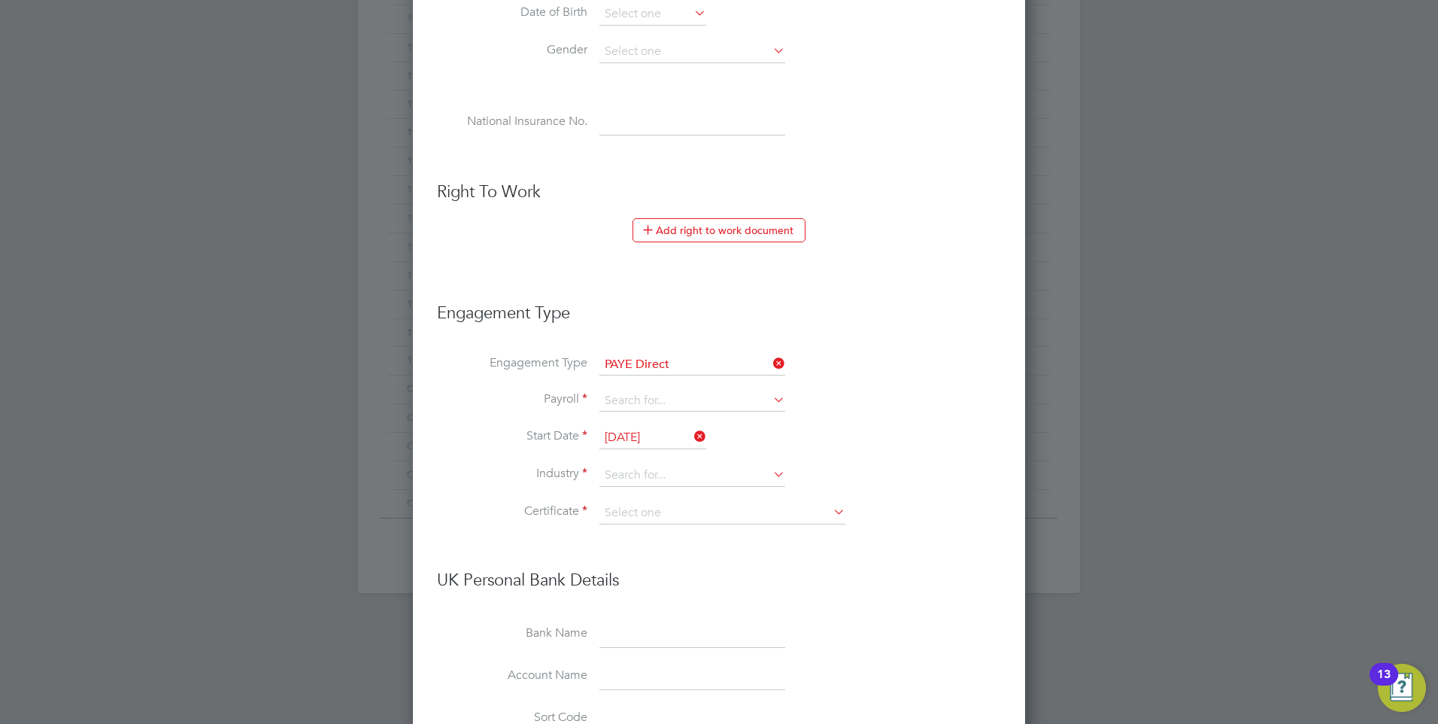
scroll to position [2362, 613]
click at [722, 394] on input at bounding box center [692, 400] width 186 height 21
click at [683, 434] on li "PAYE (Umbrella)" at bounding box center [692, 444] width 187 height 22
type input "PAYE (Umbrella)"
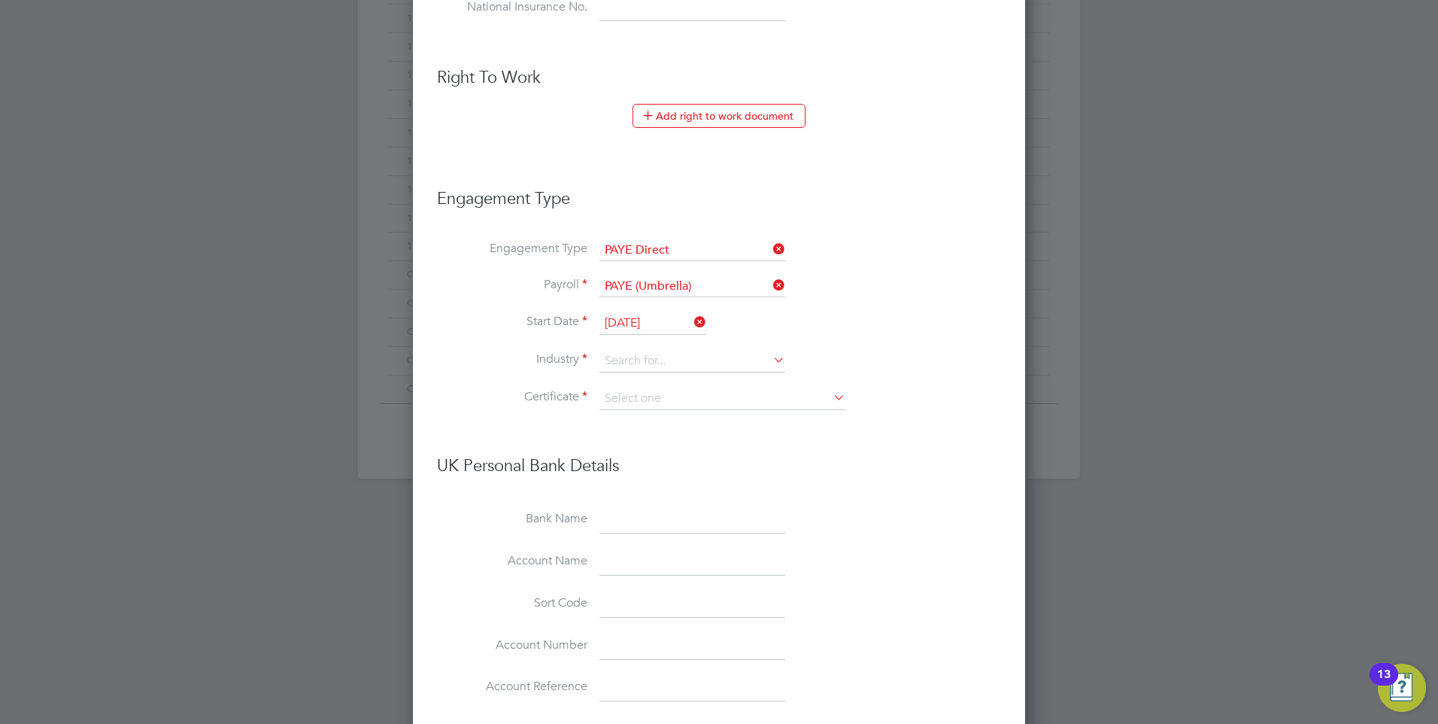
scroll to position [677, 0]
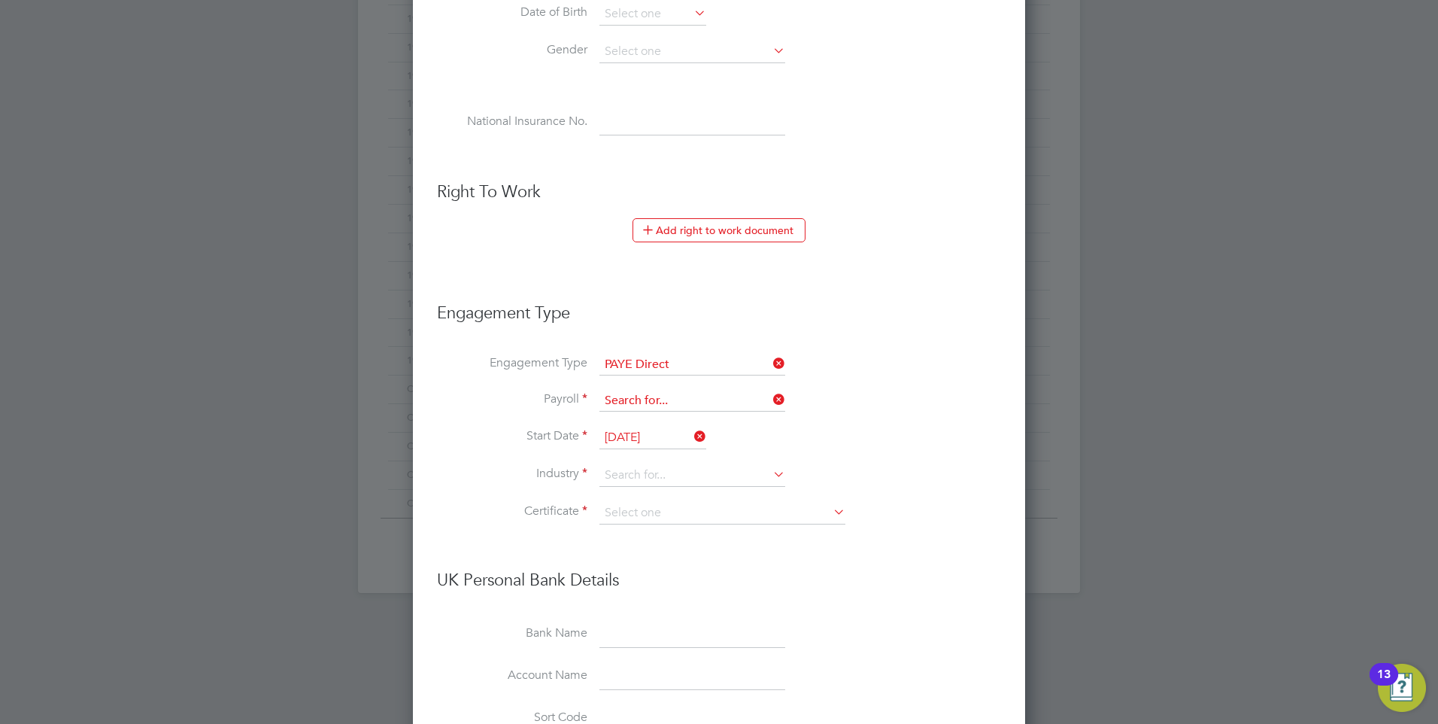
click at [741, 399] on input at bounding box center [692, 400] width 186 height 21
click at [681, 424] on li "PAYE (Standard)" at bounding box center [692, 422] width 187 height 22
type input "PAYE (Standard)"
click at [770, 356] on icon at bounding box center [770, 363] width 0 height 21
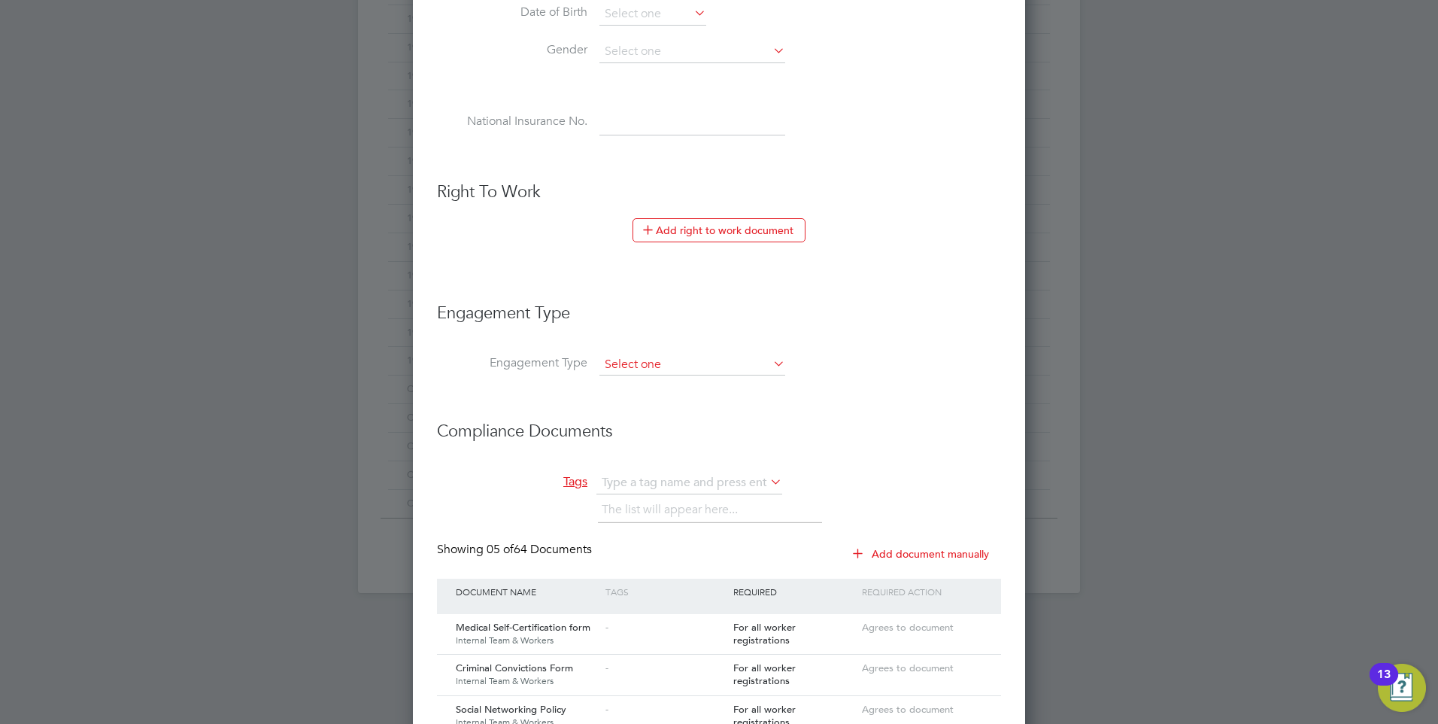
scroll to position [1691, 613]
click at [687, 363] on input at bounding box center [692, 364] width 186 height 21
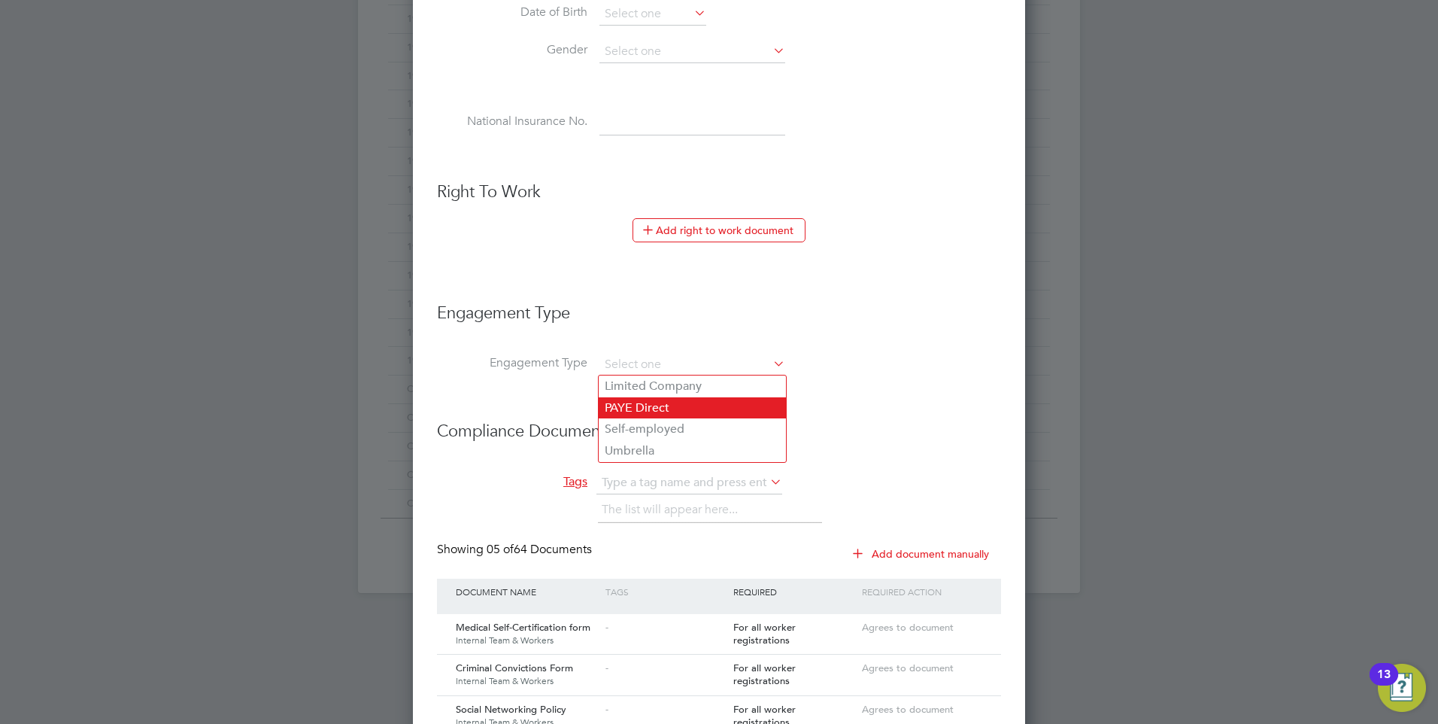
click at [666, 407] on li "PAYE Direct" at bounding box center [692, 408] width 187 height 22
type input "PAYE Direct"
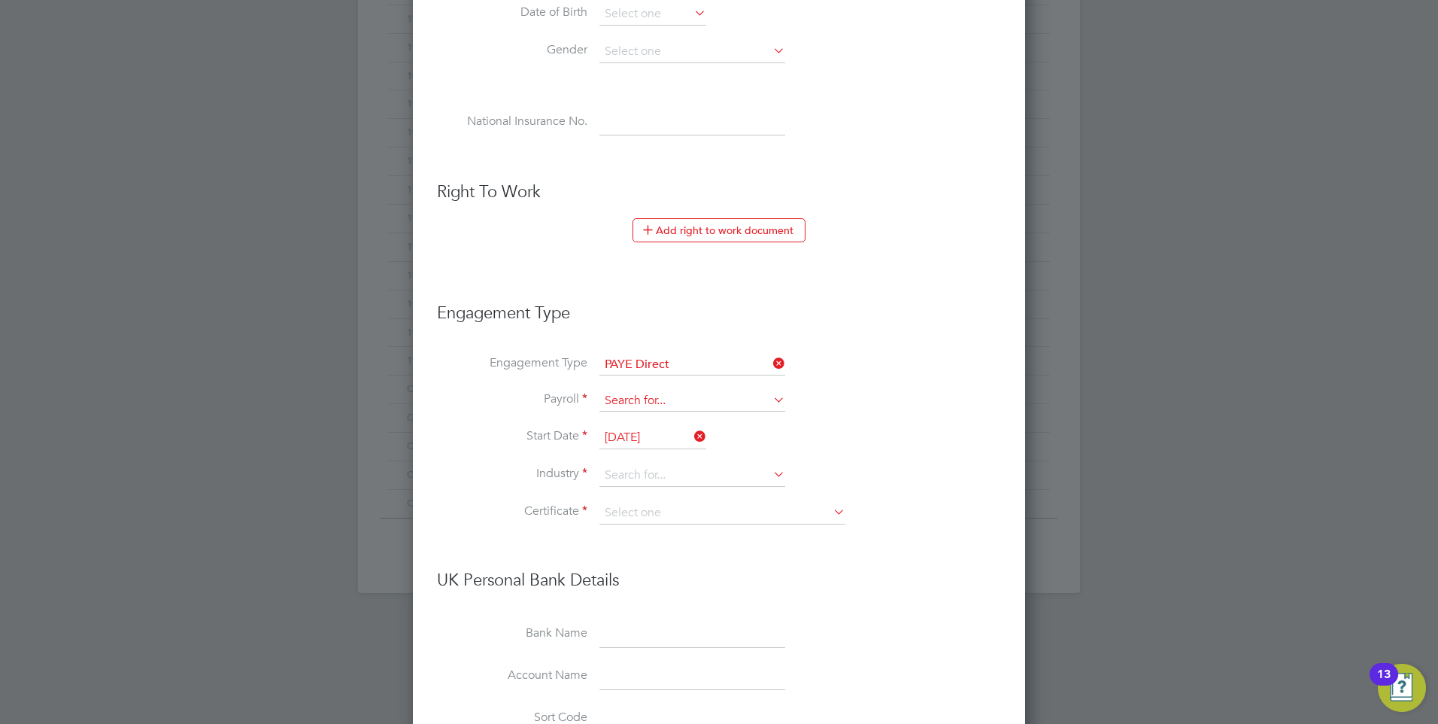
scroll to position [2362, 613]
click at [663, 402] on input at bounding box center [692, 400] width 186 height 21
click at [657, 421] on li "PAYE (Standard)" at bounding box center [692, 422] width 187 height 22
type input "PAYE (Standard)"
click at [631, 472] on input at bounding box center [692, 475] width 186 height 23
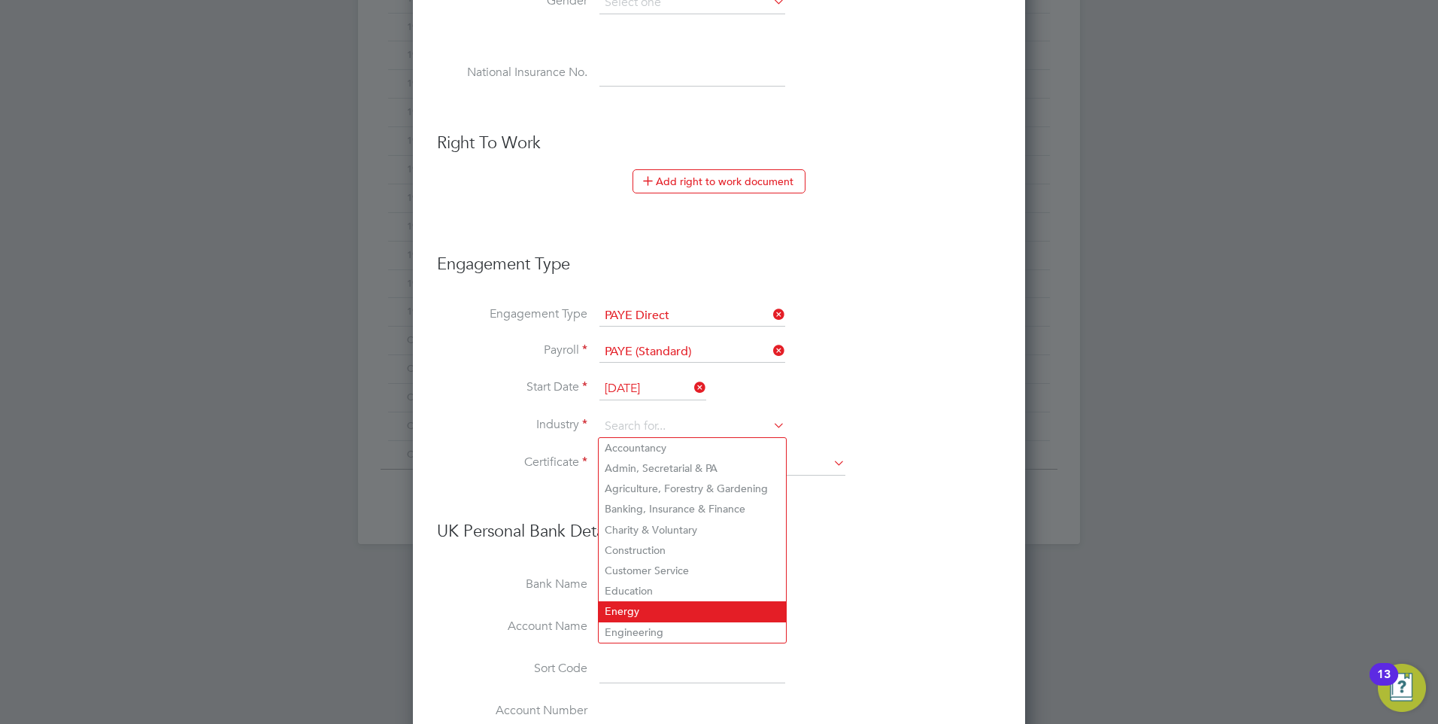
scroll to position [752, 0]
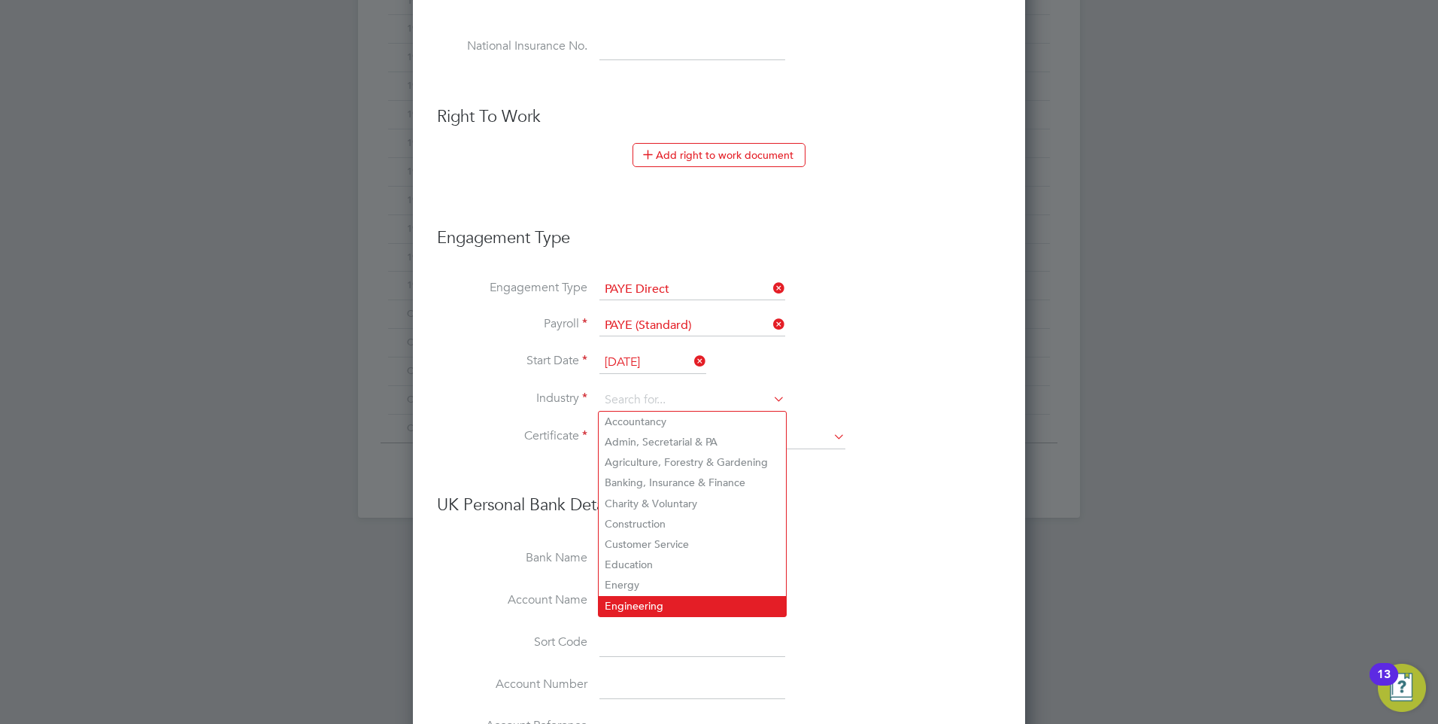
click at [636, 599] on li "Engineering" at bounding box center [692, 606] width 187 height 20
type input "Engineering"
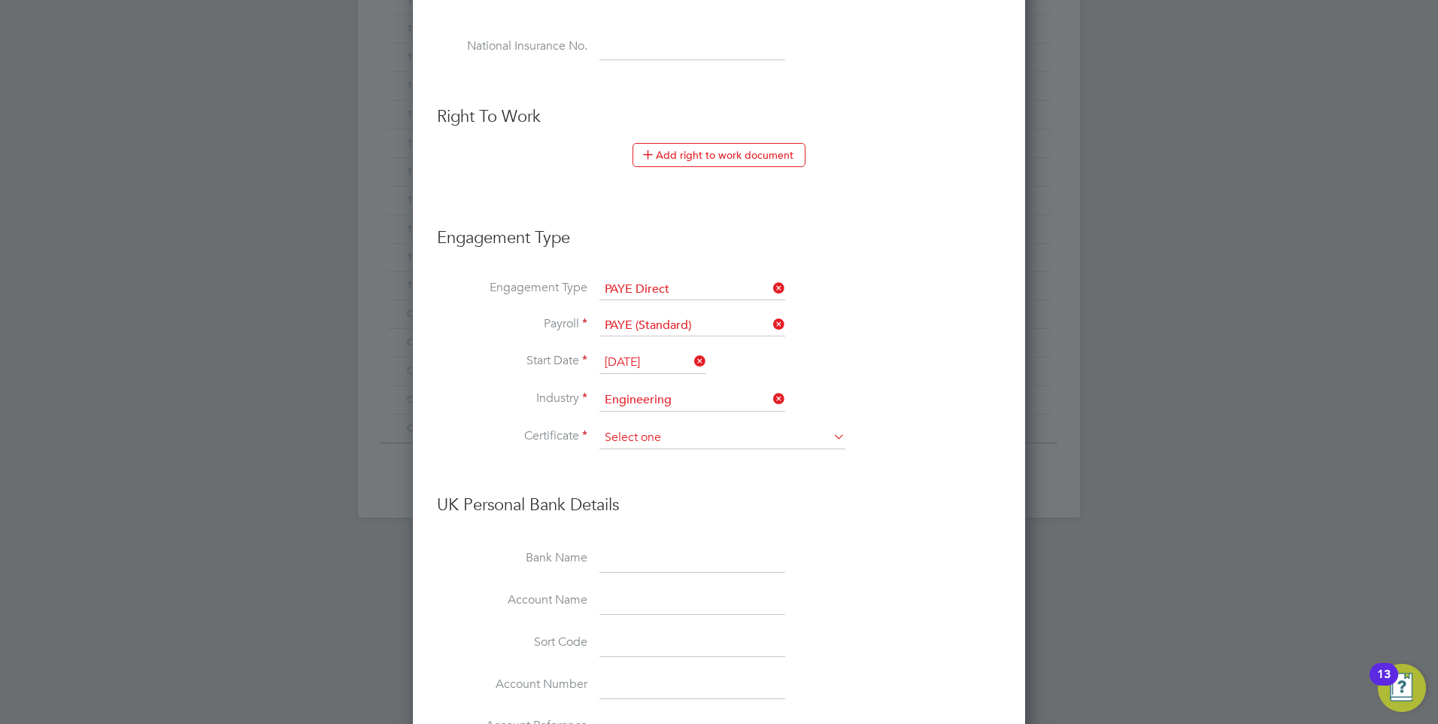
click at [625, 427] on input at bounding box center [722, 437] width 246 height 23
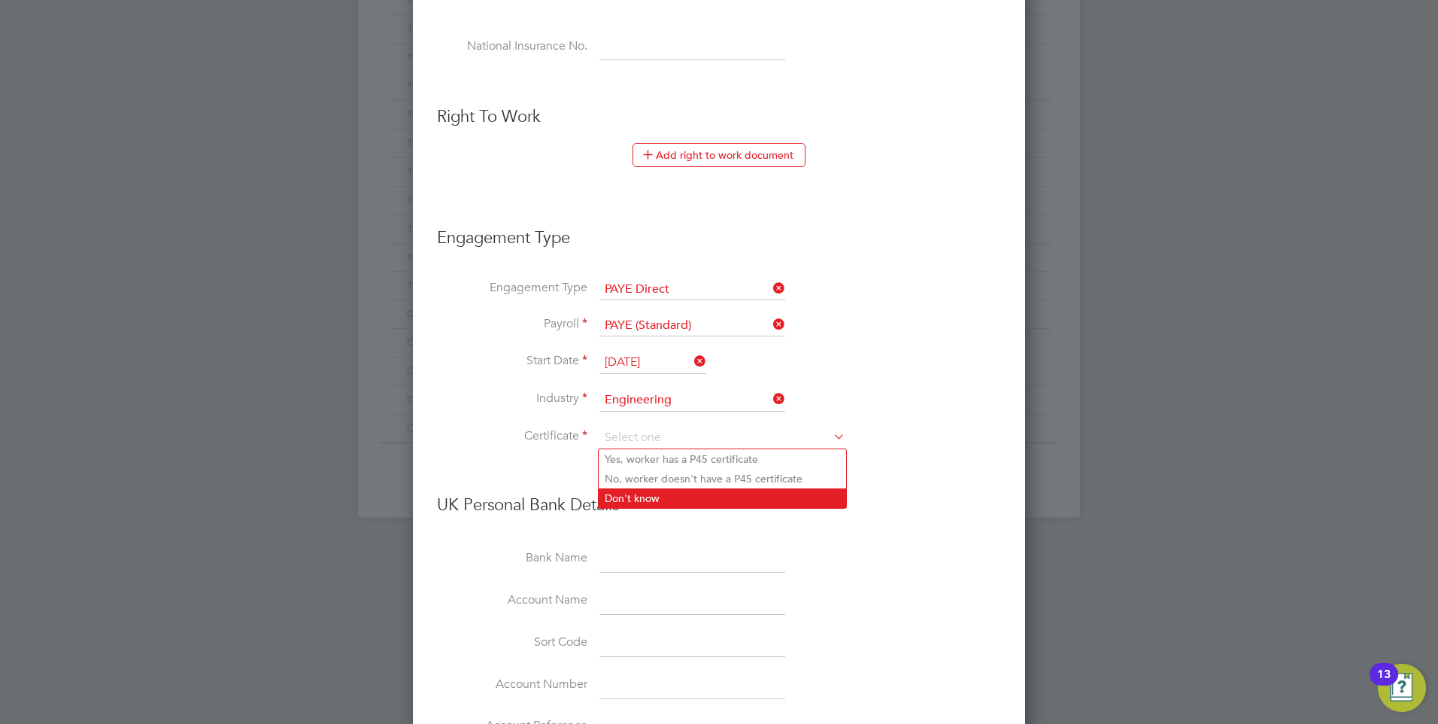
click at [627, 496] on li "Don't know" at bounding box center [722, 498] width 247 height 20
type input "Don't know"
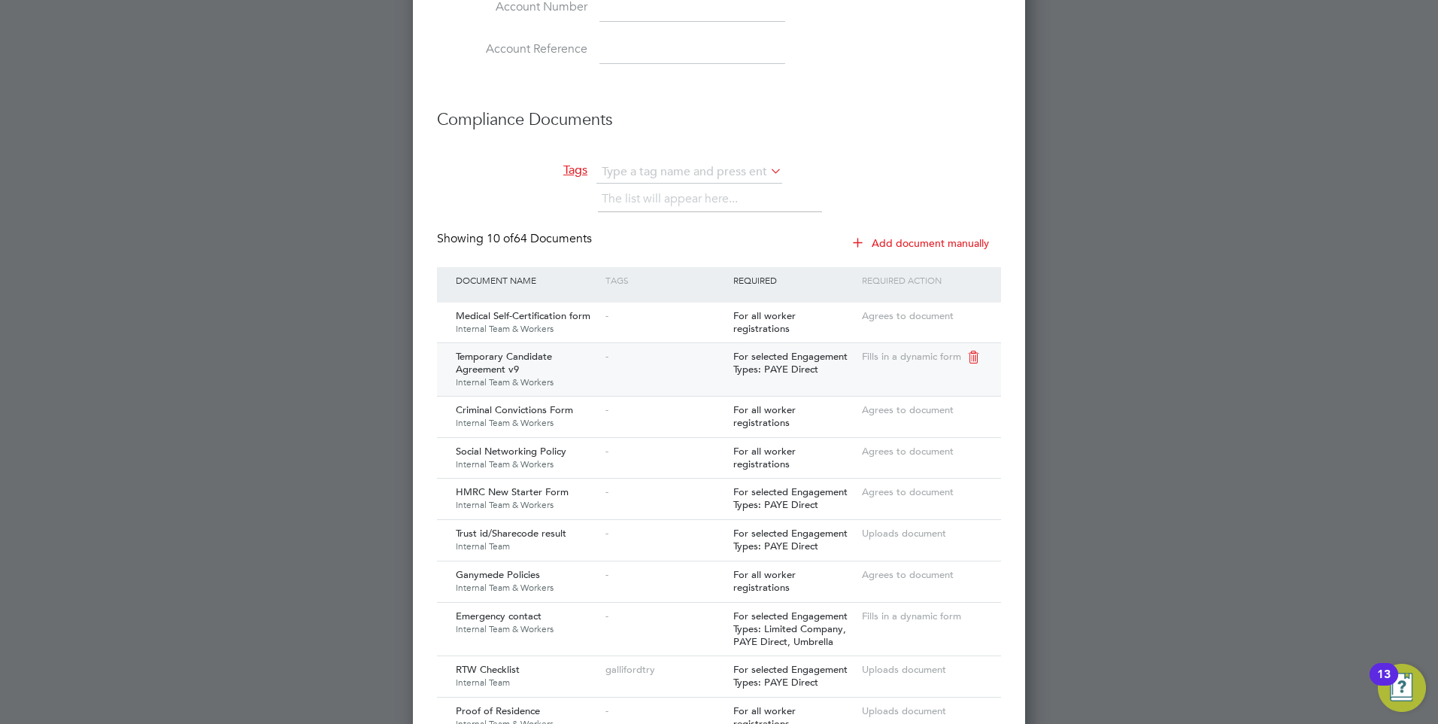
scroll to position [1279, 0]
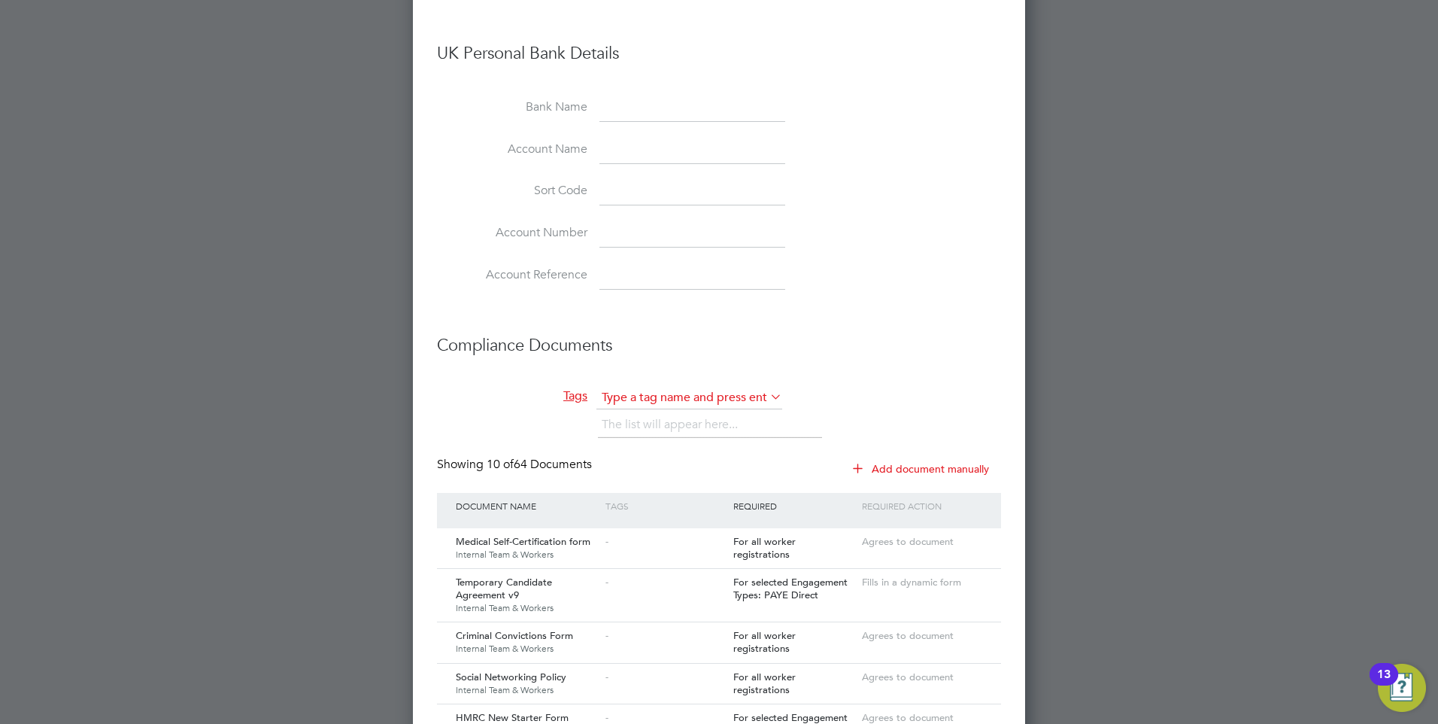
click at [636, 402] on input "text" at bounding box center [689, 398] width 186 height 23
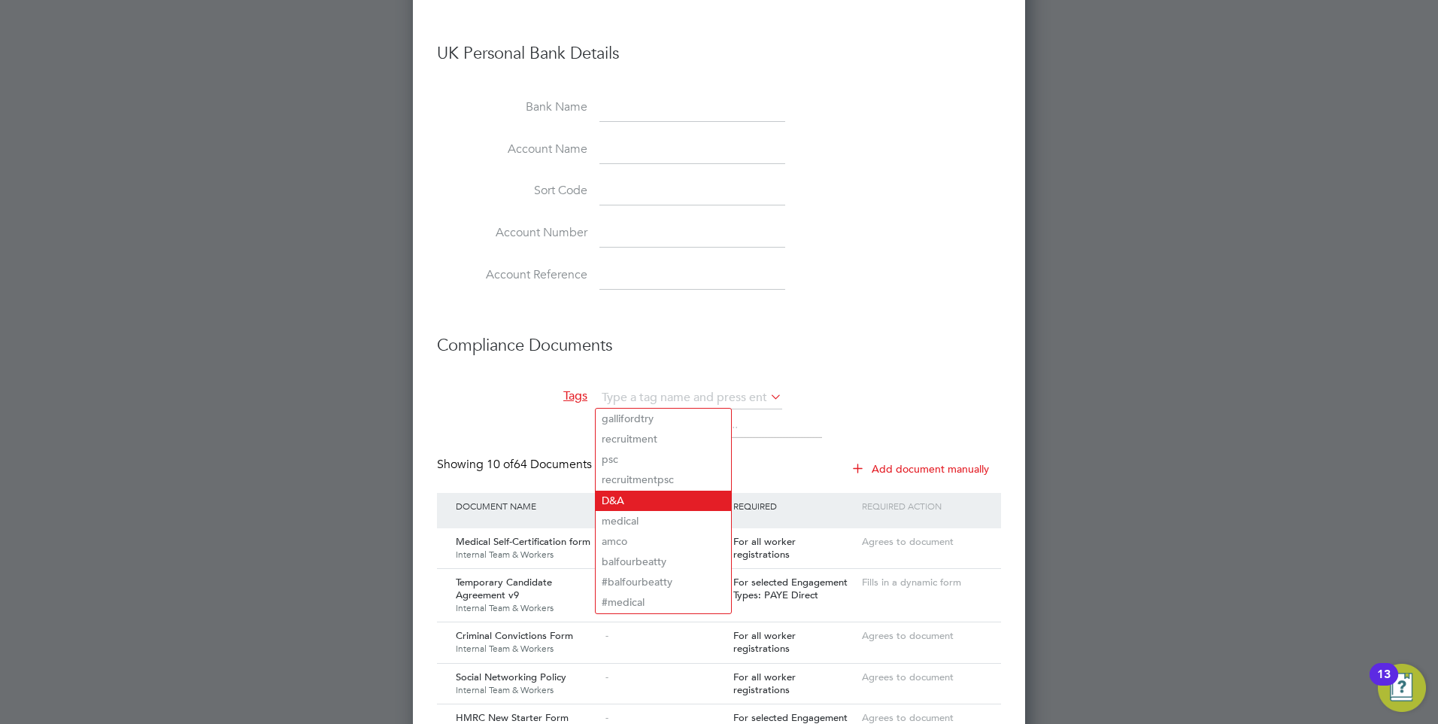
click at [630, 493] on li "D&A" at bounding box center [663, 500] width 135 height 20
type input "D&A"
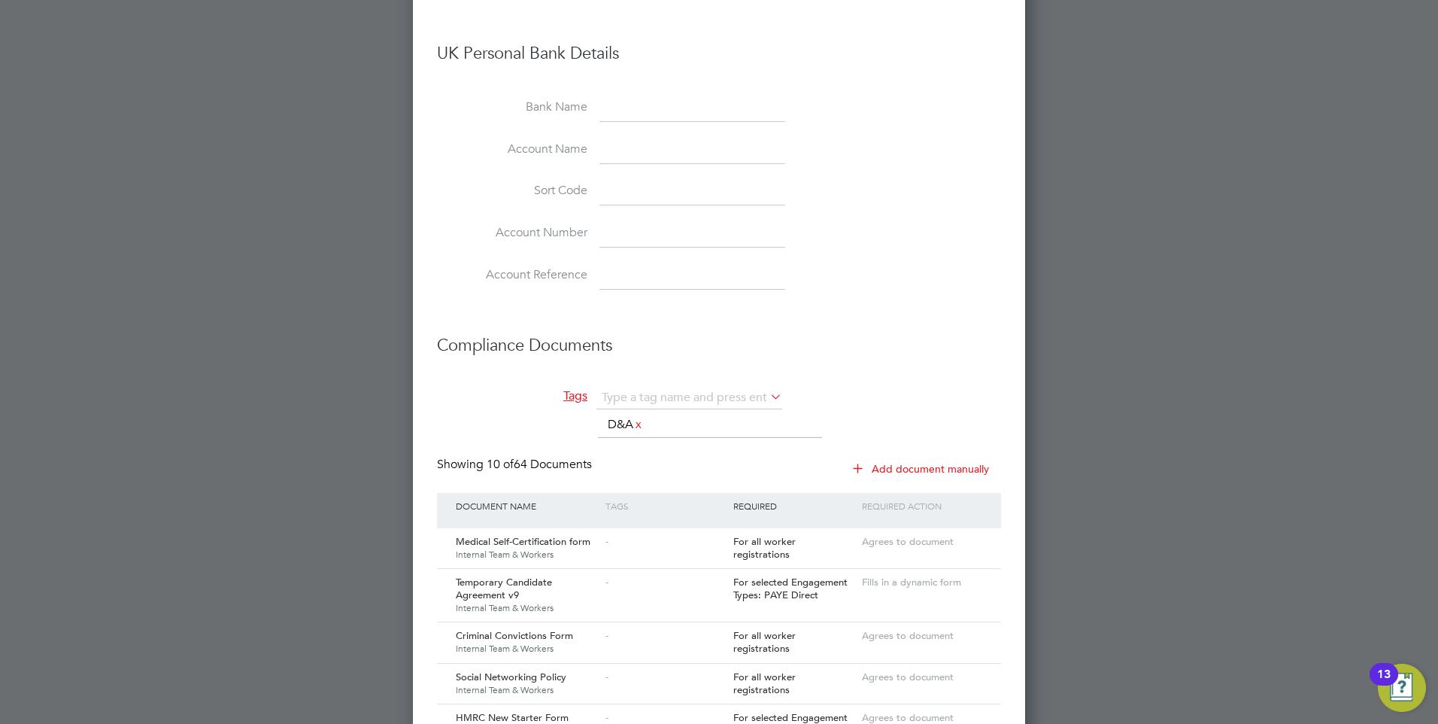
scroll to position [2517, 613]
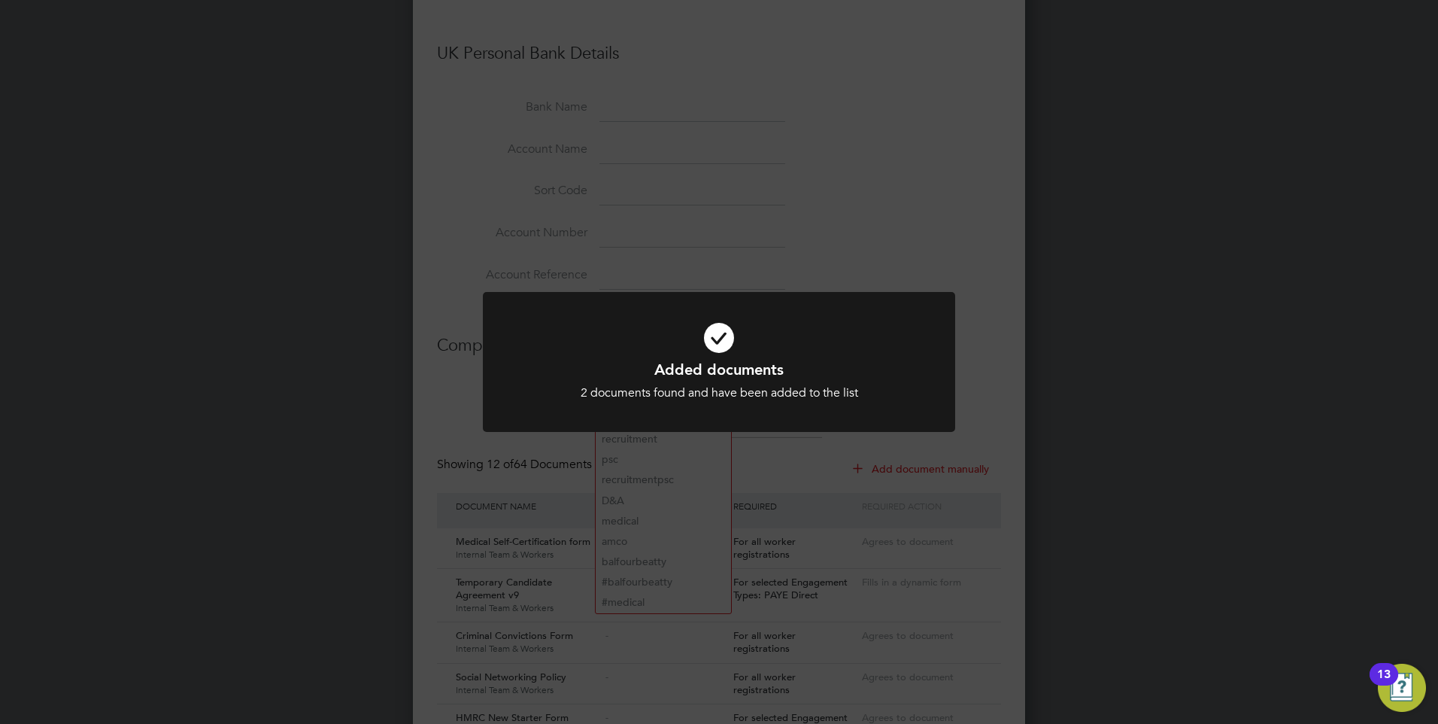
click at [728, 370] on h1 "Added documents" at bounding box center [719, 370] width 391 height 20
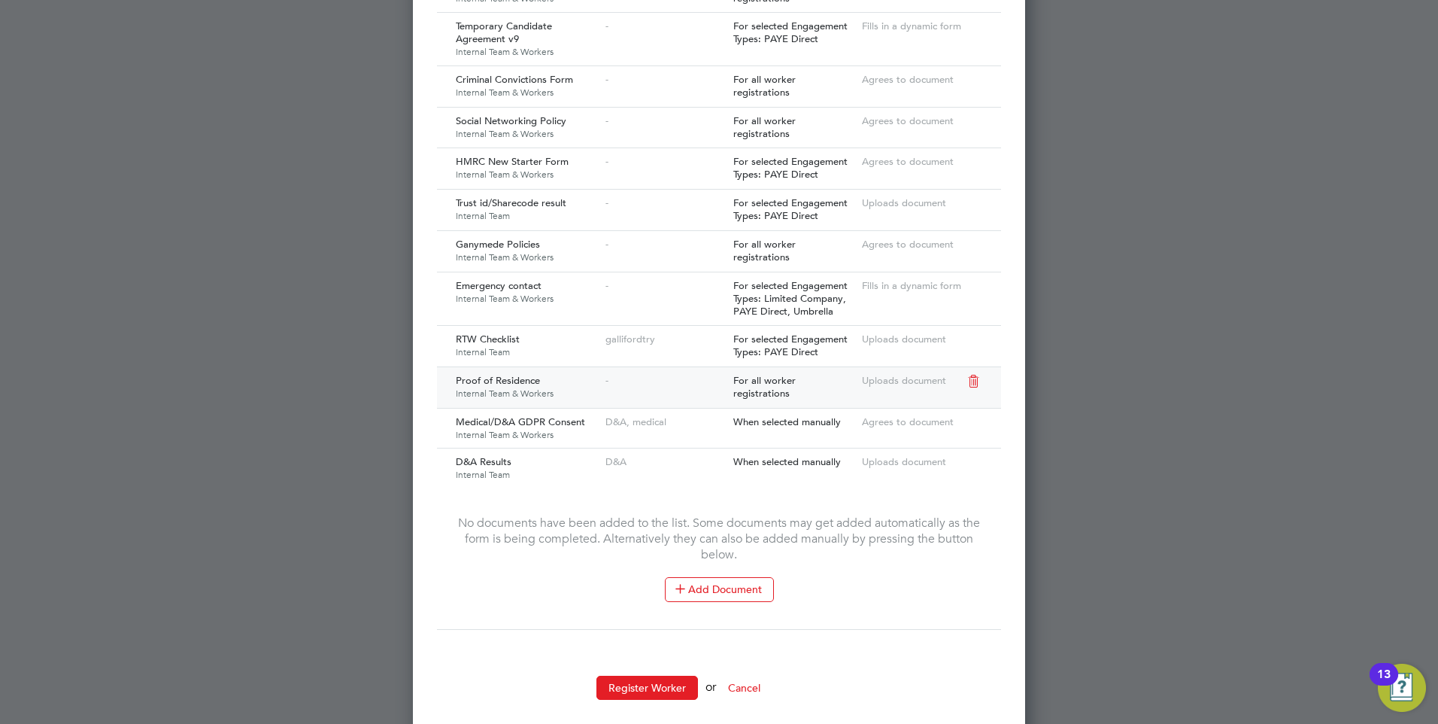
scroll to position [1850, 0]
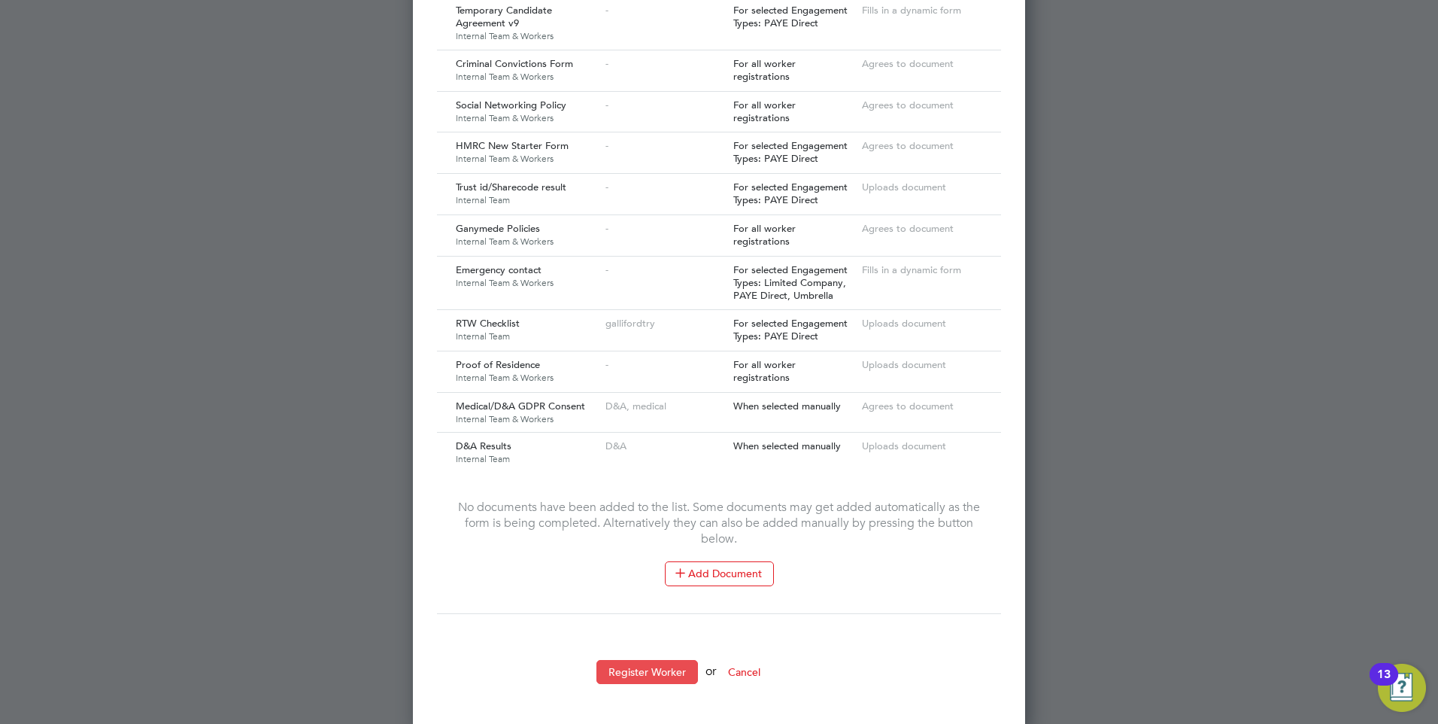
click at [638, 664] on button "Register Worker" at bounding box center [647, 672] width 102 height 24
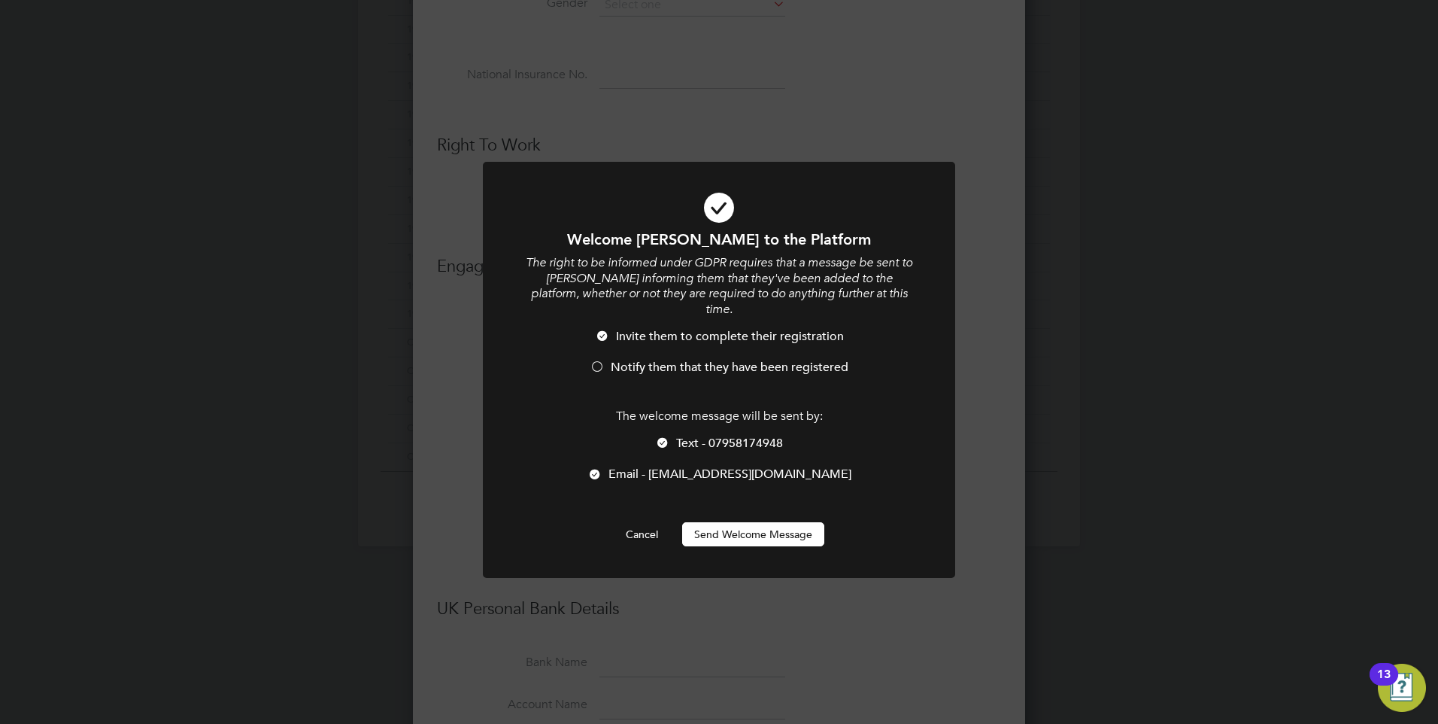
click at [726, 522] on button "Send Welcome Message" at bounding box center [753, 534] width 142 height 24
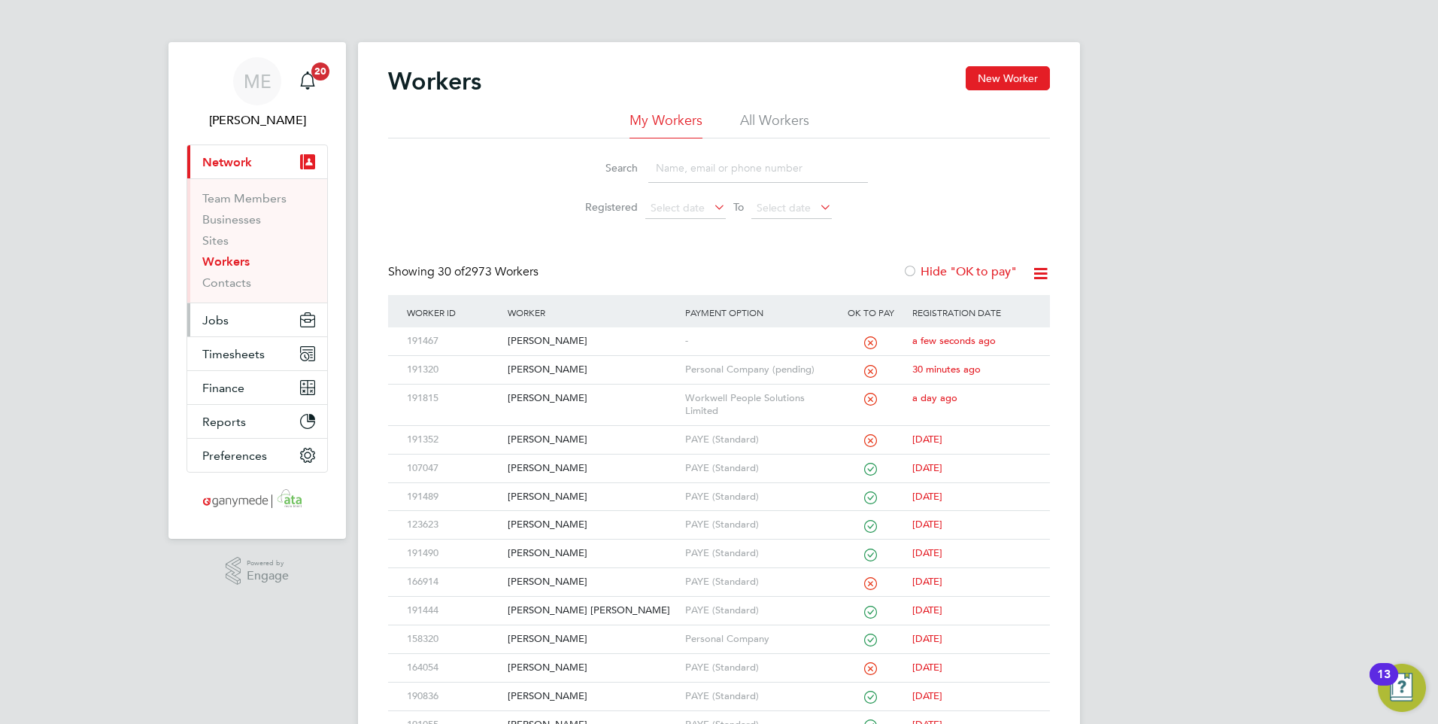
click at [229, 323] on button "Jobs" at bounding box center [257, 319] width 140 height 33
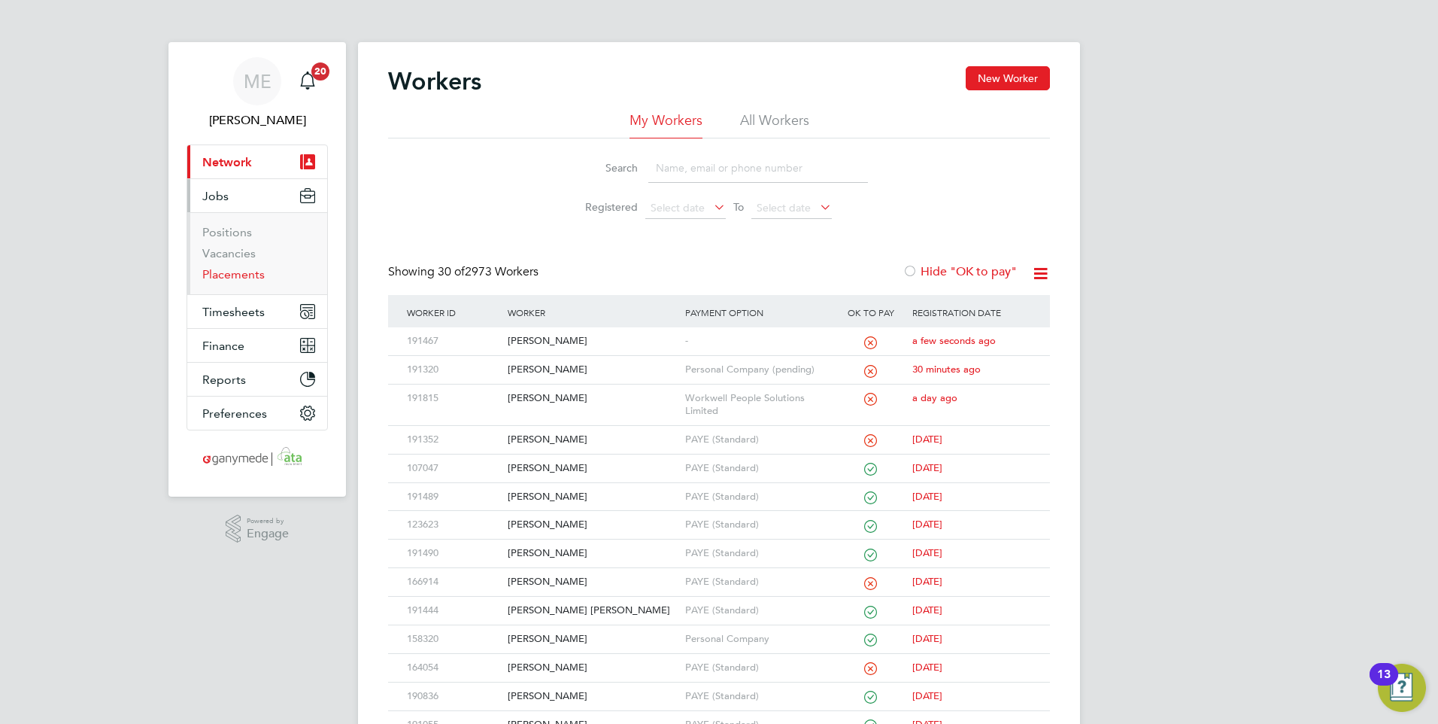
click at [232, 276] on link "Placements" at bounding box center [233, 274] width 62 height 14
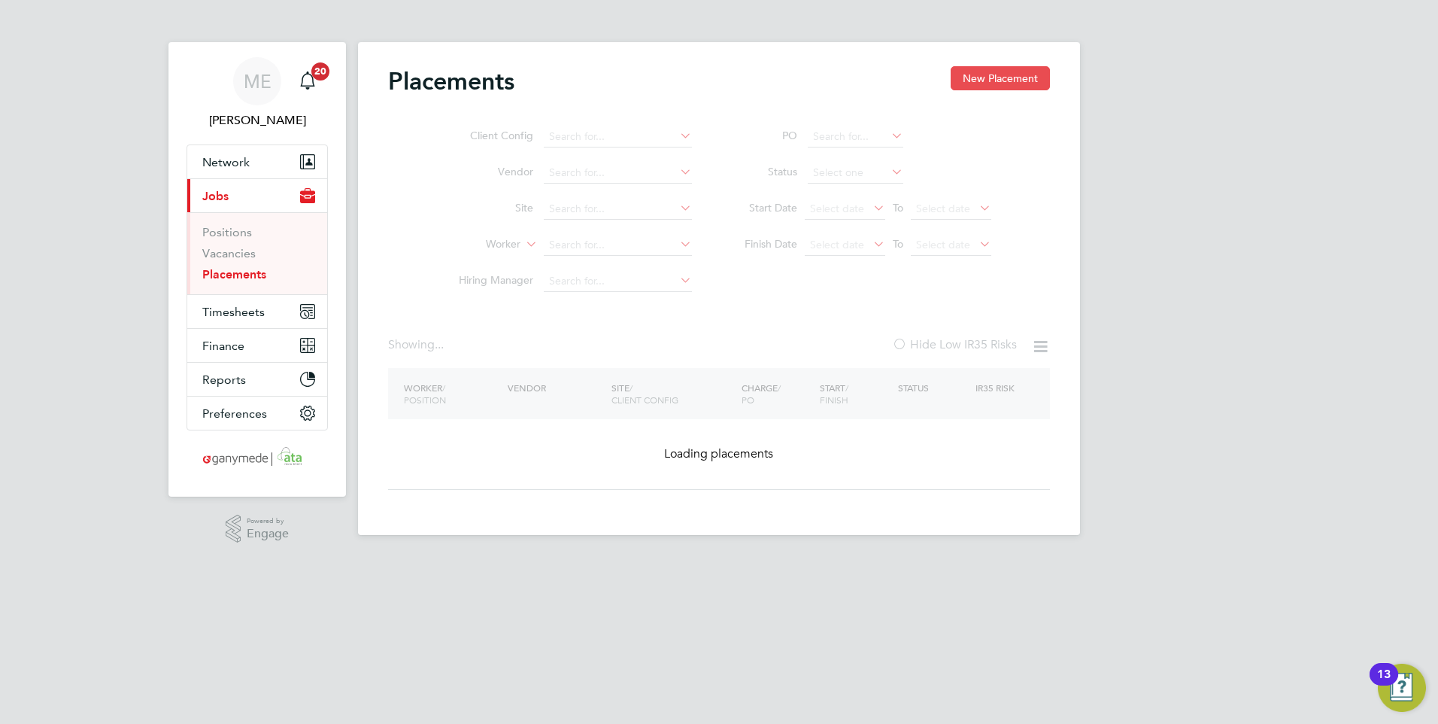
click at [991, 70] on button "New Placement" at bounding box center [1000, 78] width 99 height 24
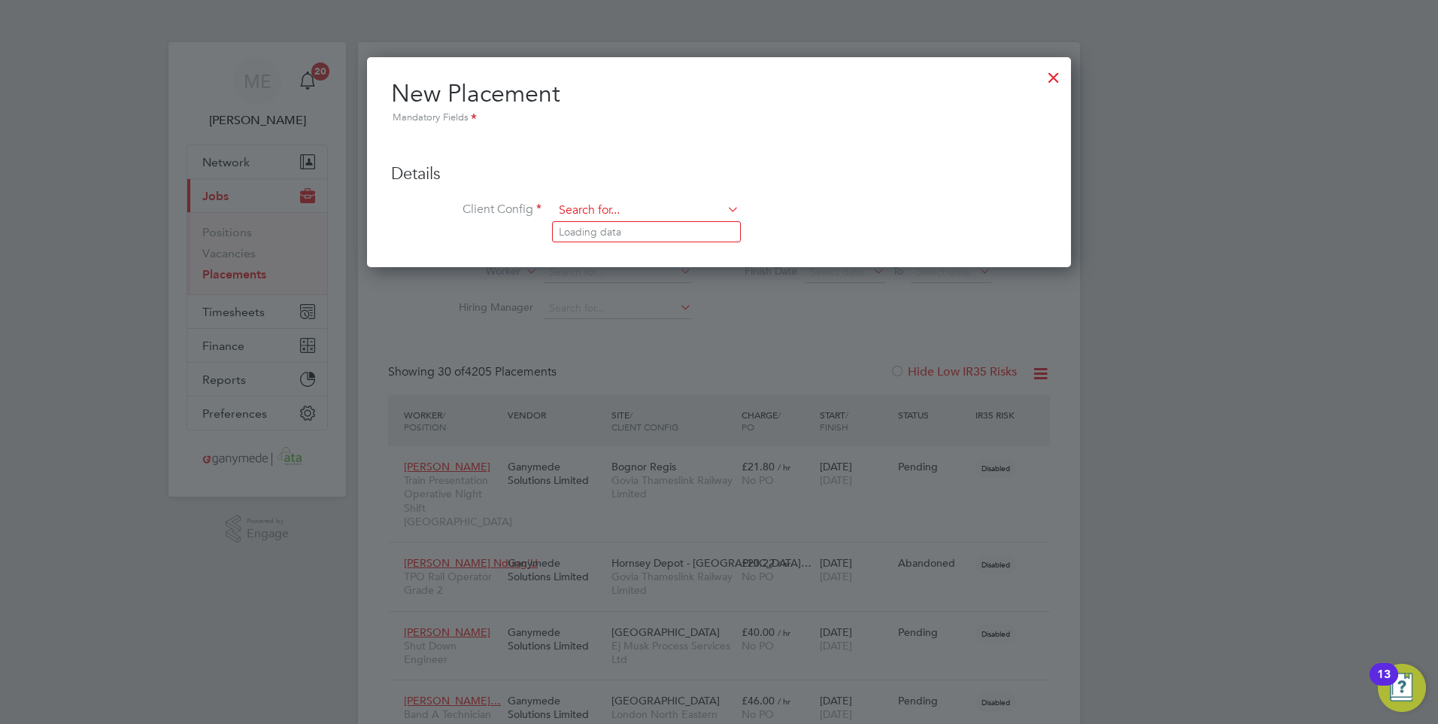
click at [575, 212] on input at bounding box center [647, 210] width 186 height 23
click at [604, 232] on li "Govi a Thameslink Railway Limited" at bounding box center [646, 232] width 187 height 20
type input "Govia Thameslink Railway Limited"
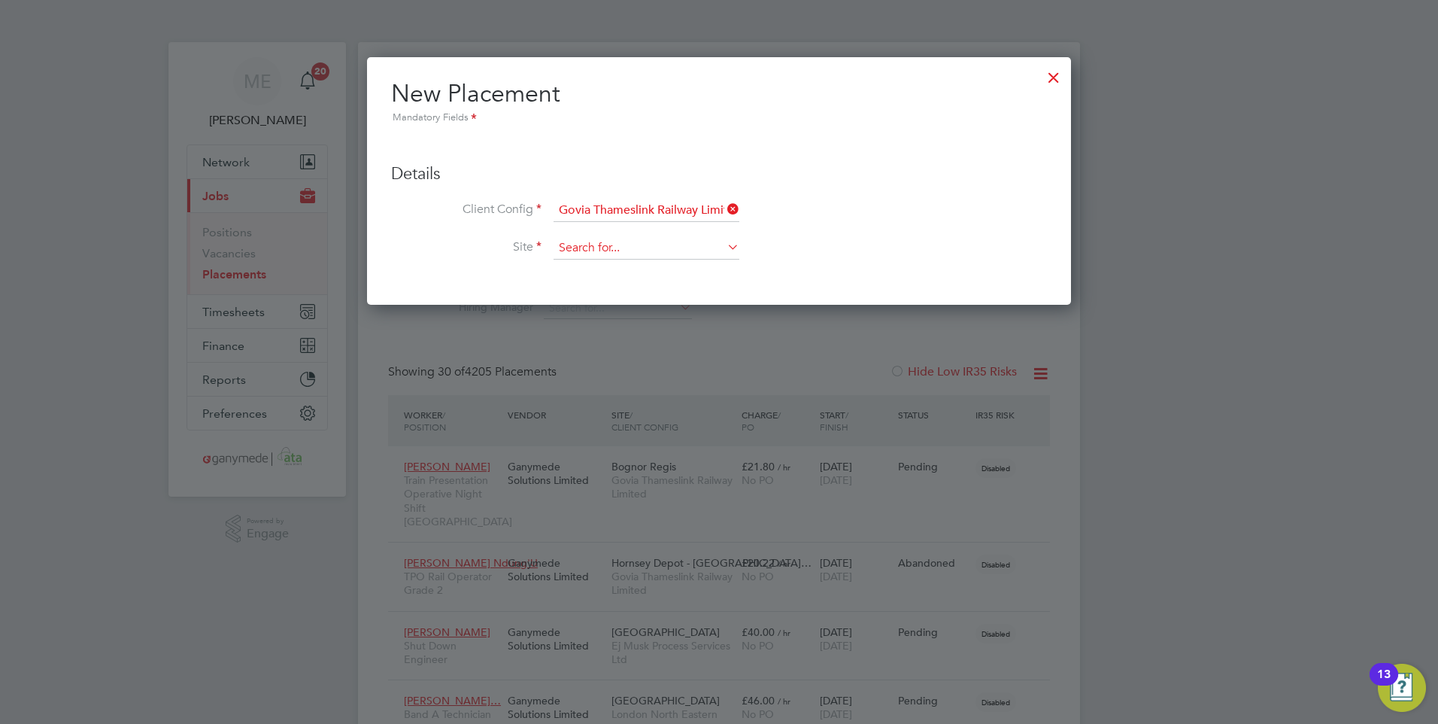
click at [584, 243] on input at bounding box center [647, 248] width 186 height 23
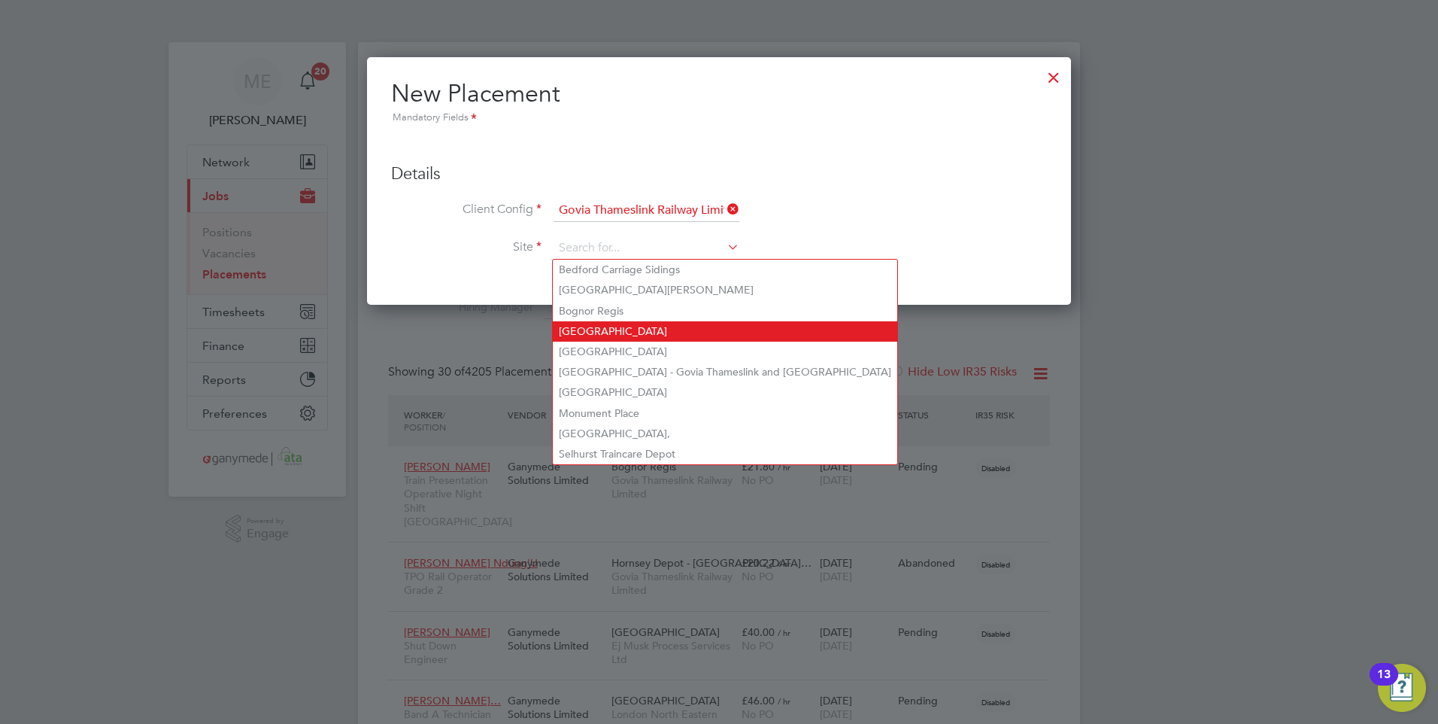
click at [608, 329] on li "[GEOGRAPHIC_DATA]" at bounding box center [725, 331] width 345 height 20
type input "[GEOGRAPHIC_DATA]"
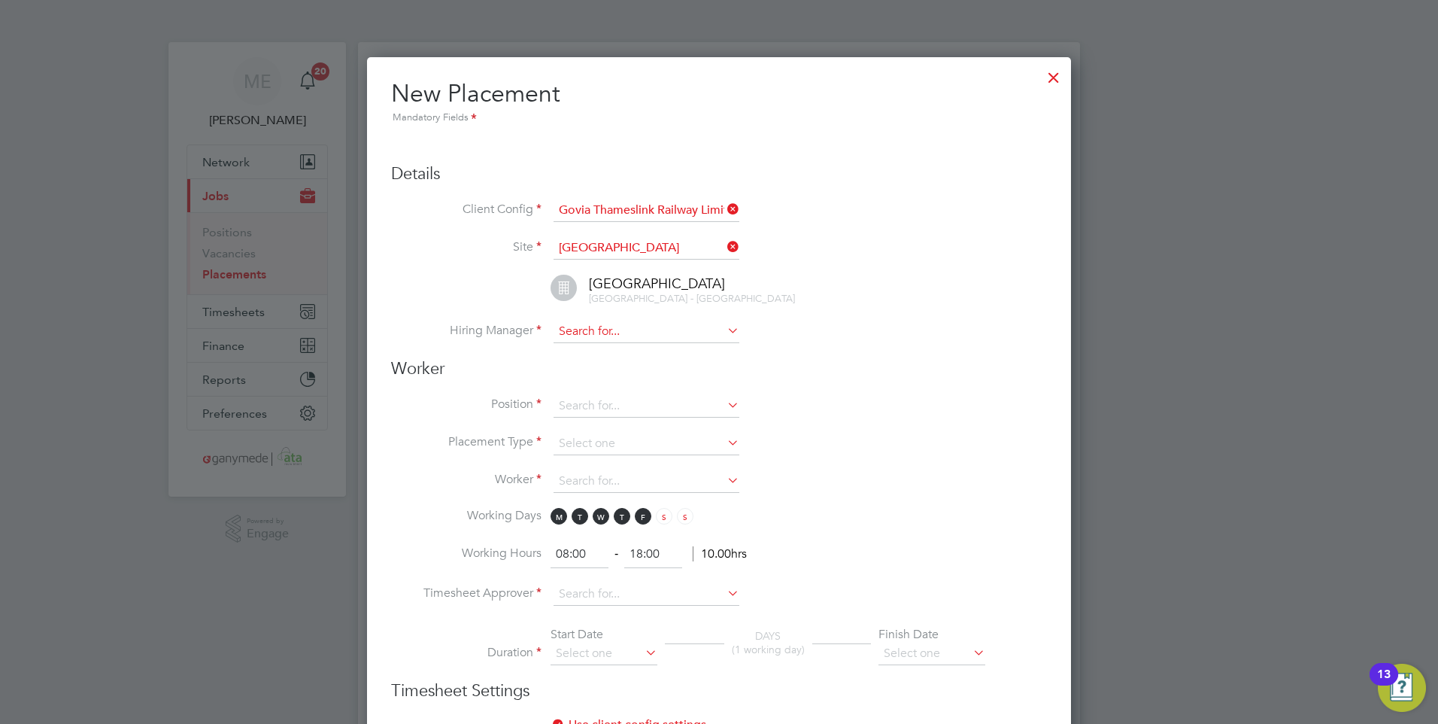
click at [602, 338] on input at bounding box center [647, 331] width 186 height 23
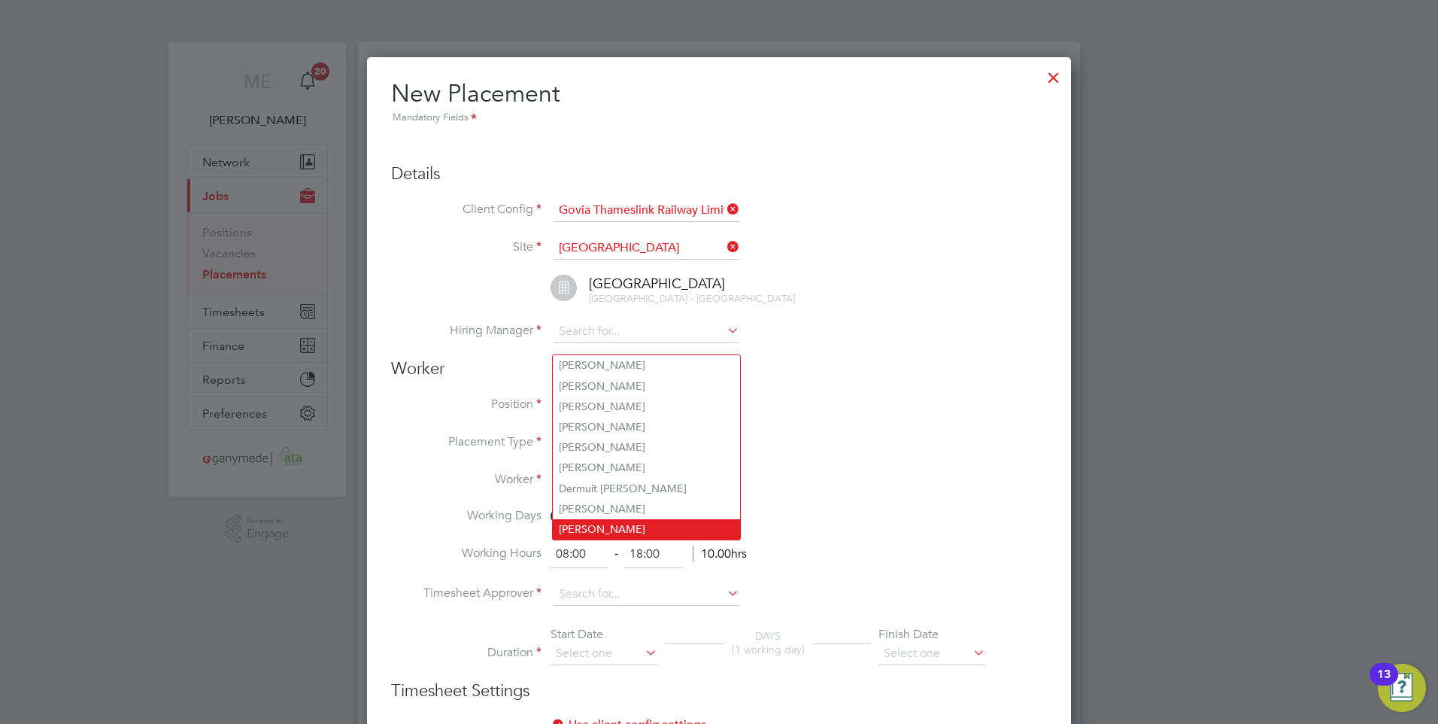
click at [599, 524] on li "[PERSON_NAME]" at bounding box center [646, 529] width 187 height 20
type input "[PERSON_NAME]"
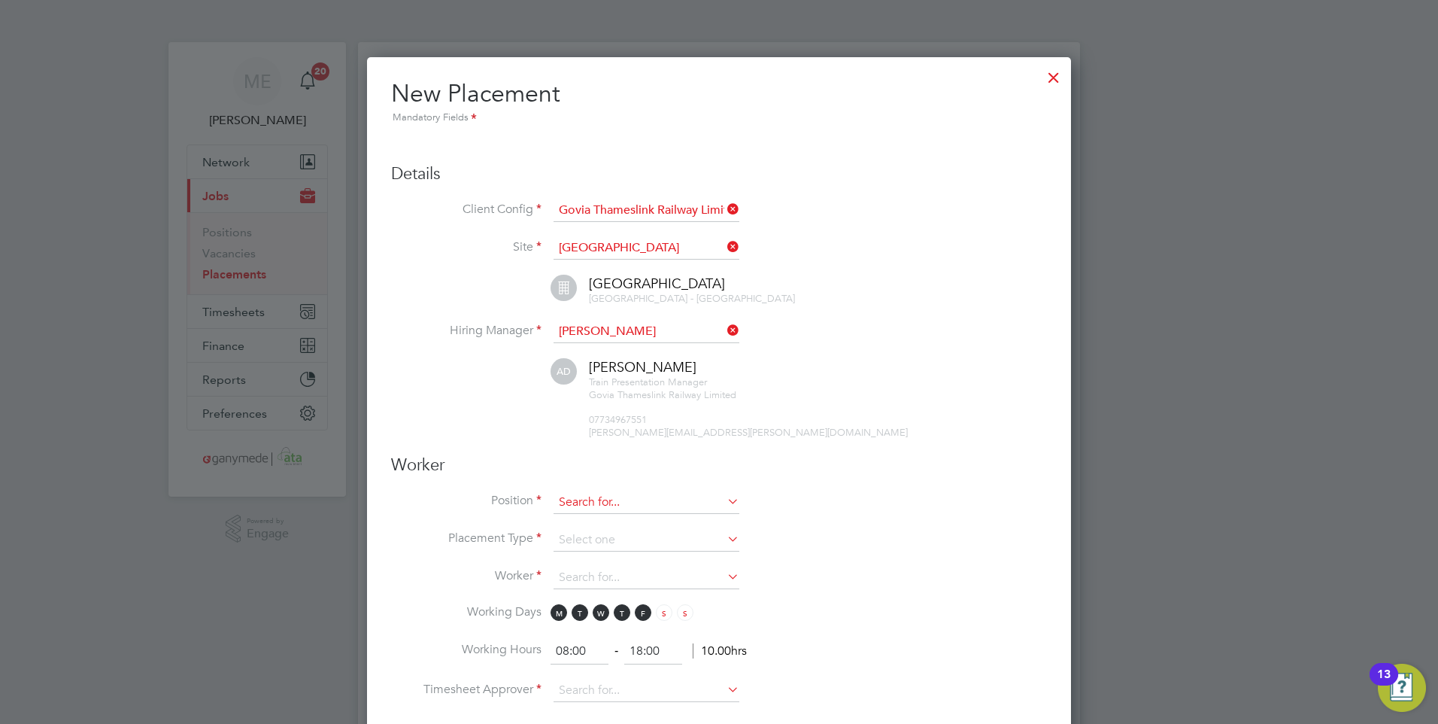
click at [590, 511] on input at bounding box center [647, 502] width 186 height 23
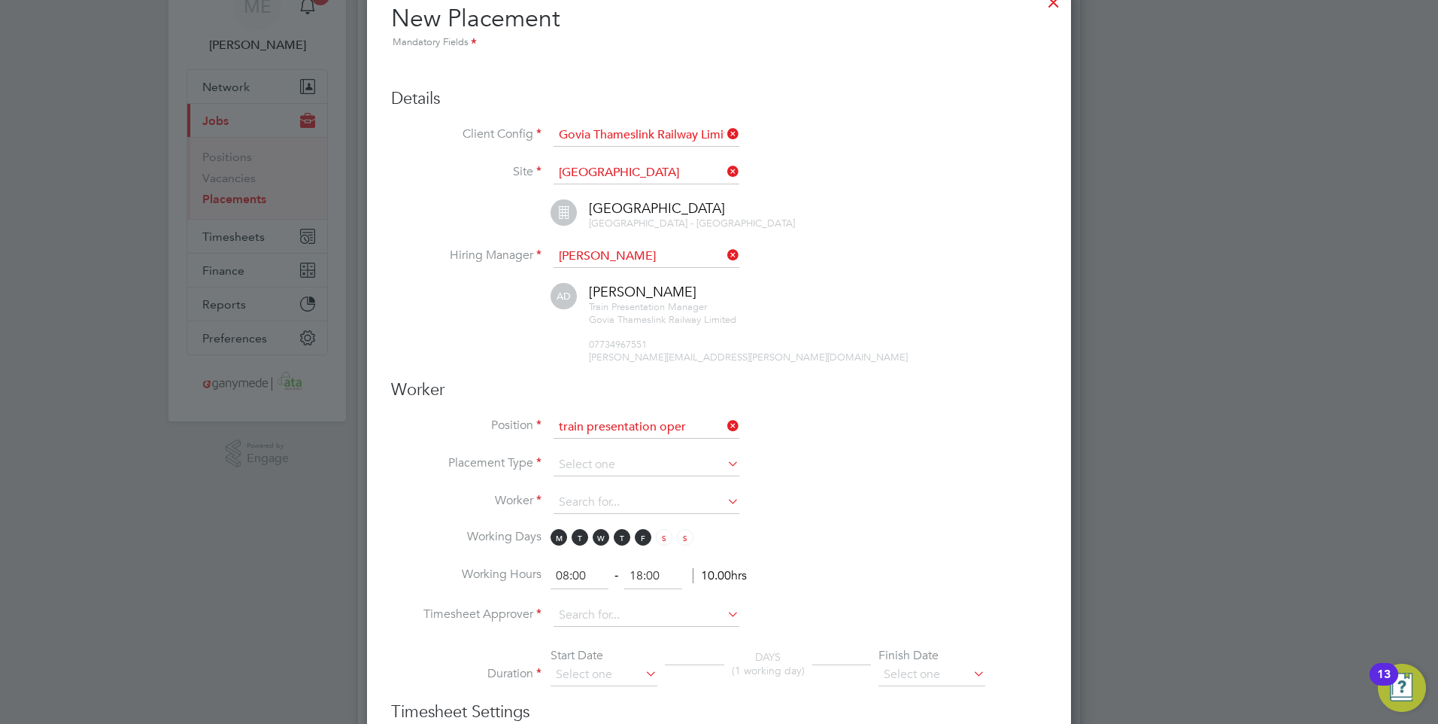
click at [654, 614] on li "Train Presentation Oper ative Night Shift" at bounding box center [789, 624] width 473 height 20
type input "Train Presentation Operative Night Shift"
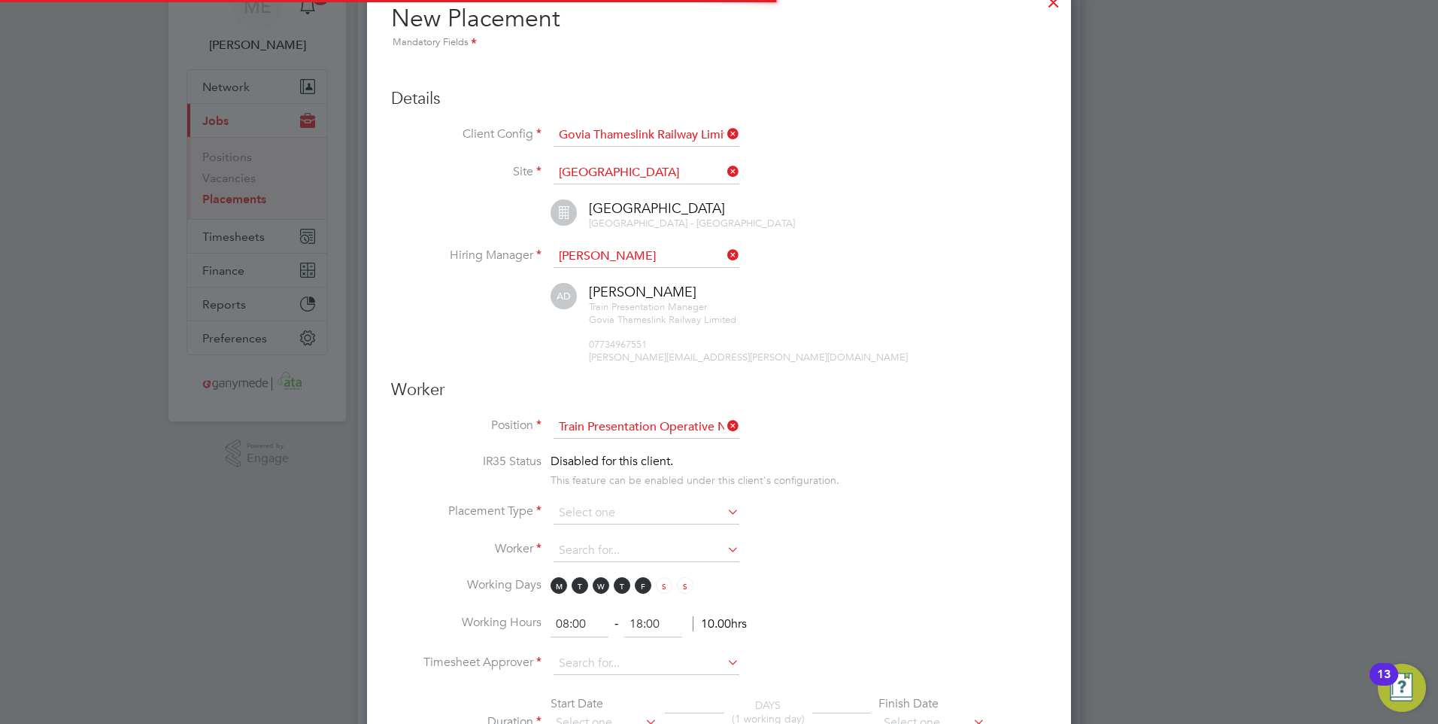
scroll to position [44, 79]
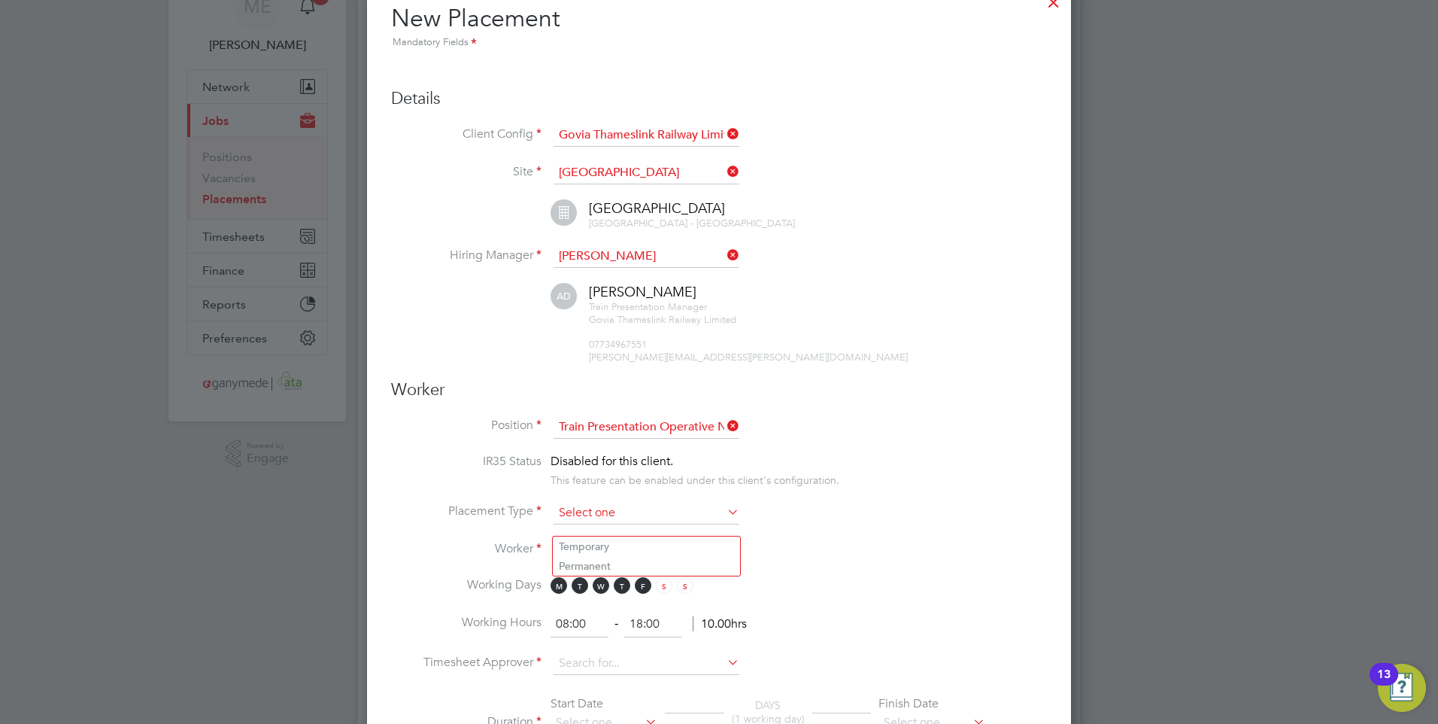
click at [586, 517] on input at bounding box center [647, 513] width 186 height 23
click at [591, 537] on li "Temporary" at bounding box center [646, 546] width 187 height 20
type input "Temporary"
click at [586, 557] on input at bounding box center [647, 550] width 186 height 23
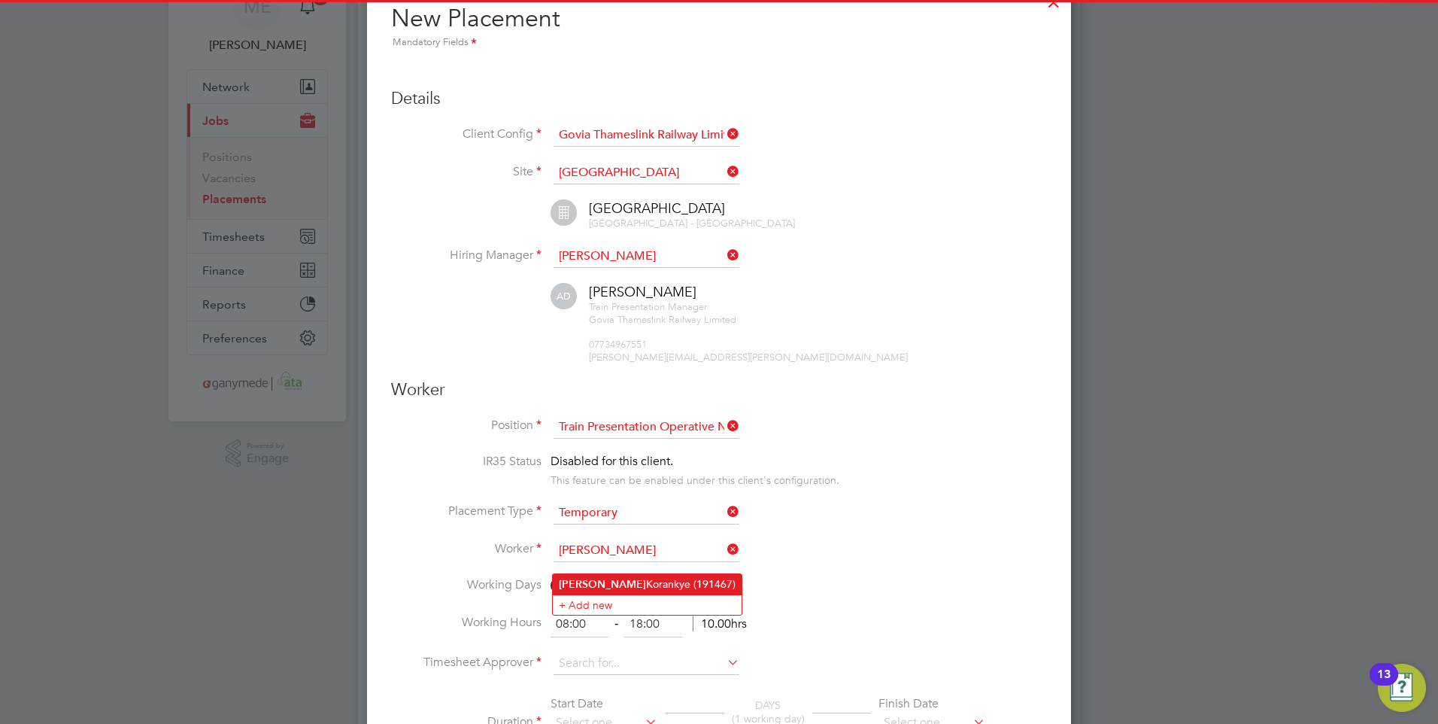
click at [593, 578] on li "Issac Korankye (191467)" at bounding box center [647, 584] width 189 height 20
type input "Issac Korankye (191467)"
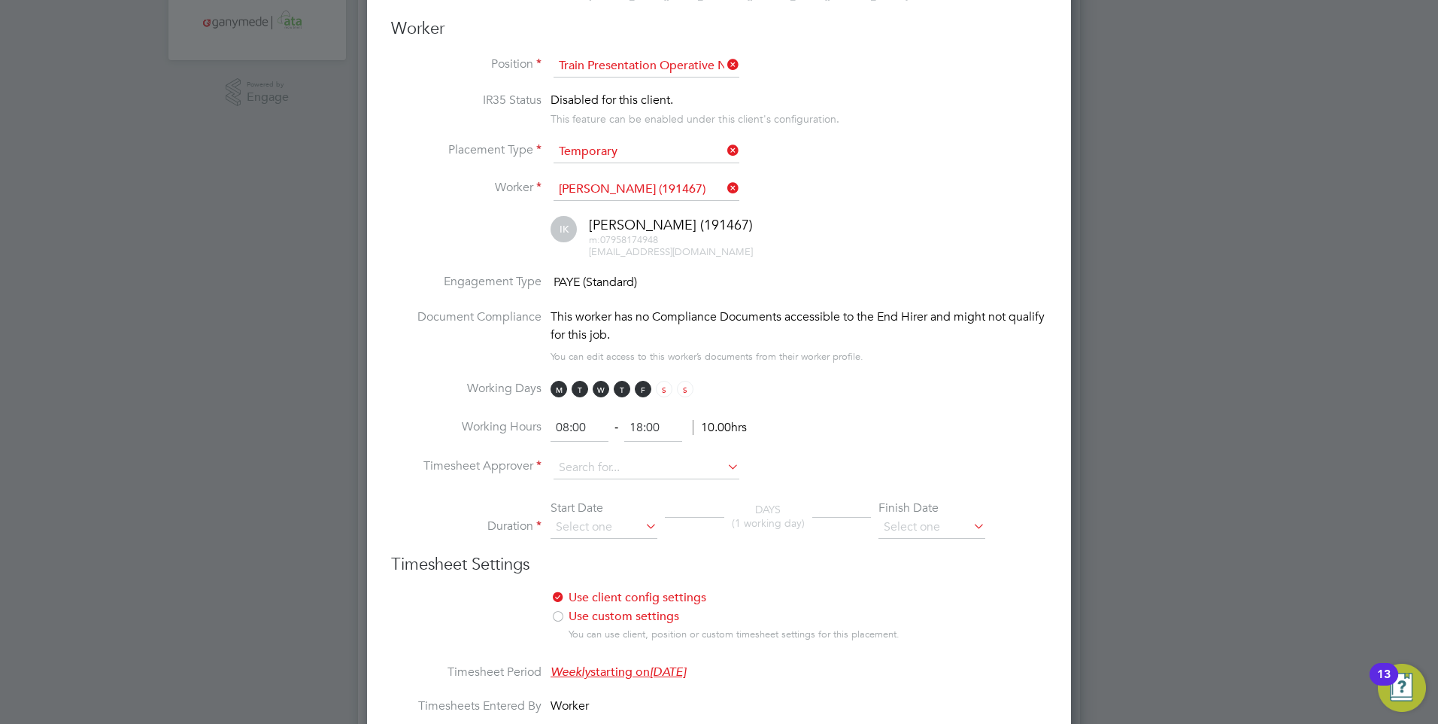
scroll to position [451, 0]
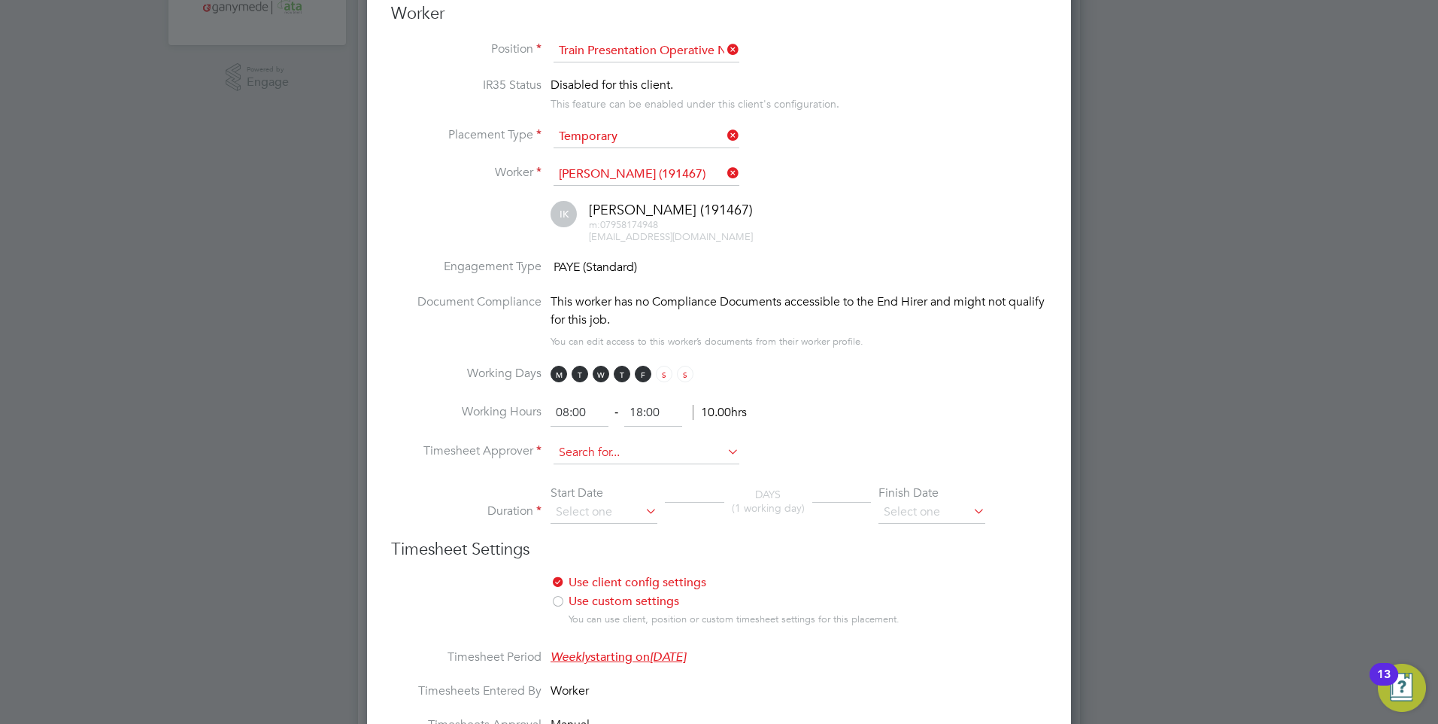
click at [581, 464] on input at bounding box center [647, 453] width 186 height 23
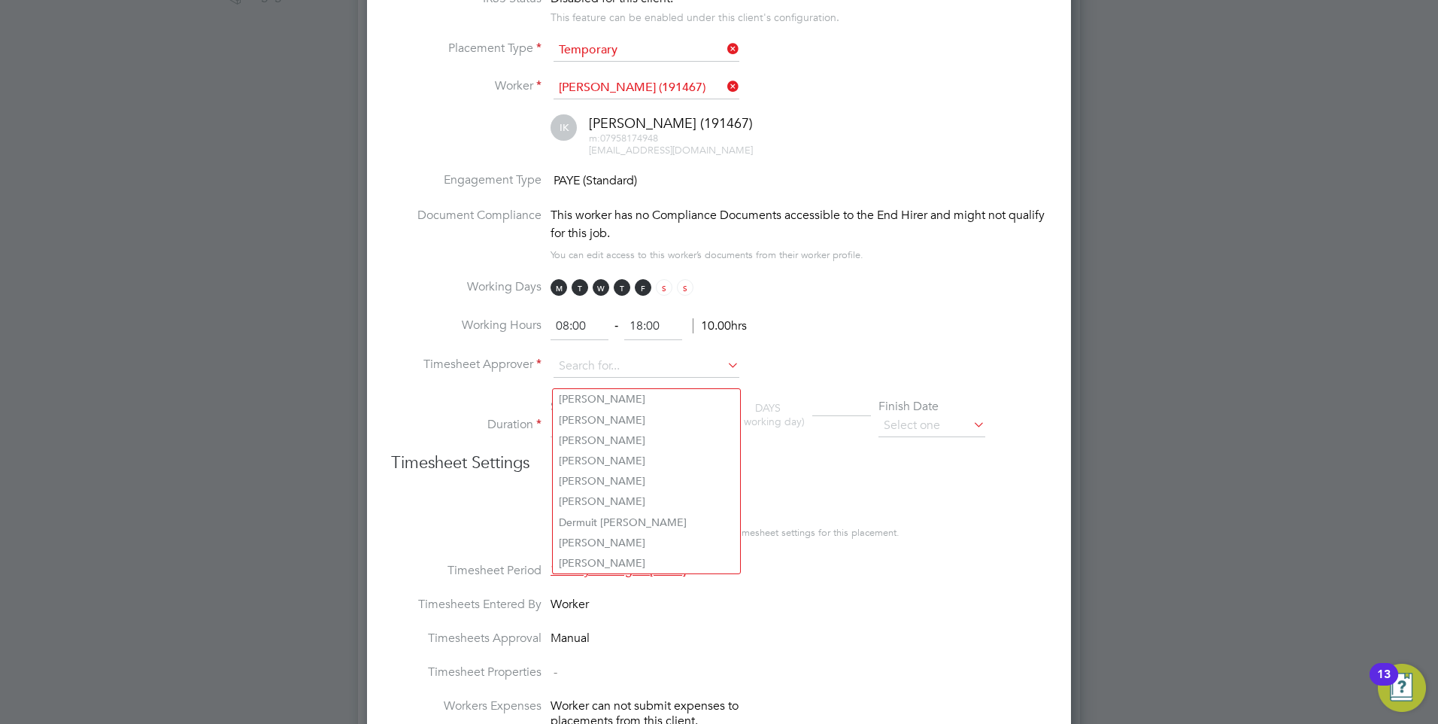
scroll to position [527, 0]
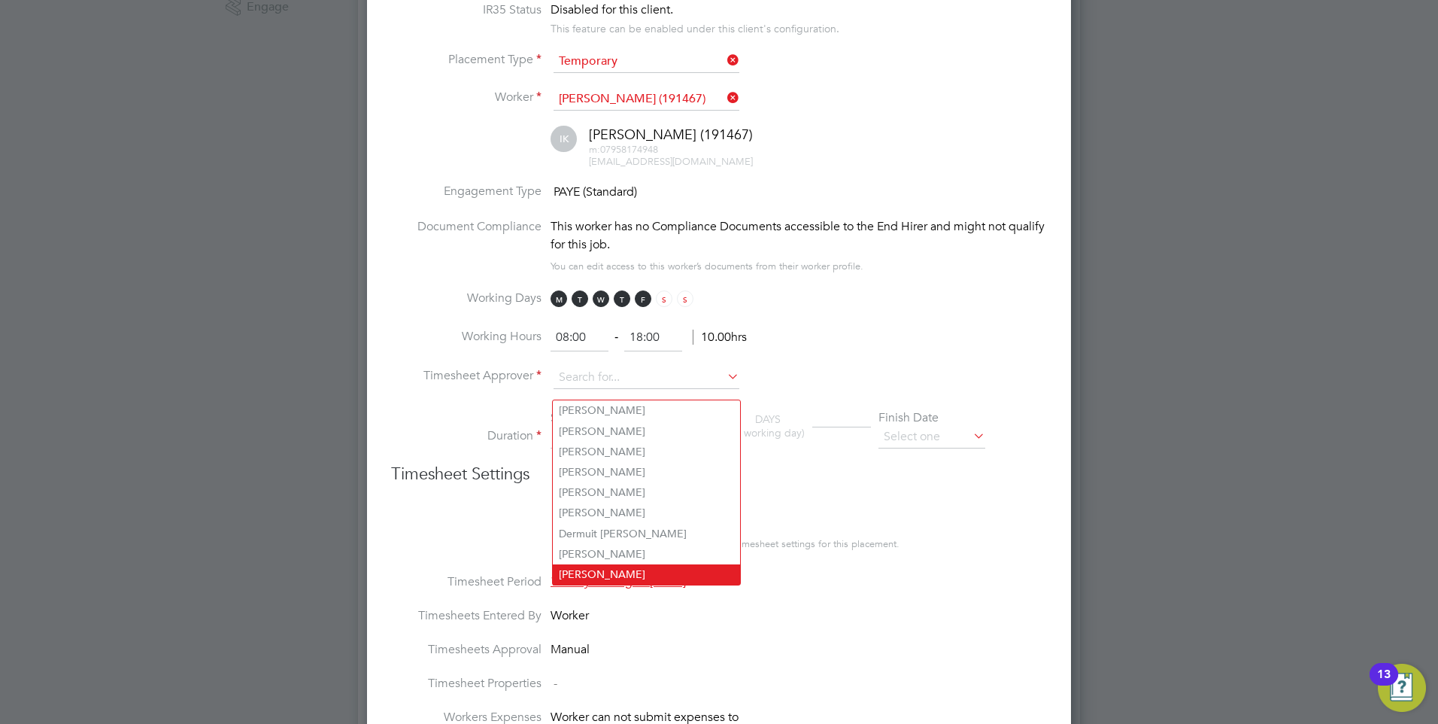
click at [573, 568] on li "Anthony Dowsett" at bounding box center [646, 574] width 187 height 20
type input "Anthony Dowsett"
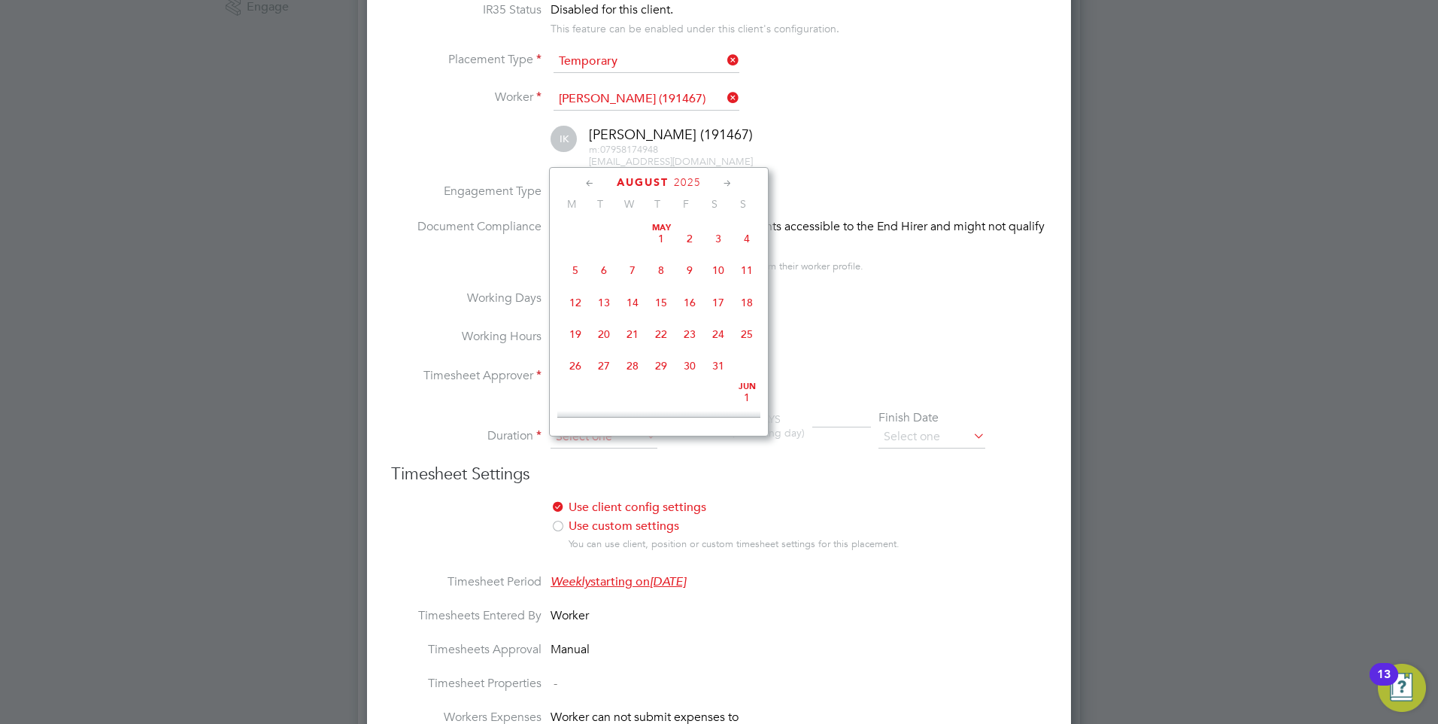
click at [556, 442] on input at bounding box center [604, 437] width 107 height 23
click at [574, 393] on span "15" at bounding box center [575, 383] width 29 height 29
type input "[DATE]"
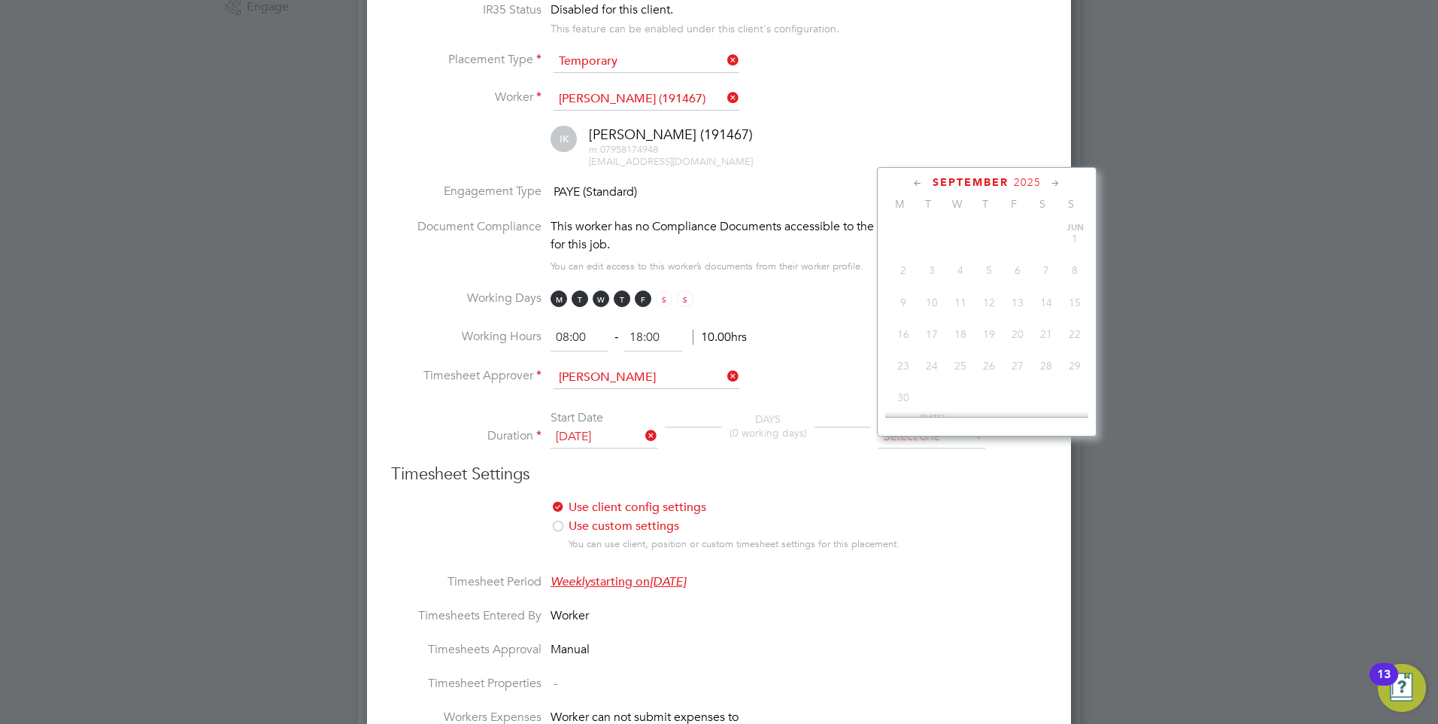
scroll to position [521, 0]
click at [886, 441] on input at bounding box center [932, 437] width 107 height 23
click at [1048, 278] on span "14" at bounding box center [1046, 263] width 29 height 29
type input "[DATE]"
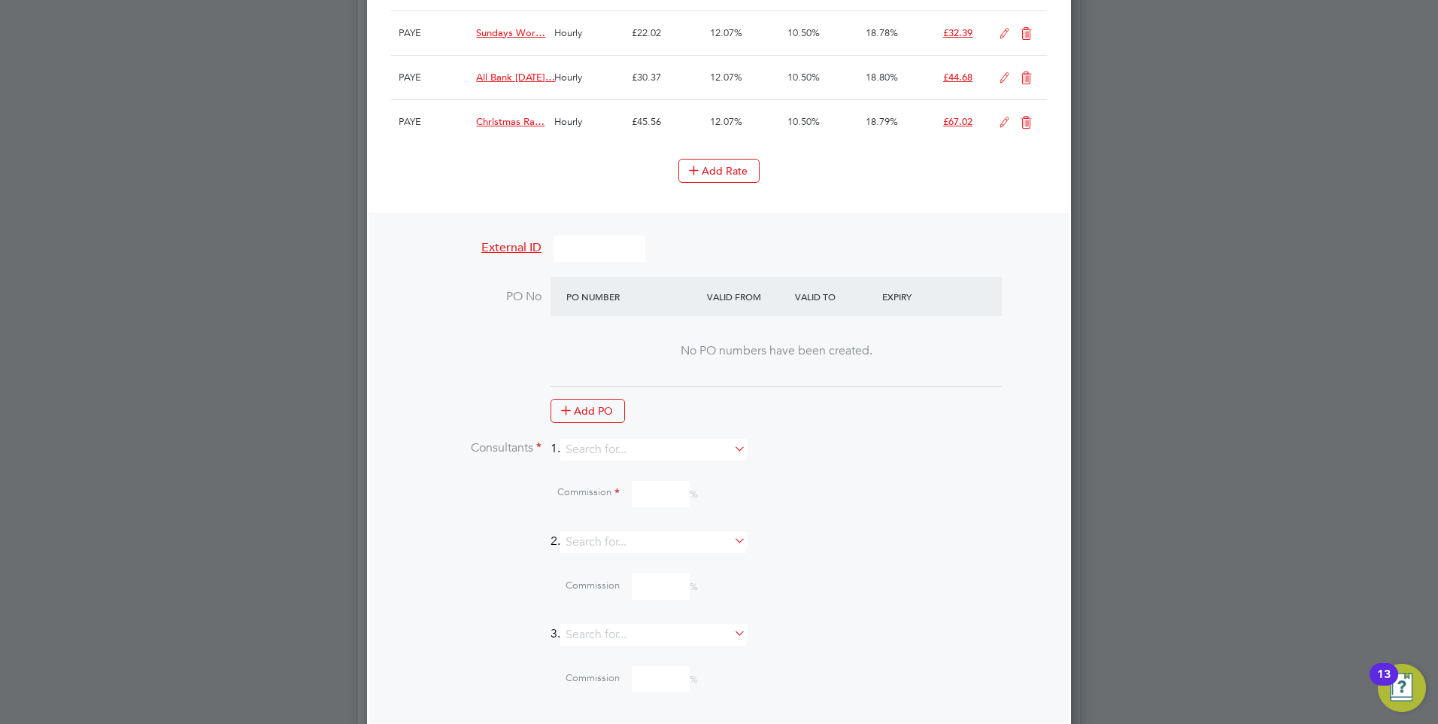
scroll to position [1655, 0]
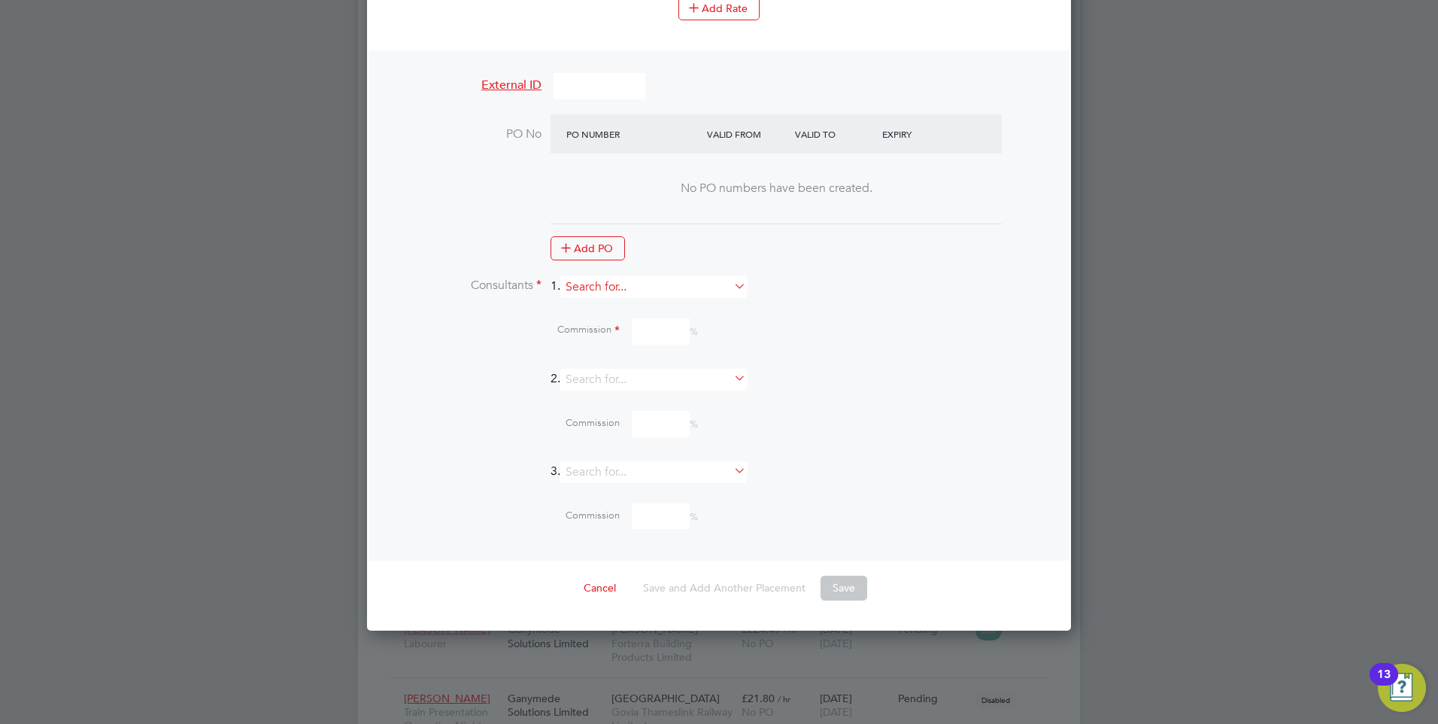
click at [650, 293] on input at bounding box center [653, 287] width 186 height 22
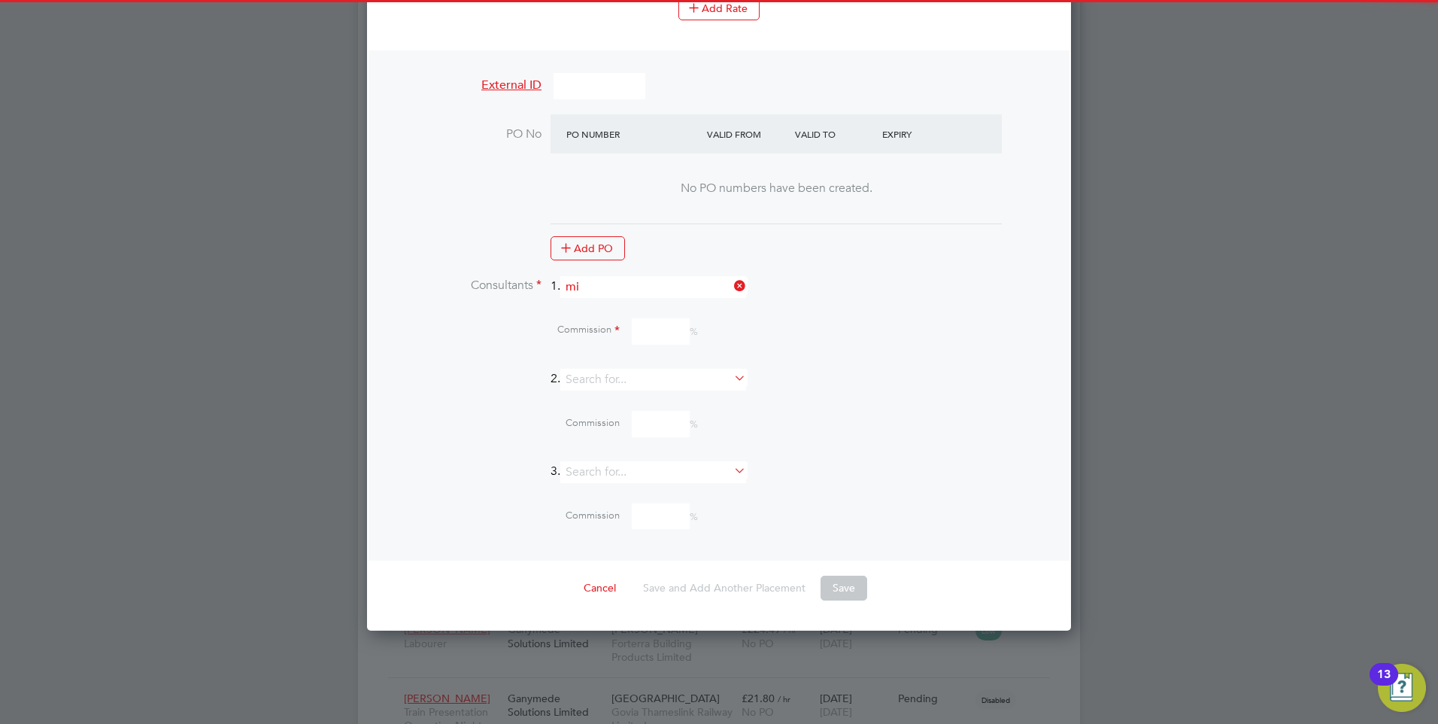
click at [645, 317] on li "Mi a Eckersley" at bounding box center [659, 319] width 187 height 20
type input "[PERSON_NAME]"
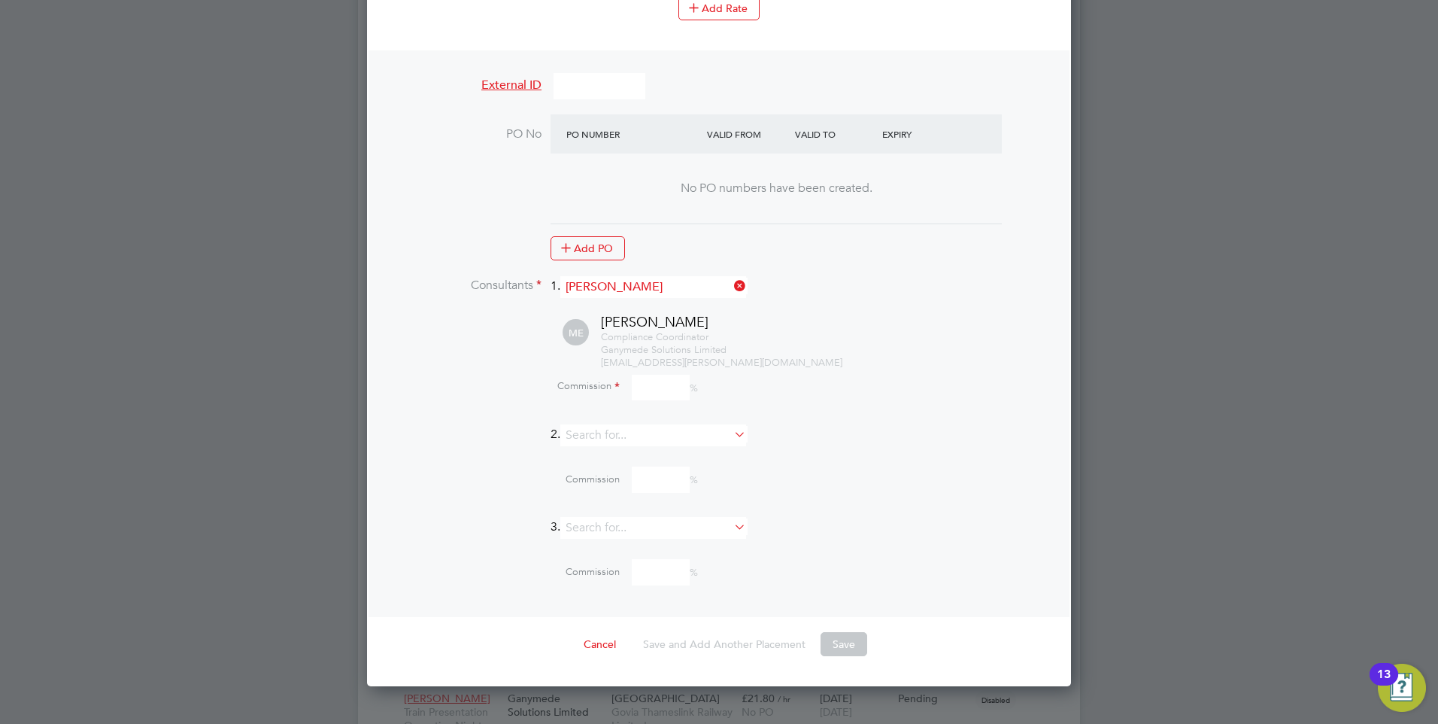
click at [644, 394] on input at bounding box center [661, 388] width 58 height 26
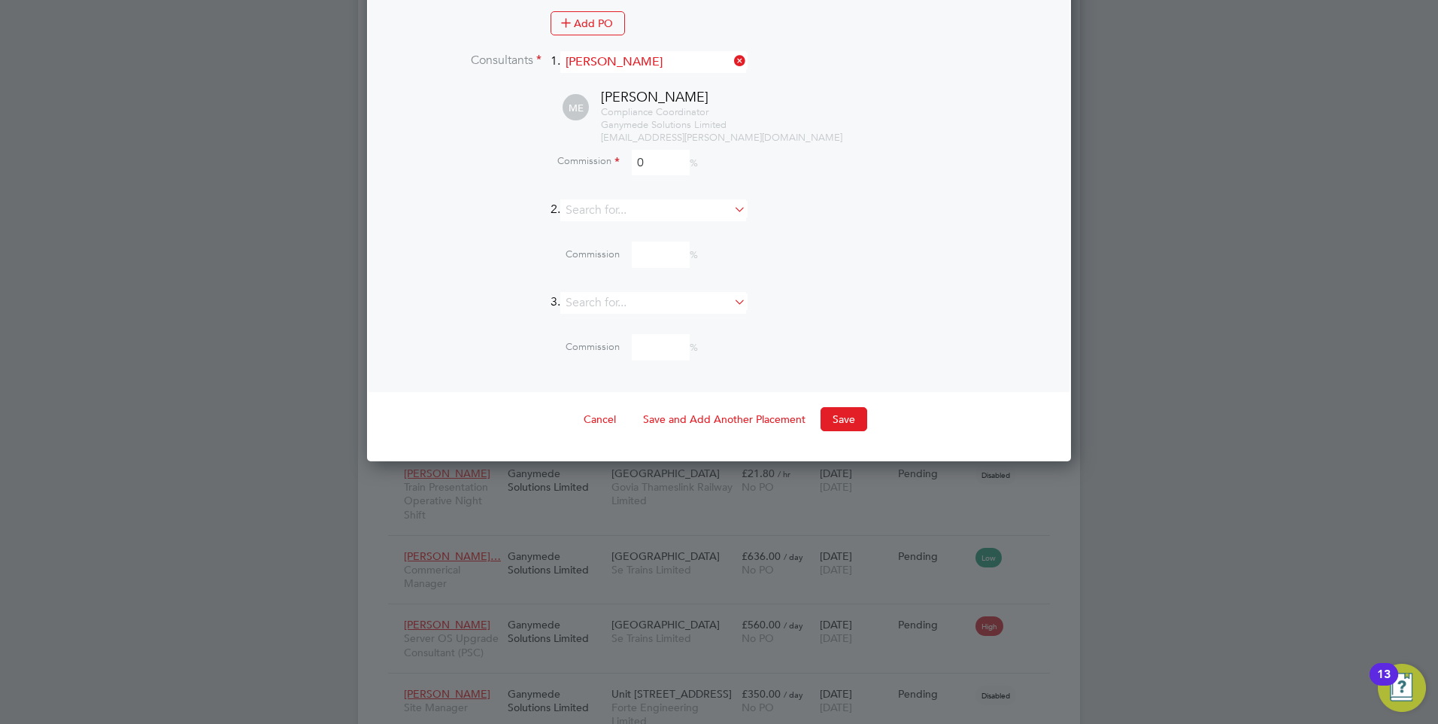
scroll to position [1786, 0]
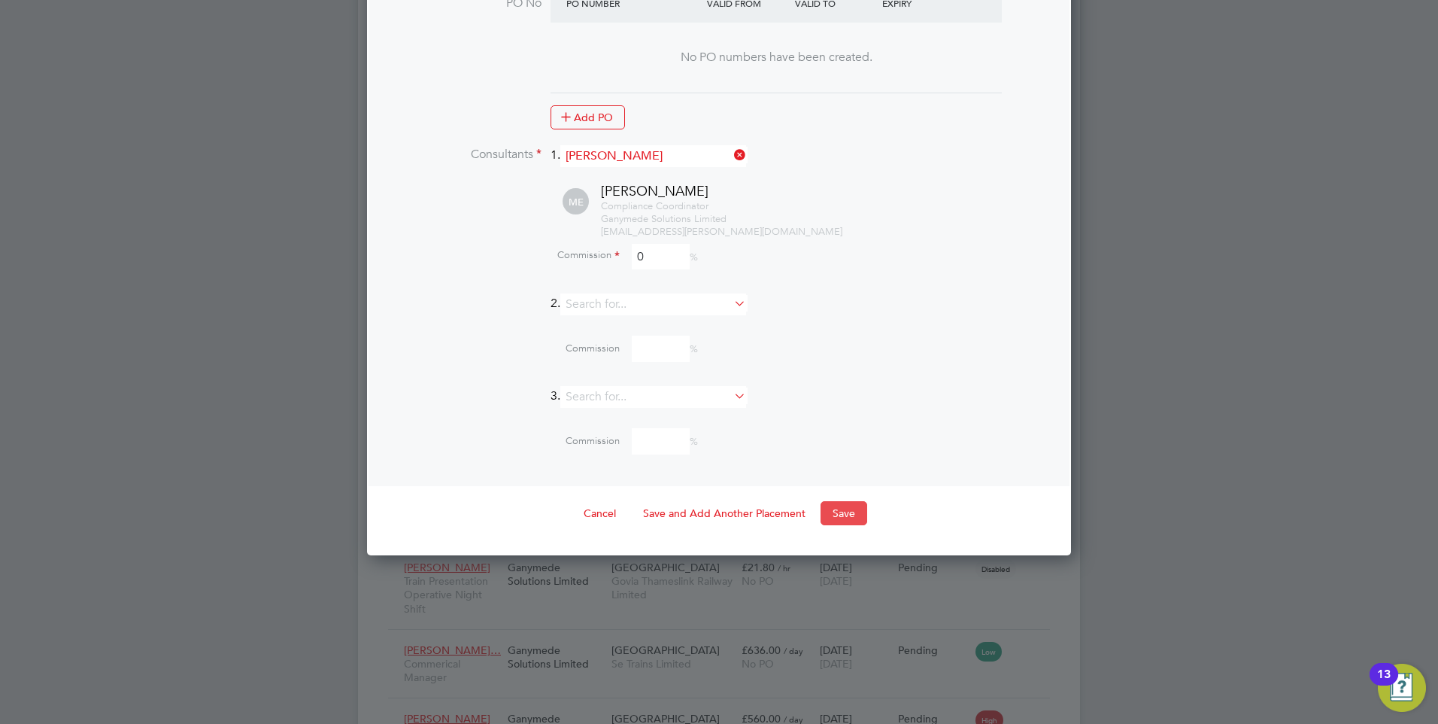
type input "0"
click at [844, 517] on button "Save" at bounding box center [844, 513] width 47 height 24
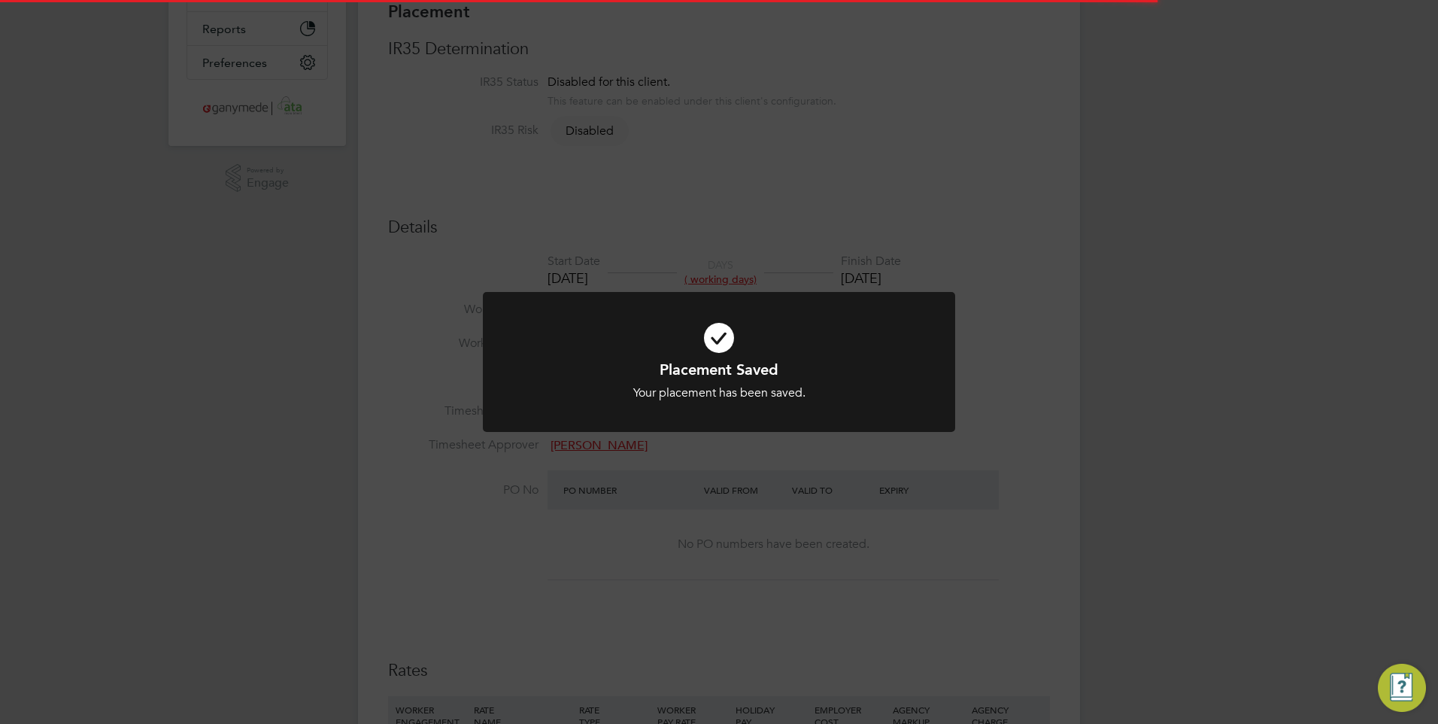
scroll to position [8, 8]
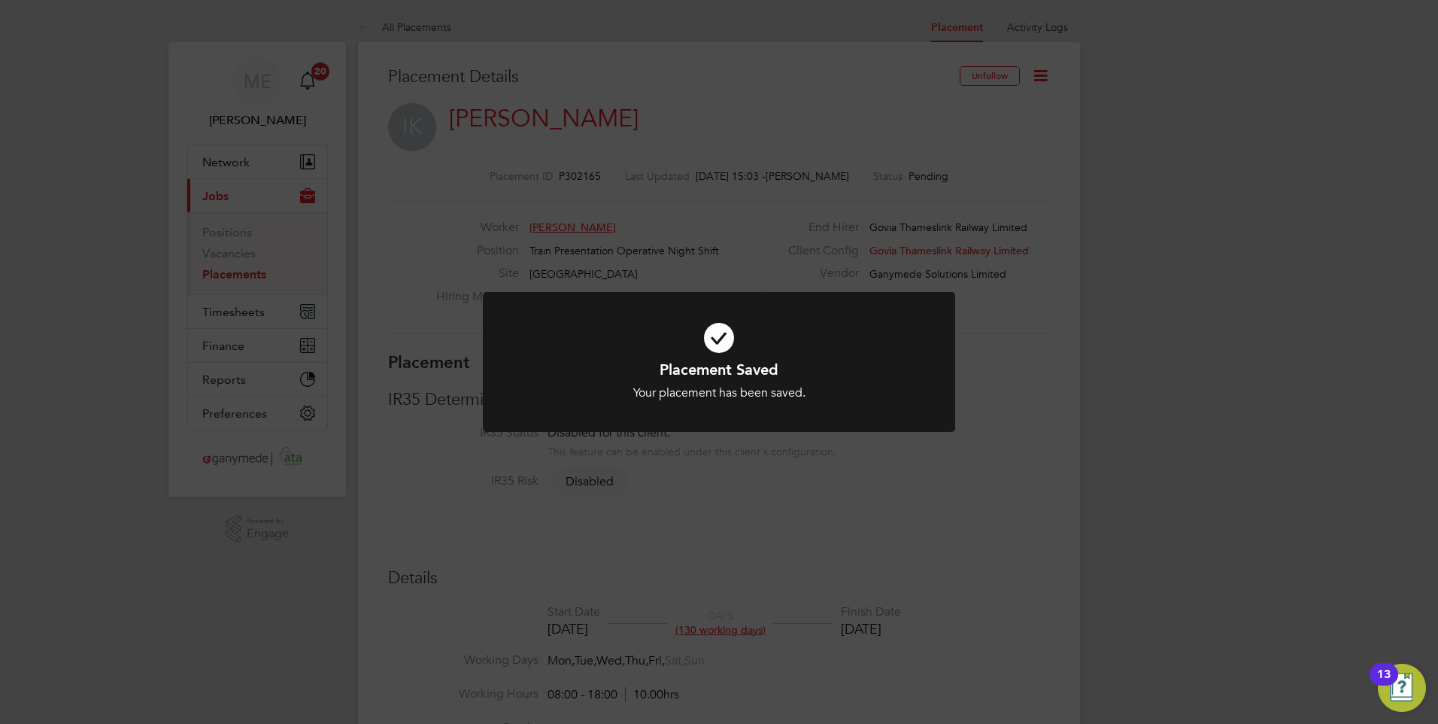
click at [921, 479] on div "Placement Saved Your placement has been saved. Cancel Okay" at bounding box center [719, 362] width 1438 height 724
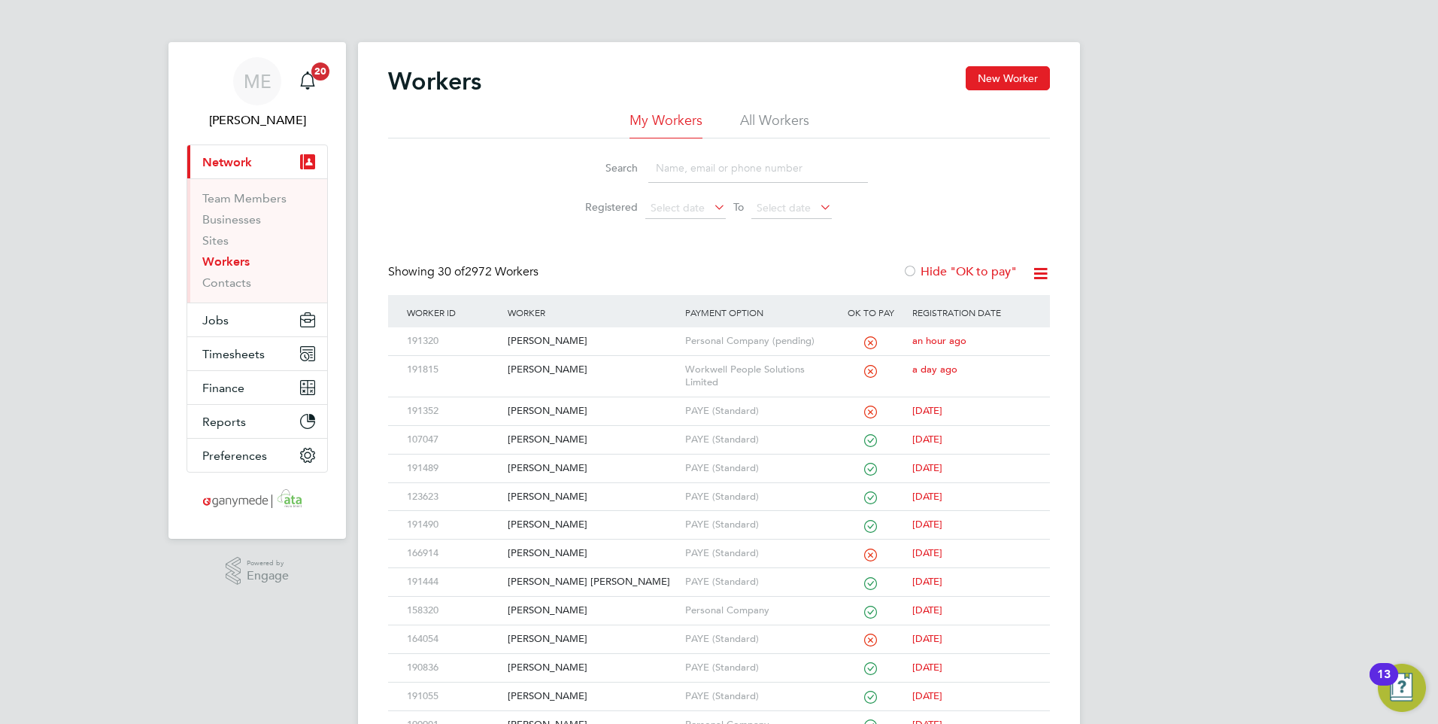
click at [680, 165] on input at bounding box center [758, 167] width 220 height 29
click at [229, 310] on button "Jobs" at bounding box center [257, 319] width 140 height 33
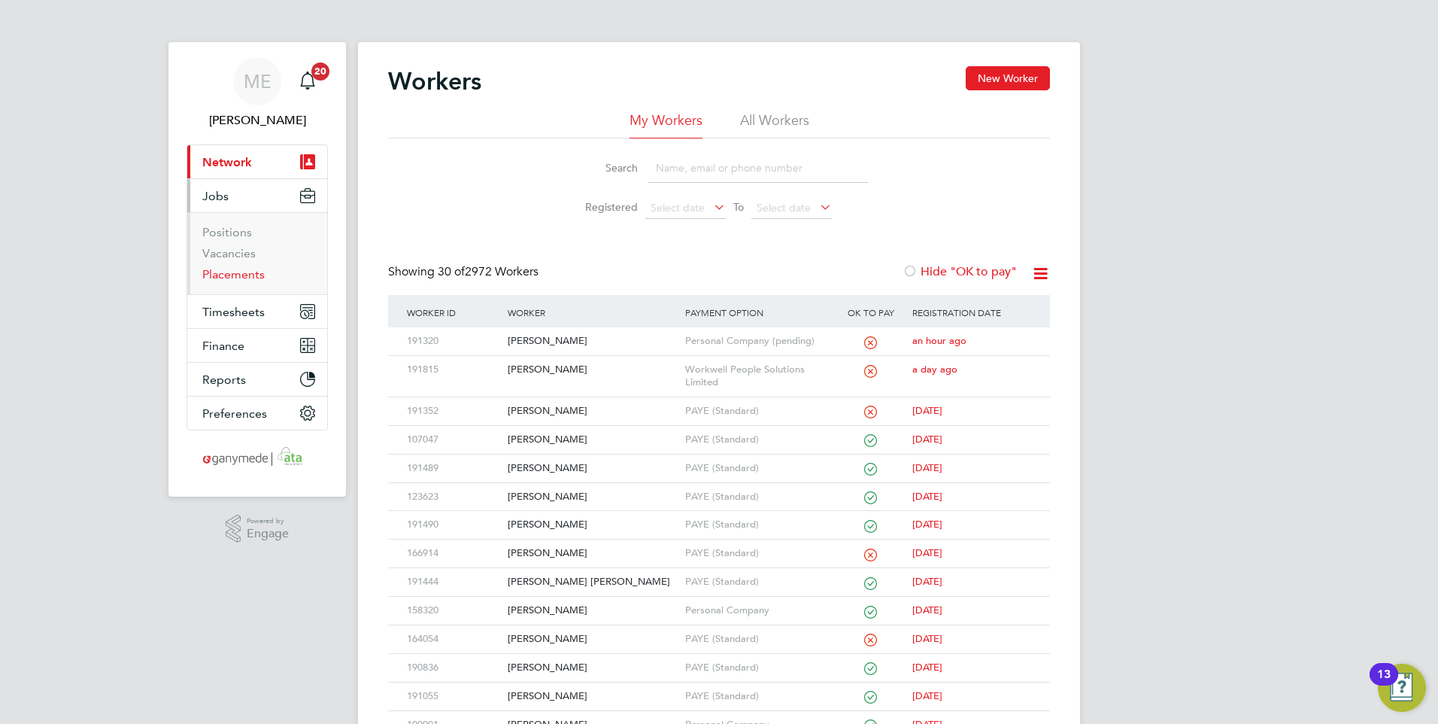
click at [223, 273] on link "Placements" at bounding box center [233, 274] width 62 height 14
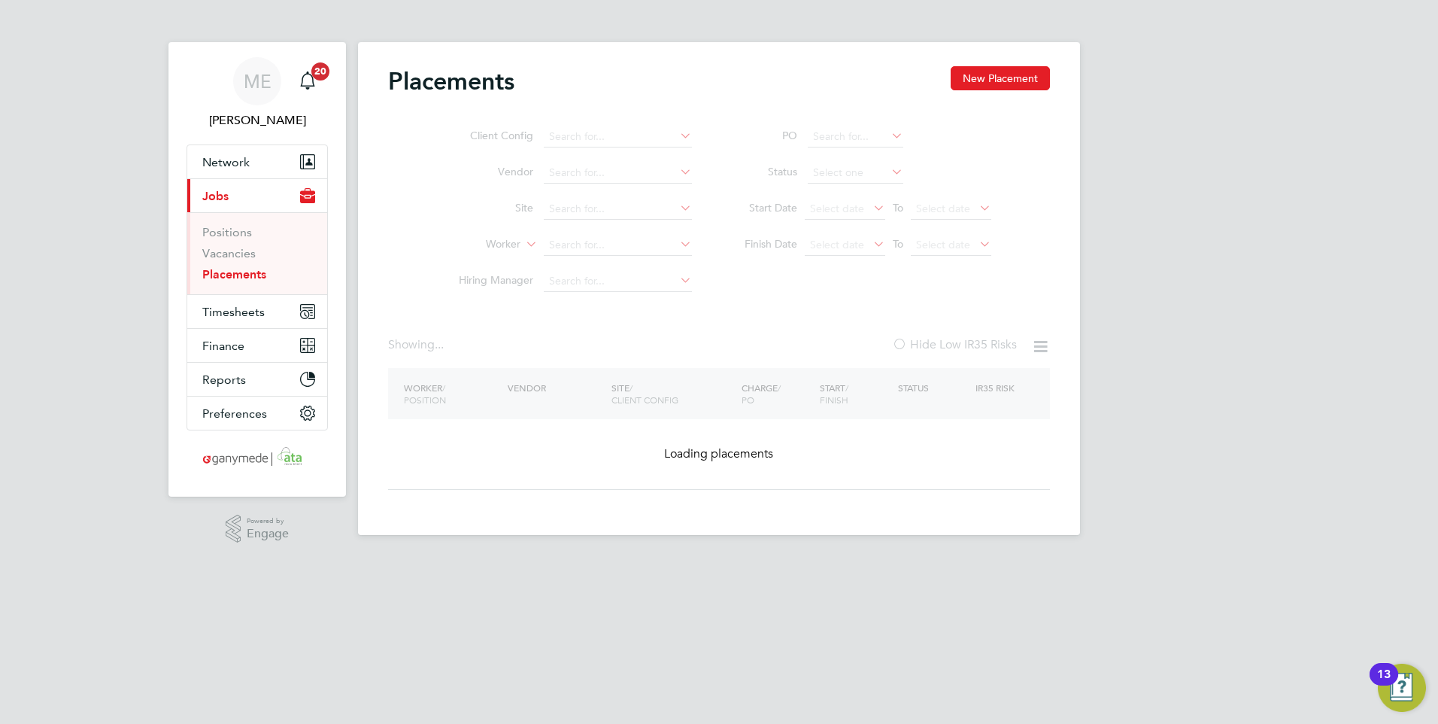
click at [560, 246] on ul "Client Config Vendor Site Worker Hiring Manager" at bounding box center [569, 209] width 283 height 181
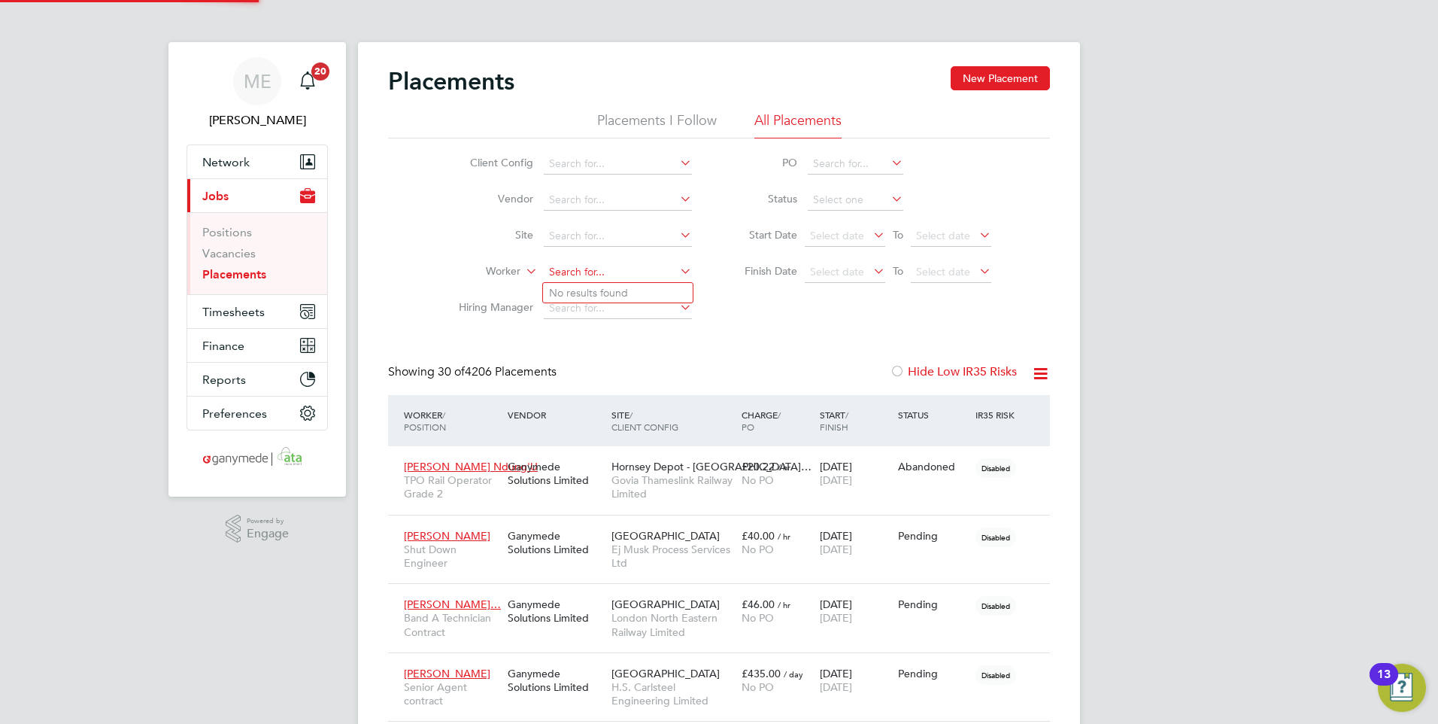
click at [574, 268] on input at bounding box center [618, 272] width 148 height 21
click at [639, 290] on b "Br" at bounding box center [644, 293] width 11 height 13
type input "[PERSON_NAME]"
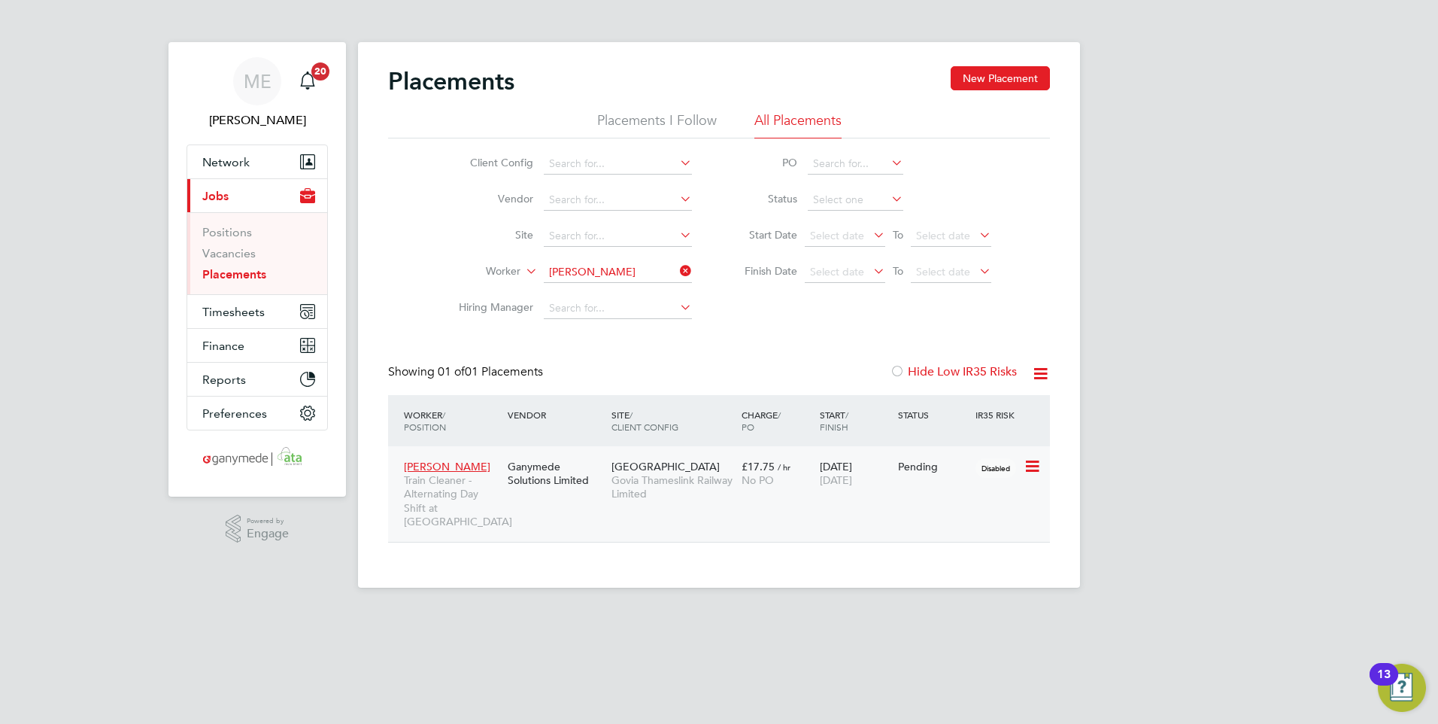
click at [525, 508] on div "[PERSON_NAME] Train Cleaner - Alternating Day Shift at [GEOGRAPHIC_DATA] Ganyme…" at bounding box center [719, 494] width 662 height 96
click at [756, 496] on div "[PERSON_NAME] Train Cleaner - Alternating Day Shift at [GEOGRAPHIC_DATA] Ganyme…" at bounding box center [719, 494] width 662 height 96
click at [442, 460] on span "[PERSON_NAME]" at bounding box center [447, 467] width 87 height 14
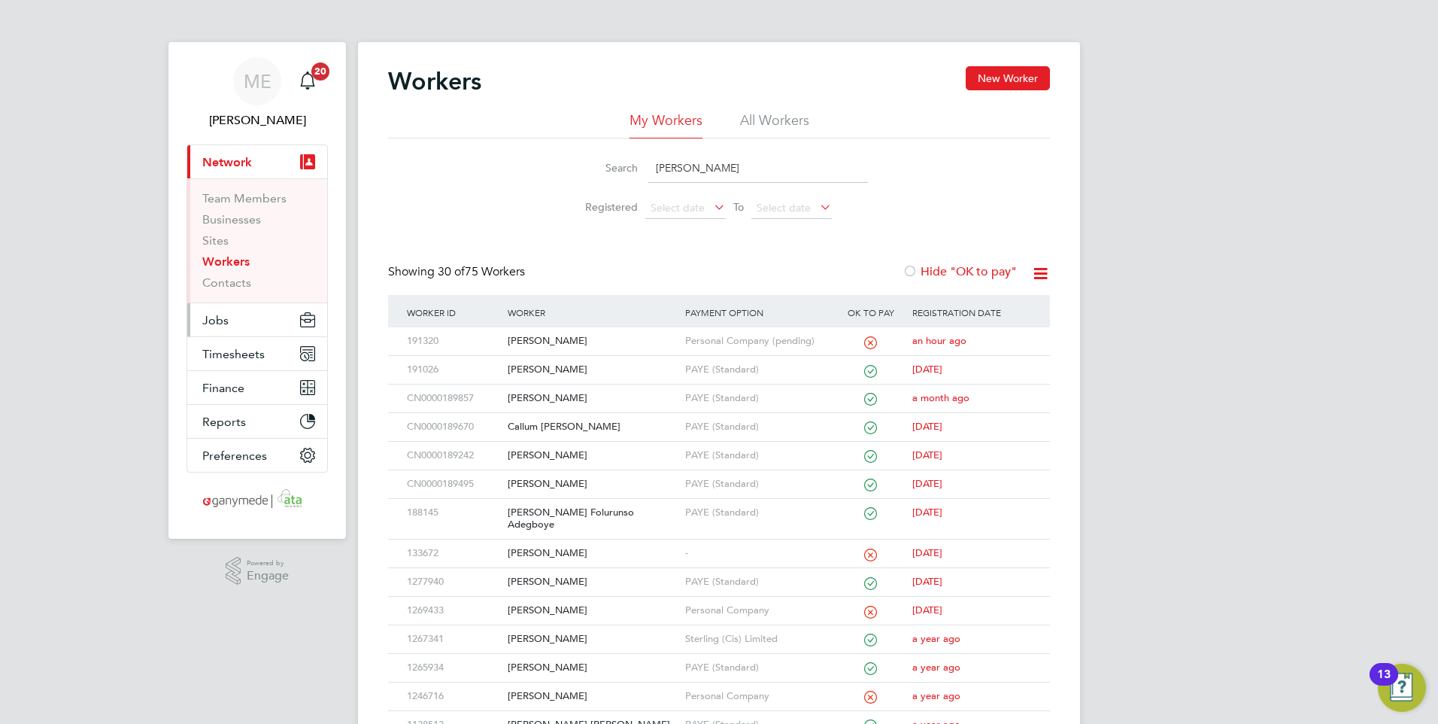
click at [223, 315] on span "Jobs" at bounding box center [215, 320] width 26 height 14
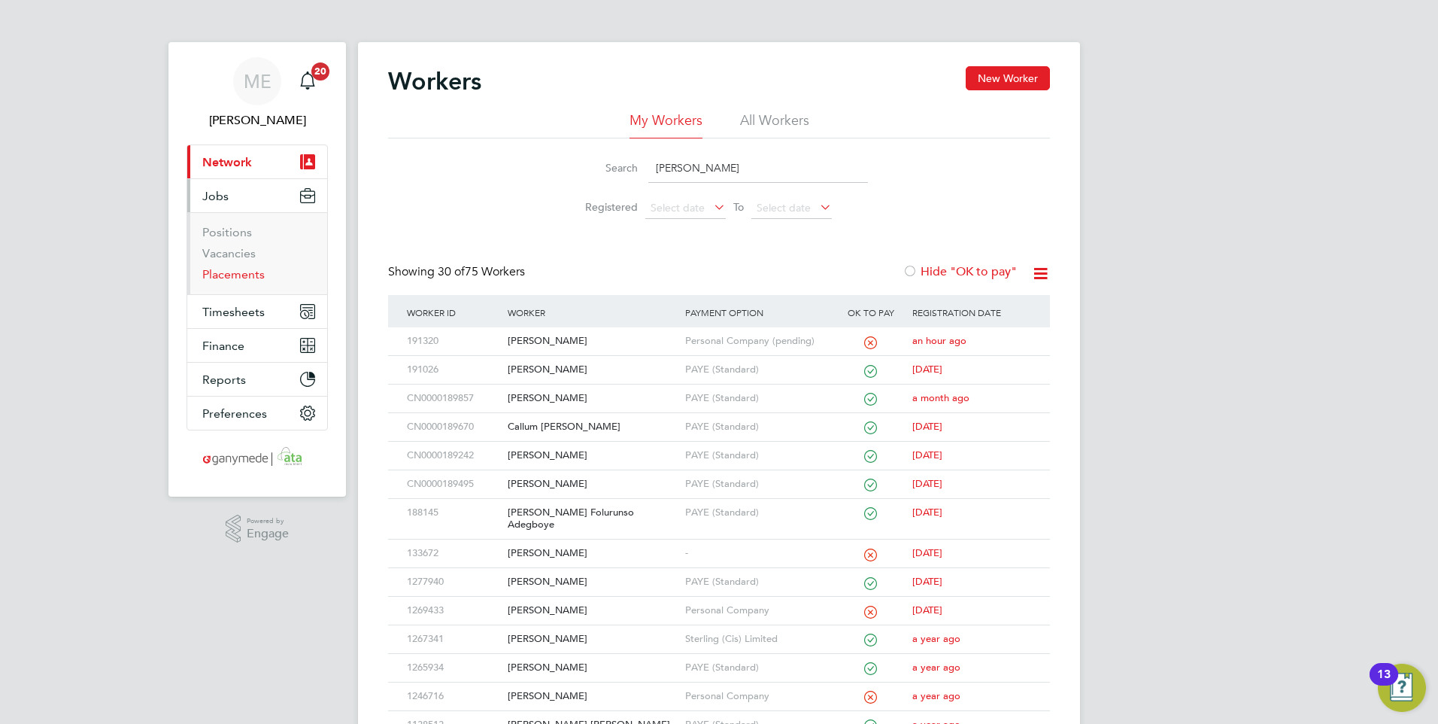
click at [229, 270] on link "Placements" at bounding box center [233, 274] width 62 height 14
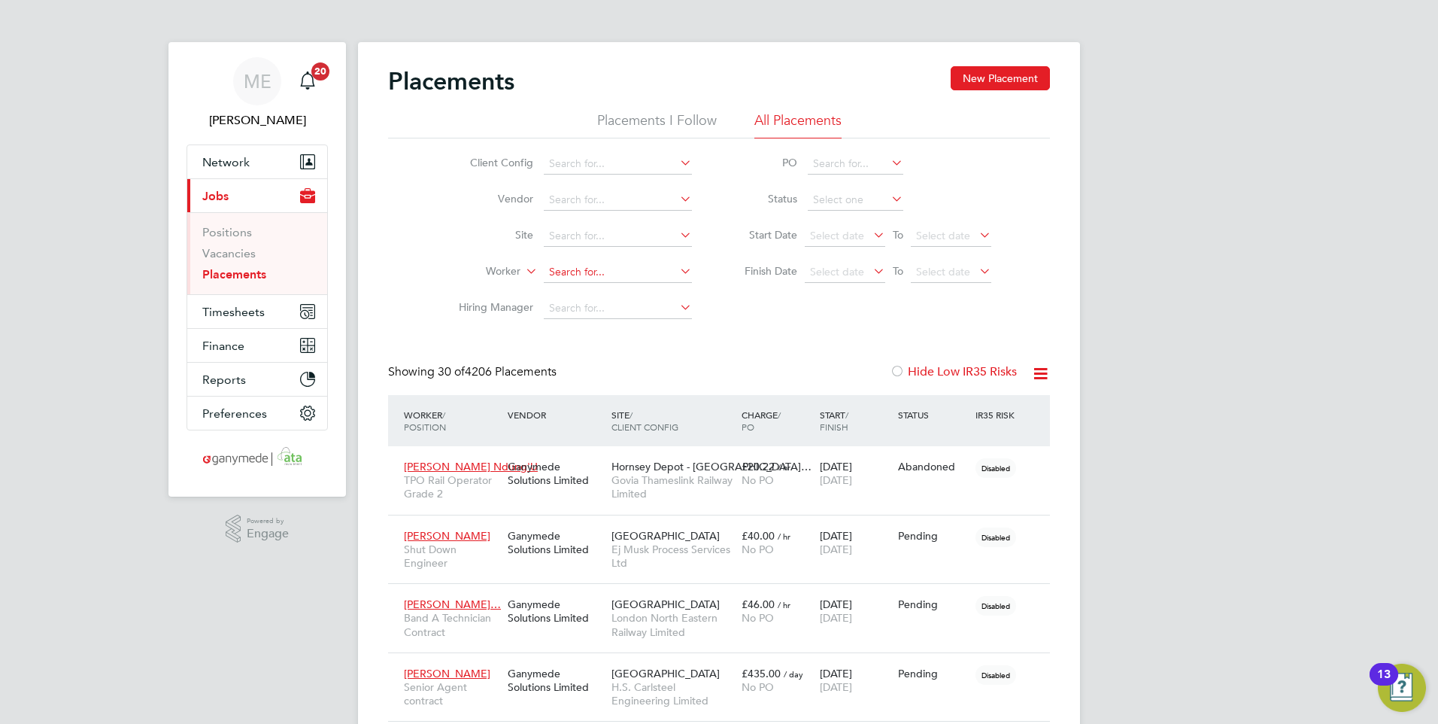
click at [574, 272] on input at bounding box center [618, 272] width 148 height 21
click at [583, 284] on li "[PERSON_NAME] [PERSON_NAME]" at bounding box center [618, 293] width 150 height 20
type input "[PERSON_NAME]"
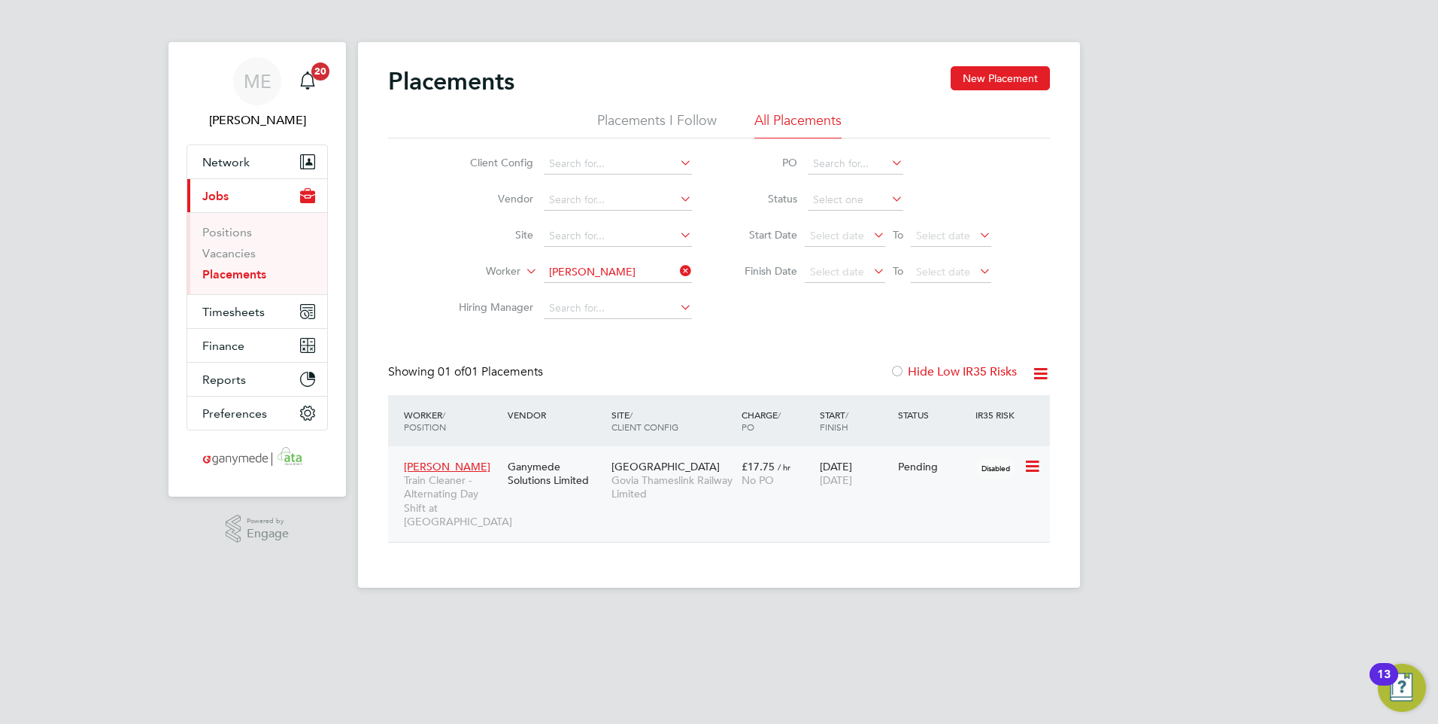
click at [751, 505] on div "[PERSON_NAME] Train Cleaner - Alternating Day Shift at [GEOGRAPHIC_DATA] Ganyme…" at bounding box center [719, 494] width 662 height 96
click at [448, 454] on div "[PERSON_NAME] Train Cleaner - Alternating Day Shift at [GEOGRAPHIC_DATA]" at bounding box center [452, 493] width 104 height 83
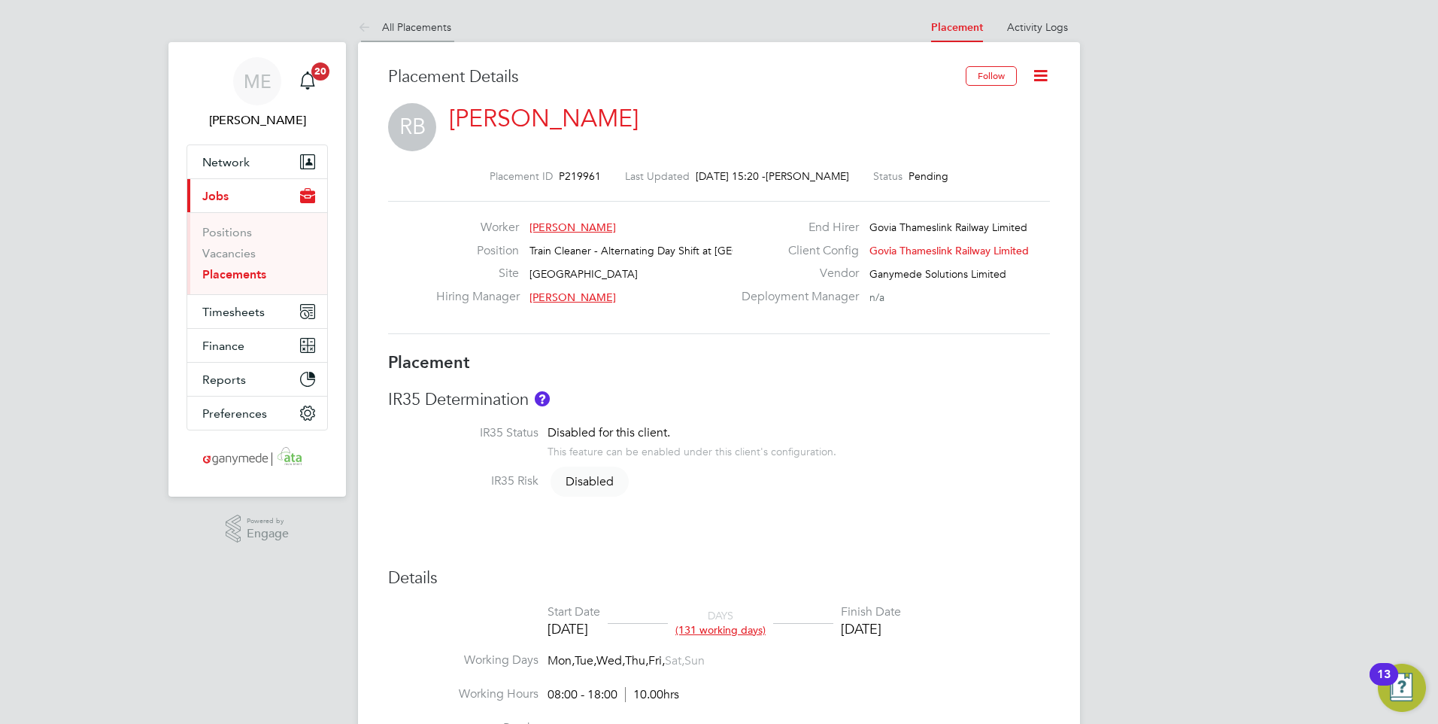
click at [358, 20] on icon at bounding box center [367, 28] width 19 height 19
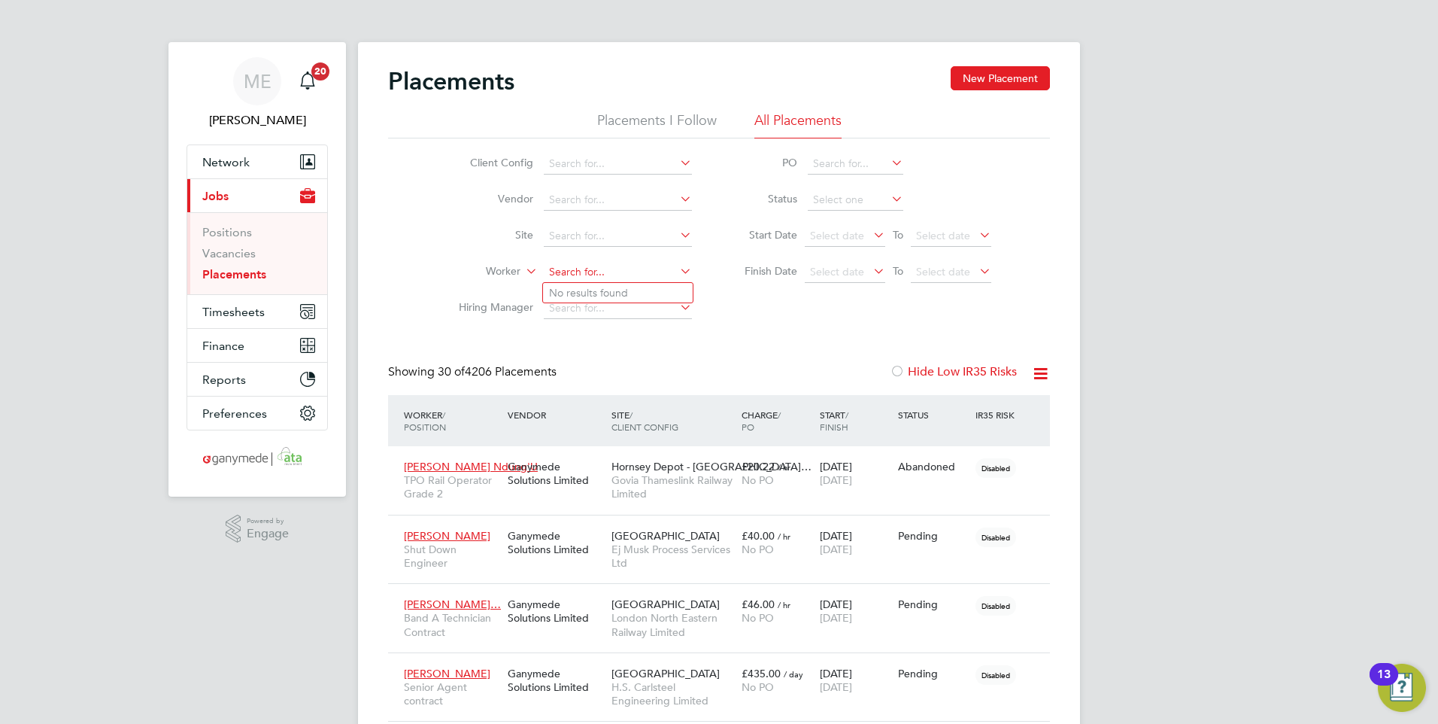
click at [579, 275] on input at bounding box center [618, 272] width 148 height 21
click at [677, 266] on icon at bounding box center [677, 270] width 0 height 21
